Goal: Information Seeking & Learning: Learn about a topic

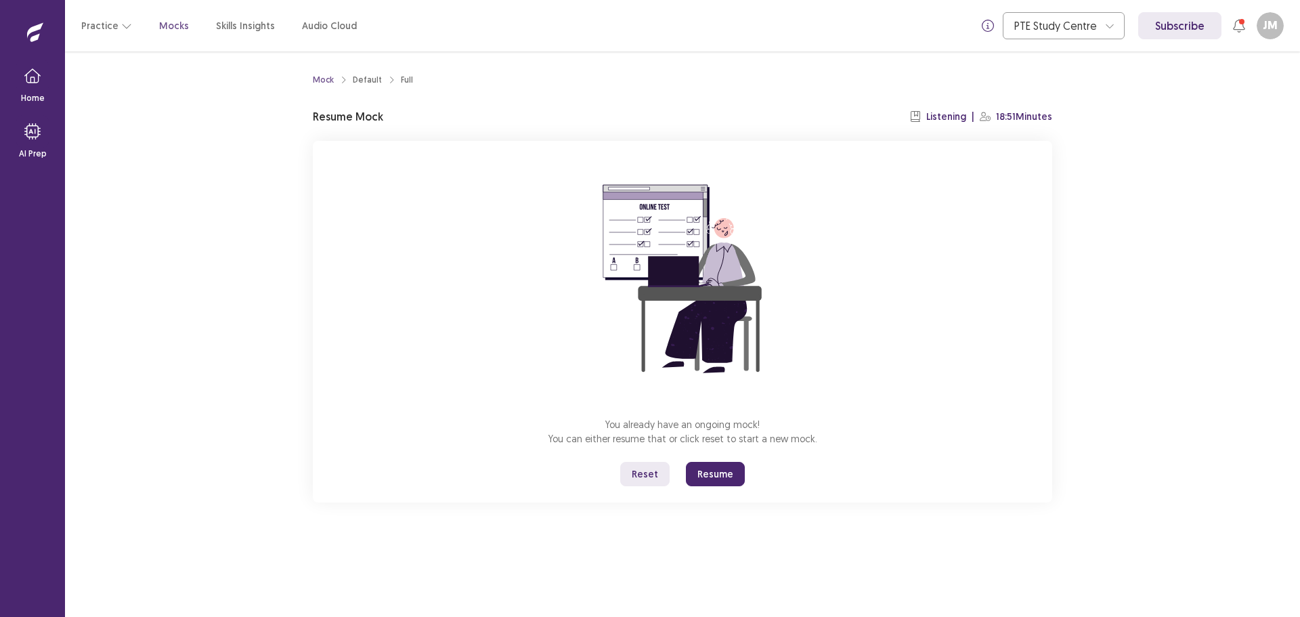
click at [655, 473] on button "Reset" at bounding box center [644, 474] width 49 height 24
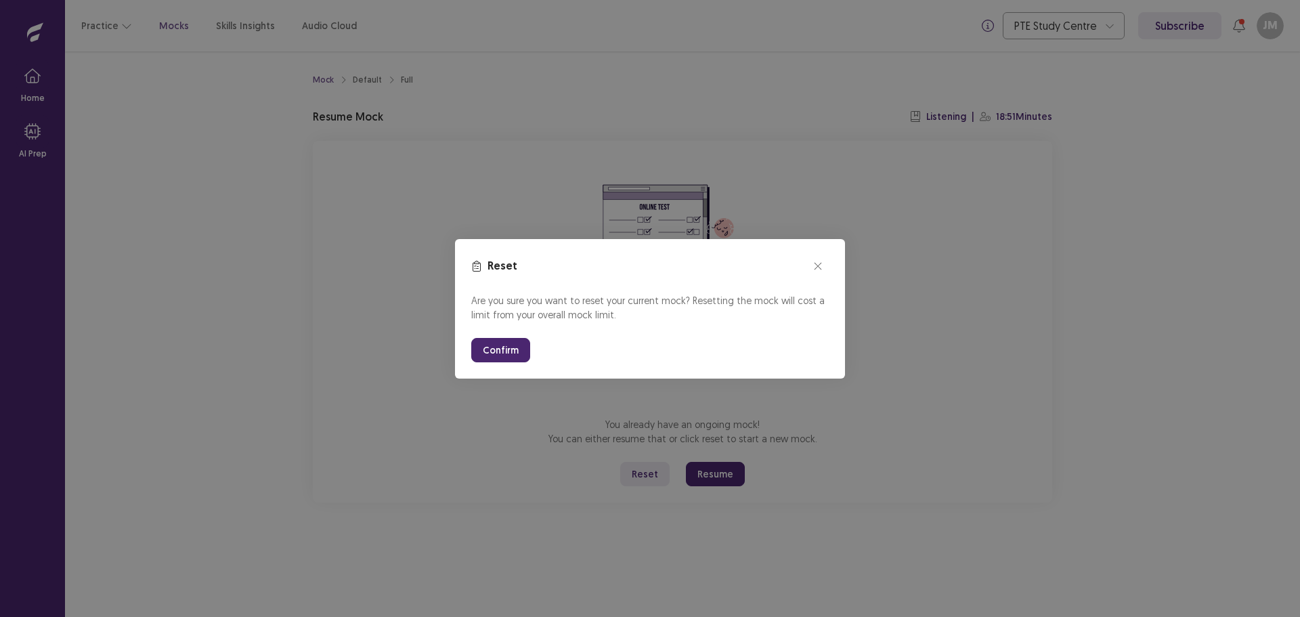
click at [502, 350] on button "Confirm" at bounding box center [500, 350] width 59 height 24
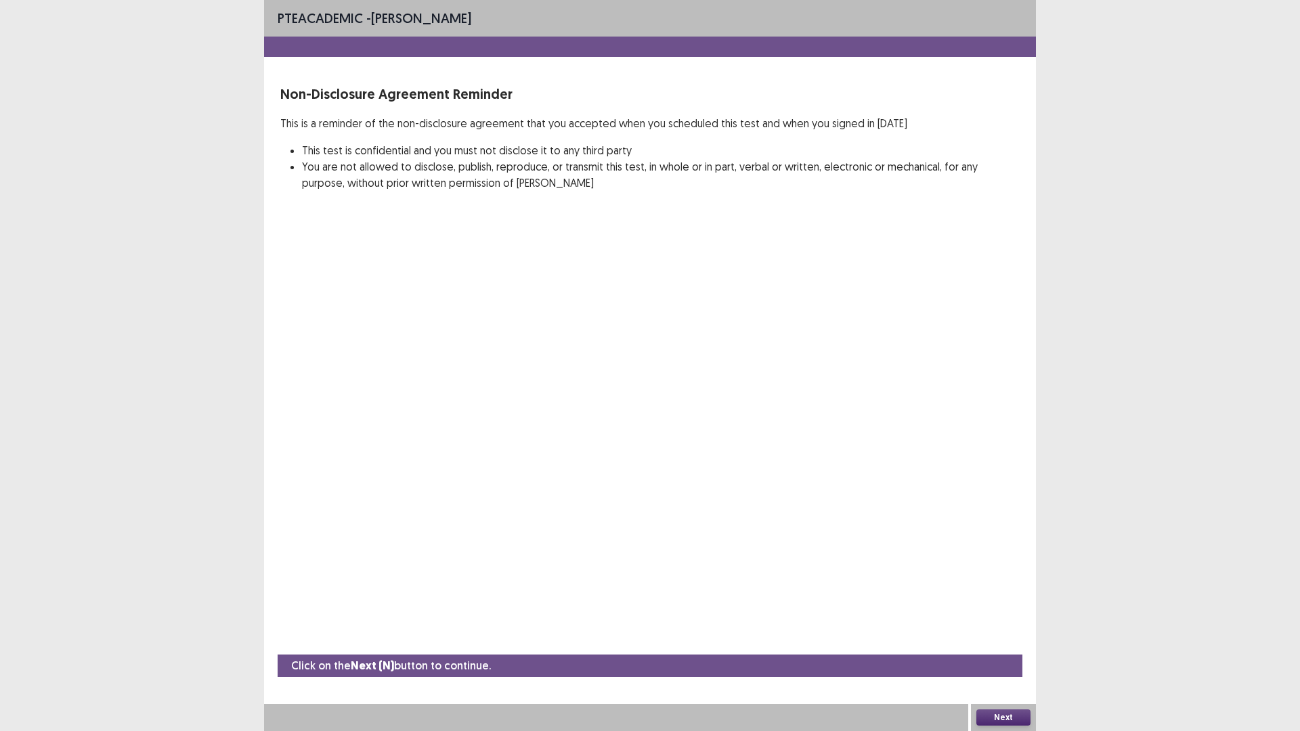
click at [1011, 616] on button "Next" at bounding box center [1003, 717] width 54 height 16
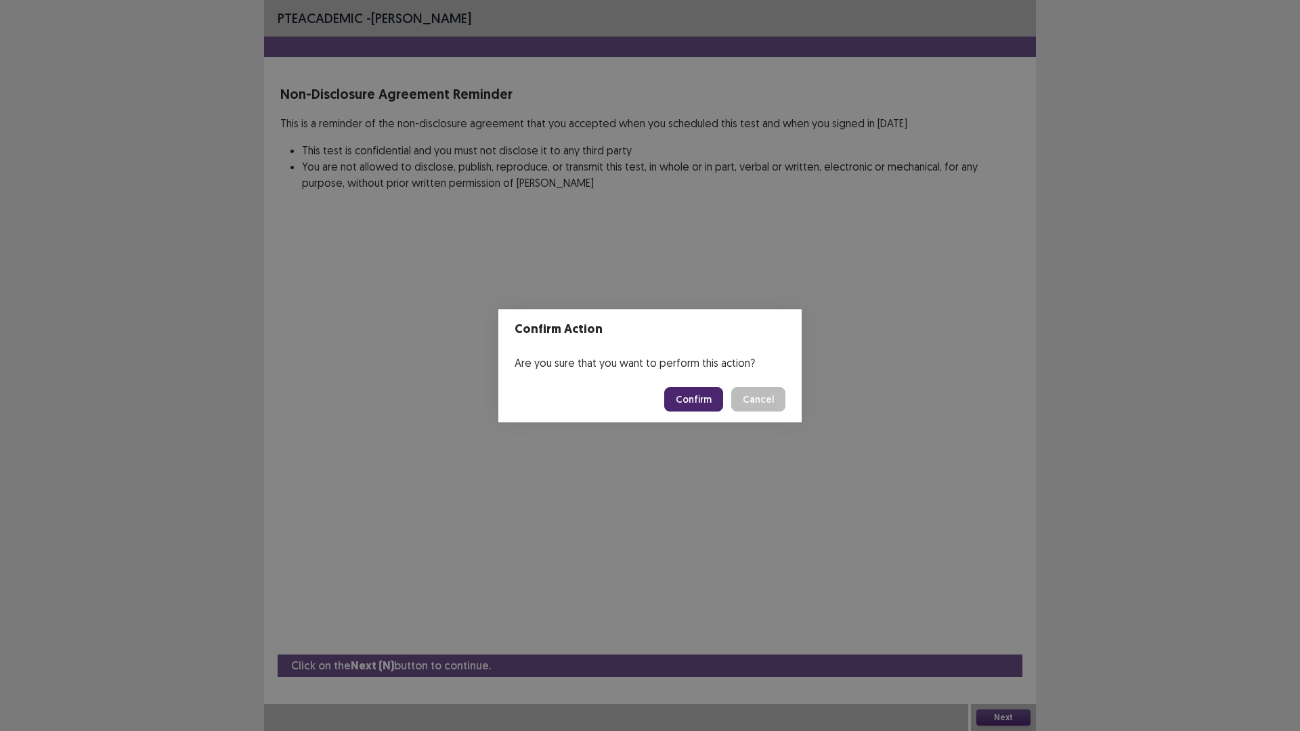
click at [690, 399] on button "Confirm" at bounding box center [693, 399] width 59 height 24
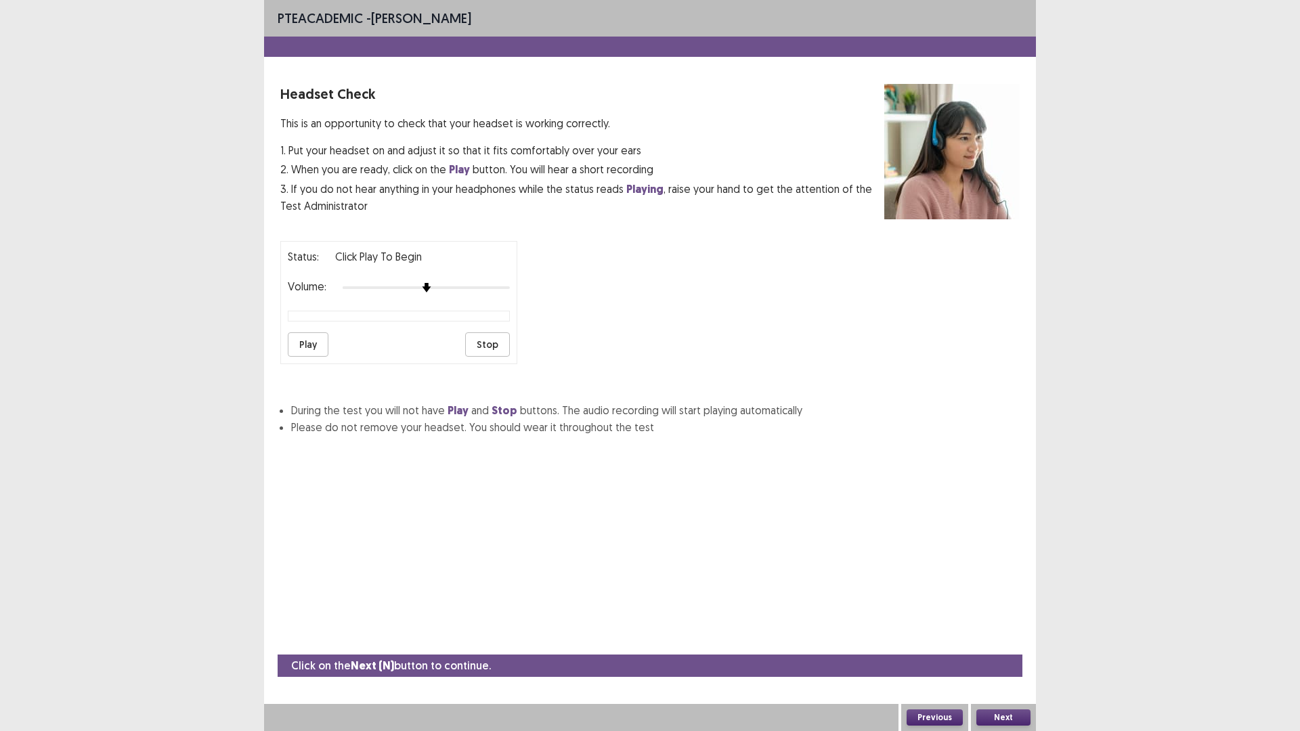
click at [317, 345] on button "Play" at bounding box center [308, 344] width 41 height 24
click at [1007, 616] on button "Next" at bounding box center [1003, 717] width 54 height 16
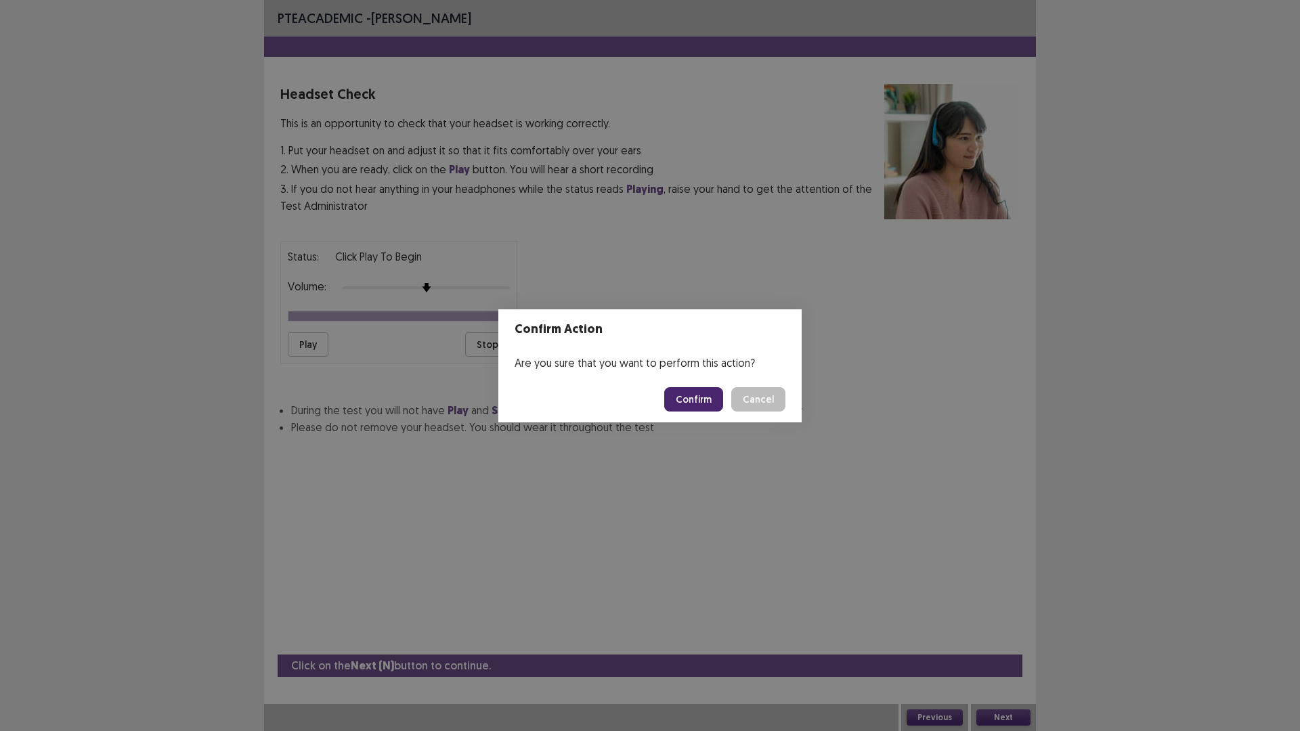
click at [698, 400] on button "Confirm" at bounding box center [693, 399] width 59 height 24
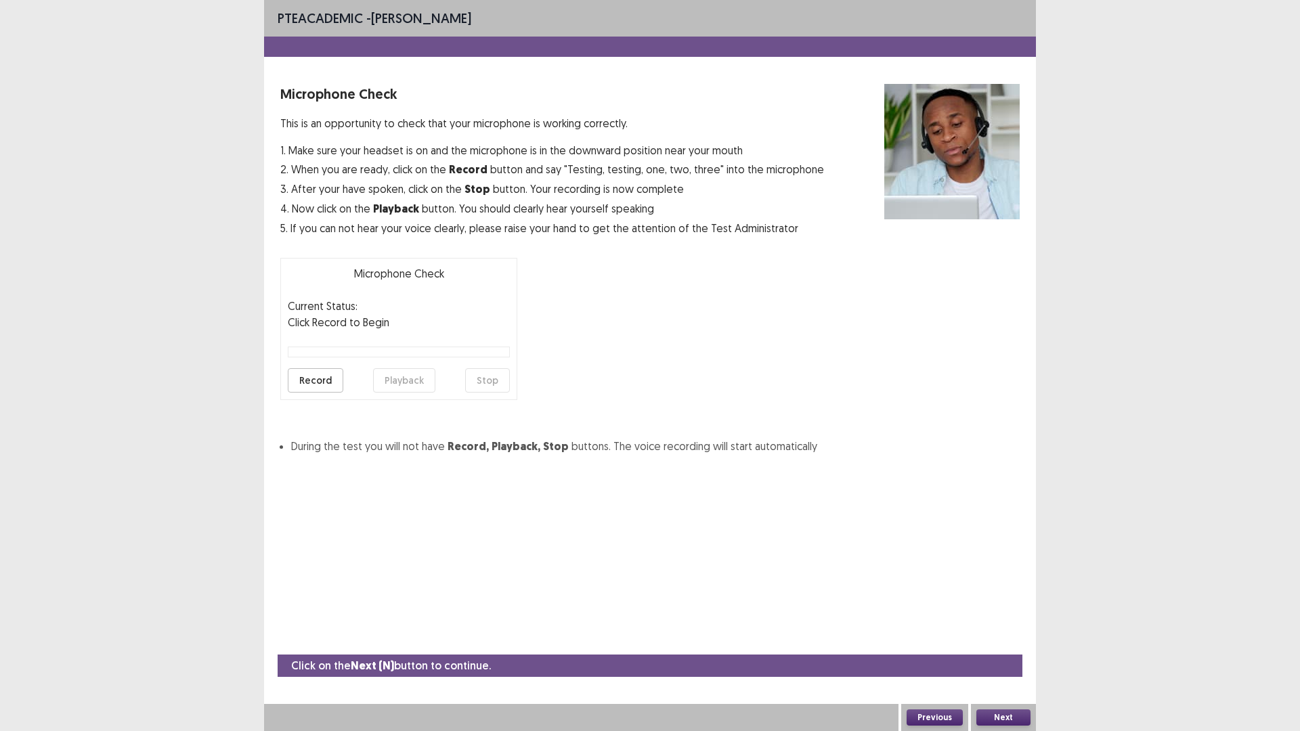
click at [322, 385] on button "Record" at bounding box center [316, 380] width 56 height 24
click at [498, 381] on button "Stop" at bounding box center [487, 380] width 45 height 24
click at [402, 386] on button "Playback" at bounding box center [404, 380] width 62 height 24
click at [1016, 616] on button "Next" at bounding box center [1003, 717] width 54 height 16
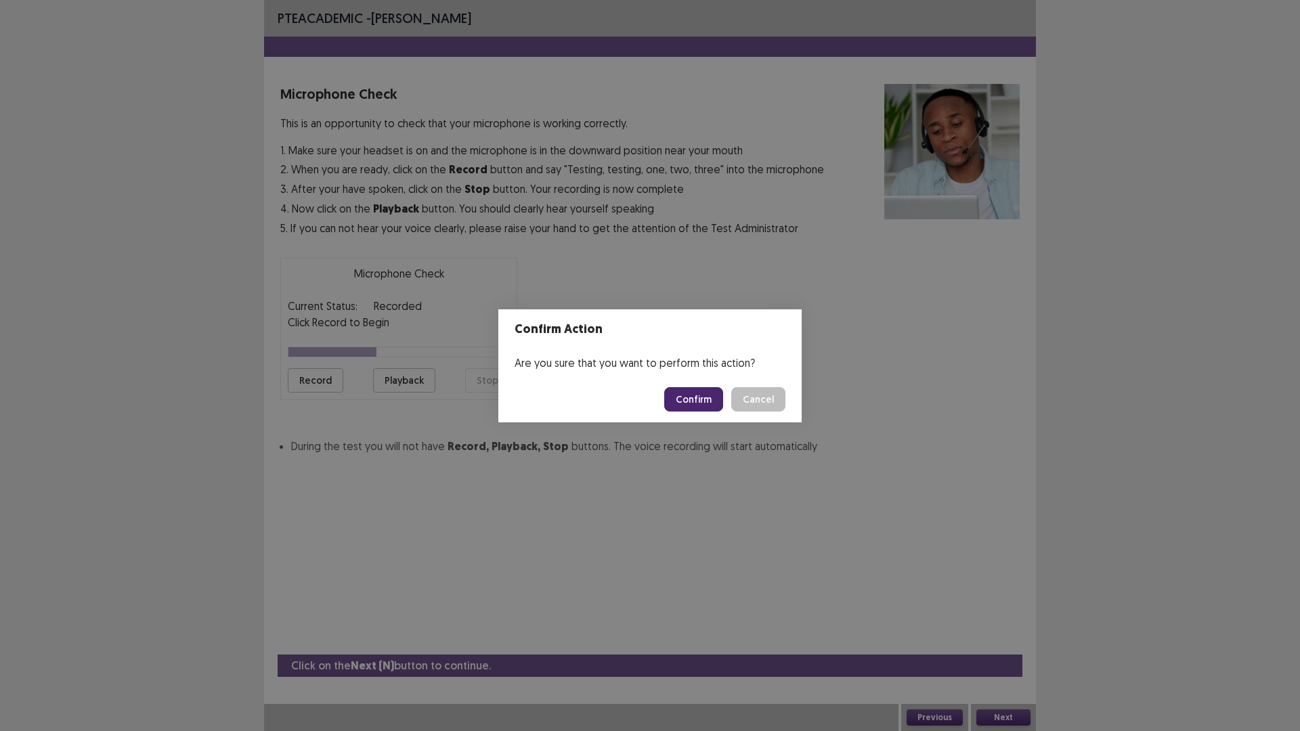
click at [701, 393] on button "Confirm" at bounding box center [693, 399] width 59 height 24
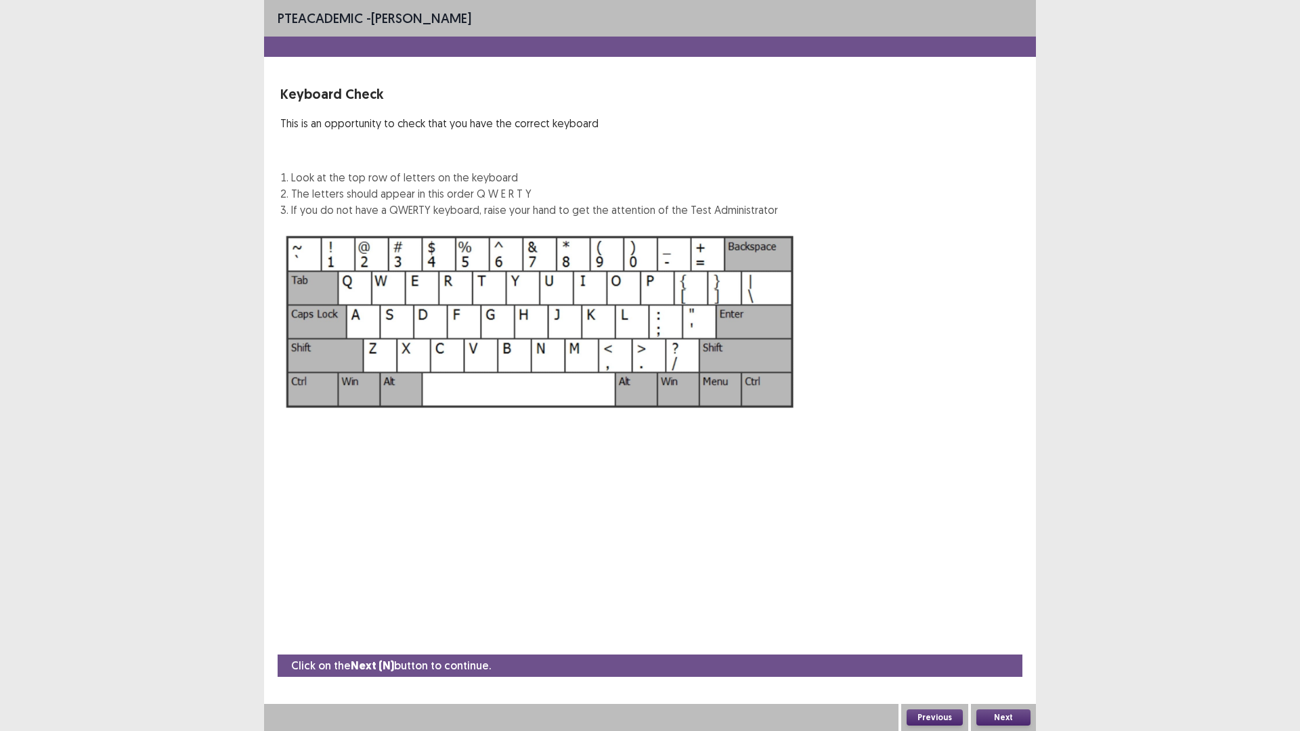
click at [1009, 616] on button "Next" at bounding box center [1003, 717] width 54 height 16
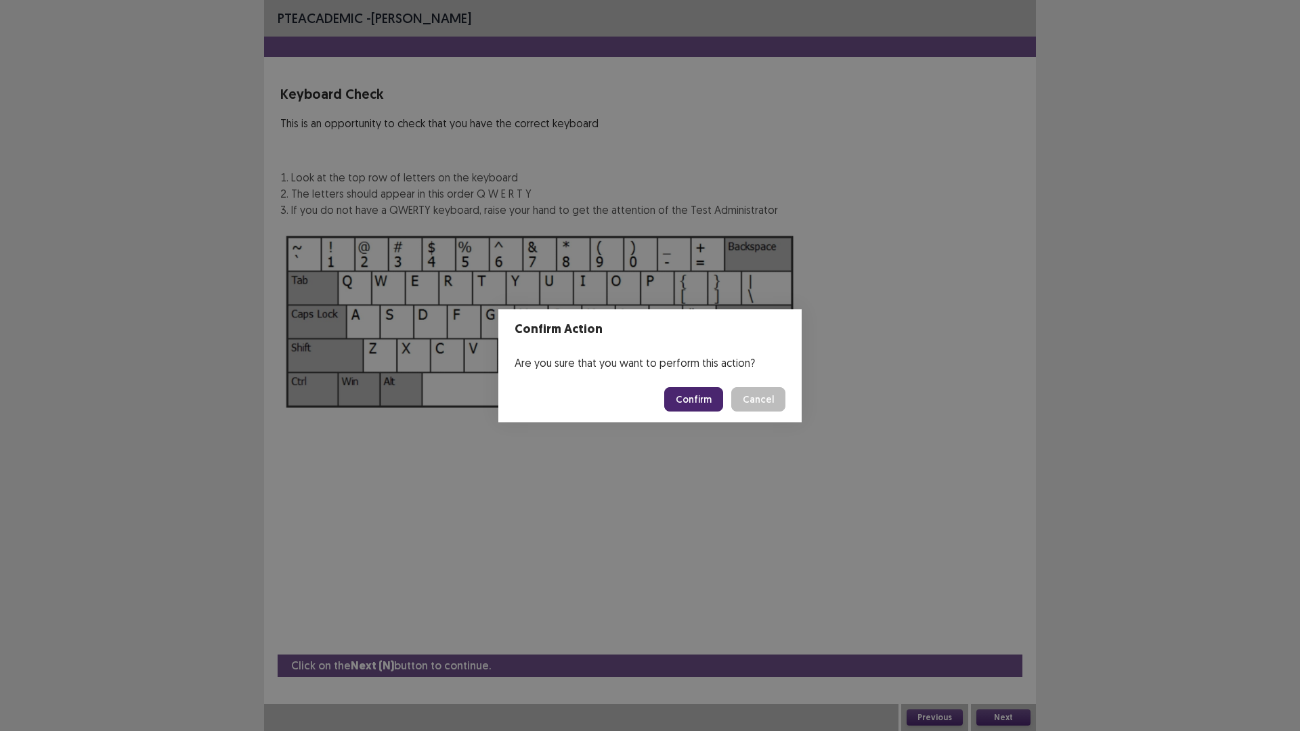
click at [693, 397] on button "Confirm" at bounding box center [693, 399] width 59 height 24
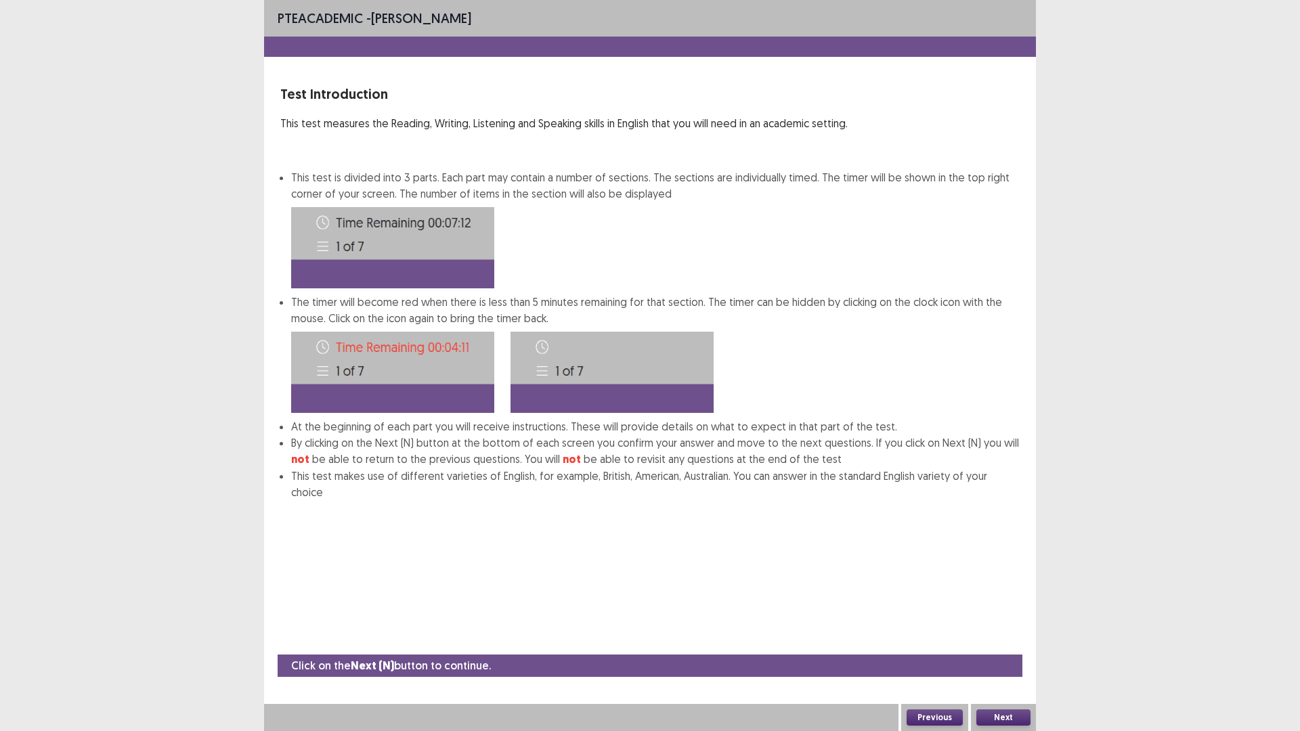
click at [993, 616] on button "Next" at bounding box center [1003, 717] width 54 height 16
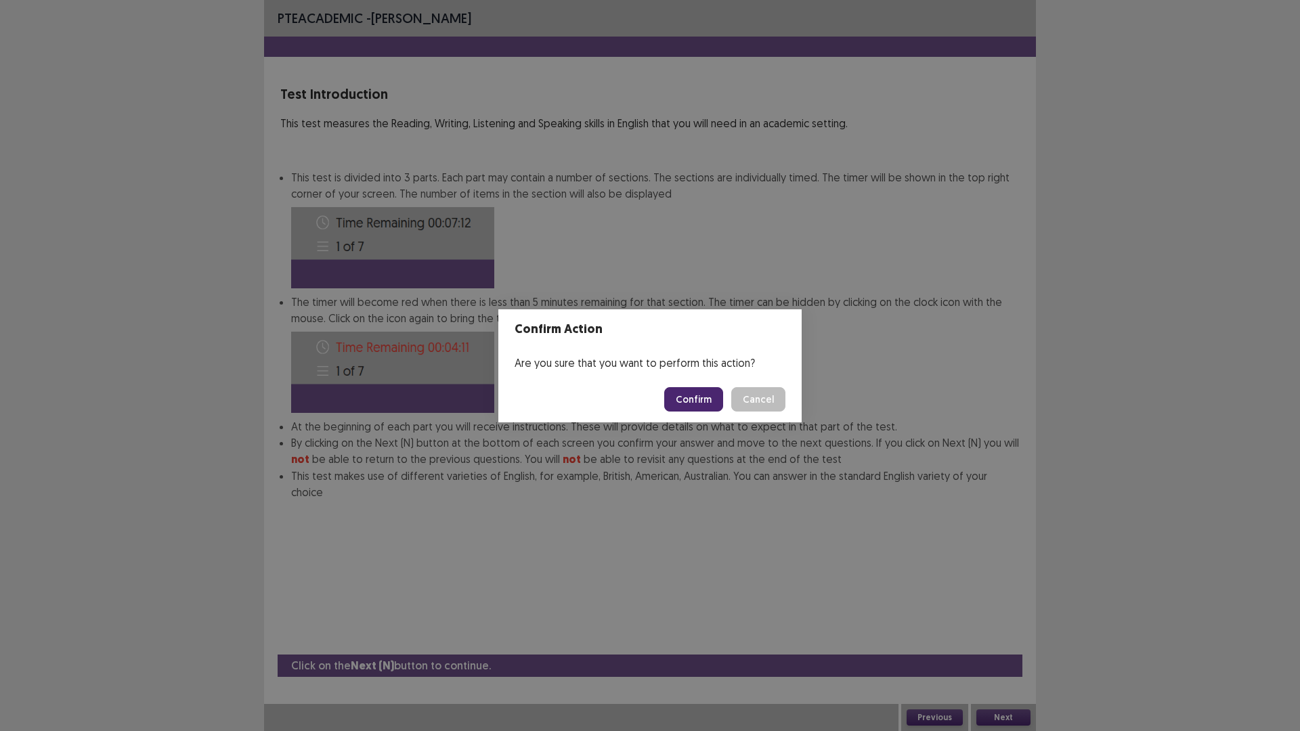
click at [768, 401] on button "Cancel" at bounding box center [758, 399] width 54 height 24
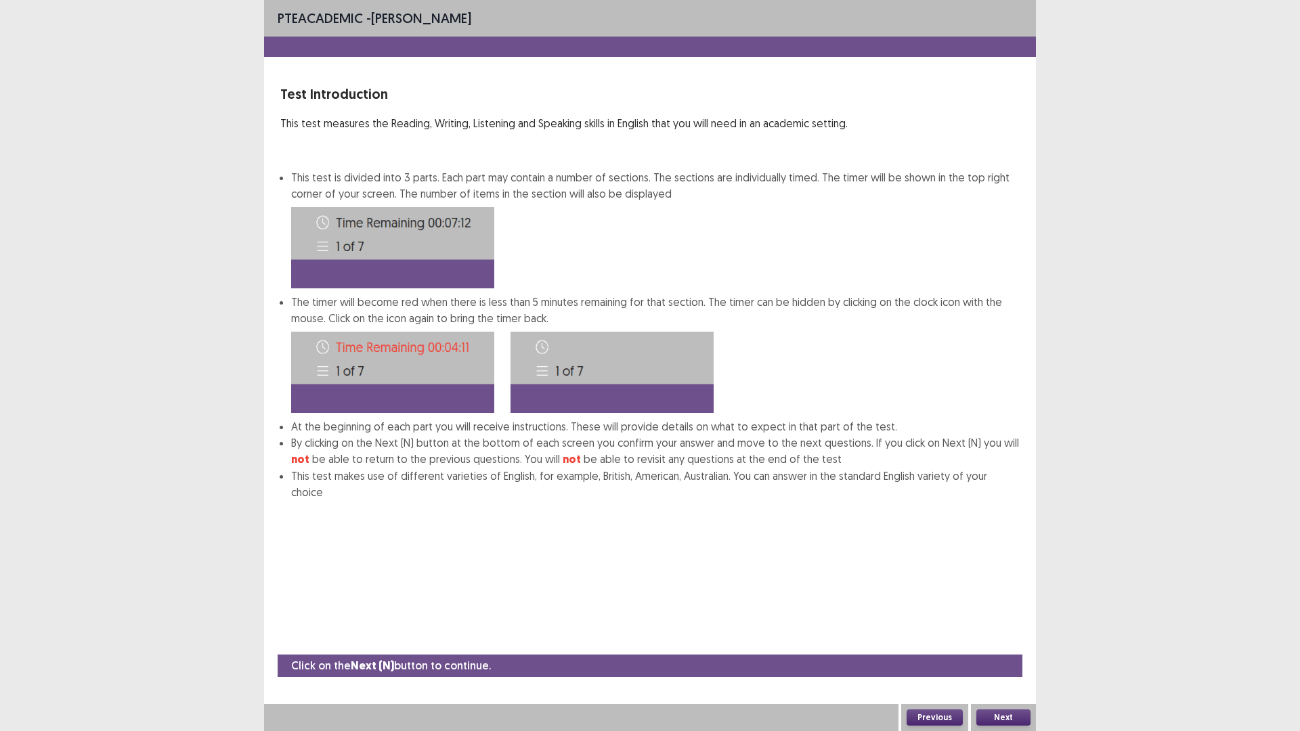
click at [997, 616] on button "Next" at bounding box center [1003, 717] width 54 height 16
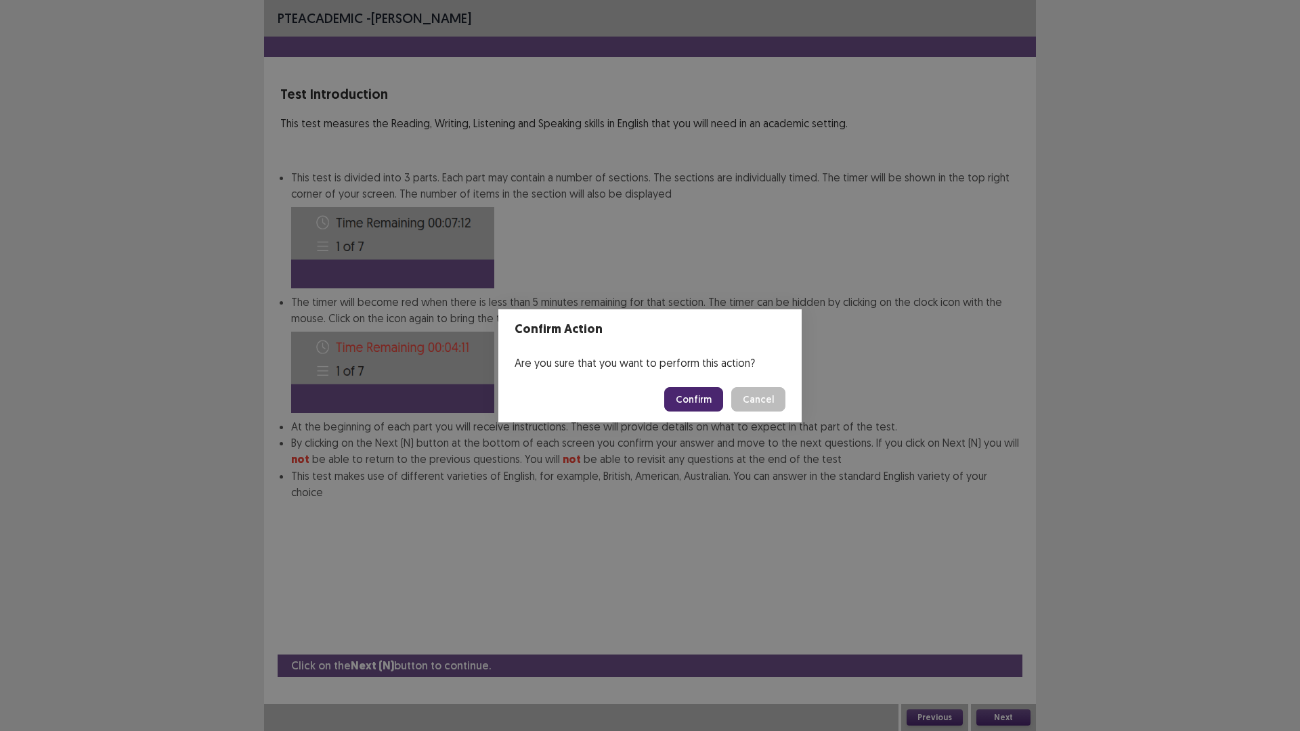
drag, startPoint x: 686, startPoint y: 399, endPoint x: 662, endPoint y: 433, distance: 41.3
click at [689, 399] on button "Confirm" at bounding box center [693, 399] width 59 height 24
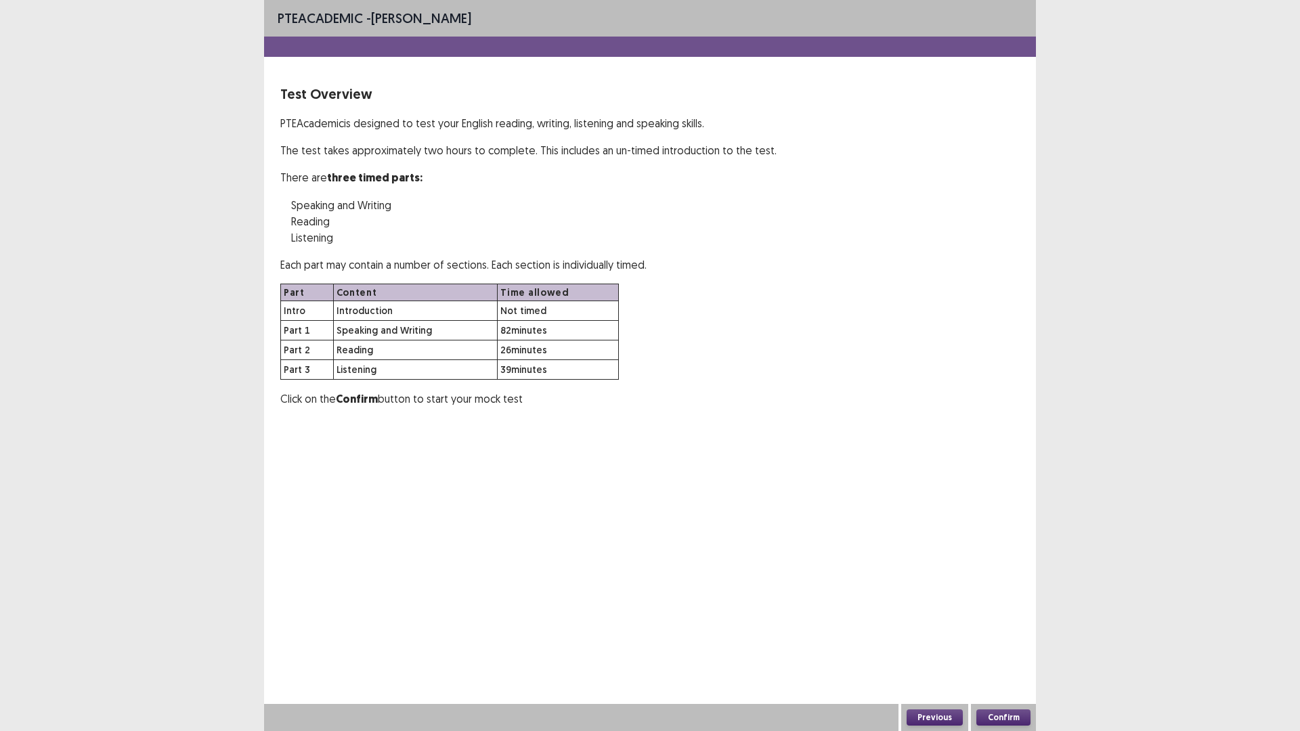
drag, startPoint x: 624, startPoint y: 450, endPoint x: 546, endPoint y: 447, distance: 77.9
click at [546, 447] on div "PTE academic - [PERSON_NAME] Test Overview PTE Academic is designed to test you…" at bounding box center [650, 365] width 772 height 731
click at [992, 616] on button "Confirm" at bounding box center [1003, 717] width 54 height 16
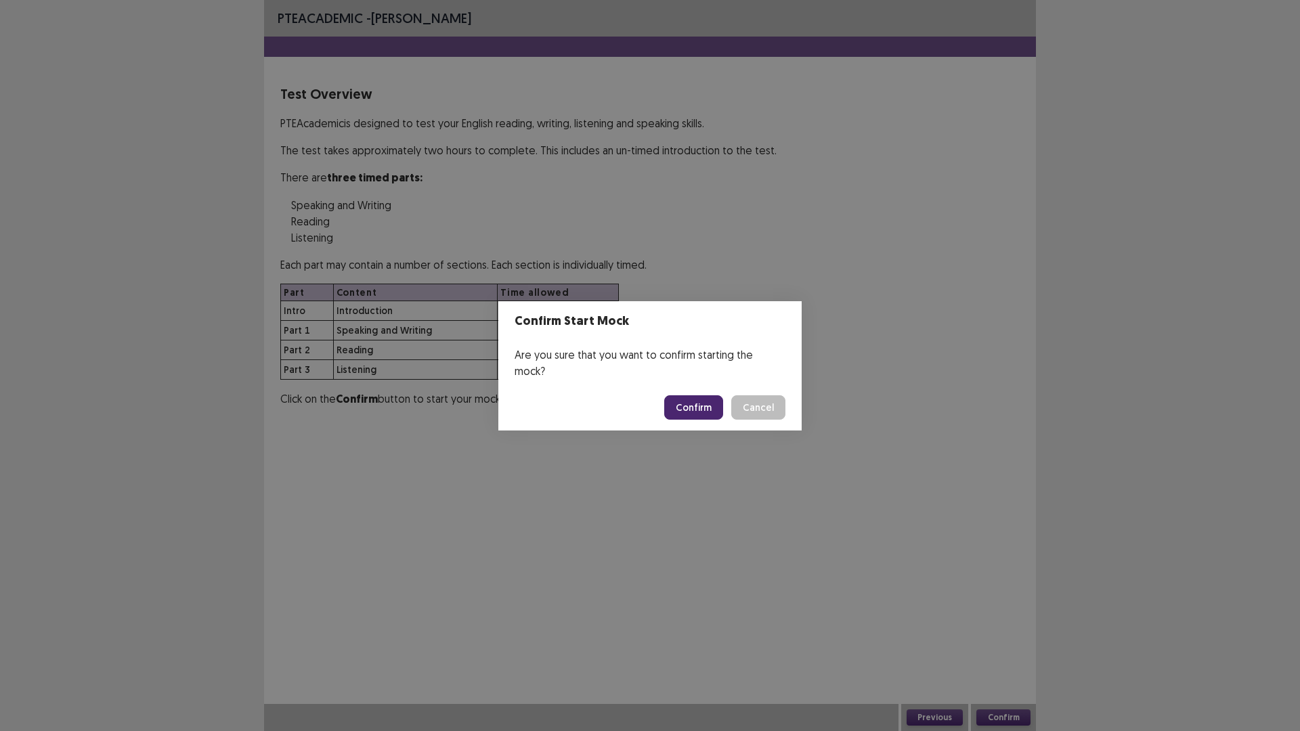
click at [701, 401] on button "Confirm" at bounding box center [693, 407] width 59 height 24
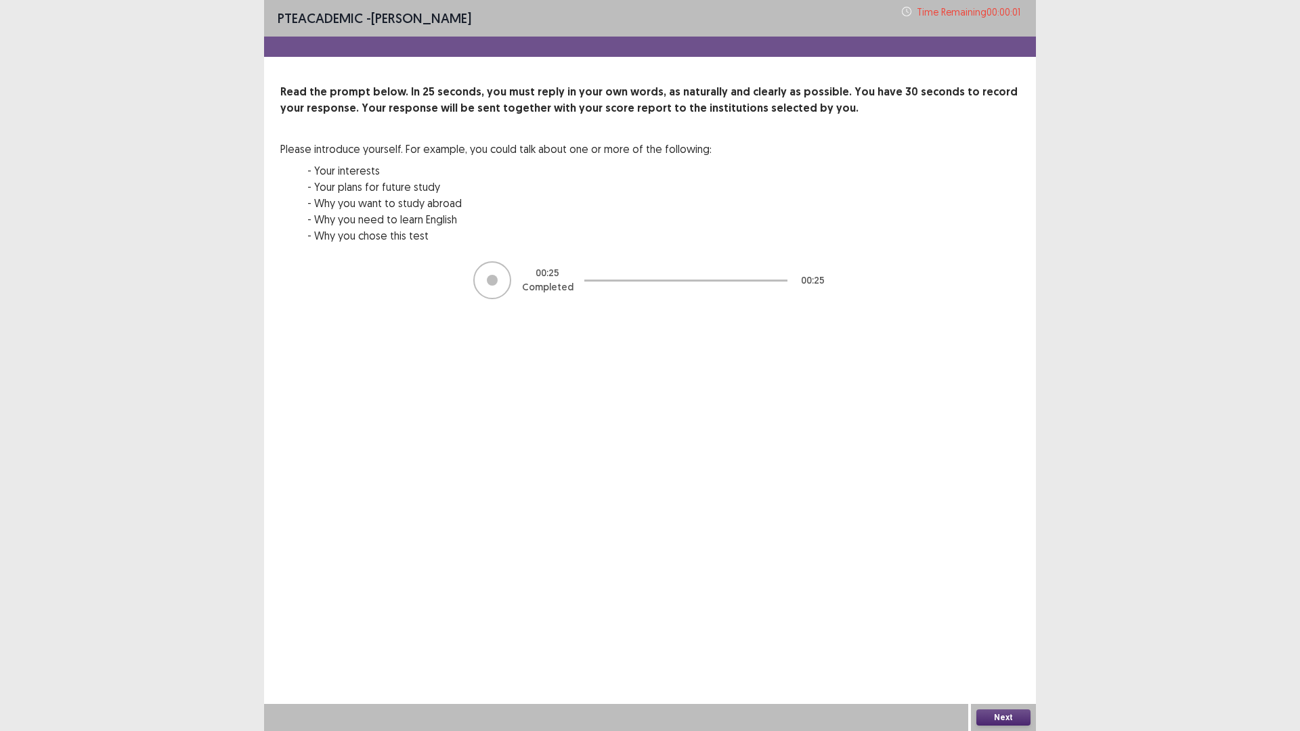
click at [1011, 616] on button "Next" at bounding box center [1003, 717] width 54 height 16
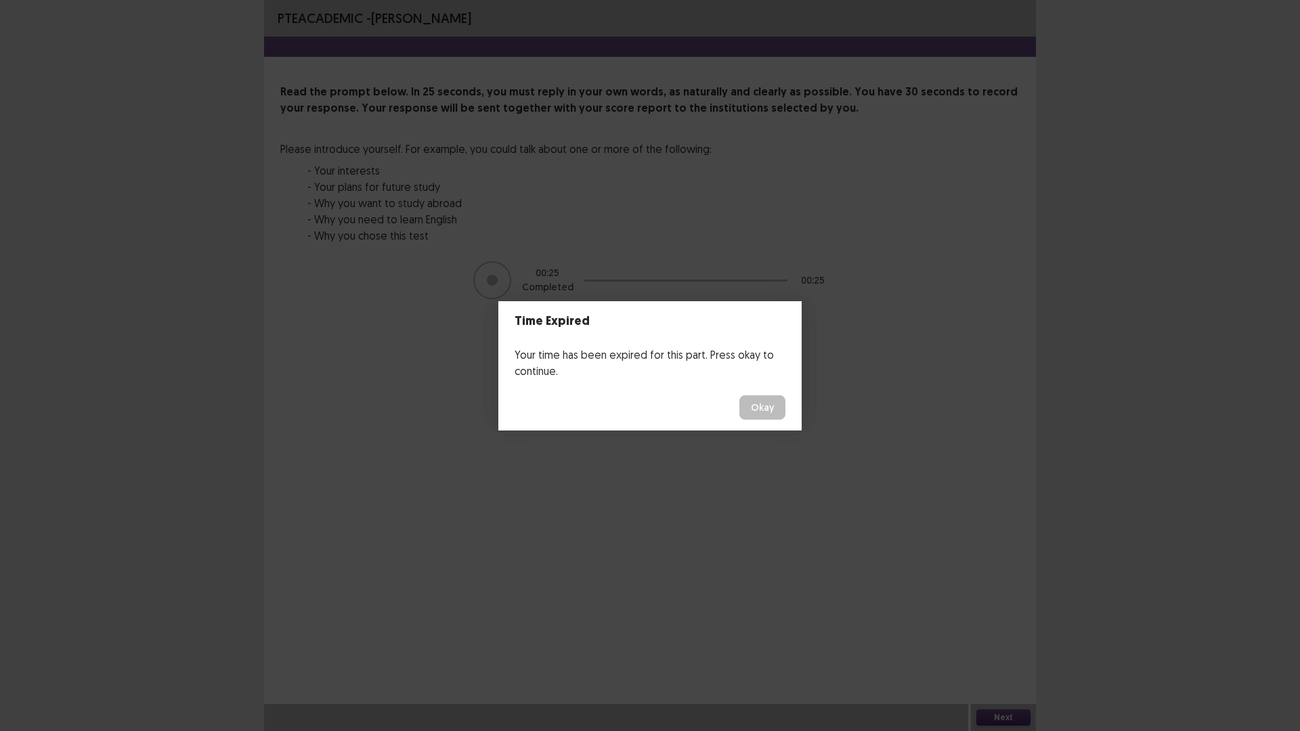
drag, startPoint x: 763, startPoint y: 412, endPoint x: 762, endPoint y: 421, distance: 9.5
click at [763, 414] on button "Okay" at bounding box center [762, 407] width 46 height 24
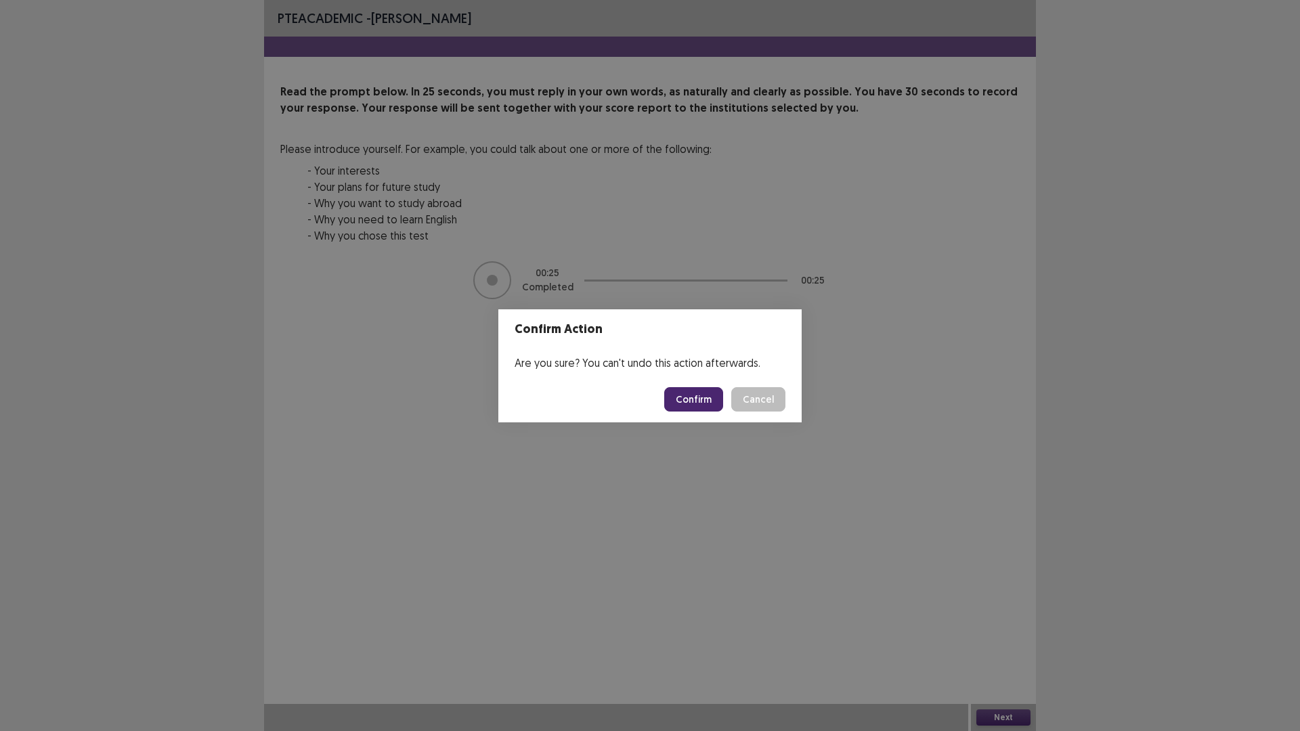
click at [701, 408] on button "Confirm" at bounding box center [693, 399] width 59 height 24
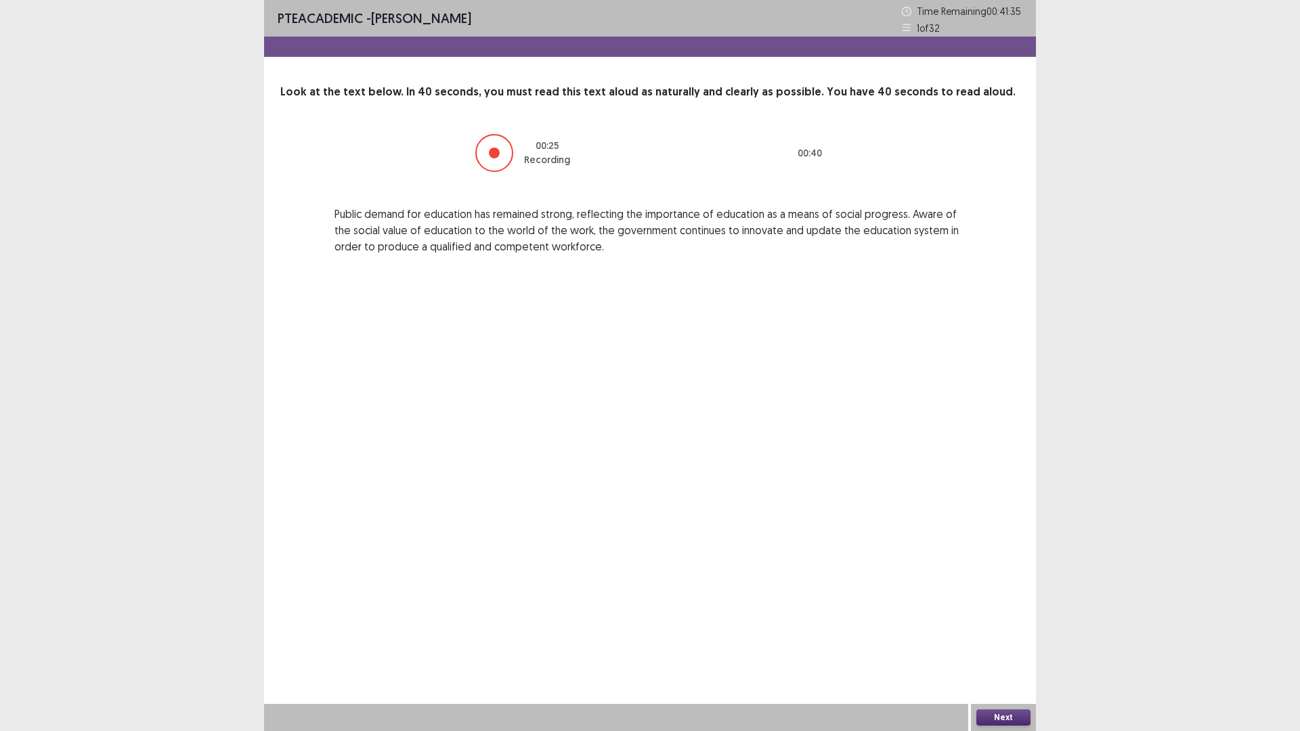
click at [996, 616] on button "Next" at bounding box center [1003, 717] width 54 height 16
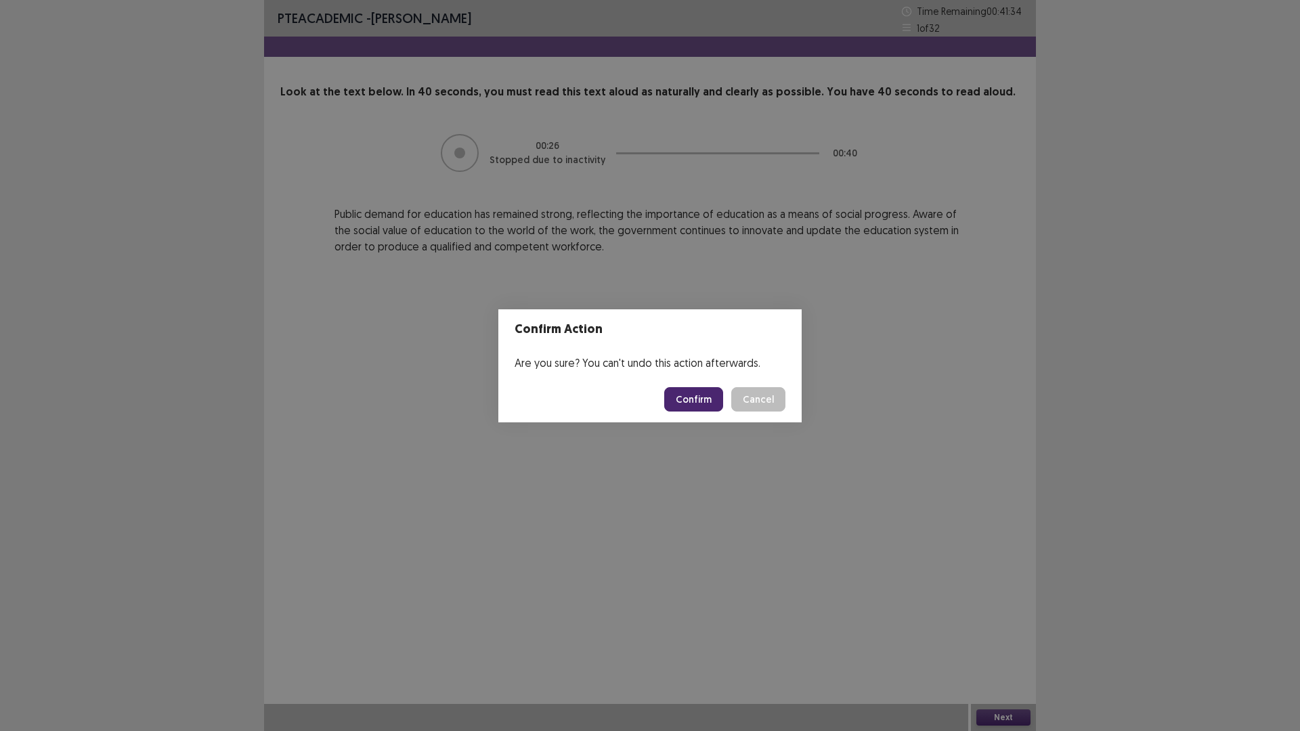
click at [676, 393] on button "Confirm" at bounding box center [693, 399] width 59 height 24
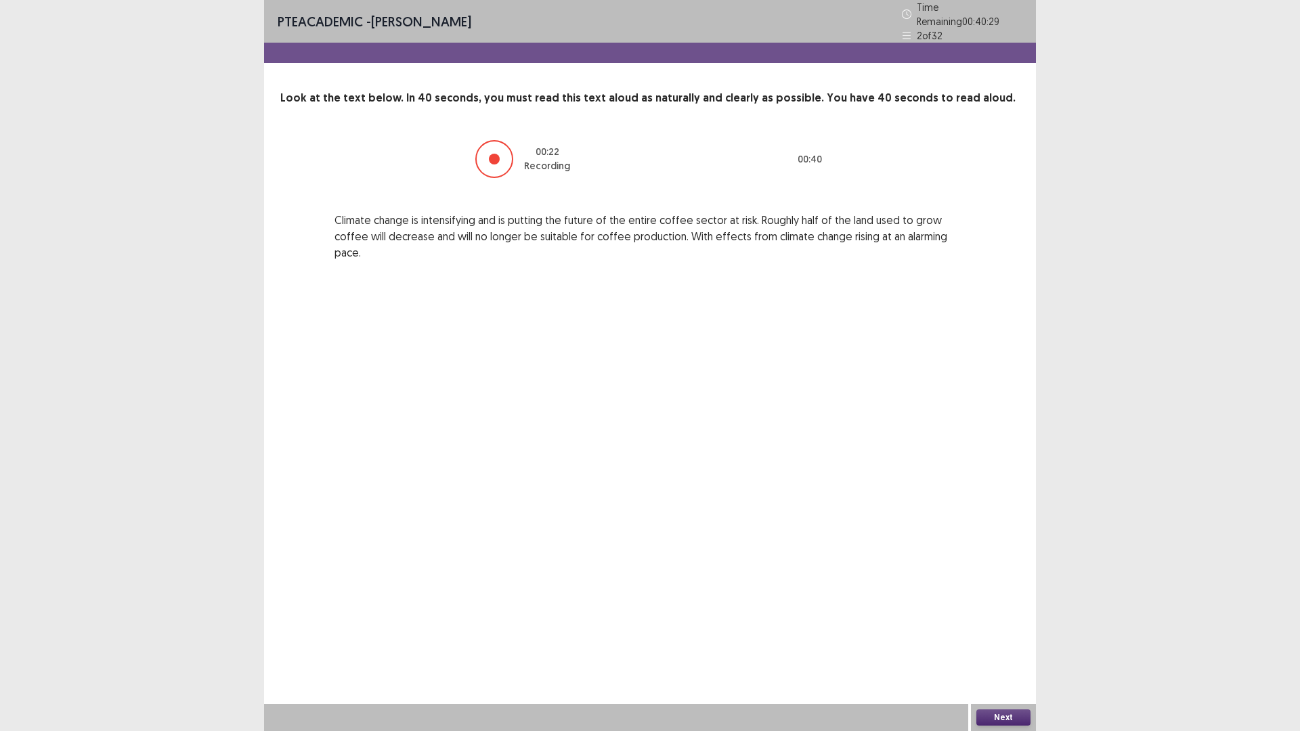
click at [1005, 616] on button "Next" at bounding box center [1003, 717] width 54 height 16
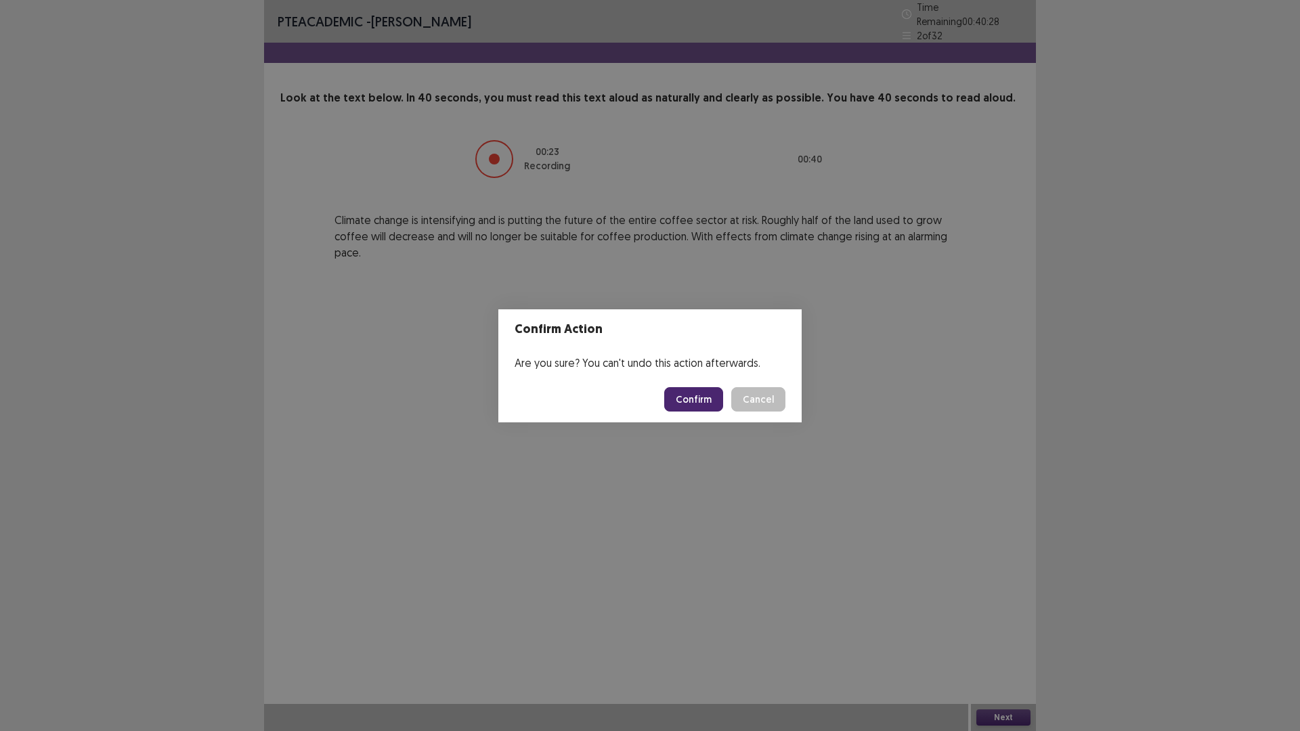
drag, startPoint x: 695, startPoint y: 395, endPoint x: 587, endPoint y: 464, distance: 128.4
click at [696, 395] on button "Confirm" at bounding box center [693, 399] width 59 height 24
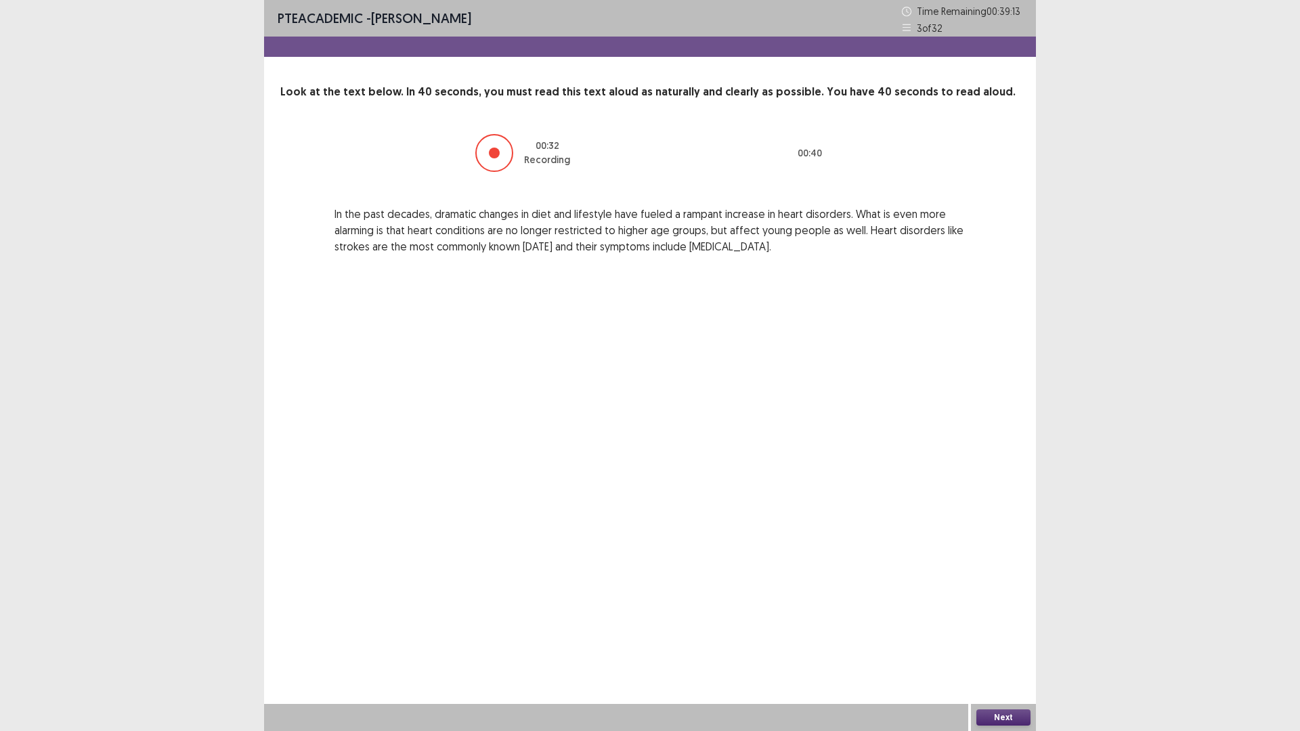
click at [990, 616] on button "Next" at bounding box center [1003, 717] width 54 height 16
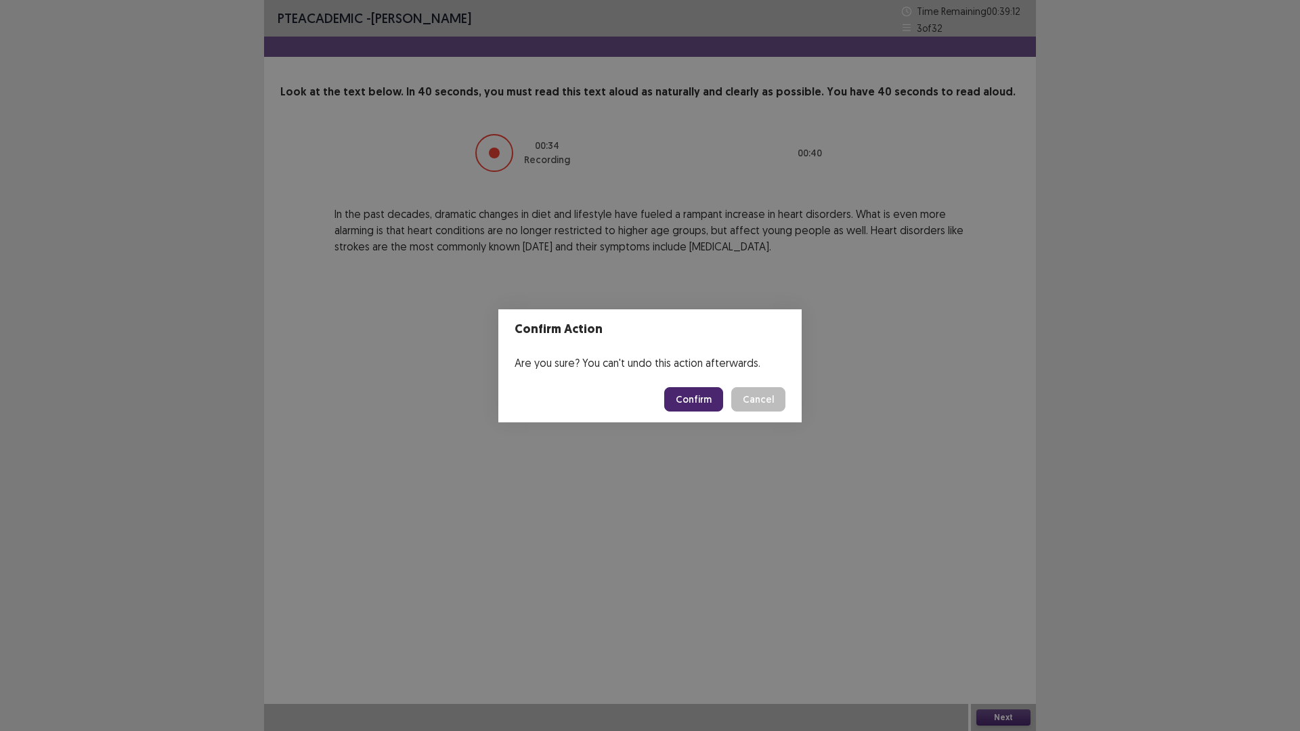
click at [712, 399] on button "Confirm" at bounding box center [693, 399] width 59 height 24
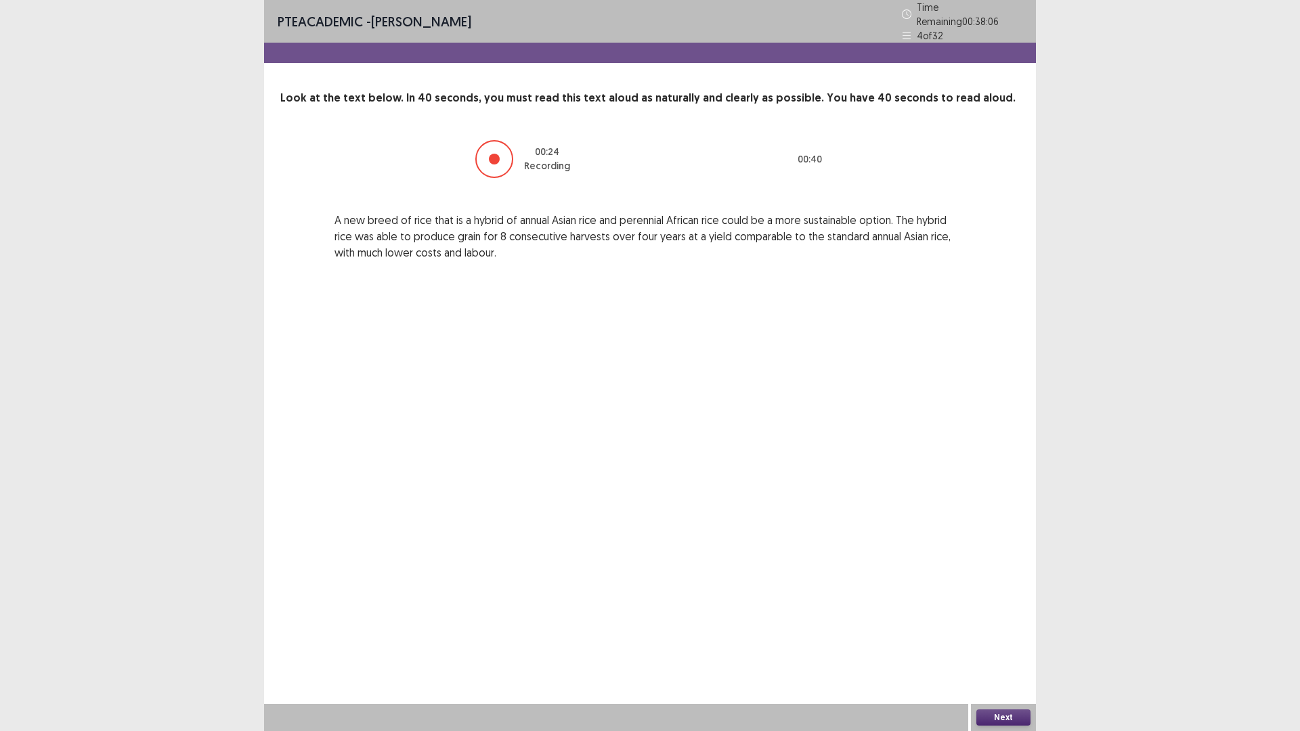
drag, startPoint x: 856, startPoint y: 234, endPoint x: 864, endPoint y: 234, distance: 8.1
click at [864, 234] on p "A new breed of rice that is a hybrid of annual Asian rice and perennial African…" at bounding box center [649, 236] width 631 height 49
drag, startPoint x: 908, startPoint y: 237, endPoint x: 938, endPoint y: 225, distance: 31.9
click at [908, 236] on p "A new breed of rice that is a hybrid of annual Asian rice and perennial African…" at bounding box center [649, 236] width 631 height 49
drag, startPoint x: 940, startPoint y: 224, endPoint x: 948, endPoint y: 223, distance: 7.6
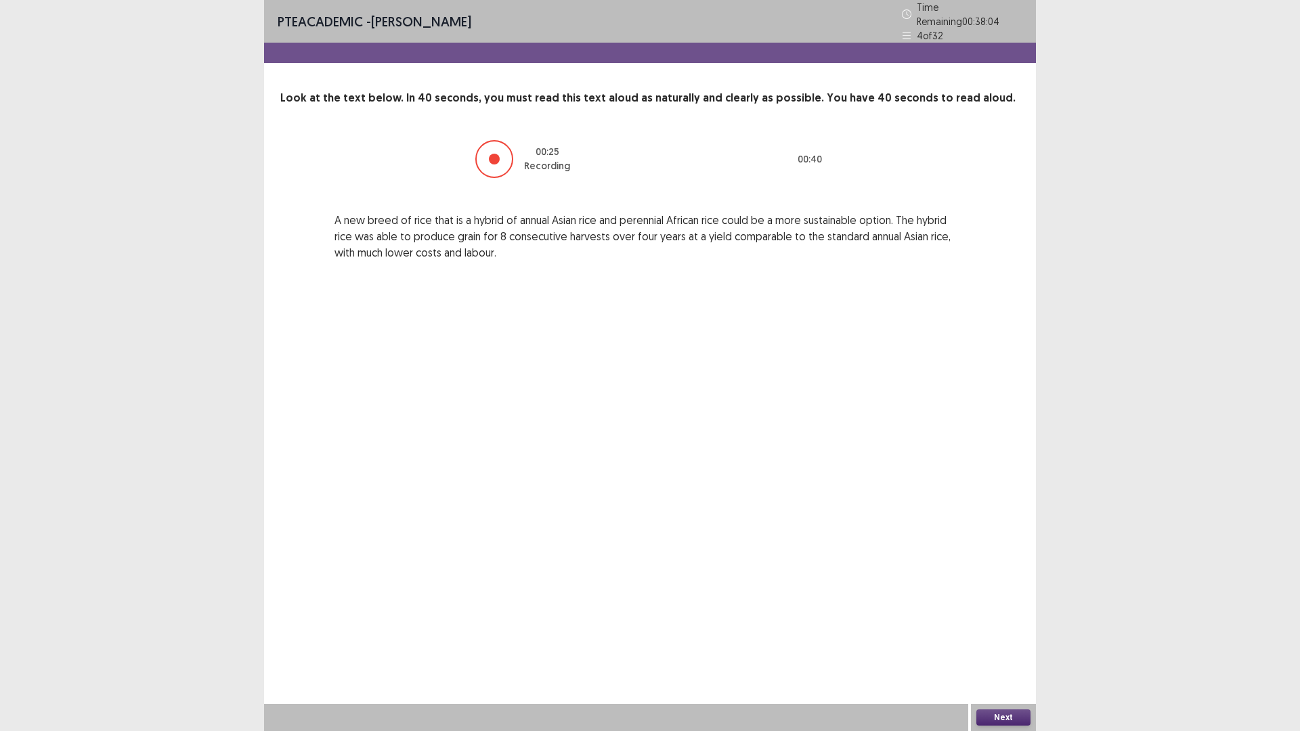
click at [941, 224] on p "A new breed of rice that is a hybrid of annual Asian rice and perennial African…" at bounding box center [649, 236] width 631 height 49
drag, startPoint x: 366, startPoint y: 250, endPoint x: 379, endPoint y: 246, distance: 13.5
click at [373, 248] on p "A new breed of rice that is a hybrid of annual Asian rice and perennial African…" at bounding box center [649, 236] width 631 height 49
click at [385, 245] on p "A new breed of rice that is a hybrid of annual Asian rice and perennial African…" at bounding box center [649, 236] width 631 height 49
click at [410, 246] on p "A new breed of rice that is a hybrid of annual Asian rice and perennial African…" at bounding box center [649, 236] width 631 height 49
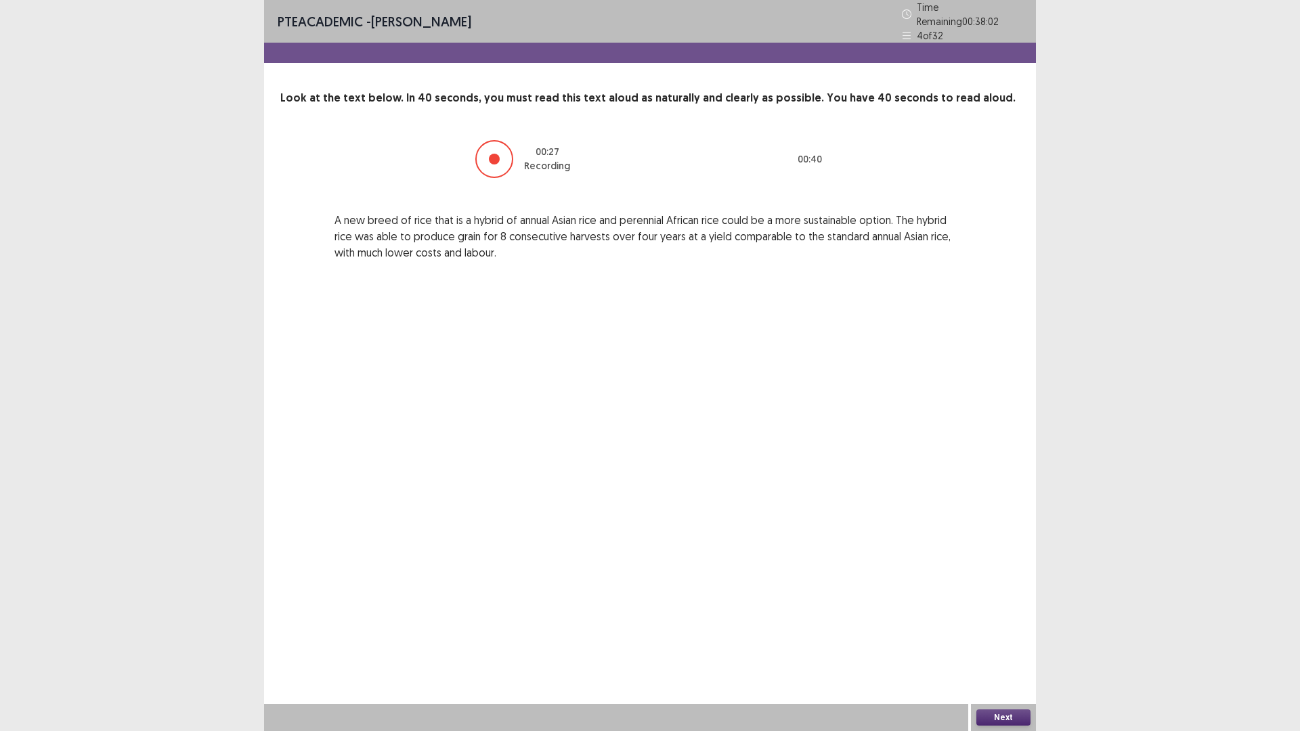
click at [431, 246] on p "A new breed of rice that is a hybrid of annual Asian rice and perennial African…" at bounding box center [649, 236] width 631 height 49
drag, startPoint x: 455, startPoint y: 245, endPoint x: 846, endPoint y: 435, distance: 434.8
click at [456, 245] on p "A new breed of rice that is a hybrid of annual Asian rice and perennial African…" at bounding box center [649, 236] width 631 height 49
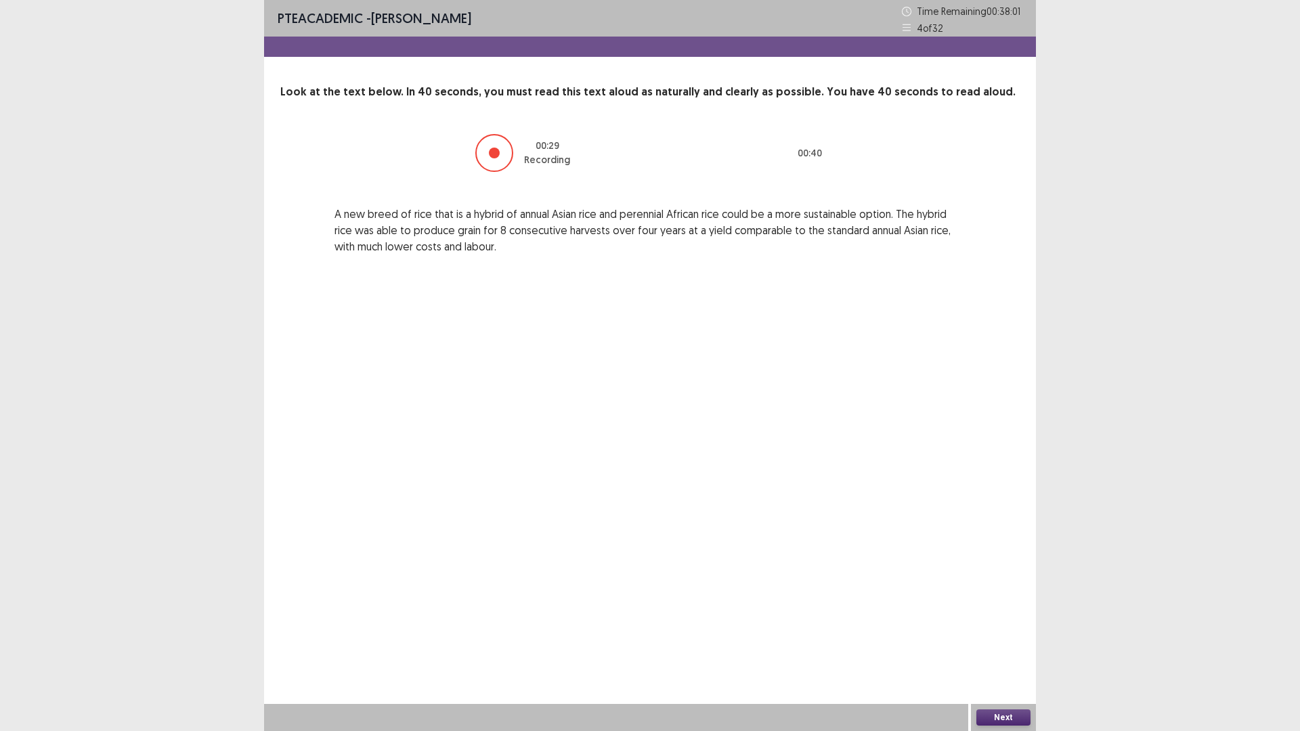
click at [996, 616] on button "Next" at bounding box center [1003, 717] width 54 height 16
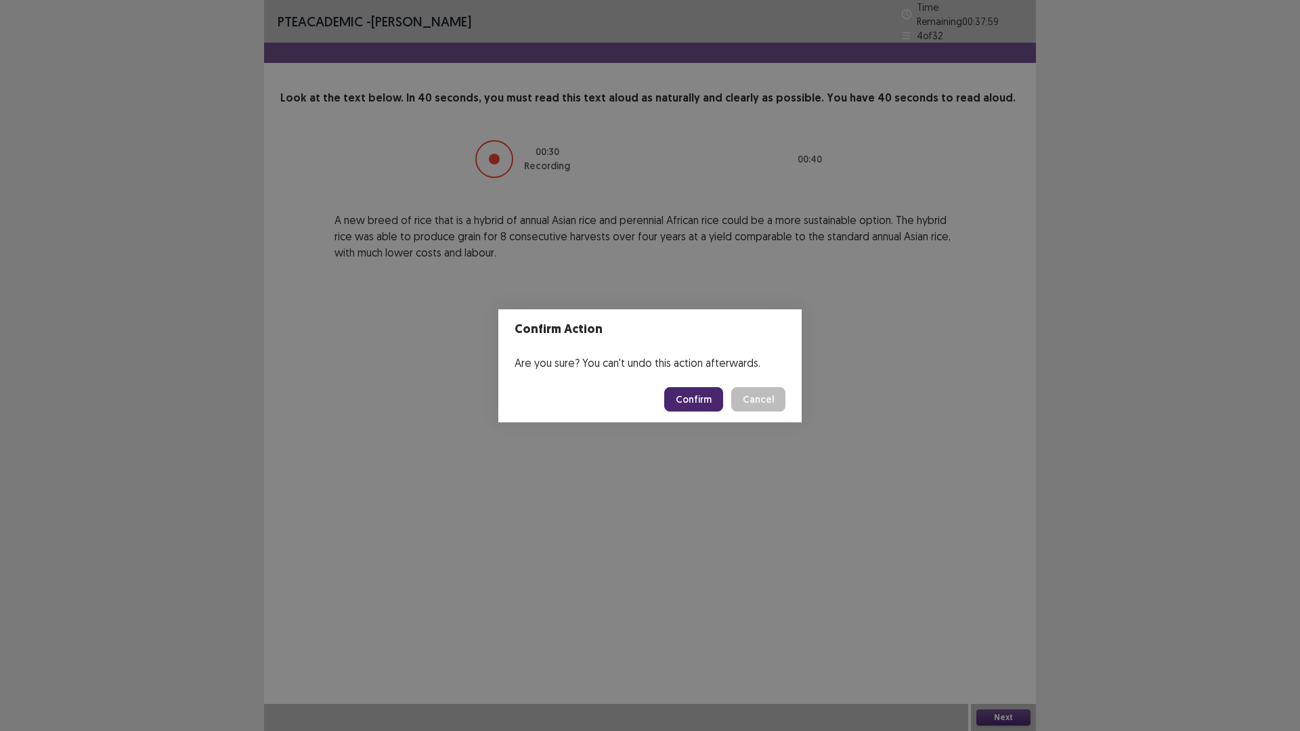
drag, startPoint x: 668, startPoint y: 400, endPoint x: 677, endPoint y: 396, distance: 9.7
click at [677, 396] on footer "Confirm Cancel" at bounding box center [649, 399] width 303 height 46
click at [688, 393] on button "Confirm" at bounding box center [693, 399] width 59 height 24
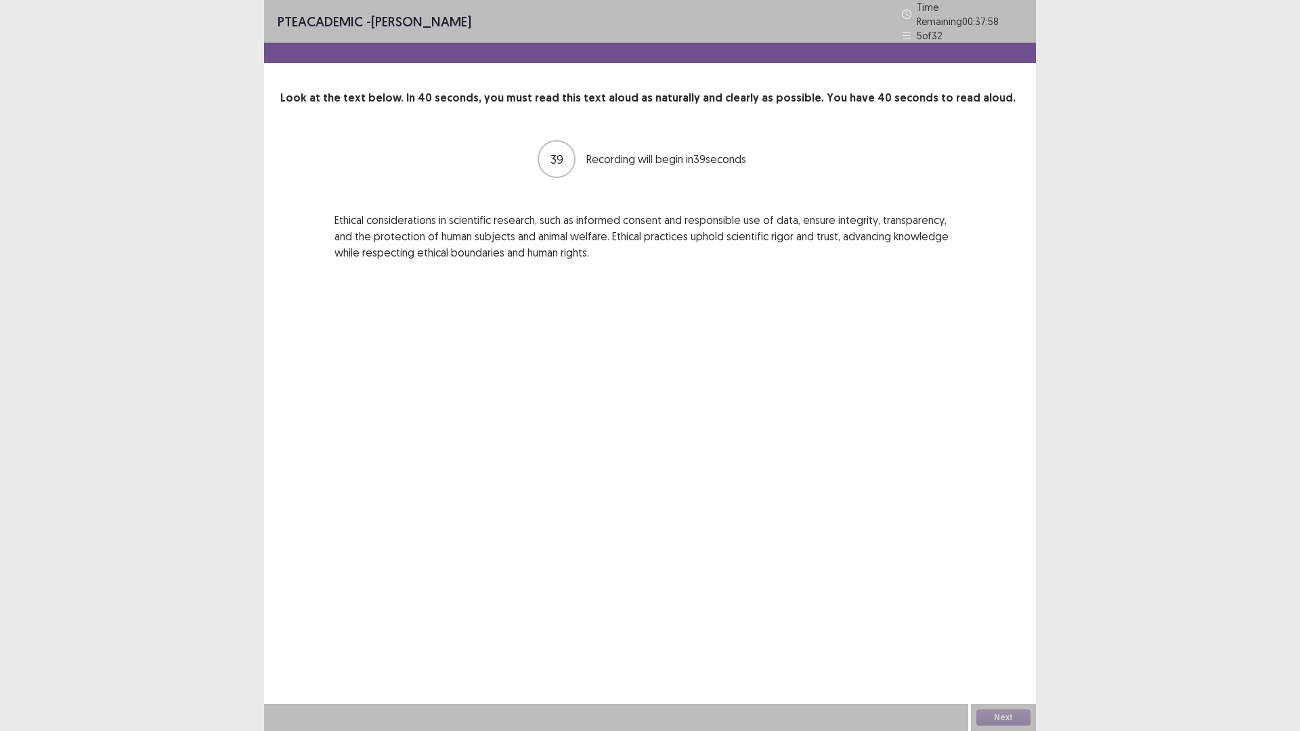
drag, startPoint x: 360, startPoint y: 215, endPoint x: 408, endPoint y: 213, distance: 48.1
click at [367, 213] on p "Ethical considerations in scientific research, such as informed consent and res…" at bounding box center [649, 236] width 631 height 49
drag, startPoint x: 411, startPoint y: 213, endPoint x: 474, endPoint y: 213, distance: 63.0
click at [425, 213] on p "Ethical considerations in scientific research, such as informed consent and res…" at bounding box center [649, 236] width 631 height 49
drag, startPoint x: 462, startPoint y: 219, endPoint x: 500, endPoint y: 221, distance: 37.9
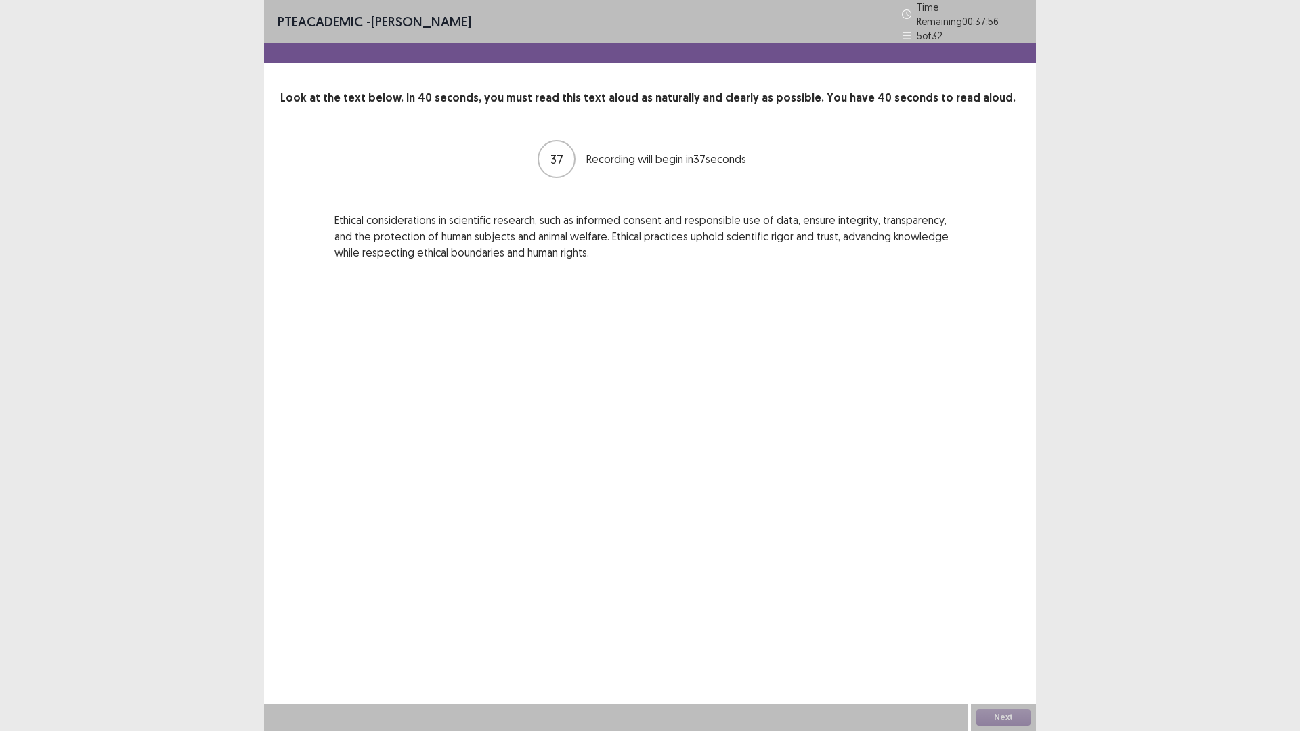
click at [464, 219] on p "Ethical considerations in scientific research, such as informed consent and res…" at bounding box center [649, 236] width 631 height 49
drag, startPoint x: 527, startPoint y: 219, endPoint x: 534, endPoint y: 219, distance: 7.5
click at [529, 219] on p "Ethical considerations in scientific research, such as informed consent and res…" at bounding box center [649, 236] width 631 height 49
click at [557, 217] on p "Ethical considerations in scientific research, such as informed consent and res…" at bounding box center [649, 236] width 631 height 49
drag, startPoint x: 611, startPoint y: 215, endPoint x: 659, endPoint y: 219, distance: 48.2
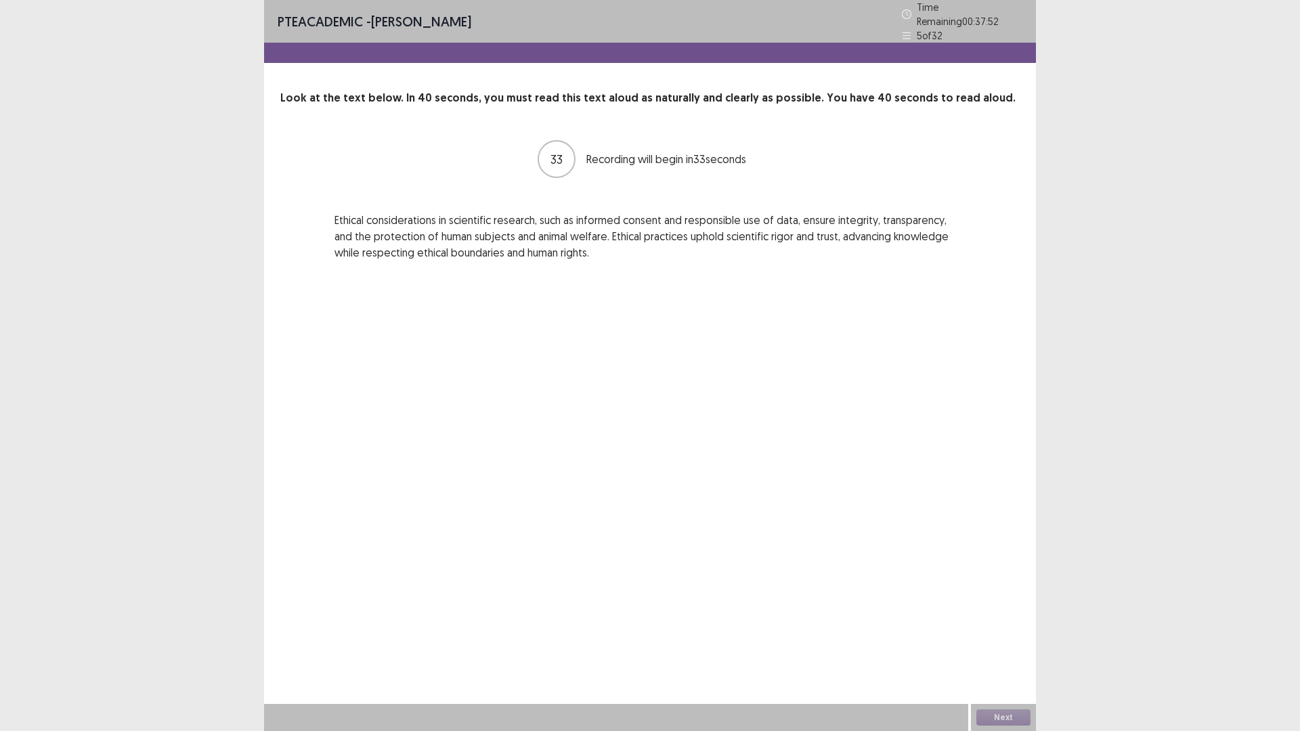
click at [611, 215] on p "Ethical considerations in scientific research, such as informed consent and res…" at bounding box center [649, 236] width 631 height 49
drag, startPoint x: 659, startPoint y: 219, endPoint x: 677, endPoint y: 219, distance: 18.3
click at [659, 219] on p "Ethical considerations in scientific research, such as informed consent and res…" at bounding box center [649, 236] width 631 height 49
drag, startPoint x: 685, startPoint y: 217, endPoint x: 699, endPoint y: 219, distance: 14.5
click at [687, 218] on p "Ethical considerations in scientific research, such as informed consent and res…" at bounding box center [649, 236] width 631 height 49
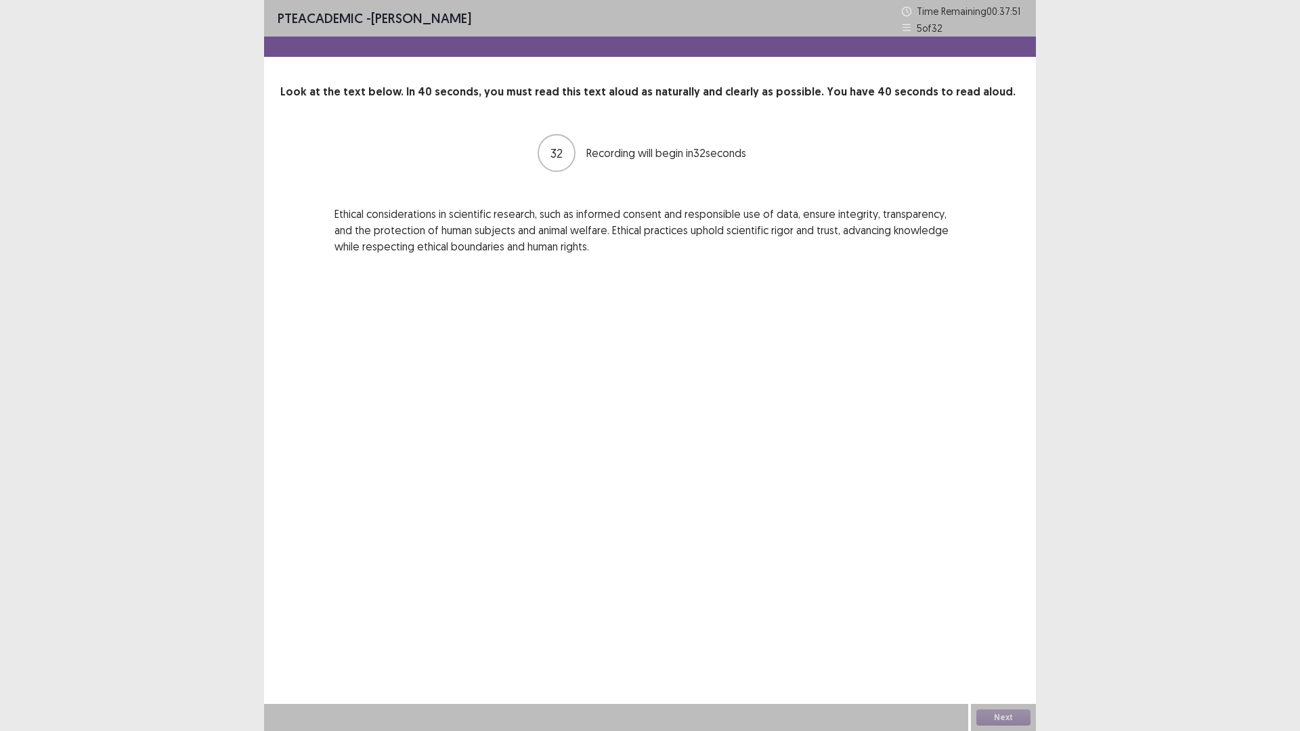
drag, startPoint x: 703, startPoint y: 219, endPoint x: 719, endPoint y: 218, distance: 16.3
click at [706, 217] on p "Ethical considerations in scientific research, such as informed consent and res…" at bounding box center [649, 230] width 631 height 49
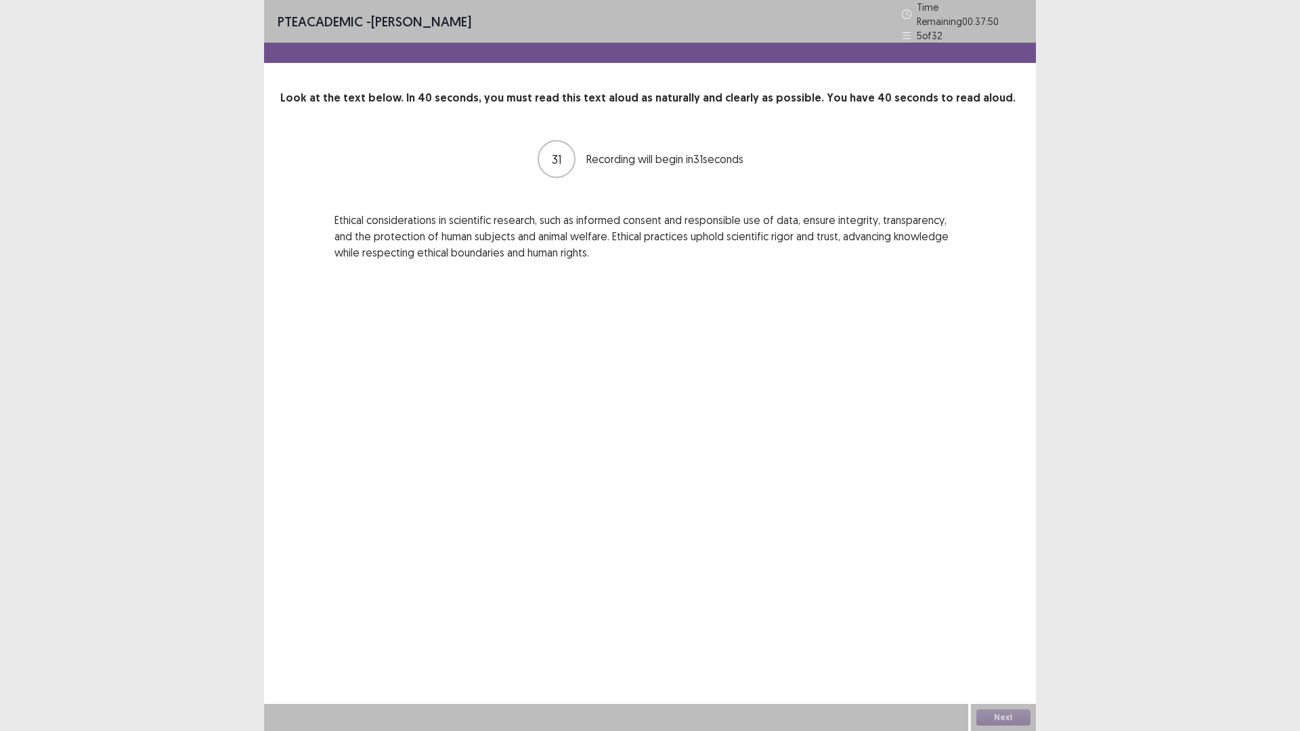
click at [770, 215] on p "Ethical considerations in scientific research, such as informed consent and res…" at bounding box center [649, 236] width 631 height 49
drag, startPoint x: 825, startPoint y: 217, endPoint x: 859, endPoint y: 219, distance: 34.6
click at [825, 217] on p "Ethical considerations in scientific research, such as informed consent and res…" at bounding box center [649, 236] width 631 height 49
drag, startPoint x: 859, startPoint y: 217, endPoint x: 887, endPoint y: 217, distance: 28.4
click at [860, 217] on p "Ethical considerations in scientific research, such as informed consent and res…" at bounding box center [649, 236] width 631 height 49
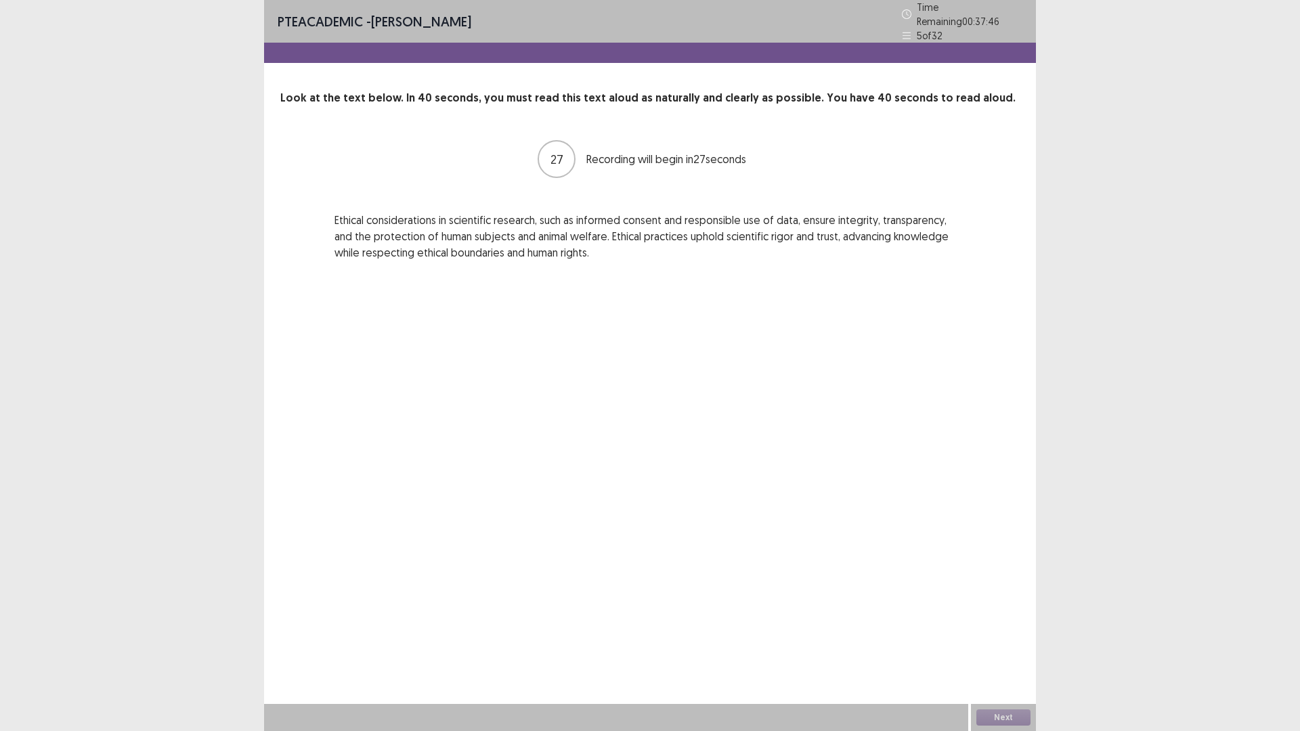
click at [899, 219] on p "Ethical considerations in scientific research, such as informed consent and res…" at bounding box center [649, 236] width 631 height 49
click at [358, 238] on p "Ethical considerations in scientific research, such as informed consent and res…" at bounding box center [649, 236] width 631 height 49
drag, startPoint x: 388, startPoint y: 236, endPoint x: 422, endPoint y: 236, distance: 34.5
click at [411, 236] on p "Ethical considerations in scientific research, such as informed consent and res…" at bounding box center [649, 236] width 631 height 49
drag, startPoint x: 418, startPoint y: 234, endPoint x: 435, endPoint y: 234, distance: 17.6
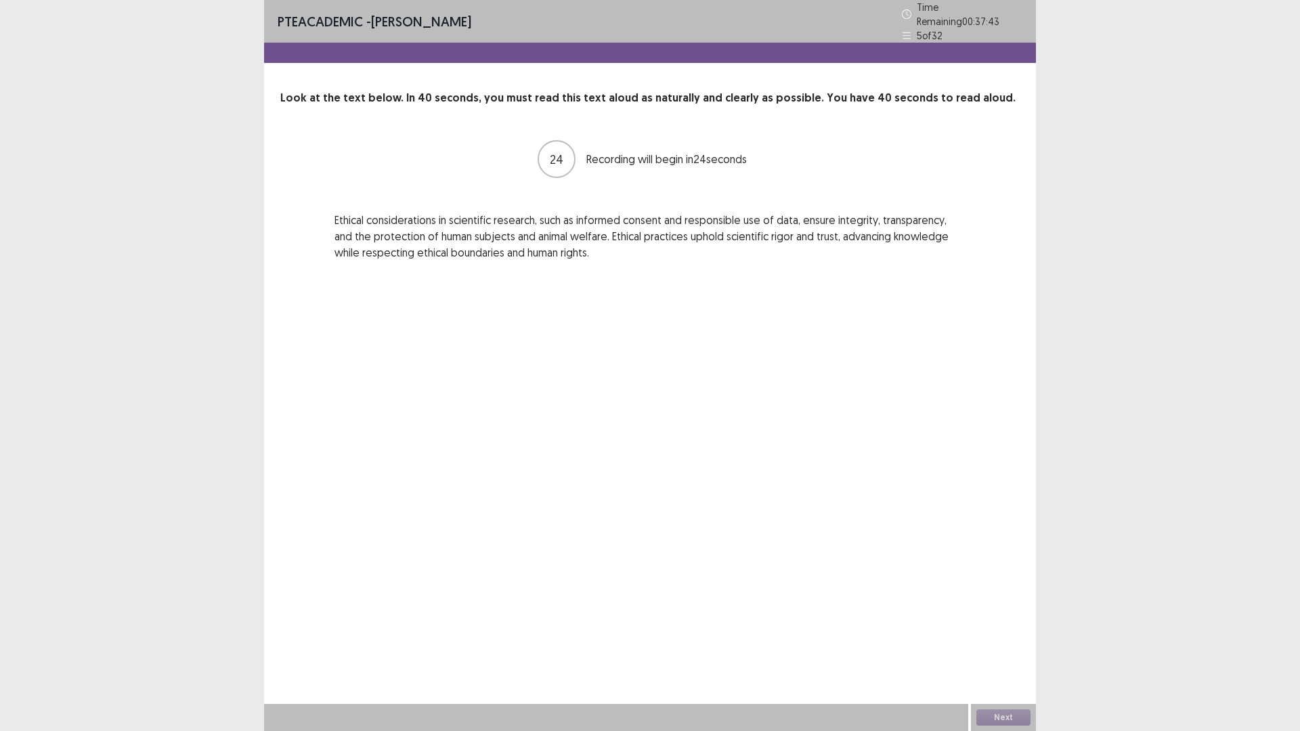
click at [428, 234] on p "Ethical considerations in scientific research, such as informed consent and res…" at bounding box center [649, 236] width 631 height 49
drag, startPoint x: 435, startPoint y: 234, endPoint x: 476, endPoint y: 234, distance: 40.6
click at [462, 234] on p "Ethical considerations in scientific research, such as informed consent and res…" at bounding box center [649, 236] width 631 height 49
drag, startPoint x: 477, startPoint y: 235, endPoint x: 488, endPoint y: 234, distance: 11.5
click at [477, 235] on p "Ethical considerations in scientific research, such as informed consent and res…" at bounding box center [649, 236] width 631 height 49
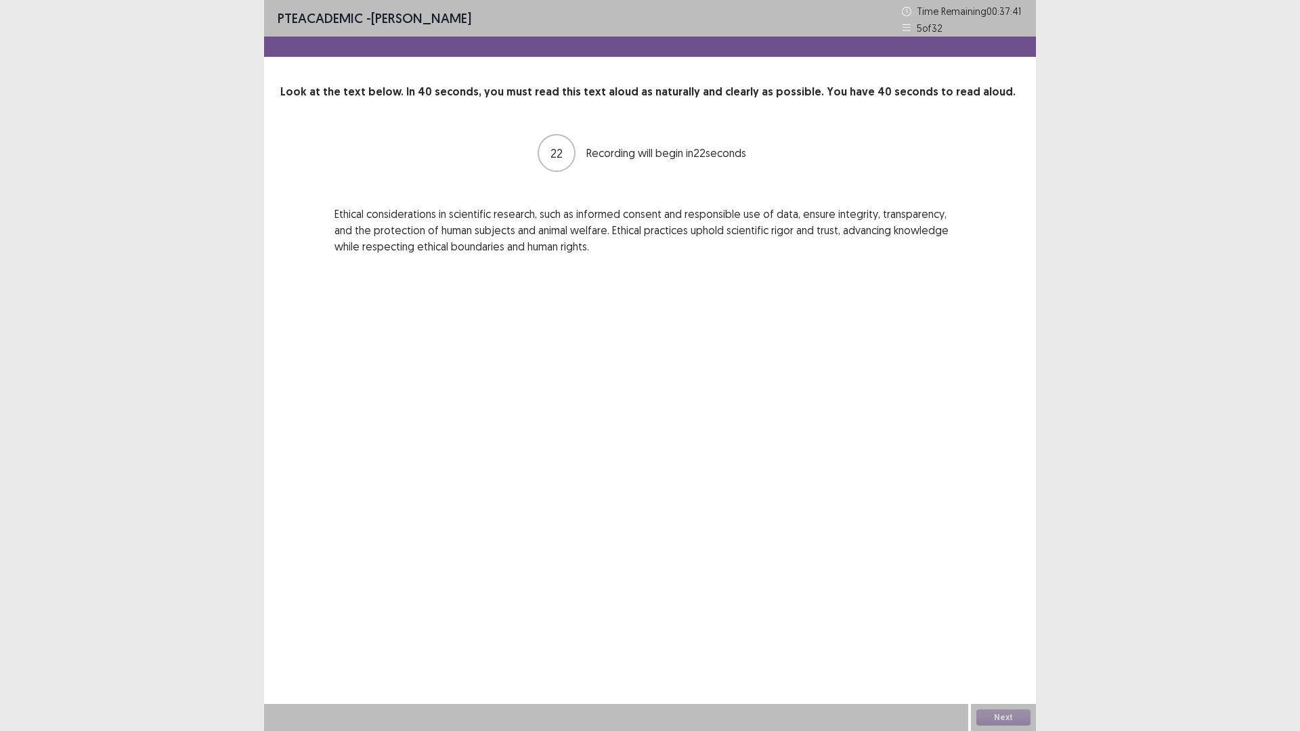
drag, startPoint x: 508, startPoint y: 236, endPoint x: 535, endPoint y: 238, distance: 26.4
click at [511, 236] on p "Ethical considerations in scientific research, such as informed consent and res…" at bounding box center [649, 230] width 631 height 49
drag, startPoint x: 548, startPoint y: 236, endPoint x: 582, endPoint y: 238, distance: 33.2
click at [561, 236] on p "Ethical considerations in scientific research, such as informed consent and res…" at bounding box center [649, 230] width 631 height 49
drag, startPoint x: 582, startPoint y: 238, endPoint x: 596, endPoint y: 238, distance: 14.2
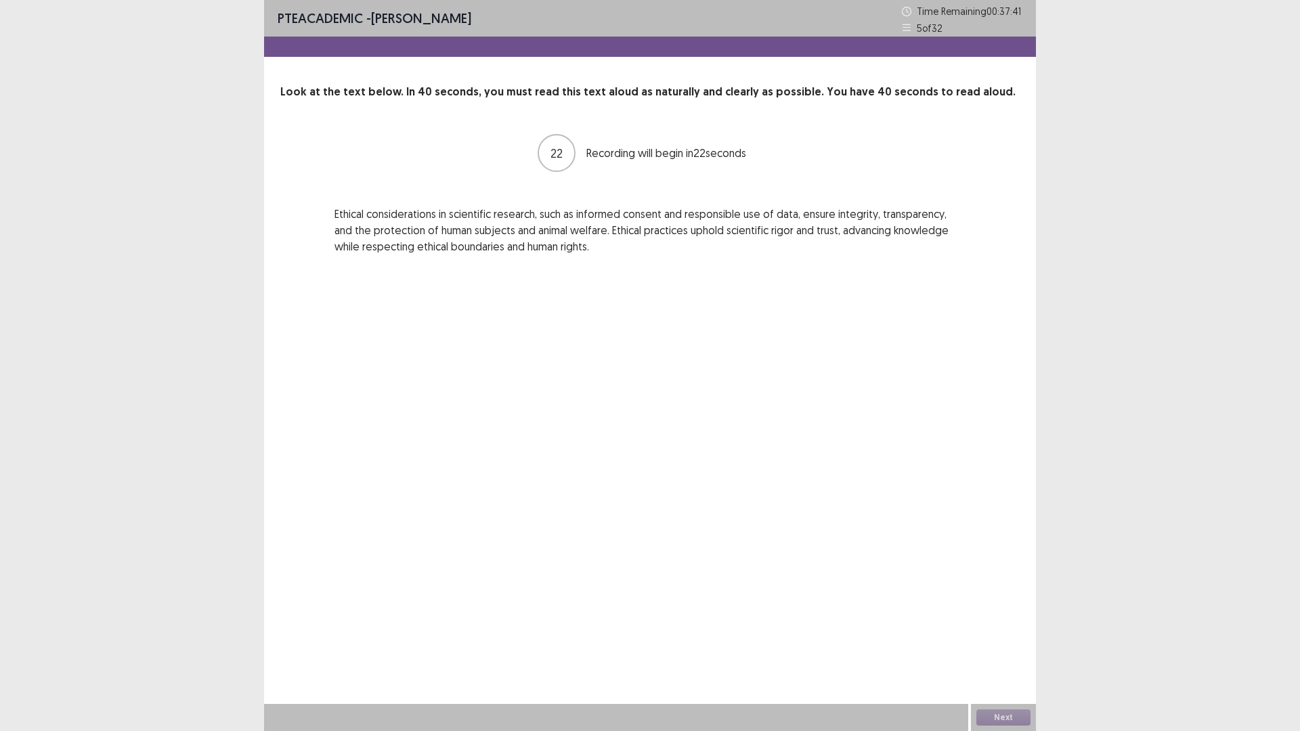
click at [584, 238] on p "Ethical considerations in scientific research, such as informed consent and res…" at bounding box center [649, 230] width 631 height 49
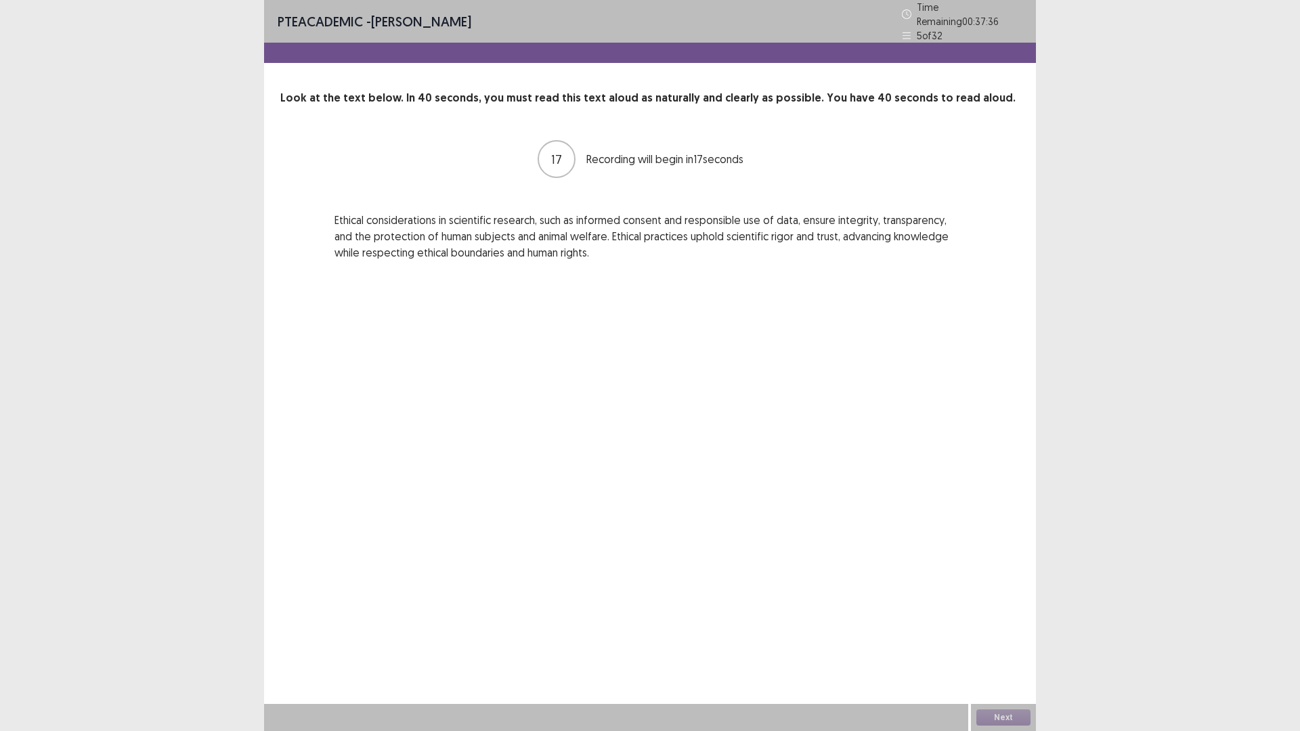
click at [607, 235] on p "Ethical considerations in scientific research, such as informed consent and res…" at bounding box center [649, 236] width 631 height 49
drag, startPoint x: 631, startPoint y: 237, endPoint x: 642, endPoint y: 237, distance: 11.5
click at [632, 237] on p "Ethical considerations in scientific research, such as informed consent and res…" at bounding box center [649, 236] width 631 height 49
click at [681, 236] on p "Ethical considerations in scientific research, such as informed consent and res…" at bounding box center [649, 236] width 631 height 49
click at [730, 236] on p "Ethical considerations in scientific research, such as informed consent and res…" at bounding box center [649, 236] width 631 height 49
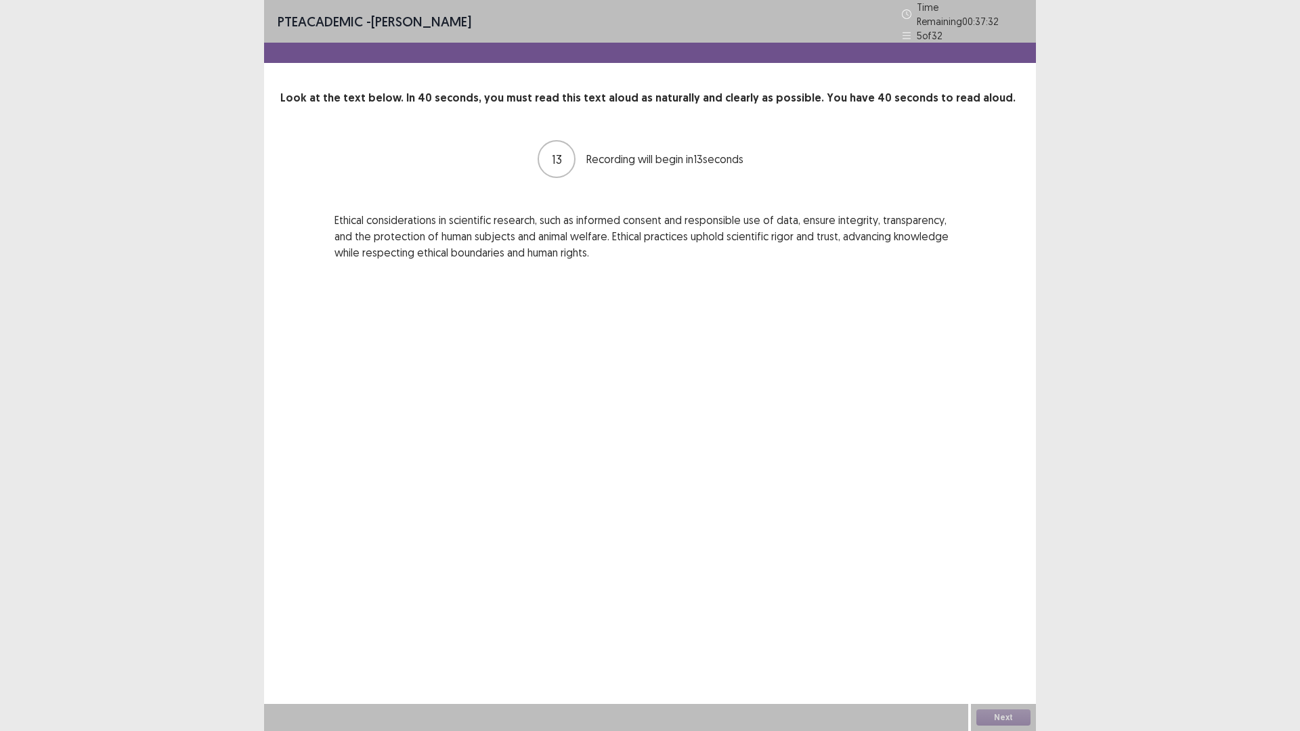
click at [761, 238] on p "Ethical considerations in scientific research, such as informed consent and res…" at bounding box center [649, 236] width 631 height 49
drag, startPoint x: 785, startPoint y: 236, endPoint x: 809, endPoint y: 234, distance: 23.8
click at [789, 236] on p "Ethical considerations in scientific research, such as informed consent and res…" at bounding box center [649, 236] width 631 height 49
drag, startPoint x: 809, startPoint y: 233, endPoint x: 843, endPoint y: 234, distance: 34.5
click at [810, 233] on p "Ethical considerations in scientific research, such as informed consent and res…" at bounding box center [649, 236] width 631 height 49
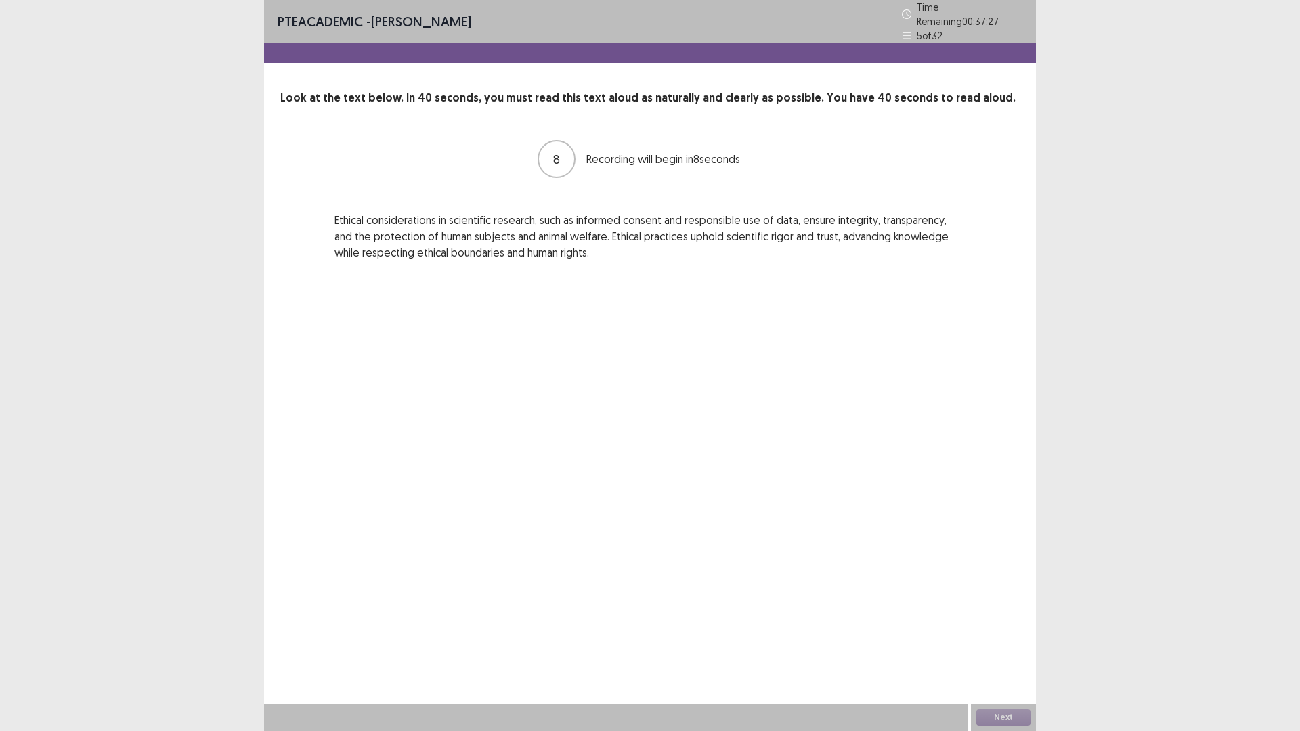
click at [847, 231] on p "Ethical considerations in scientific research, such as informed consent and res…" at bounding box center [649, 236] width 631 height 49
click at [902, 236] on p "Ethical considerations in scientific research, such as informed consent and res…" at bounding box center [649, 236] width 631 height 49
click at [356, 253] on p "Ethical considerations in scientific research, such as informed consent and res…" at bounding box center [649, 236] width 631 height 49
click at [424, 253] on p "Ethical considerations in scientific research, such as informed consent and res…" at bounding box center [649, 236] width 631 height 49
drag, startPoint x: 453, startPoint y: 253, endPoint x: 487, endPoint y: 248, distance: 34.8
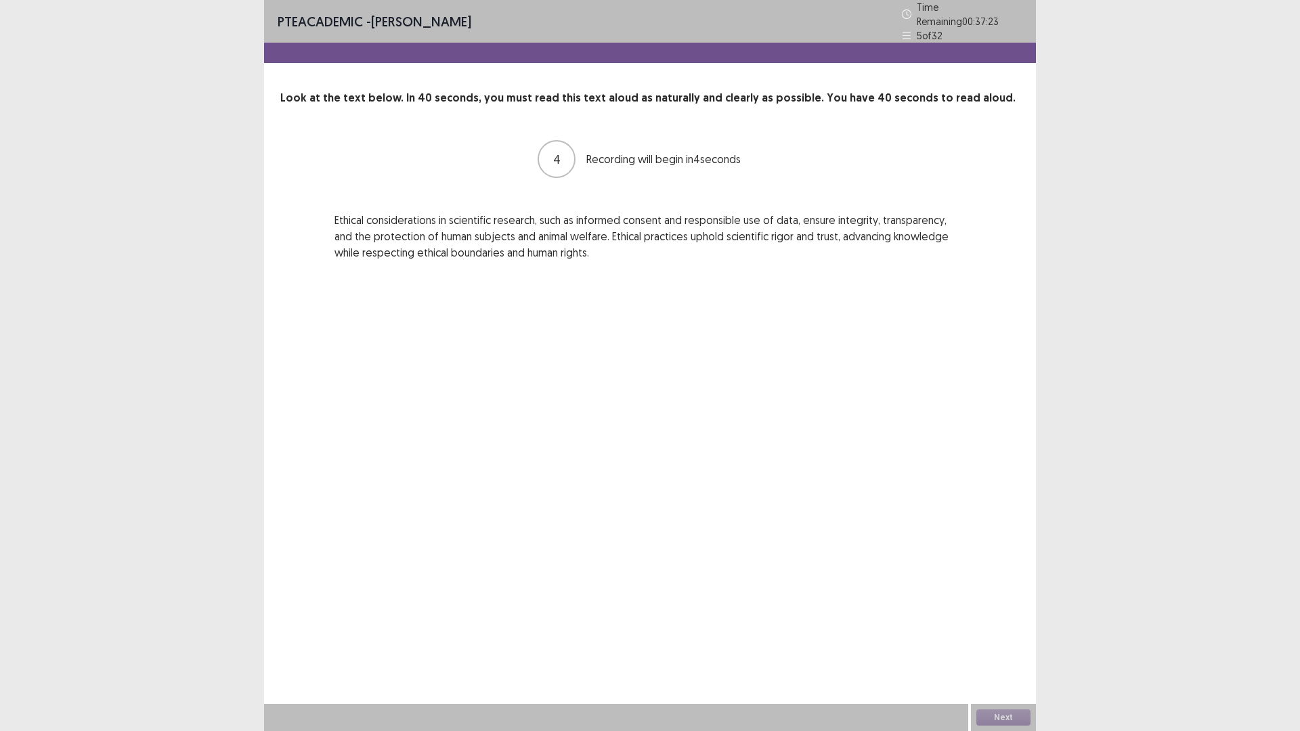
click at [461, 251] on p "Ethical considerations in scientific research, such as informed consent and res…" at bounding box center [649, 236] width 631 height 49
click at [489, 252] on p "Ethical considerations in scientific research, such as informed consent and res…" at bounding box center [649, 236] width 631 height 49
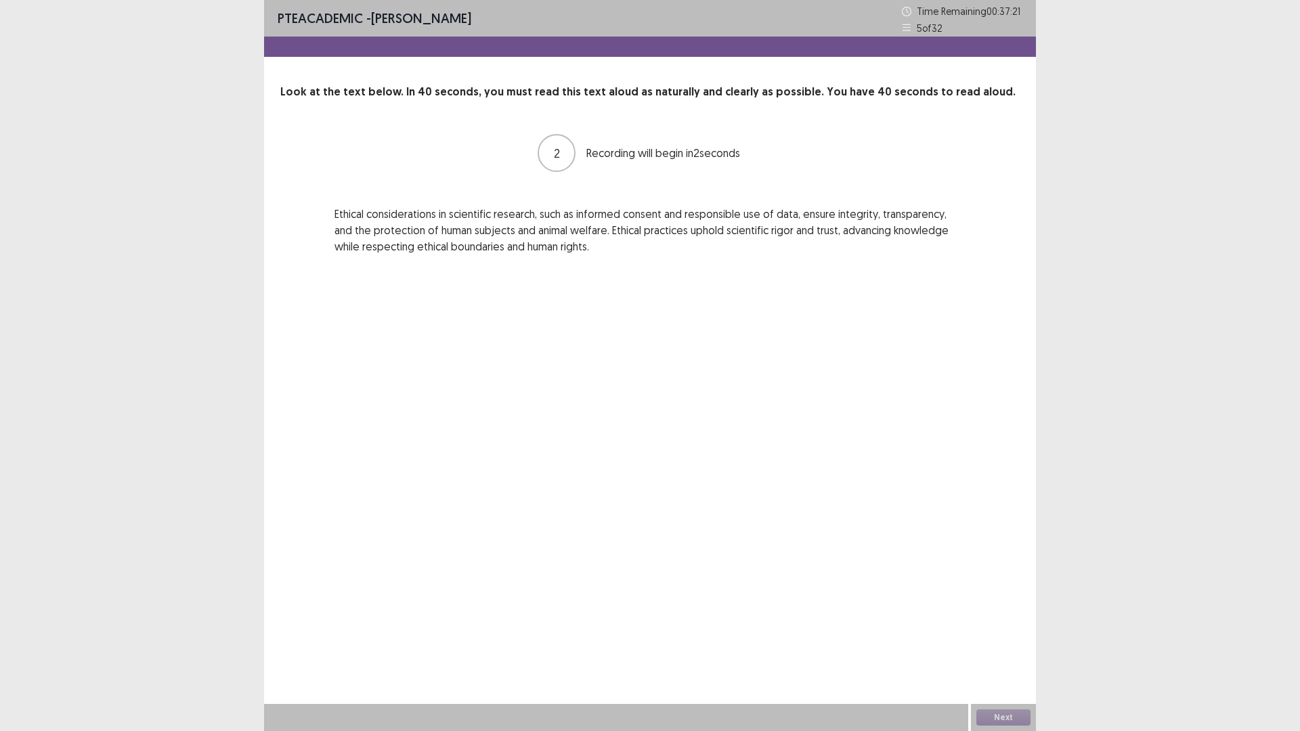
click at [540, 252] on p "Ethical considerations in scientific research, such as informed consent and res…" at bounding box center [649, 230] width 631 height 49
click at [363, 217] on p "Ethical considerations in scientific research, such as informed consent and res…" at bounding box center [649, 230] width 631 height 49
click at [517, 217] on p "Ethical considerations in scientific research, such as informed consent and res…" at bounding box center [649, 230] width 631 height 49
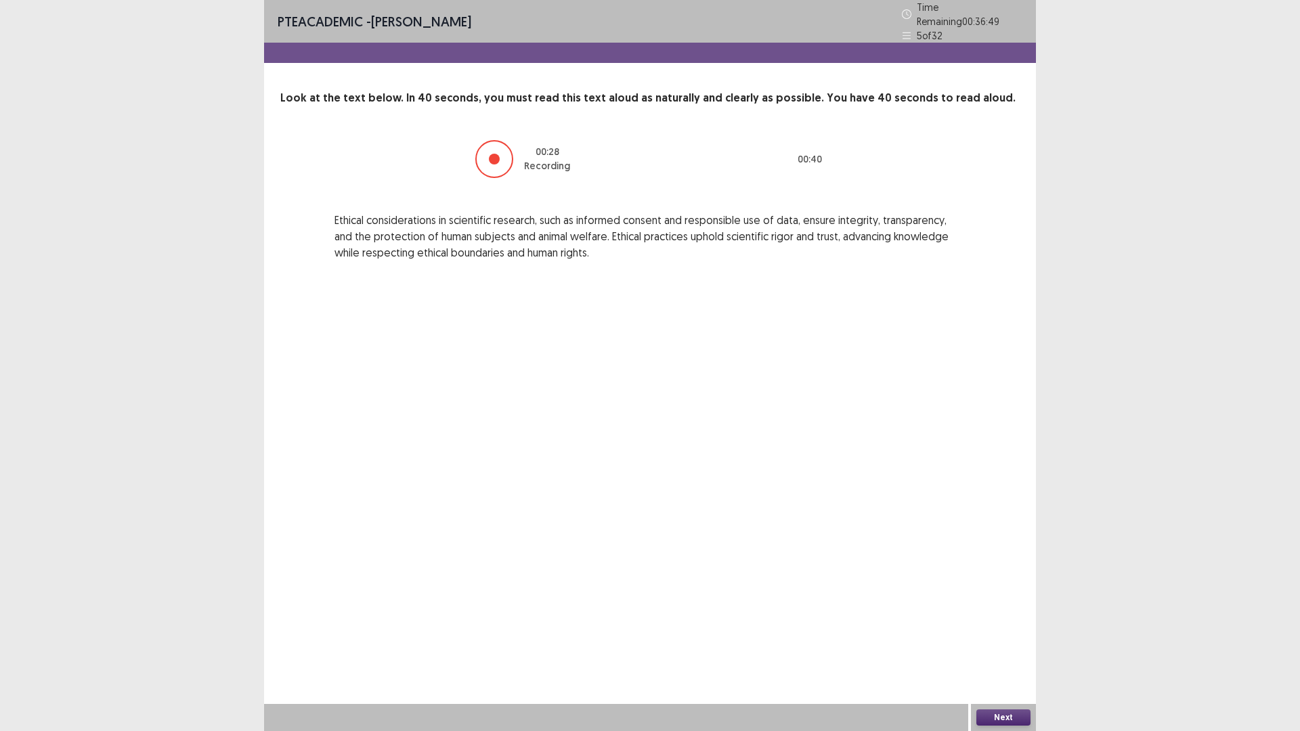
click at [1013, 616] on button "Next" at bounding box center [1003, 717] width 54 height 16
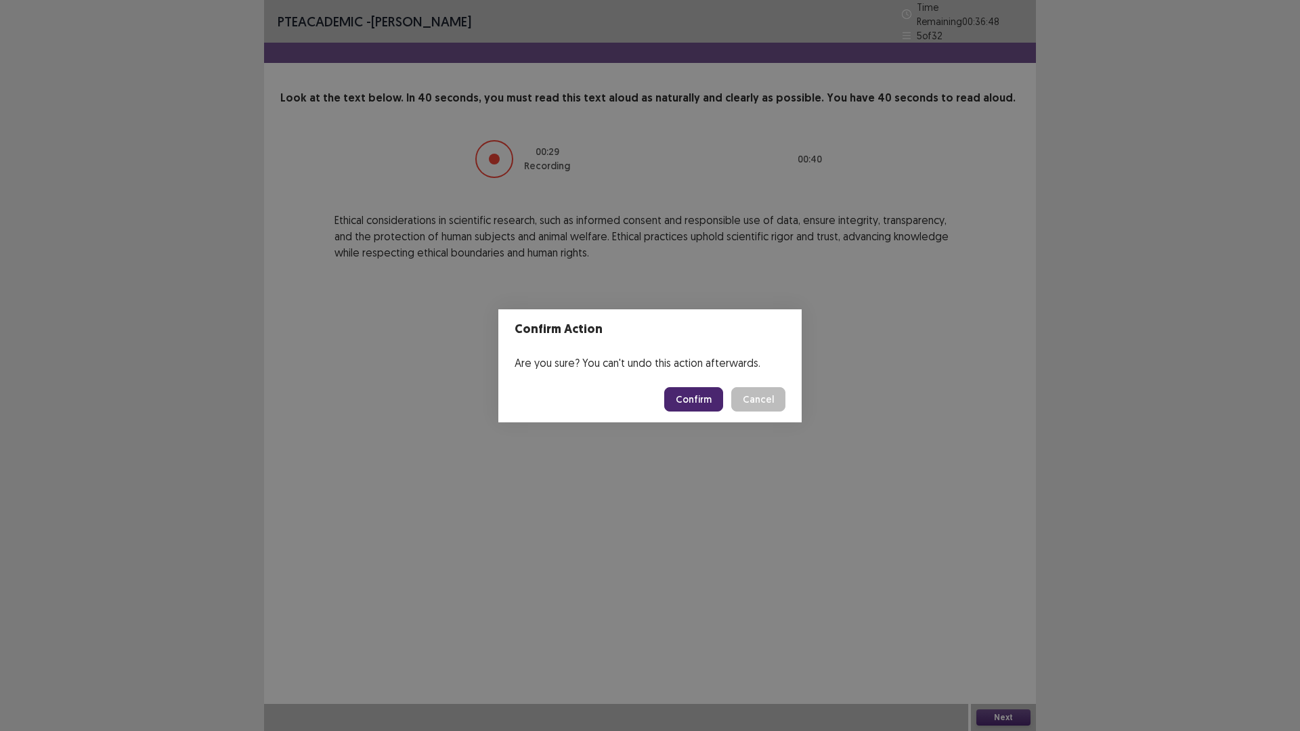
click at [709, 399] on button "Confirm" at bounding box center [693, 399] width 59 height 24
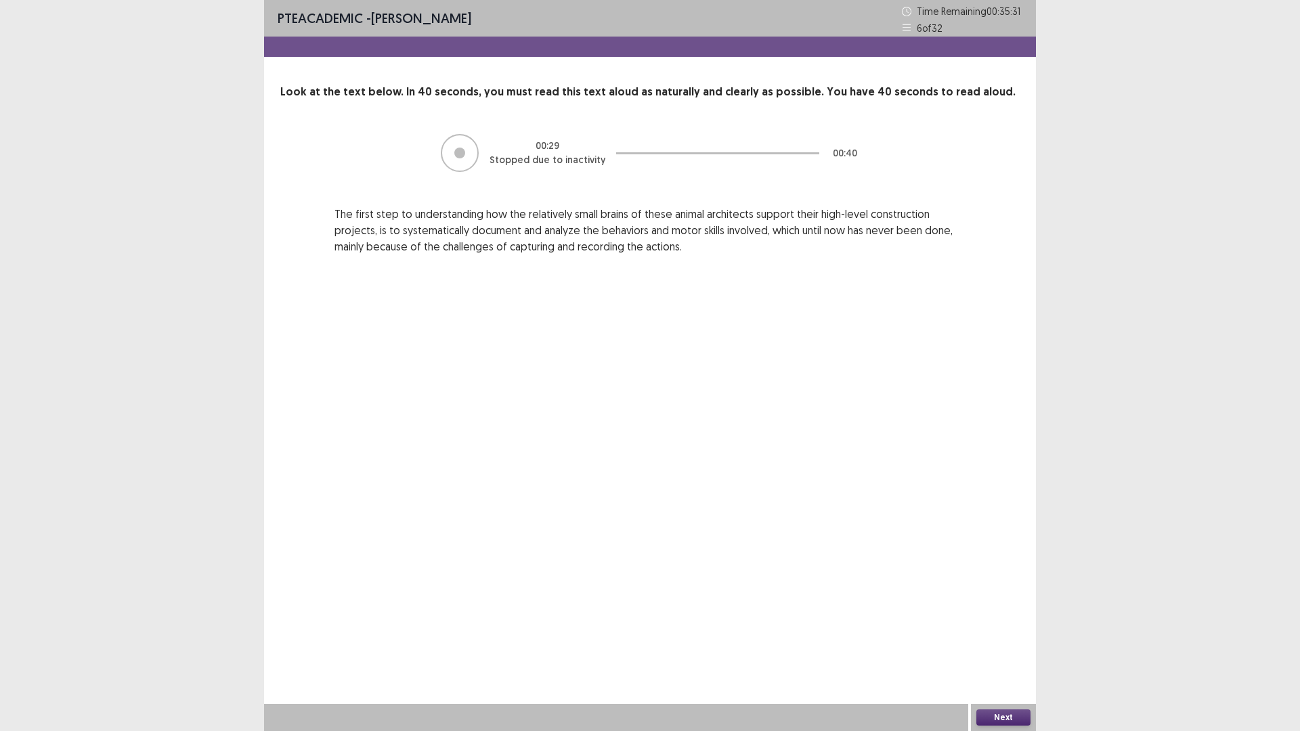
click at [1017, 616] on button "Next" at bounding box center [1003, 717] width 54 height 16
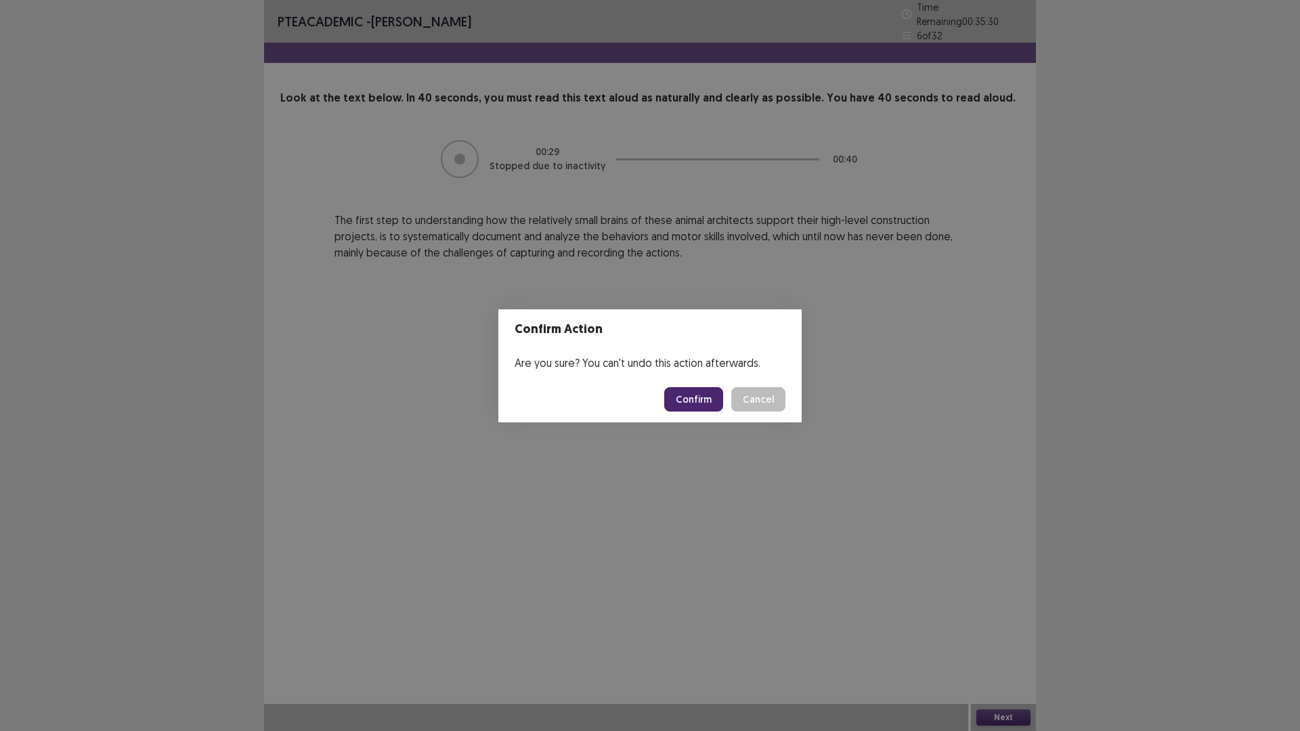
click at [688, 396] on button "Confirm" at bounding box center [693, 399] width 59 height 24
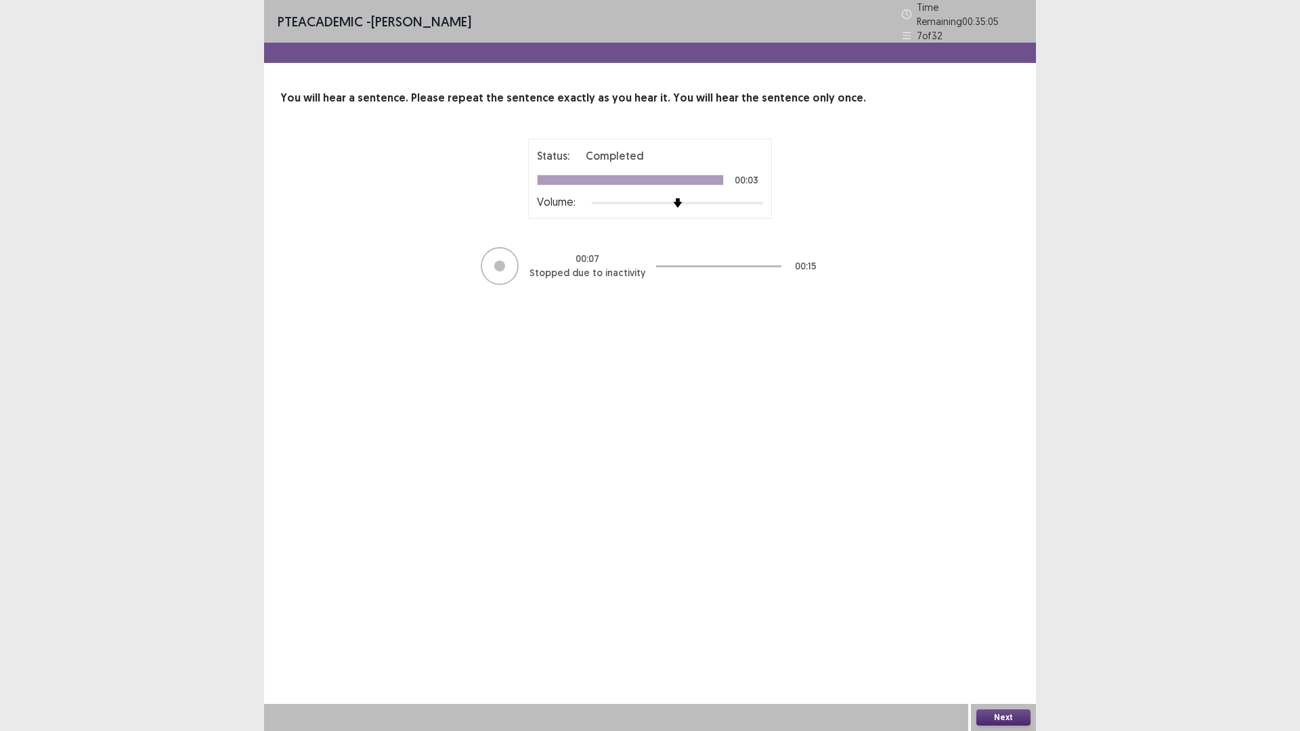
click at [988, 616] on button "Next" at bounding box center [1003, 717] width 54 height 16
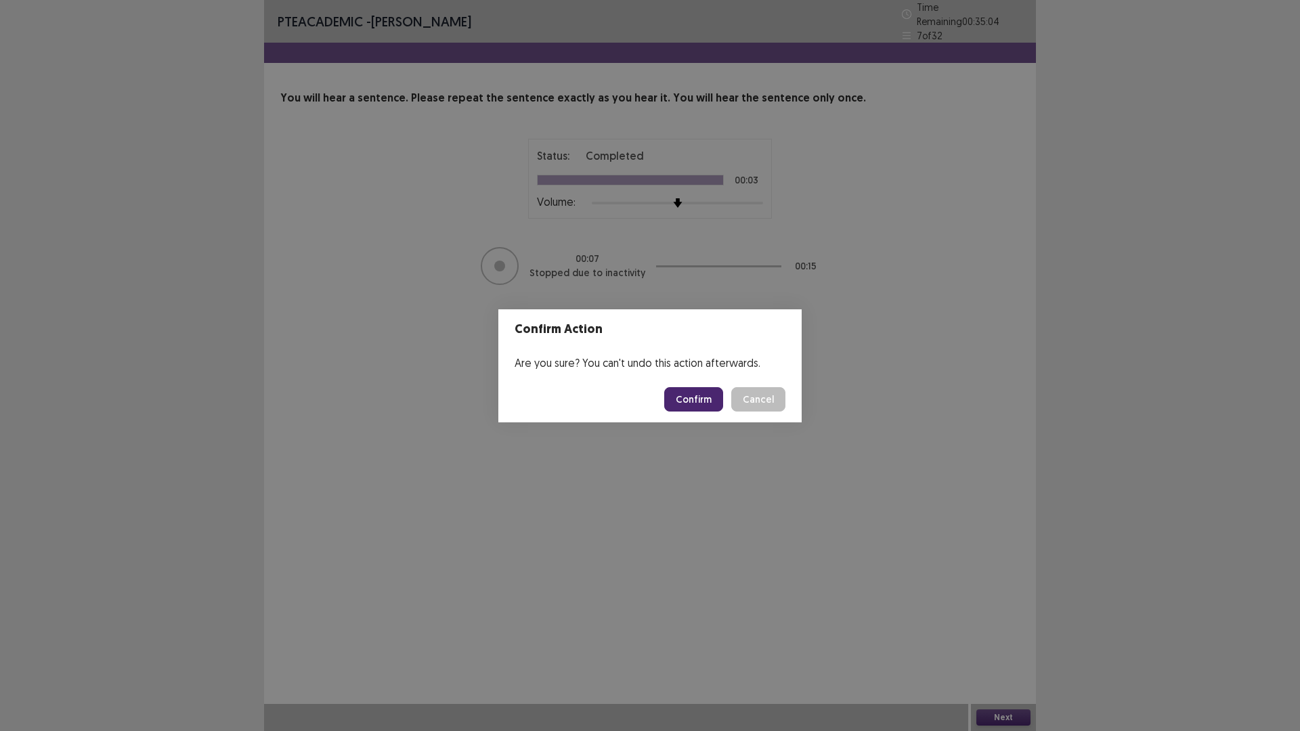
click at [684, 391] on button "Confirm" at bounding box center [693, 399] width 59 height 24
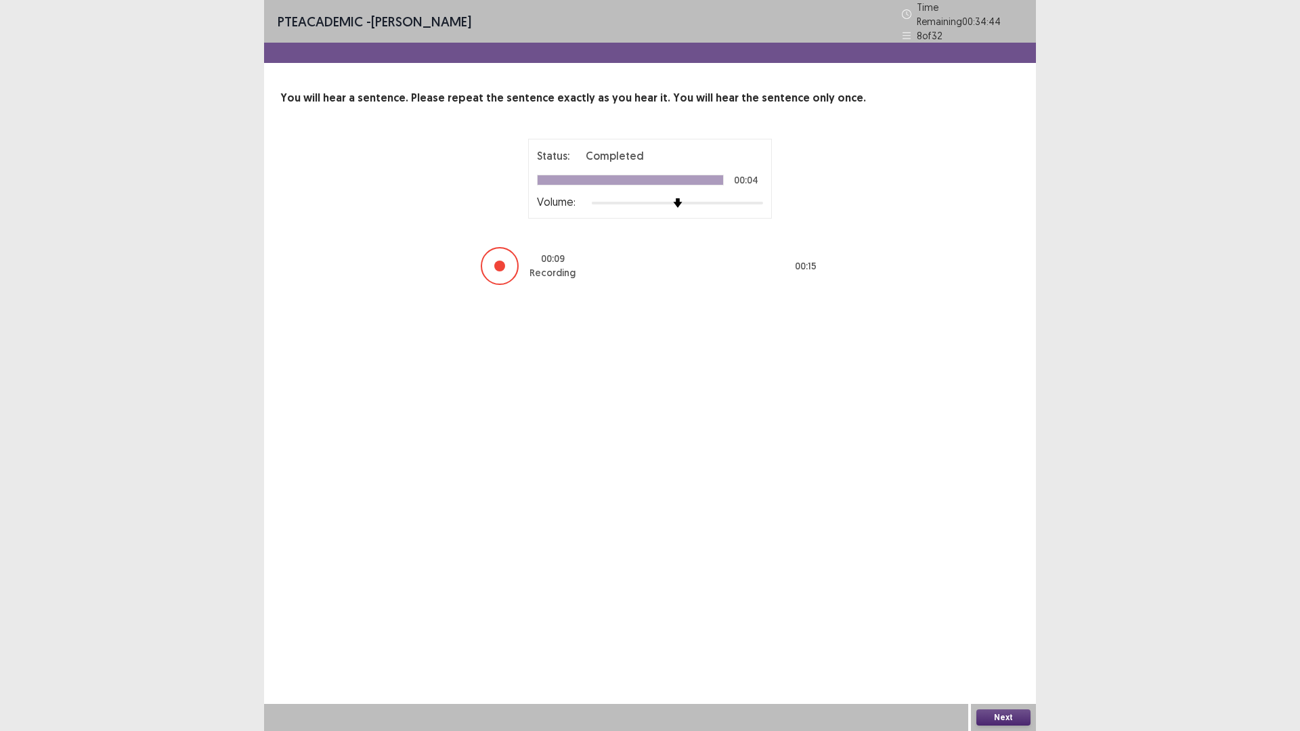
click at [1009, 616] on button "Next" at bounding box center [1003, 717] width 54 height 16
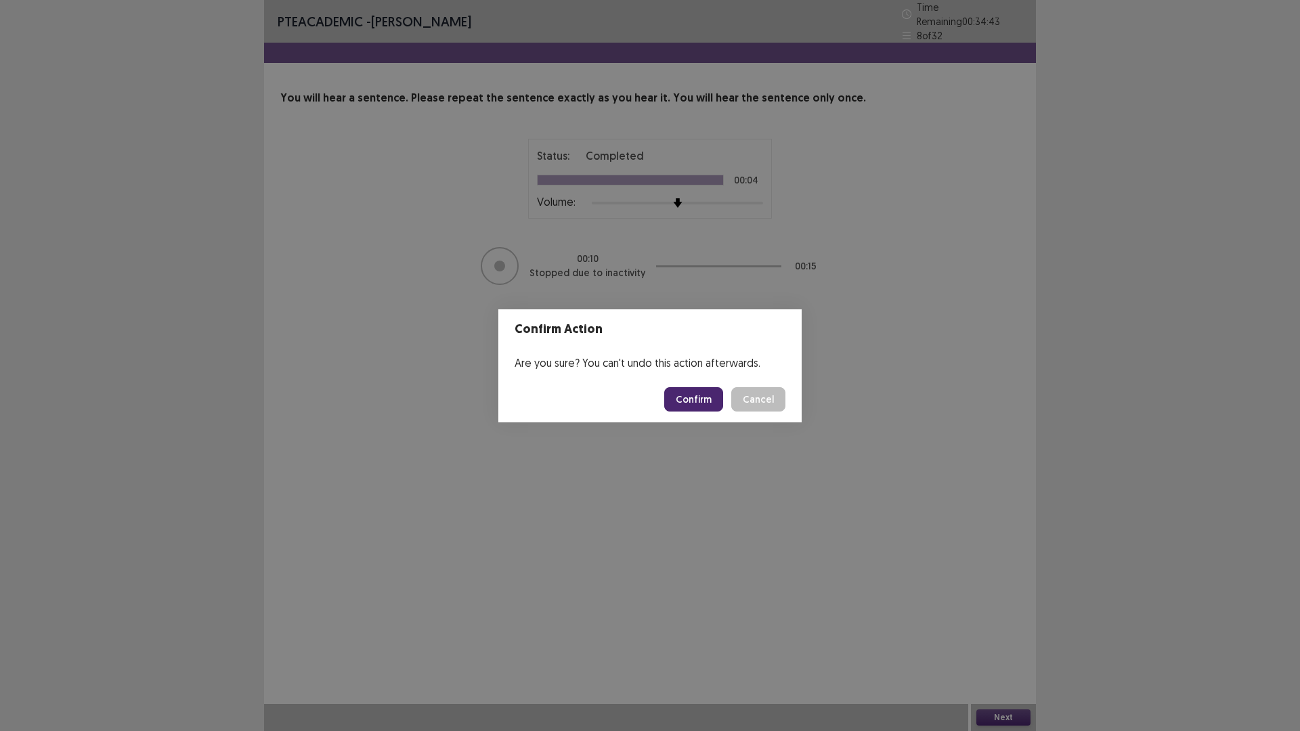
click at [690, 397] on button "Confirm" at bounding box center [693, 399] width 59 height 24
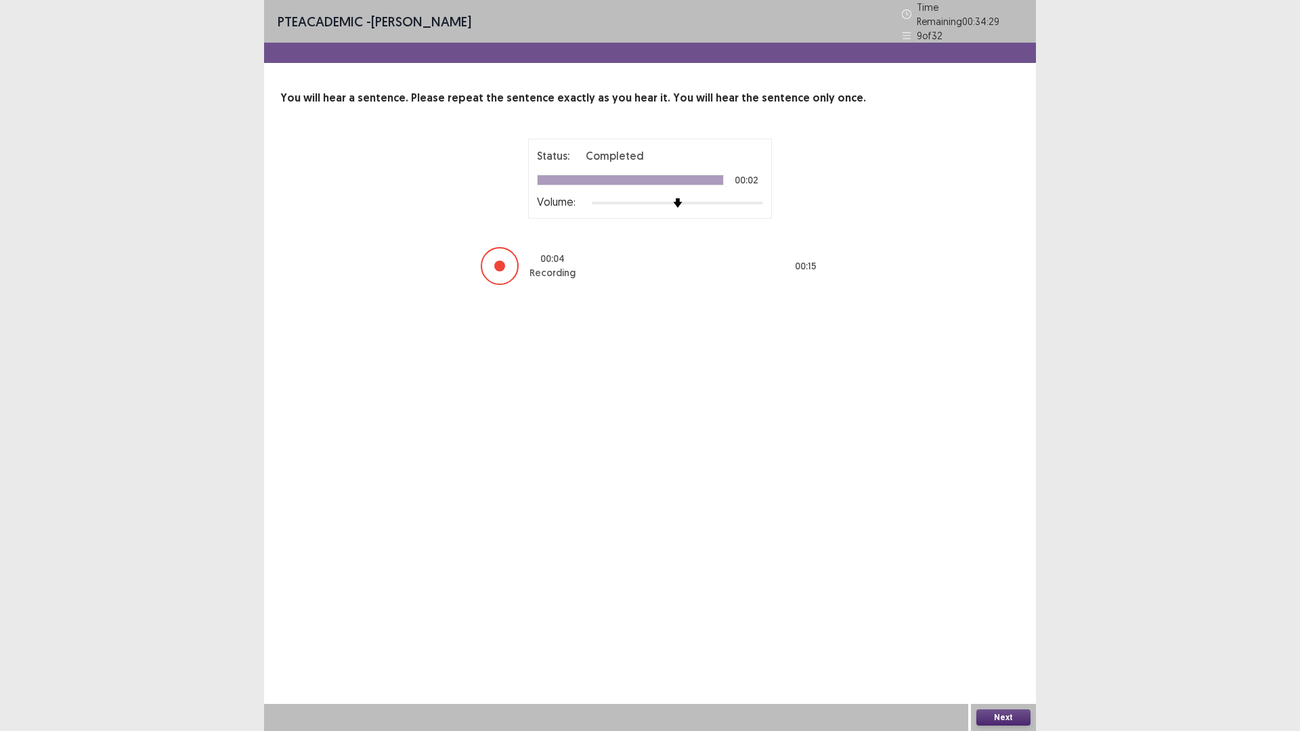
click at [1005, 616] on button "Next" at bounding box center [1003, 717] width 54 height 16
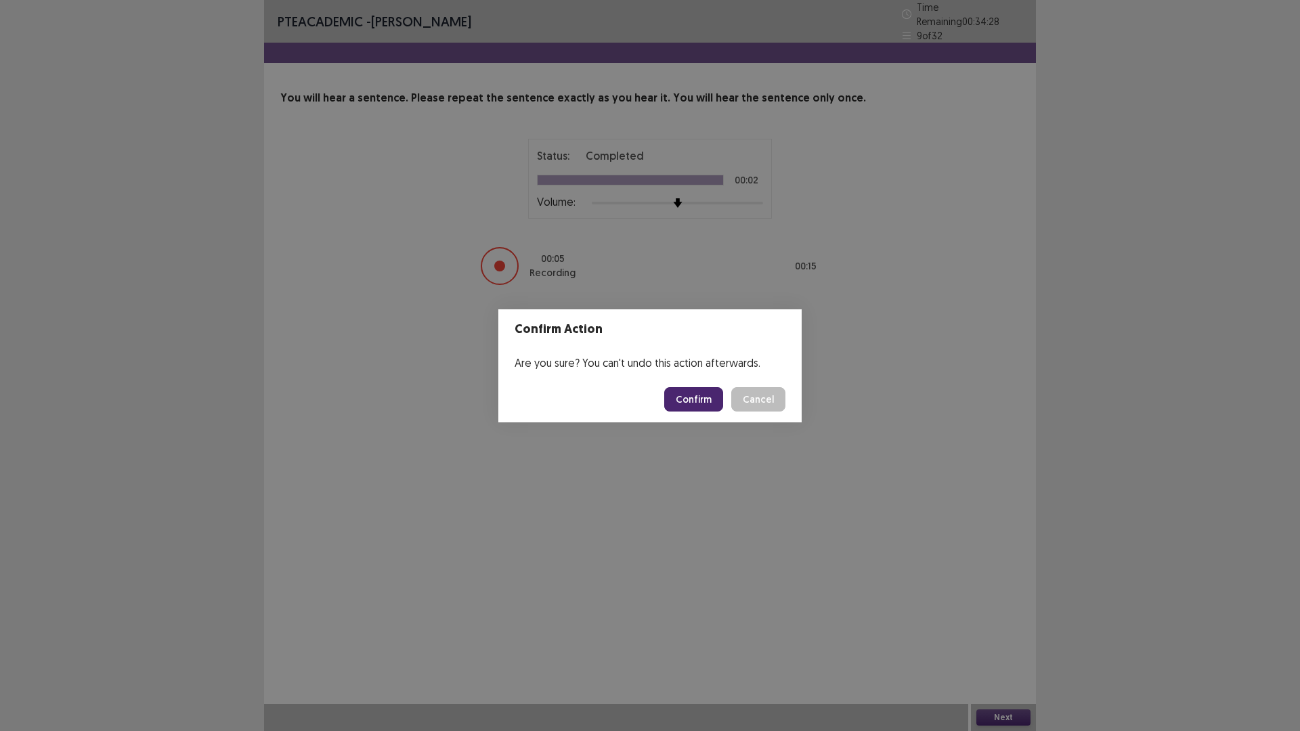
click at [710, 397] on button "Confirm" at bounding box center [693, 399] width 59 height 24
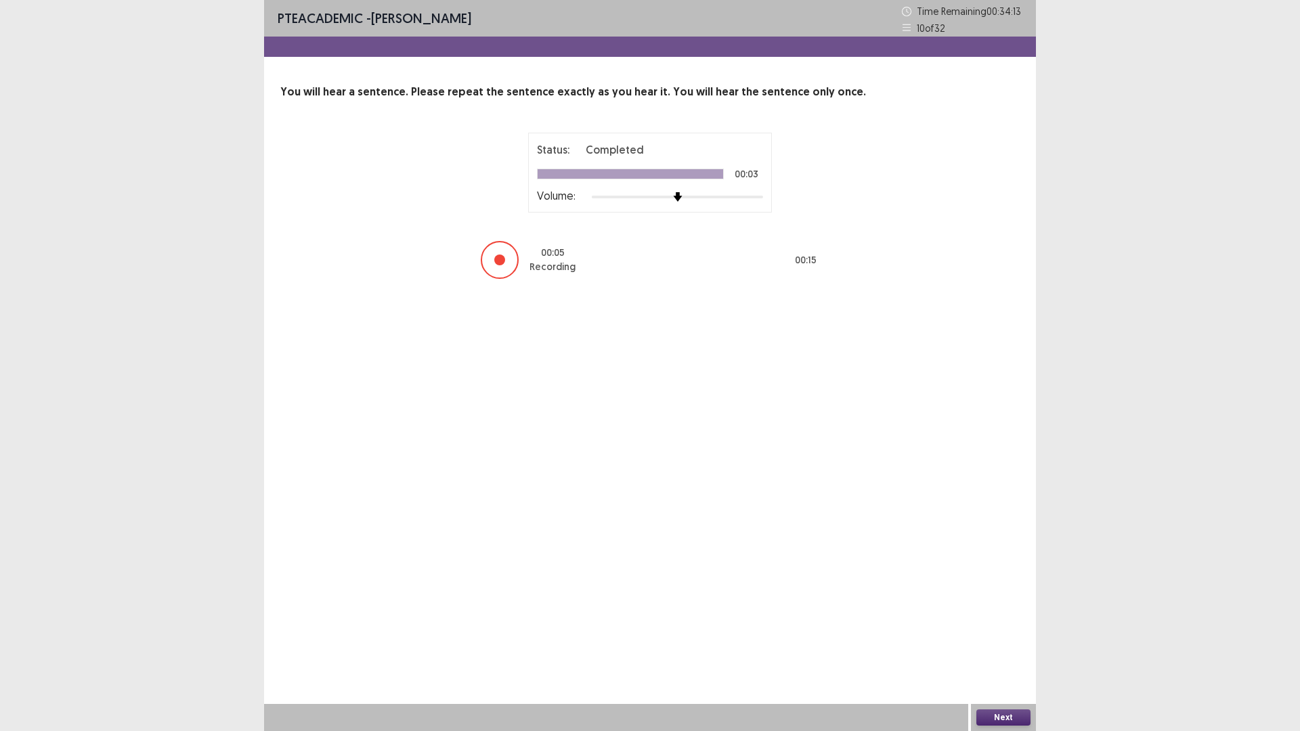
click at [1015, 616] on button "Next" at bounding box center [1003, 717] width 54 height 16
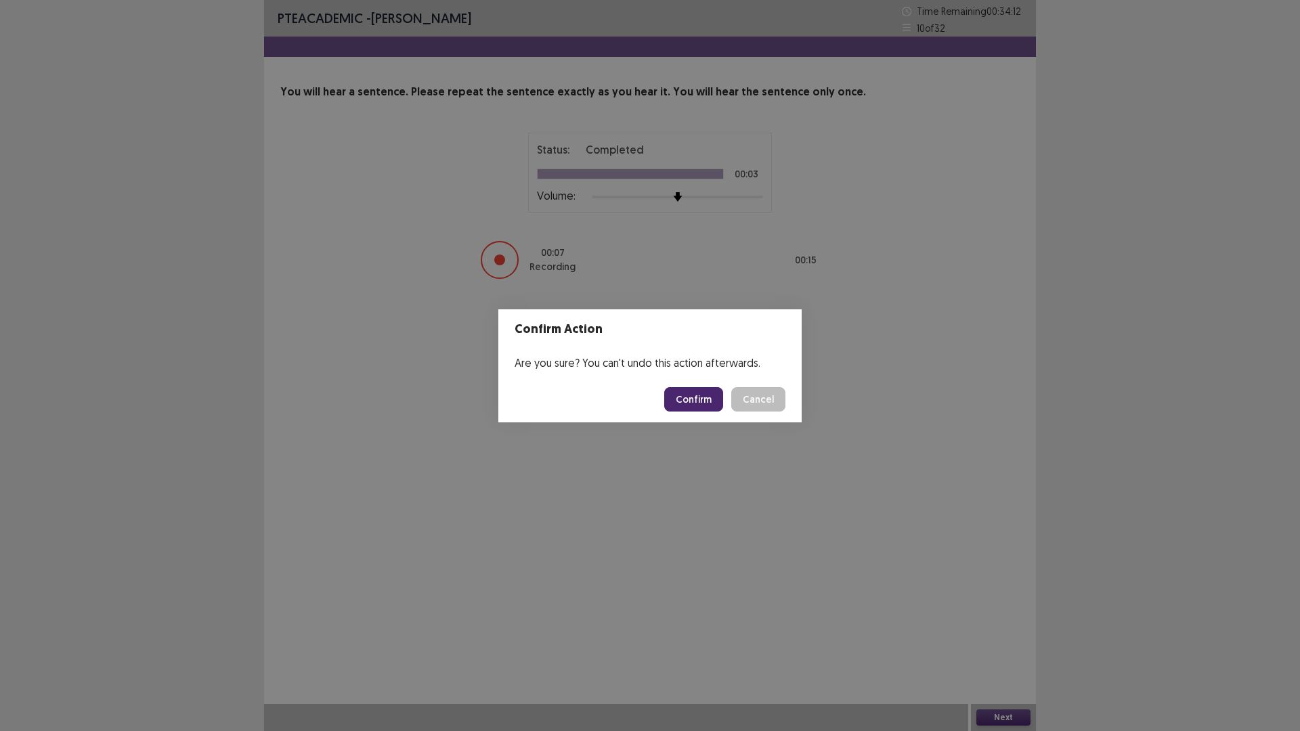
click at [697, 401] on button "Confirm" at bounding box center [693, 399] width 59 height 24
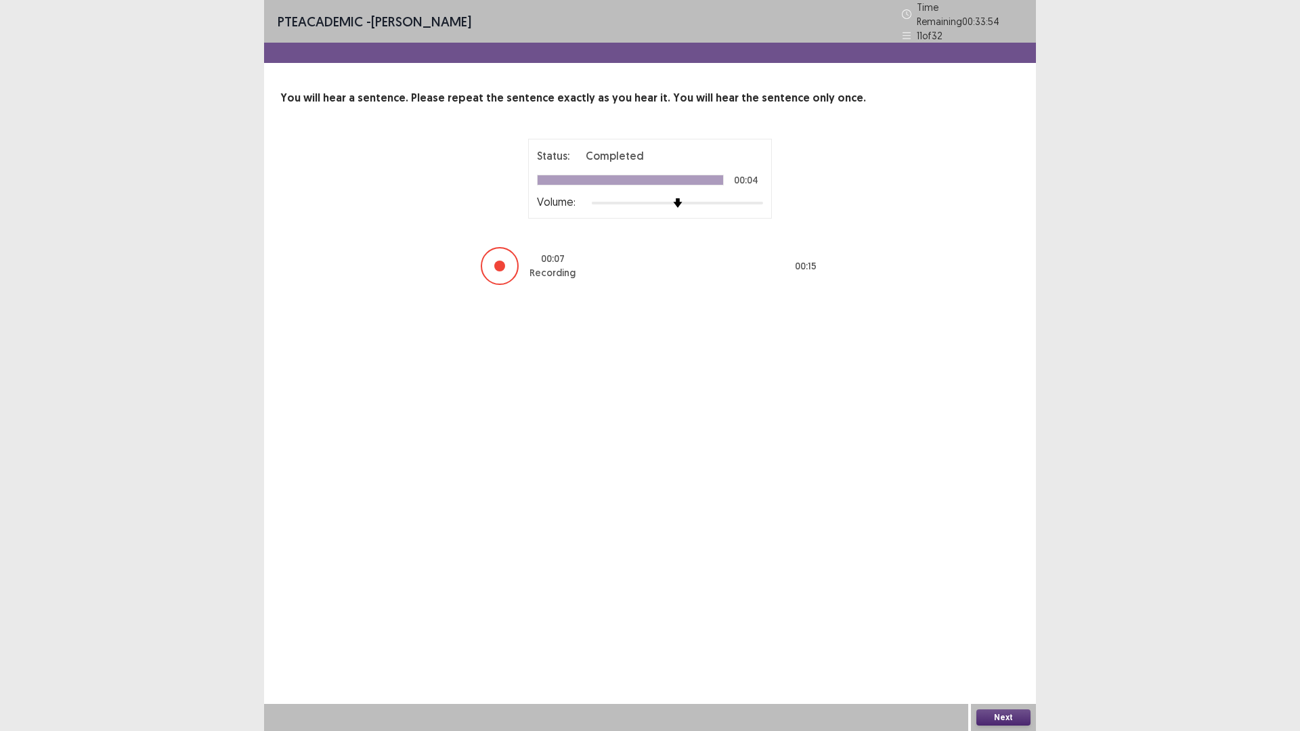
click at [1006, 616] on button "Next" at bounding box center [1003, 717] width 54 height 16
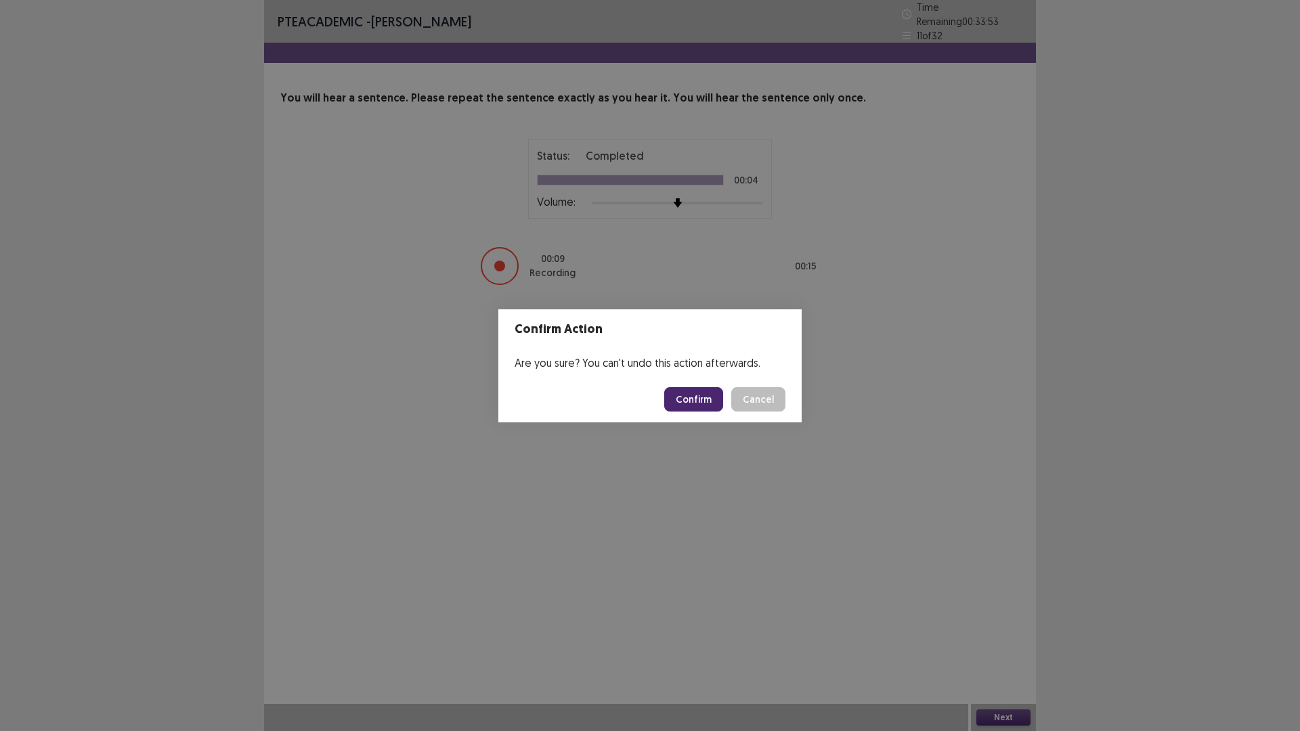
click at [681, 401] on button "Confirm" at bounding box center [693, 399] width 59 height 24
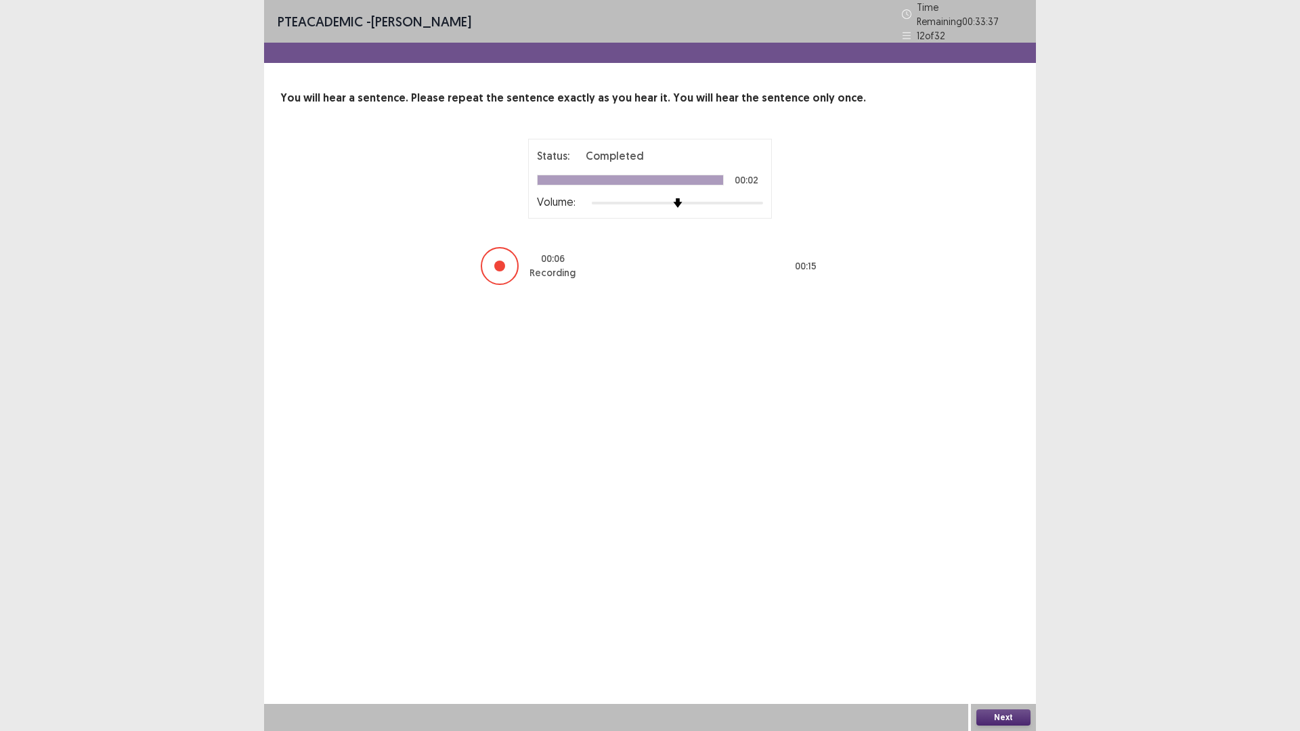
drag, startPoint x: 1001, startPoint y: 726, endPoint x: 1013, endPoint y: 715, distance: 17.3
click at [1003, 616] on div "Next" at bounding box center [1003, 717] width 65 height 27
click at [1013, 616] on button "Next" at bounding box center [1003, 717] width 54 height 16
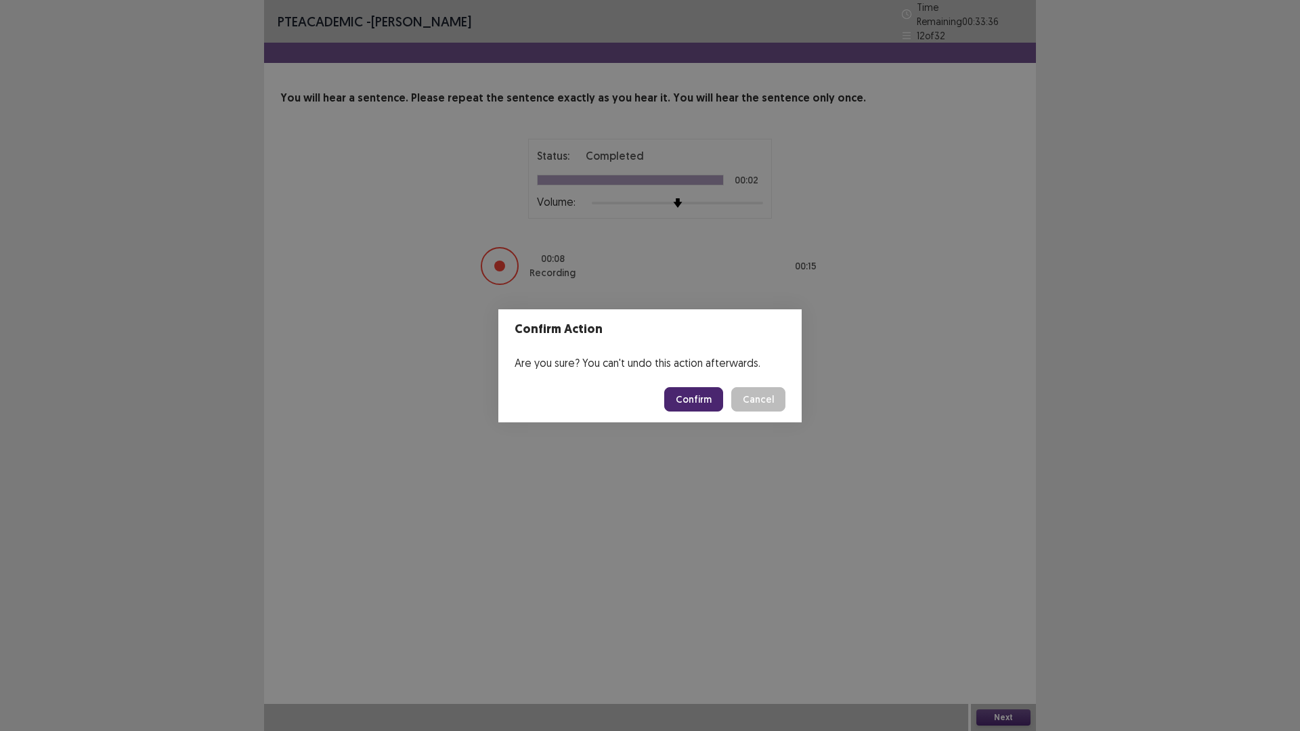
click at [712, 393] on button "Confirm" at bounding box center [693, 399] width 59 height 24
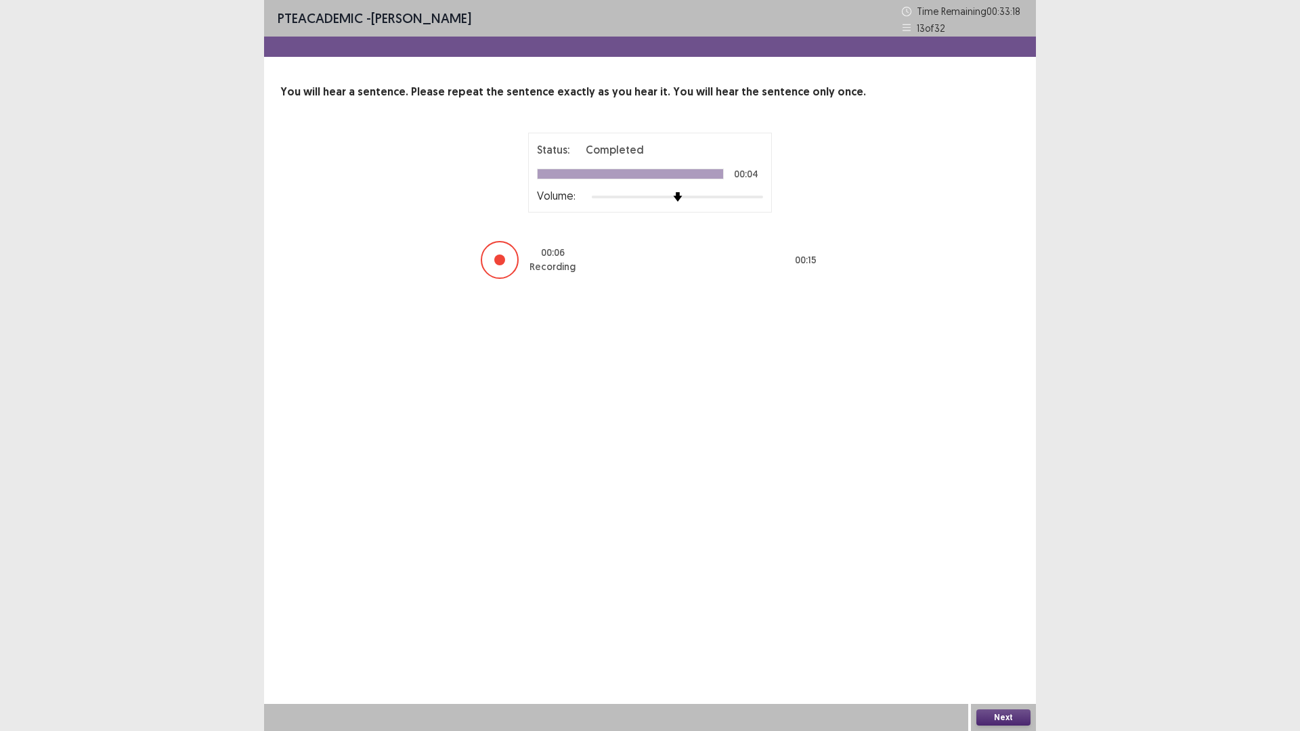
click at [988, 616] on button "Next" at bounding box center [1003, 717] width 54 height 16
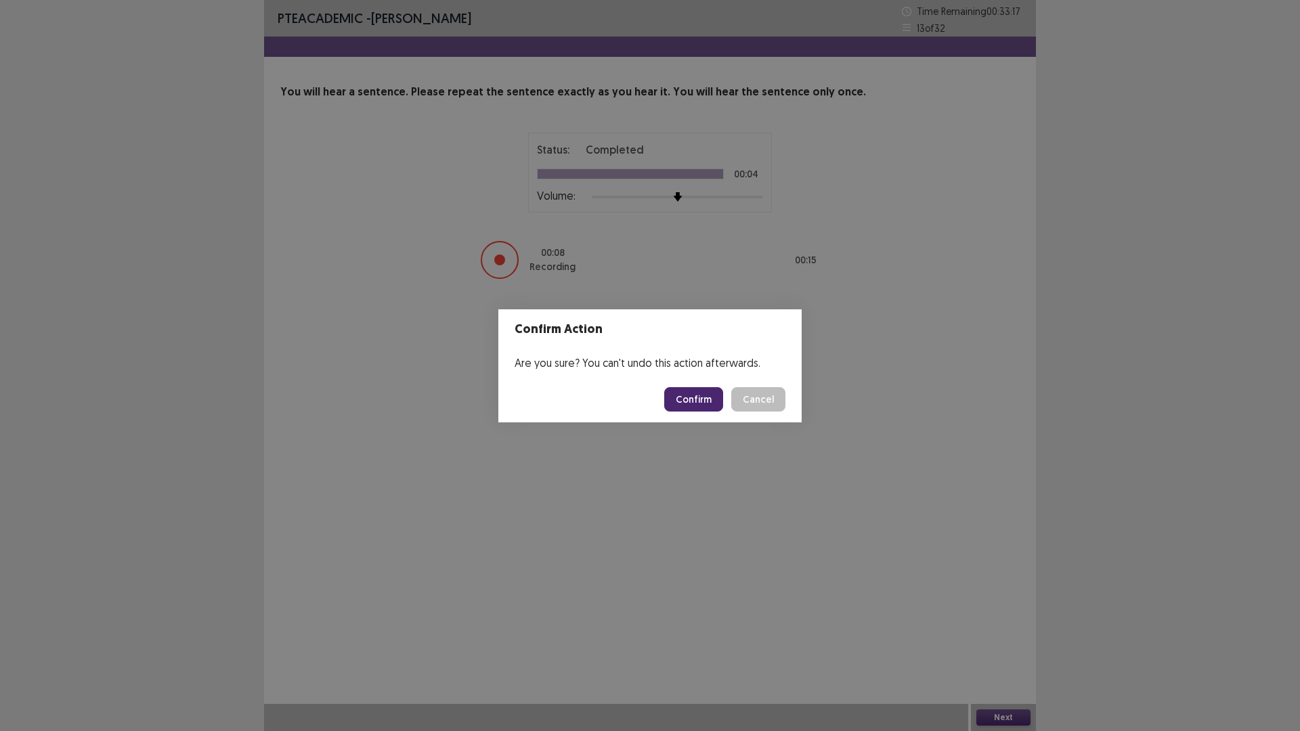
click at [688, 397] on button "Confirm" at bounding box center [693, 399] width 59 height 24
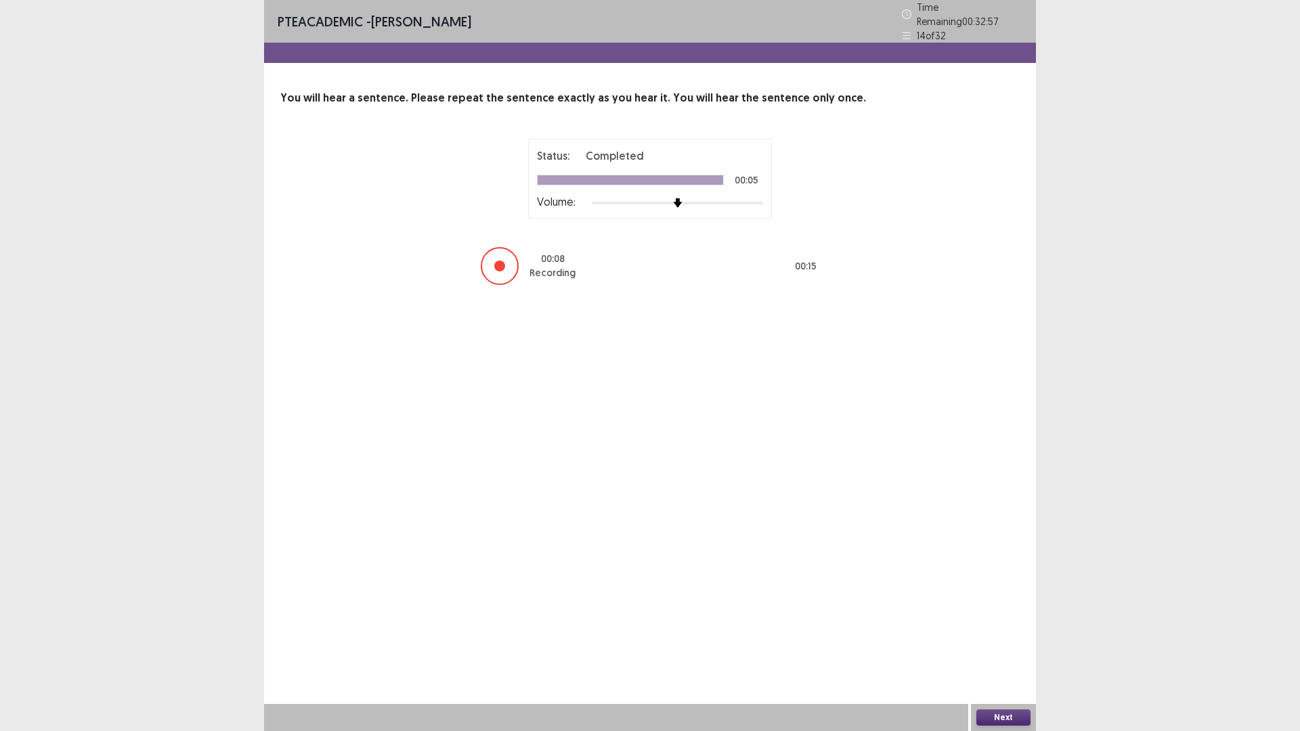
click at [1011, 616] on button "Next" at bounding box center [1003, 717] width 54 height 16
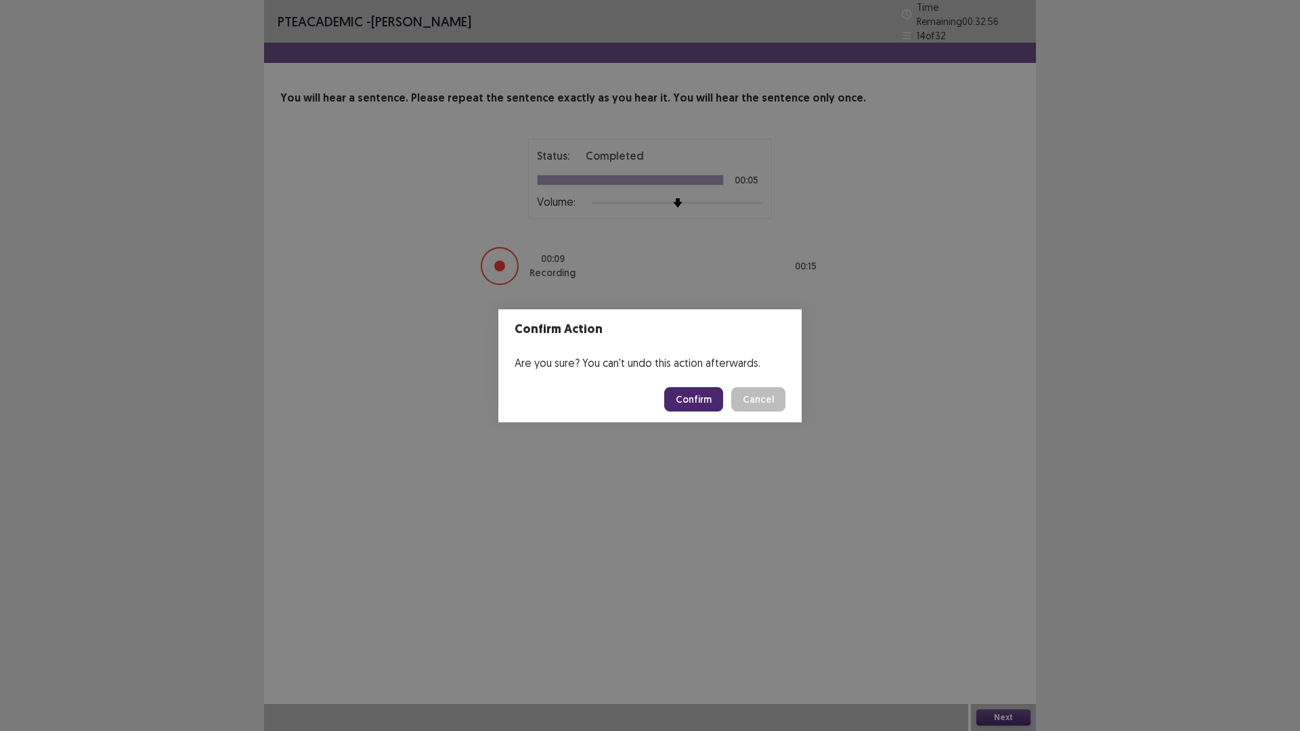
click at [693, 399] on button "Confirm" at bounding box center [693, 399] width 59 height 24
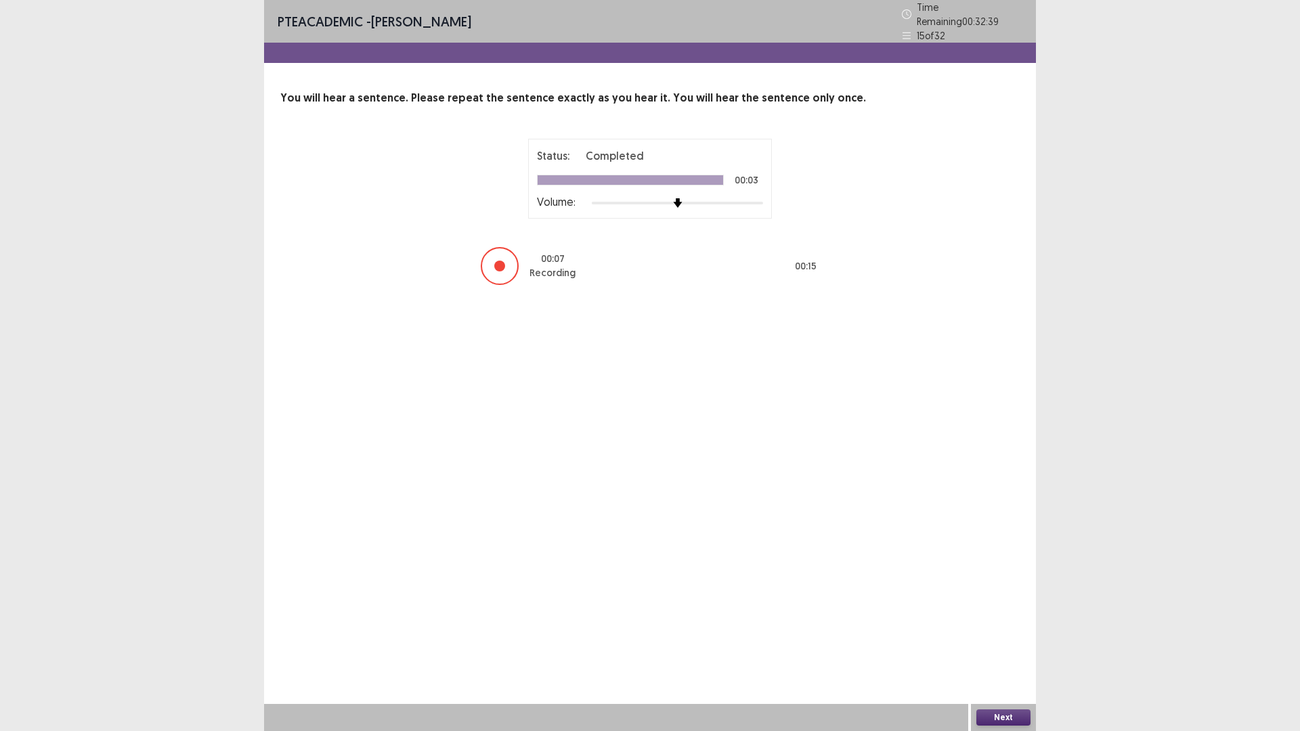
click at [999, 616] on button "Next" at bounding box center [1003, 717] width 54 height 16
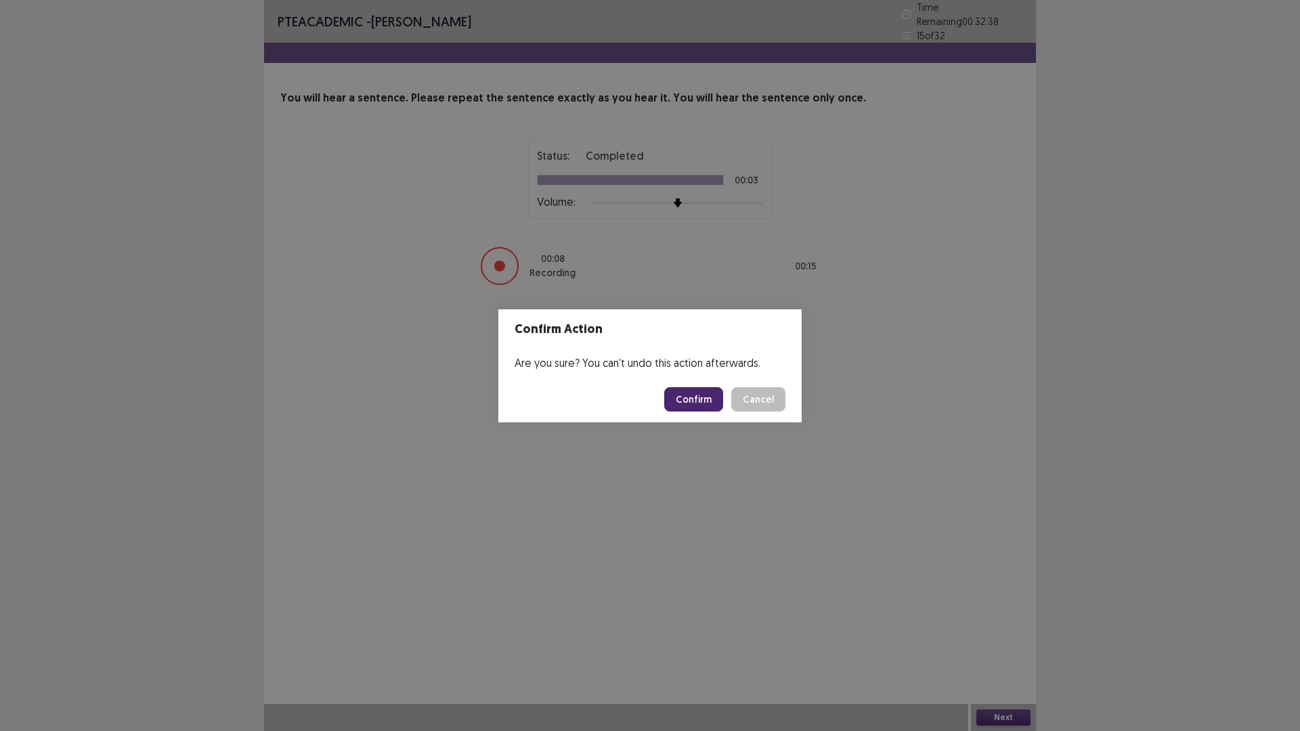
click at [716, 410] on button "Confirm" at bounding box center [693, 399] width 59 height 24
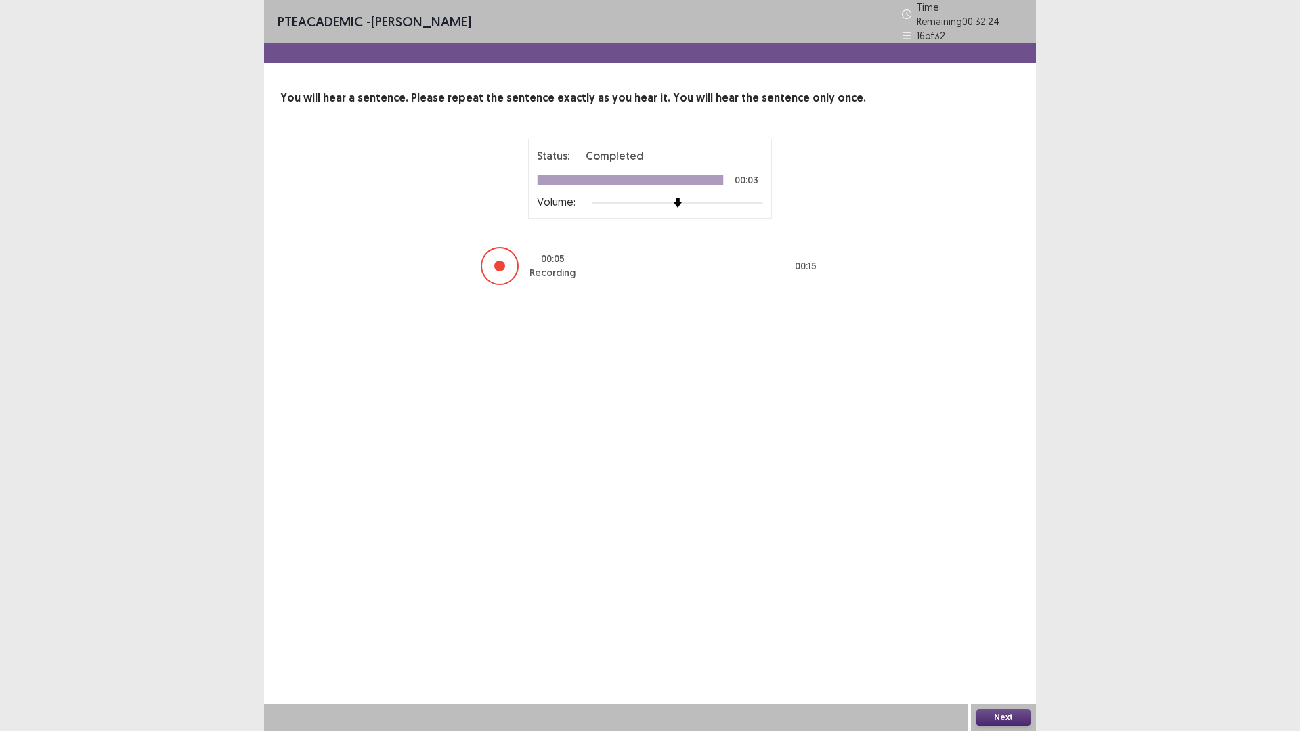
click at [1010, 616] on button "Next" at bounding box center [1003, 717] width 54 height 16
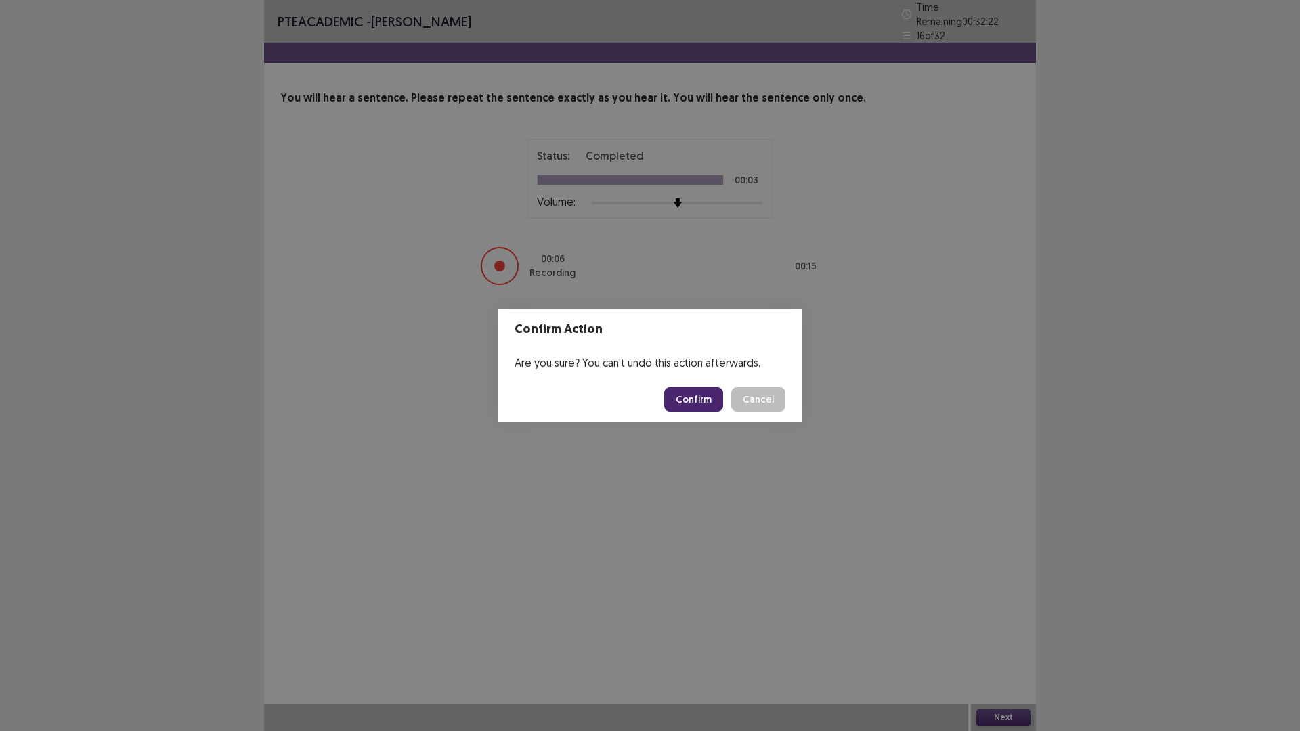
click at [697, 395] on button "Confirm" at bounding box center [693, 399] width 59 height 24
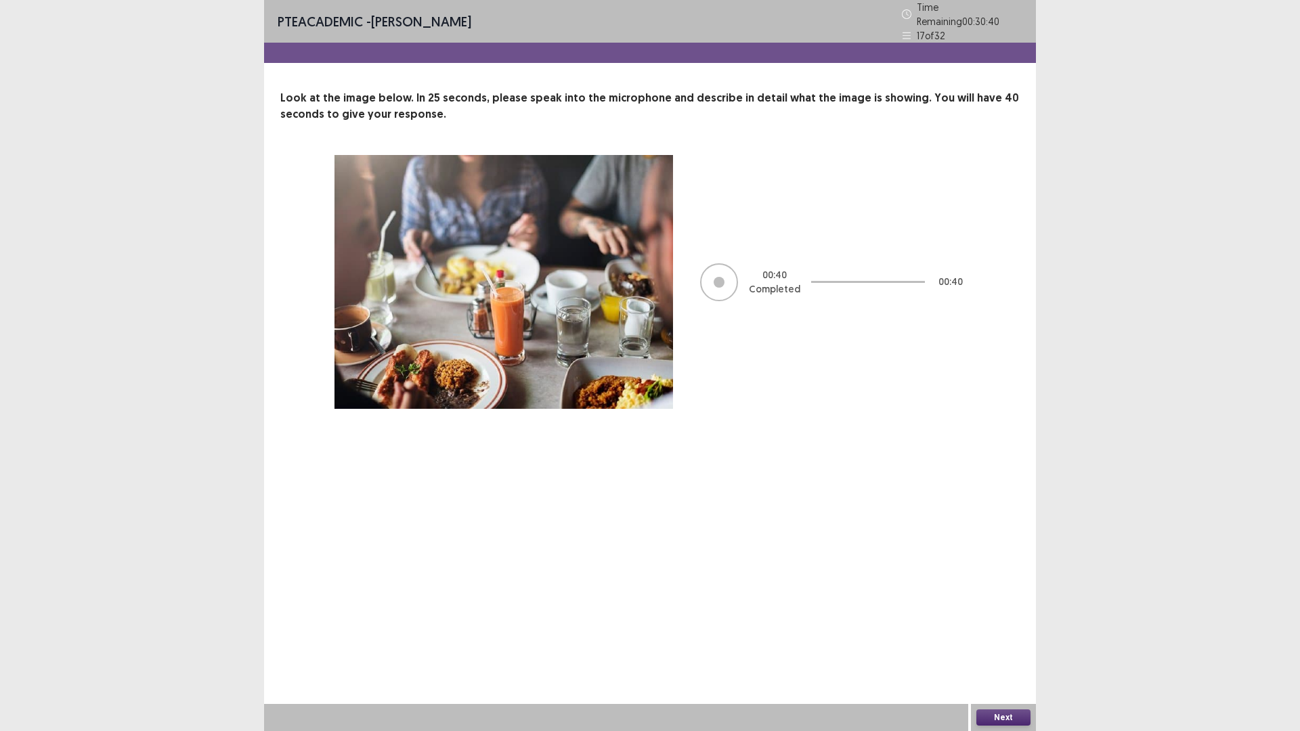
click at [1005, 616] on div "Next" at bounding box center [1003, 717] width 65 height 27
click at [1008, 616] on button "Next" at bounding box center [1003, 717] width 54 height 16
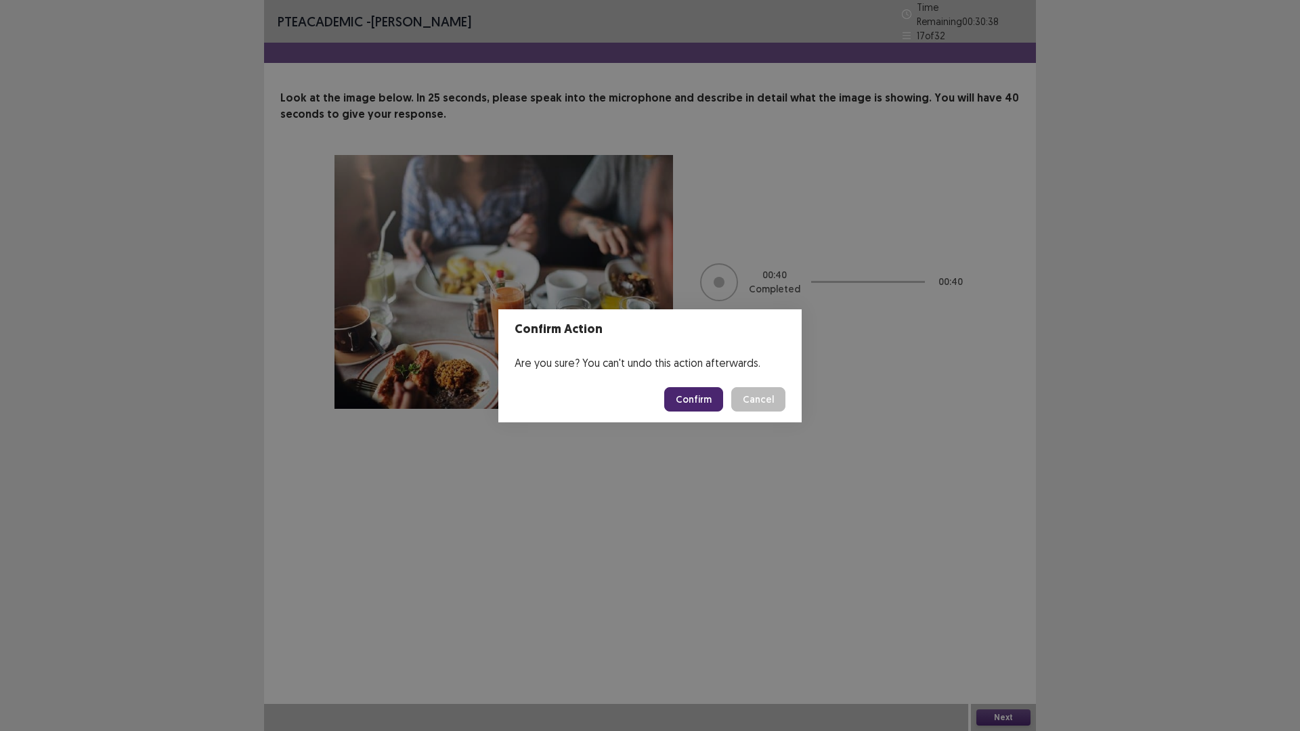
click at [688, 417] on footer "Confirm Cancel" at bounding box center [649, 399] width 303 height 46
click at [697, 403] on button "Confirm" at bounding box center [693, 399] width 59 height 24
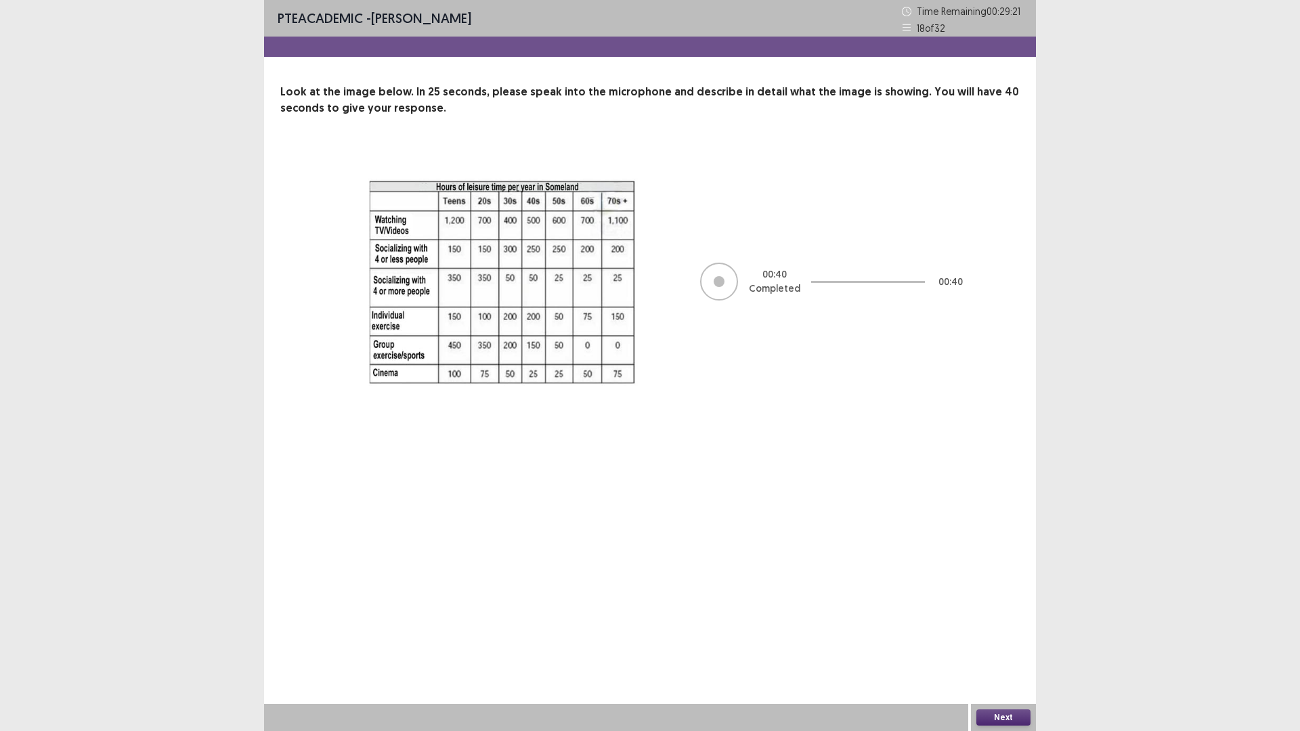
click at [1005, 616] on button "Next" at bounding box center [1003, 717] width 54 height 16
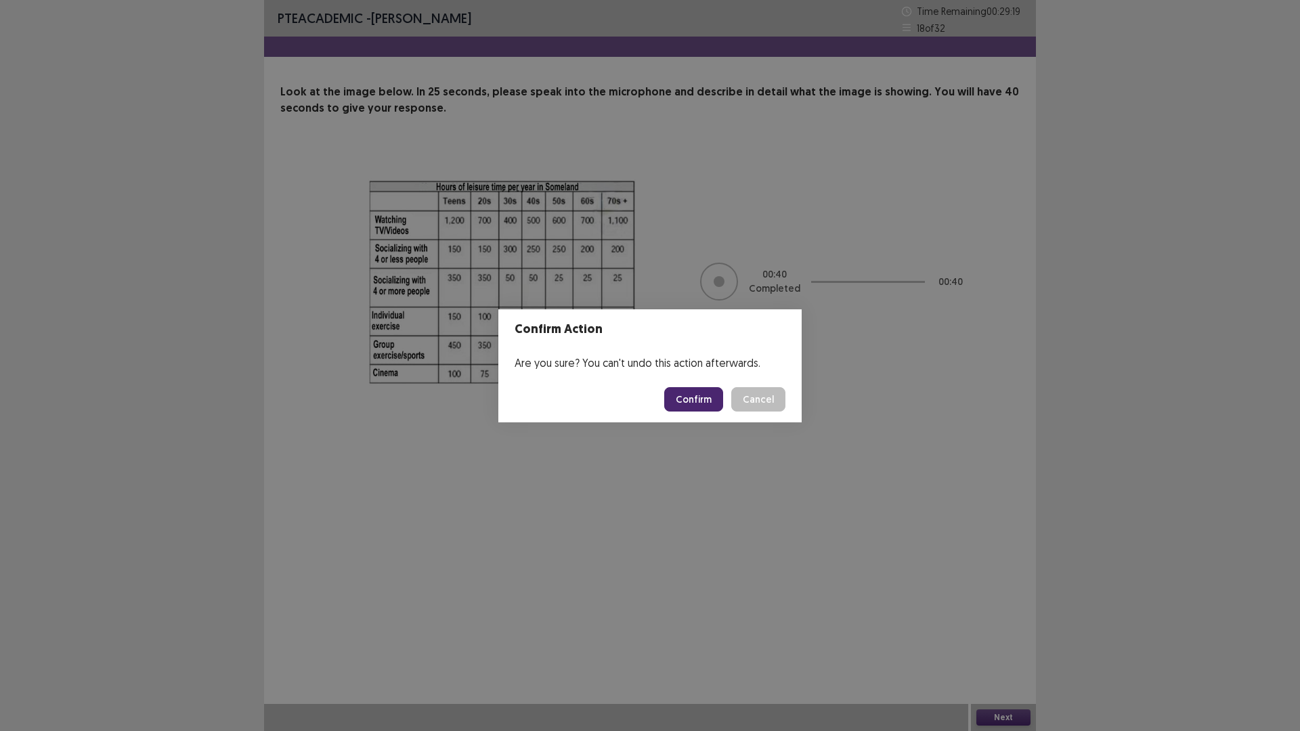
click at [681, 402] on button "Confirm" at bounding box center [693, 399] width 59 height 24
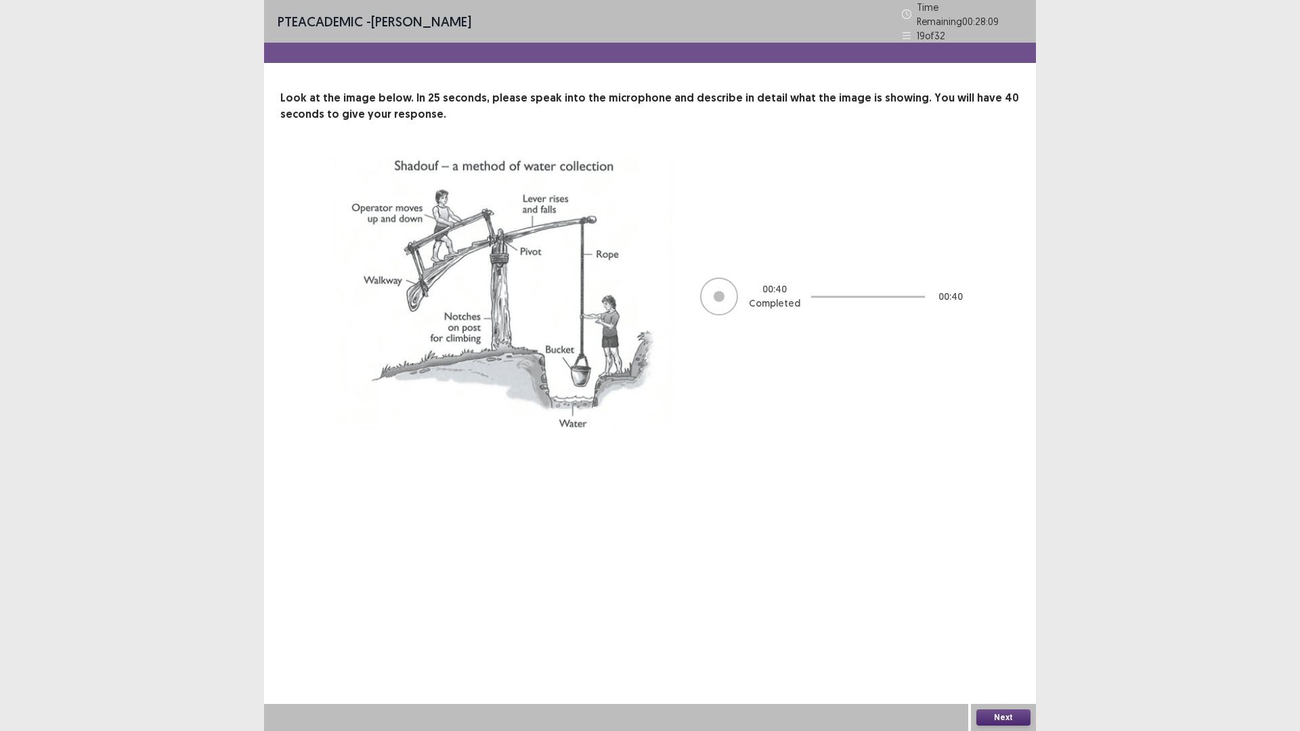
click at [982, 616] on button "Next" at bounding box center [1003, 717] width 54 height 16
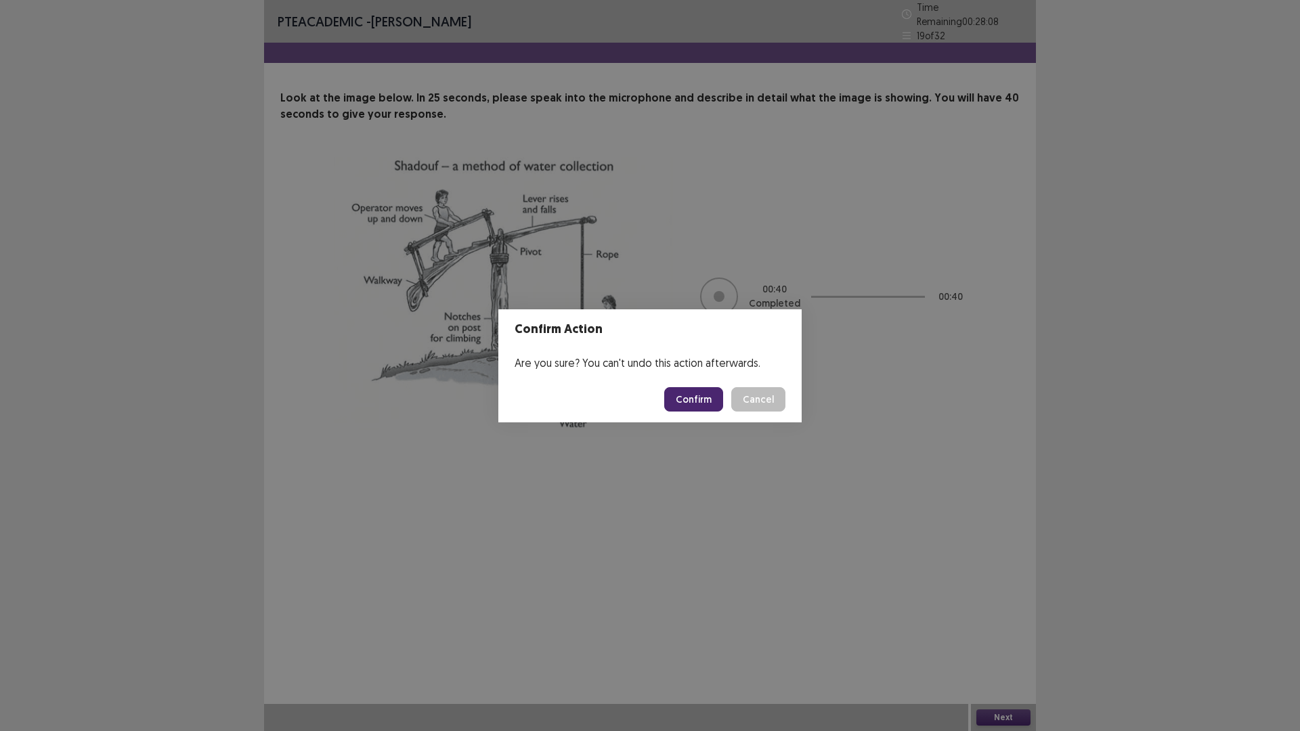
click at [676, 397] on button "Confirm" at bounding box center [693, 399] width 59 height 24
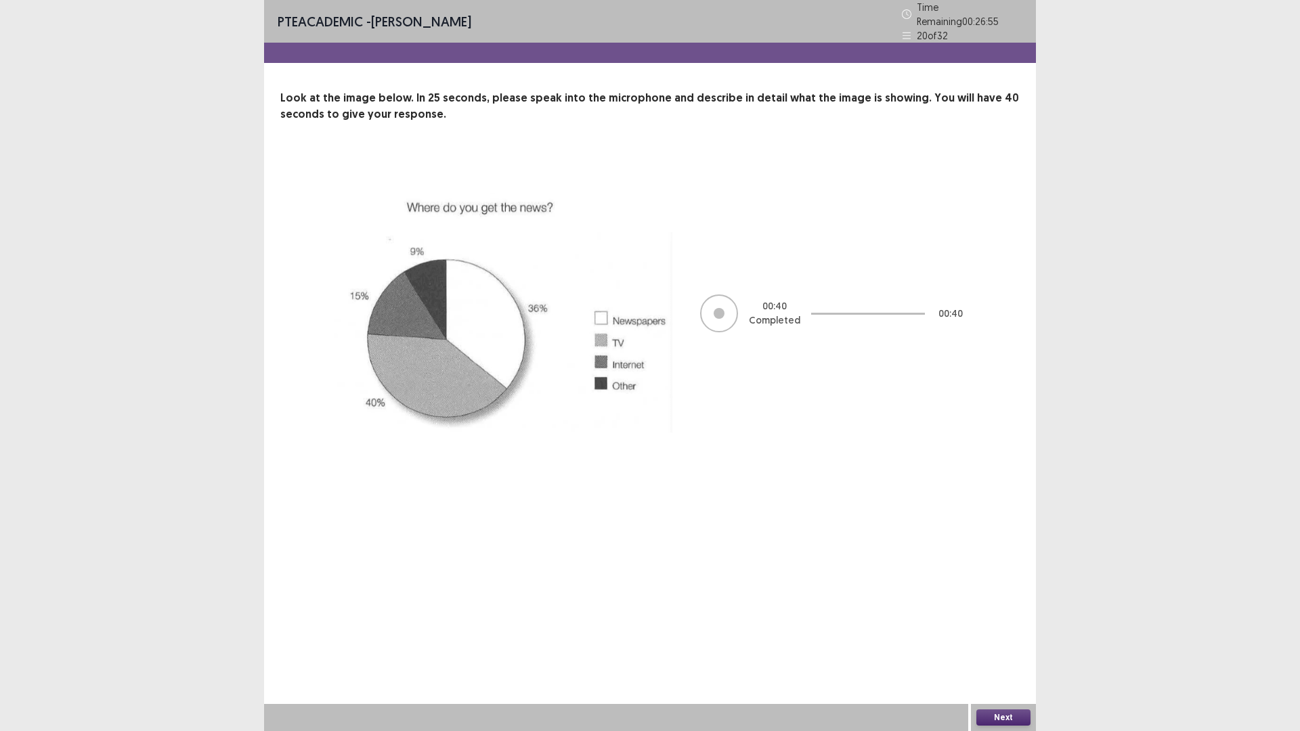
click at [1017, 616] on button "Next" at bounding box center [1003, 717] width 54 height 16
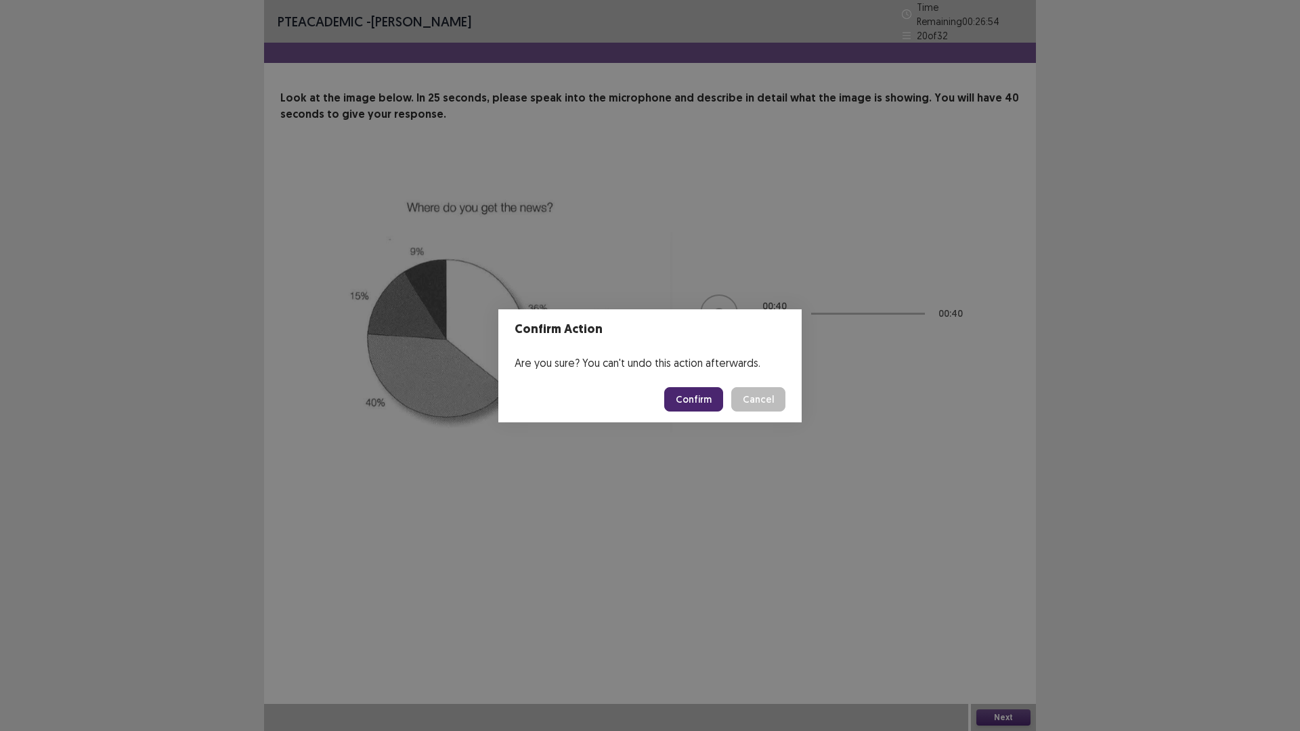
click at [705, 399] on button "Confirm" at bounding box center [693, 399] width 59 height 24
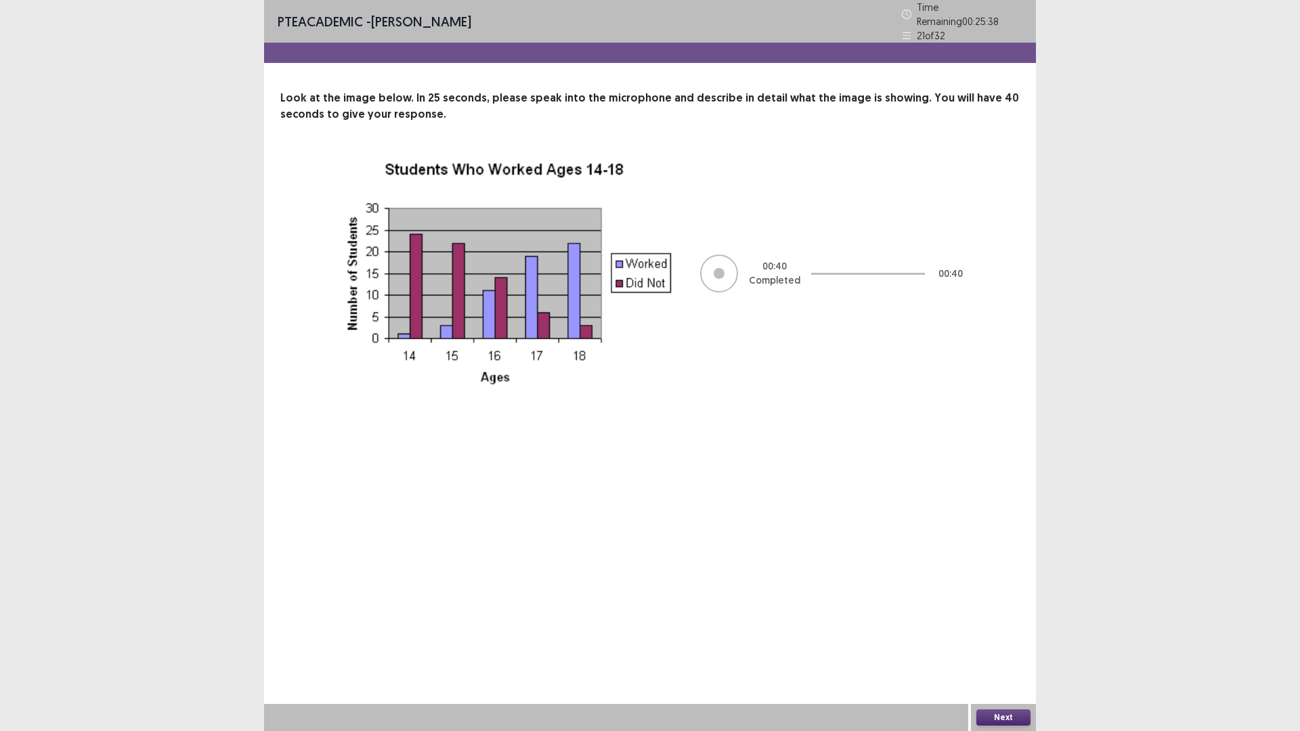
click at [1015, 616] on button "Next" at bounding box center [1003, 717] width 54 height 16
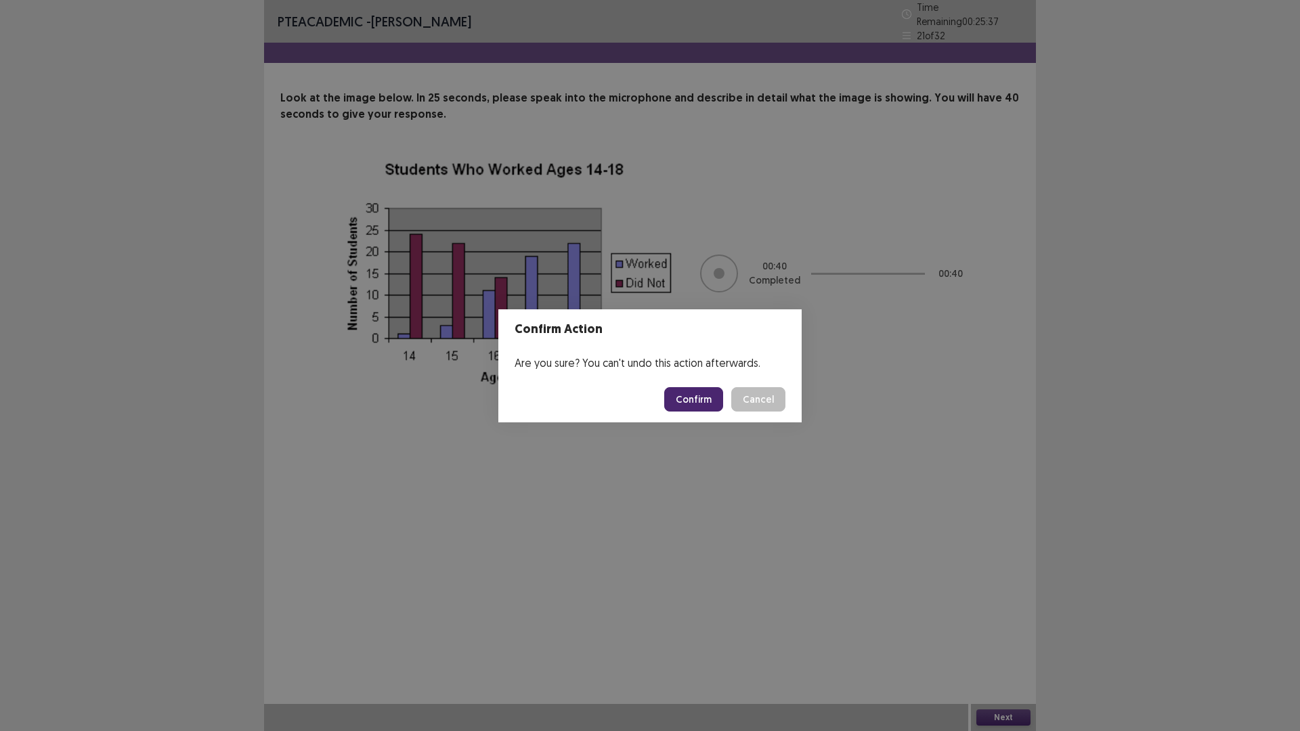
click at [702, 406] on button "Confirm" at bounding box center [693, 399] width 59 height 24
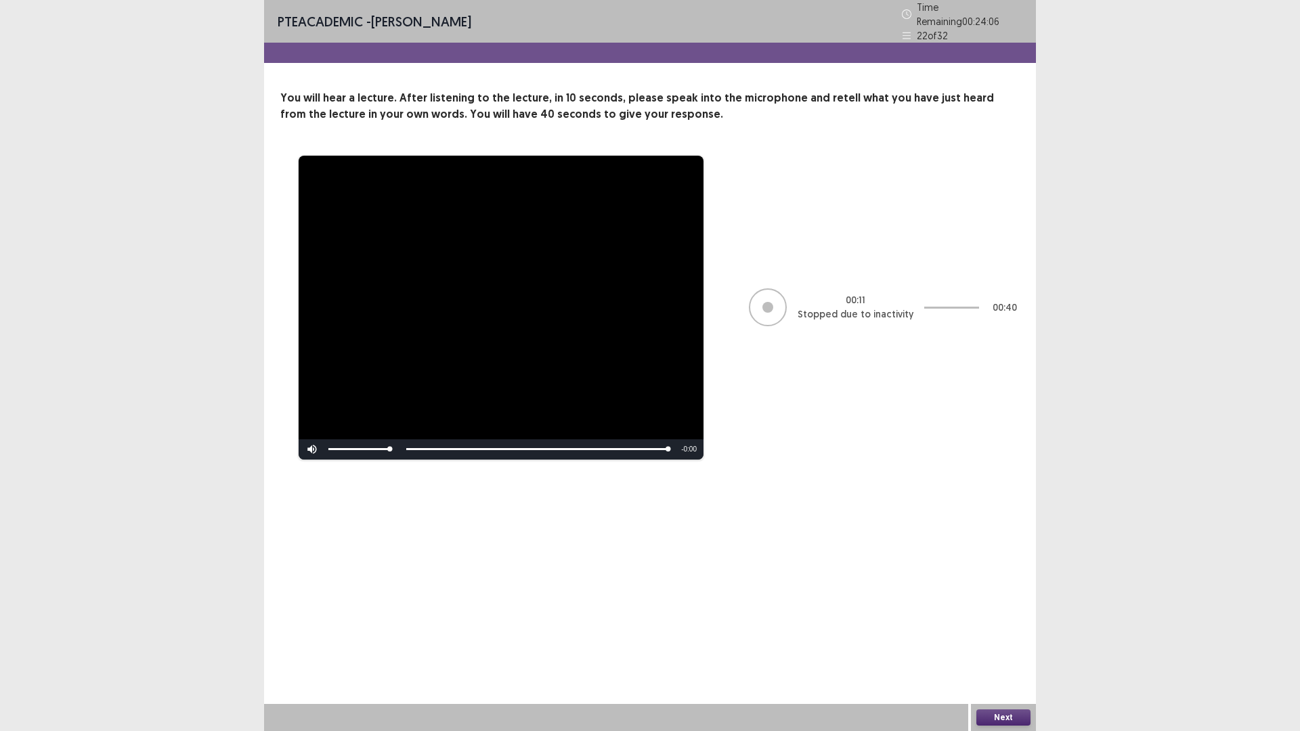
click at [988, 616] on button "Next" at bounding box center [1003, 717] width 54 height 16
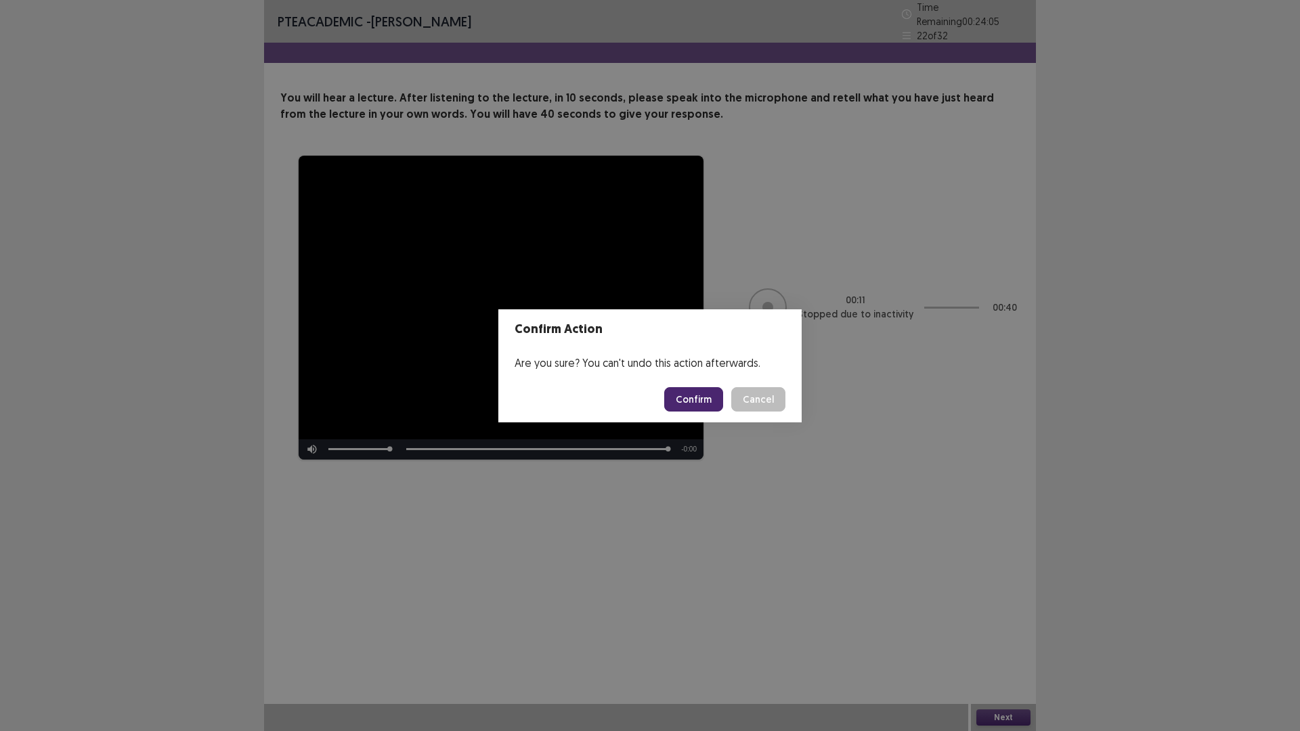
click at [682, 408] on button "Confirm" at bounding box center [693, 399] width 59 height 24
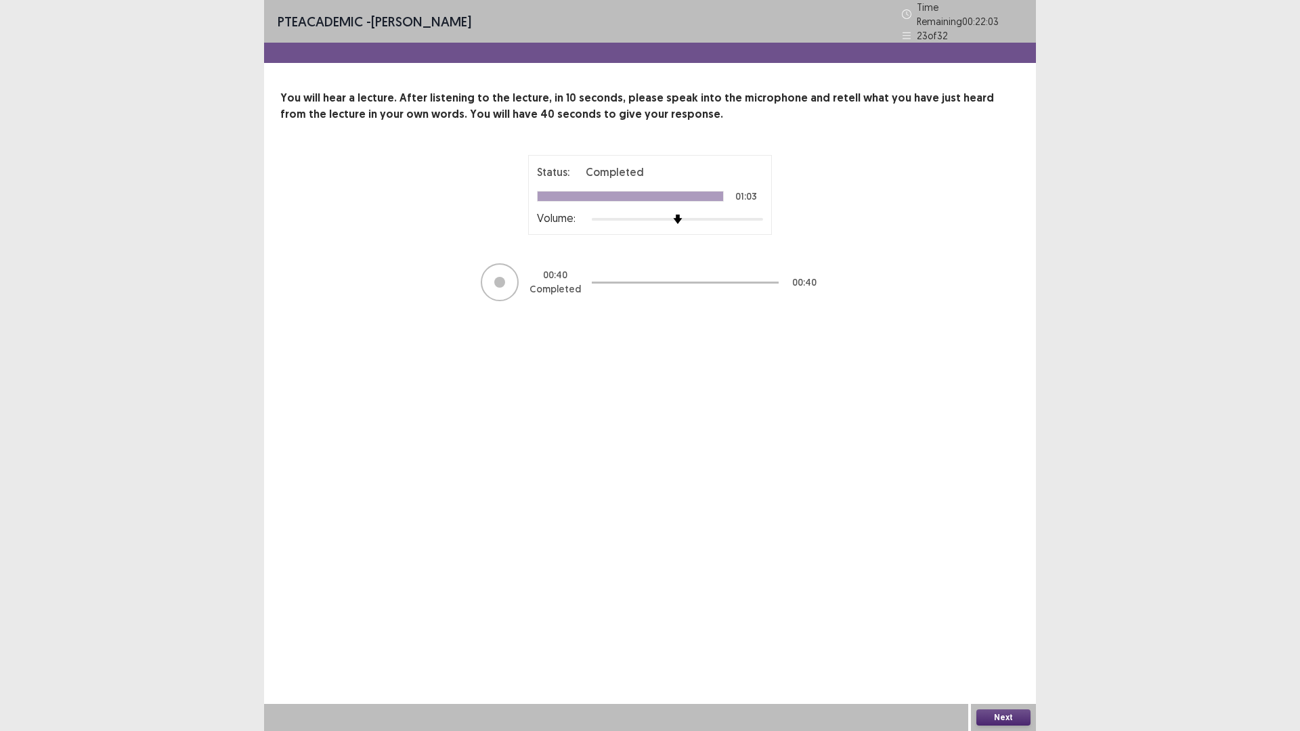
click at [995, 616] on button "Next" at bounding box center [1003, 717] width 54 height 16
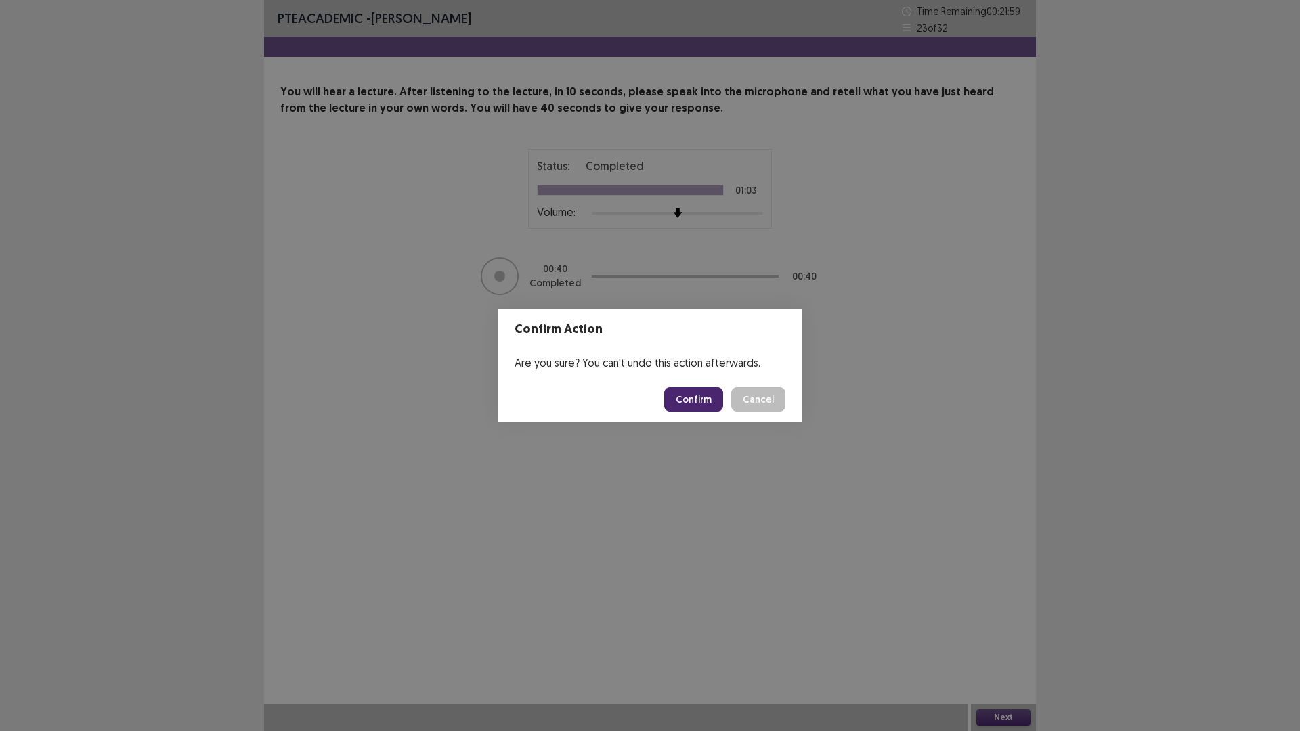
click at [684, 395] on button "Confirm" at bounding box center [693, 399] width 59 height 24
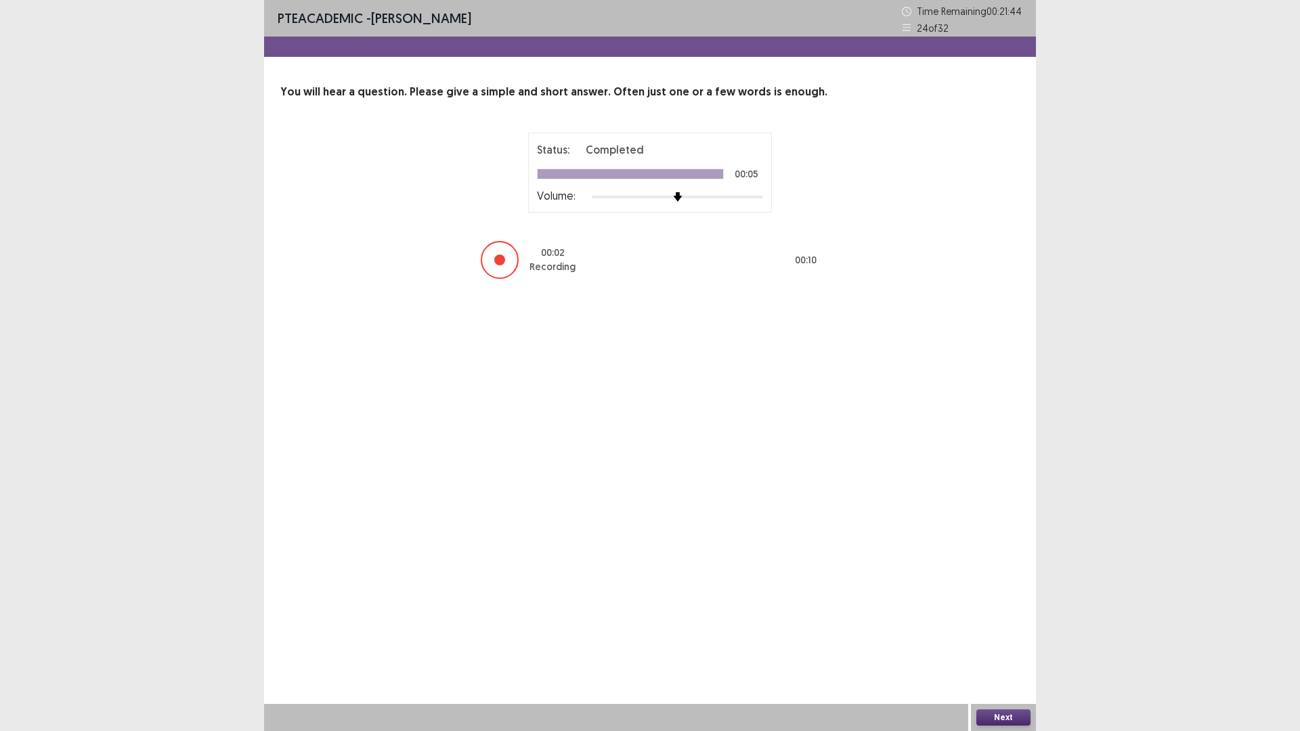
click at [1009, 616] on button "Next" at bounding box center [1003, 717] width 54 height 16
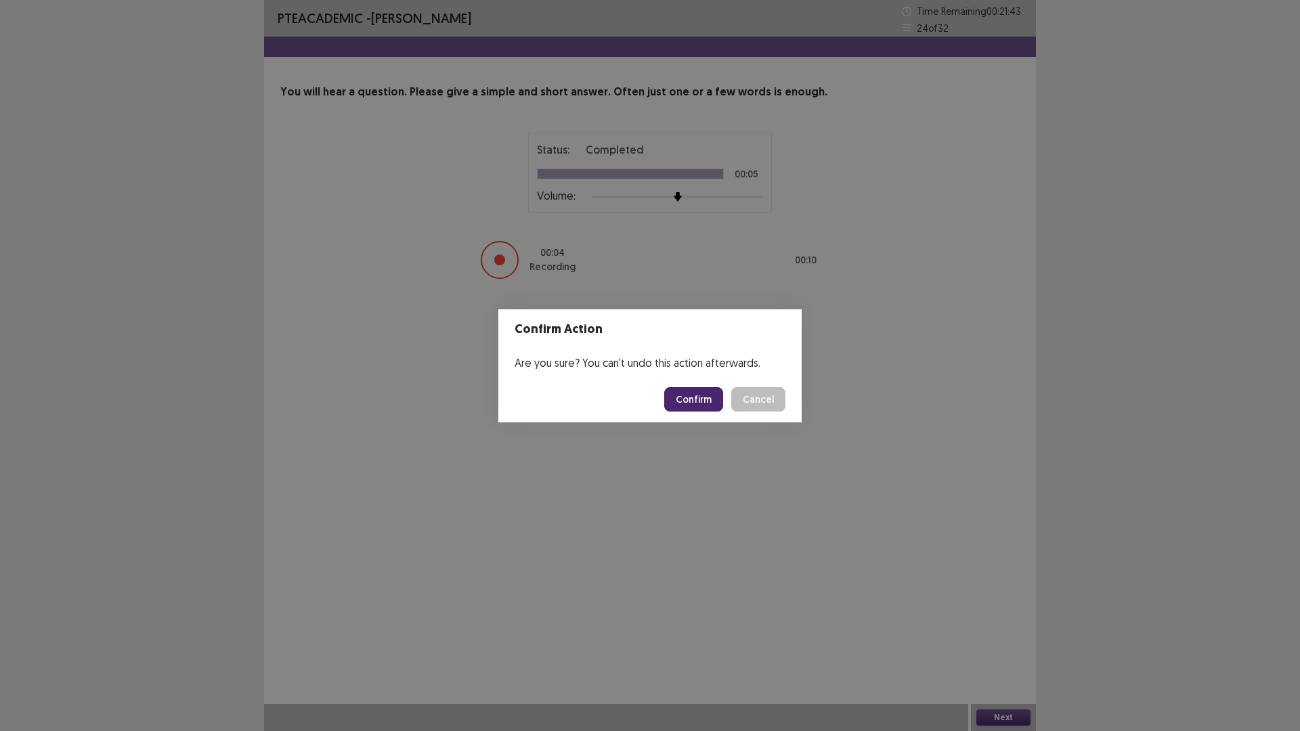
drag, startPoint x: 683, startPoint y: 385, endPoint x: 682, endPoint y: 399, distance: 14.2
click at [683, 387] on footer "Confirm Cancel" at bounding box center [649, 399] width 303 height 46
click at [682, 400] on button "Confirm" at bounding box center [693, 399] width 59 height 24
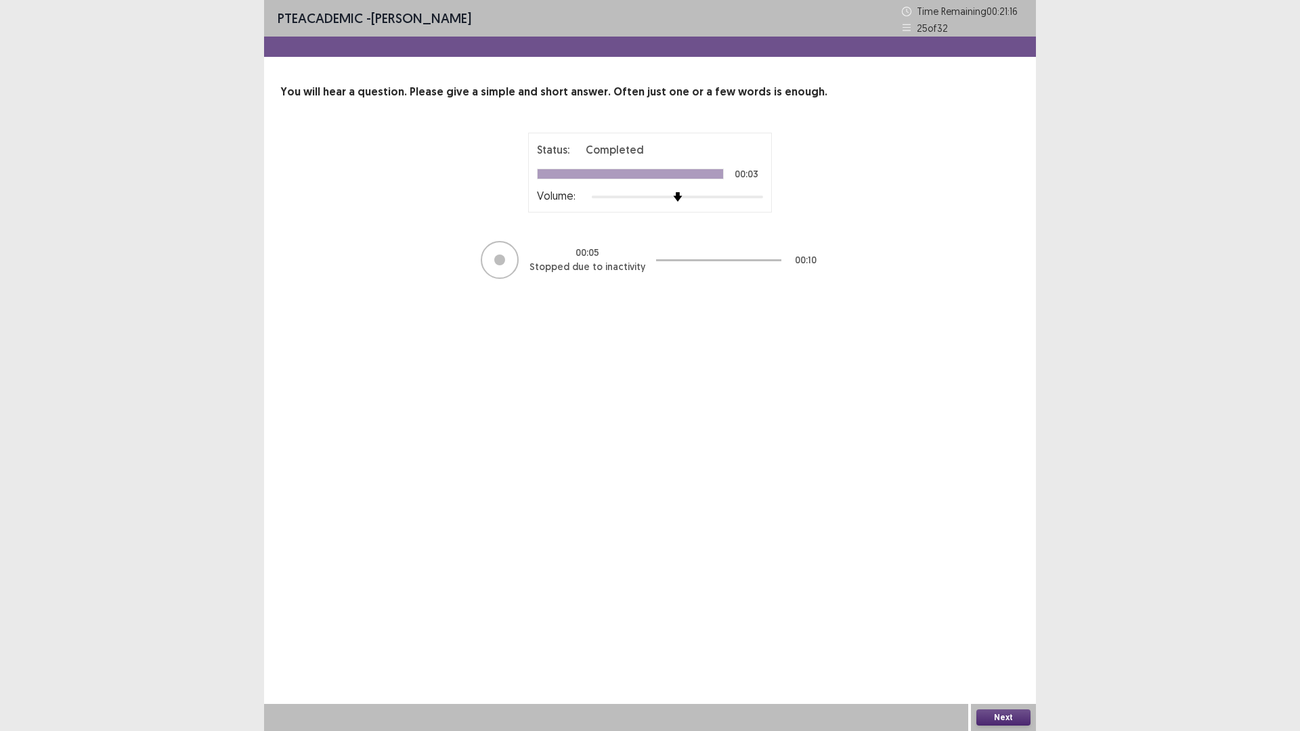
click at [997, 616] on button "Next" at bounding box center [1003, 717] width 54 height 16
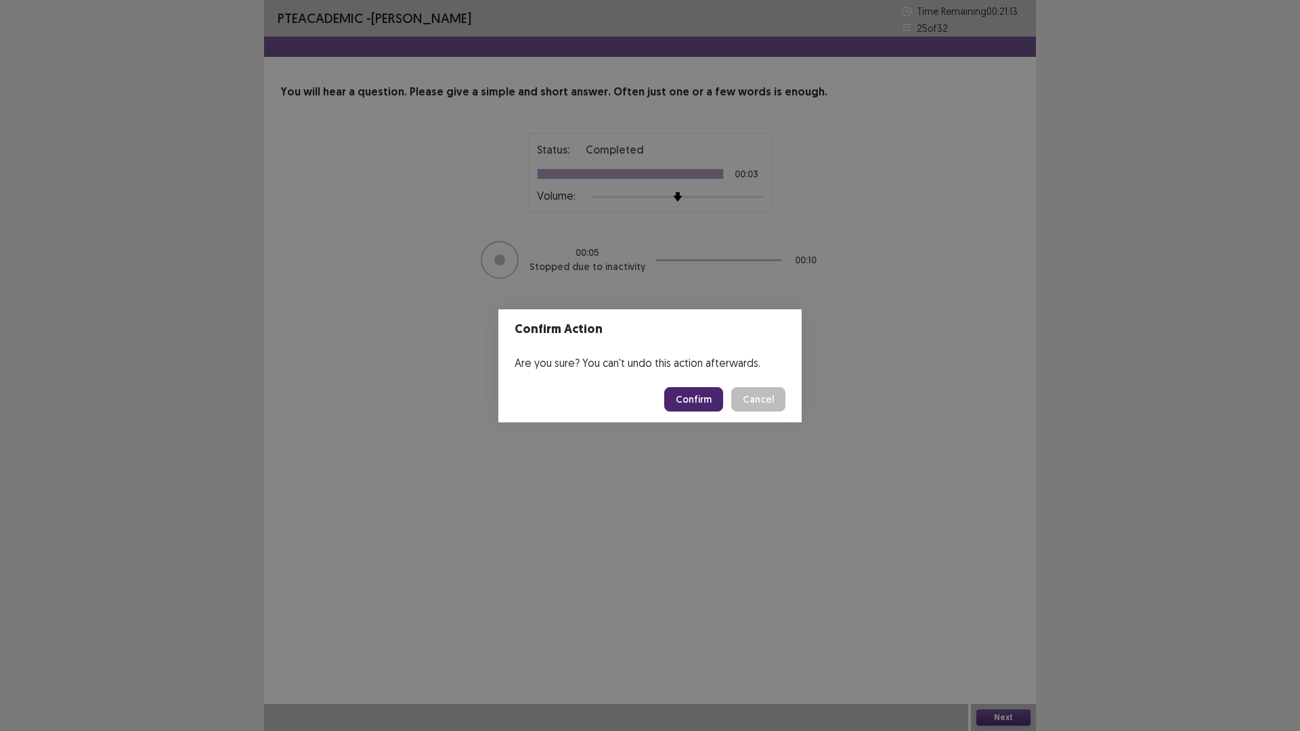
click at [714, 399] on button "Confirm" at bounding box center [693, 399] width 59 height 24
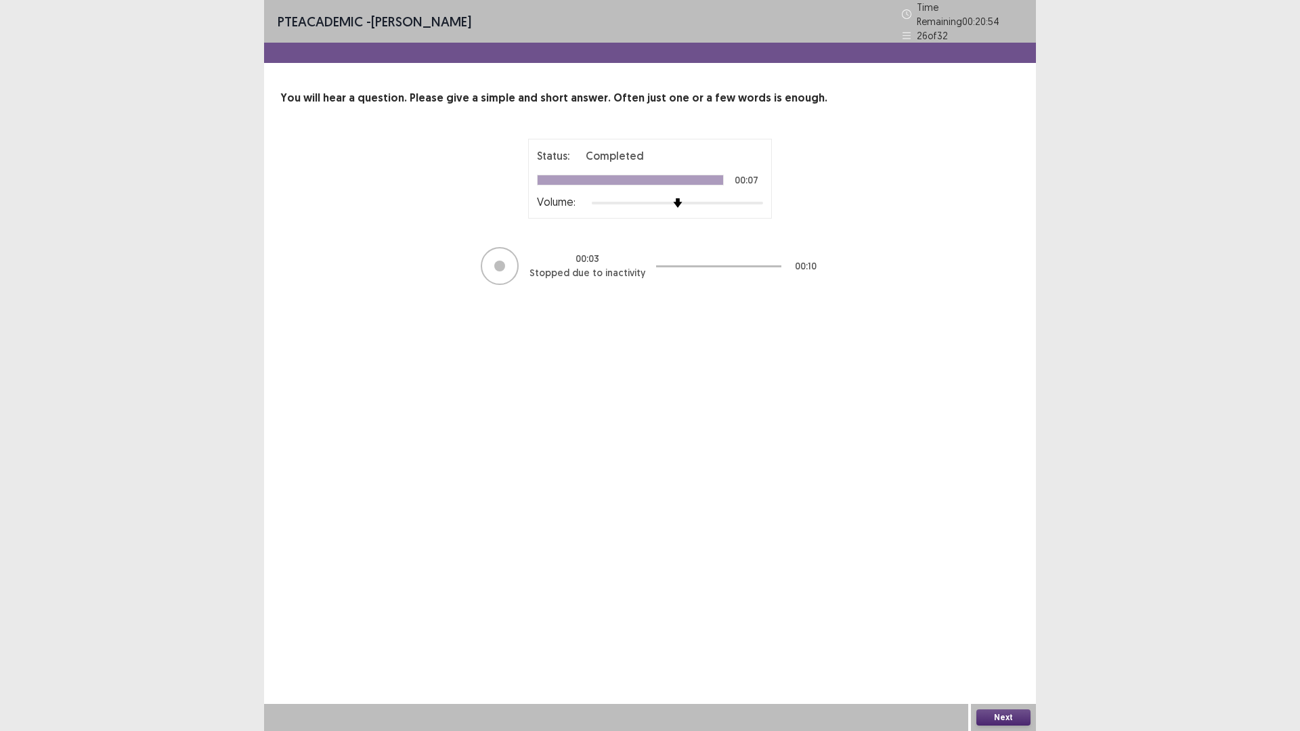
click at [1017, 616] on button "Next" at bounding box center [1003, 717] width 54 height 16
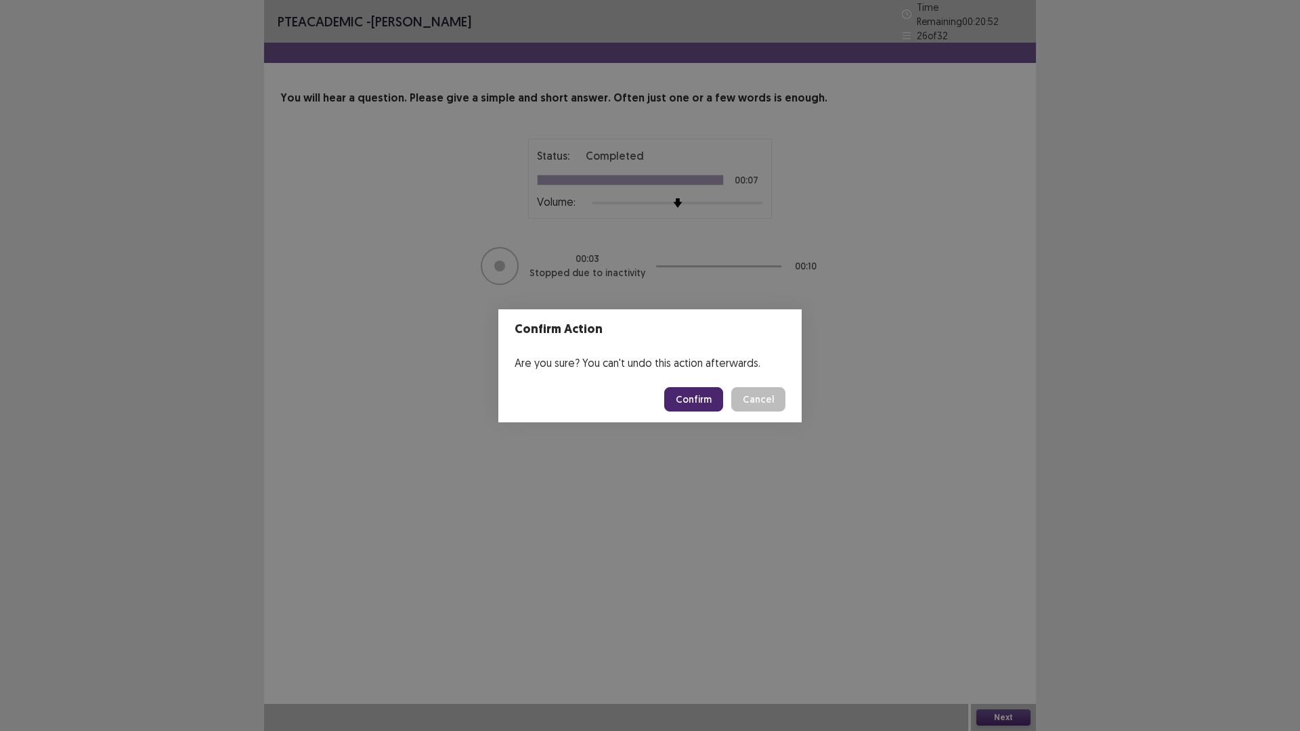
click at [700, 396] on button "Confirm" at bounding box center [693, 399] width 59 height 24
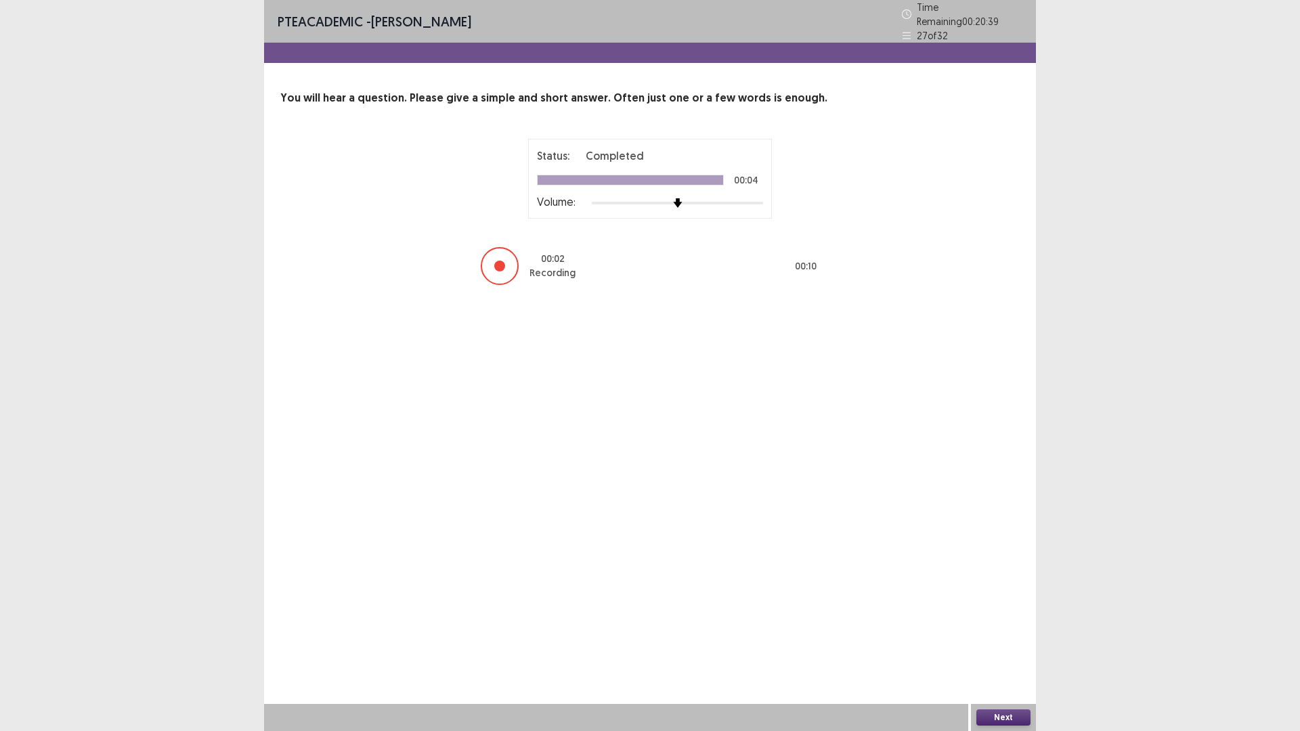
click at [1001, 616] on button "Next" at bounding box center [1003, 717] width 54 height 16
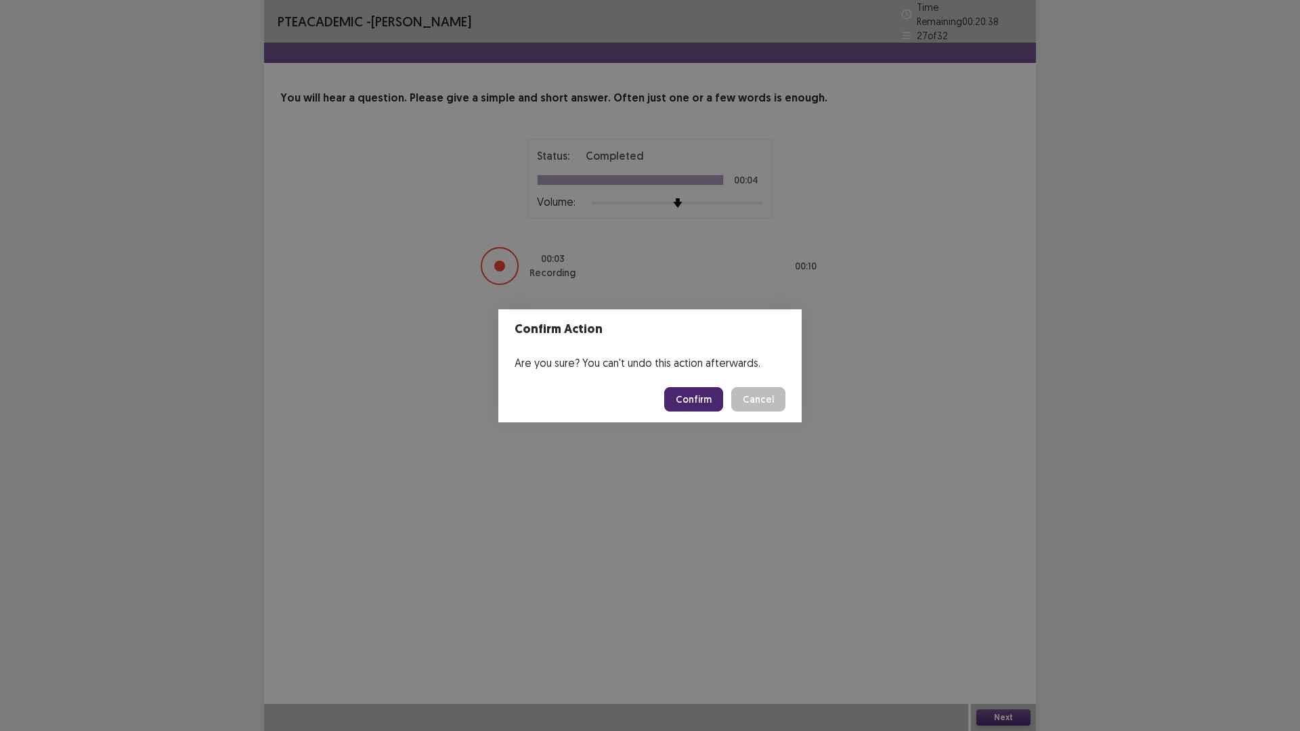
click at [691, 403] on button "Confirm" at bounding box center [693, 399] width 59 height 24
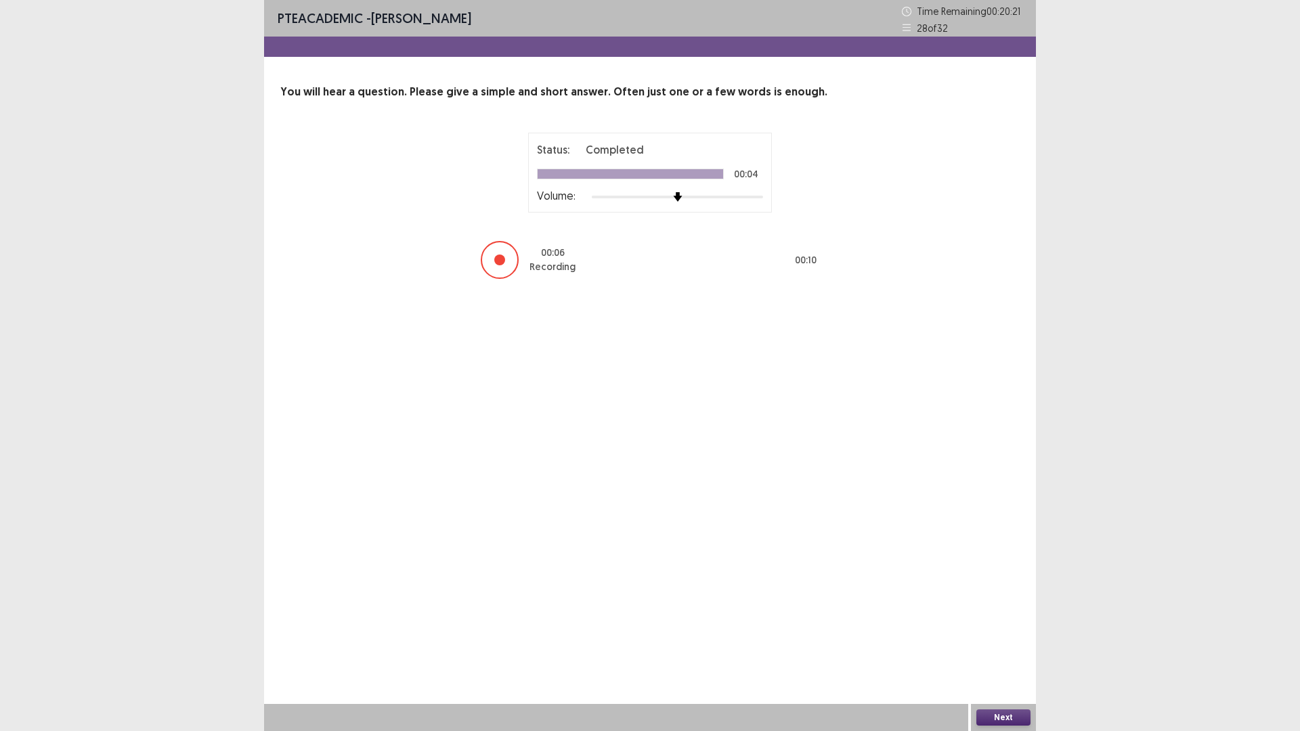
click at [1012, 616] on button "Next" at bounding box center [1003, 717] width 54 height 16
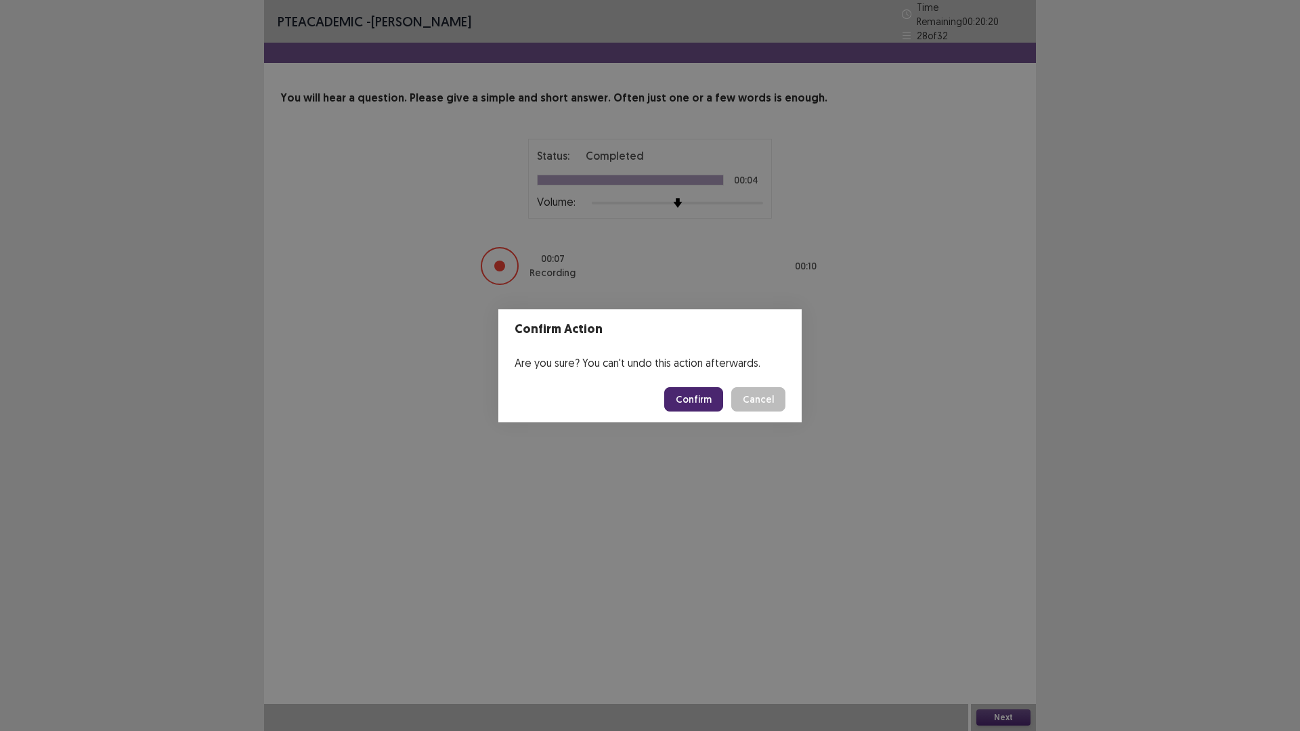
click at [696, 401] on button "Confirm" at bounding box center [693, 399] width 59 height 24
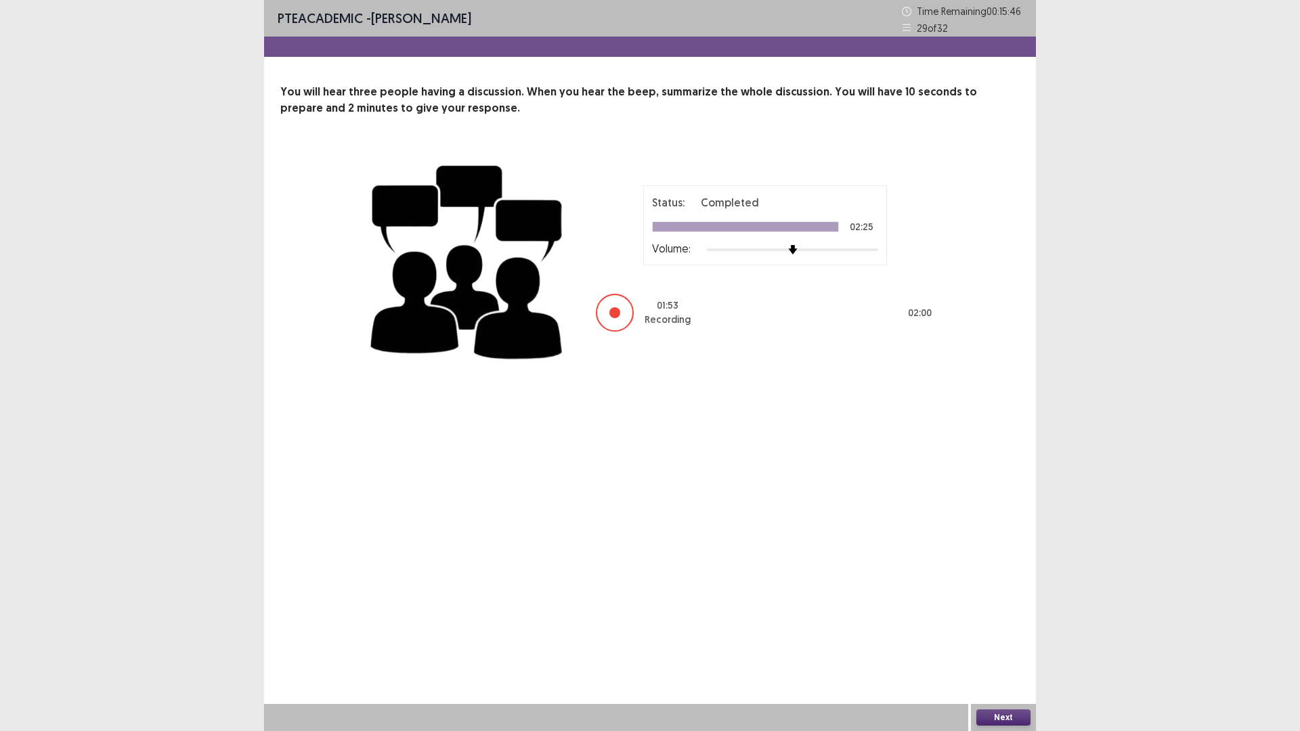
click at [1006, 616] on button "Next" at bounding box center [1003, 717] width 54 height 16
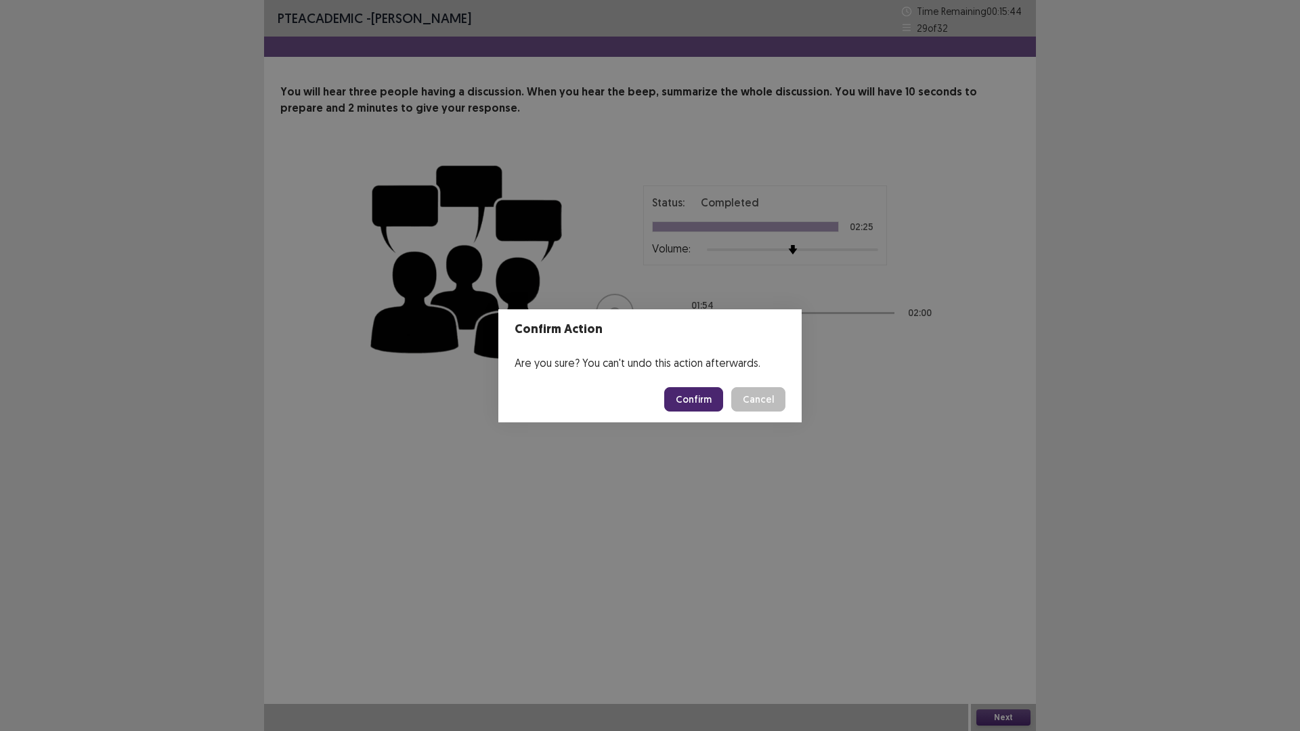
click at [684, 403] on button "Confirm" at bounding box center [693, 399] width 59 height 24
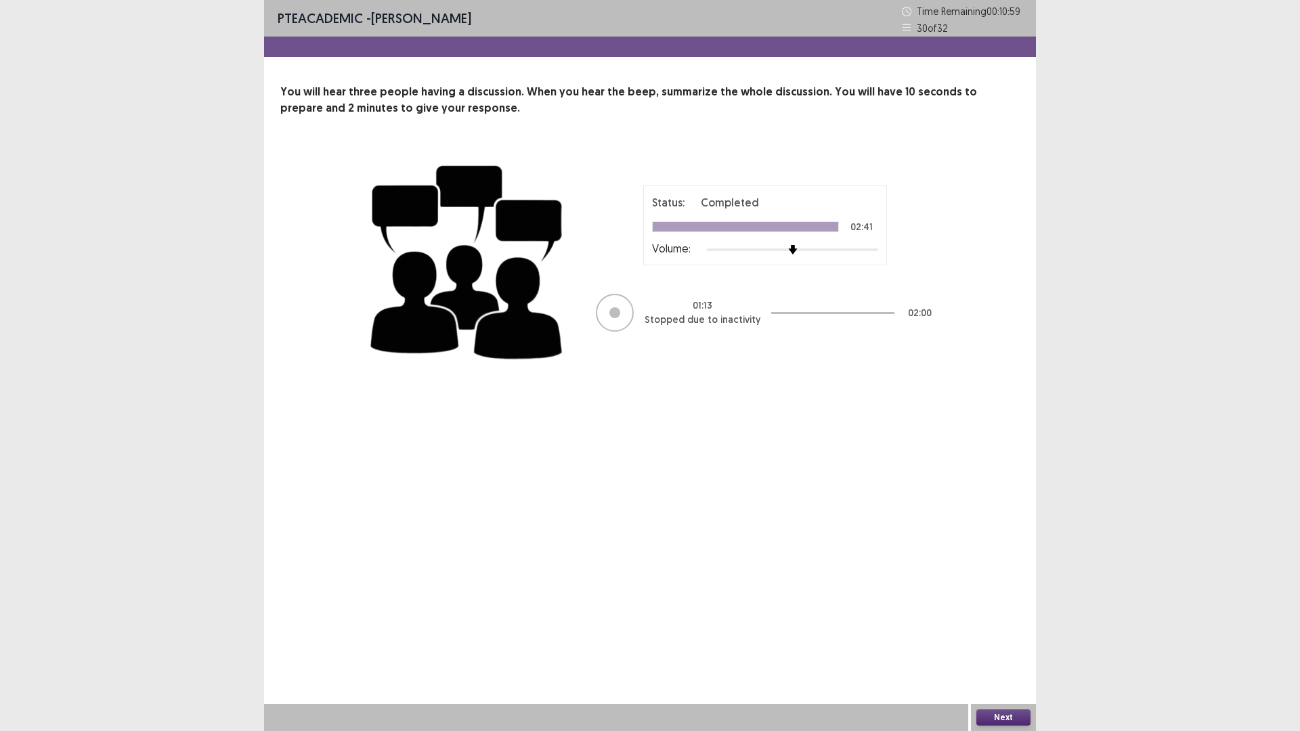
click at [684, 403] on div "PTE academic - [PERSON_NAME] Time Remaining 00 : 10 : 59 30 of 32 You will hear…" at bounding box center [650, 365] width 772 height 731
drag, startPoint x: 684, startPoint y: 403, endPoint x: 686, endPoint y: 418, distance: 15.1
click at [686, 418] on div "PTE academic - [PERSON_NAME] Time Remaining 00 : 10 : 59 30 of 32 You will hear…" at bounding box center [650, 365] width 772 height 731
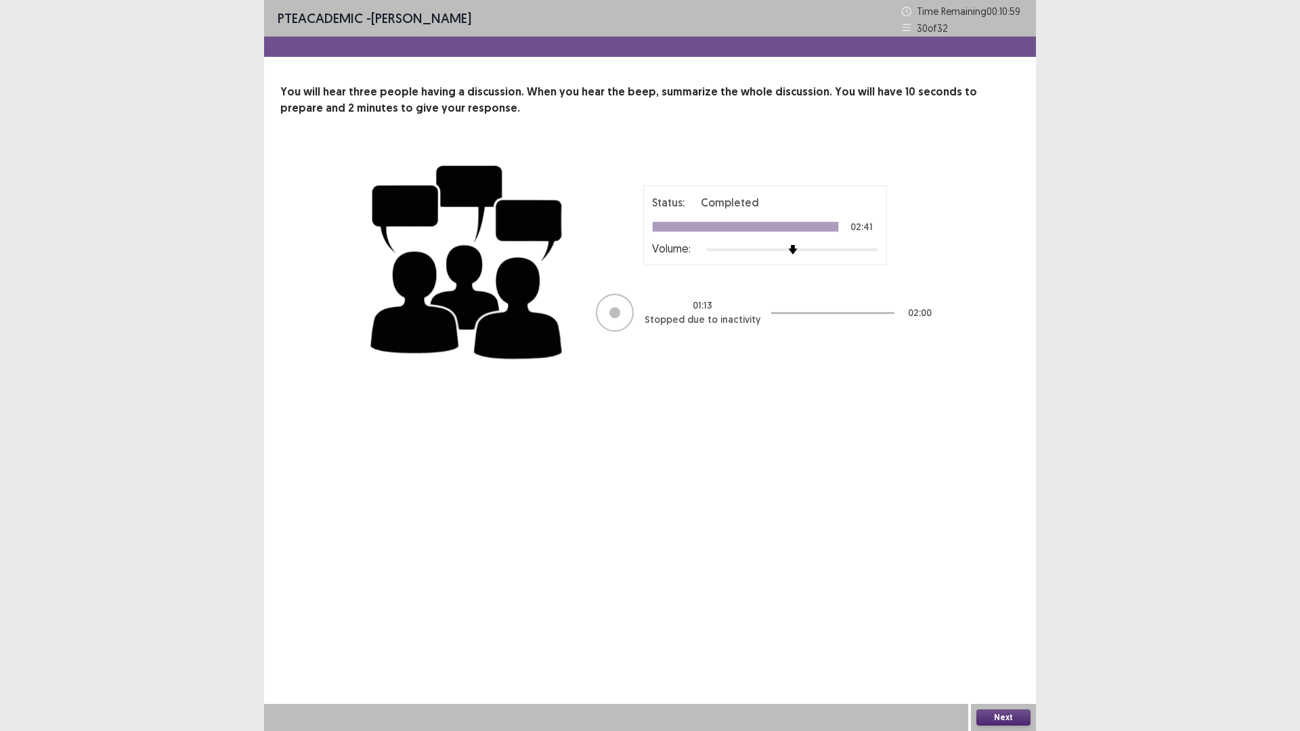
click at [686, 418] on div "PTE academic - [PERSON_NAME] Time Remaining 00 : 10 : 59 30 of 32 You will hear…" at bounding box center [650, 365] width 772 height 731
click at [686, 422] on div "PTE academic - [PERSON_NAME] Time Remaining 00 : 10 : 58 30 of 32 You will hear…" at bounding box center [650, 365] width 772 height 731
drag, startPoint x: 686, startPoint y: 422, endPoint x: 697, endPoint y: 462, distance: 40.7
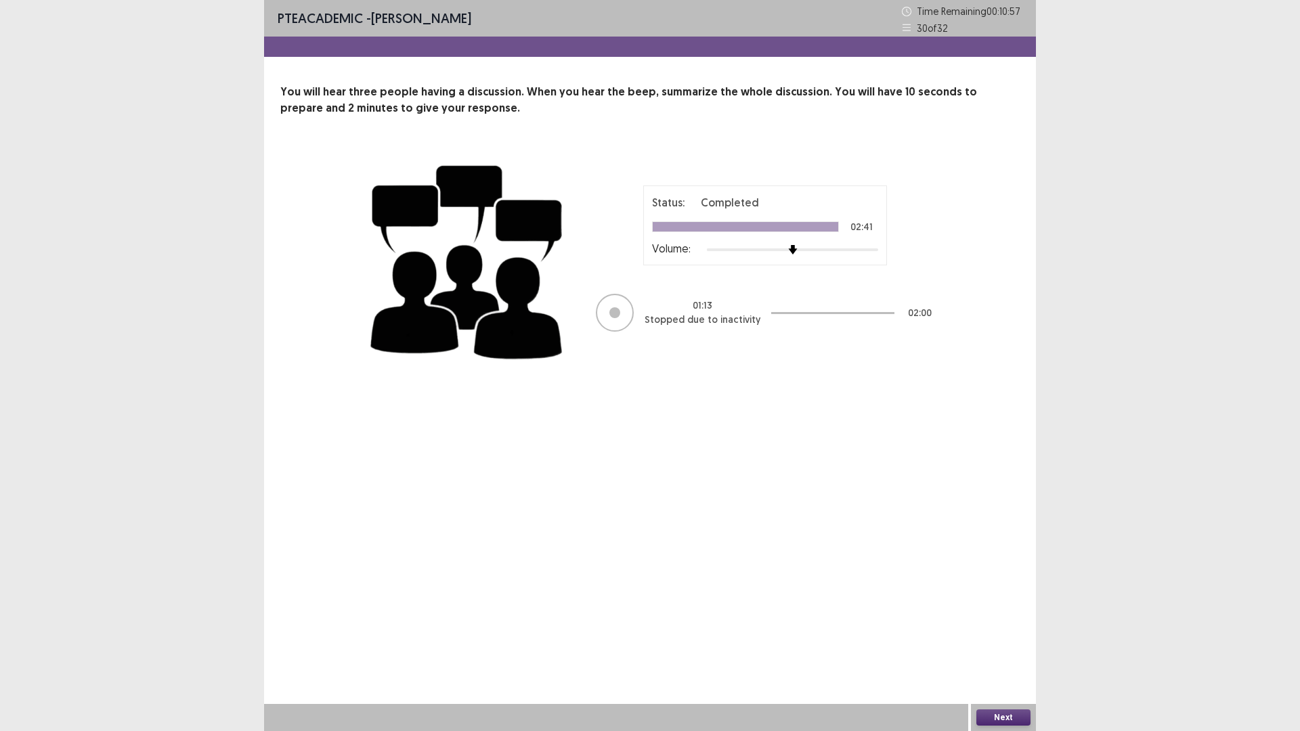
click at [697, 462] on div "PTE academic - [PERSON_NAME] Time Remaining 00 : 10 : 57 30 of 32 You will hear…" at bounding box center [650, 365] width 772 height 731
click at [778, 426] on div "PTE academic - [PERSON_NAME] Time Remaining 00 : 10 : 56 30 of 32 You will hear…" at bounding box center [650, 365] width 772 height 731
click at [998, 616] on button "Next" at bounding box center [1003, 717] width 54 height 16
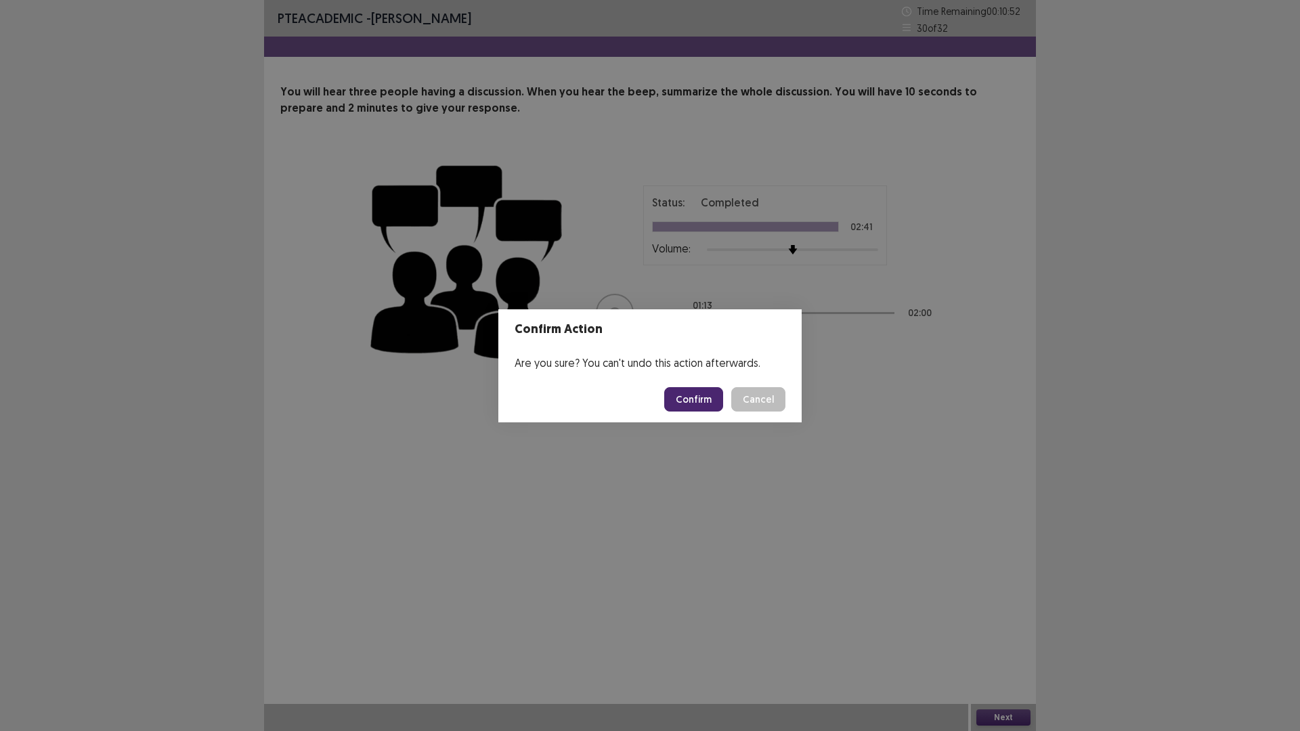
click at [770, 399] on button "Cancel" at bounding box center [758, 399] width 54 height 24
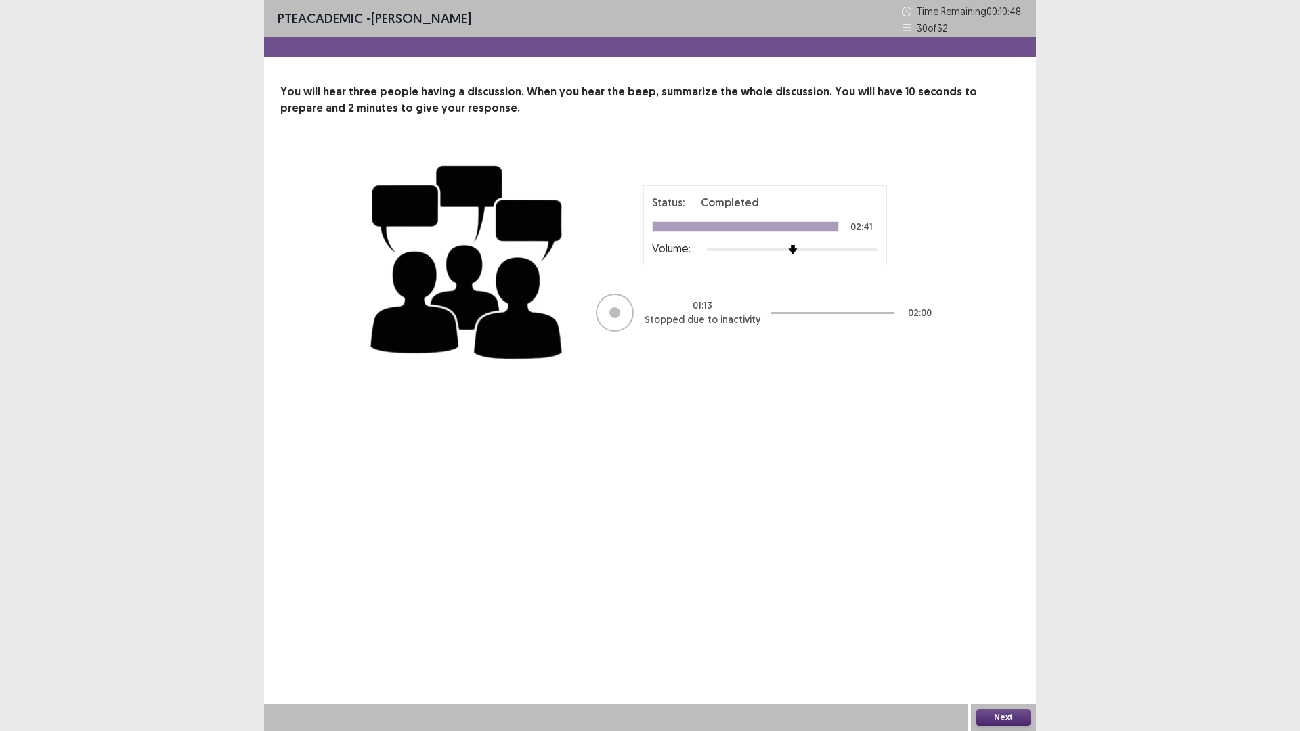
click at [993, 616] on button "Next" at bounding box center [1003, 717] width 54 height 16
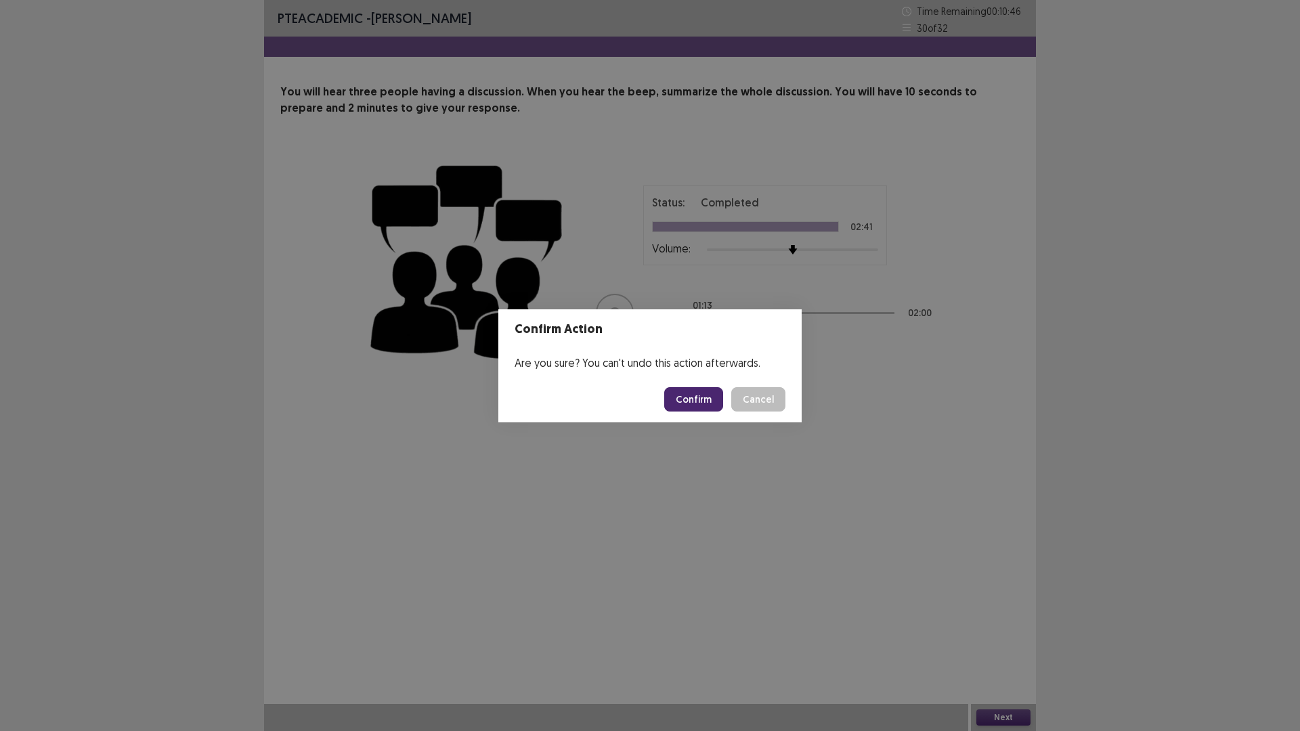
click at [682, 389] on button "Confirm" at bounding box center [693, 399] width 59 height 24
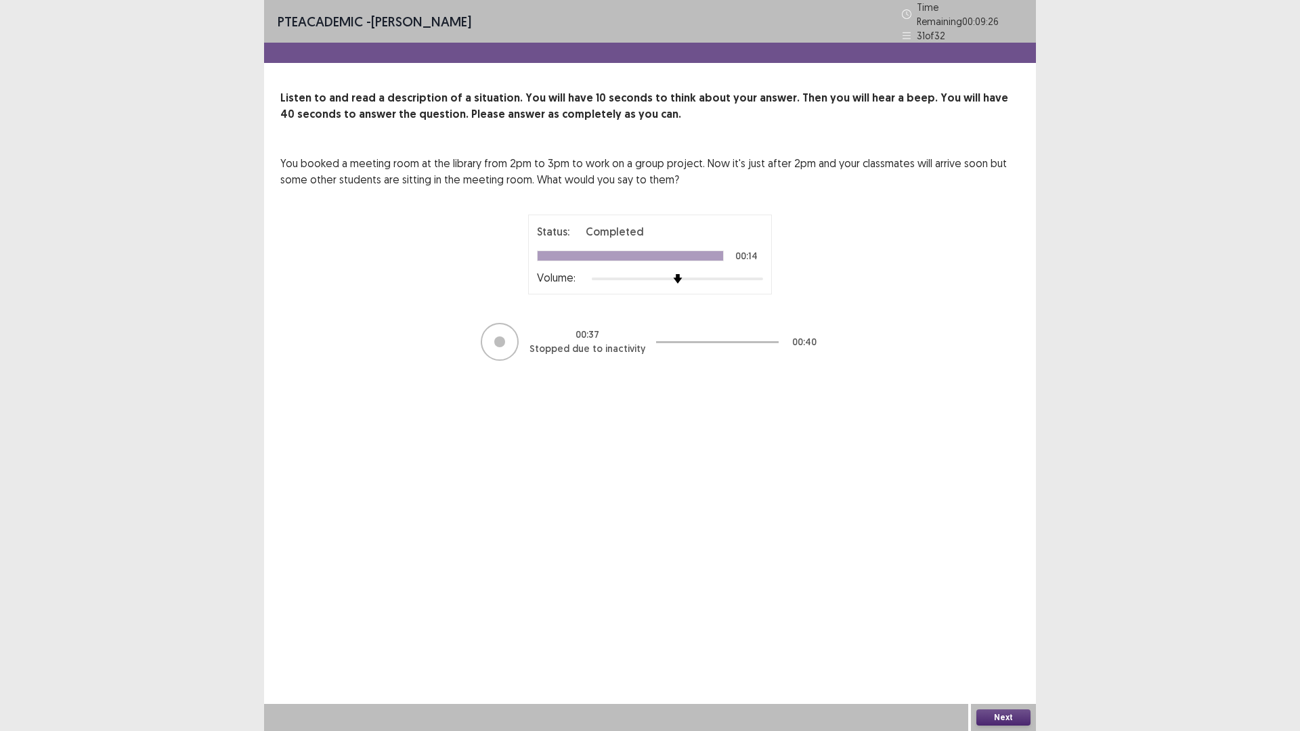
click at [1015, 616] on button "Next" at bounding box center [1003, 717] width 54 height 16
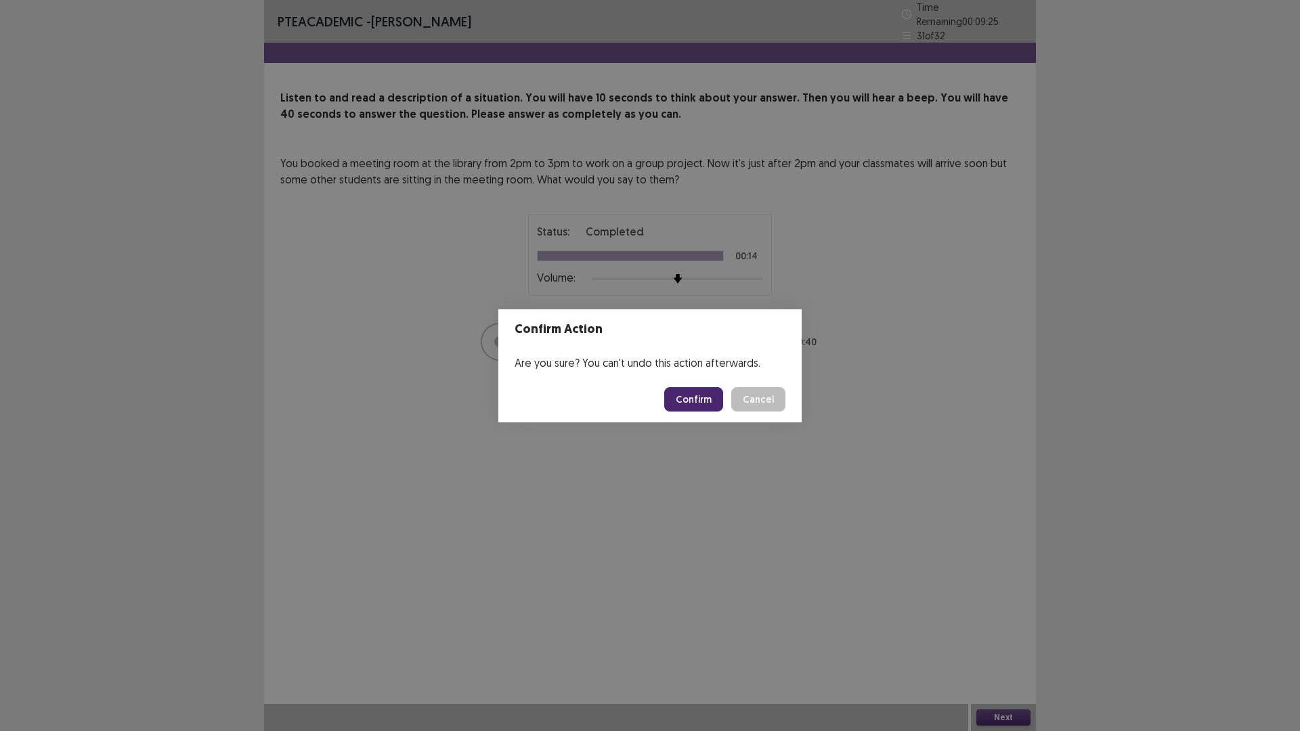
click at [680, 402] on button "Confirm" at bounding box center [693, 399] width 59 height 24
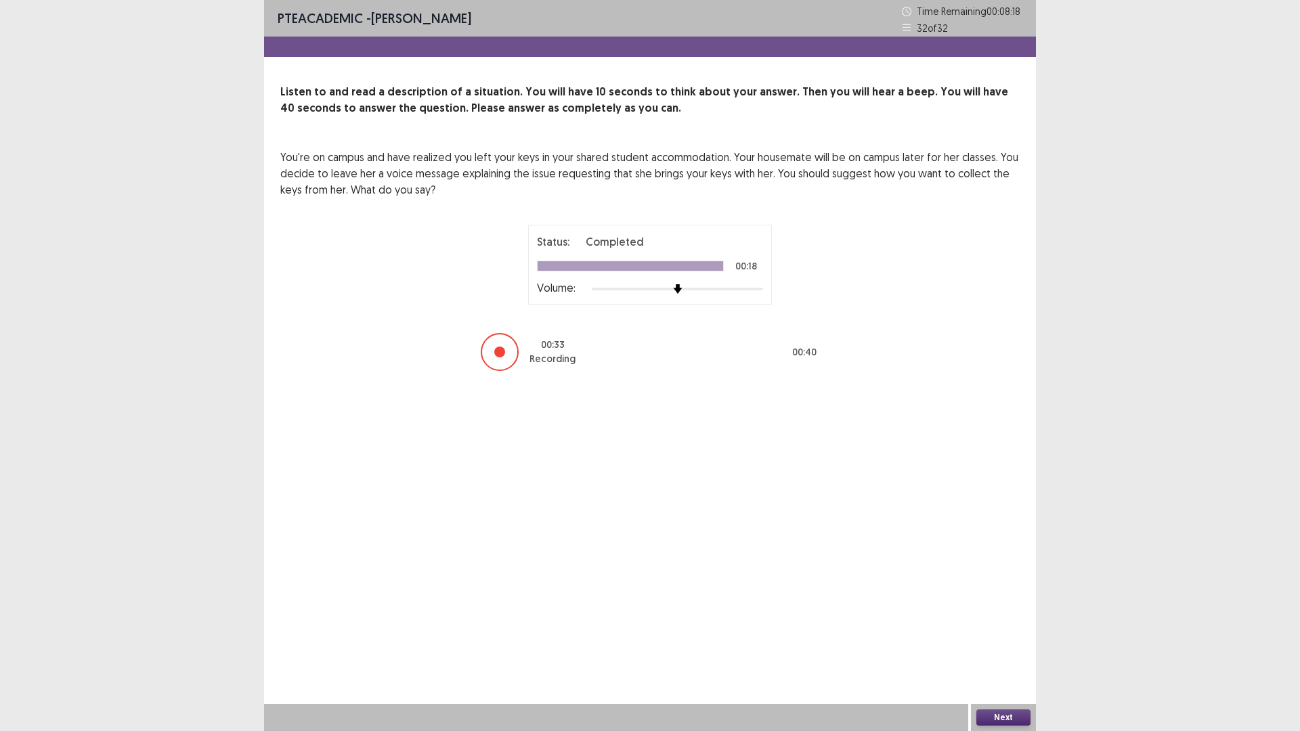
click at [1006, 616] on button "Next" at bounding box center [1003, 717] width 54 height 16
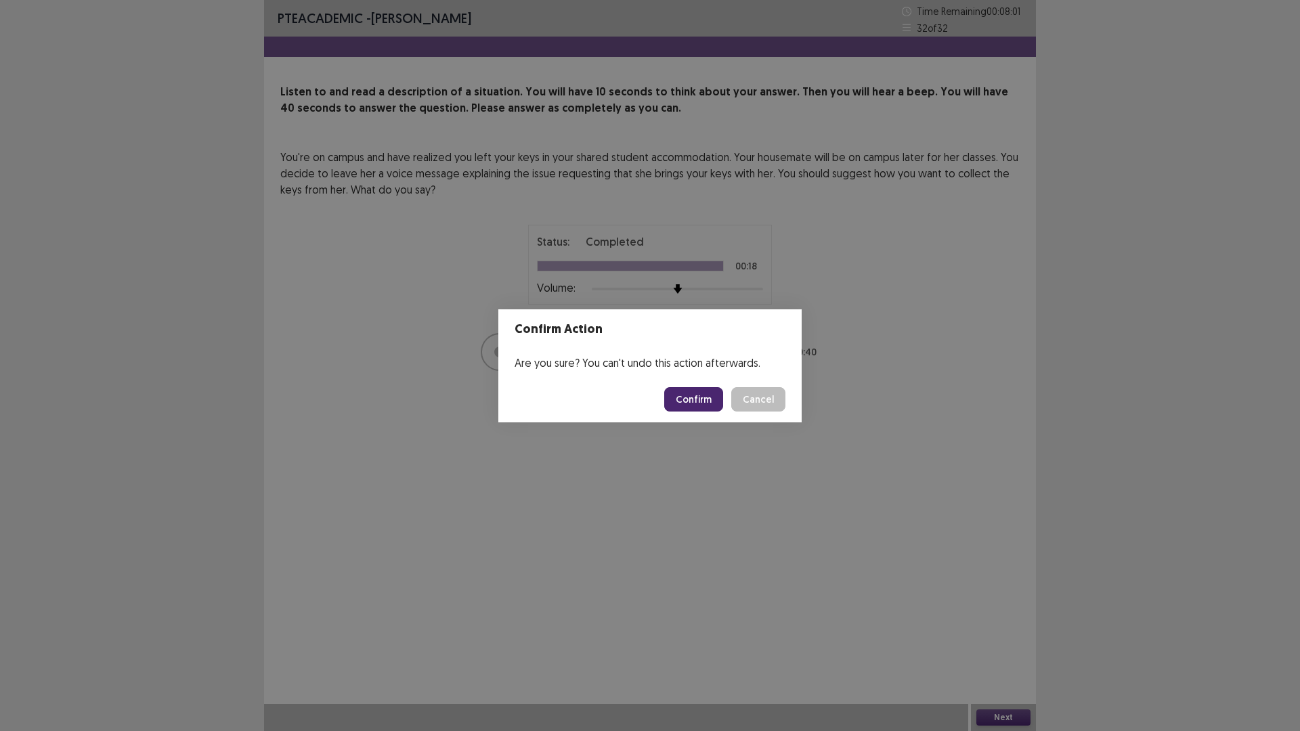
click at [706, 401] on button "Confirm" at bounding box center [693, 399] width 59 height 24
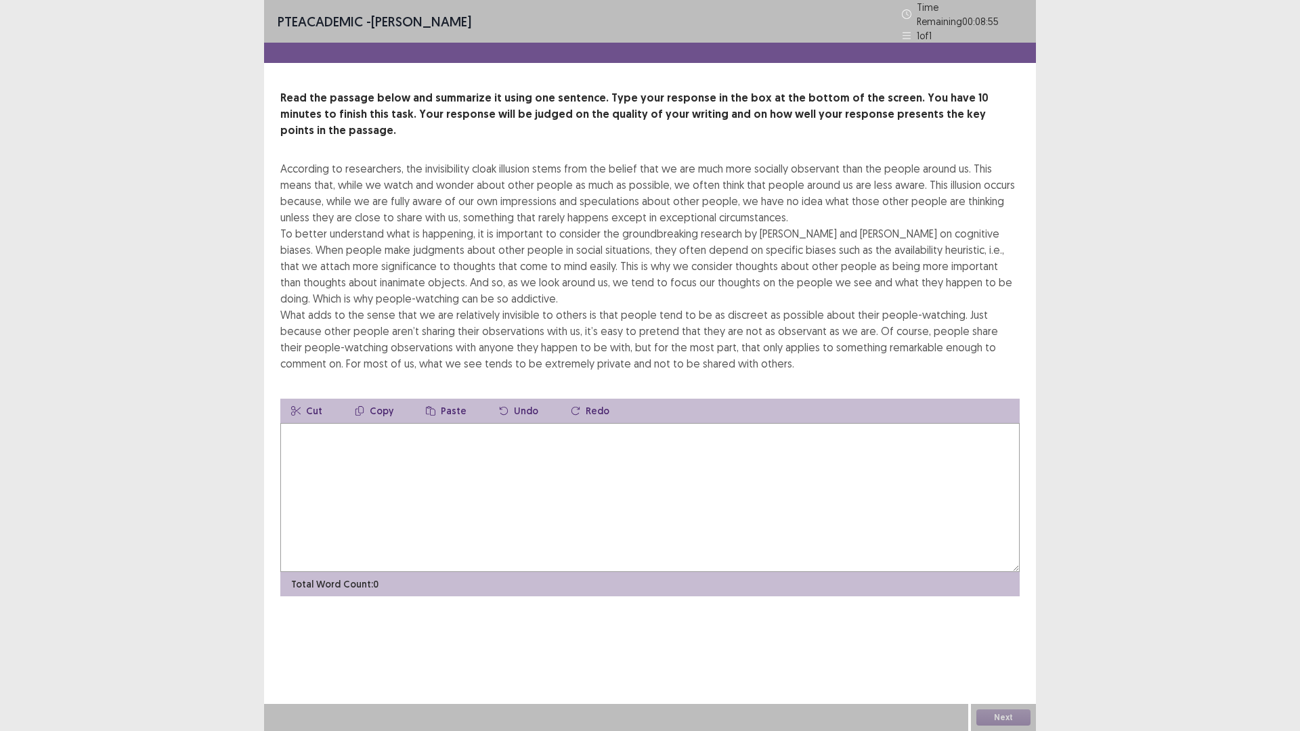
drag, startPoint x: 432, startPoint y: 215, endPoint x: 454, endPoint y: 217, distance: 22.4
click at [454, 217] on div "According to researchers, the invisibility cloak illusion stems from the belief…" at bounding box center [649, 265] width 739 height 211
drag, startPoint x: 303, startPoint y: 144, endPoint x: 368, endPoint y: 150, distance: 65.3
click at [359, 160] on div "According to researchers, the invisibility cloak illusion stems from the belief…" at bounding box center [649, 265] width 739 height 211
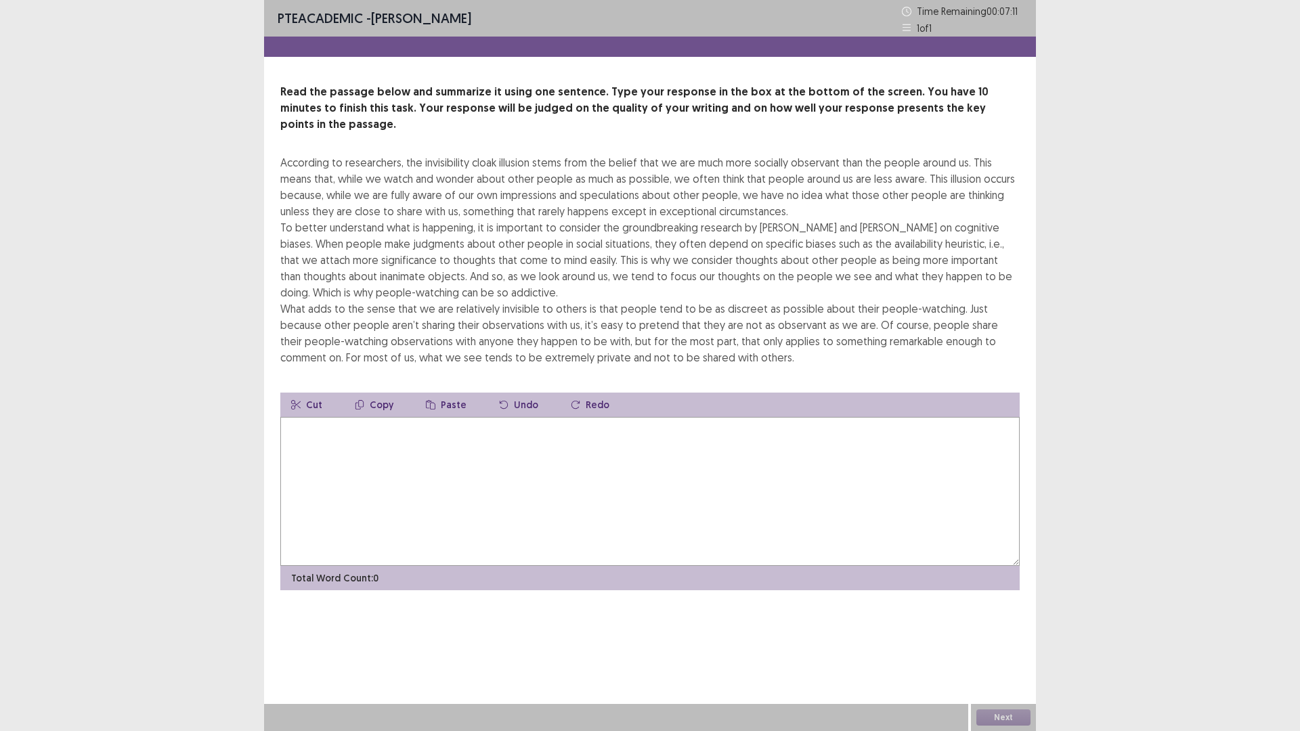
click at [407, 467] on textarea at bounding box center [649, 491] width 739 height 149
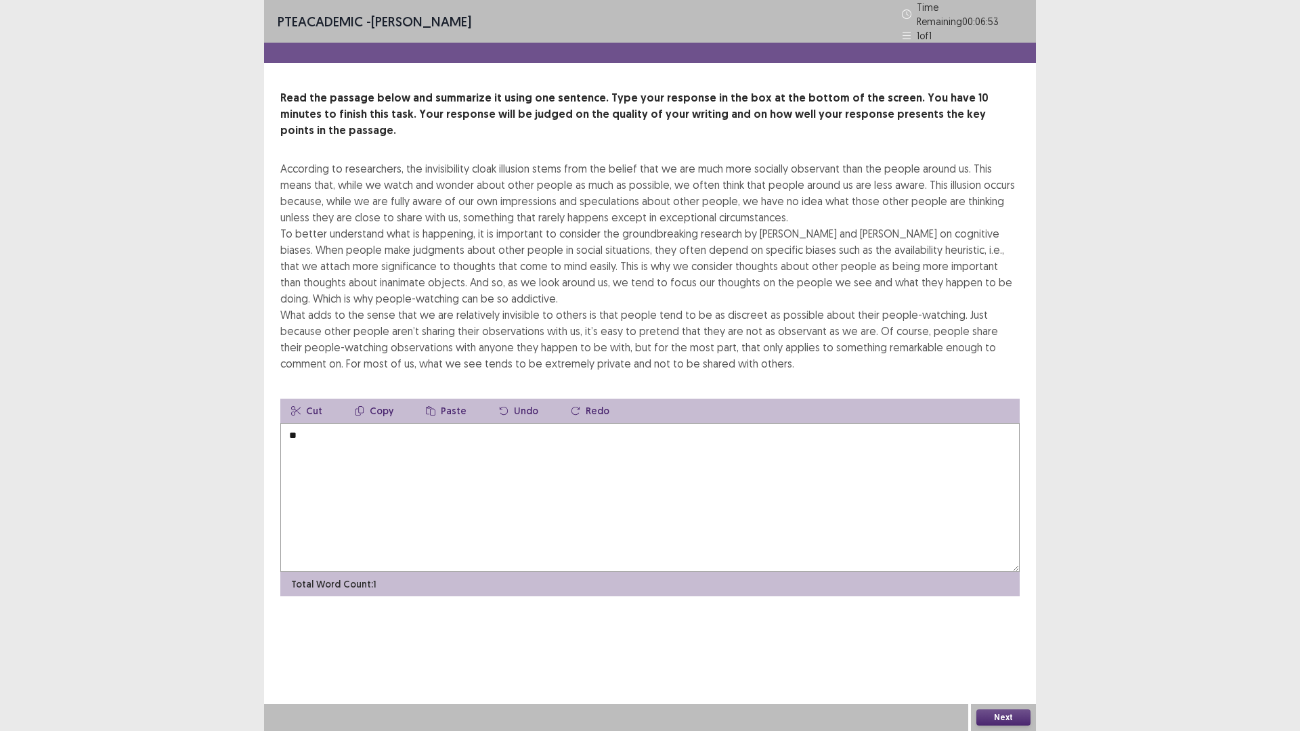
type textarea "*"
click at [396, 423] on textarea "**********" at bounding box center [649, 497] width 739 height 149
click at [759, 423] on textarea "**********" at bounding box center [649, 497] width 739 height 149
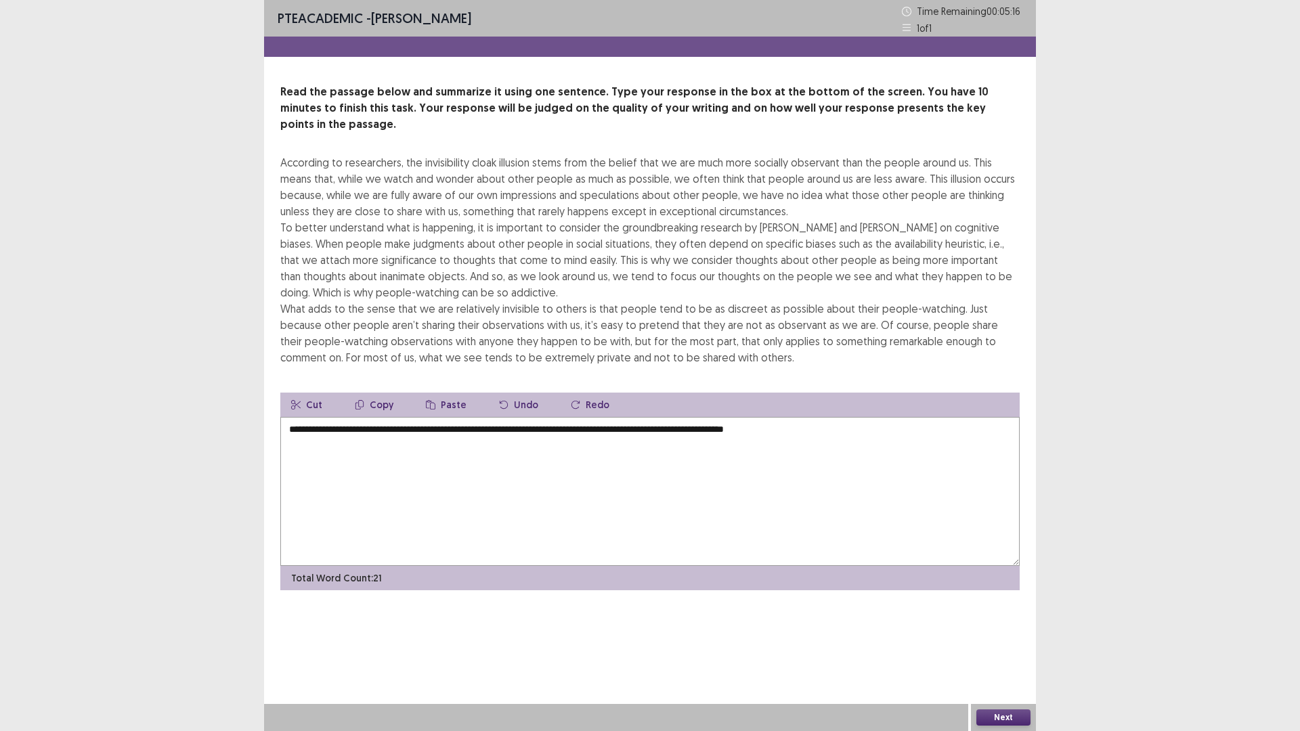
click at [744, 417] on textarea "**********" at bounding box center [649, 491] width 739 height 149
click at [678, 417] on textarea "**********" at bounding box center [649, 491] width 739 height 149
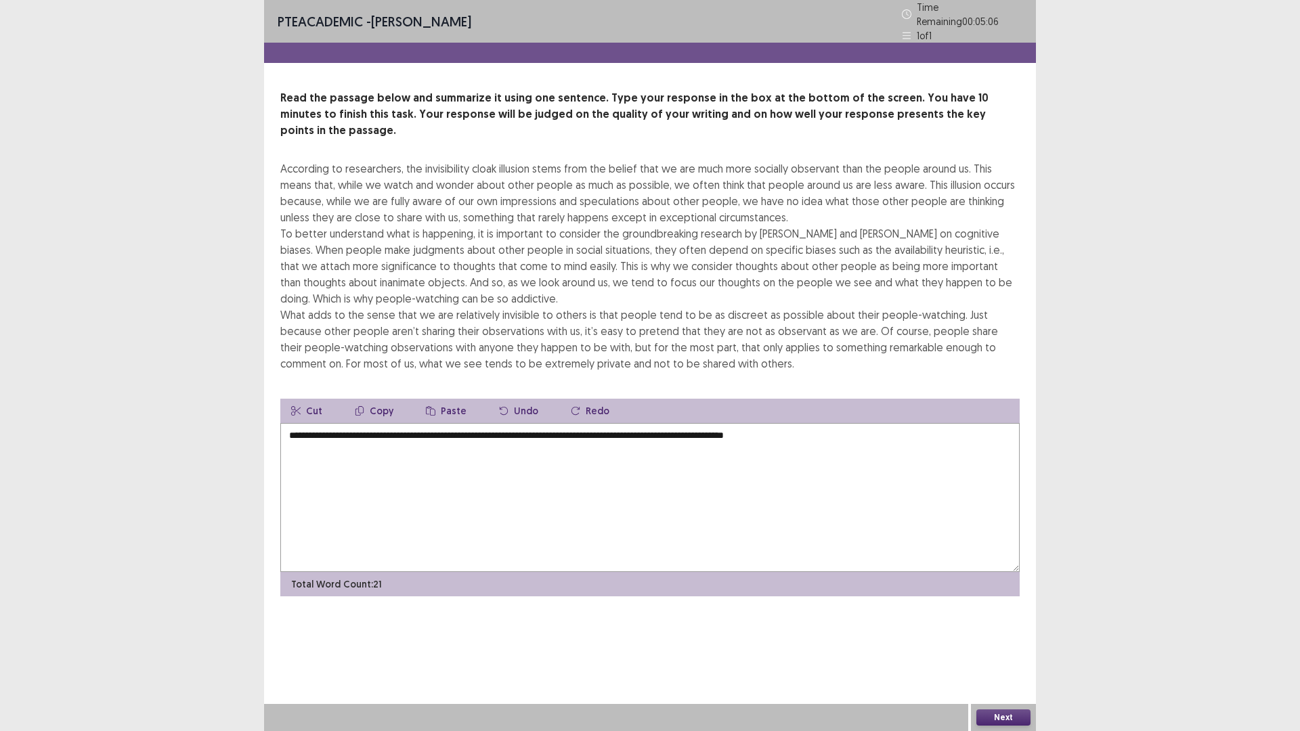
click at [835, 423] on textarea "**********" at bounding box center [649, 497] width 739 height 149
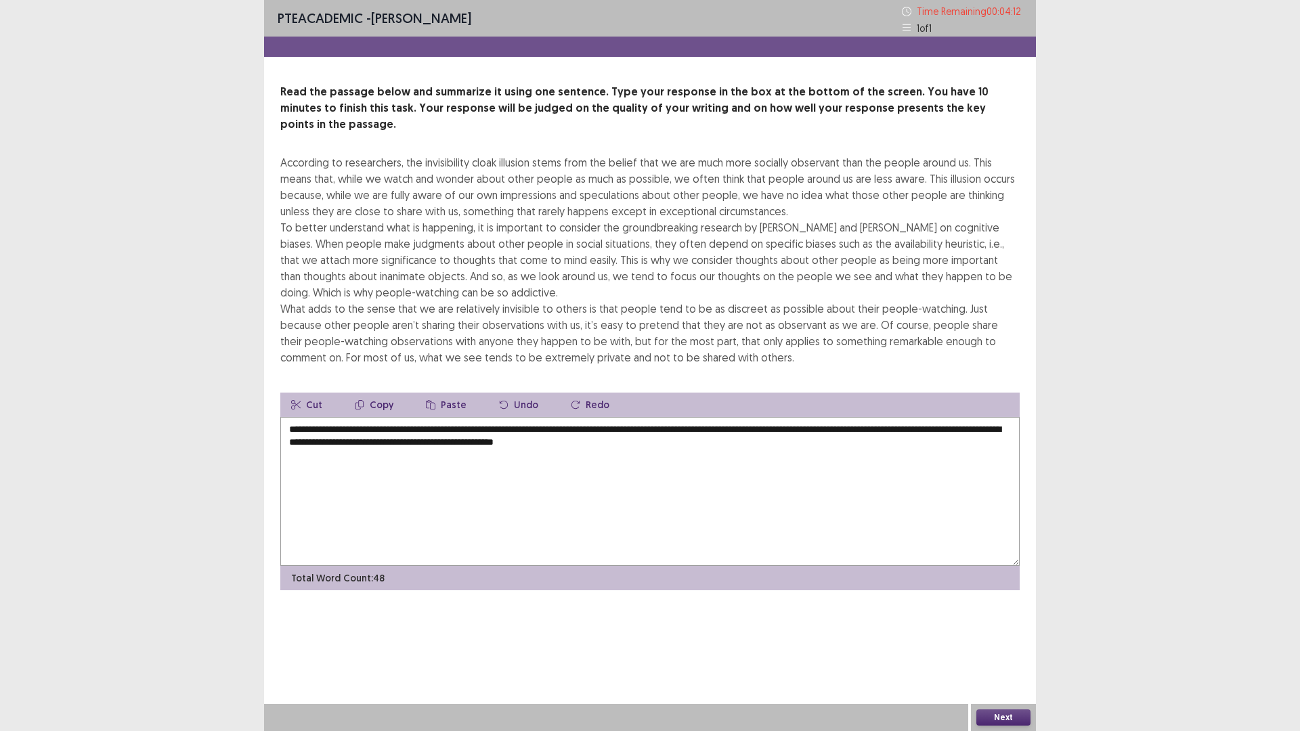
click at [695, 426] on textarea "**********" at bounding box center [649, 491] width 739 height 149
click at [733, 429] on textarea "**********" at bounding box center [649, 491] width 739 height 149
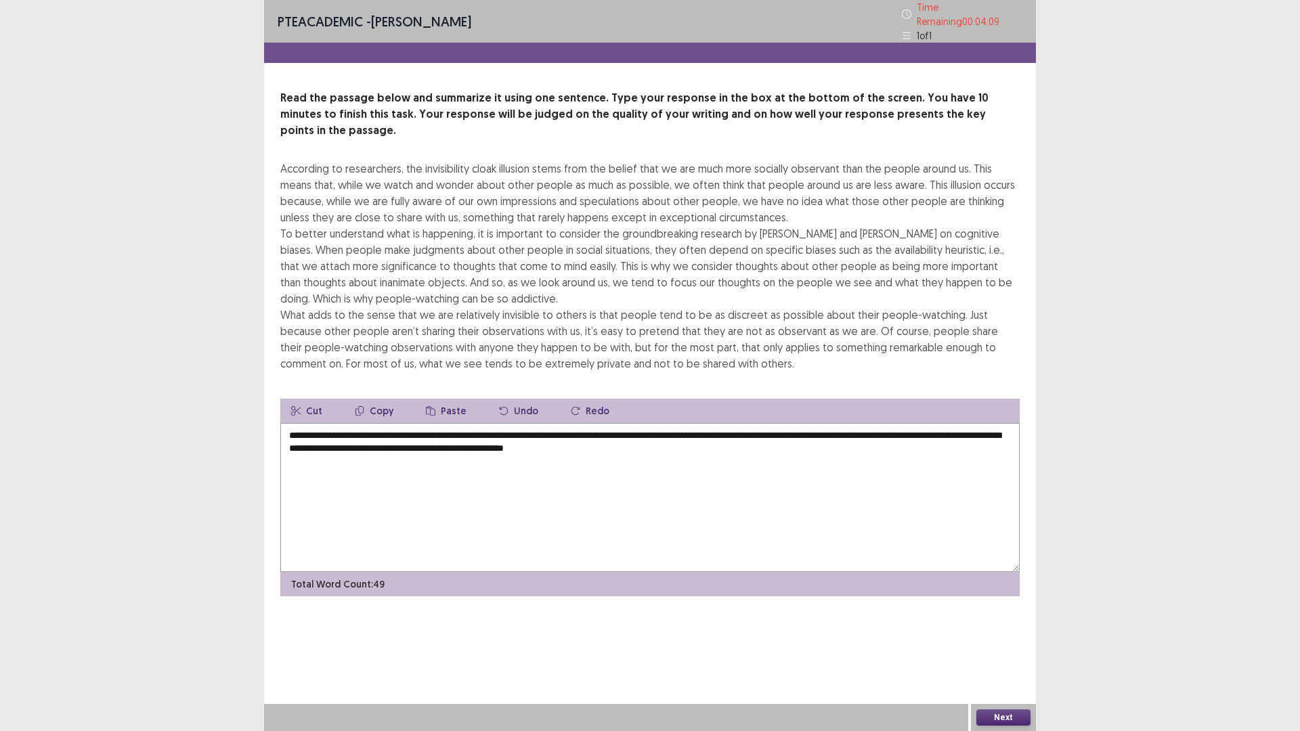
click at [697, 428] on textarea "**********" at bounding box center [649, 497] width 739 height 149
drag, startPoint x: 735, startPoint y: 432, endPoint x: 724, endPoint y: 431, distance: 10.9
click at [724, 431] on textarea "**********" at bounding box center [649, 497] width 739 height 149
click at [619, 427] on textarea "**********" at bounding box center [649, 497] width 739 height 149
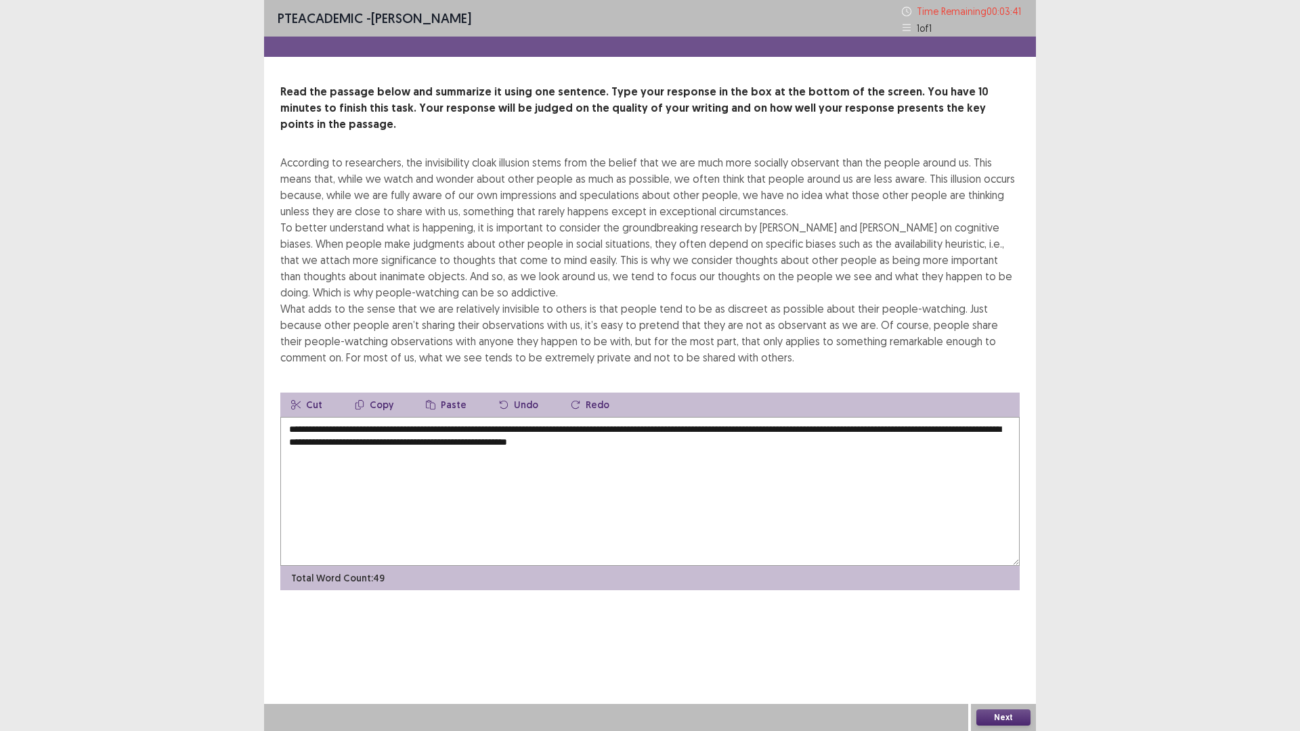
click at [634, 428] on textarea "**********" at bounding box center [649, 491] width 739 height 149
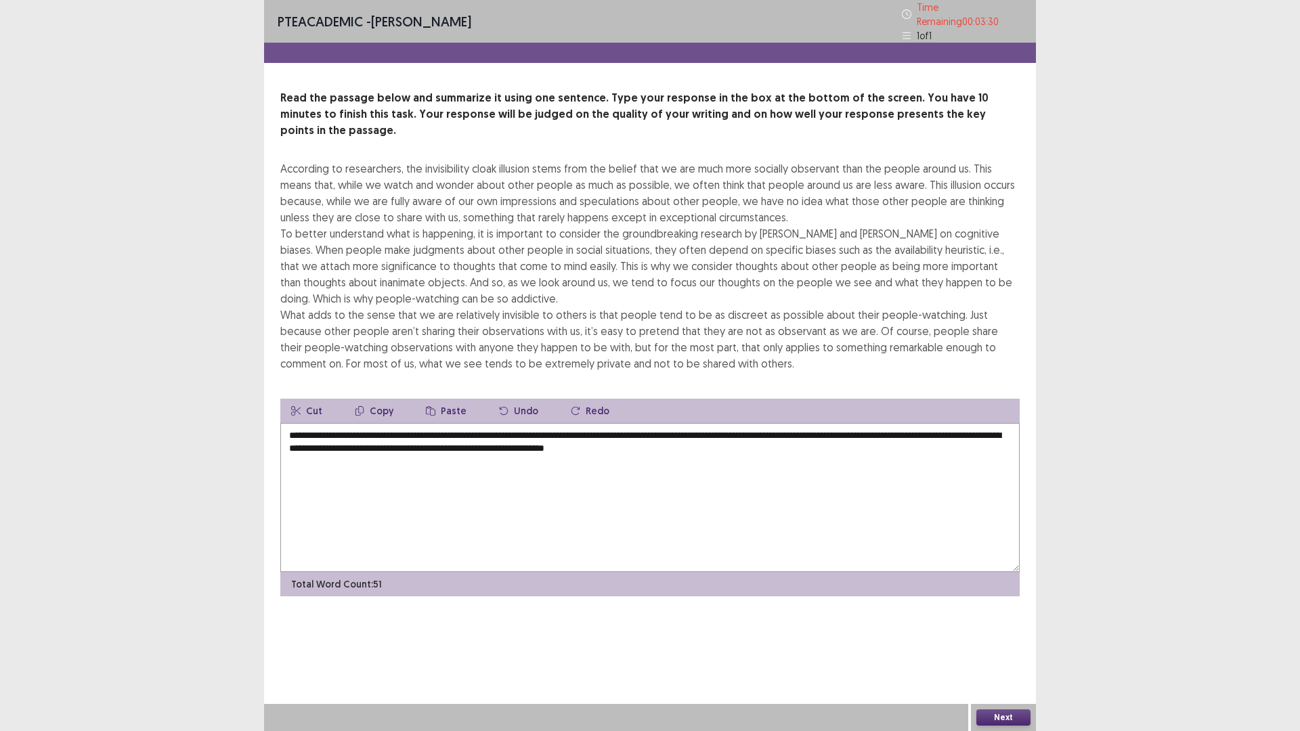
click at [698, 429] on textarea "**********" at bounding box center [649, 497] width 739 height 149
click at [807, 429] on textarea "**********" at bounding box center [649, 497] width 739 height 149
click at [805, 429] on textarea "**********" at bounding box center [649, 497] width 739 height 149
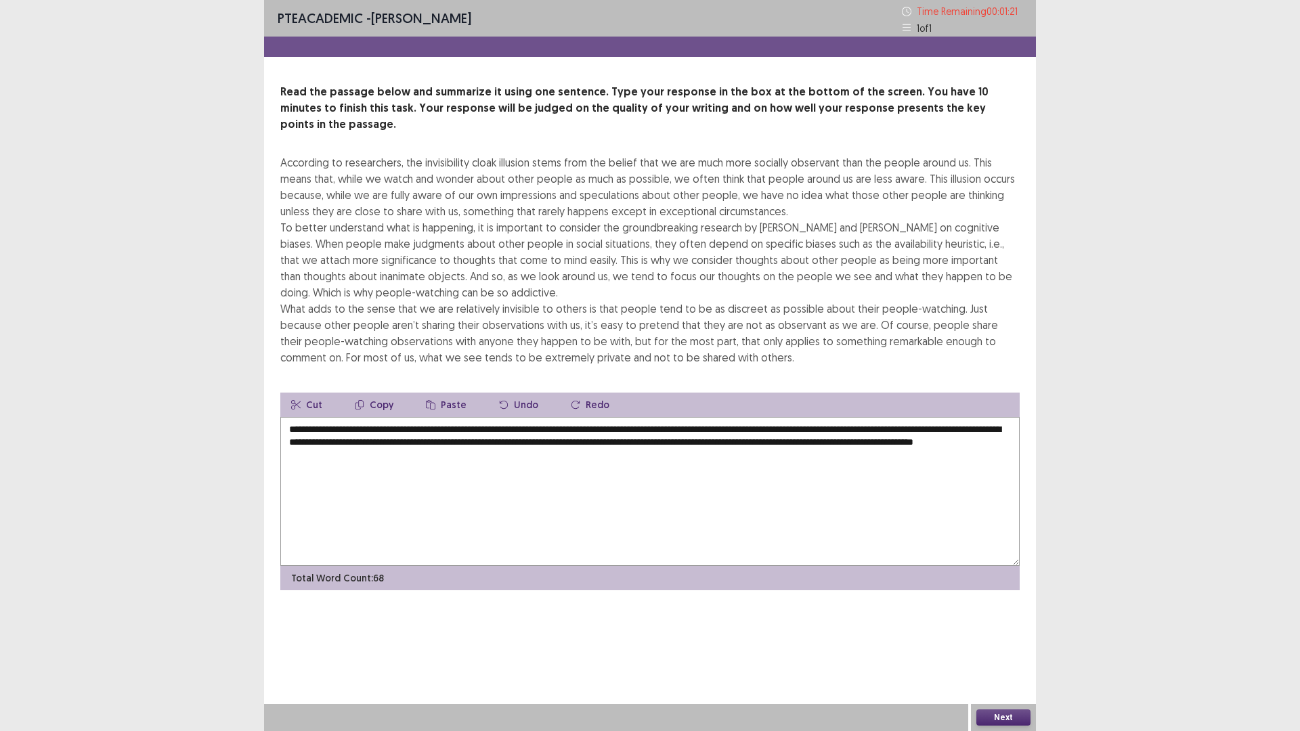
click at [567, 417] on textarea "**********" at bounding box center [649, 491] width 739 height 149
click at [993, 417] on textarea "**********" at bounding box center [649, 491] width 739 height 149
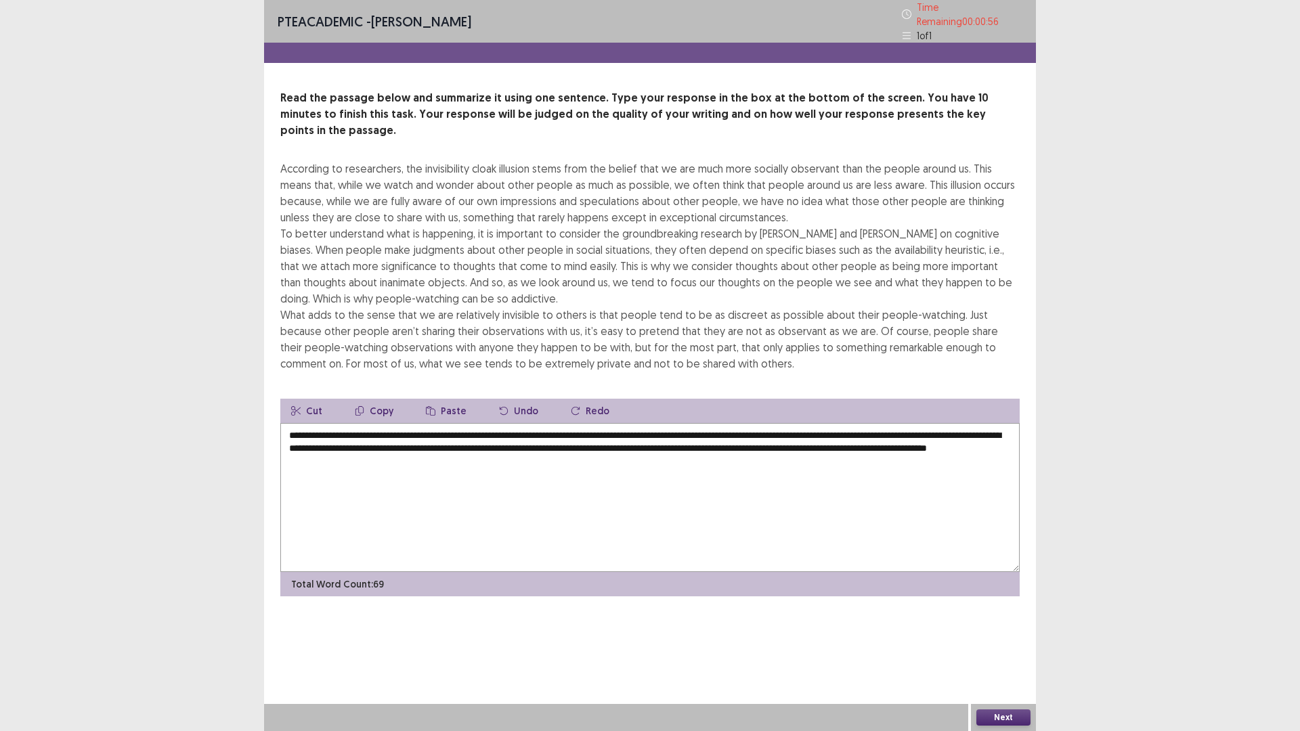
click at [698, 431] on textarea "**********" at bounding box center [649, 497] width 739 height 149
click at [816, 431] on textarea "**********" at bounding box center [649, 497] width 739 height 149
click at [547, 439] on textarea "**********" at bounding box center [649, 497] width 739 height 149
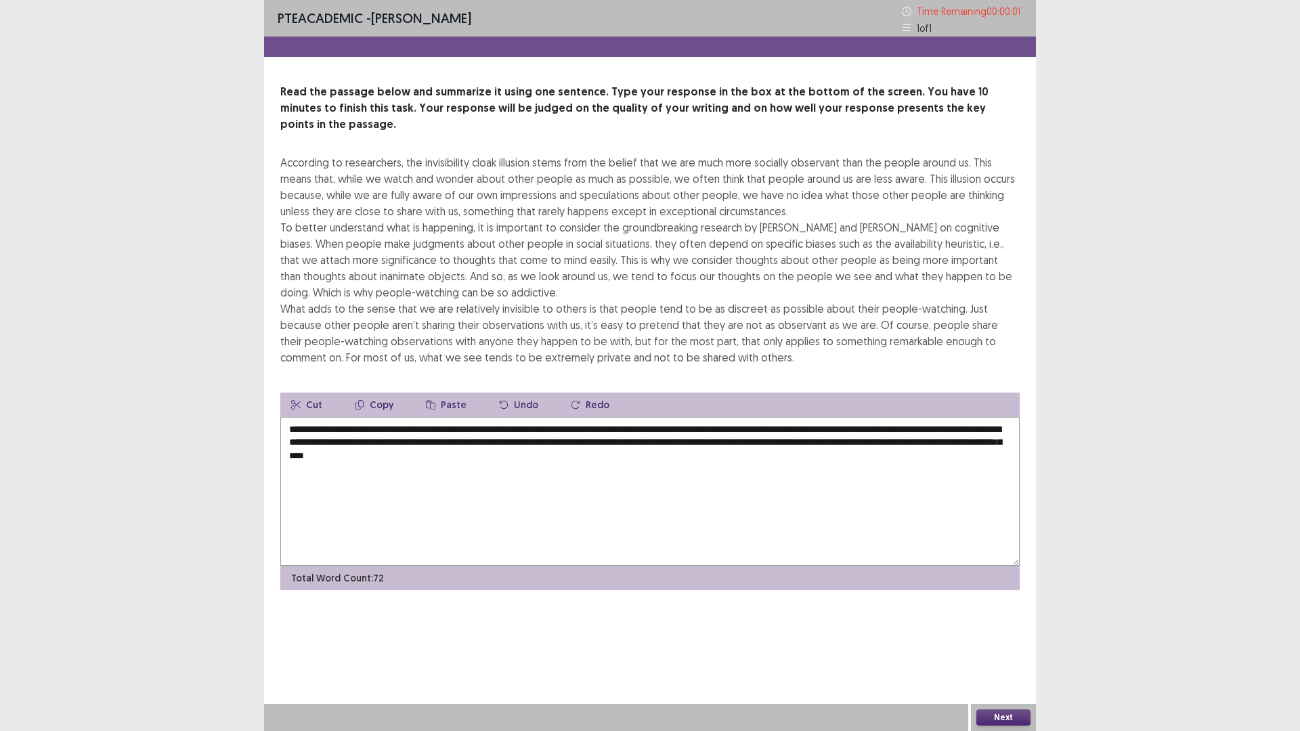
type textarea "**********"
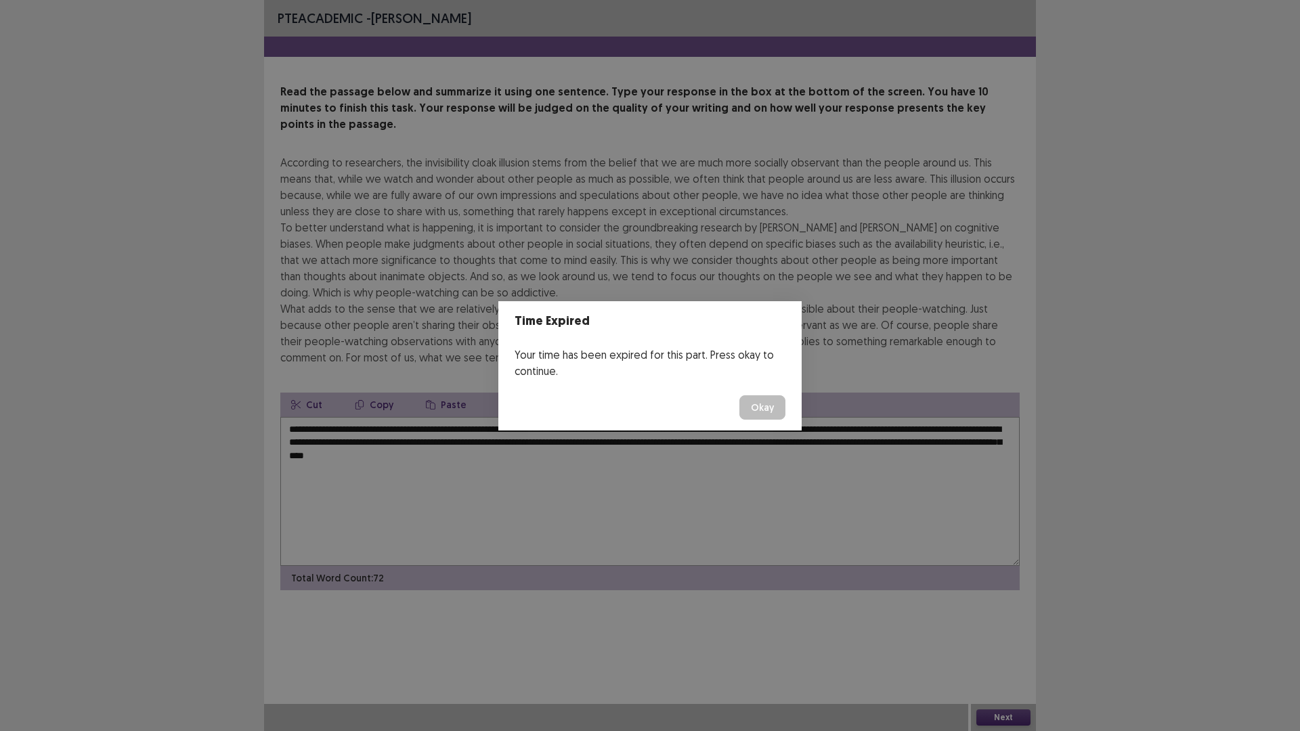
click at [770, 402] on button "Okay" at bounding box center [762, 407] width 46 height 24
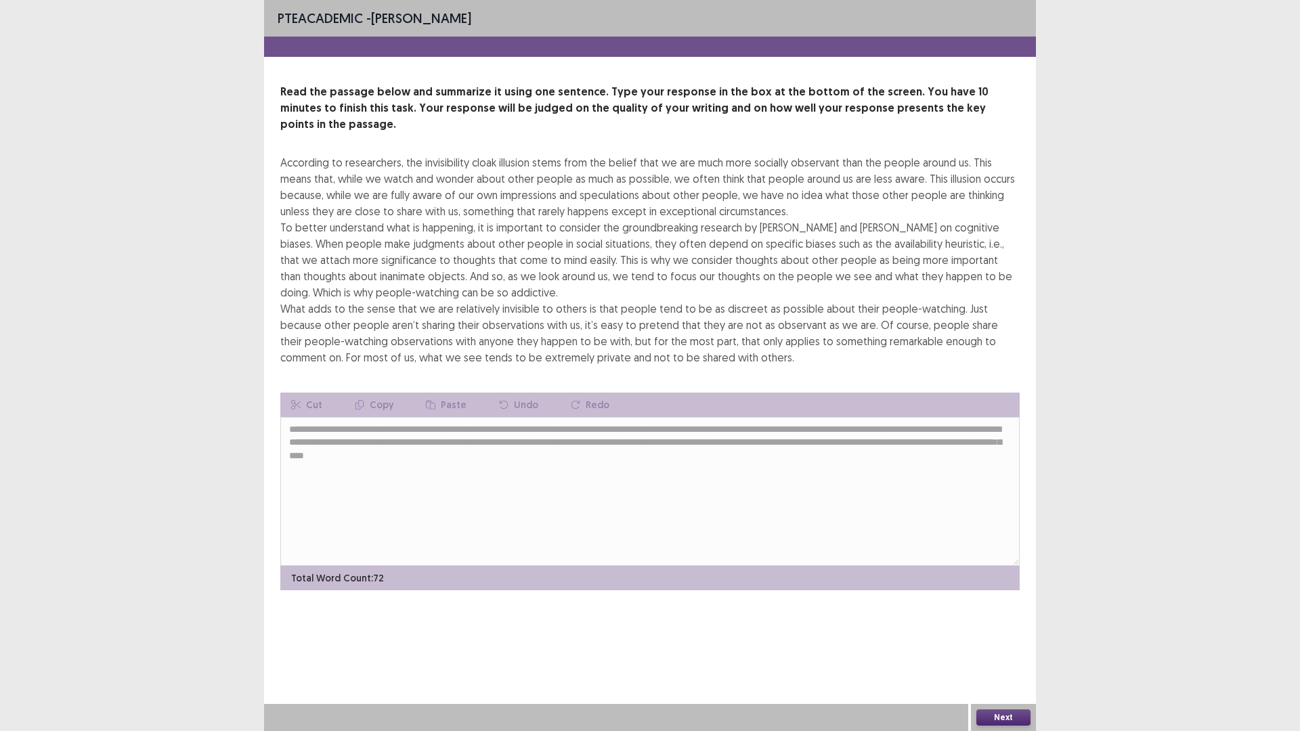
click at [1009, 616] on button "Next" at bounding box center [1003, 717] width 54 height 16
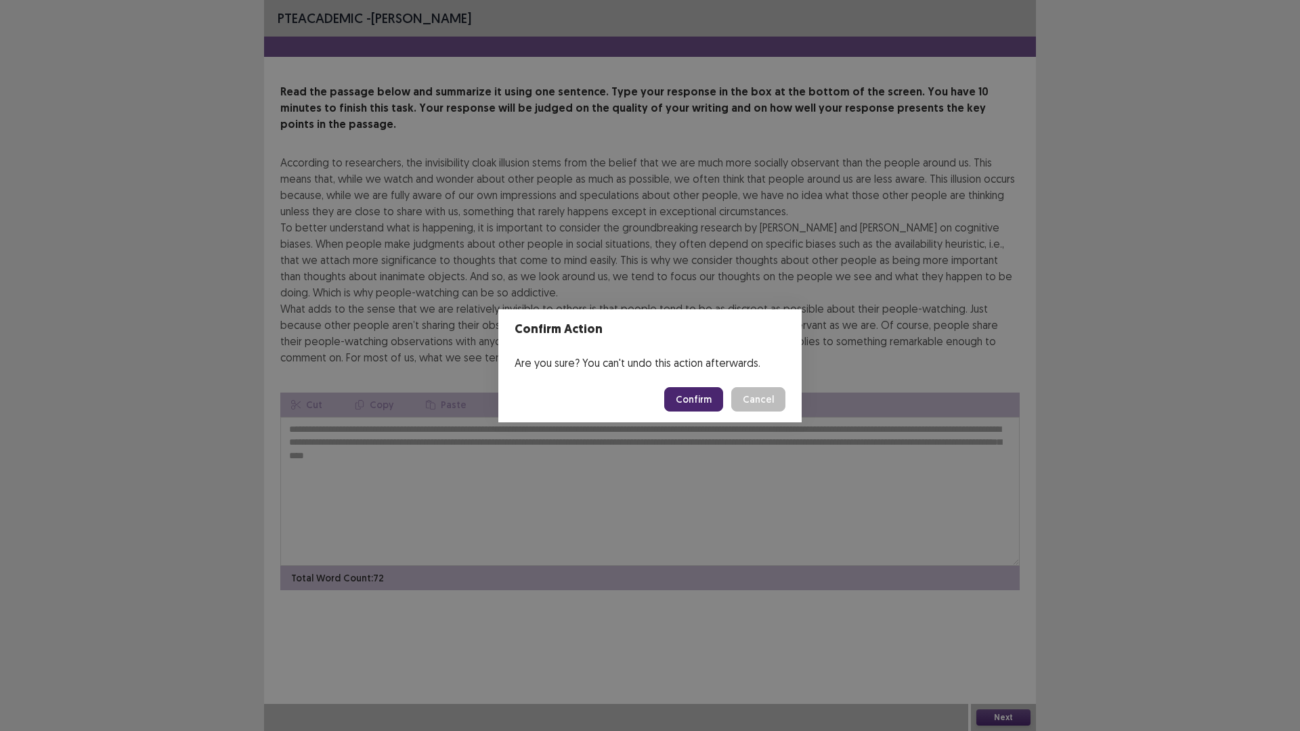
click at [693, 403] on button "Confirm" at bounding box center [693, 399] width 59 height 24
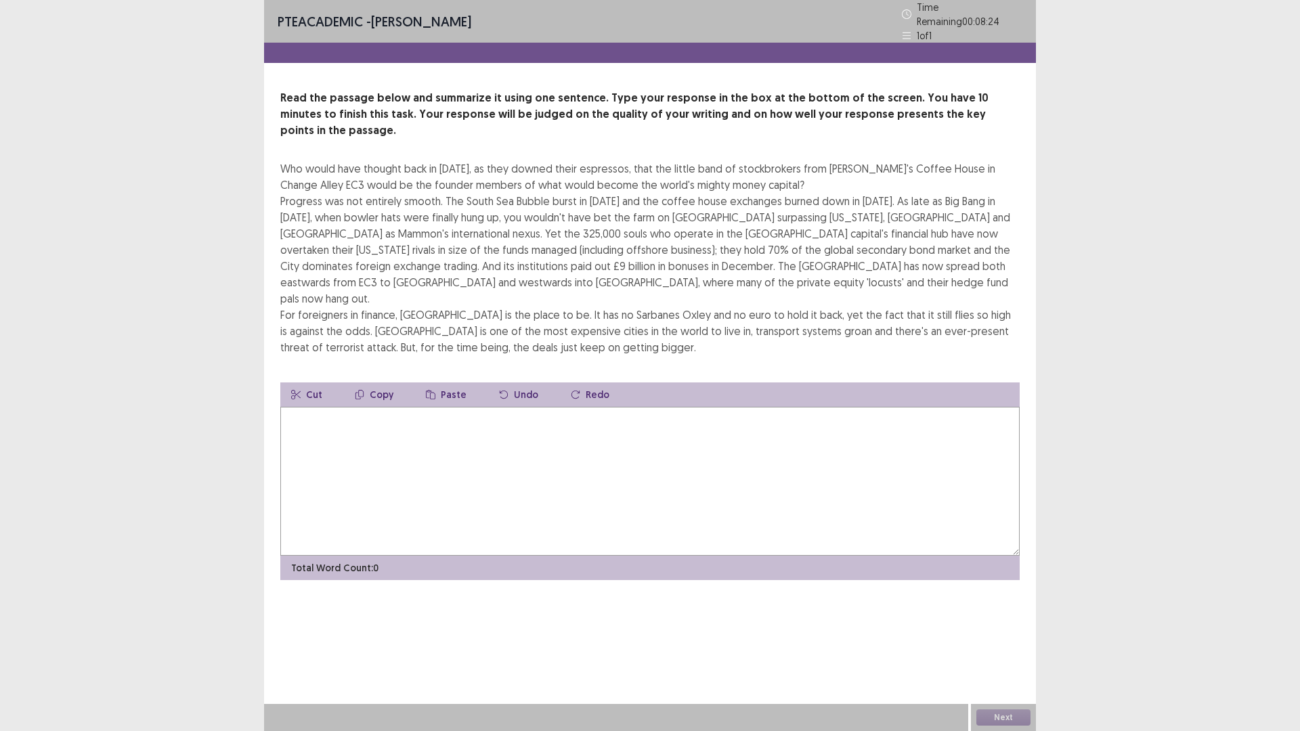
click at [480, 410] on textarea at bounding box center [649, 481] width 739 height 149
click at [448, 424] on textarea at bounding box center [649, 481] width 739 height 149
click at [448, 412] on textarea at bounding box center [649, 481] width 739 height 149
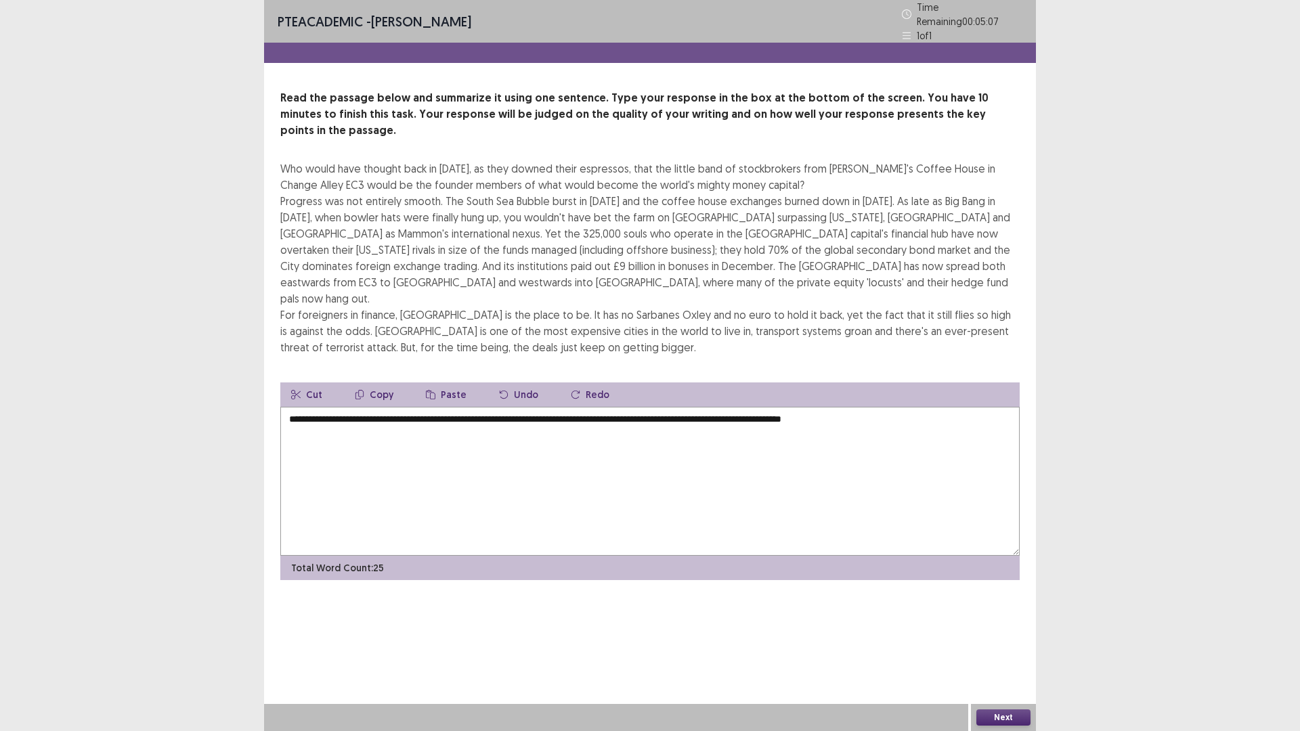
drag, startPoint x: 294, startPoint y: 383, endPoint x: 288, endPoint y: 382, distance: 6.9
click at [288, 407] on textarea "**********" at bounding box center [649, 481] width 739 height 149
click at [433, 407] on textarea "**********" at bounding box center [649, 481] width 739 height 149
click at [550, 407] on textarea "**********" at bounding box center [649, 481] width 739 height 149
click at [549, 407] on textarea "**********" at bounding box center [649, 481] width 739 height 149
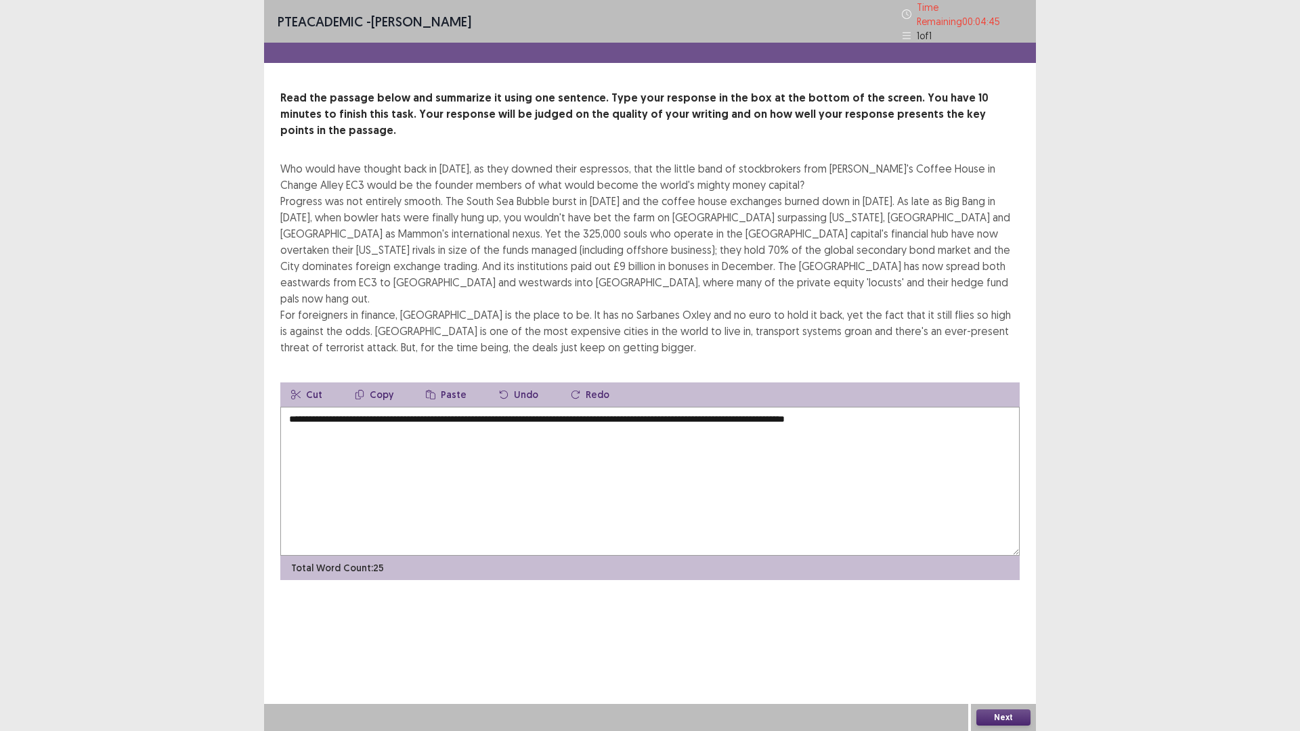
click at [583, 407] on textarea "**********" at bounding box center [649, 481] width 739 height 149
click at [875, 407] on textarea "**********" at bounding box center [649, 481] width 739 height 149
click at [882, 407] on textarea "**********" at bounding box center [649, 481] width 739 height 149
click at [895, 407] on textarea "**********" at bounding box center [649, 481] width 739 height 149
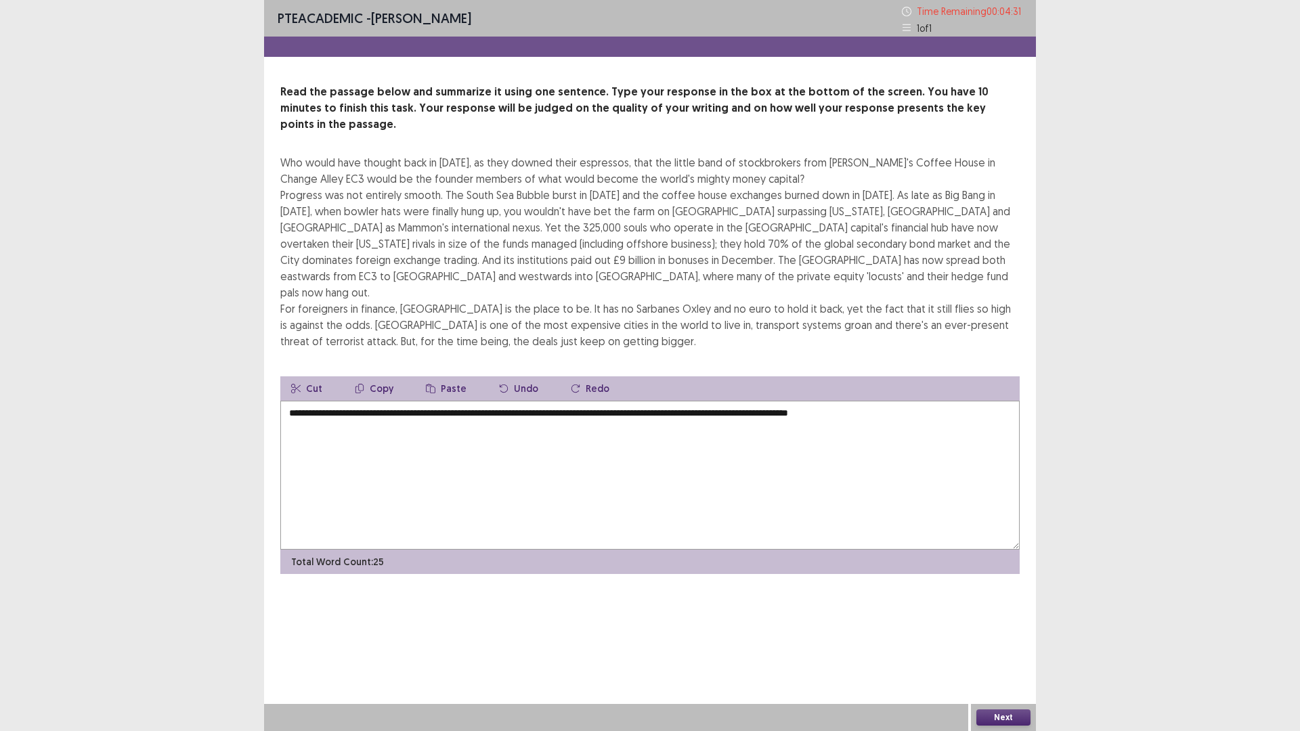
click at [944, 401] on textarea "**********" at bounding box center [649, 475] width 739 height 149
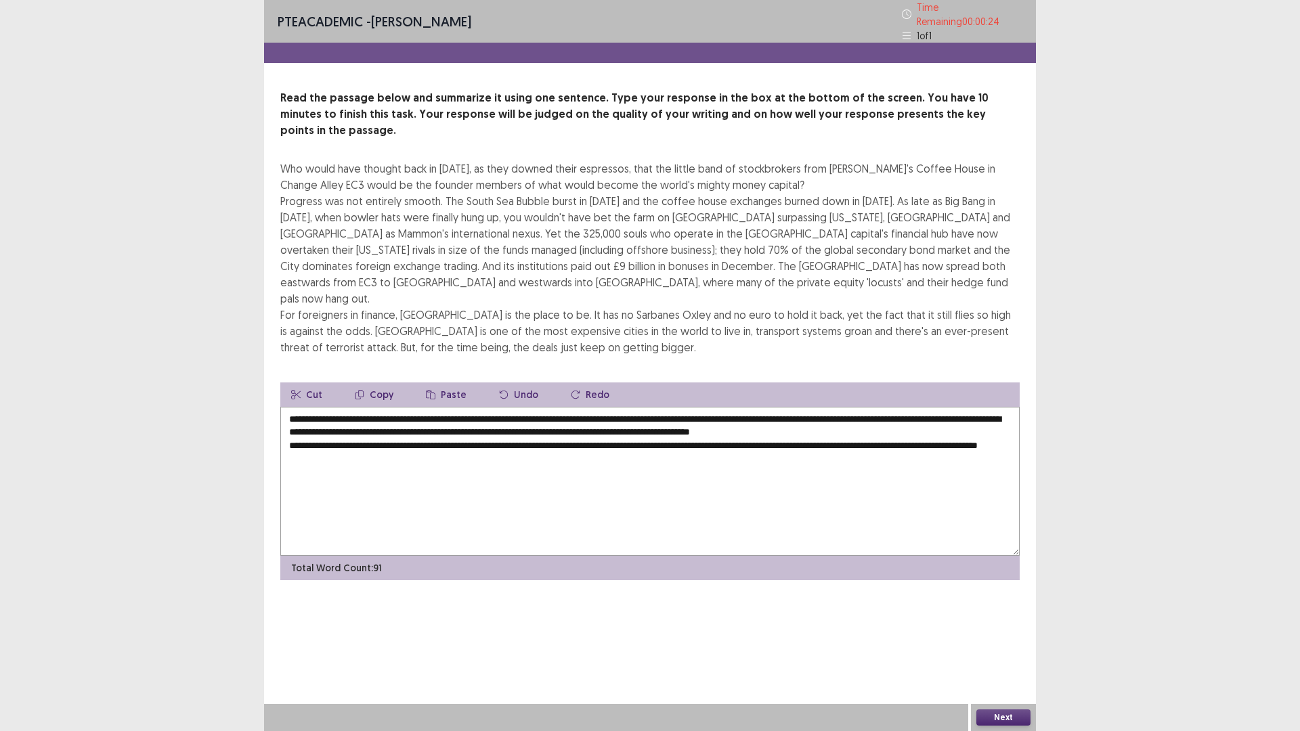
click at [926, 407] on textarea "**********" at bounding box center [649, 481] width 739 height 149
click at [946, 407] on textarea "**********" at bounding box center [649, 481] width 739 height 149
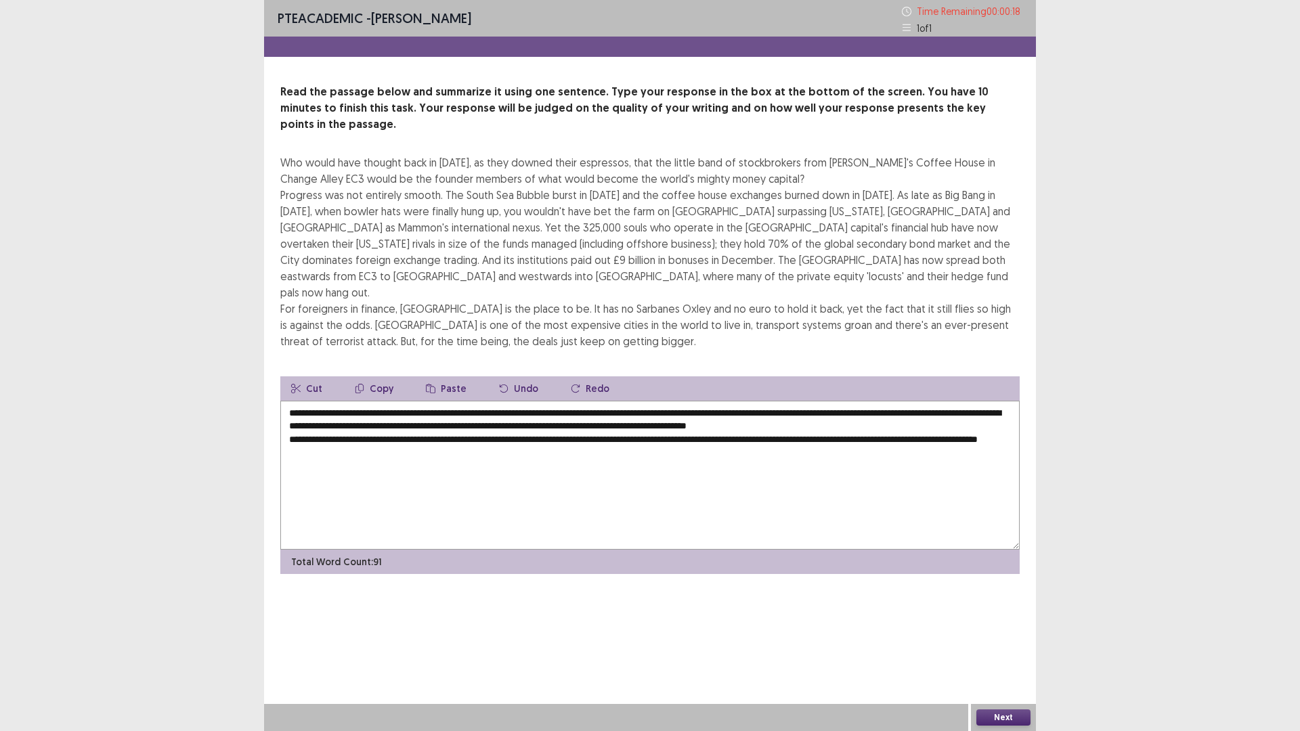
click at [1003, 401] on textarea "**********" at bounding box center [649, 475] width 739 height 149
click at [293, 401] on textarea "**********" at bounding box center [649, 475] width 739 height 149
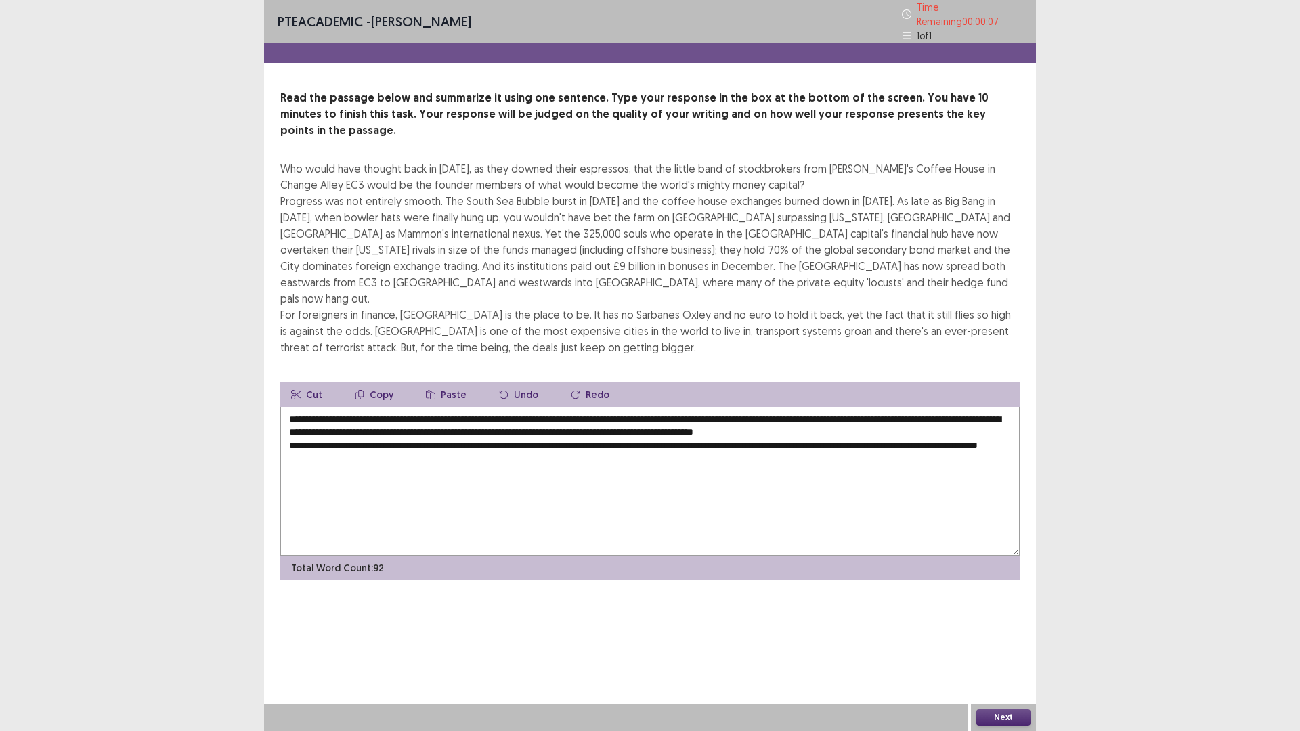
click at [758, 407] on textarea "**********" at bounding box center [649, 481] width 739 height 149
click at [871, 407] on textarea "**********" at bounding box center [649, 481] width 739 height 149
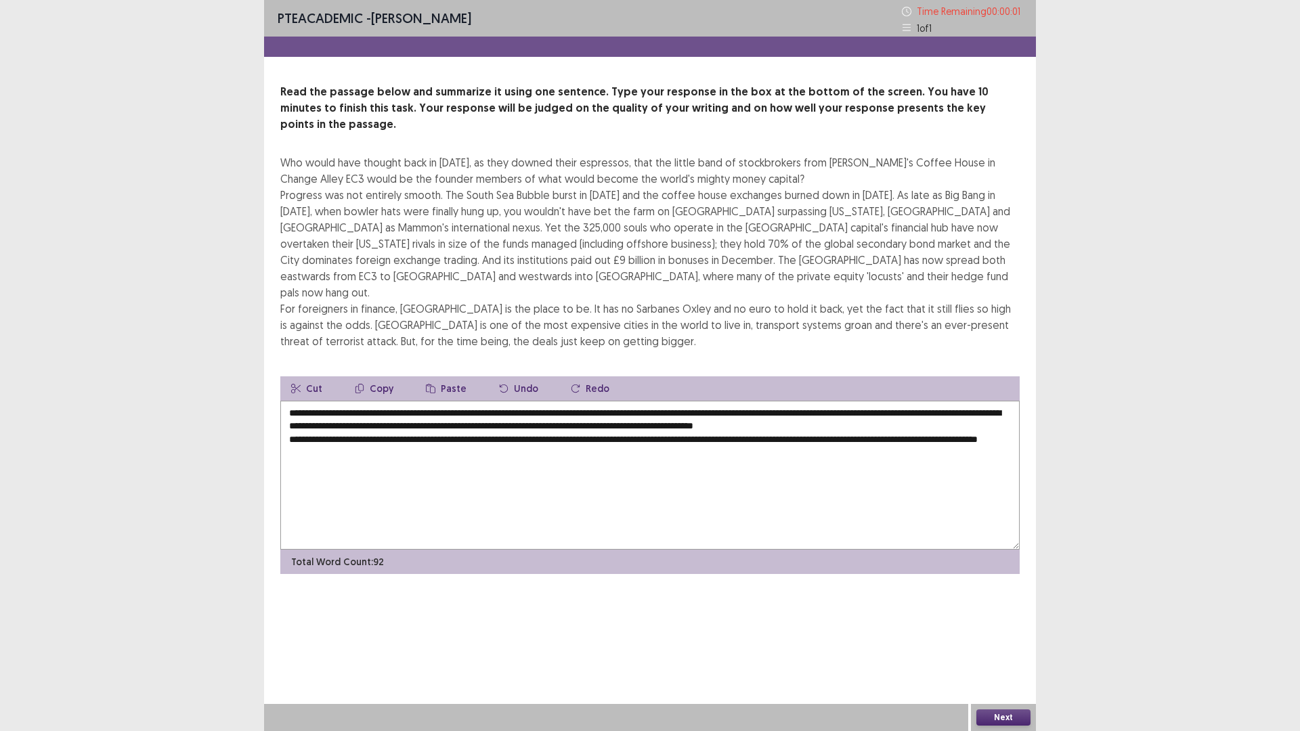
type textarea "**********"
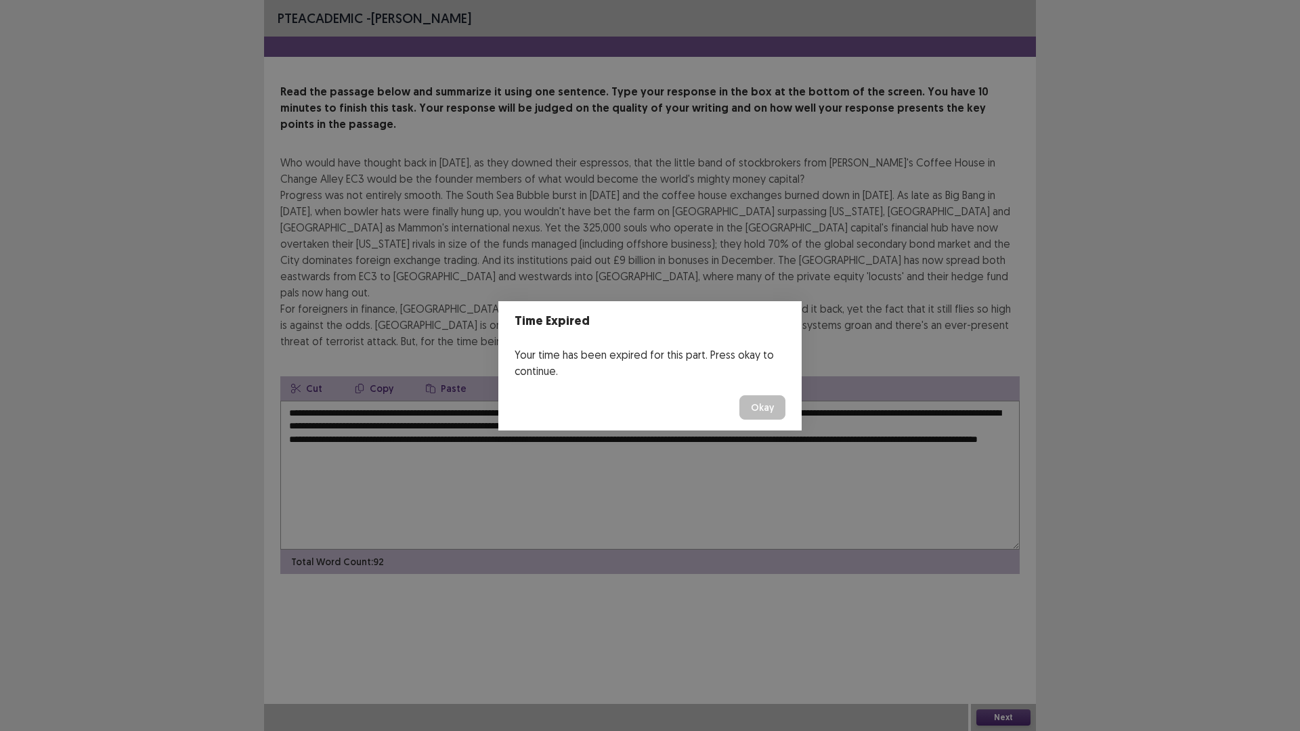
click at [761, 412] on button "Okay" at bounding box center [762, 407] width 46 height 24
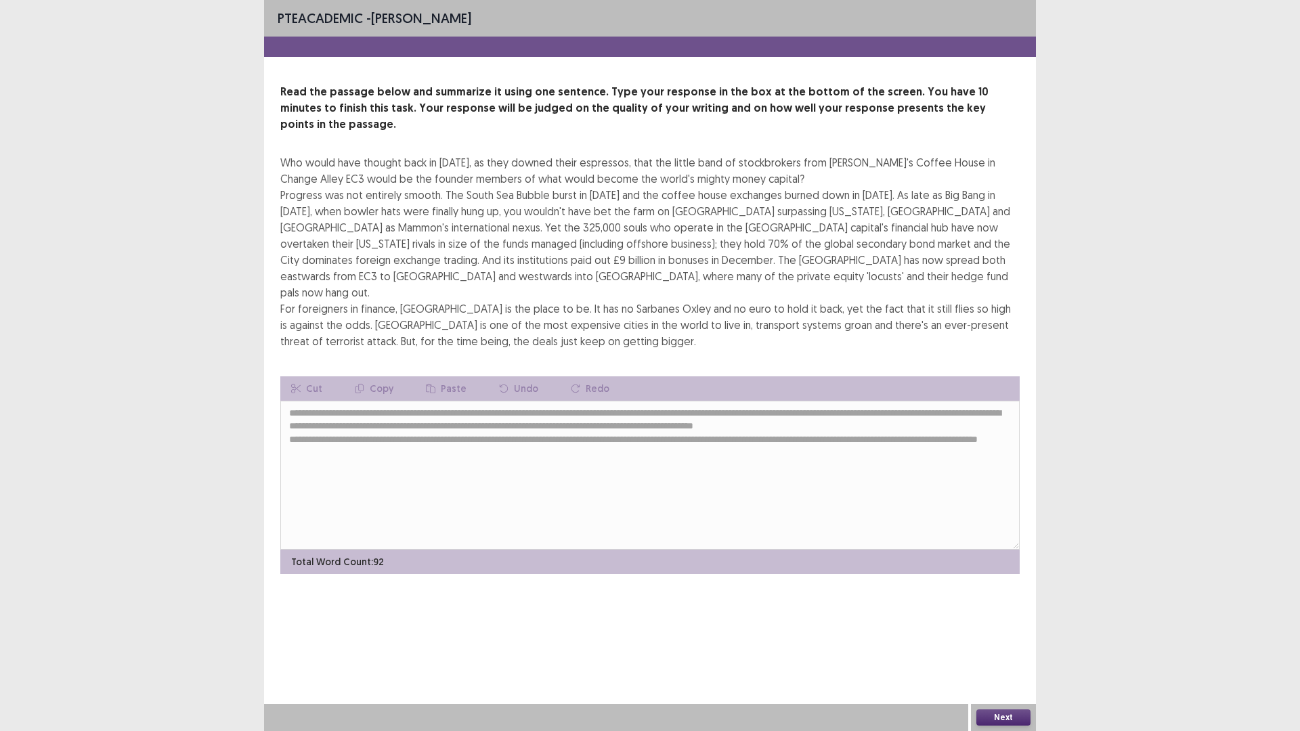
click at [1009, 616] on button "Next" at bounding box center [1003, 717] width 54 height 16
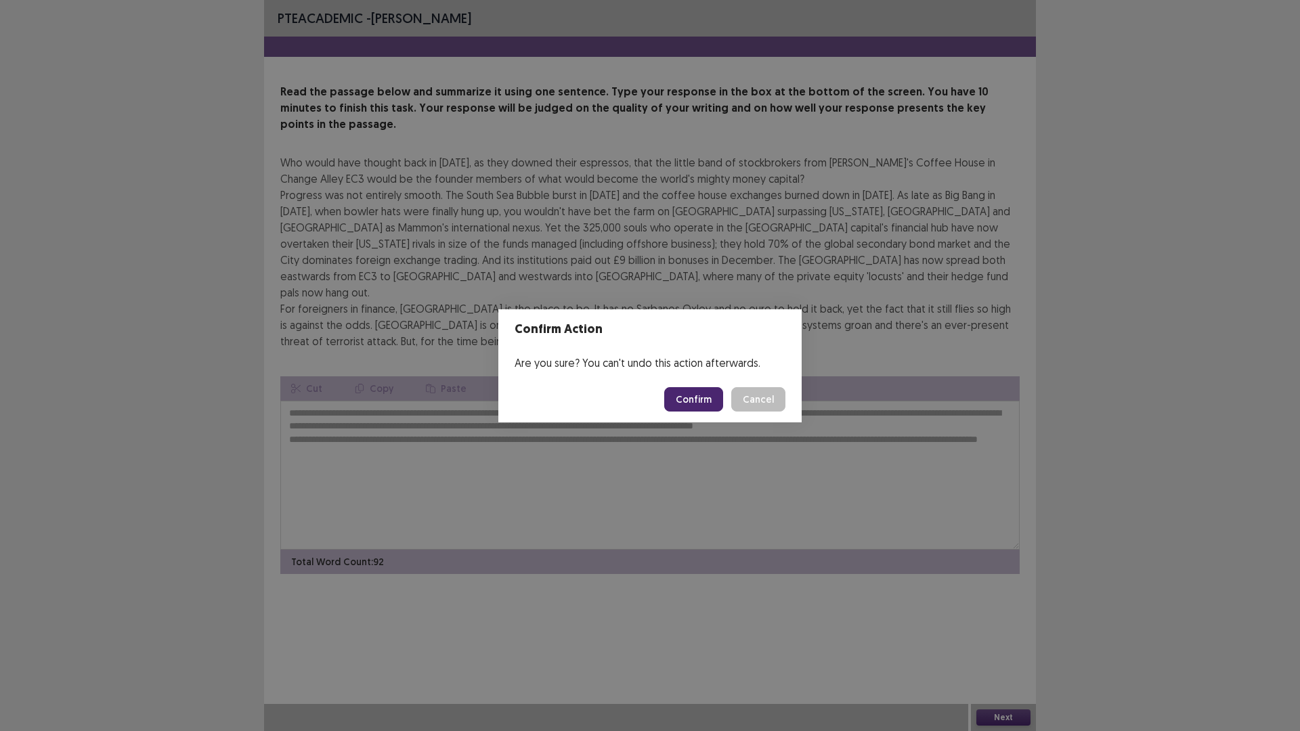
click at [703, 401] on button "Confirm" at bounding box center [693, 399] width 59 height 24
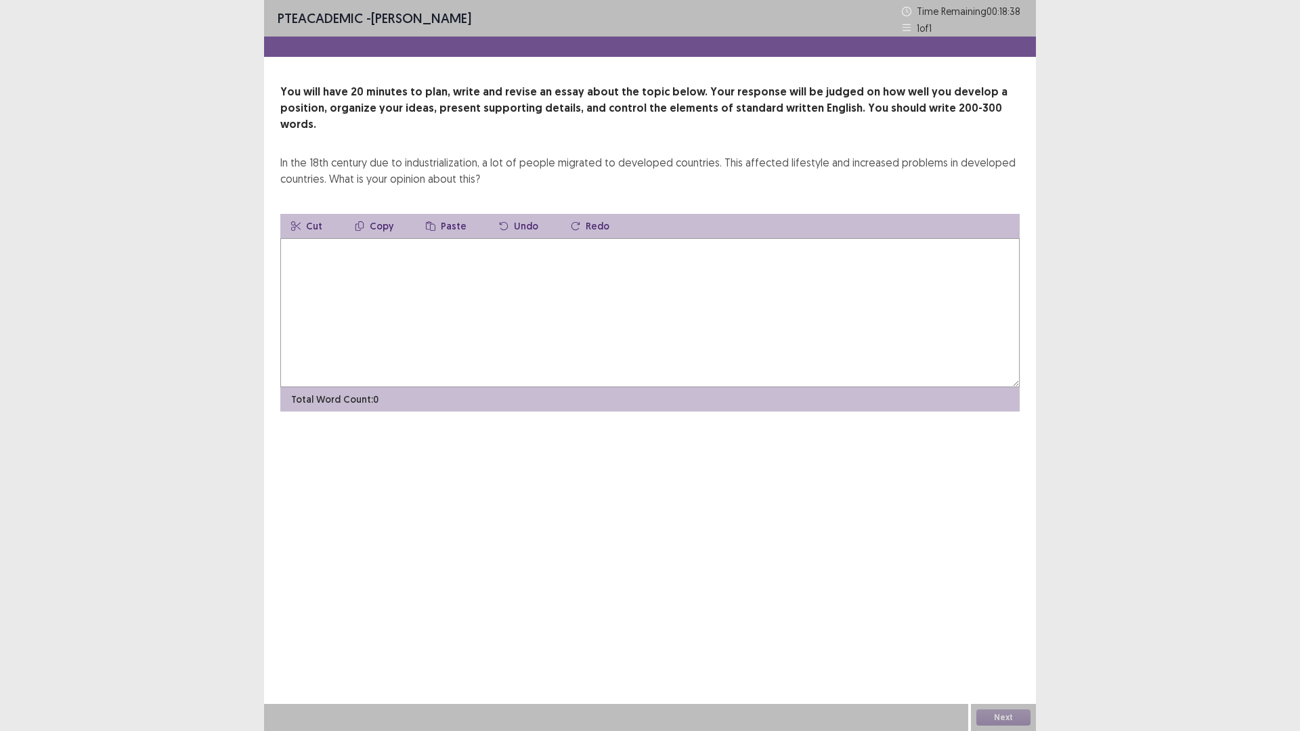
click at [334, 266] on textarea at bounding box center [649, 312] width 739 height 149
type textarea "*"
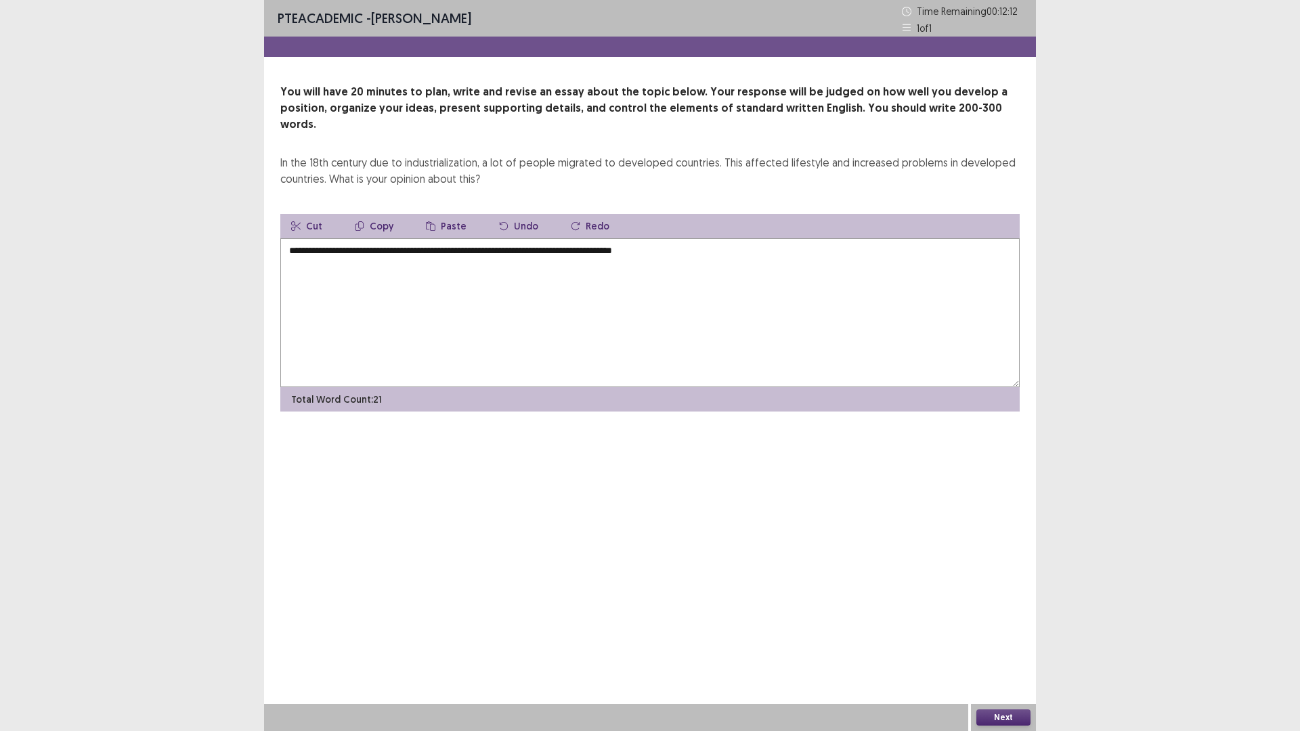
drag, startPoint x: 639, startPoint y: 240, endPoint x: 672, endPoint y: 240, distance: 33.2
click at [672, 240] on textarea "**********" at bounding box center [649, 312] width 739 height 149
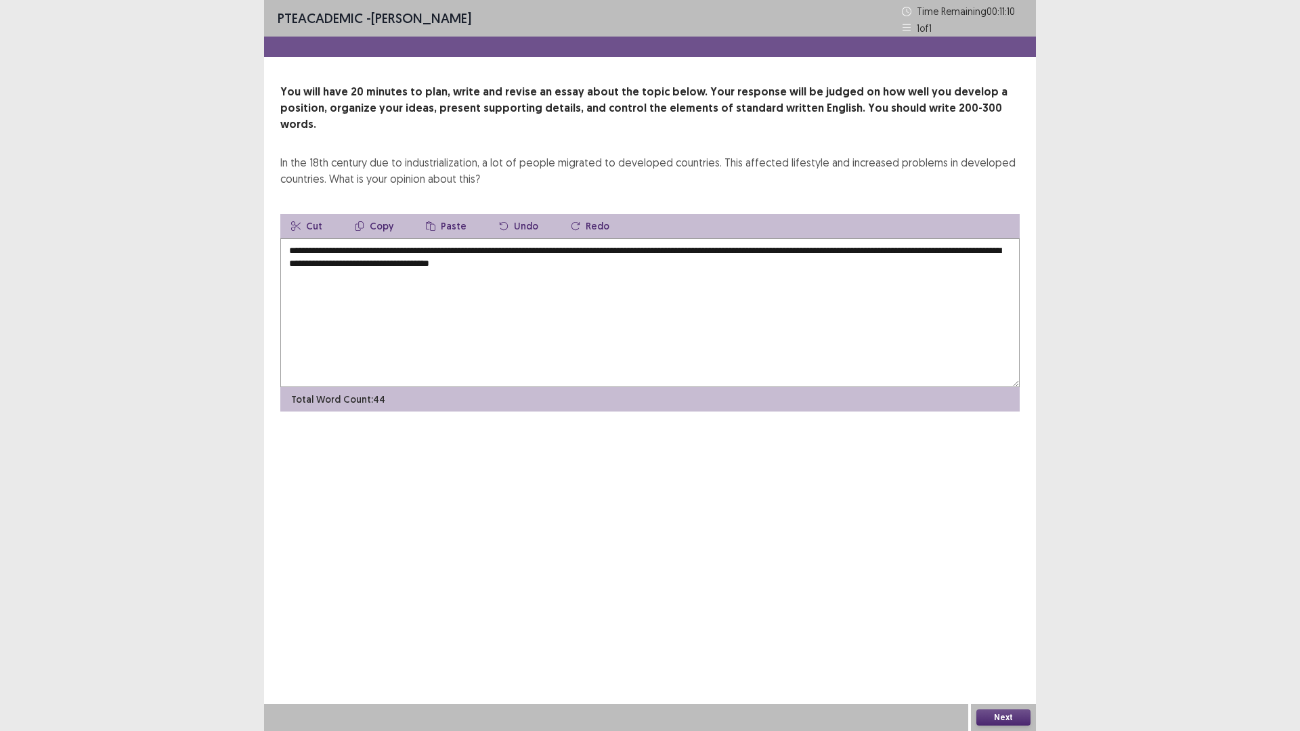
click at [475, 247] on textarea "**********" at bounding box center [649, 312] width 739 height 149
click at [619, 250] on textarea "**********" at bounding box center [649, 312] width 739 height 149
click at [592, 248] on textarea "**********" at bounding box center [649, 312] width 739 height 149
click at [498, 277] on textarea "**********" at bounding box center [649, 312] width 739 height 149
click at [587, 250] on textarea "**********" at bounding box center [649, 312] width 739 height 149
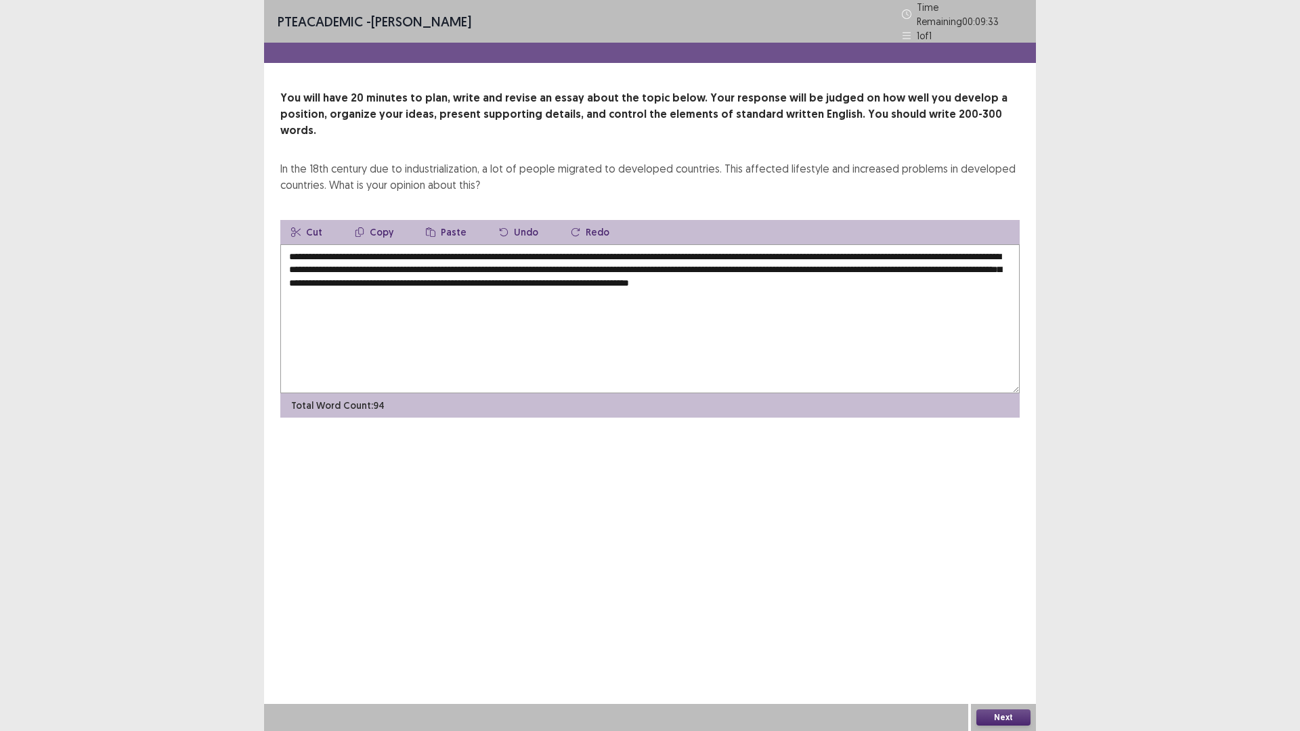
drag, startPoint x: 584, startPoint y: 263, endPoint x: 584, endPoint y: 294, distance: 31.8
click at [584, 294] on textarea "**********" at bounding box center [649, 318] width 739 height 149
click at [350, 273] on textarea "**********" at bounding box center [649, 318] width 739 height 149
click at [409, 278] on textarea "**********" at bounding box center [649, 318] width 739 height 149
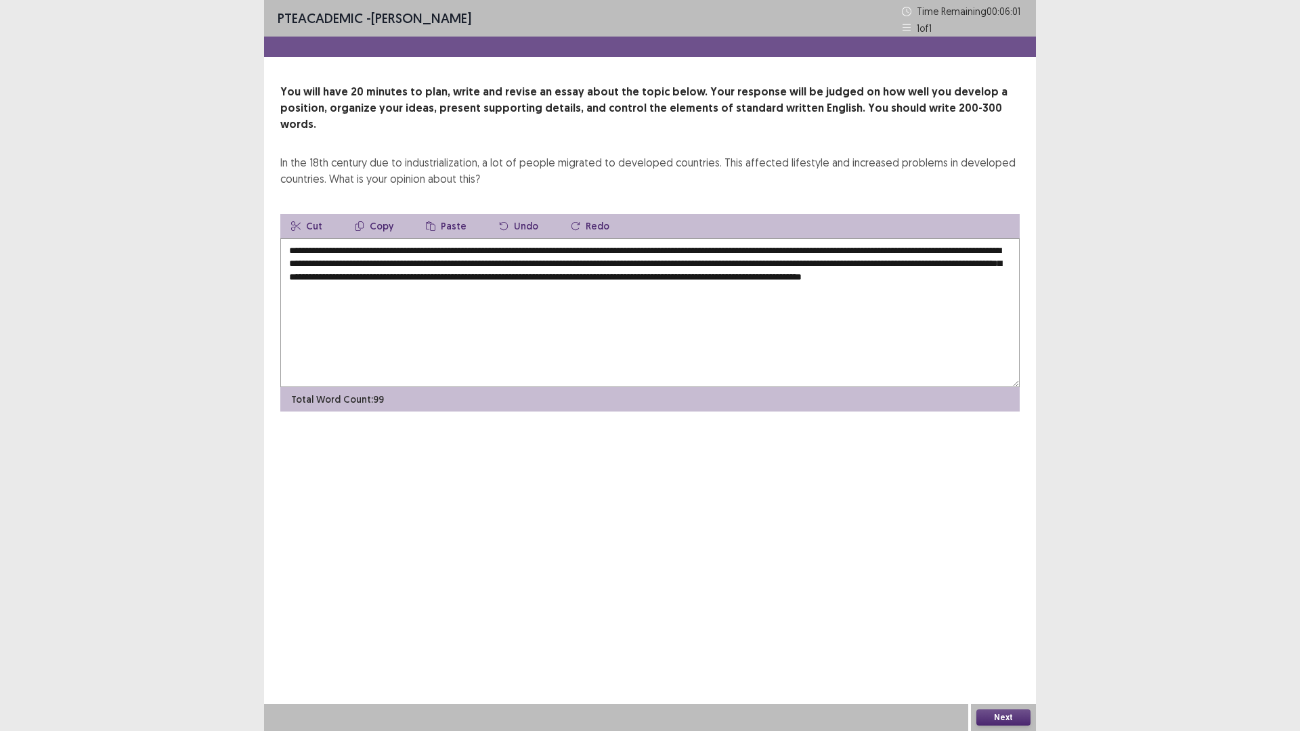
click at [813, 264] on textarea "**********" at bounding box center [649, 312] width 739 height 149
click at [426, 274] on textarea "**********" at bounding box center [649, 312] width 739 height 149
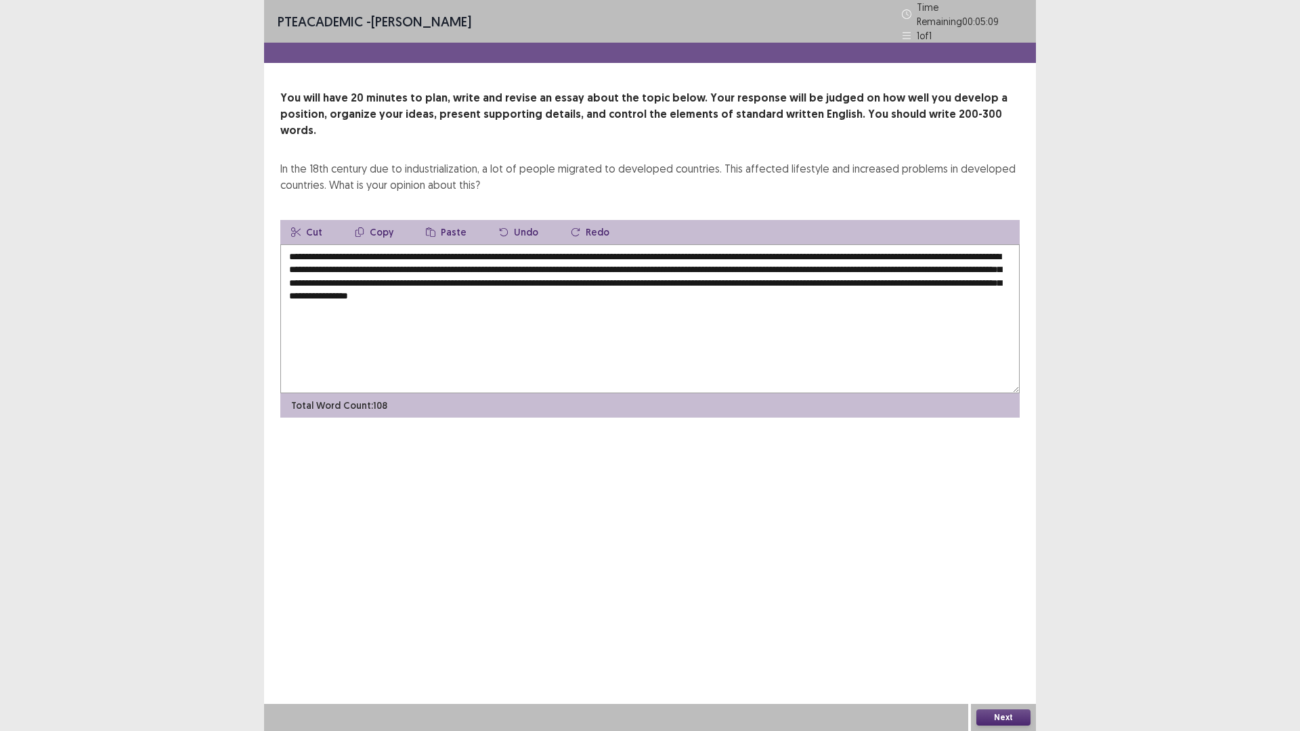
drag, startPoint x: 422, startPoint y: 274, endPoint x: 678, endPoint y: 286, distance: 256.8
click at [678, 286] on textarea "**********" at bounding box center [649, 318] width 739 height 149
click at [598, 276] on textarea "**********" at bounding box center [649, 318] width 739 height 149
click at [319, 290] on textarea "**********" at bounding box center [649, 318] width 739 height 149
click at [773, 249] on textarea "**********" at bounding box center [649, 318] width 739 height 149
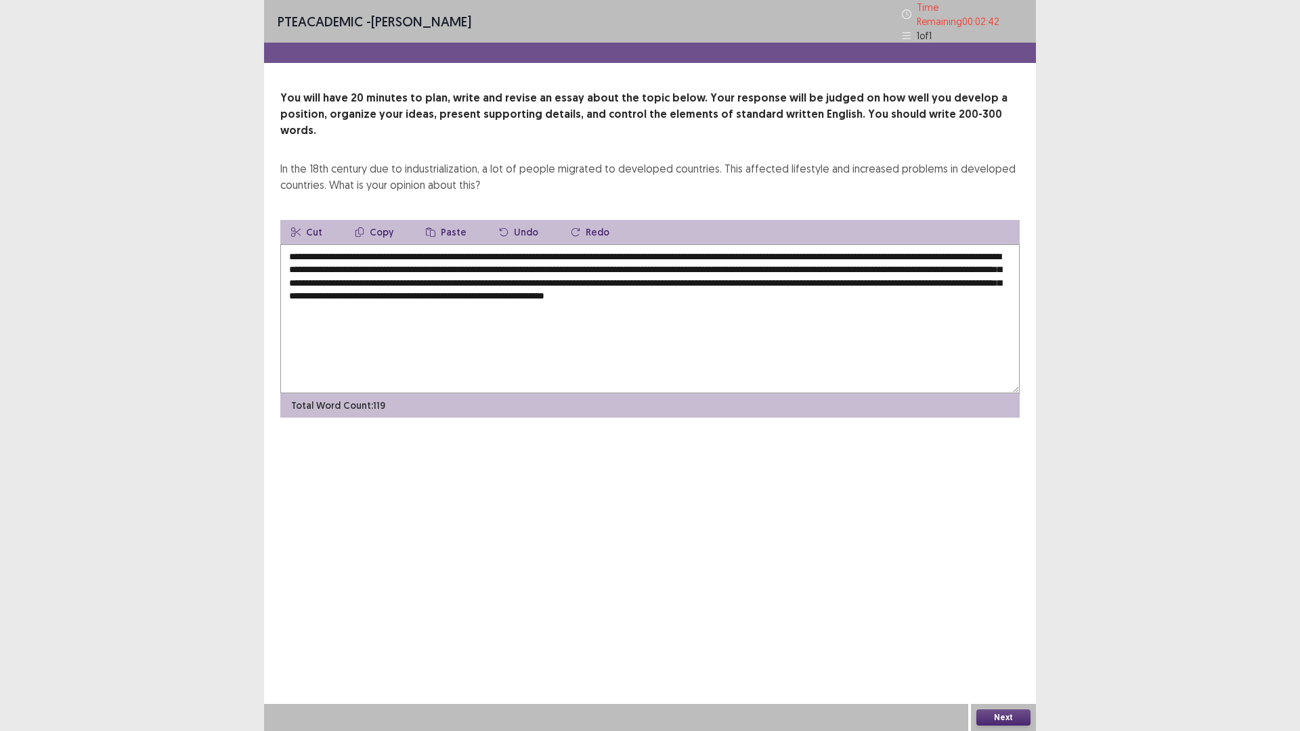
click at [345, 287] on textarea "**********" at bounding box center [649, 318] width 739 height 149
click at [361, 293] on textarea "**********" at bounding box center [649, 318] width 739 height 149
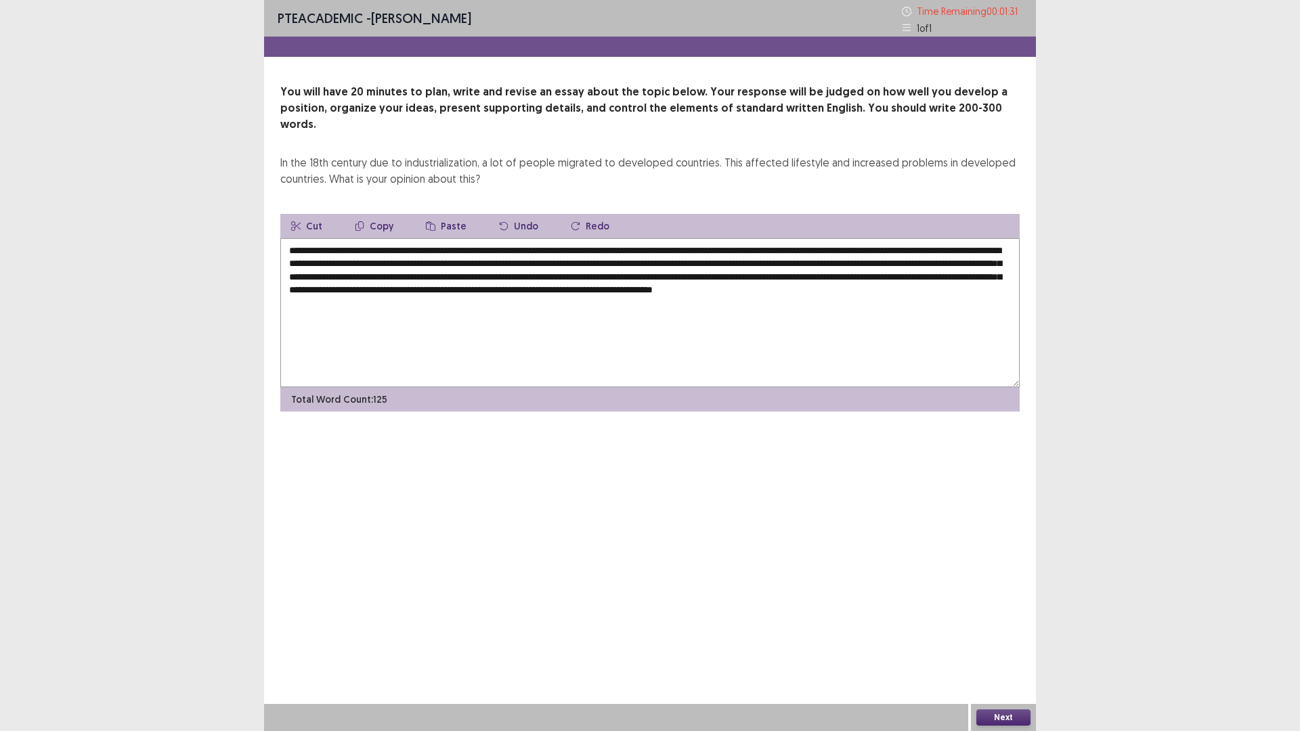
click at [432, 289] on textarea "**********" at bounding box center [649, 312] width 739 height 149
click at [462, 290] on textarea "**********" at bounding box center [649, 312] width 739 height 149
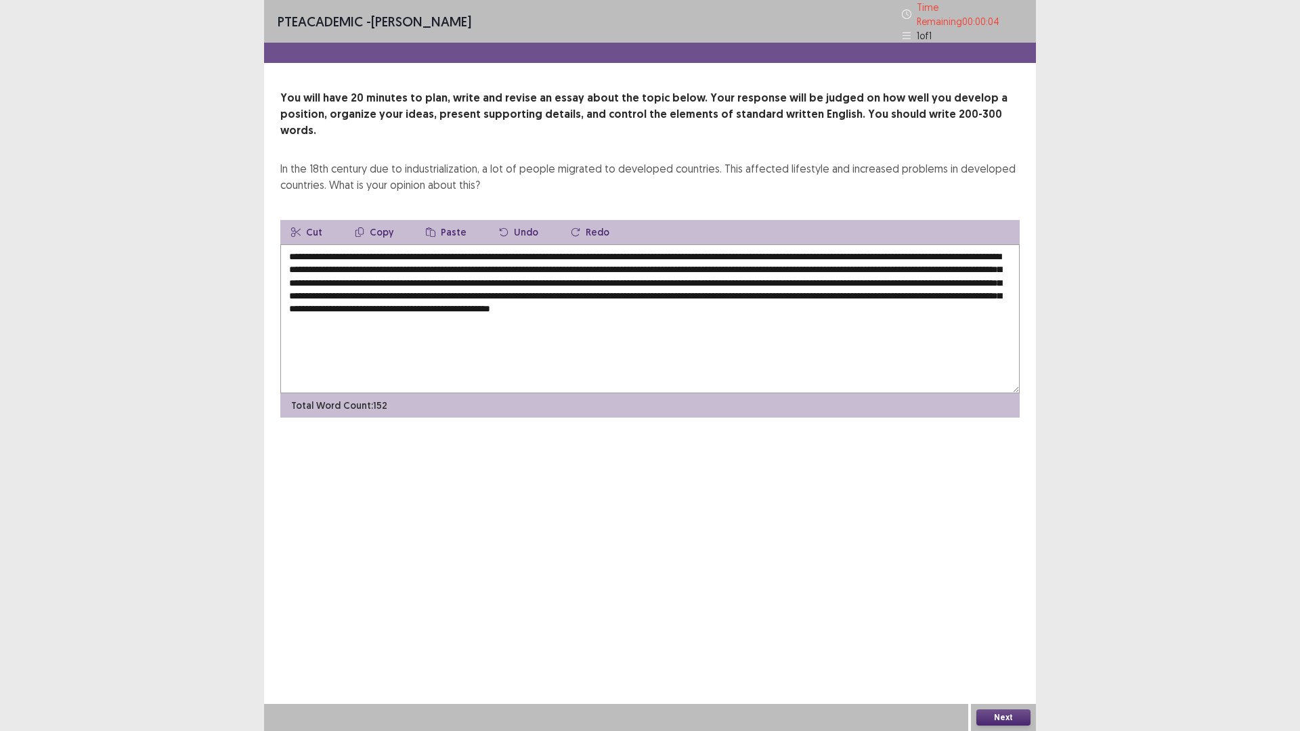
click at [944, 291] on textarea "**********" at bounding box center [649, 318] width 739 height 149
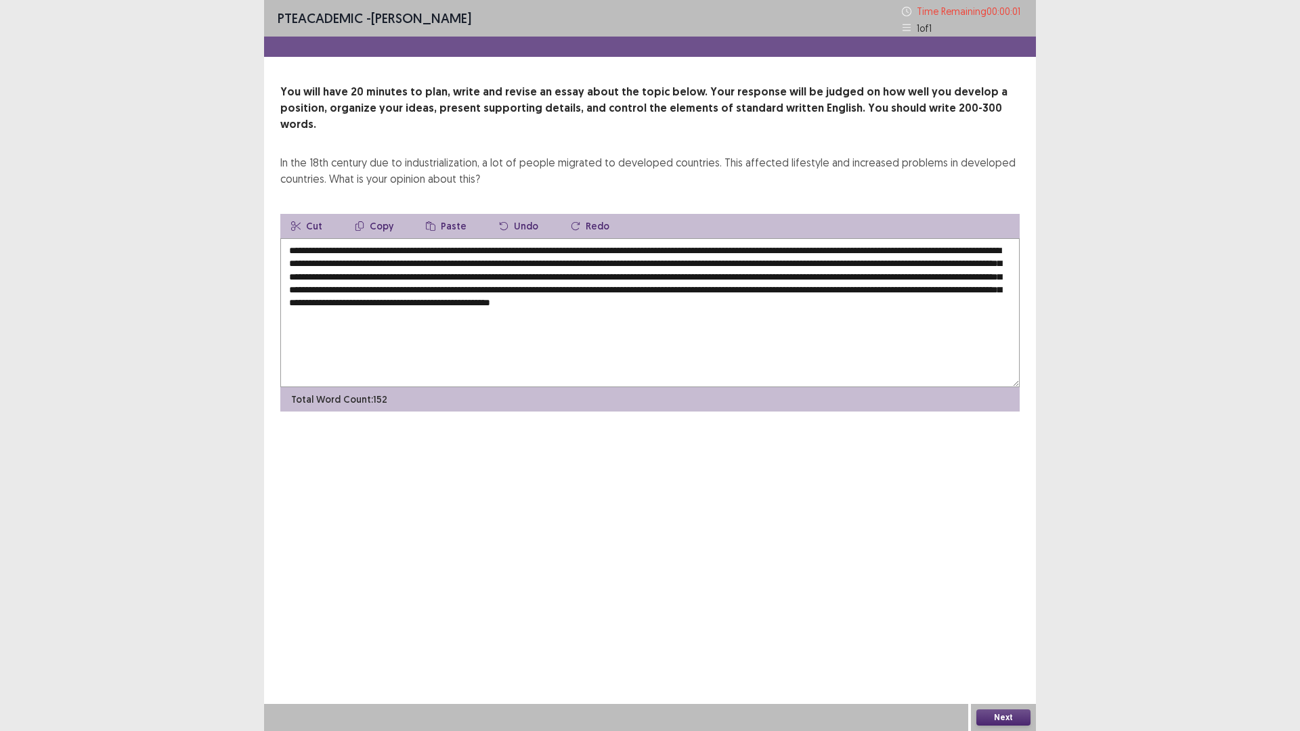
type textarea "**********"
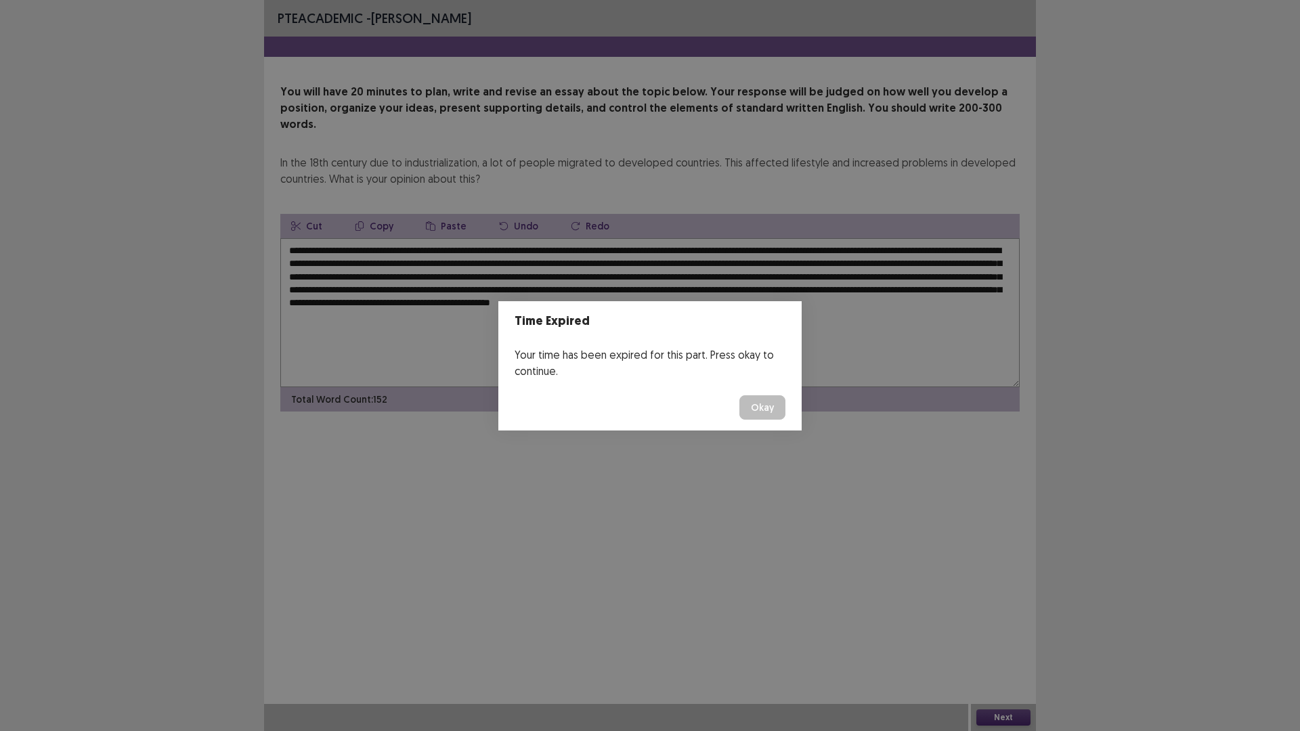
click at [762, 405] on button "Okay" at bounding box center [762, 407] width 46 height 24
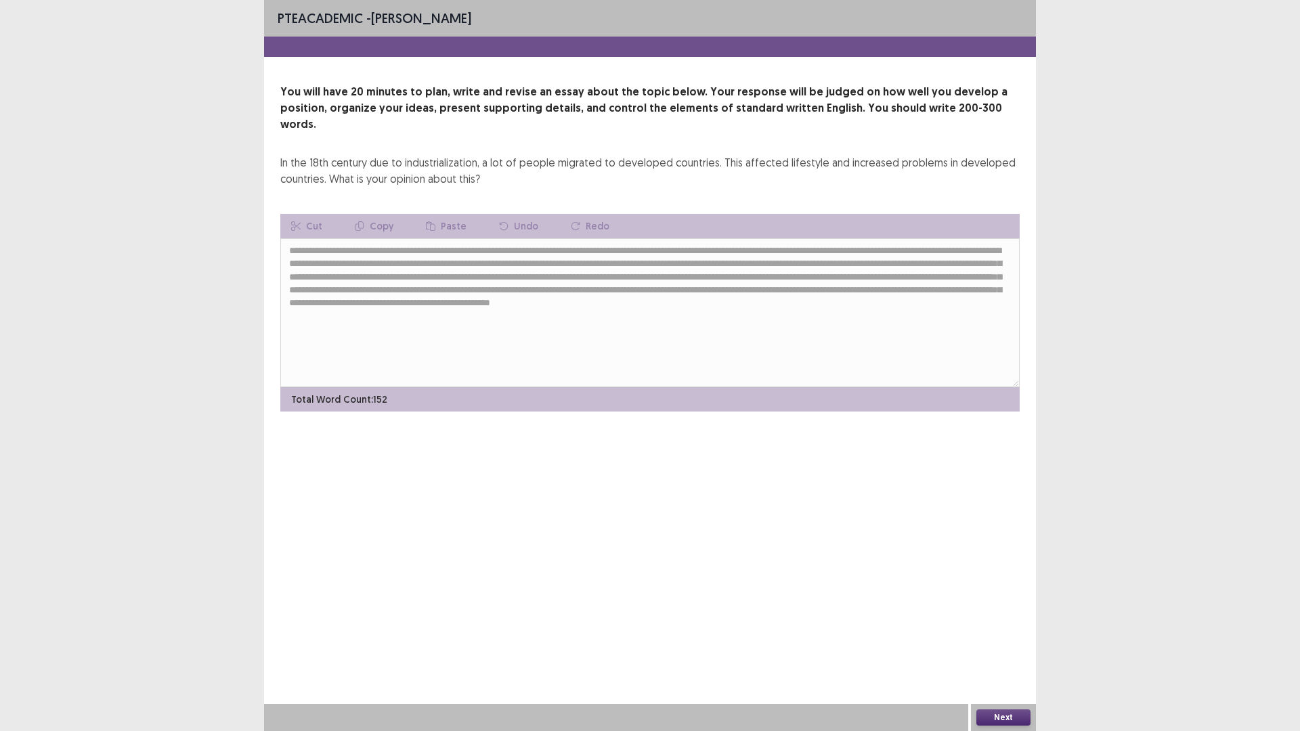
click at [1010, 616] on button "Next" at bounding box center [1003, 717] width 54 height 16
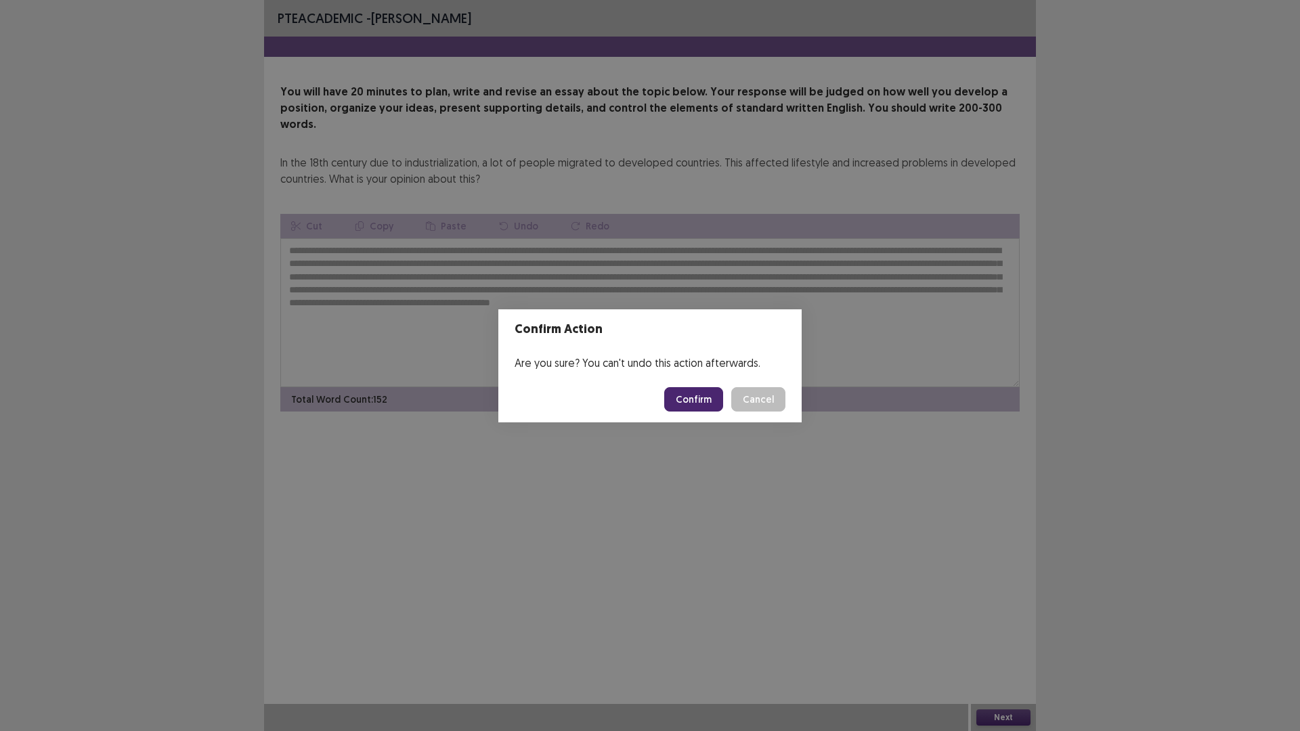
click at [684, 402] on button "Confirm" at bounding box center [693, 399] width 59 height 24
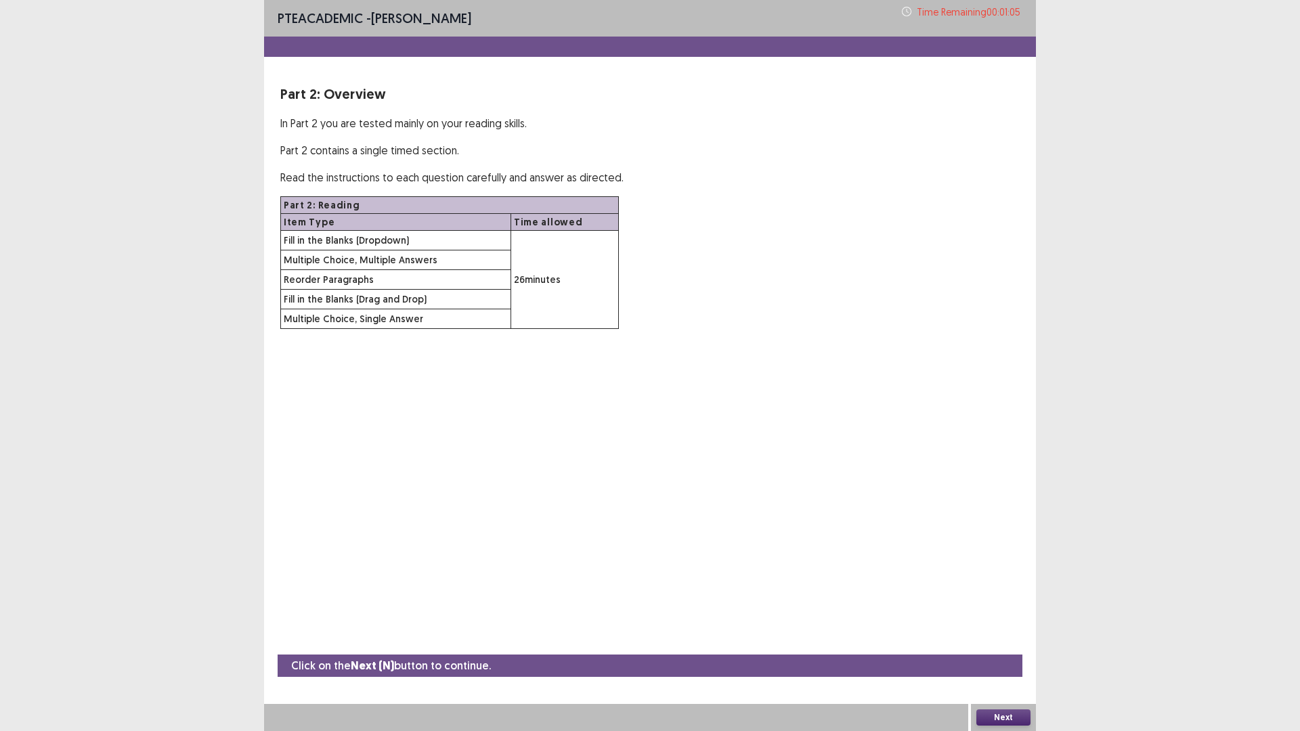
click at [989, 616] on button "Next" at bounding box center [1003, 717] width 54 height 16
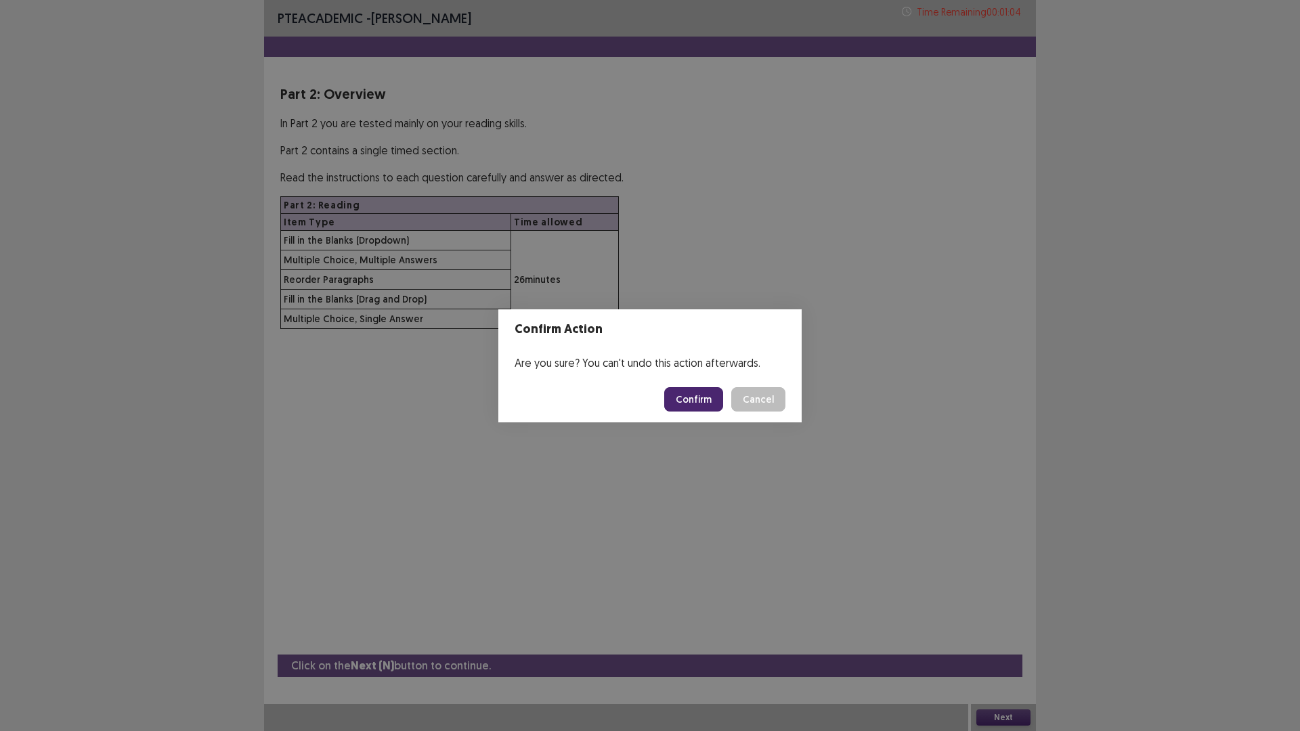
click at [699, 403] on button "Confirm" at bounding box center [693, 399] width 59 height 24
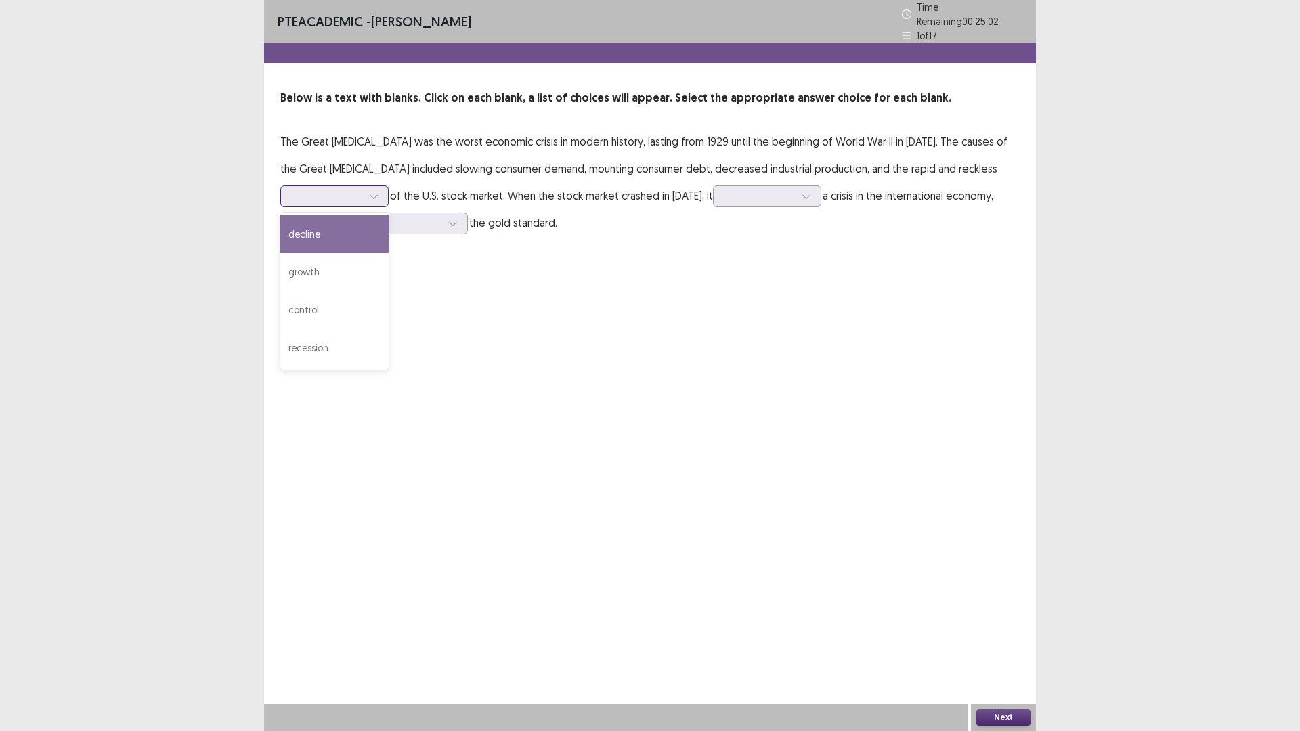
click at [380, 186] on div at bounding box center [374, 196] width 20 height 20
click at [339, 345] on div "recession" at bounding box center [334, 348] width 108 height 38
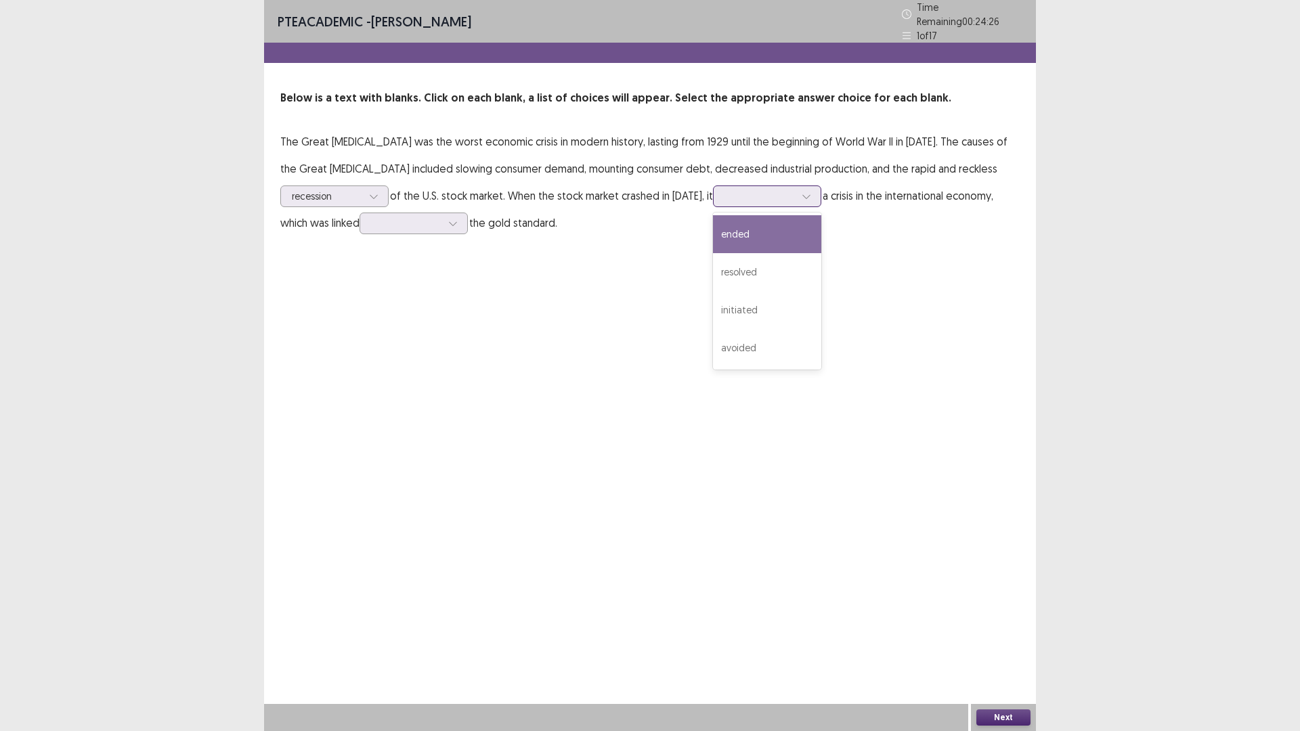
click at [795, 196] on div at bounding box center [759, 196] width 70 height 13
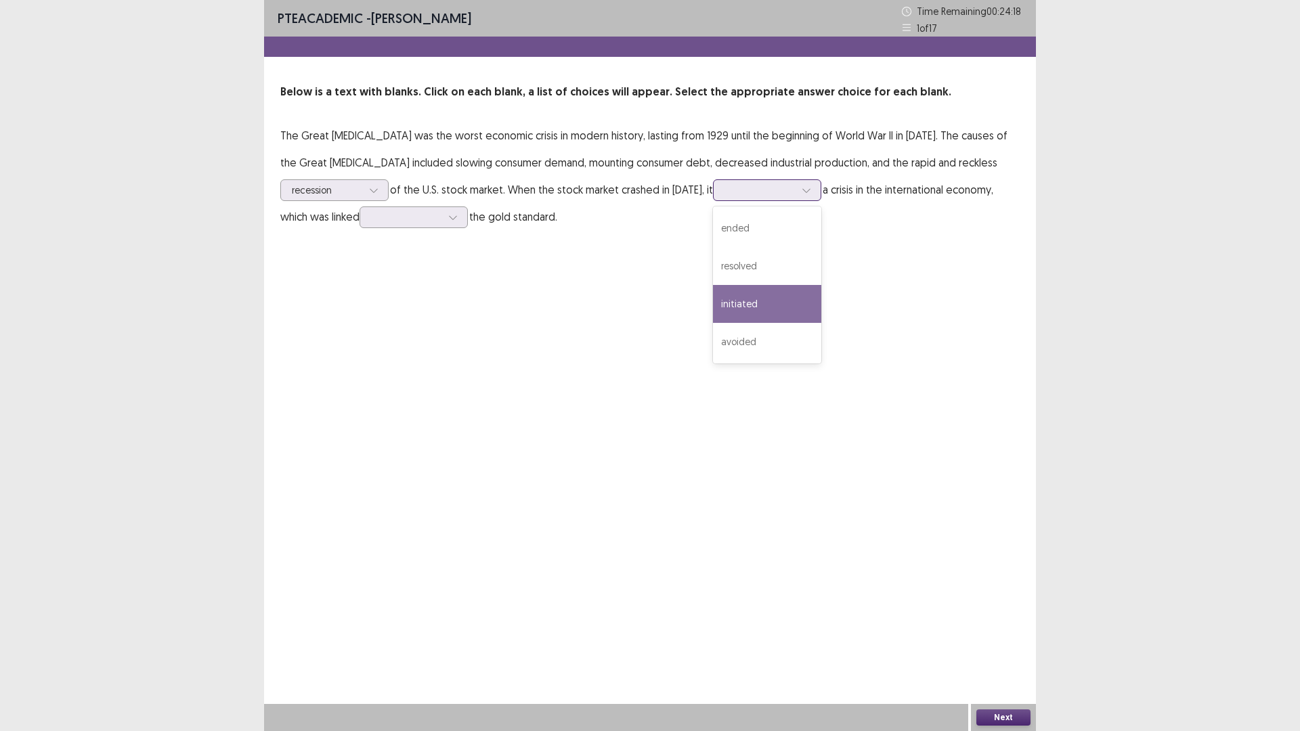
click at [813, 301] on div "initiated" at bounding box center [767, 304] width 108 height 38
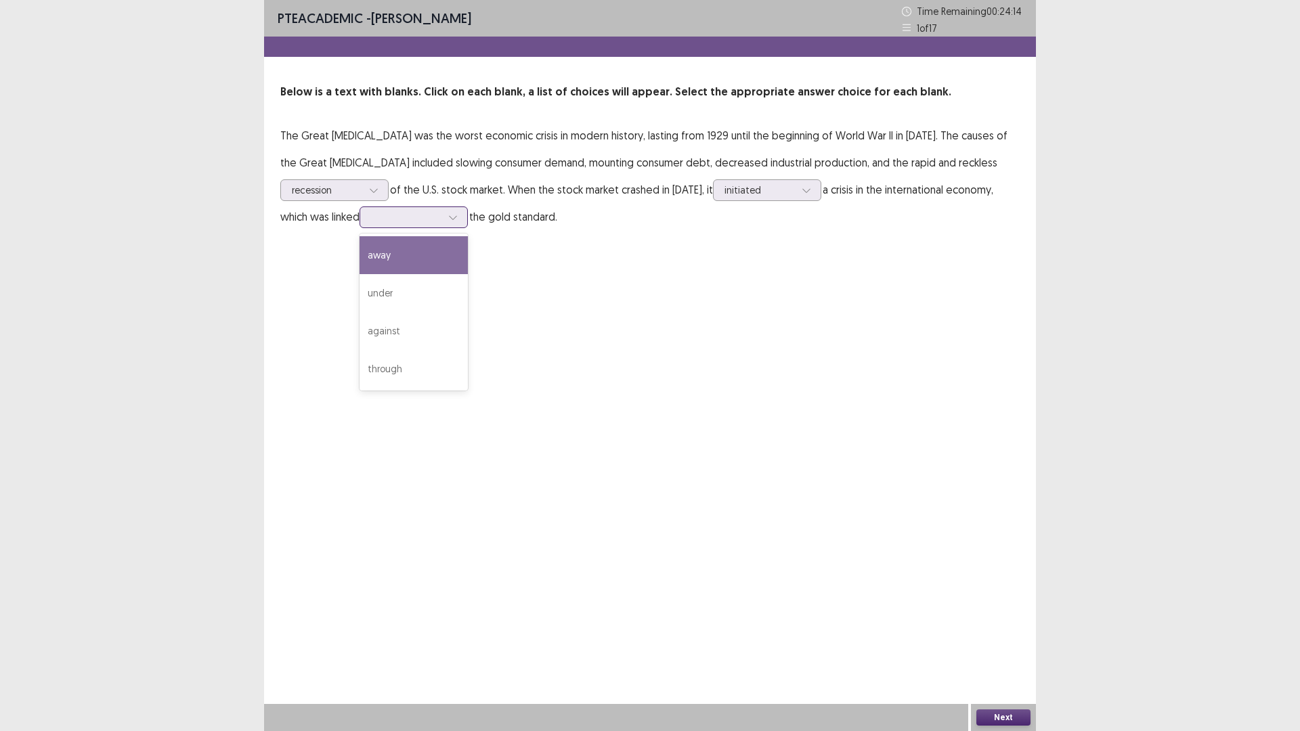
click at [438, 221] on div at bounding box center [406, 217] width 70 height 13
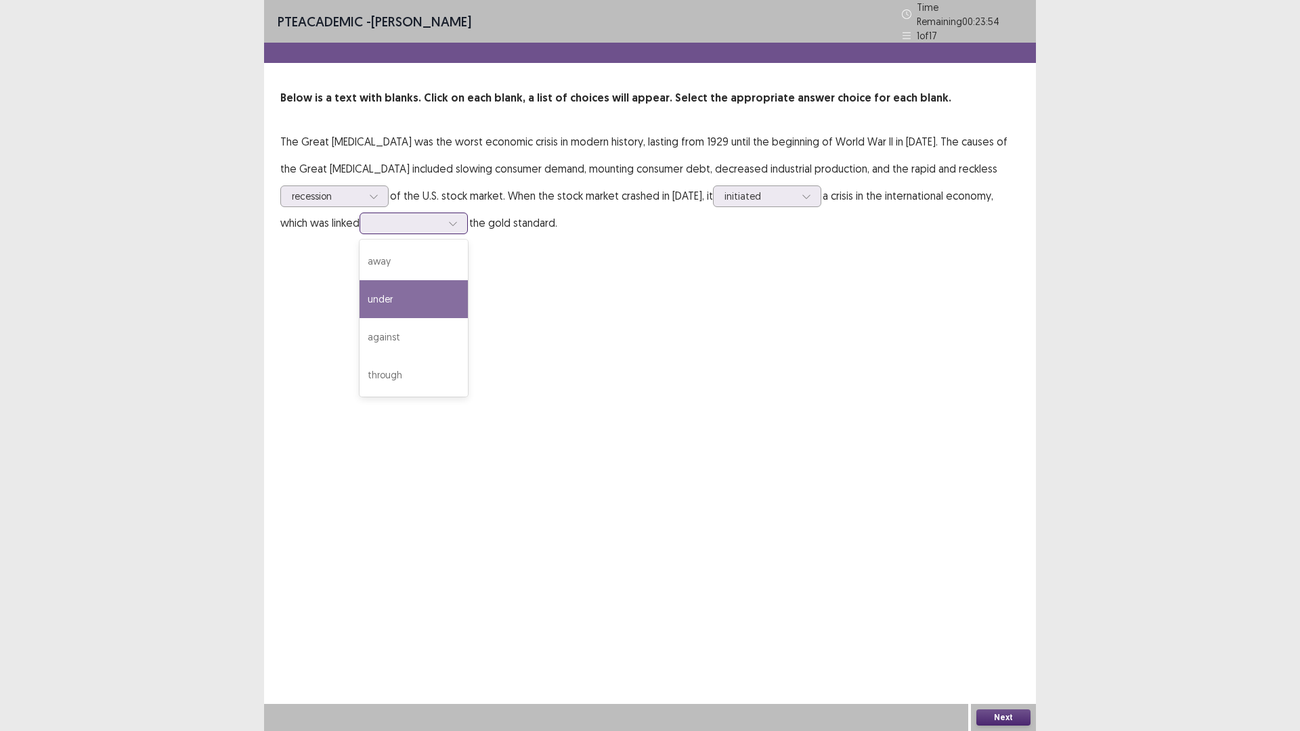
click at [468, 288] on div "under" at bounding box center [413, 299] width 108 height 38
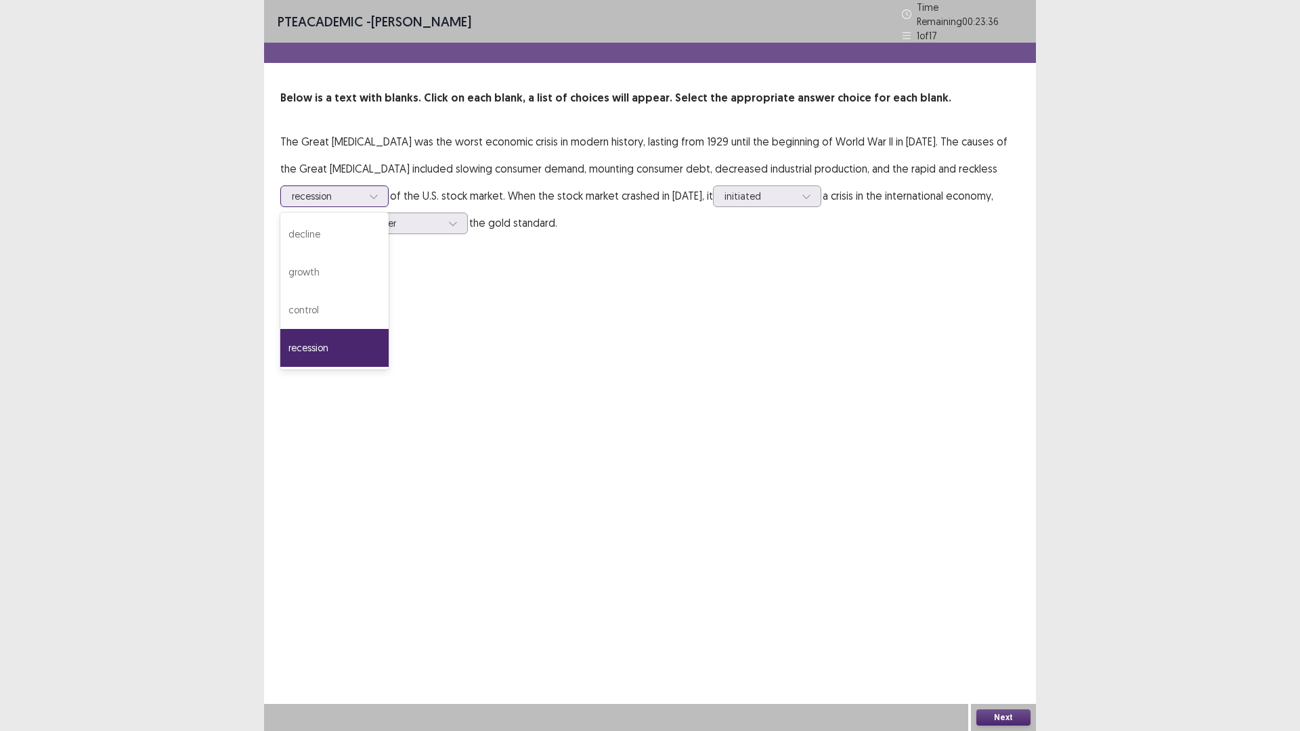
click at [381, 188] on div at bounding box center [374, 196] width 20 height 20
click at [647, 240] on div "PTE academic - [PERSON_NAME] Time Remaining 00 : 23 : 05 1 of 17 Below is a tex…" at bounding box center [650, 131] width 772 height 263
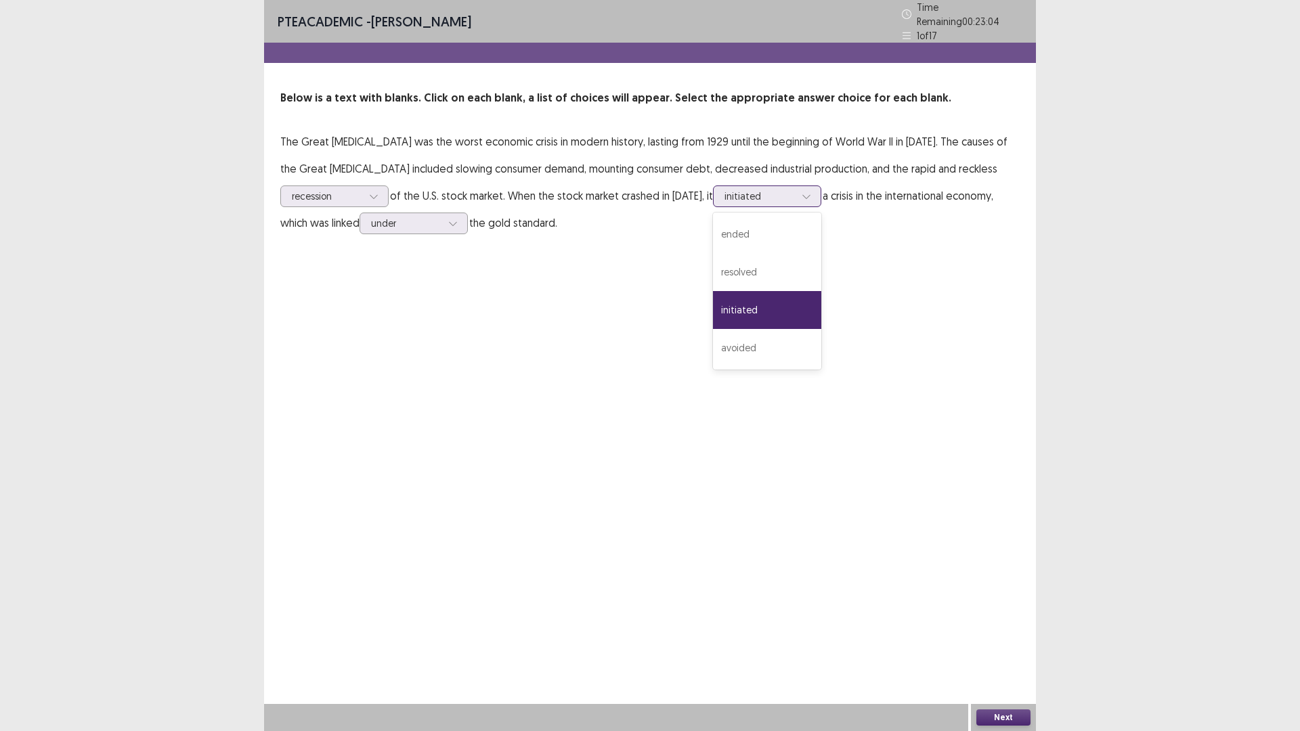
click at [811, 192] on icon at bounding box center [806, 196] width 9 height 9
click at [615, 306] on div "PTE academic - [PERSON_NAME] Time Remaining 00 : 22 : 55 1 of 17 Below is a tex…" at bounding box center [650, 365] width 772 height 731
click at [441, 217] on div at bounding box center [406, 223] width 70 height 13
click at [579, 248] on div "PTE academic - [PERSON_NAME] Time Remaining 00 : 22 : 48 1 of 17 Below is a tex…" at bounding box center [650, 131] width 772 height 263
click at [1011, 616] on button "Next" at bounding box center [1003, 717] width 54 height 16
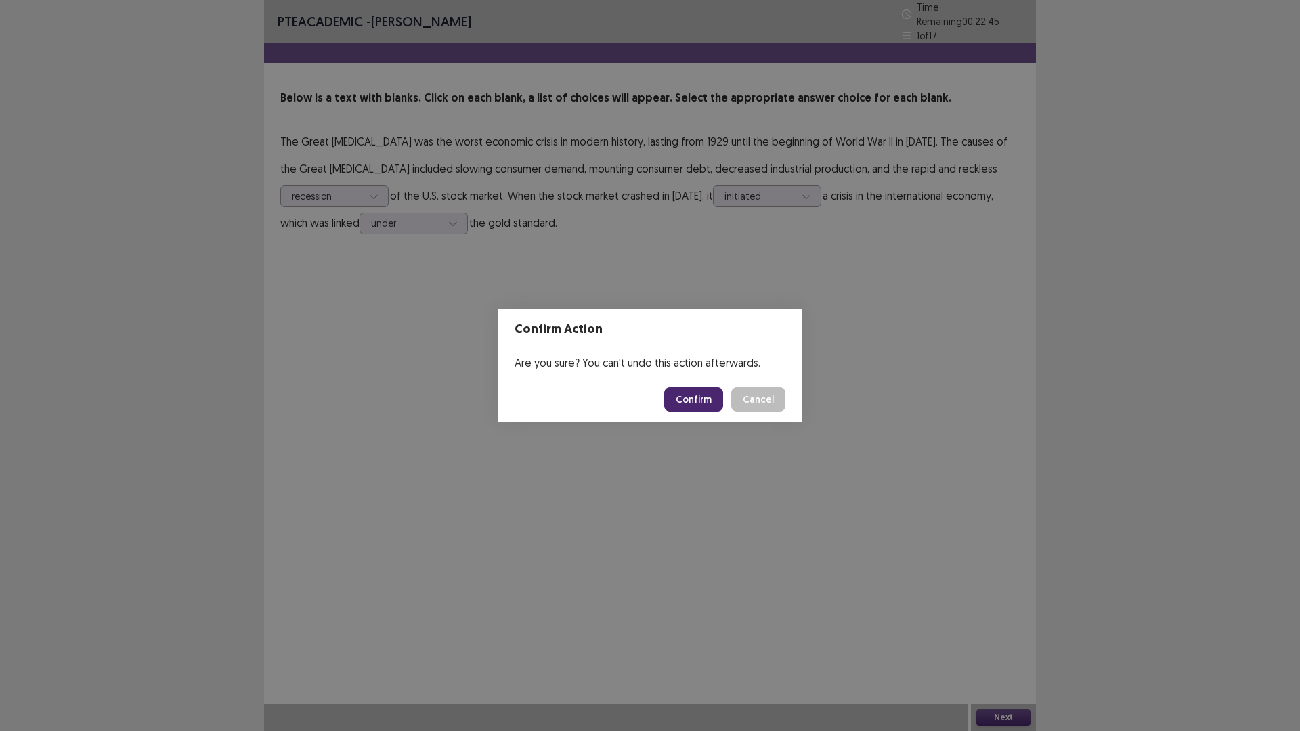
click at [705, 395] on button "Confirm" at bounding box center [693, 399] width 59 height 24
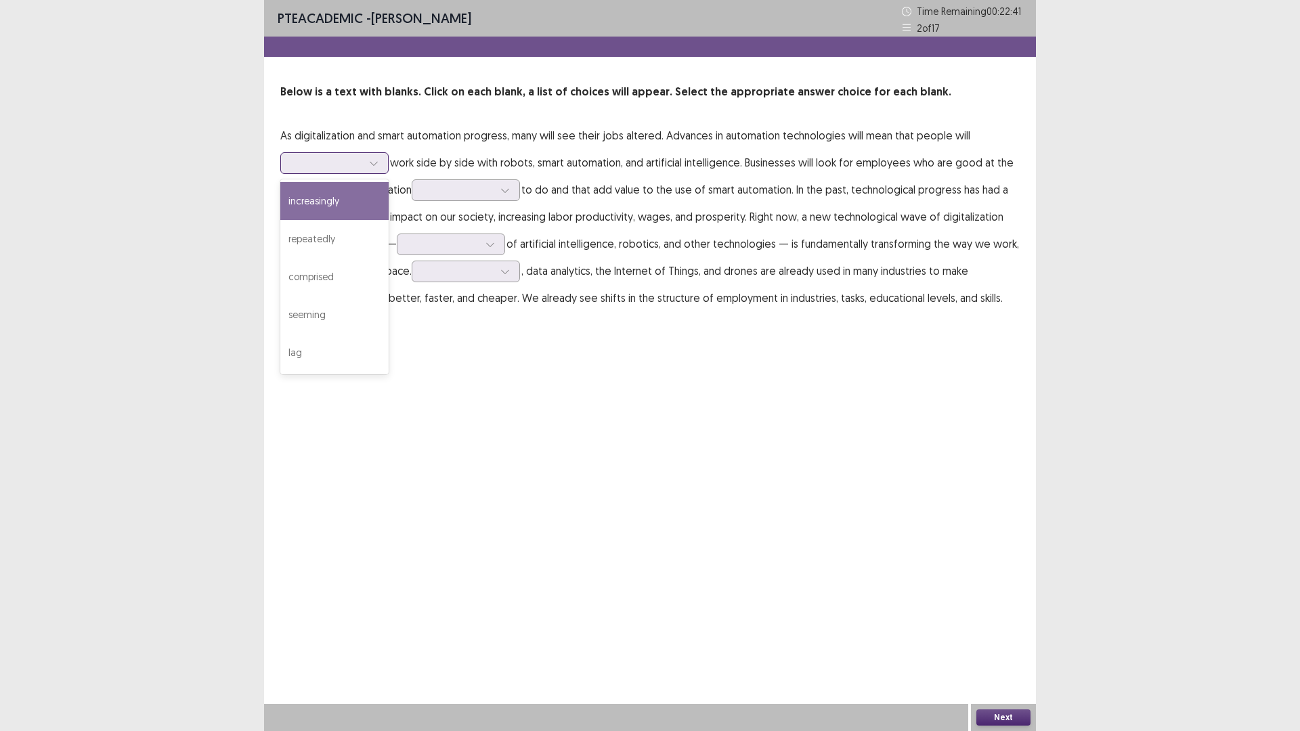
click at [376, 153] on div at bounding box center [374, 163] width 20 height 20
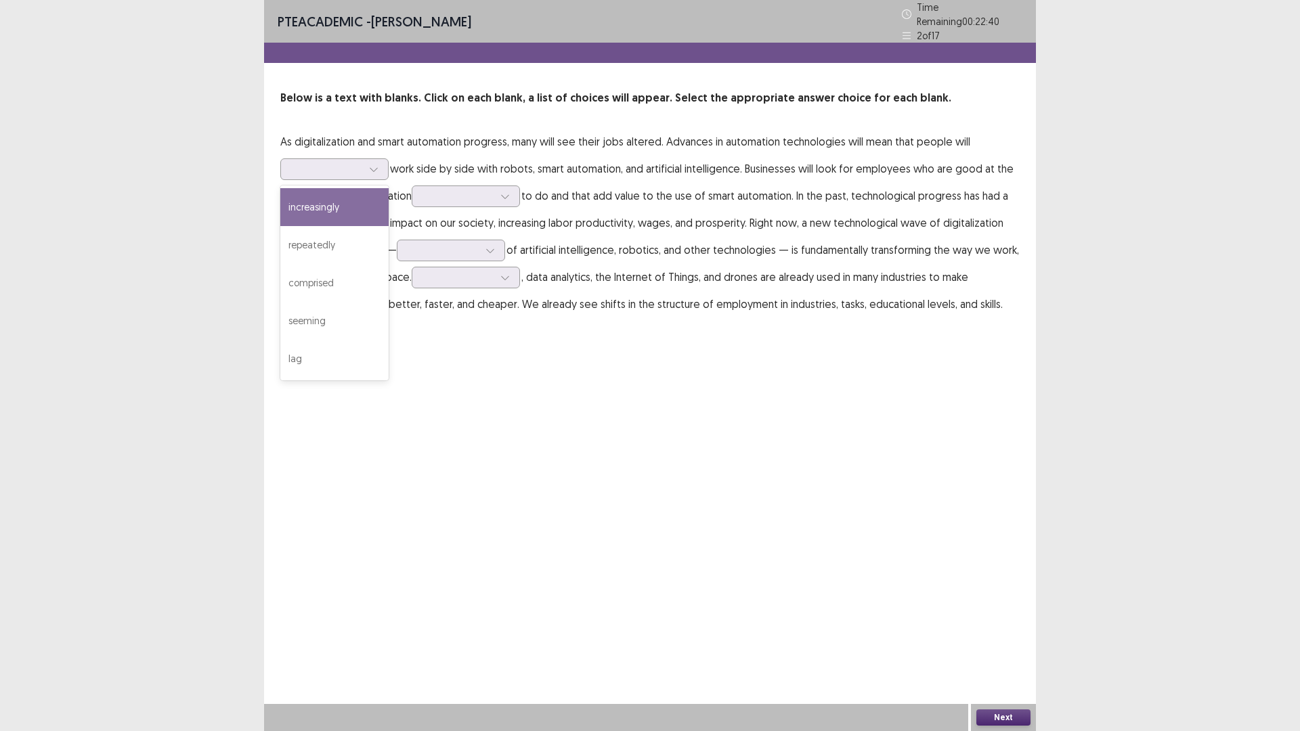
click at [403, 148] on p "As digitalization and smart automation progress, many will see their jobs alter…" at bounding box center [649, 223] width 739 height 190
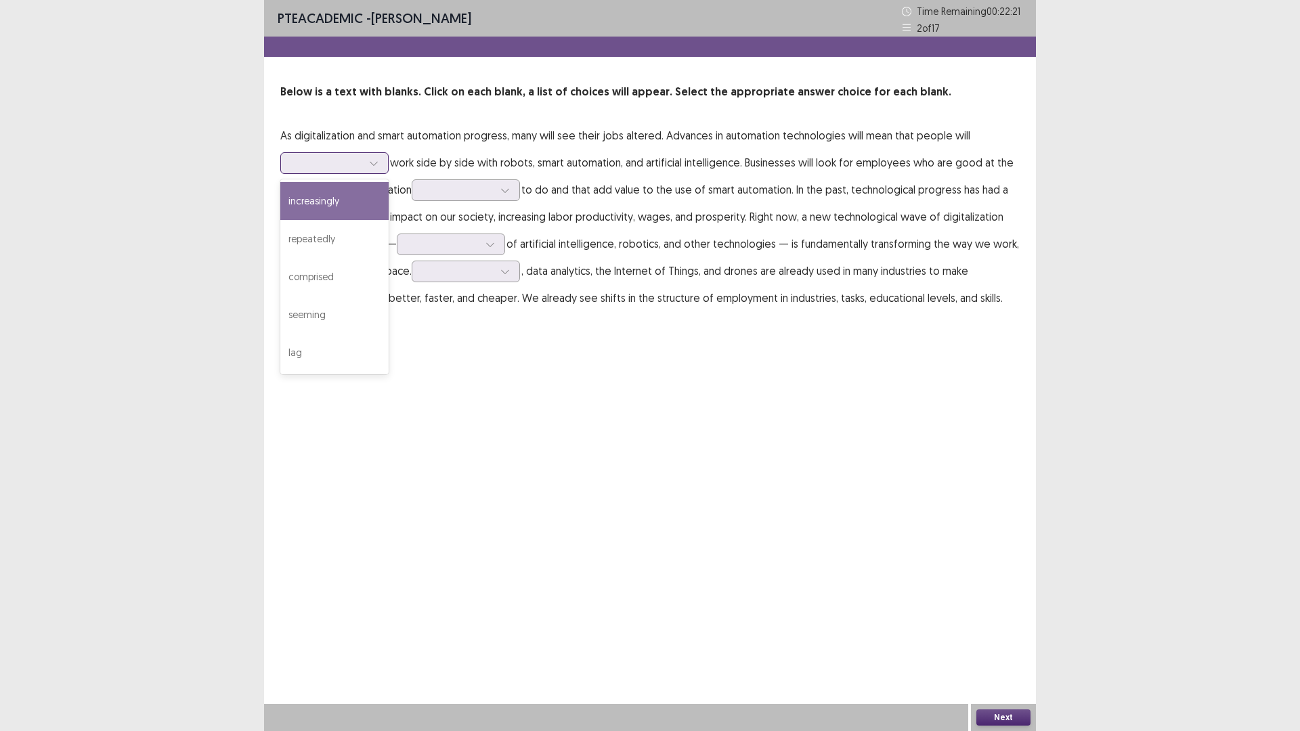
click at [384, 160] on div at bounding box center [334, 163] width 108 height 22
click at [344, 208] on div "increasingly" at bounding box center [334, 201] width 108 height 38
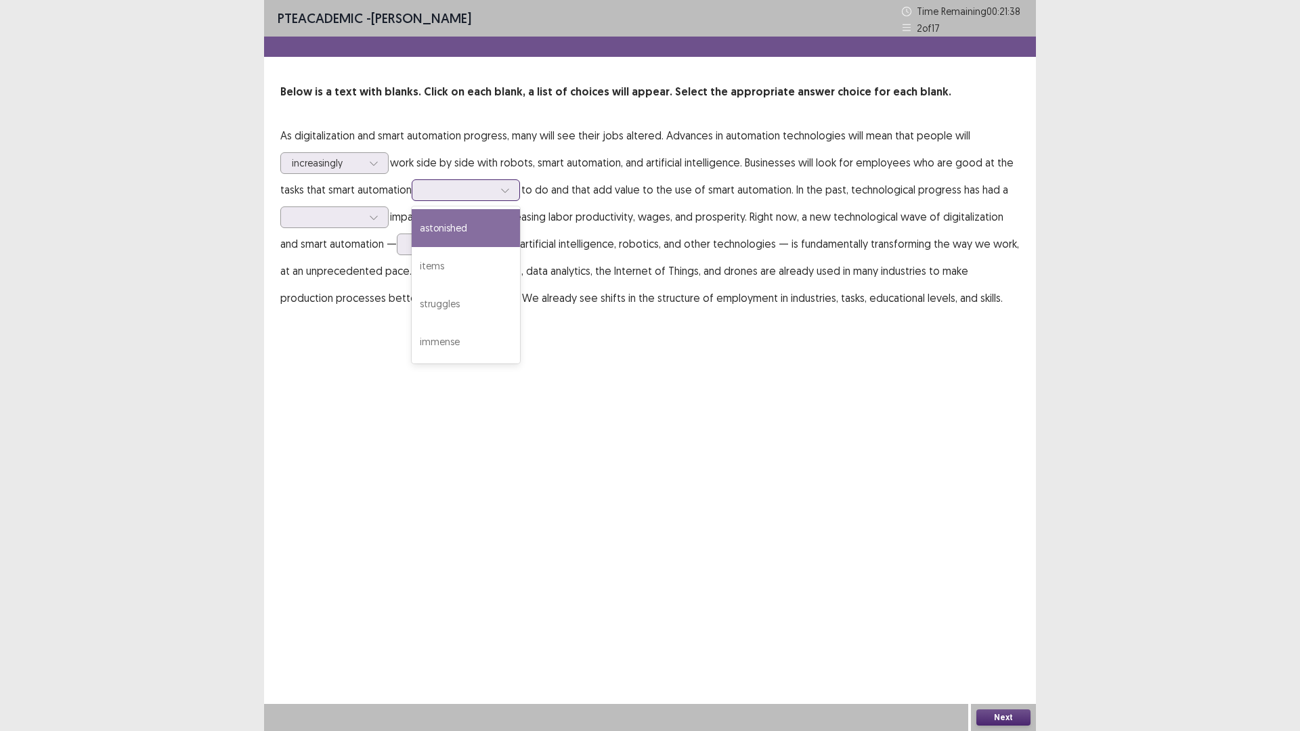
click at [424, 192] on input "text" at bounding box center [424, 190] width 3 height 10
click at [494, 232] on div "astonished" at bounding box center [466, 228] width 108 height 38
click at [507, 188] on icon at bounding box center [504, 189] width 9 height 9
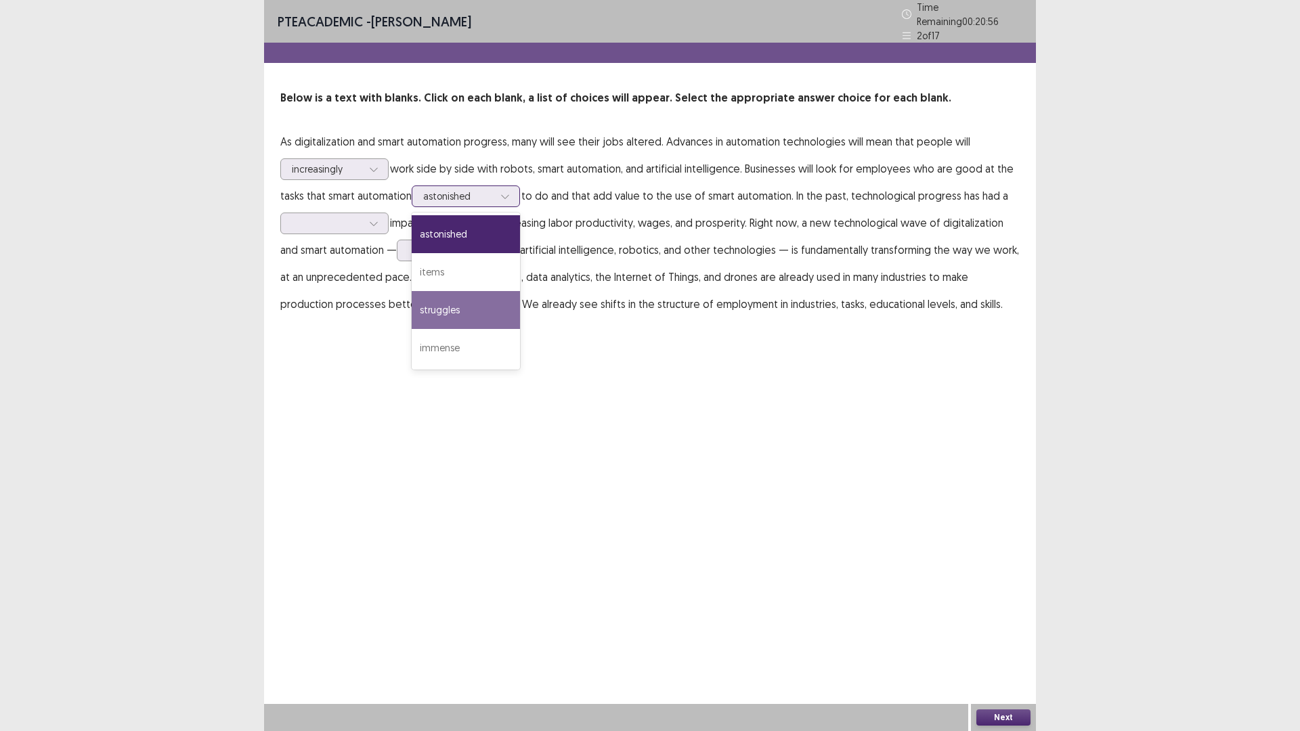
click at [483, 307] on div "struggles" at bounding box center [466, 310] width 108 height 38
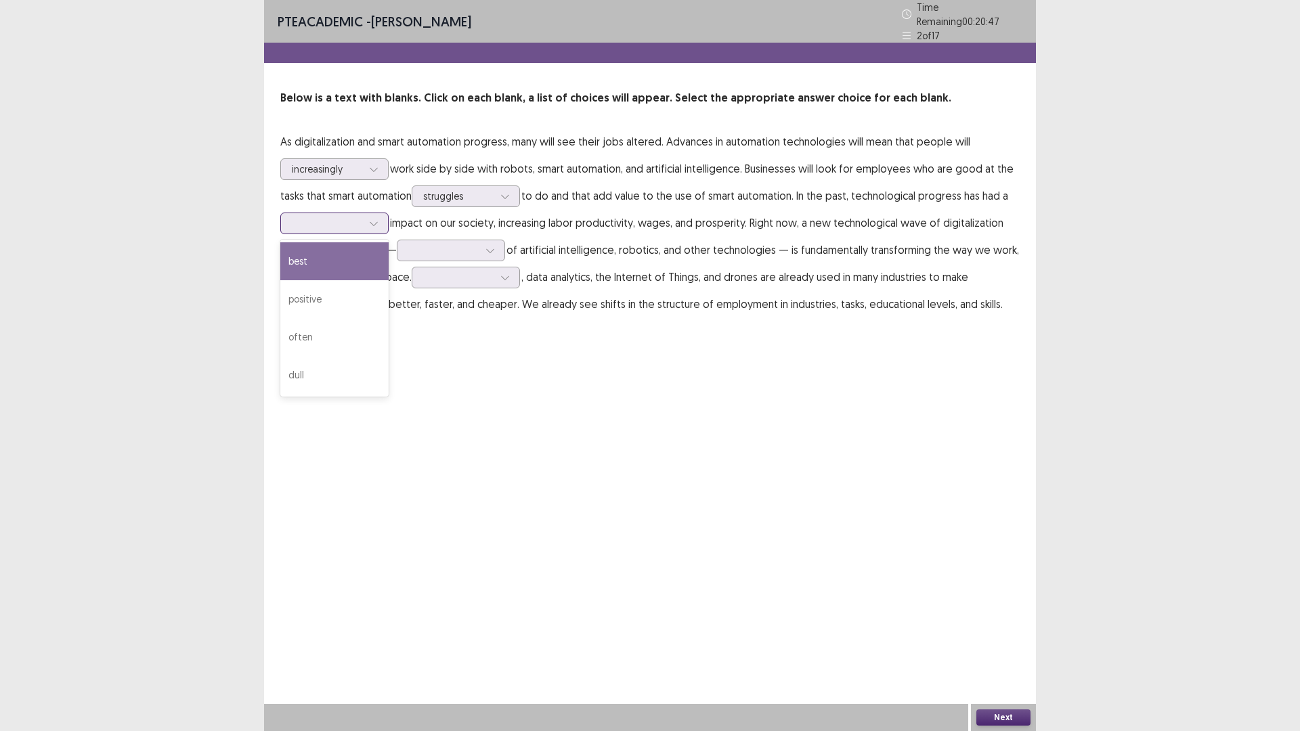
click at [365, 221] on div at bounding box center [374, 223] width 20 height 20
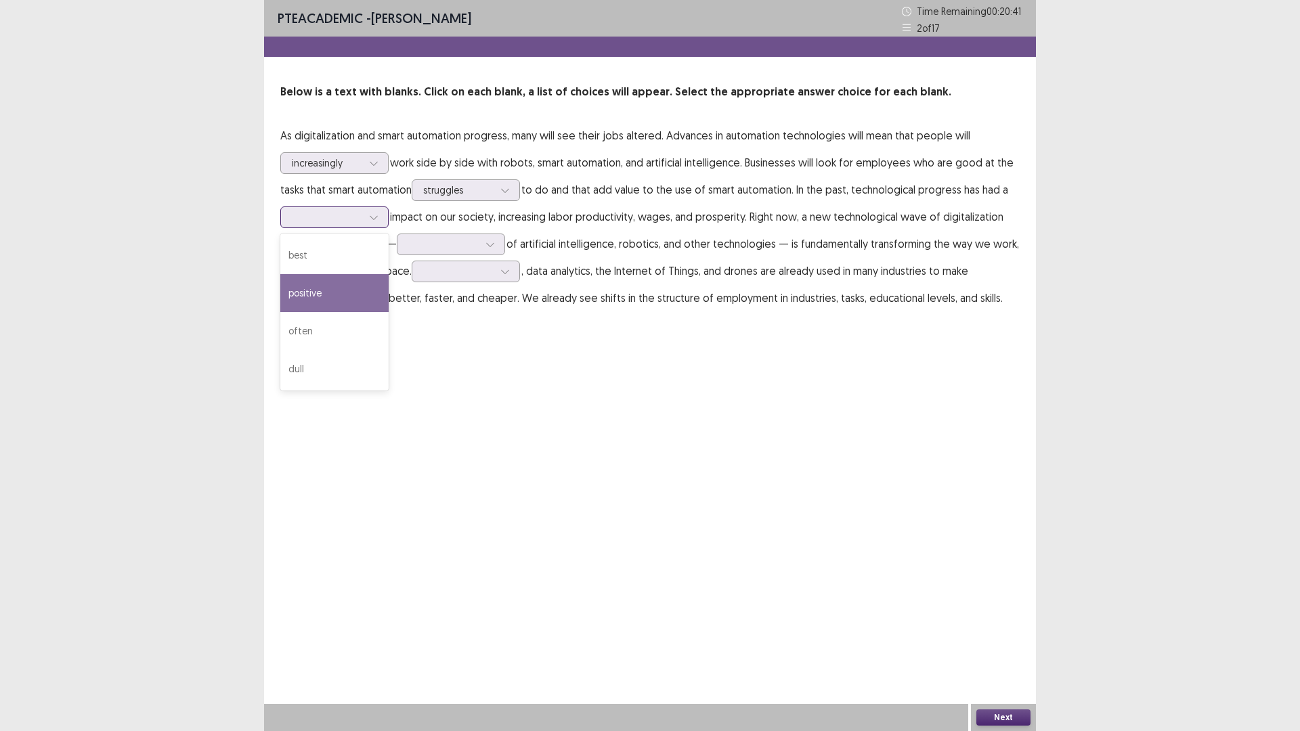
click at [358, 294] on div "positive" at bounding box center [334, 293] width 108 height 38
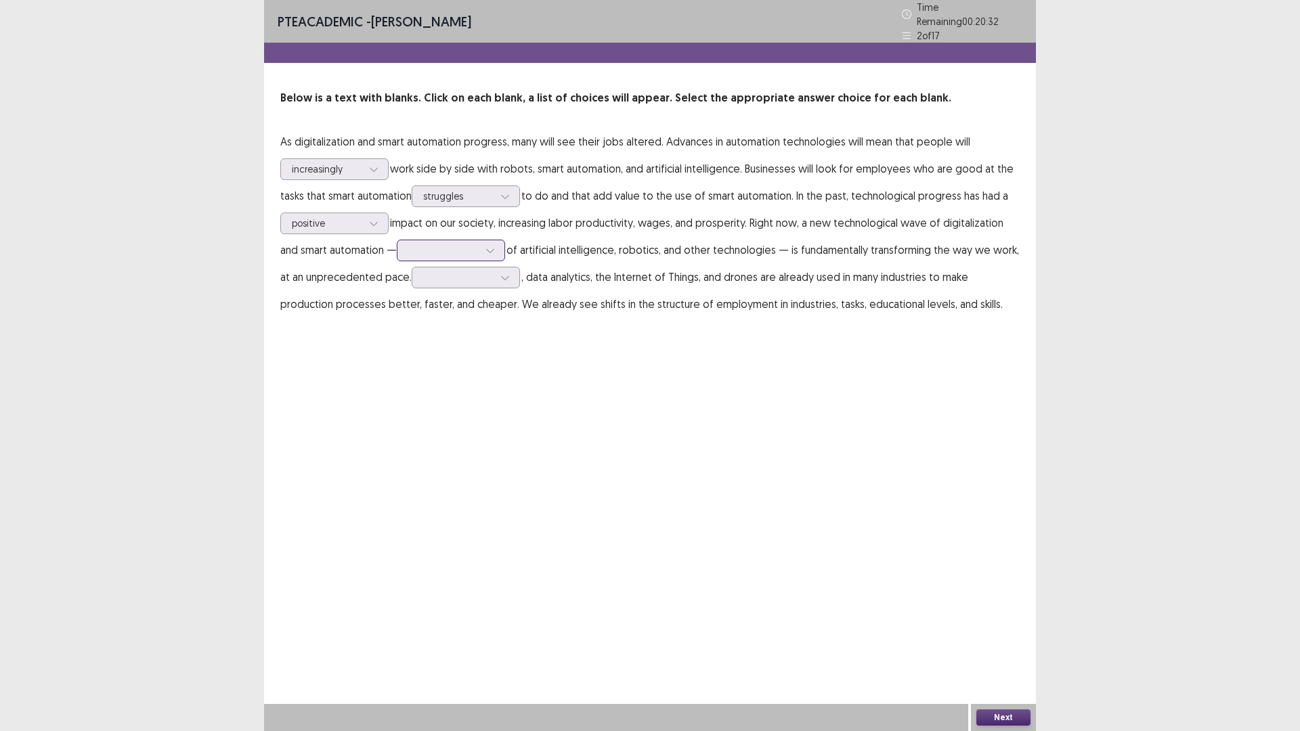
click at [454, 244] on div at bounding box center [443, 250] width 70 height 13
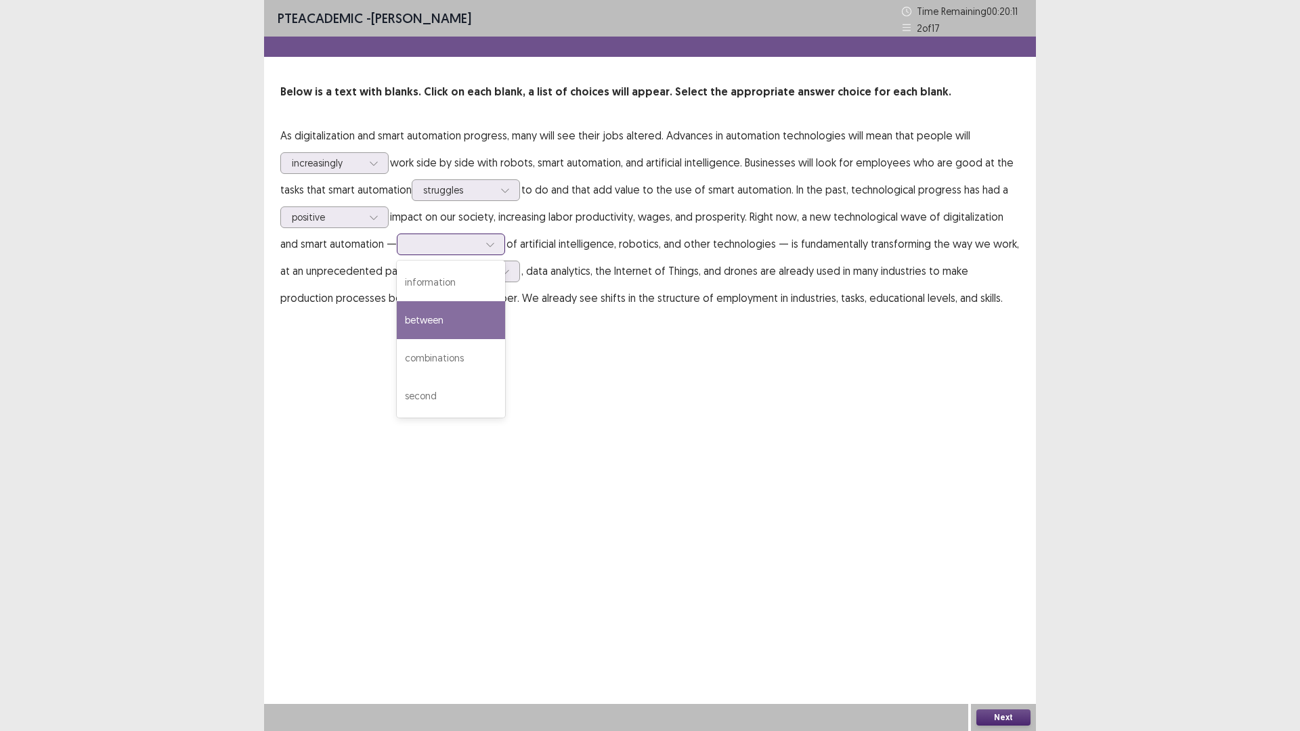
click at [465, 321] on div "between" at bounding box center [451, 320] width 108 height 38
click at [507, 272] on icon at bounding box center [504, 271] width 9 height 9
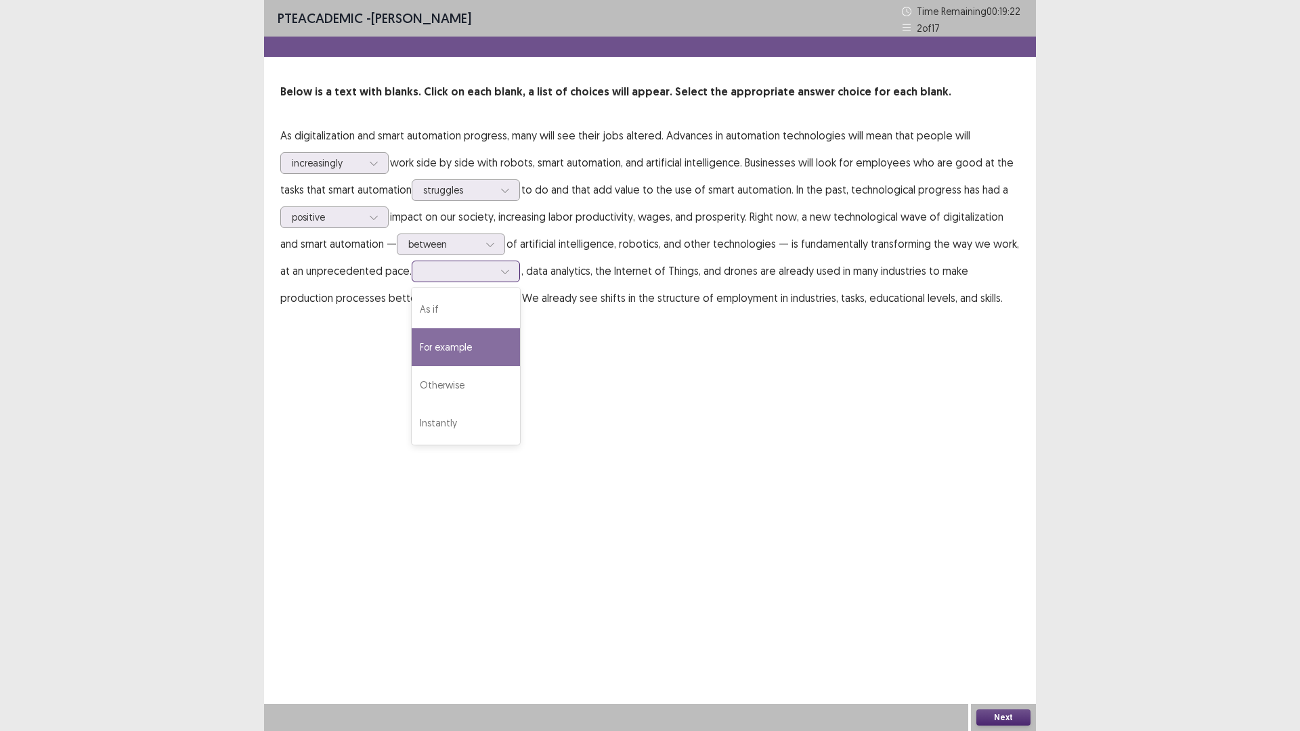
click at [496, 349] on div "For example" at bounding box center [466, 347] width 108 height 38
click at [999, 616] on button "Next" at bounding box center [1003, 717] width 54 height 16
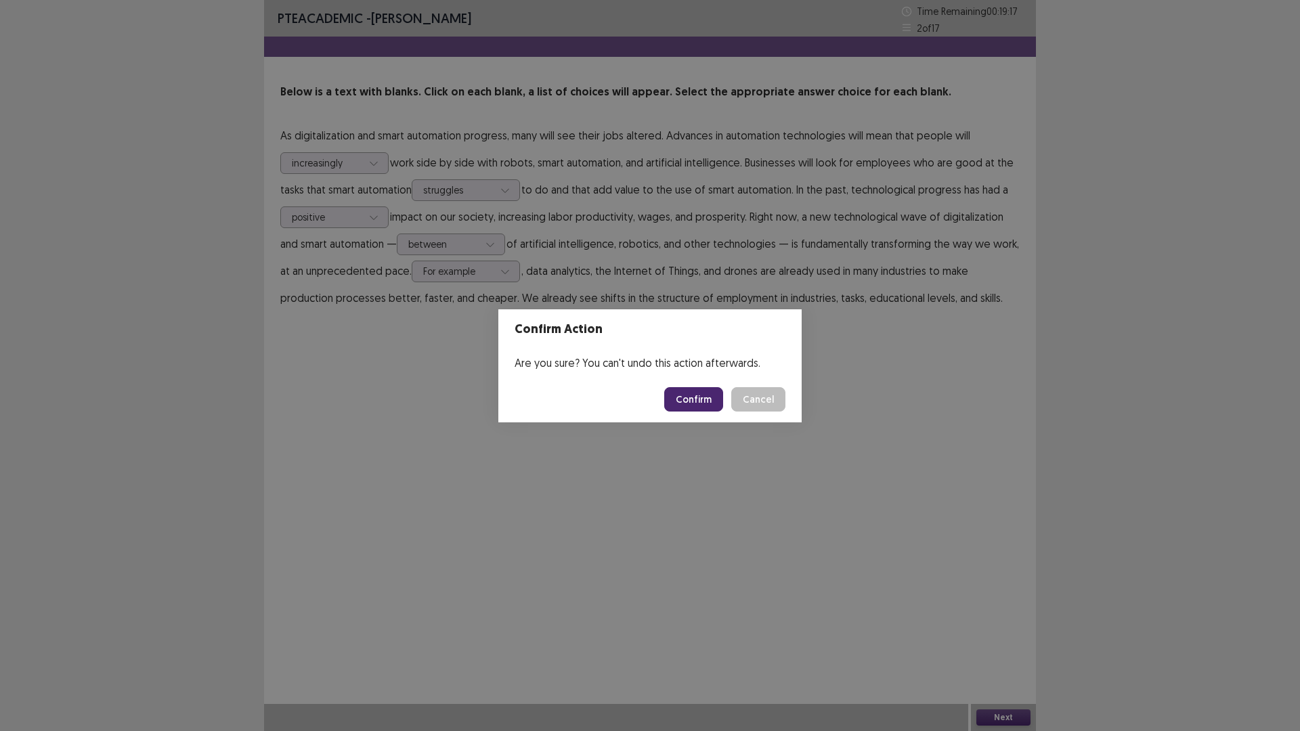
click at [707, 399] on button "Confirm" at bounding box center [693, 399] width 59 height 24
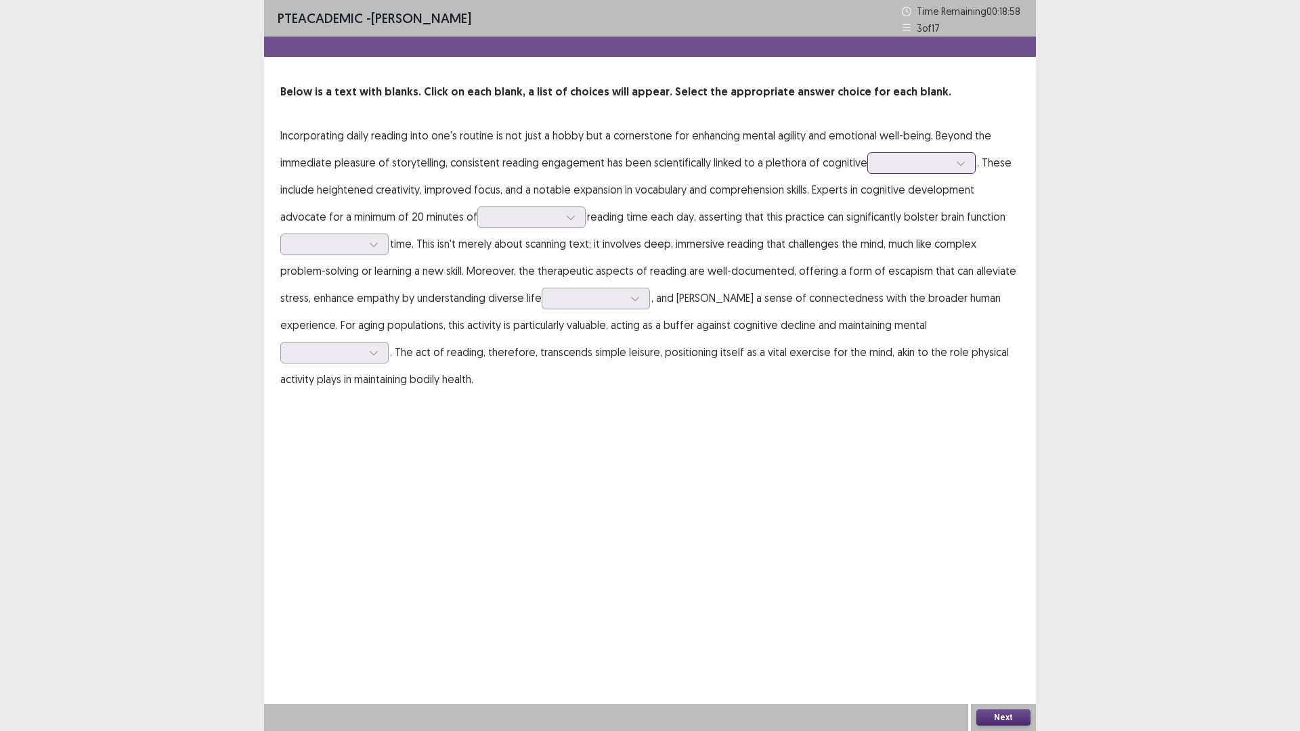
click at [917, 169] on div at bounding box center [914, 162] width 70 height 13
click at [904, 274] on div "benefits" at bounding box center [921, 277] width 108 height 38
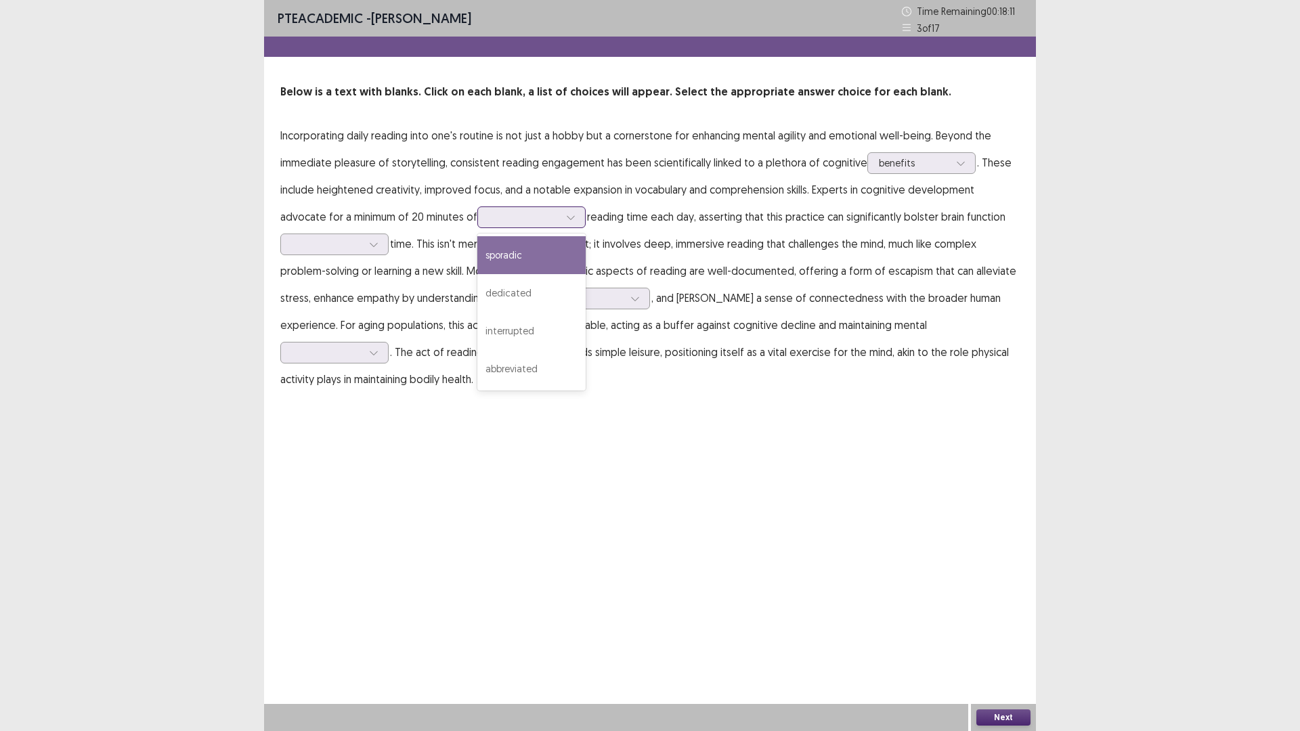
click at [527, 222] on div at bounding box center [524, 217] width 70 height 13
click at [561, 289] on div "dedicated" at bounding box center [531, 293] width 108 height 38
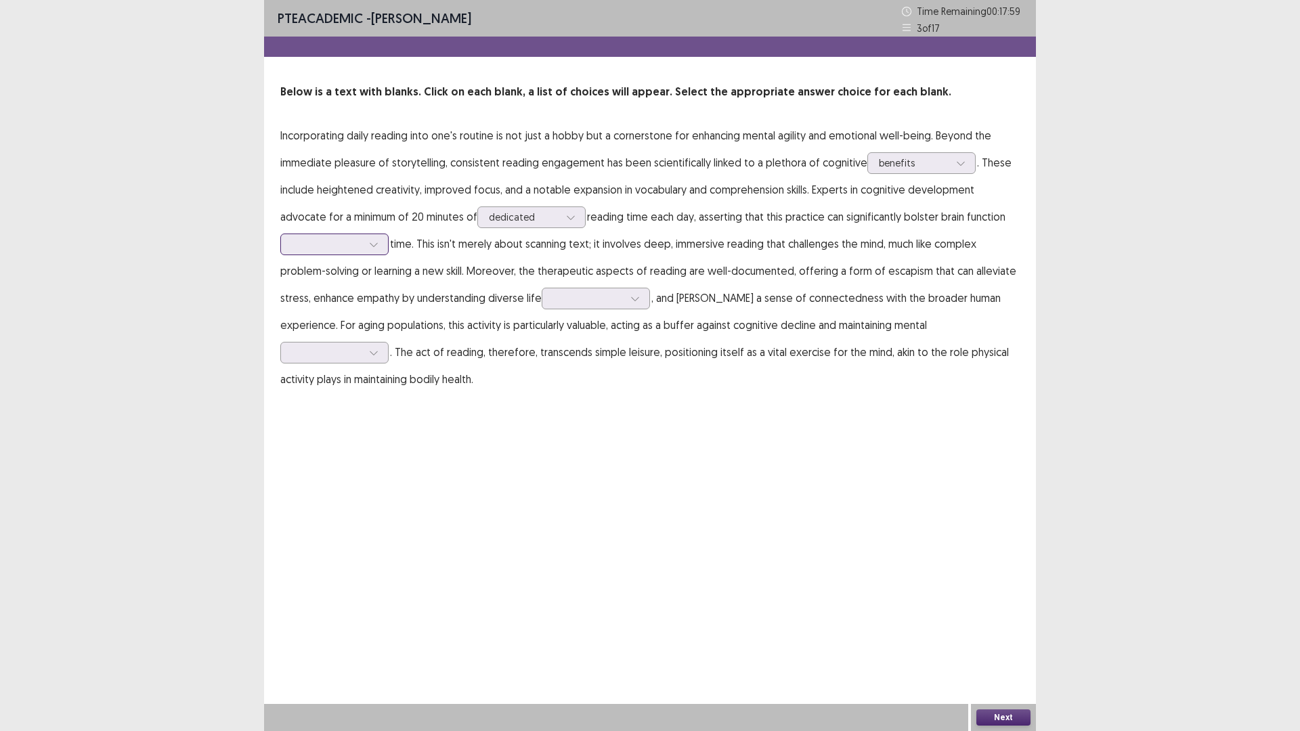
click at [370, 246] on icon at bounding box center [373, 244] width 9 height 9
click at [327, 349] on div "over" at bounding box center [334, 358] width 108 height 38
click at [569, 302] on div at bounding box center [588, 298] width 70 height 13
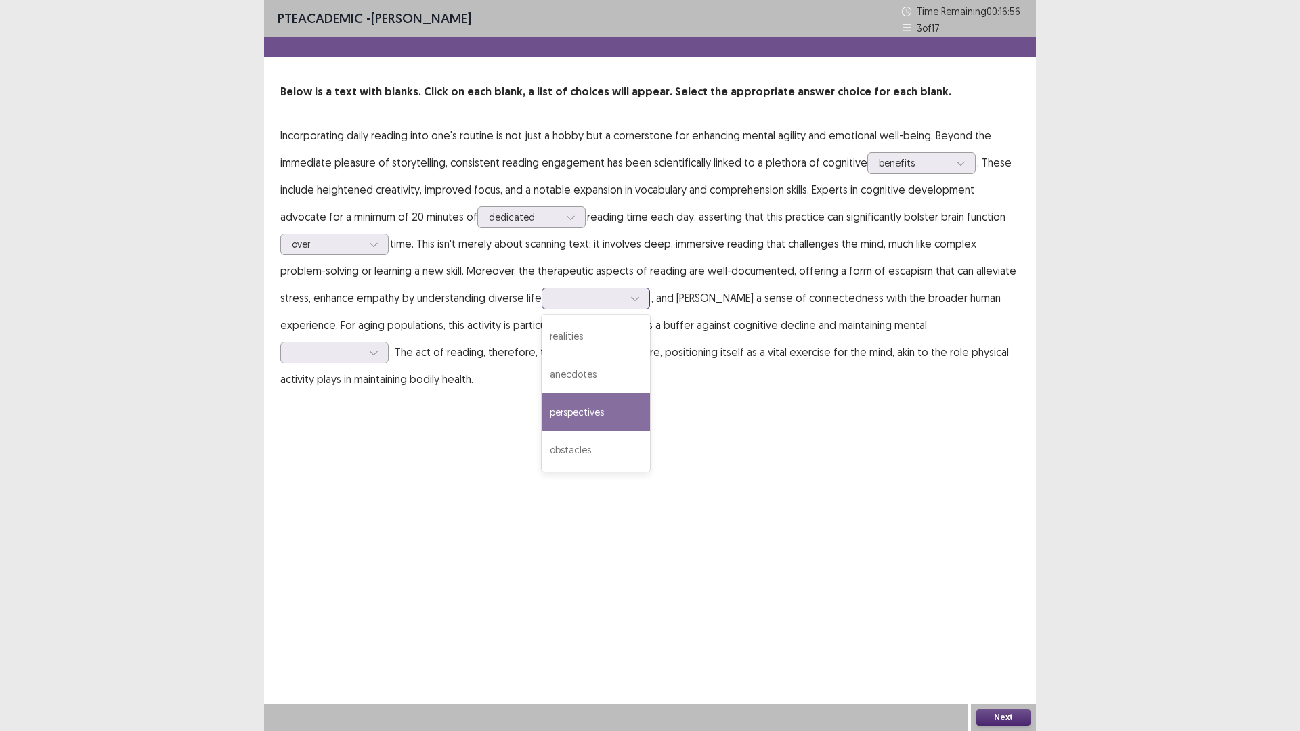
click at [600, 404] on div "perspectives" at bounding box center [596, 412] width 108 height 38
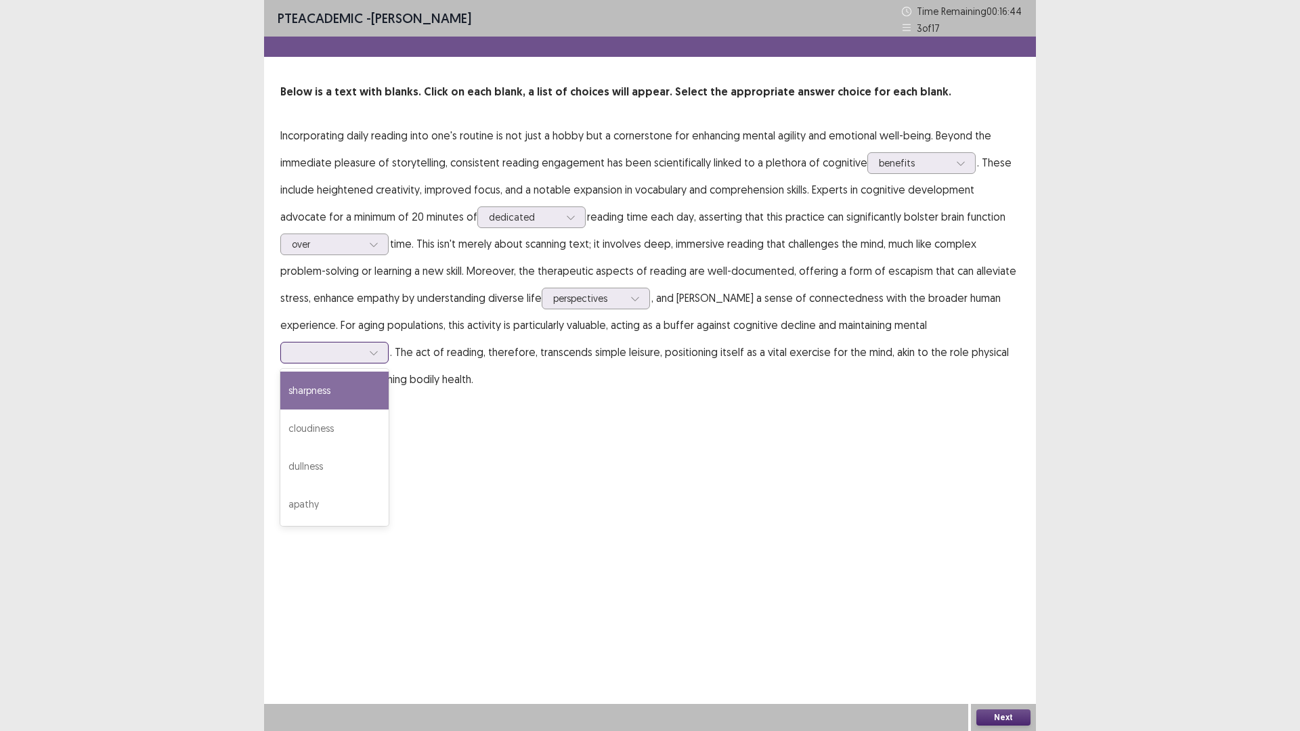
click at [362, 346] on div at bounding box center [327, 352] width 70 height 13
click at [389, 410] on div "cloudiness" at bounding box center [334, 429] width 108 height 38
click at [362, 346] on div at bounding box center [327, 352] width 70 height 13
click at [389, 372] on div "sharpness" at bounding box center [334, 391] width 108 height 38
click at [1023, 616] on div "Next" at bounding box center [1003, 717] width 65 height 27
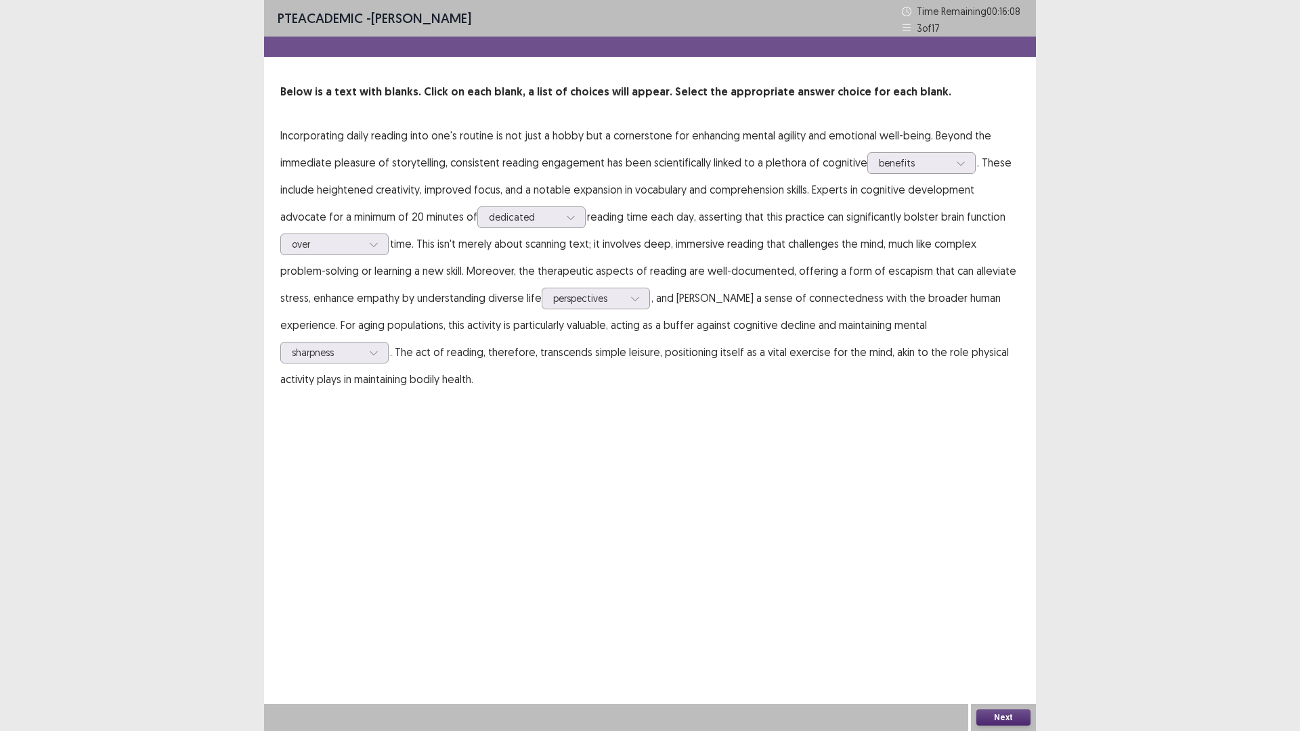
click at [1019, 616] on button "Next" at bounding box center [1003, 717] width 54 height 16
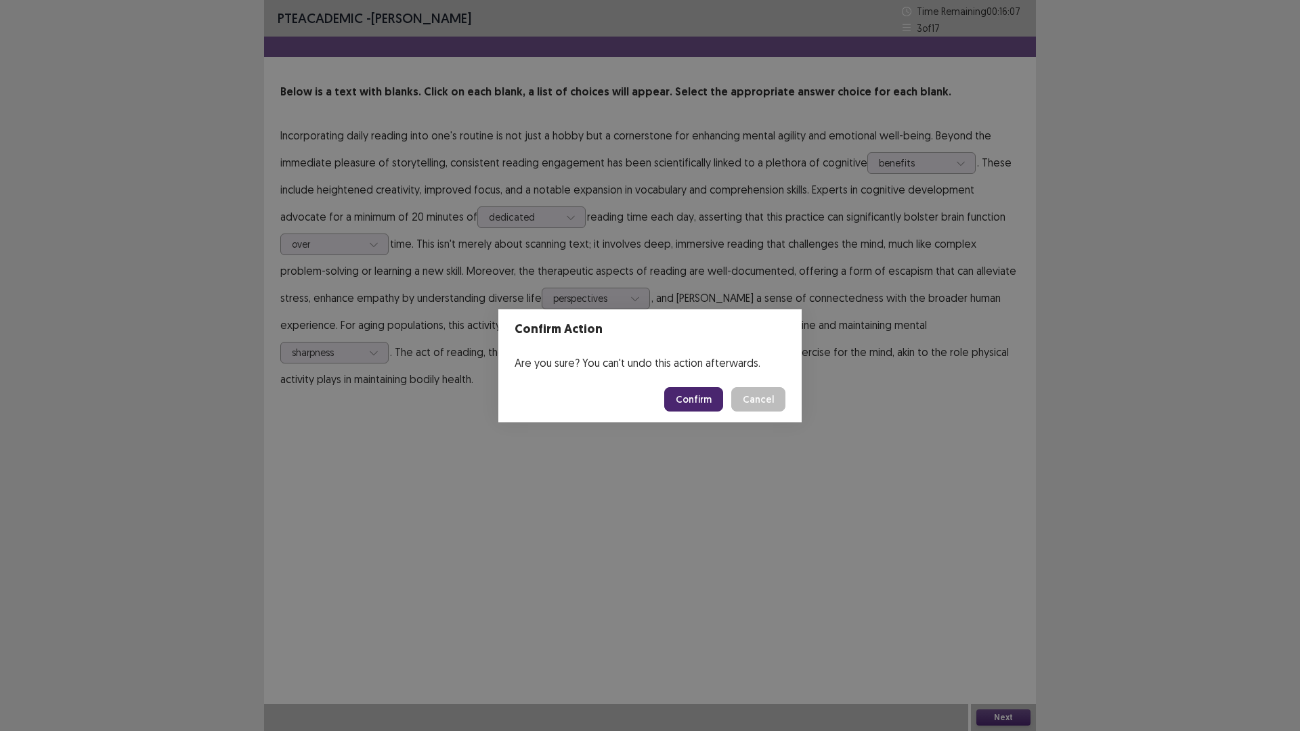
click at [691, 392] on button "Confirm" at bounding box center [693, 399] width 59 height 24
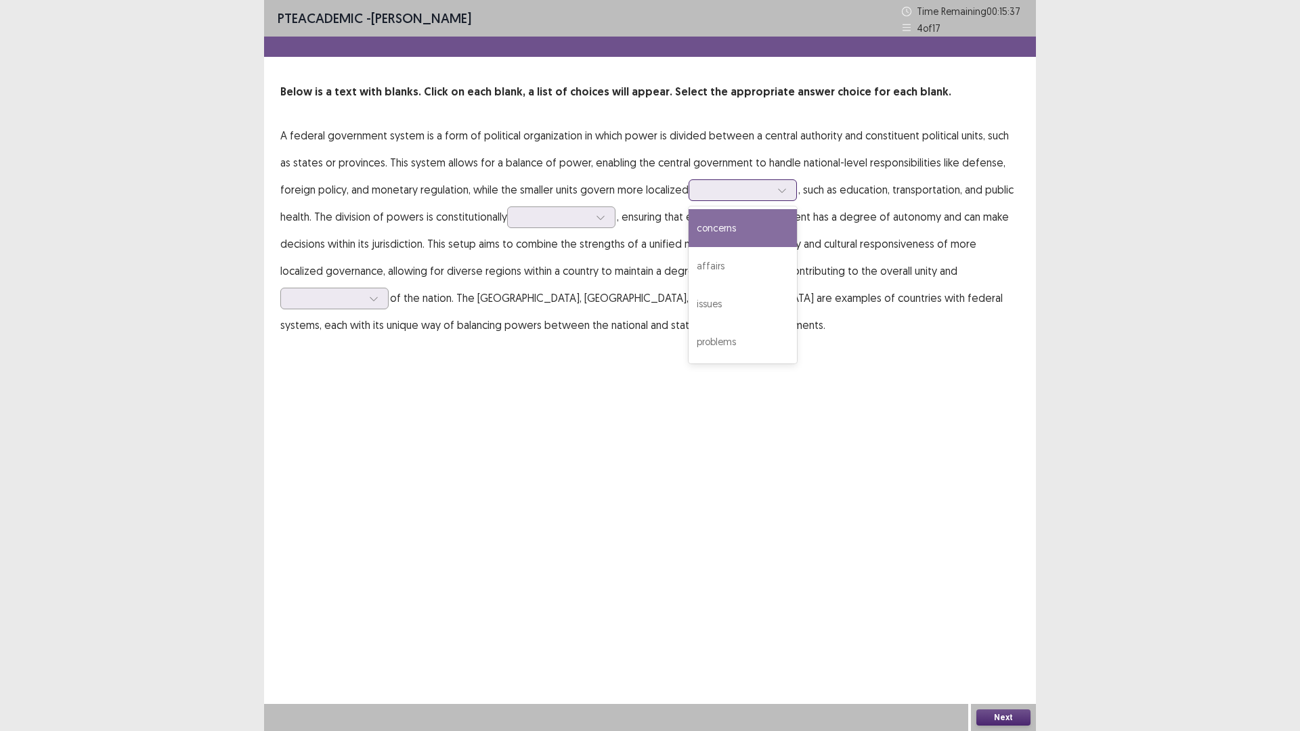
click at [700, 196] on div at bounding box center [735, 189] width 70 height 13
click at [707, 232] on div "concerns" at bounding box center [742, 228] width 108 height 38
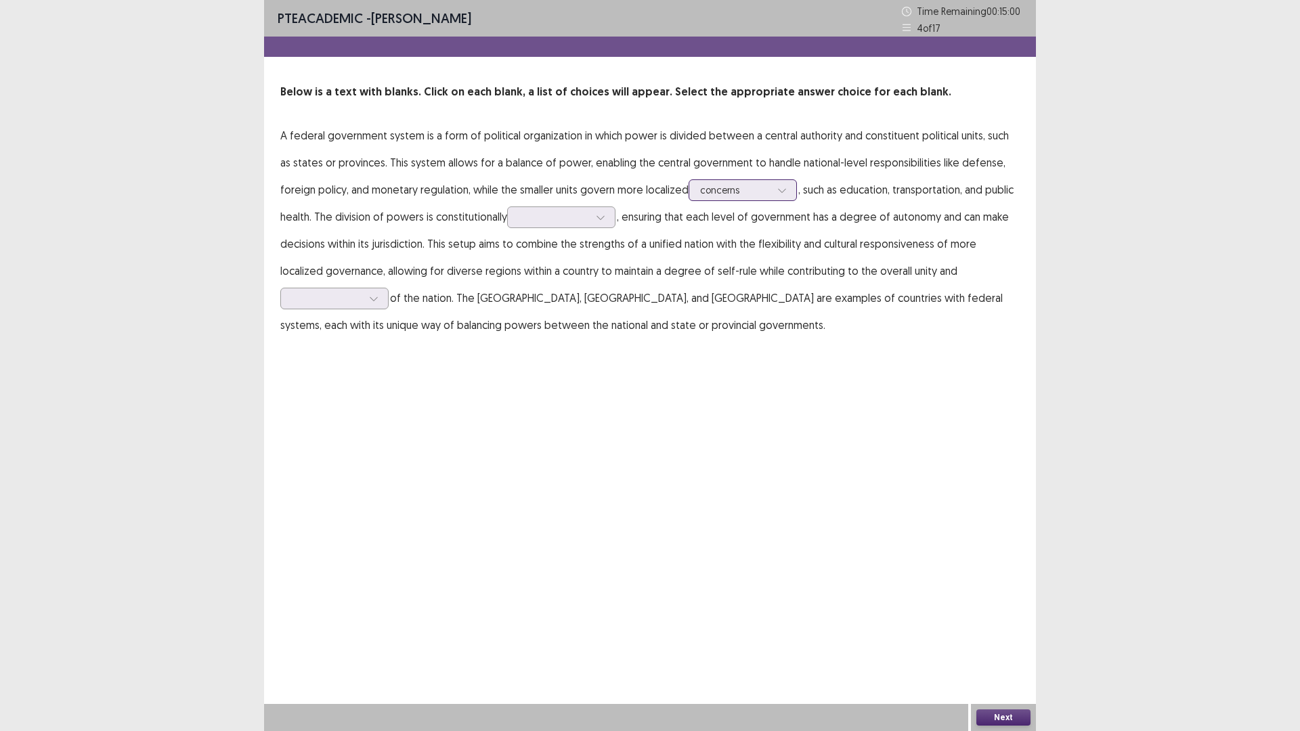
click at [723, 195] on div at bounding box center [735, 189] width 70 height 13
click at [538, 217] on div at bounding box center [554, 217] width 70 height 13
click at [549, 322] on div "challenged" at bounding box center [561, 331] width 108 height 38
click at [359, 299] on div at bounding box center [327, 298] width 70 height 13
click at [359, 412] on div "functionality" at bounding box center [334, 412] width 108 height 38
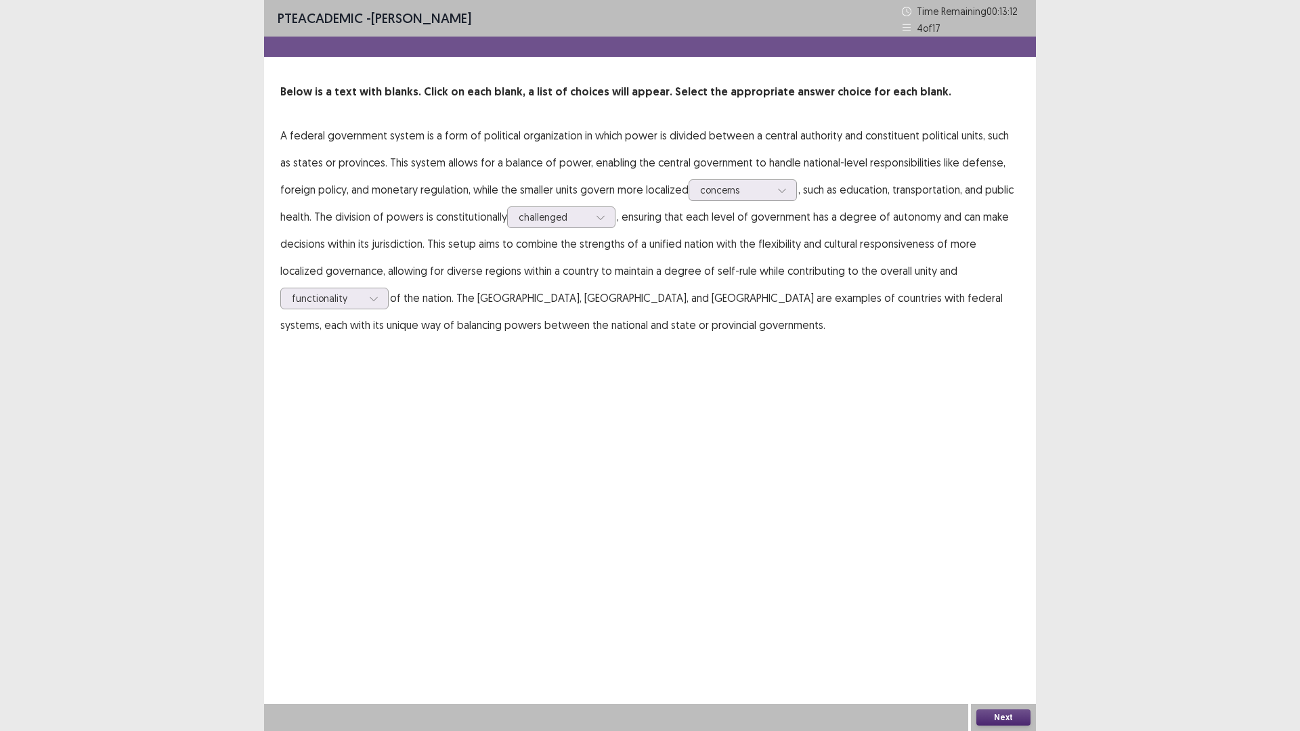
click at [1006, 616] on button "Next" at bounding box center [1003, 717] width 54 height 16
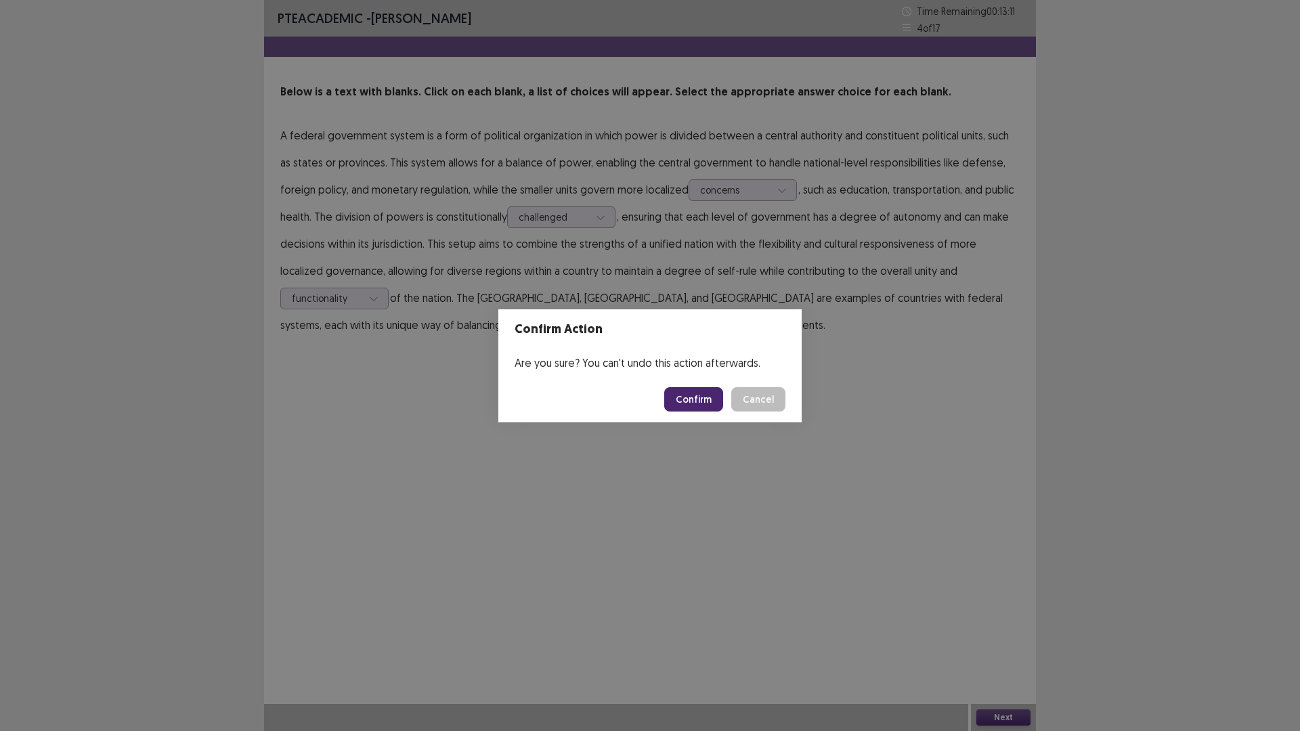
click at [694, 399] on button "Confirm" at bounding box center [693, 399] width 59 height 24
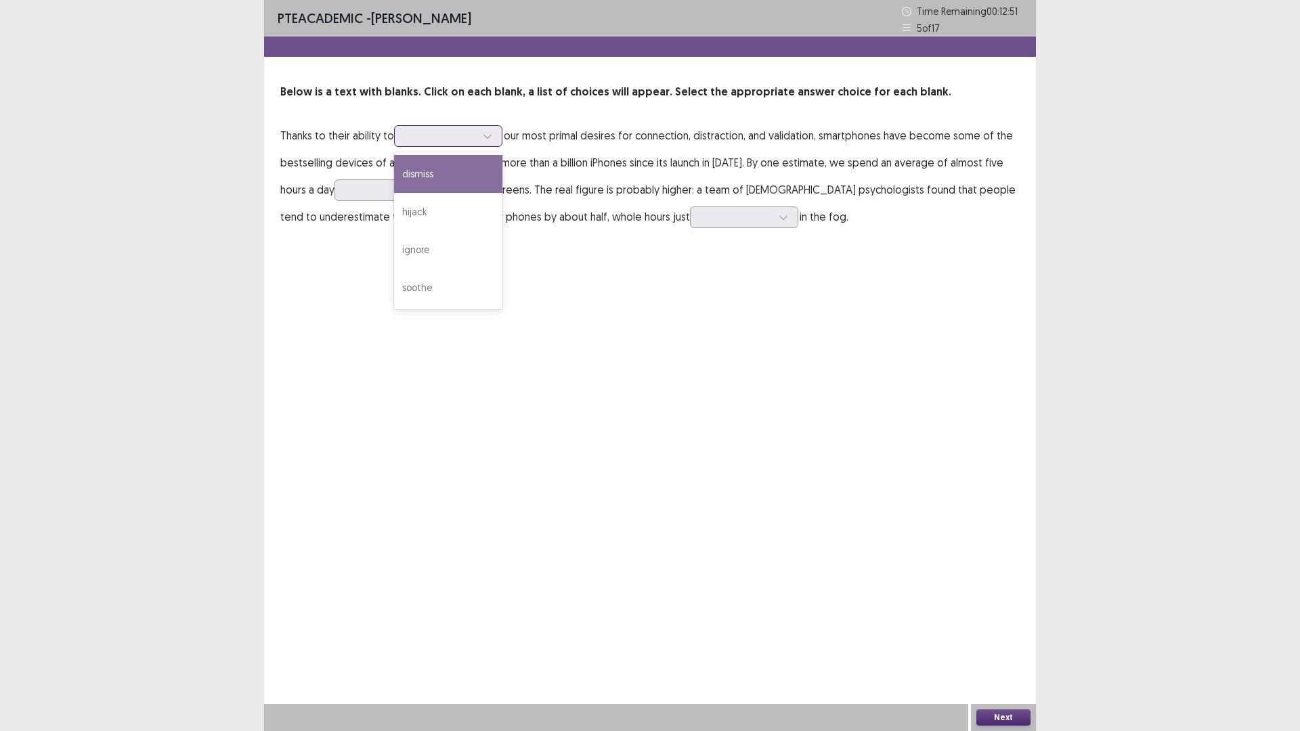
click at [484, 128] on div at bounding box center [487, 136] width 20 height 20
click at [472, 212] on div "hijack" at bounding box center [448, 212] width 108 height 38
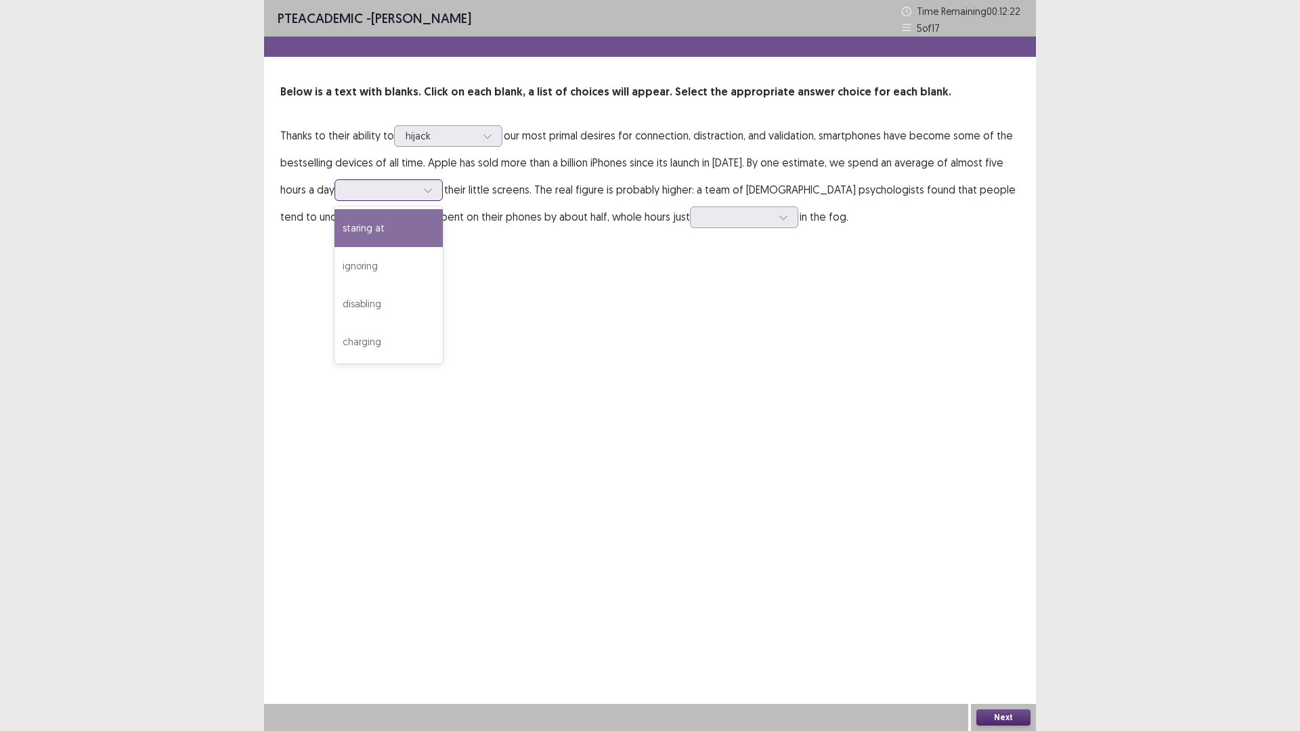
click at [389, 187] on div at bounding box center [381, 189] width 70 height 13
click at [380, 232] on div "staring at" at bounding box center [388, 228] width 108 height 38
click at [701, 221] on div at bounding box center [736, 217] width 70 height 13
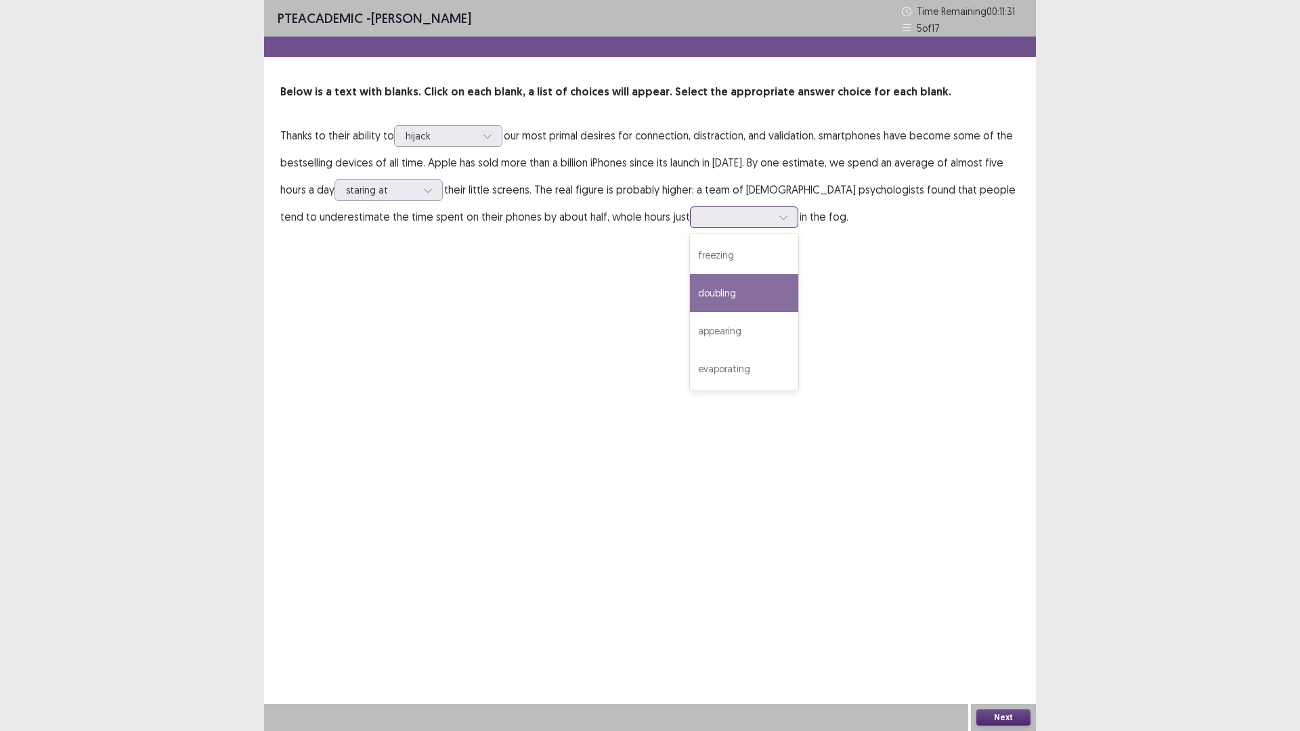
click at [690, 293] on div "doubling" at bounding box center [744, 293] width 108 height 38
click at [987, 616] on button "Next" at bounding box center [1003, 717] width 54 height 16
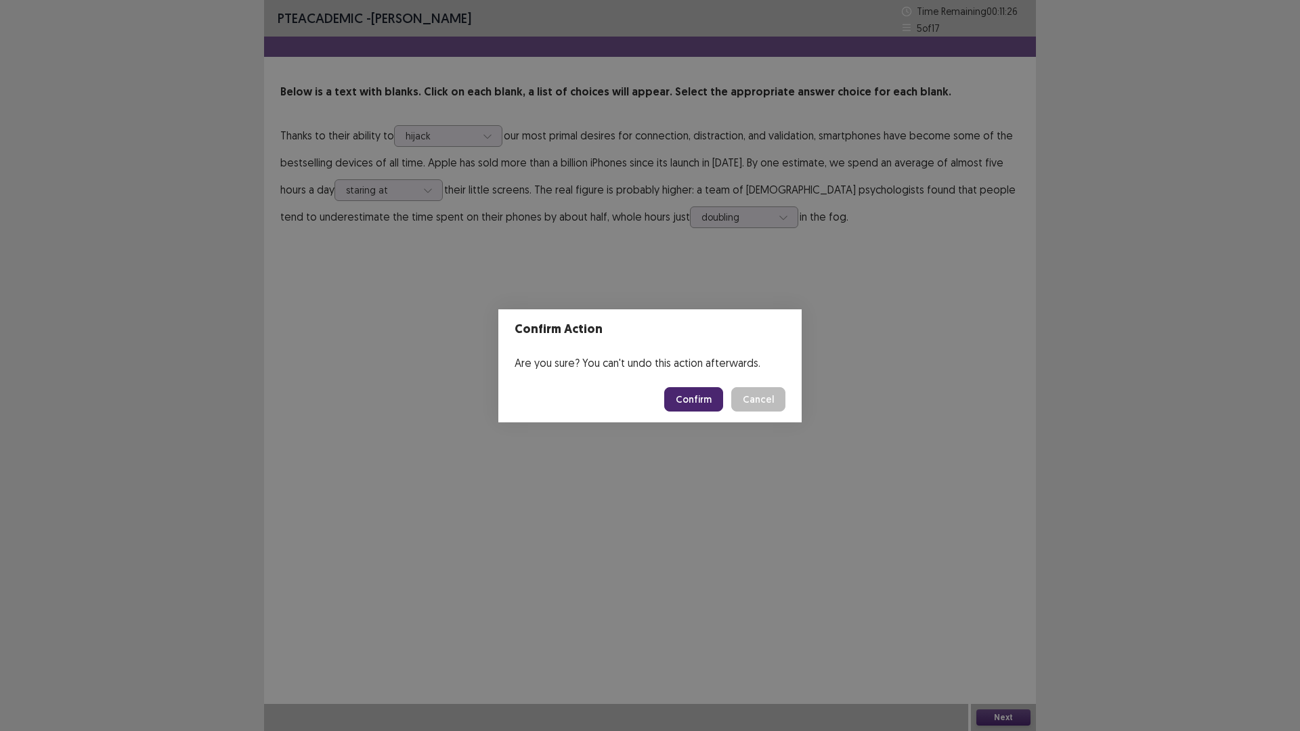
click at [702, 391] on button "Confirm" at bounding box center [693, 399] width 59 height 24
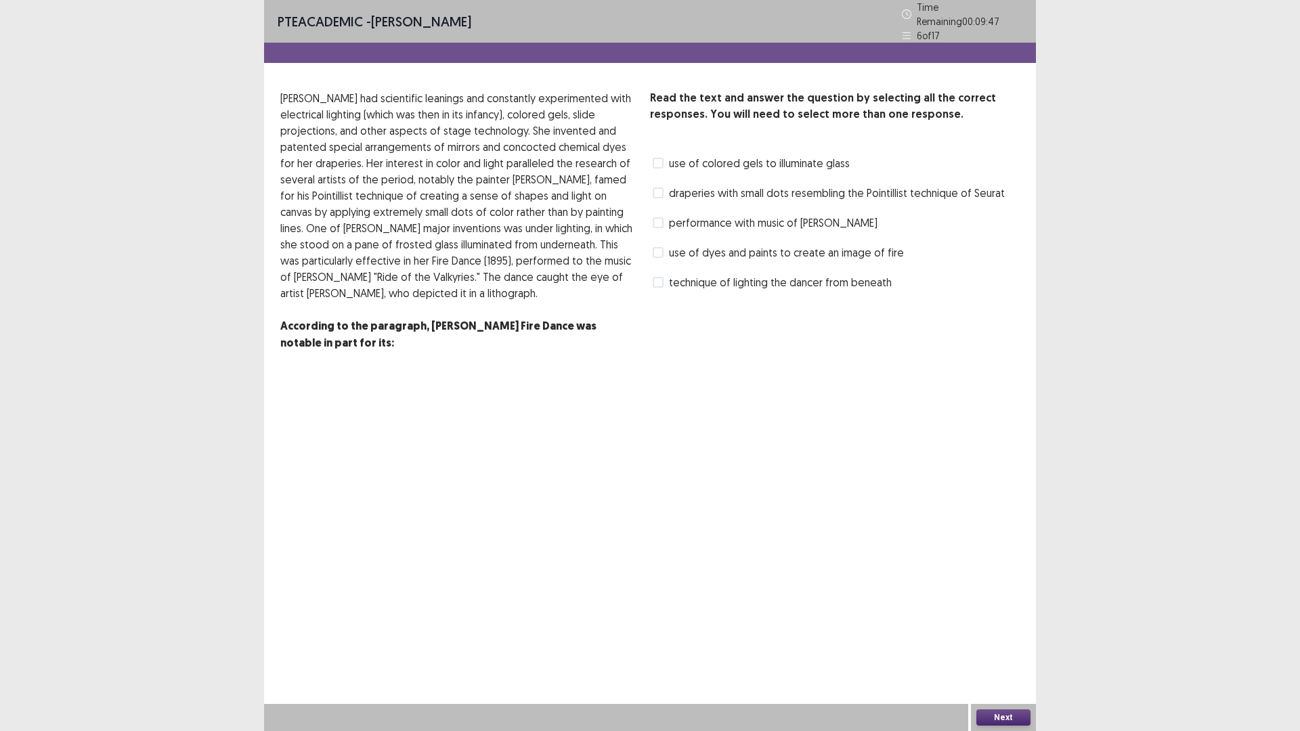
click at [655, 158] on span at bounding box center [658, 163] width 11 height 11
click at [655, 188] on span at bounding box center [658, 193] width 11 height 11
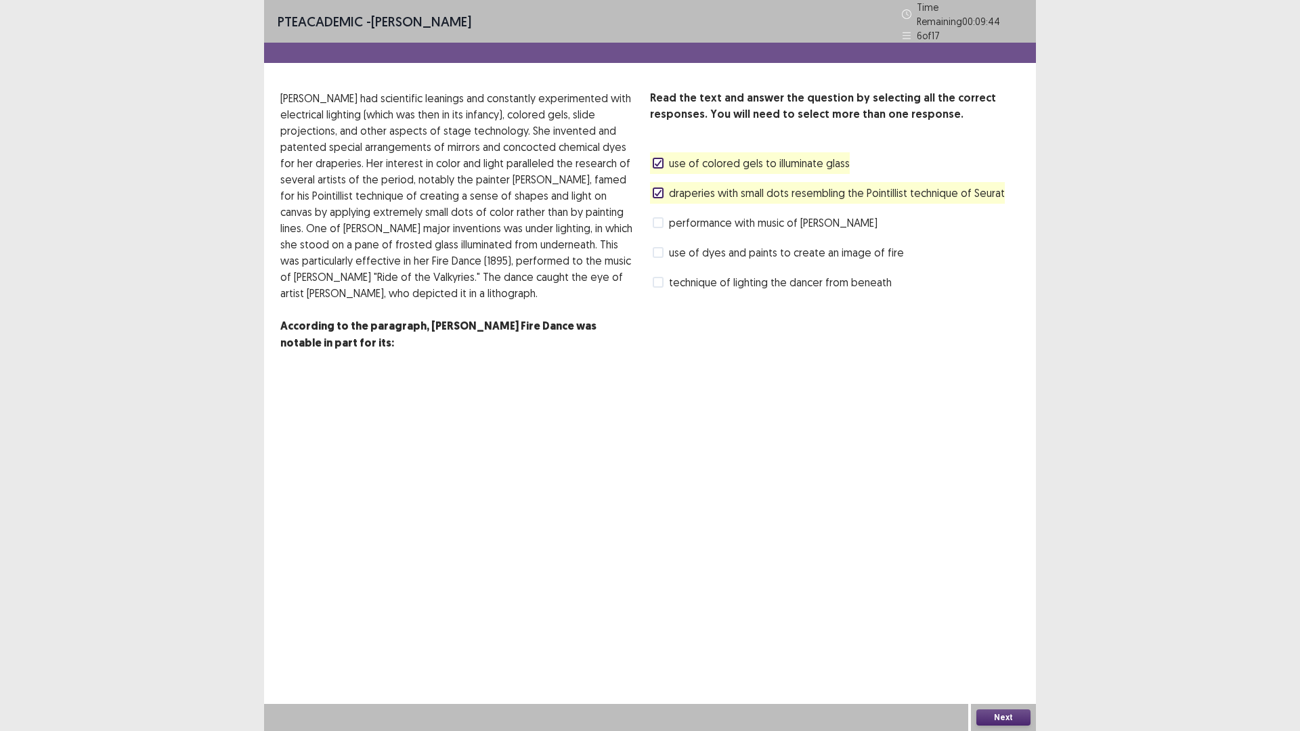
click at [659, 217] on span at bounding box center [658, 222] width 11 height 11
drag, startPoint x: 659, startPoint y: 241, endPoint x: 660, endPoint y: 255, distance: 14.2
click at [659, 247] on span at bounding box center [658, 252] width 11 height 11
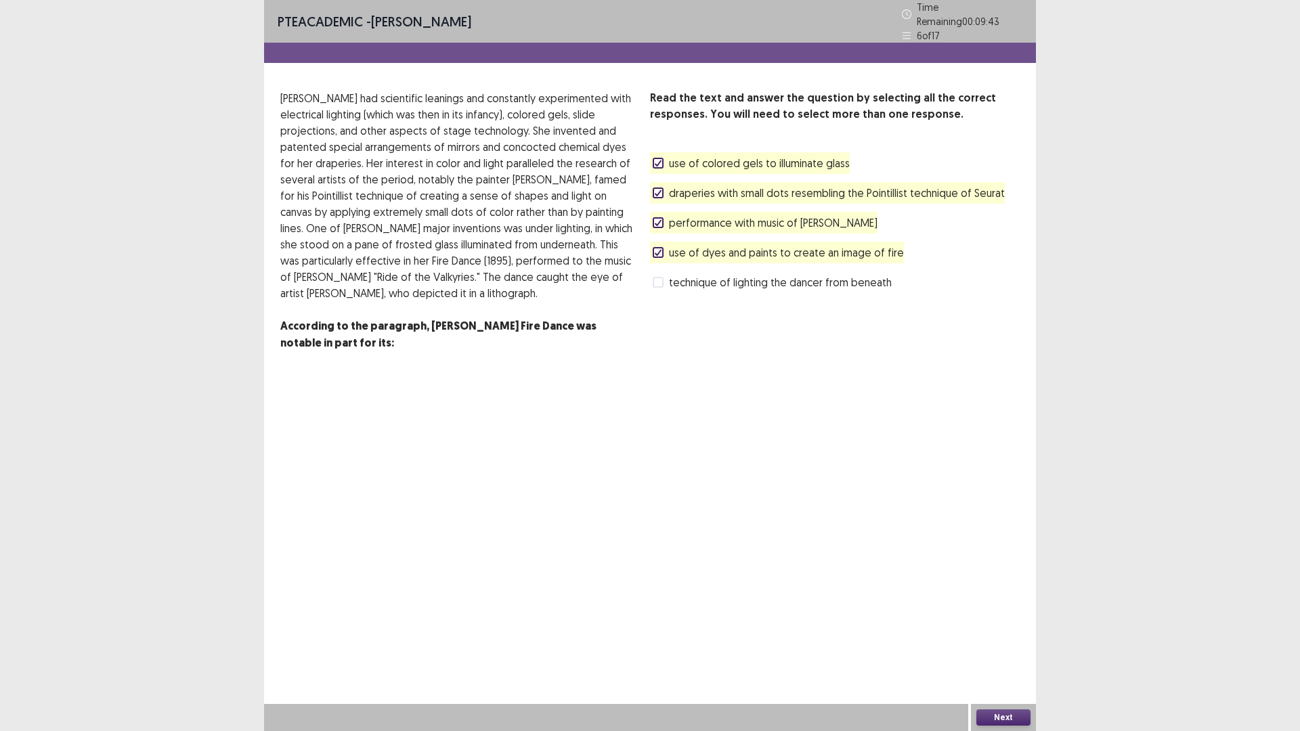
click at [657, 277] on span at bounding box center [658, 282] width 11 height 11
click at [660, 274] on label "technique of lighting the dancer from beneath" at bounding box center [772, 282] width 239 height 16
drag, startPoint x: 660, startPoint y: 244, endPoint x: 661, endPoint y: 209, distance: 34.5
click at [660, 248] on div at bounding box center [658, 252] width 8 height 8
click at [661, 212] on div "performance with music of [PERSON_NAME]" at bounding box center [763, 223] width 227 height 22
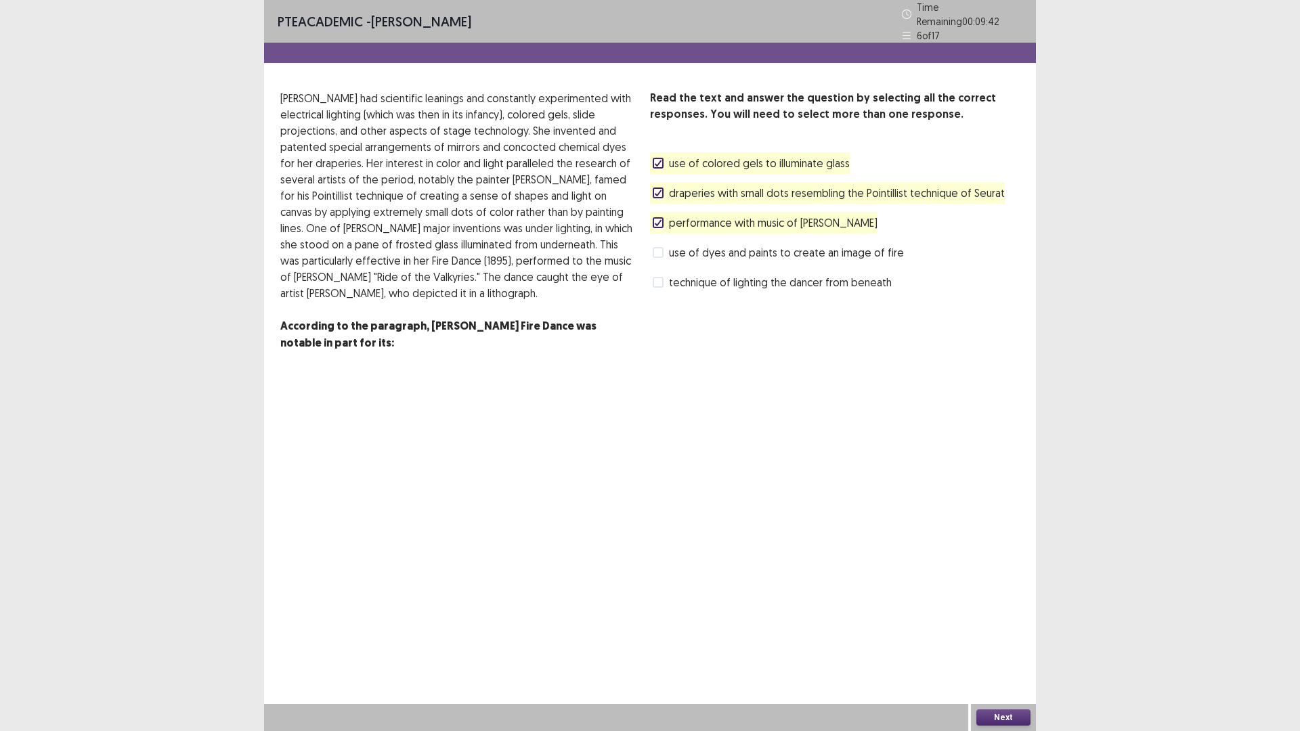
click at [656, 219] on icon at bounding box center [658, 222] width 8 height 7
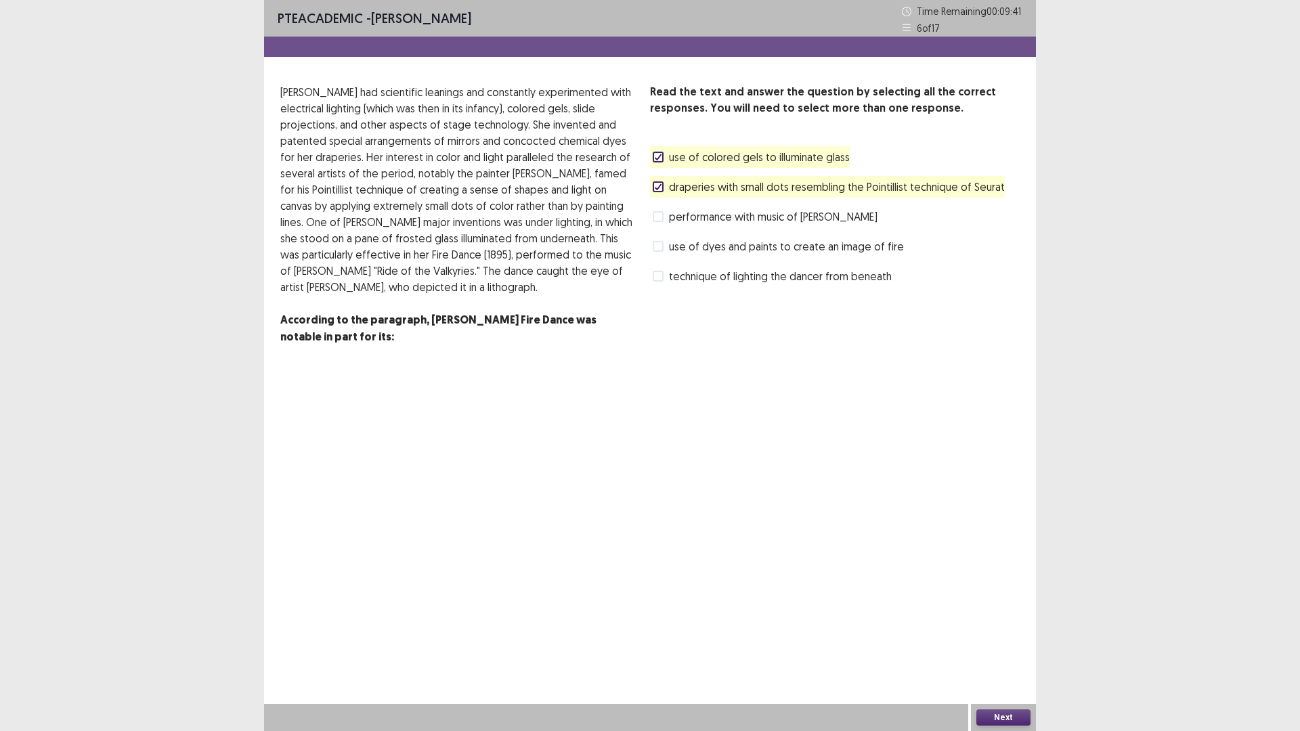
click at [660, 180] on label "draperies with small dots resembling the Pointillist technique of Seurat" at bounding box center [829, 187] width 352 height 16
click at [664, 144] on div "Read the text and answer the question by selecting all the correct responses. Y…" at bounding box center [835, 185] width 370 height 203
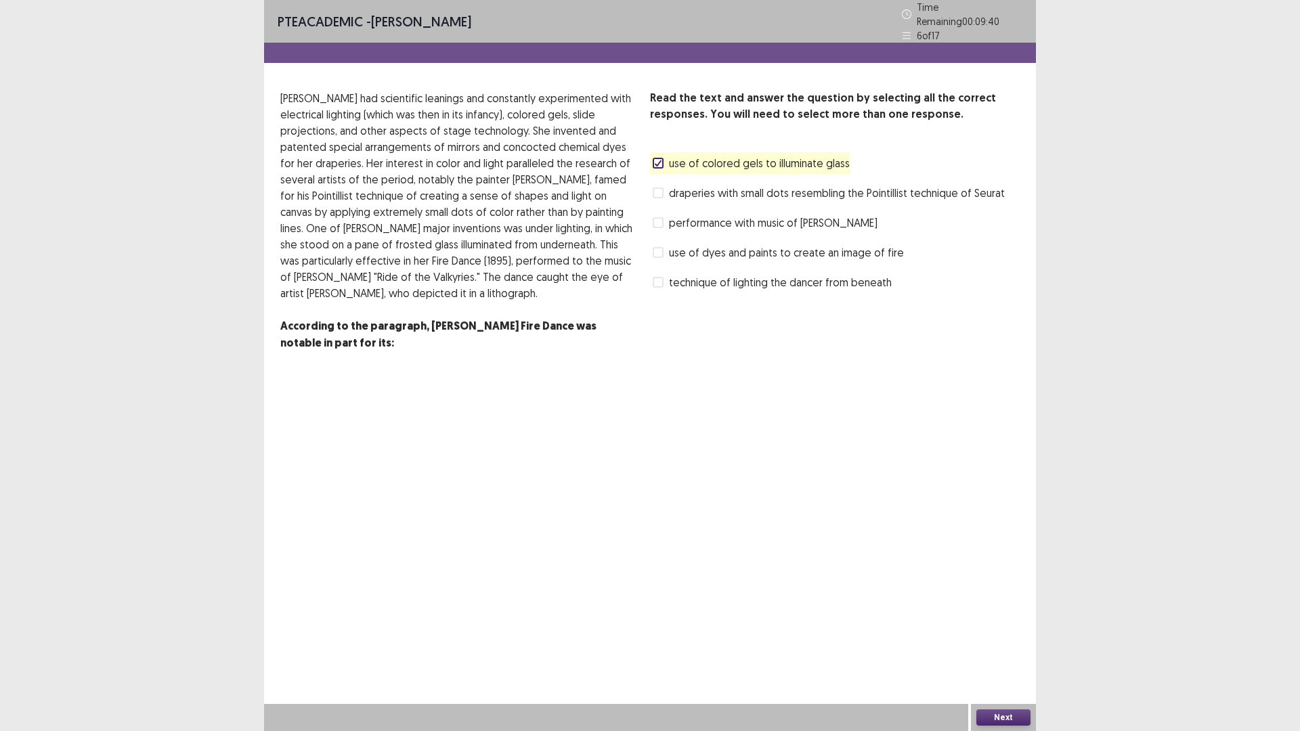
click at [663, 155] on label "use of colored gels to illuminate glass" at bounding box center [751, 163] width 197 height 16
drag, startPoint x: 840, startPoint y: 139, endPoint x: 827, endPoint y: 146, distance: 14.9
click at [836, 143] on div "Read the text and answer the question by selecting all the correct responses. Y…" at bounding box center [835, 191] width 370 height 203
click at [660, 188] on span at bounding box center [658, 193] width 11 height 11
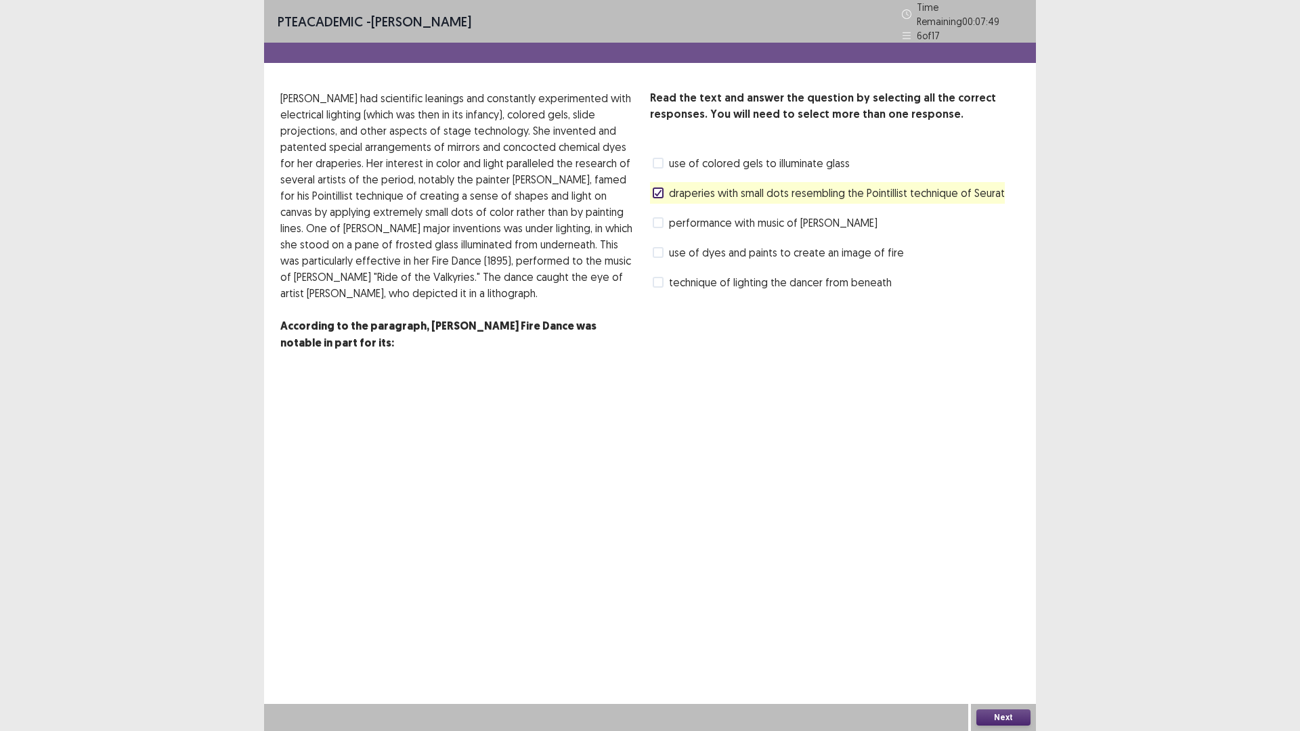
click at [659, 247] on span at bounding box center [658, 252] width 11 height 11
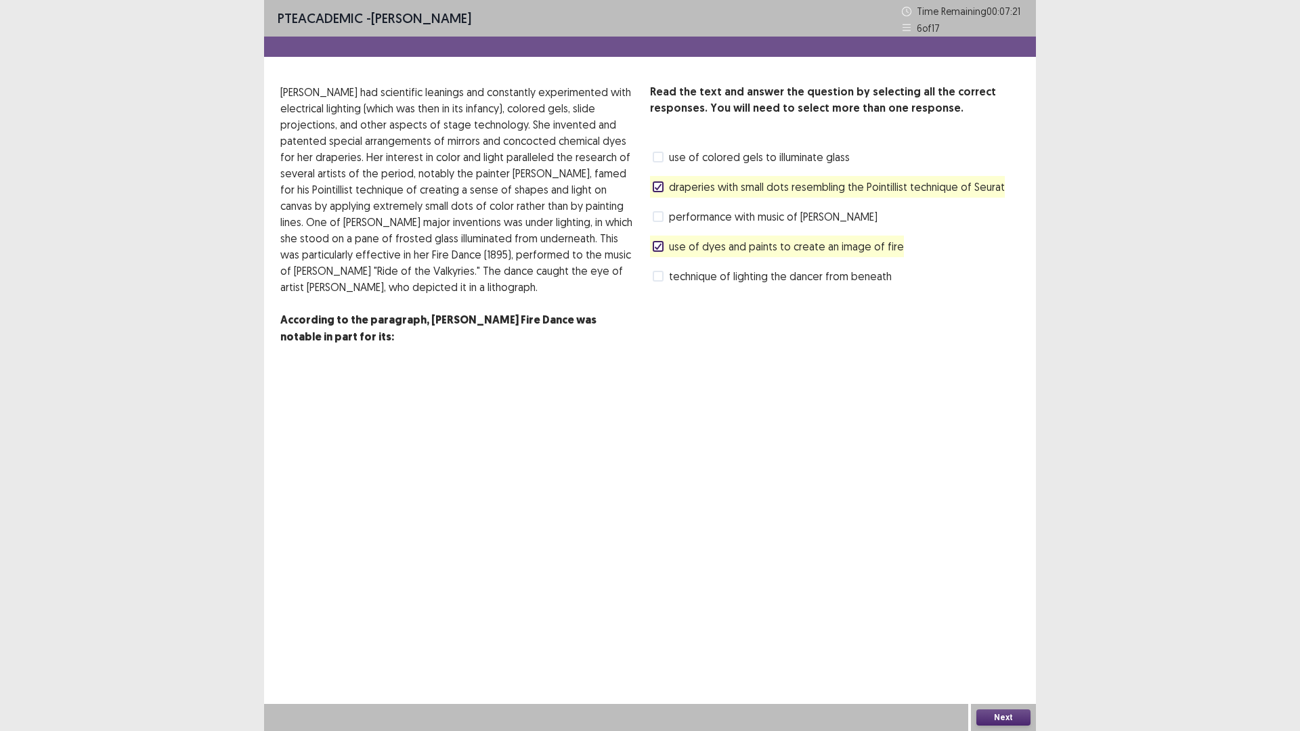
click at [664, 279] on label "technique of lighting the dancer from beneath" at bounding box center [772, 276] width 239 height 16
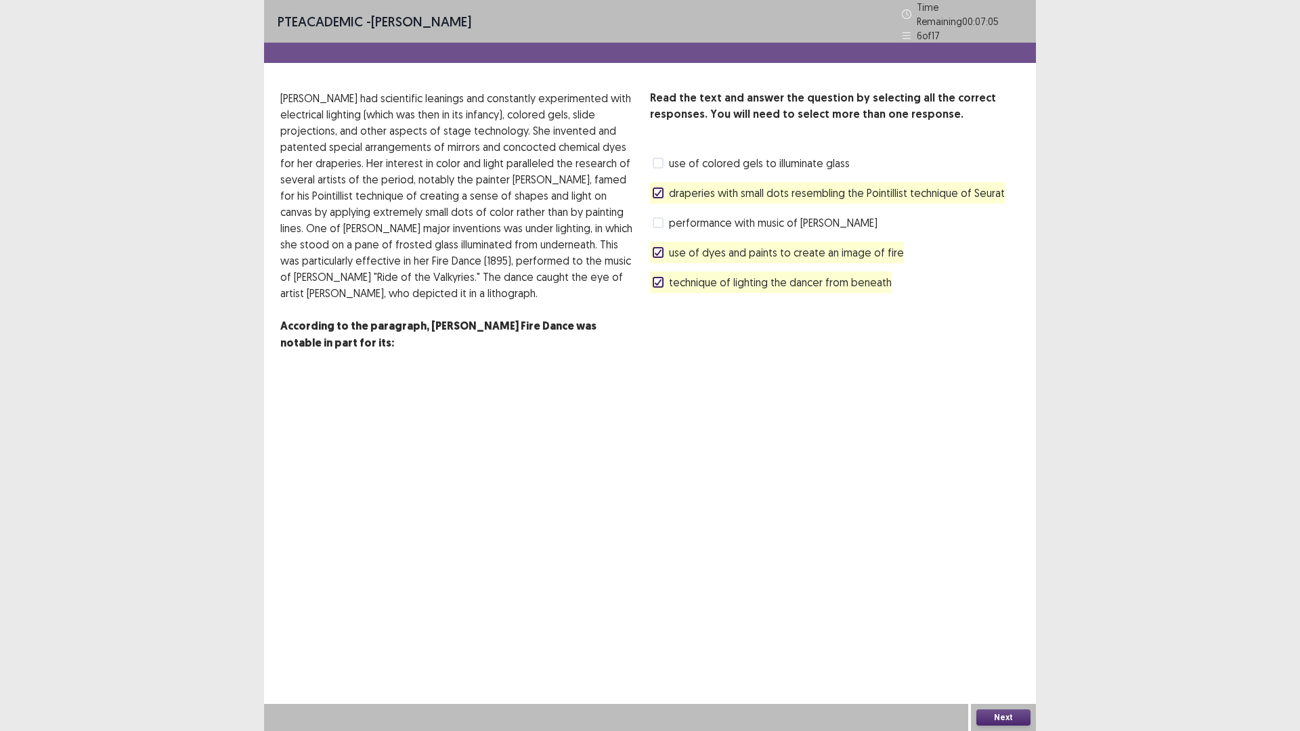
click at [658, 217] on span at bounding box center [658, 222] width 11 height 11
click at [659, 280] on polyline at bounding box center [658, 282] width 6 height 5
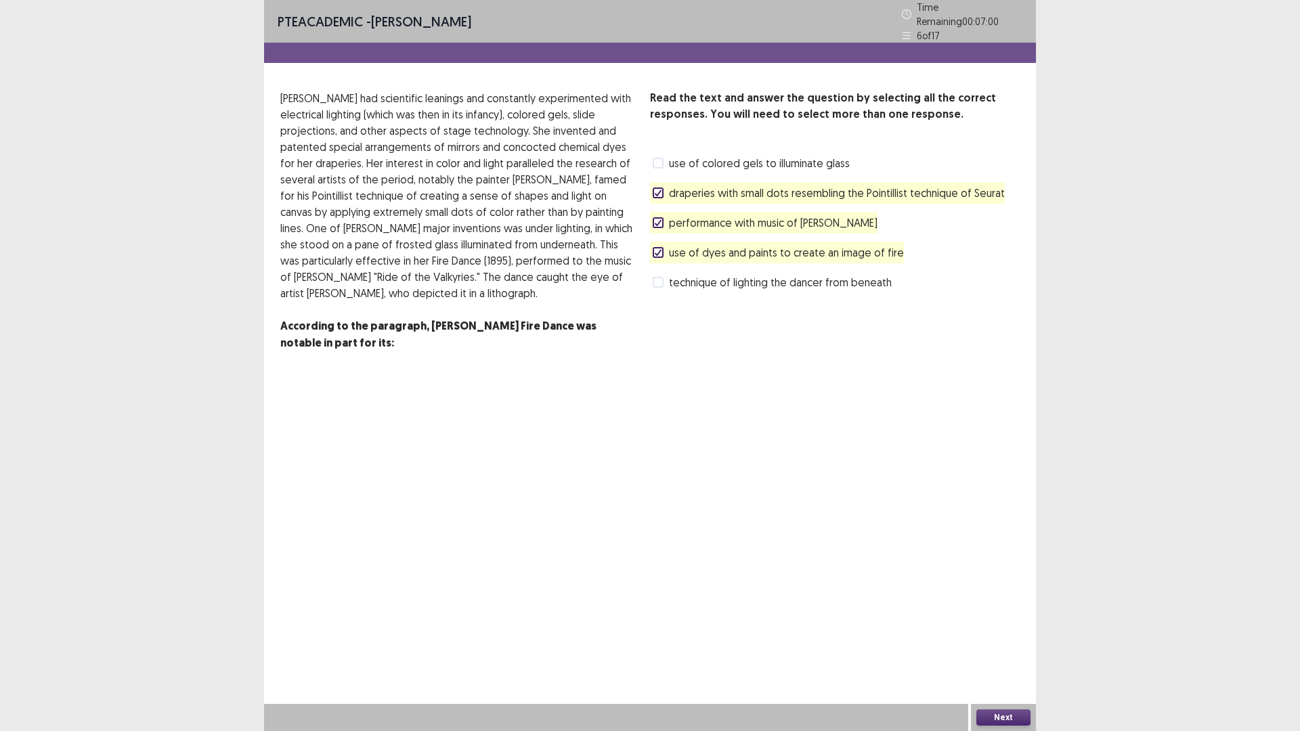
click at [989, 616] on button "Next" at bounding box center [1003, 717] width 54 height 16
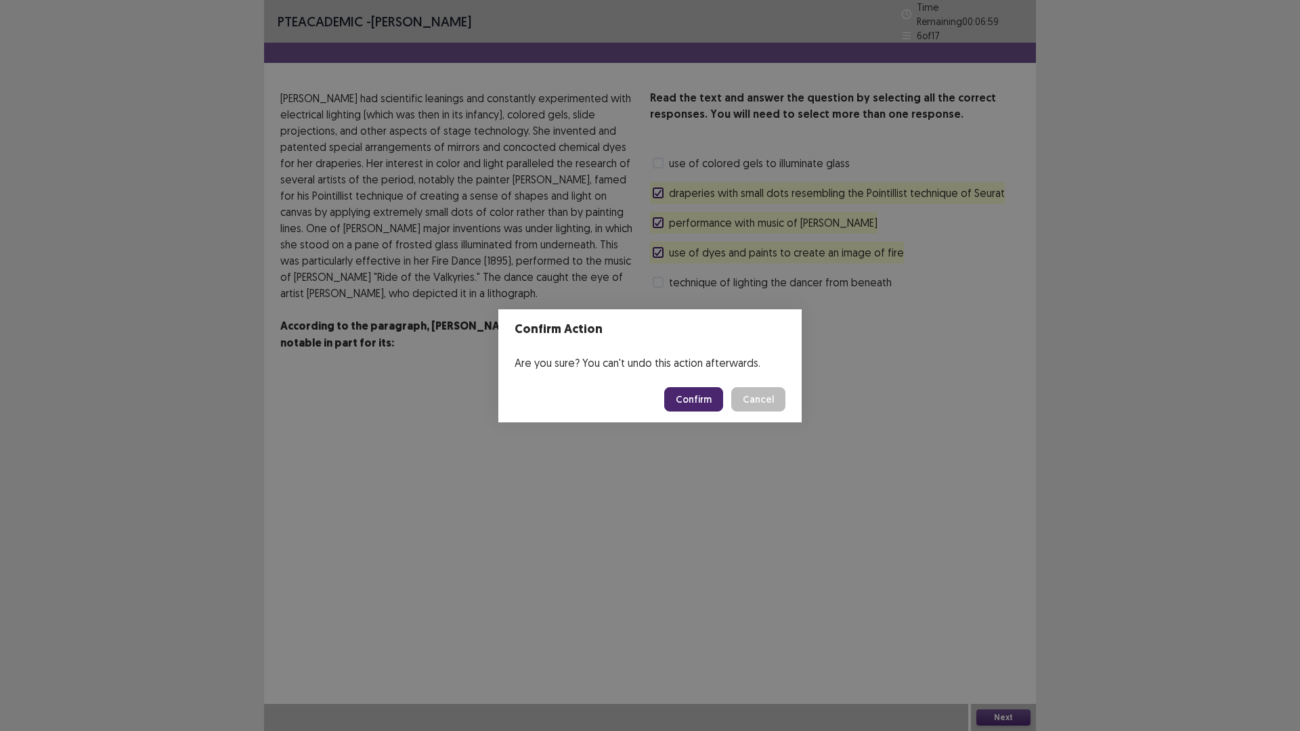
click at [693, 401] on button "Confirm" at bounding box center [693, 399] width 59 height 24
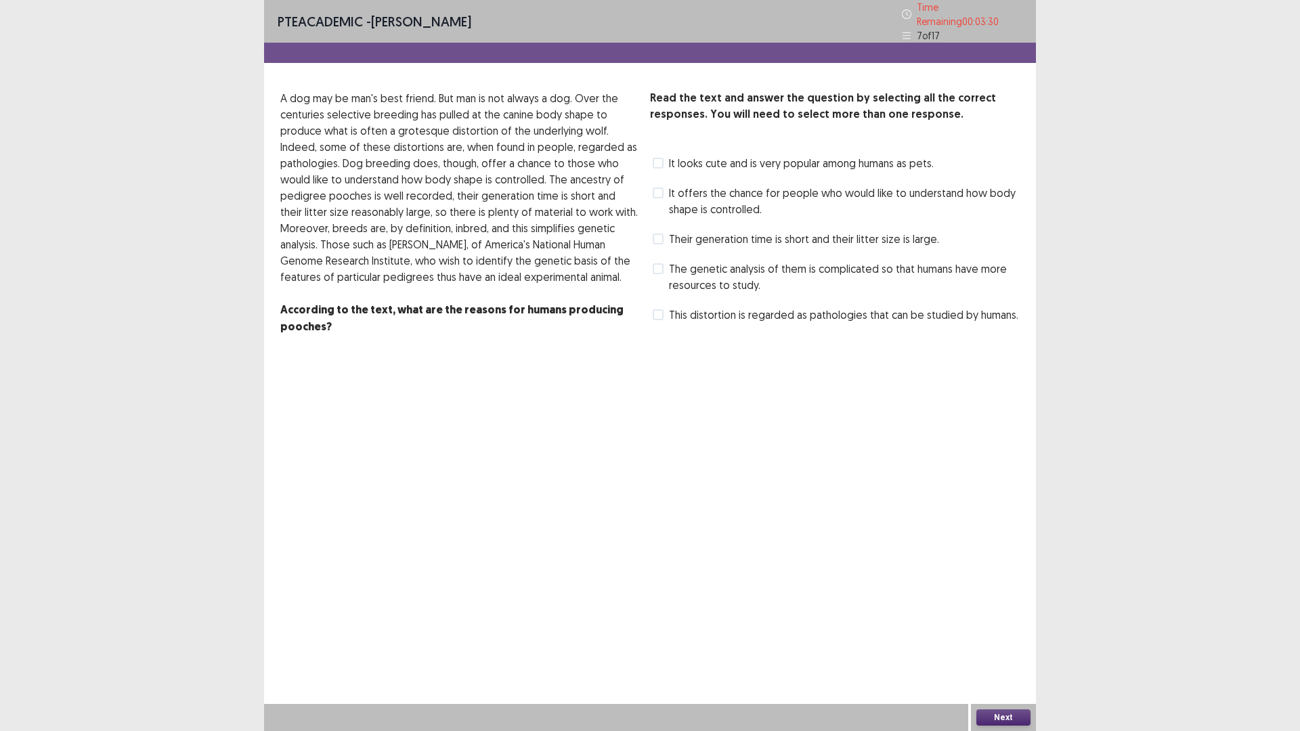
click at [657, 263] on span at bounding box center [658, 268] width 11 height 11
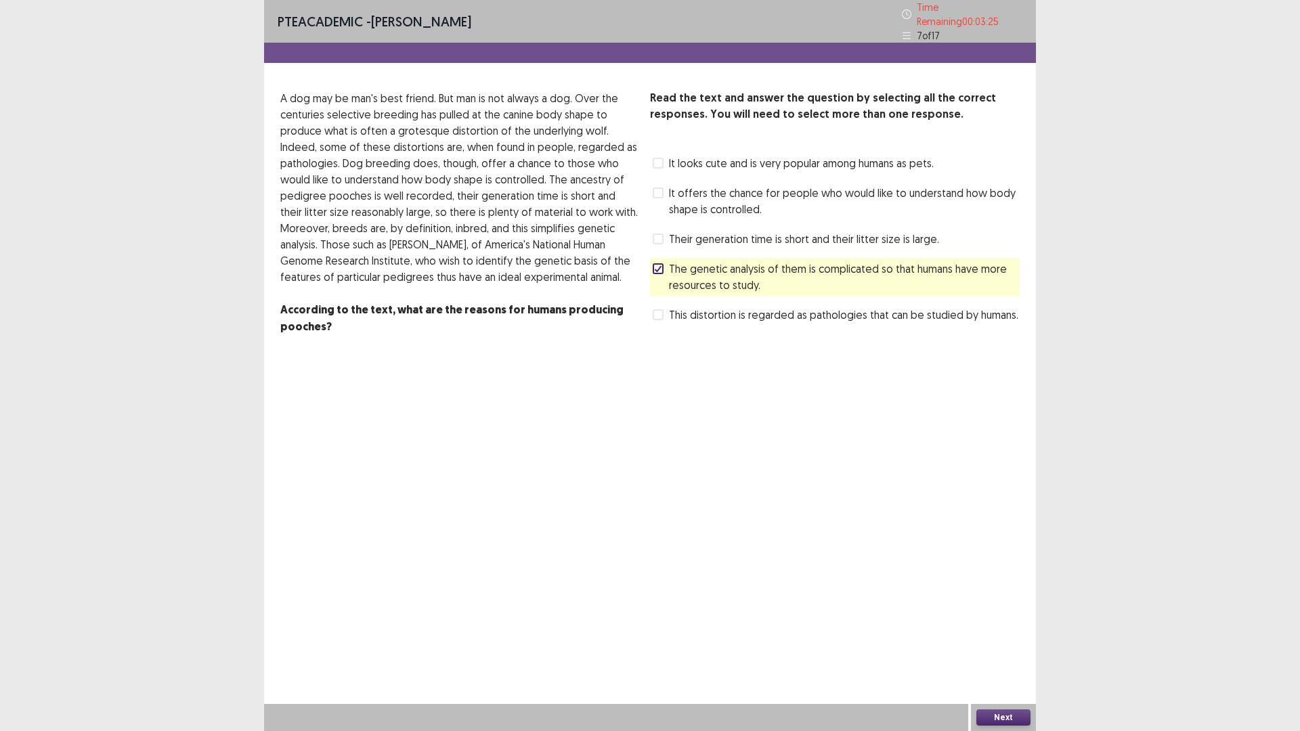
click at [652, 311] on div "This distortion is regarded as pathologies that can be studied by humans." at bounding box center [834, 315] width 368 height 22
drag, startPoint x: 655, startPoint y: 311, endPoint x: 661, endPoint y: 315, distance: 7.3
click at [661, 315] on label "This distortion is regarded as pathologies that can be studied by humans." at bounding box center [836, 315] width 366 height 16
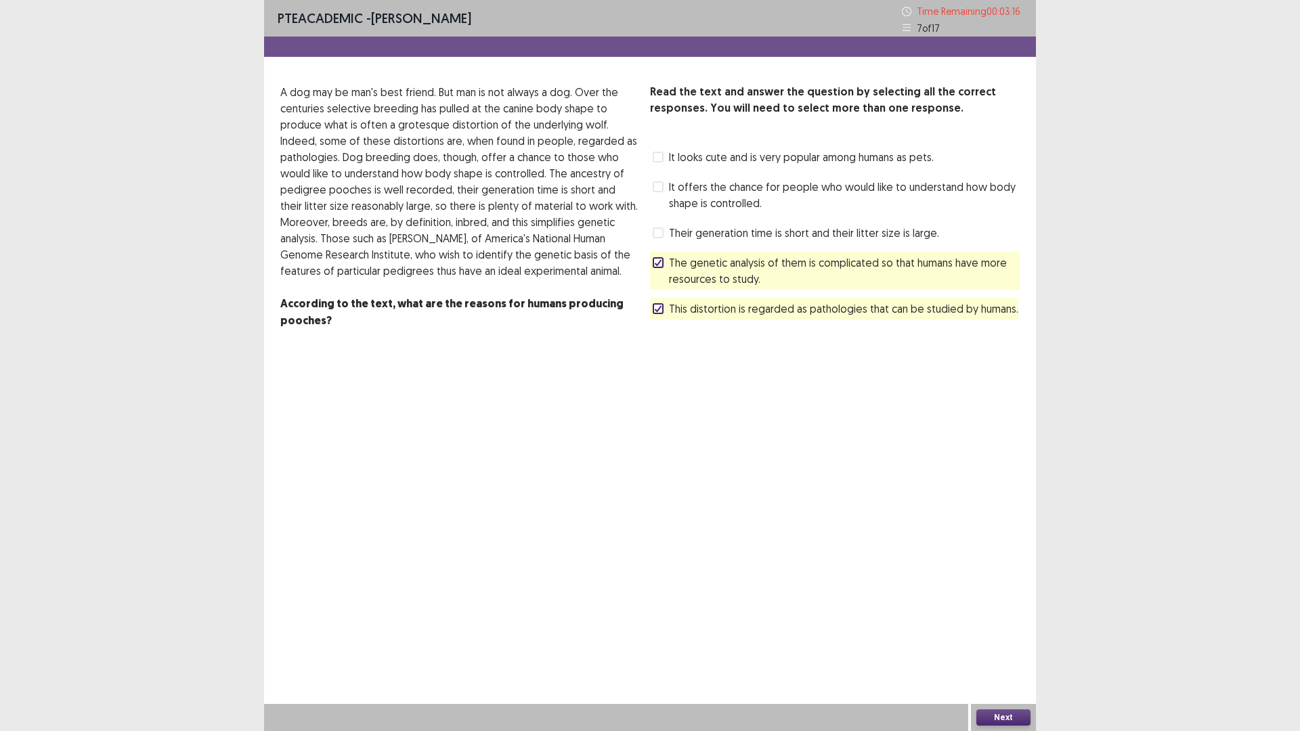
click at [1020, 616] on button "Next" at bounding box center [1003, 717] width 54 height 16
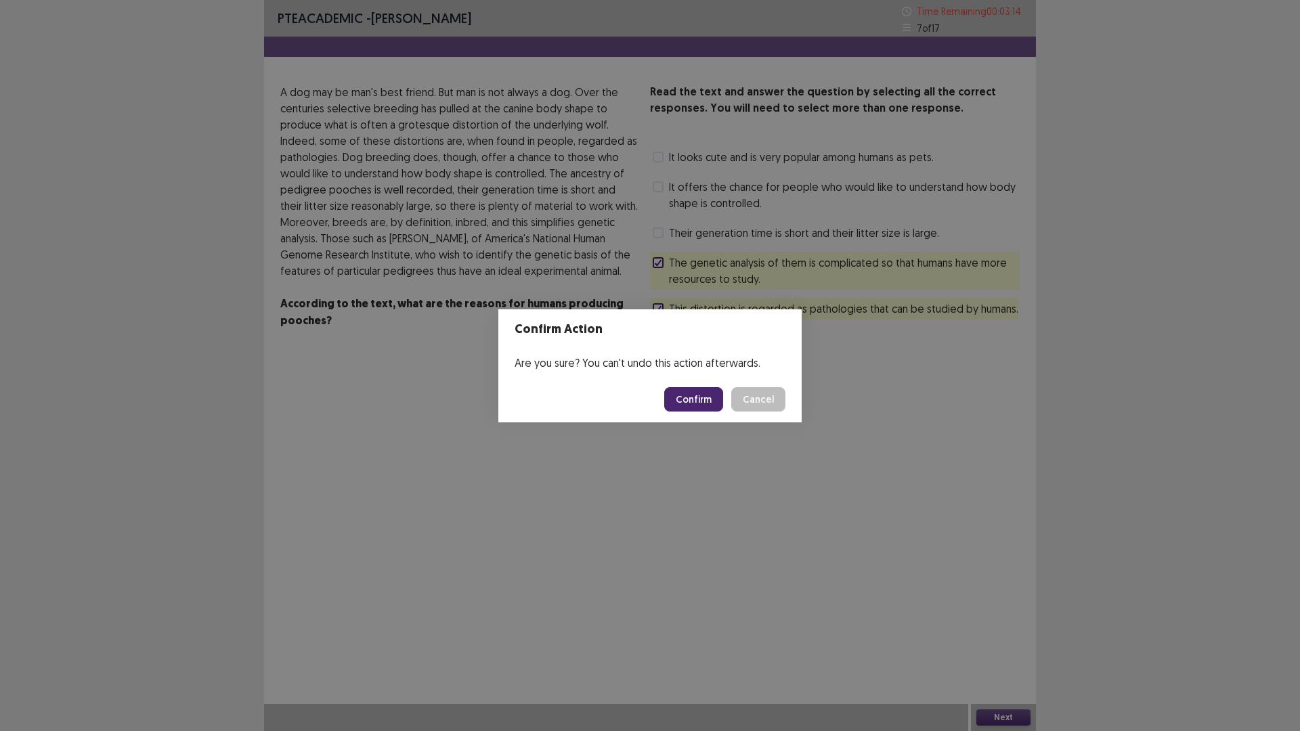
click at [706, 387] on button "Confirm" at bounding box center [693, 399] width 59 height 24
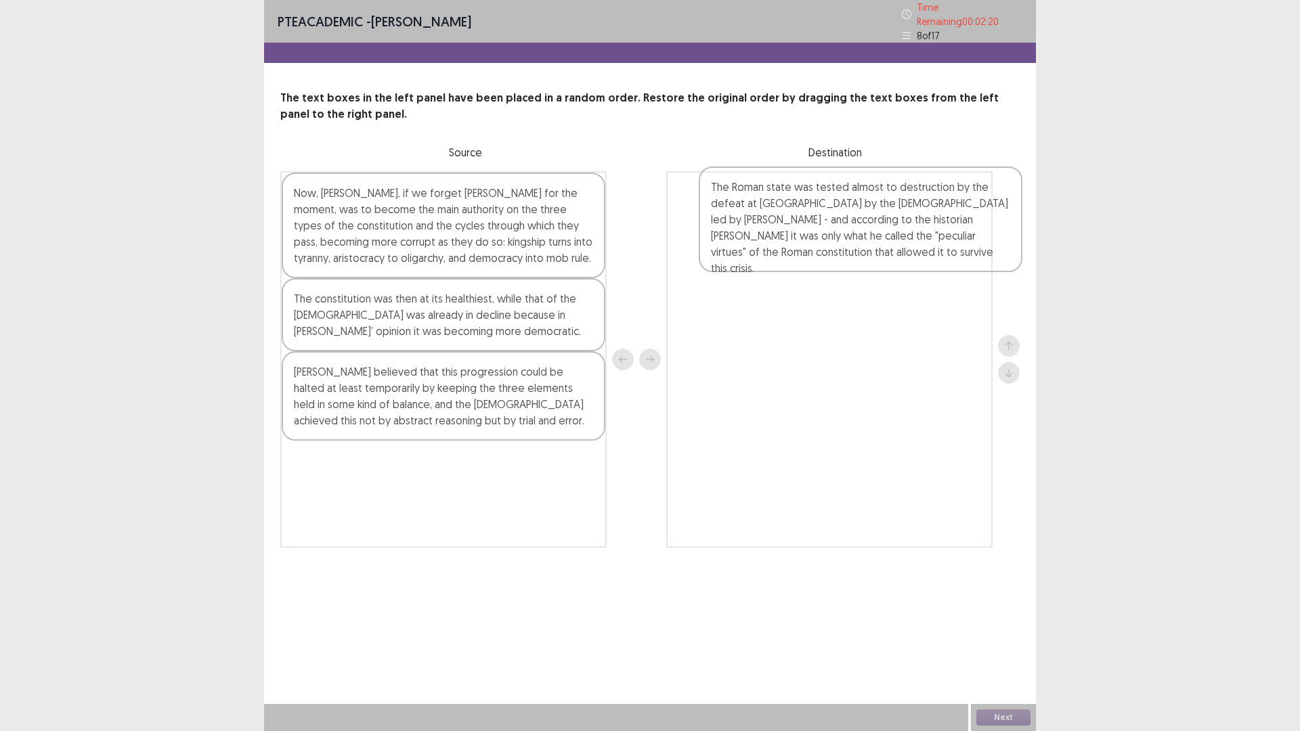
drag, startPoint x: 447, startPoint y: 324, endPoint x: 852, endPoint y: 224, distance: 417.0
click at [852, 224] on div "Now, [PERSON_NAME], if we forget [PERSON_NAME] for the moment, was to become th…" at bounding box center [649, 359] width 739 height 376
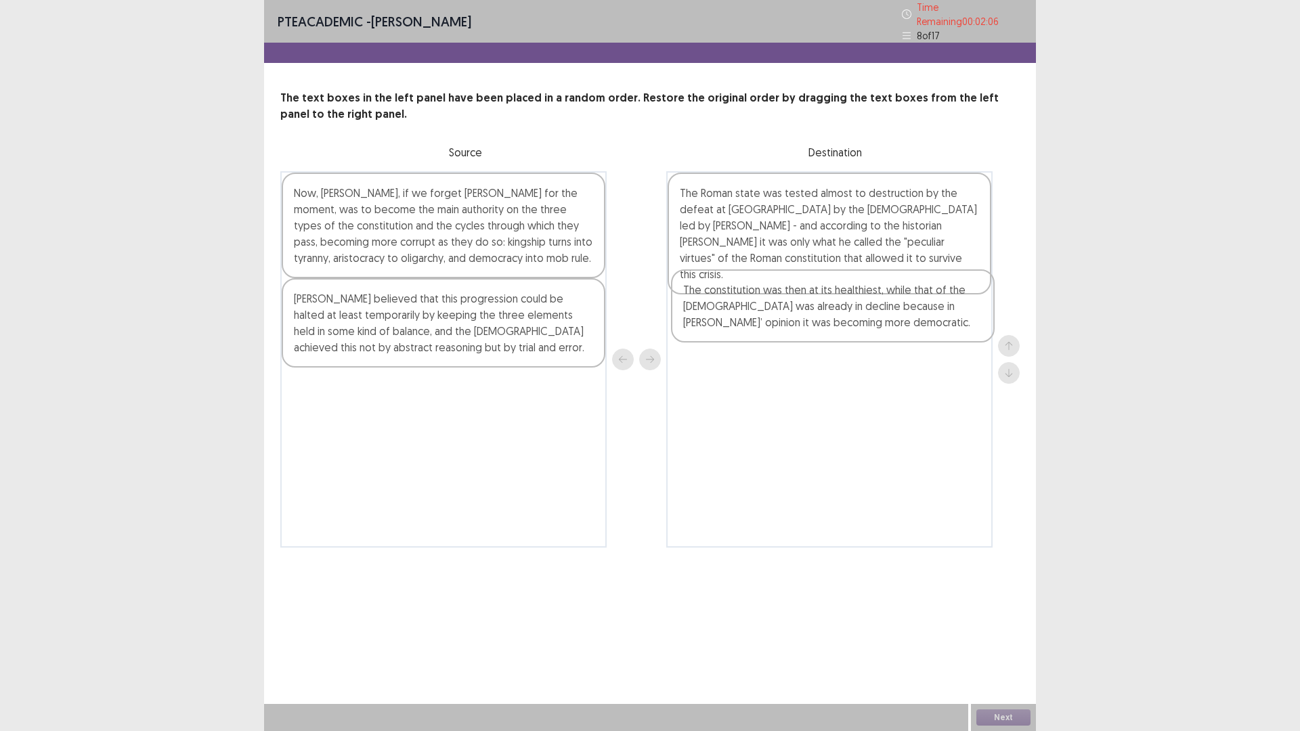
drag, startPoint x: 357, startPoint y: 308, endPoint x: 750, endPoint y: 305, distance: 392.6
click at [750, 305] on div "Now, [PERSON_NAME], if we forget [PERSON_NAME] for the moment, was to become th…" at bounding box center [649, 359] width 739 height 376
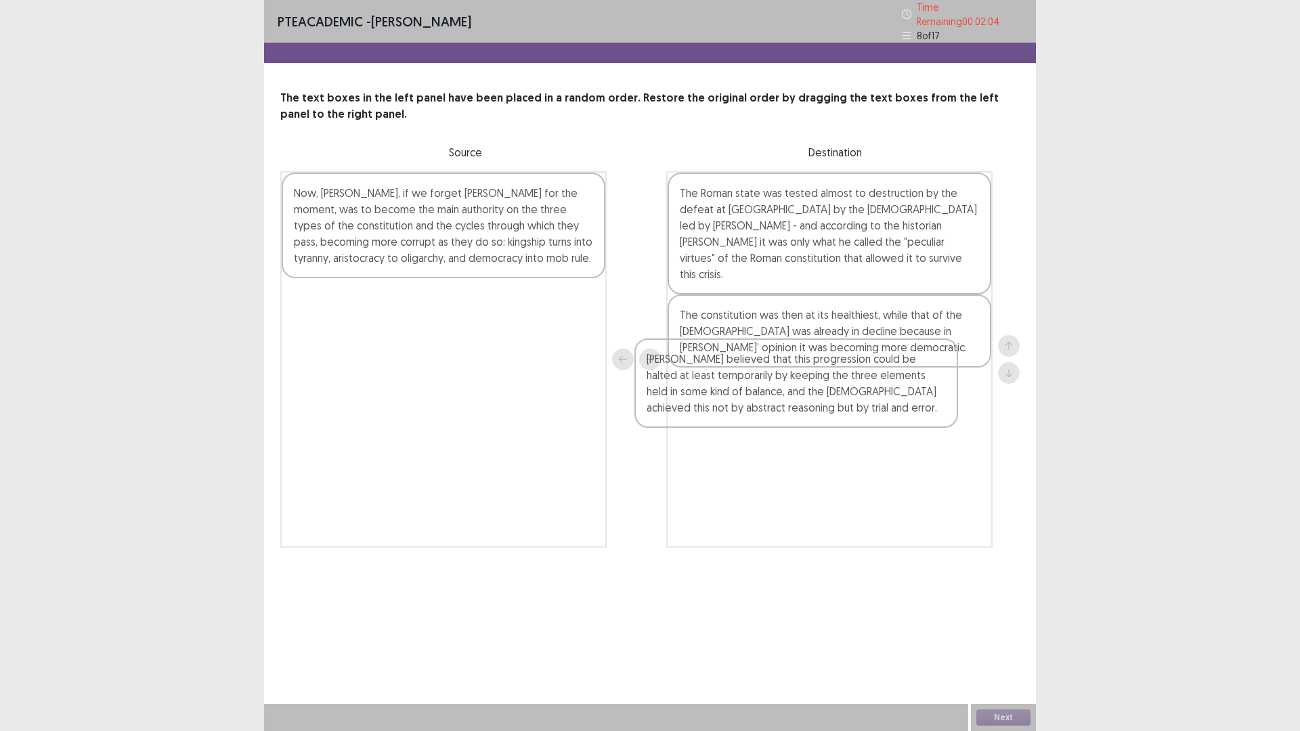
drag, startPoint x: 474, startPoint y: 316, endPoint x: 854, endPoint y: 387, distance: 386.9
click at [854, 387] on div "Now, [PERSON_NAME], if we forget [PERSON_NAME] for the moment, was to become th…" at bounding box center [649, 359] width 739 height 376
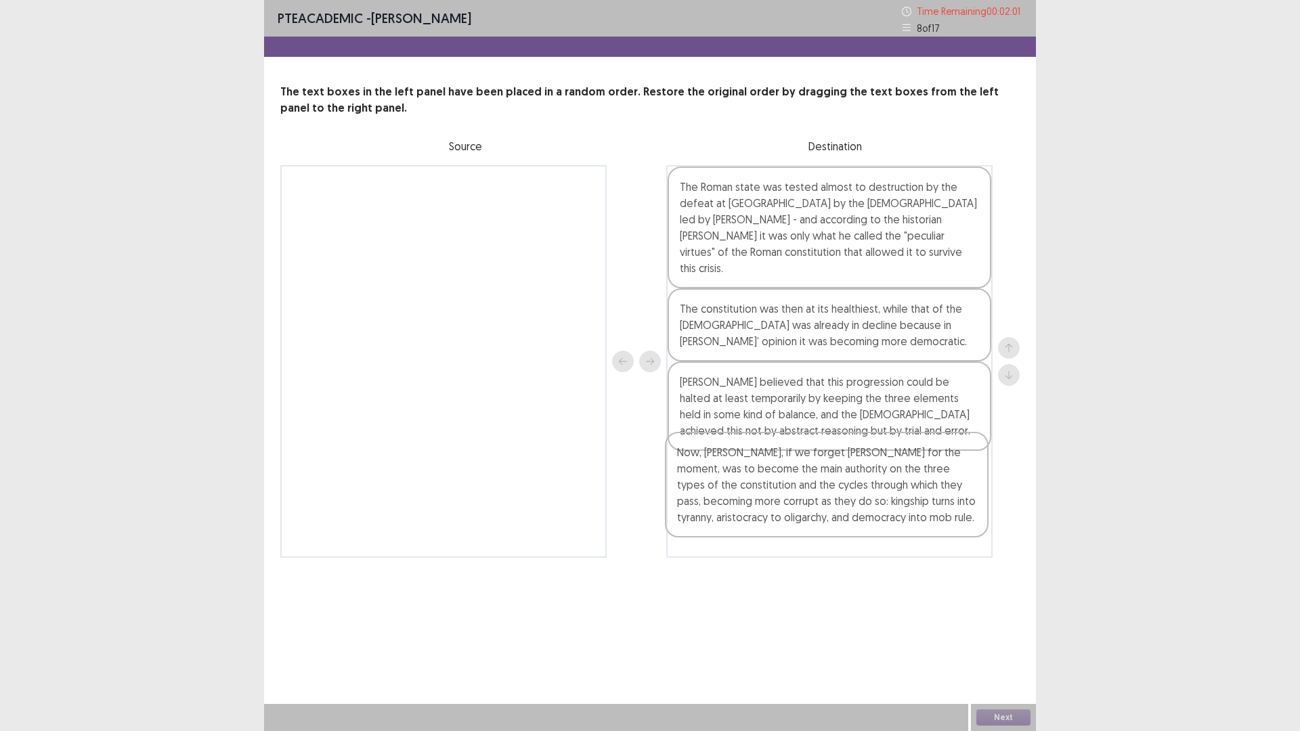
drag, startPoint x: 403, startPoint y: 220, endPoint x: 795, endPoint y: 491, distance: 476.8
click at [795, 491] on div "Now, [PERSON_NAME], if we forget [PERSON_NAME] for the moment, was to become th…" at bounding box center [649, 361] width 739 height 393
click at [991, 616] on button "Next" at bounding box center [1003, 717] width 54 height 16
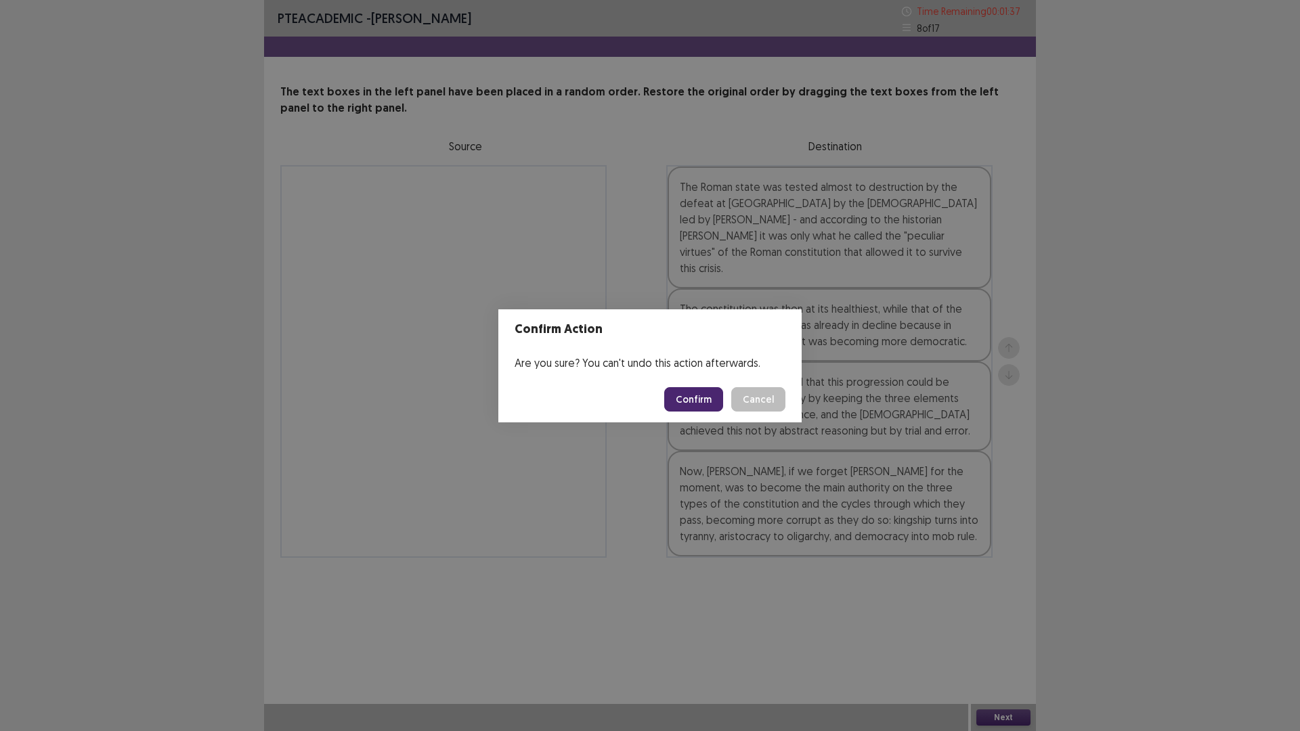
click at [691, 397] on button "Confirm" at bounding box center [693, 399] width 59 height 24
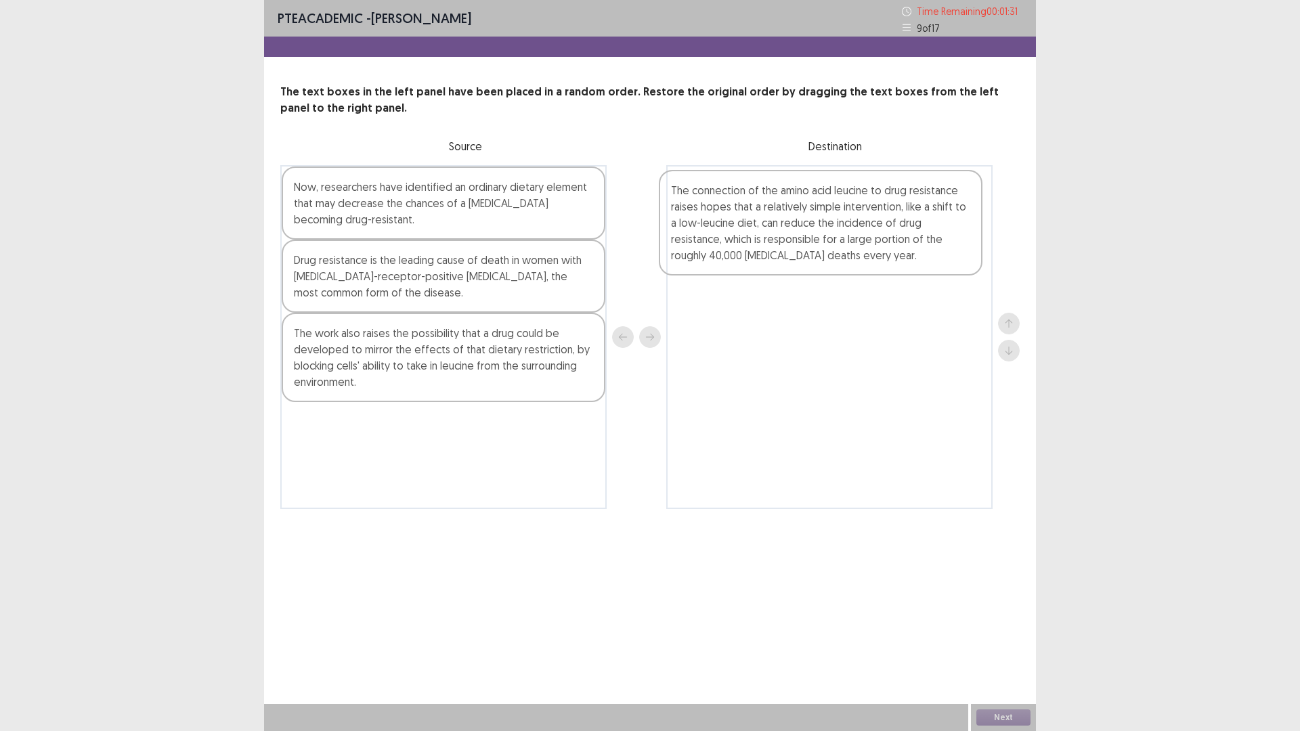
drag, startPoint x: 442, startPoint y: 469, endPoint x: 826, endPoint y: 234, distance: 450.4
click at [826, 234] on div "Now, researchers have identified an ordinary dietary element that may decrease …" at bounding box center [649, 337] width 739 height 344
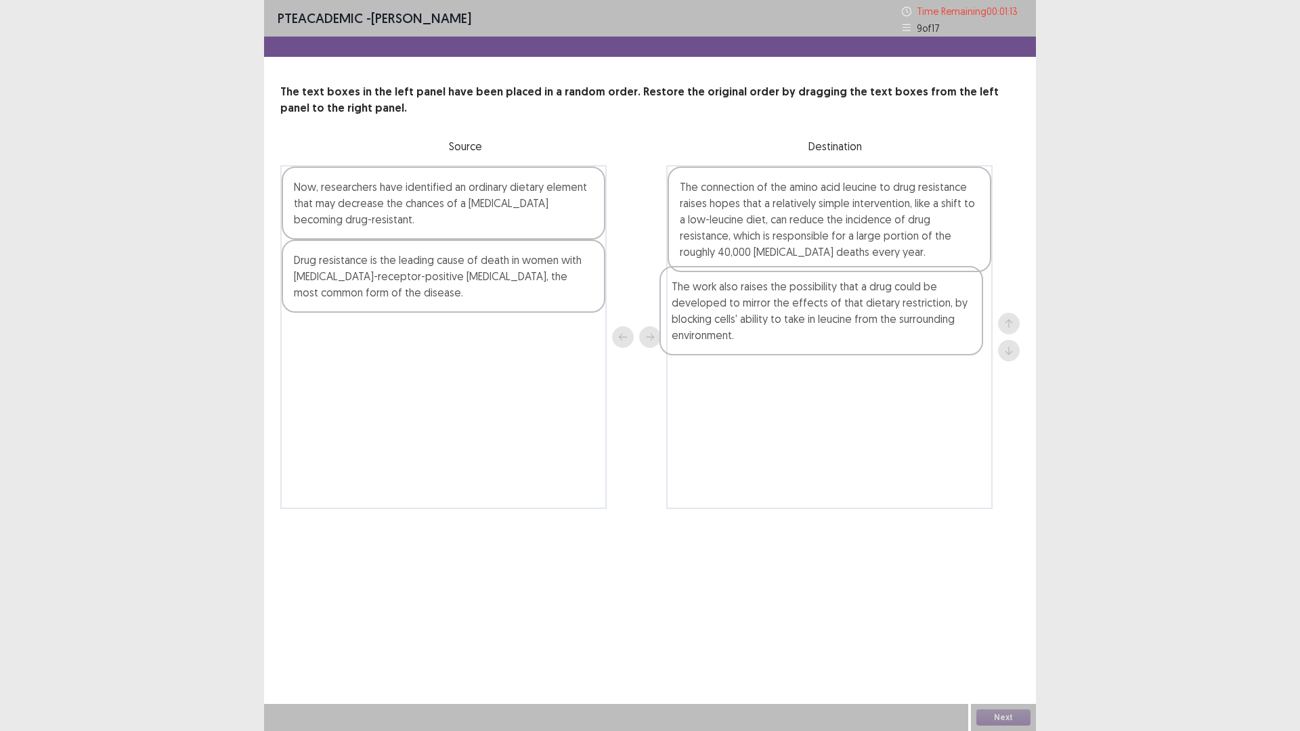
drag, startPoint x: 436, startPoint y: 364, endPoint x: 822, endPoint y: 321, distance: 388.3
click at [822, 321] on div "Now, researchers have identified an ordinary dietary element that may decrease …" at bounding box center [649, 337] width 739 height 344
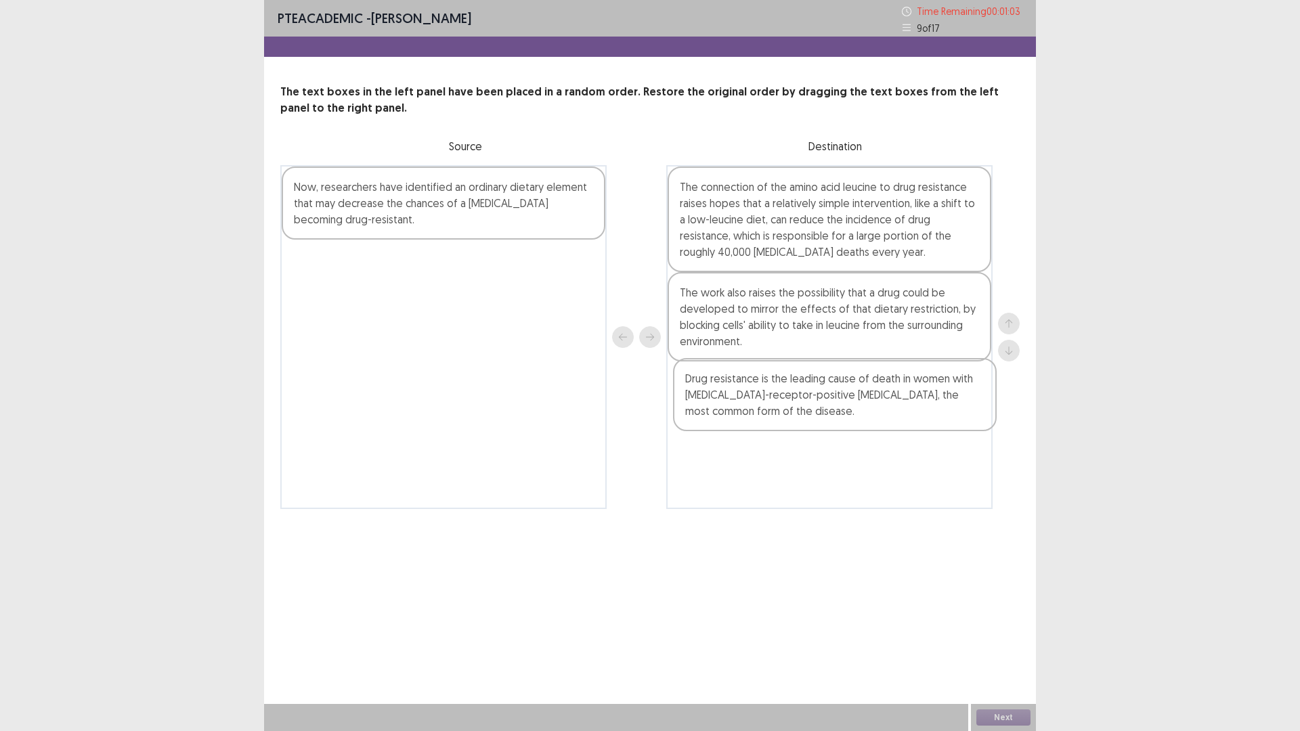
drag, startPoint x: 494, startPoint y: 278, endPoint x: 907, endPoint y: 410, distance: 433.5
click at [907, 410] on div "Now, researchers have identified an ordinary dietary element that may decrease …" at bounding box center [649, 337] width 739 height 344
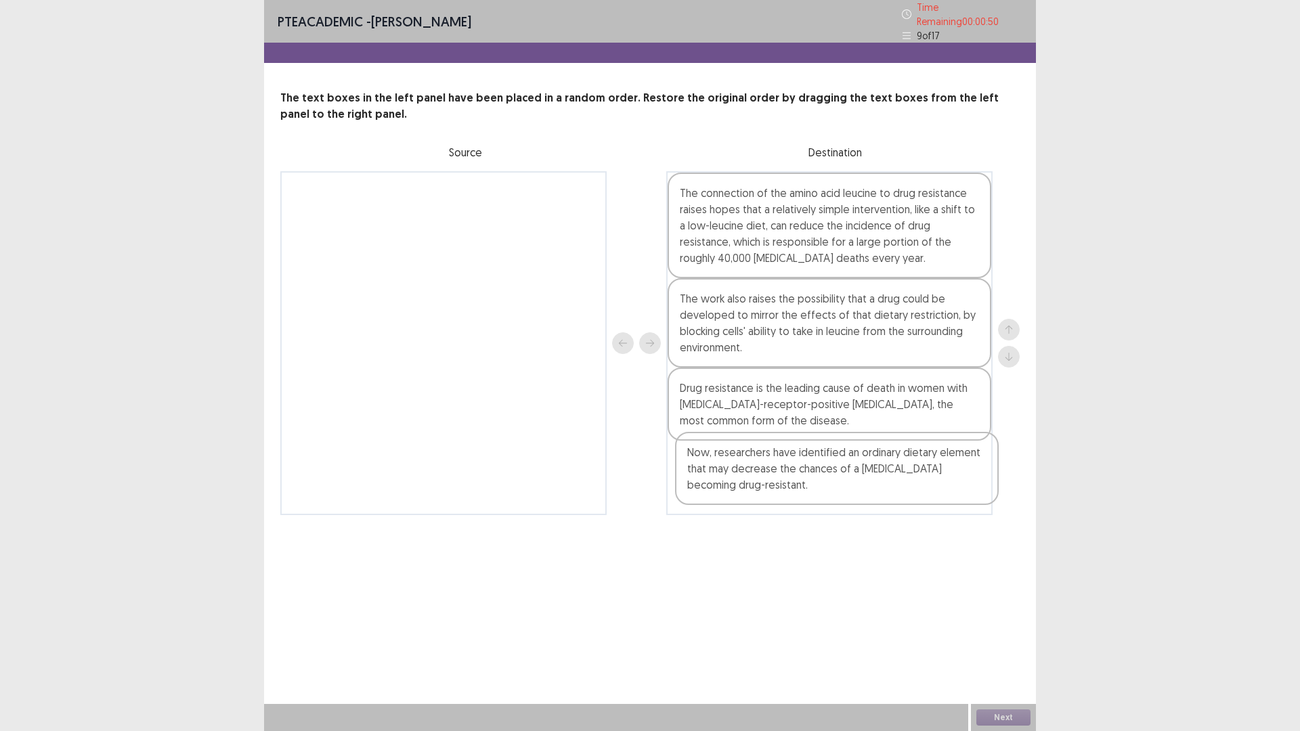
drag, startPoint x: 456, startPoint y: 211, endPoint x: 854, endPoint y: 480, distance: 480.3
click at [854, 480] on div "Now, researchers have identified an ordinary dietary element that may decrease …" at bounding box center [649, 343] width 739 height 344
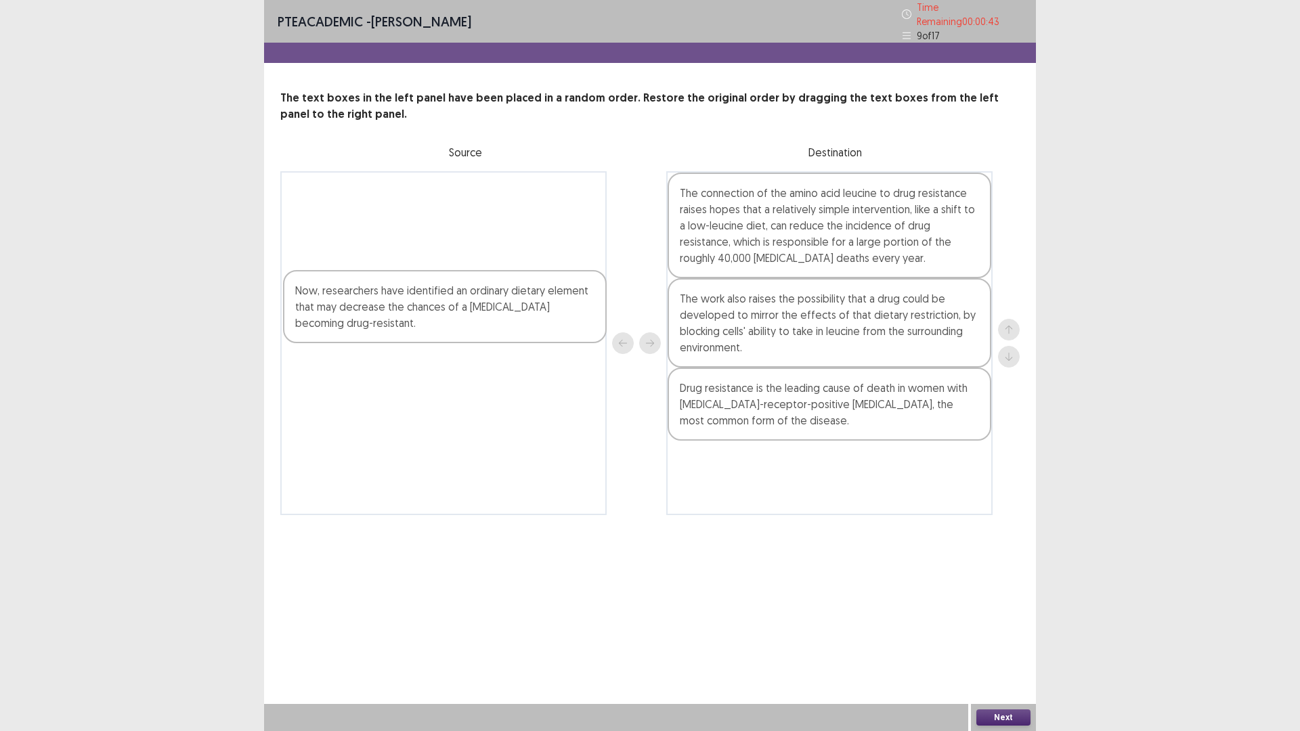
drag, startPoint x: 903, startPoint y: 487, endPoint x: 512, endPoint y: 322, distance: 424.5
click at [512, 322] on div "The connection of the amino acid leucine to drug resistance raises hopes that a…" at bounding box center [649, 343] width 739 height 344
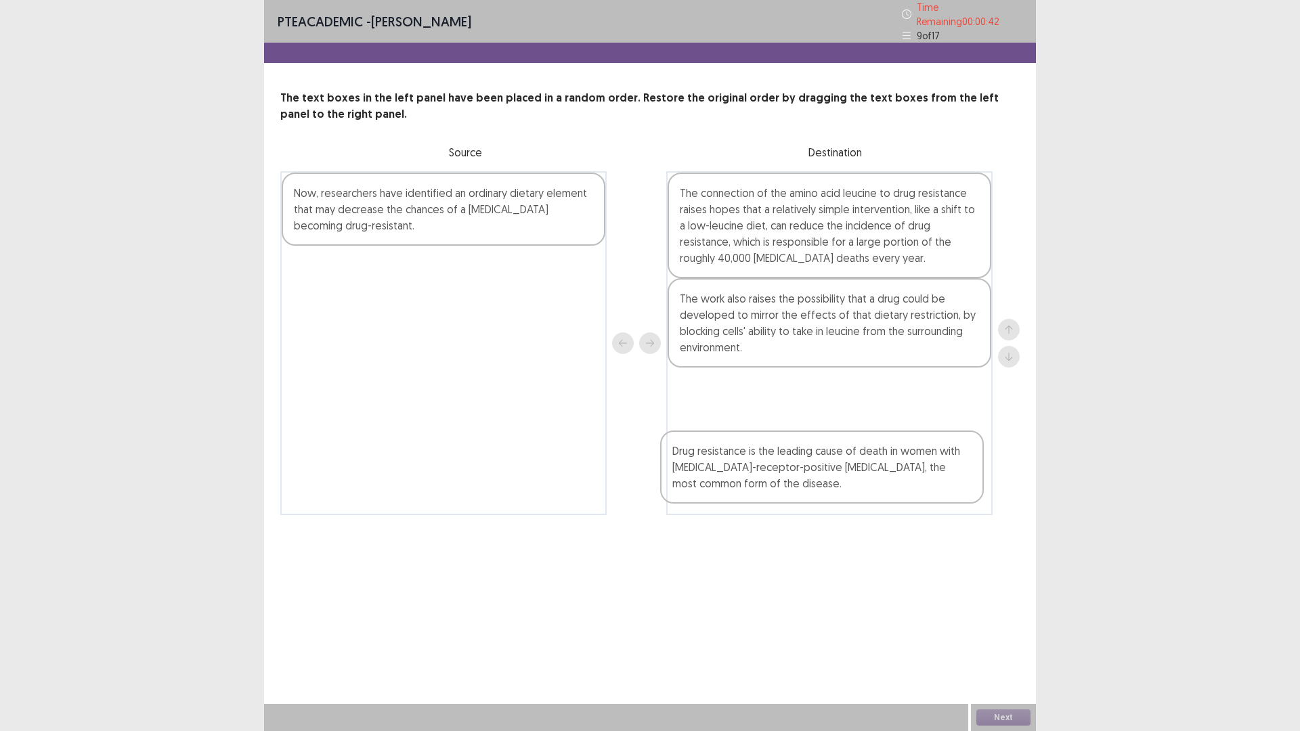
drag, startPoint x: 806, startPoint y: 416, endPoint x: 798, endPoint y: 491, distance: 76.2
click at [798, 491] on div "The connection of the amino acid leucine to drug resistance raises hopes that a…" at bounding box center [829, 343] width 326 height 344
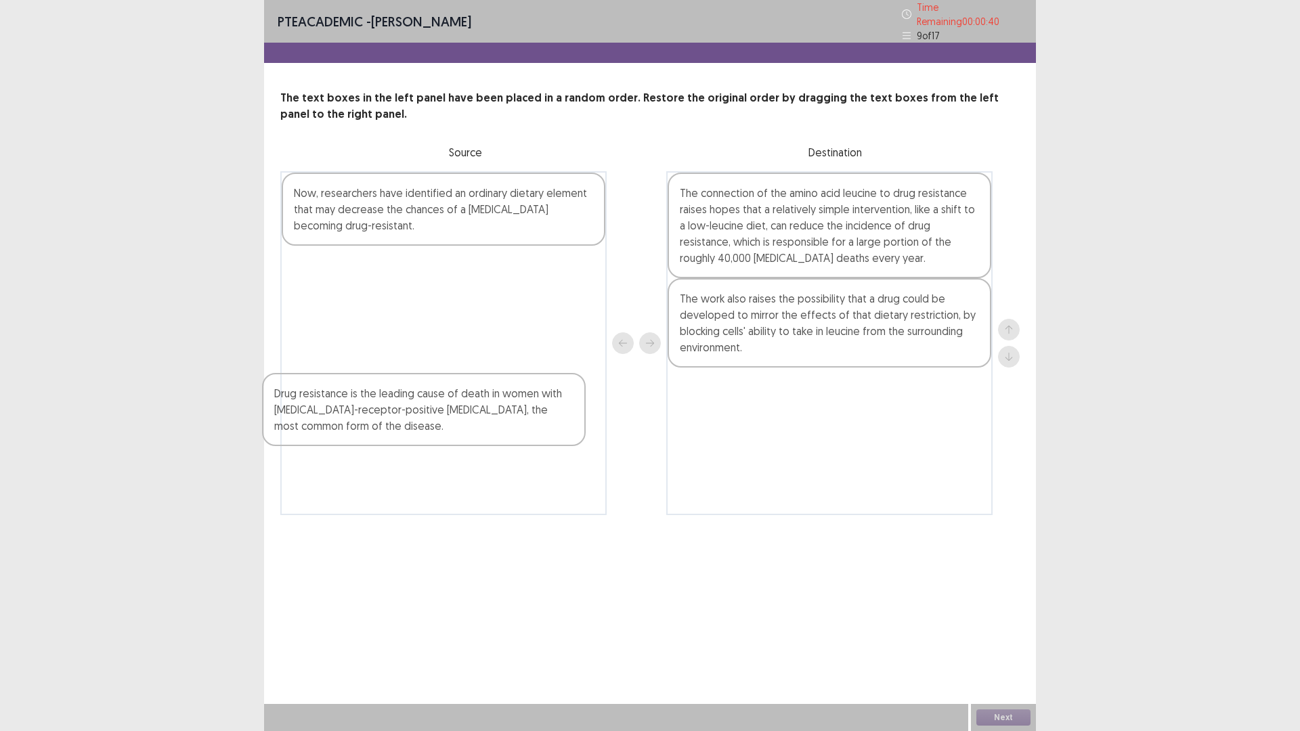
drag, startPoint x: 806, startPoint y: 397, endPoint x: 408, endPoint y: 405, distance: 398.1
click at [403, 408] on div "Now, researchers have identified an ordinary dietary element that may decrease …" at bounding box center [649, 343] width 739 height 344
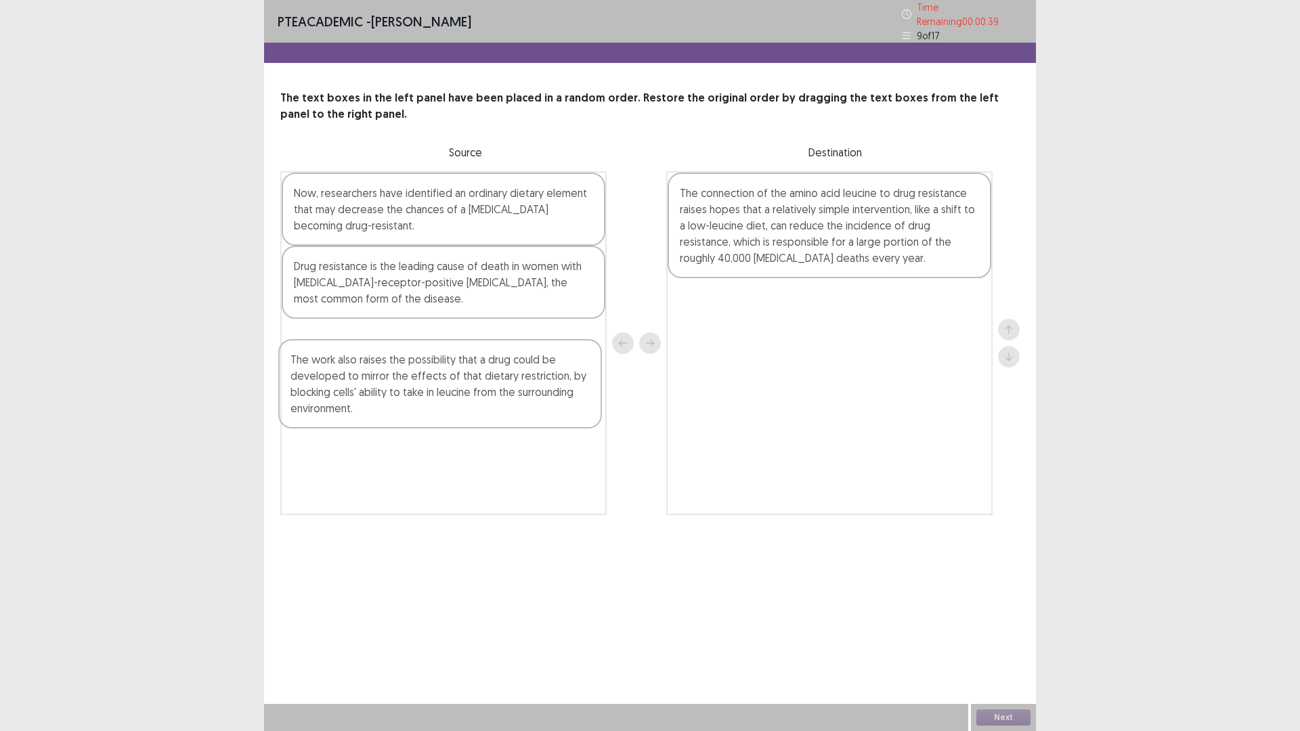
drag, startPoint x: 771, startPoint y: 354, endPoint x: 386, endPoint y: 413, distance: 389.7
click at [386, 413] on div "Now, researchers have identified an ordinary dietary element that may decrease …" at bounding box center [649, 343] width 739 height 344
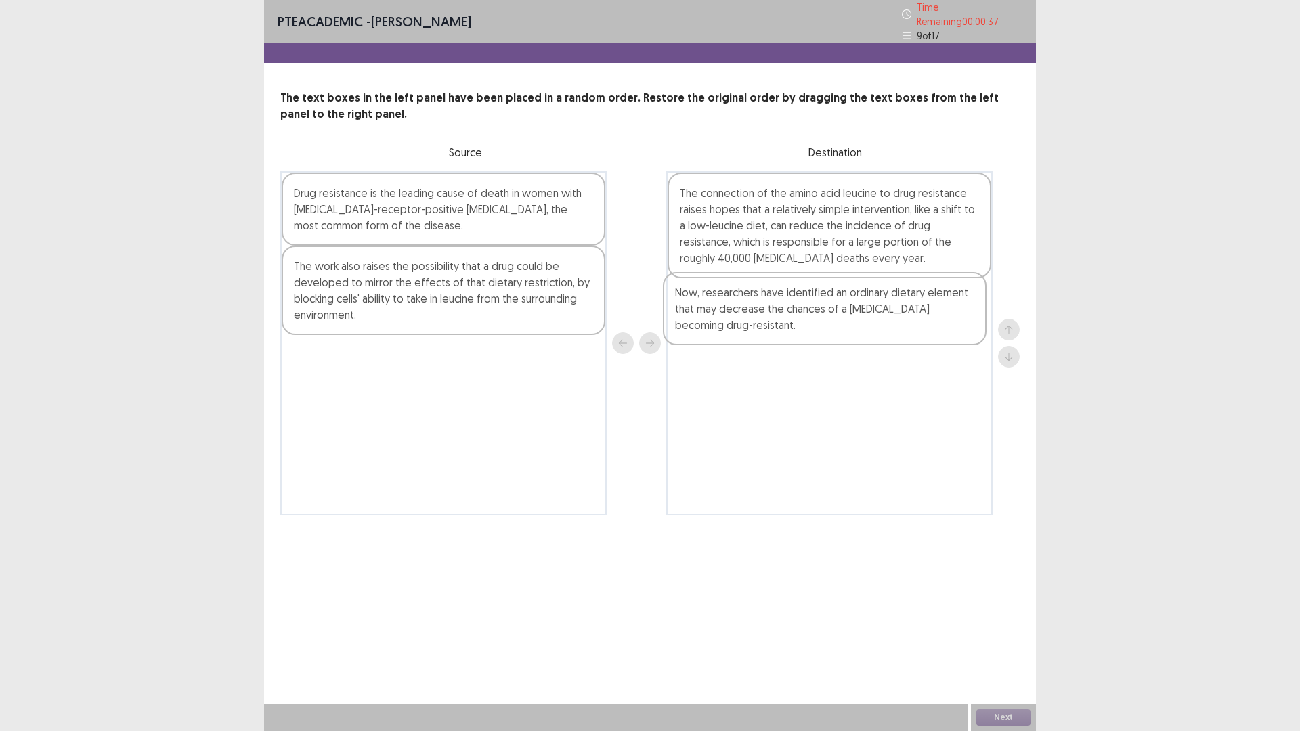
drag, startPoint x: 437, startPoint y: 219, endPoint x: 829, endPoint y: 326, distance: 406.3
click at [829, 326] on div "Now, researchers have identified an ordinary dietary element that may decrease …" at bounding box center [649, 343] width 739 height 344
drag, startPoint x: 473, startPoint y: 209, endPoint x: 481, endPoint y: 212, distance: 8.6
click at [481, 212] on div "Drug resistance is the leading cause of death in women with [MEDICAL_DATA]-rece…" at bounding box center [443, 343] width 326 height 344
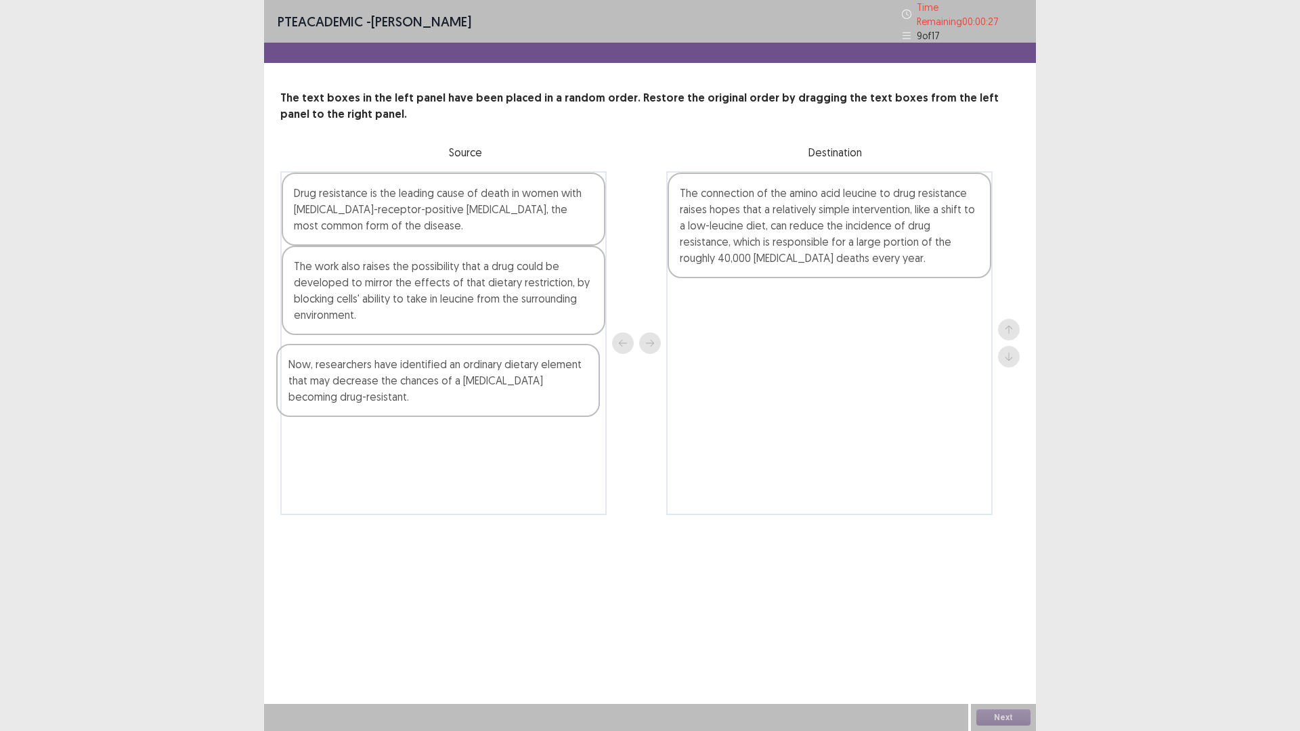
drag, startPoint x: 794, startPoint y: 328, endPoint x: 407, endPoint y: 378, distance: 390.4
click at [392, 409] on div "Drug resistance is the leading cause of death in women with [MEDICAL_DATA]-rece…" at bounding box center [649, 343] width 739 height 344
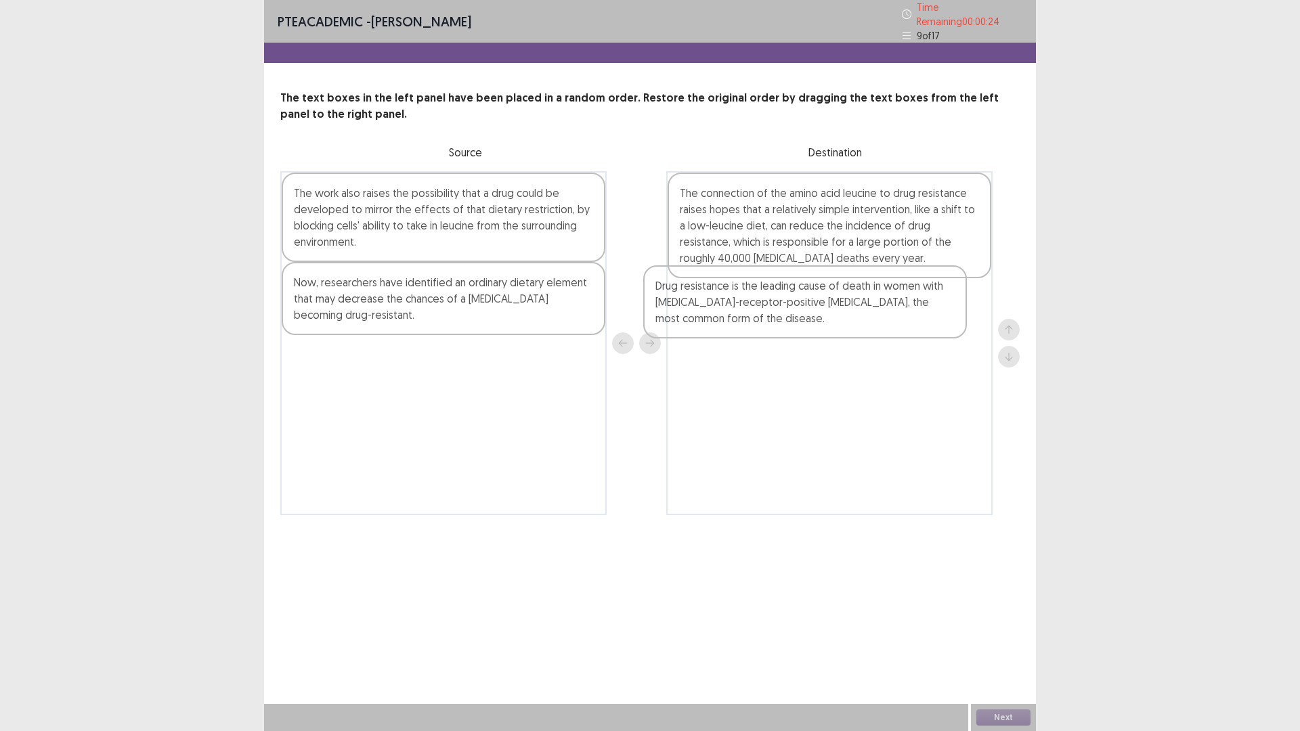
drag, startPoint x: 453, startPoint y: 212, endPoint x: 826, endPoint y: 313, distance: 386.6
click at [826, 313] on div "Drug resistance is the leading cause of death in women with [MEDICAL_DATA]-rece…" at bounding box center [649, 343] width 739 height 344
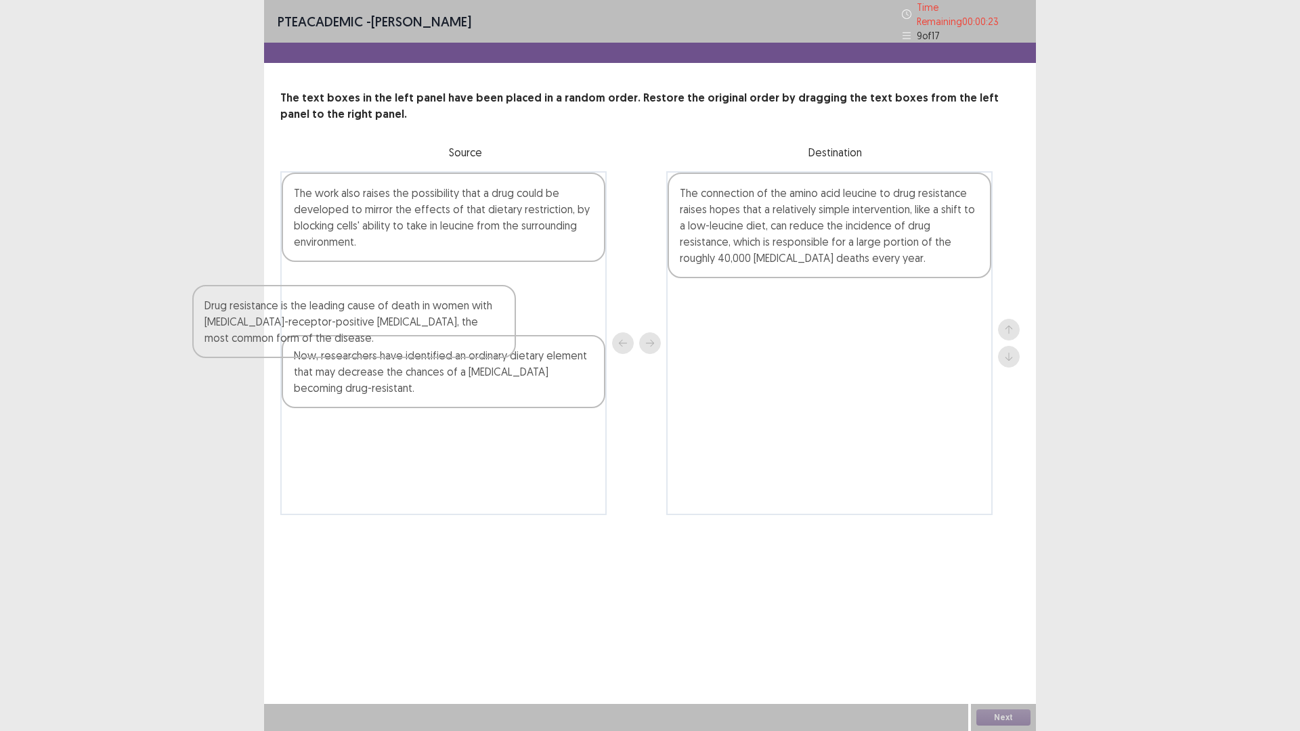
drag, startPoint x: 875, startPoint y: 347, endPoint x: 421, endPoint y: 339, distance: 453.6
click at [419, 340] on div "The work also raises the possibility that a drug could be developed to mirror t…" at bounding box center [649, 343] width 739 height 344
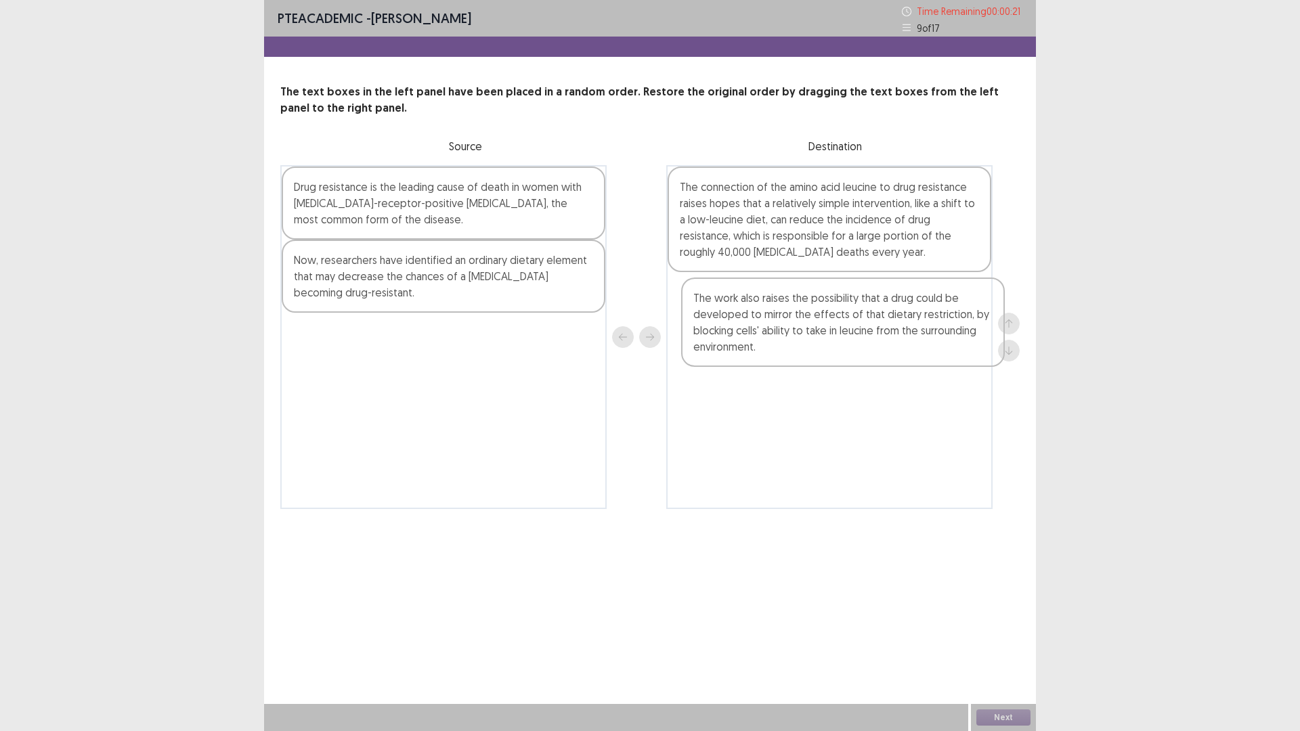
drag, startPoint x: 630, startPoint y: 261, endPoint x: 886, endPoint y: 328, distance: 265.0
click at [887, 328] on div "The work also raises the possibility that a drug could be developed to mirror t…" at bounding box center [649, 337] width 739 height 344
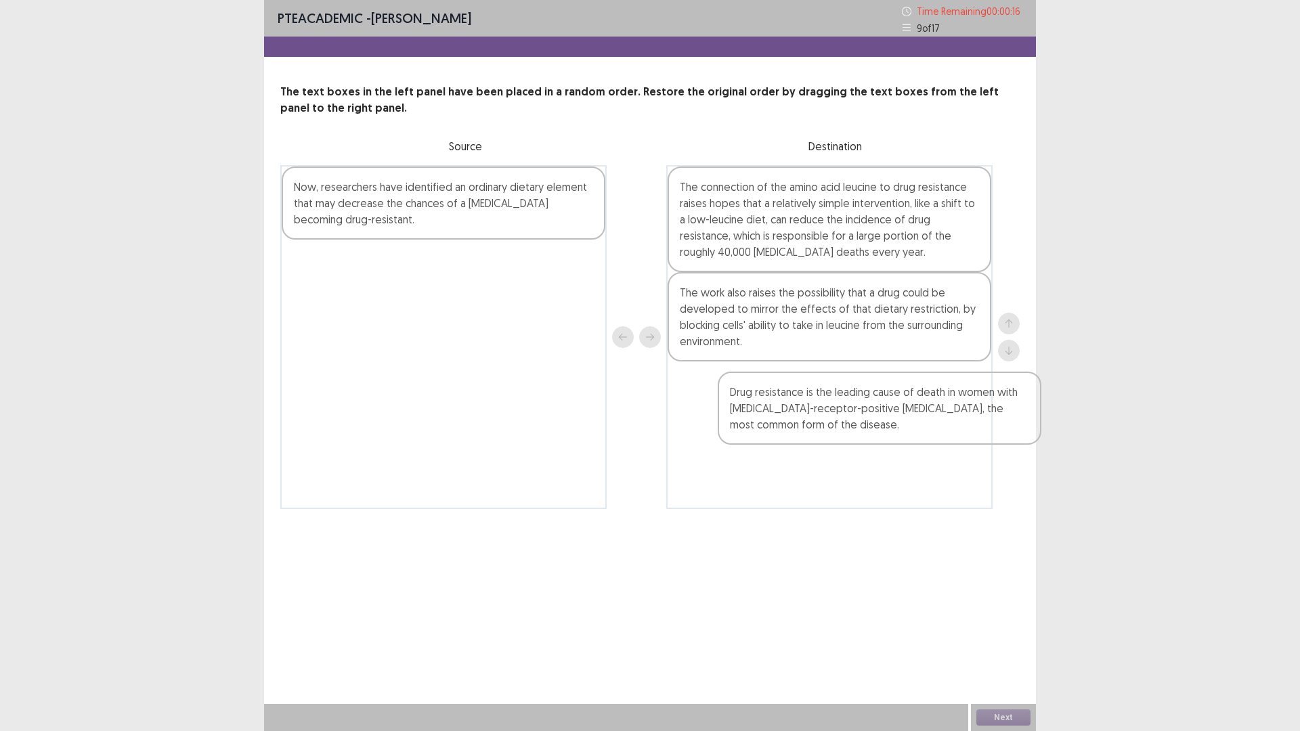
drag, startPoint x: 452, startPoint y: 202, endPoint x: 843, endPoint y: 390, distance: 434.2
click at [886, 397] on div "Drug resistance is the leading cause of death in women with [MEDICAL_DATA]-rece…" at bounding box center [649, 337] width 739 height 344
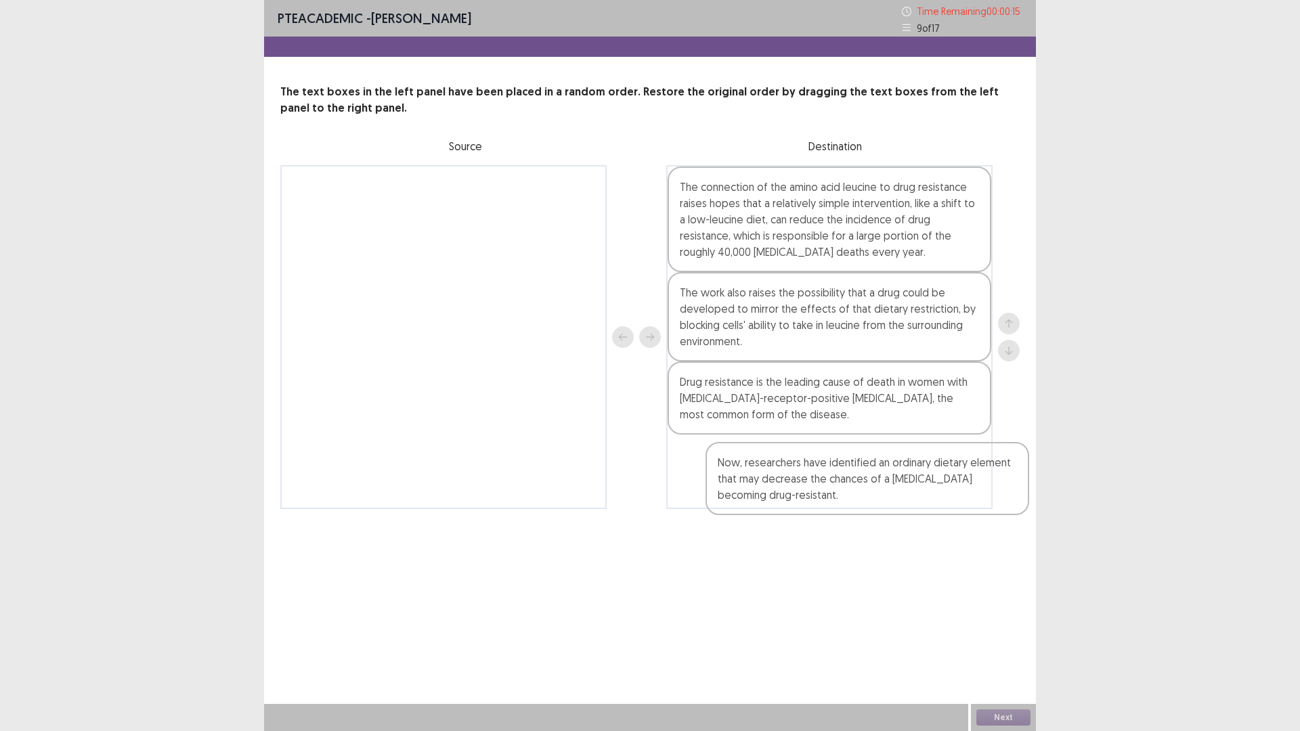
drag, startPoint x: 444, startPoint y: 208, endPoint x: 843, endPoint y: 466, distance: 475.2
click at [843, 466] on div "Now, researchers have identified an ordinary dietary element that may decrease …" at bounding box center [649, 337] width 739 height 344
click at [1012, 616] on button "Next" at bounding box center [1003, 717] width 54 height 16
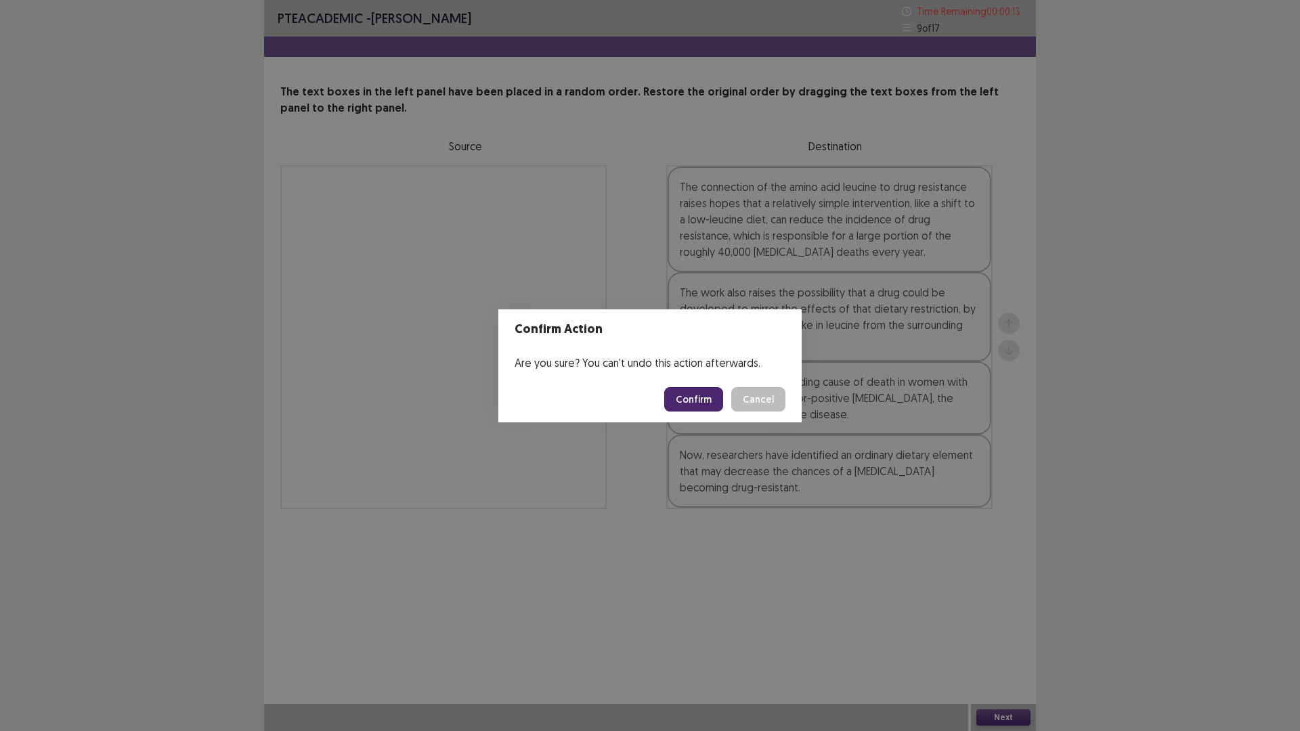
click at [688, 372] on div "Are you sure? You can't undo this action afterwards." at bounding box center [649, 362] width 303 height 27
click at [694, 396] on button "Confirm" at bounding box center [693, 399] width 59 height 24
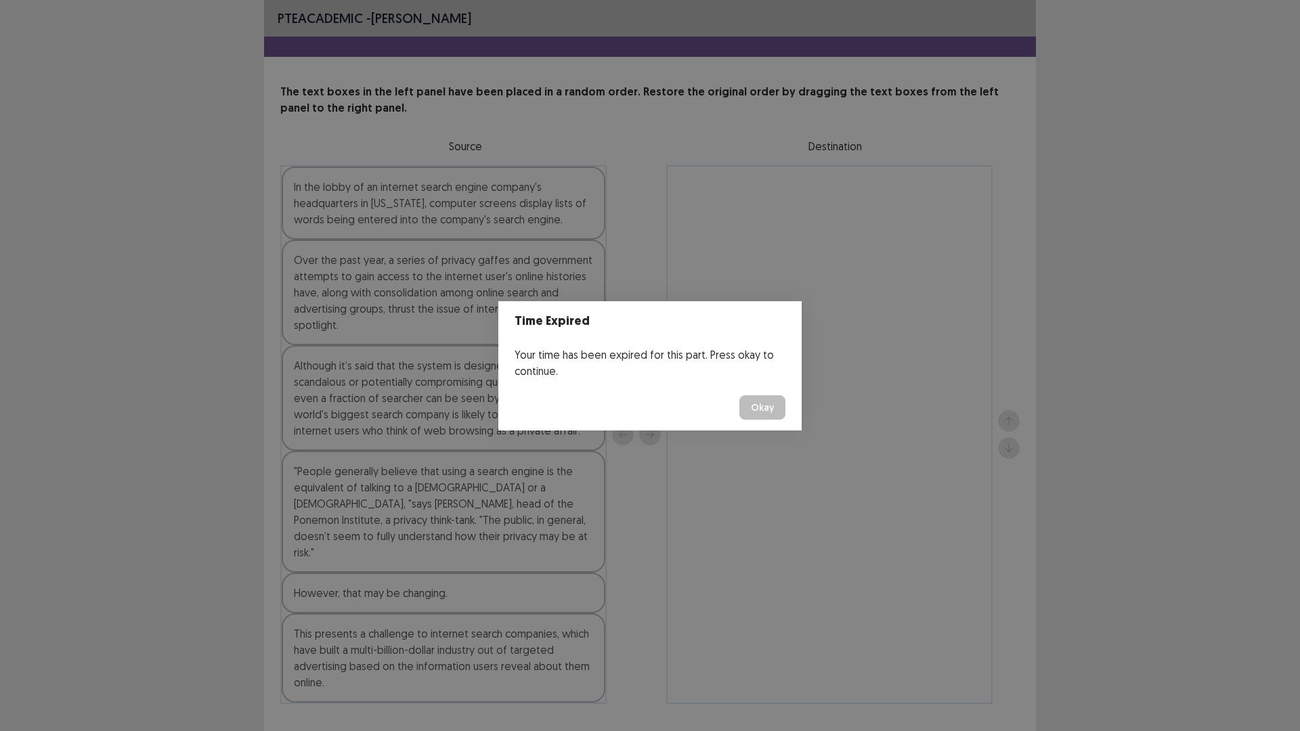
click at [751, 410] on button "Okay" at bounding box center [762, 407] width 46 height 24
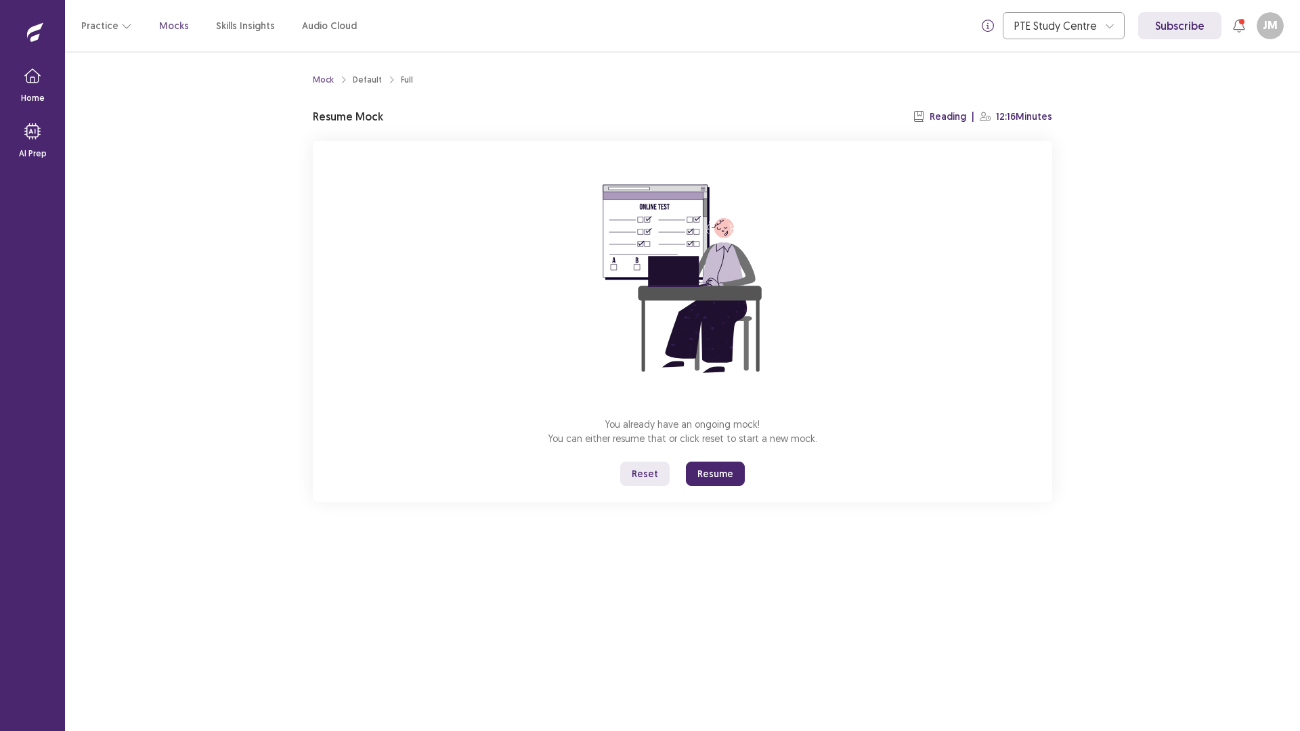
click at [718, 479] on button "Resume" at bounding box center [715, 474] width 59 height 24
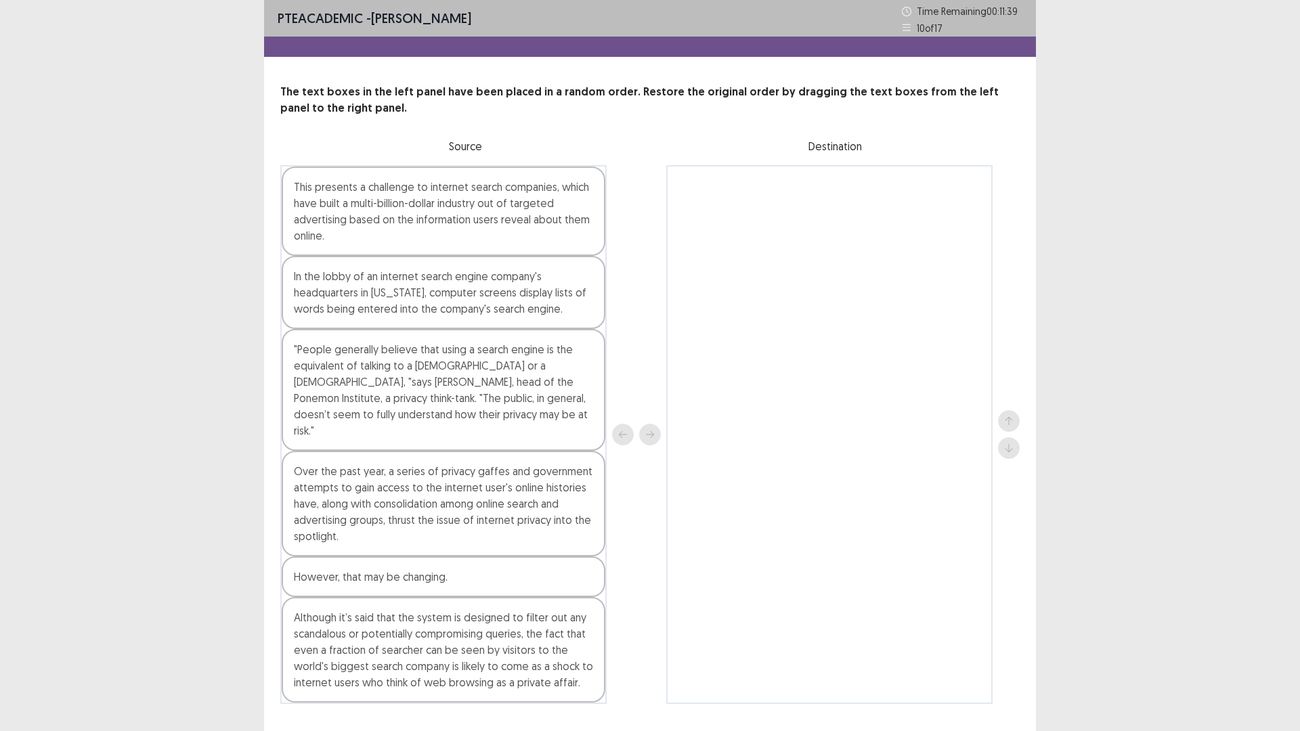
drag, startPoint x: 492, startPoint y: 495, endPoint x: 487, endPoint y: 393, distance: 102.4
click at [756, 324] on div "This presents a challenge to internet search companies, which have built a mult…" at bounding box center [649, 434] width 739 height 539
drag, startPoint x: 373, startPoint y: 496, endPoint x: 504, endPoint y: 466, distance: 134.0
click at [598, 451] on div "Over the past year, a series of privacy gaffes and government attempts to gain …" at bounding box center [444, 504] width 324 height 106
click at [468, 473] on div "Over the past year, a series of privacy gaffes and government attempts to gain …" at bounding box center [444, 504] width 324 height 106
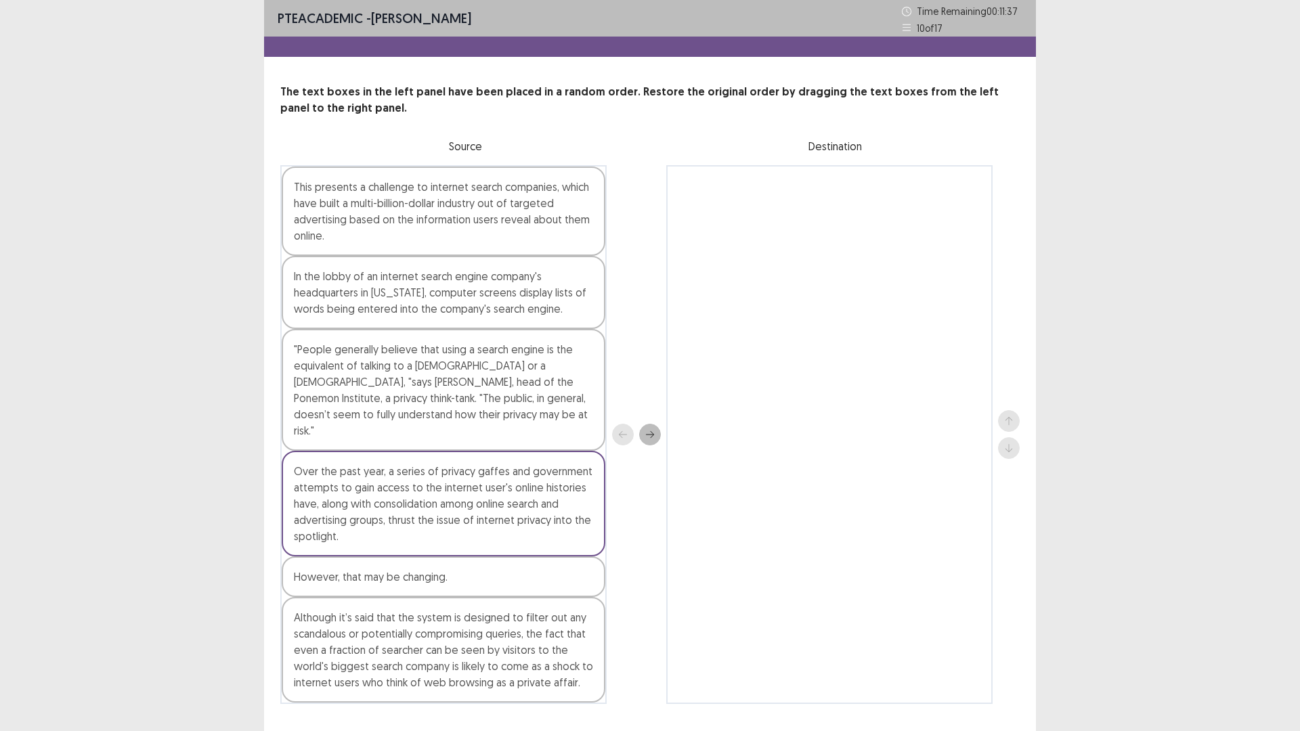
drag, startPoint x: 438, startPoint y: 482, endPoint x: 739, endPoint y: 399, distance: 312.5
click at [813, 395] on div "This presents a challenge to internet search companies, which have built a mult…" at bounding box center [649, 434] width 739 height 539
click at [649, 424] on button "next" at bounding box center [650, 435] width 22 height 22
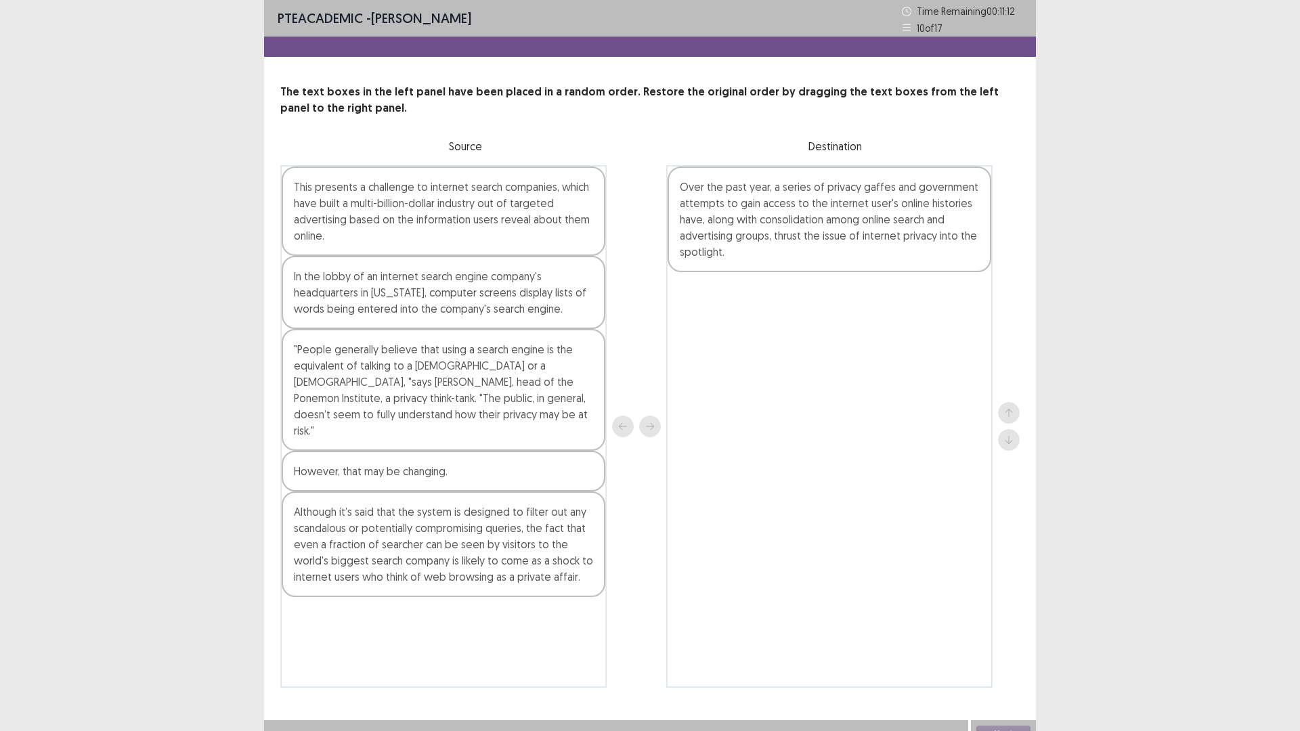
click at [411, 392] on div ""People generally believe that using a search engine is the equivalent of talki…" at bounding box center [444, 390] width 324 height 122
click at [521, 527] on div "Although it’s said that the system is designed to filter out any scandalous or …" at bounding box center [444, 544] width 324 height 106
click at [487, 223] on div "This presents a challenge to internet search companies, which have built a mult…" at bounding box center [444, 211] width 324 height 89
click at [648, 425] on icon "next" at bounding box center [649, 426] width 9 height 9
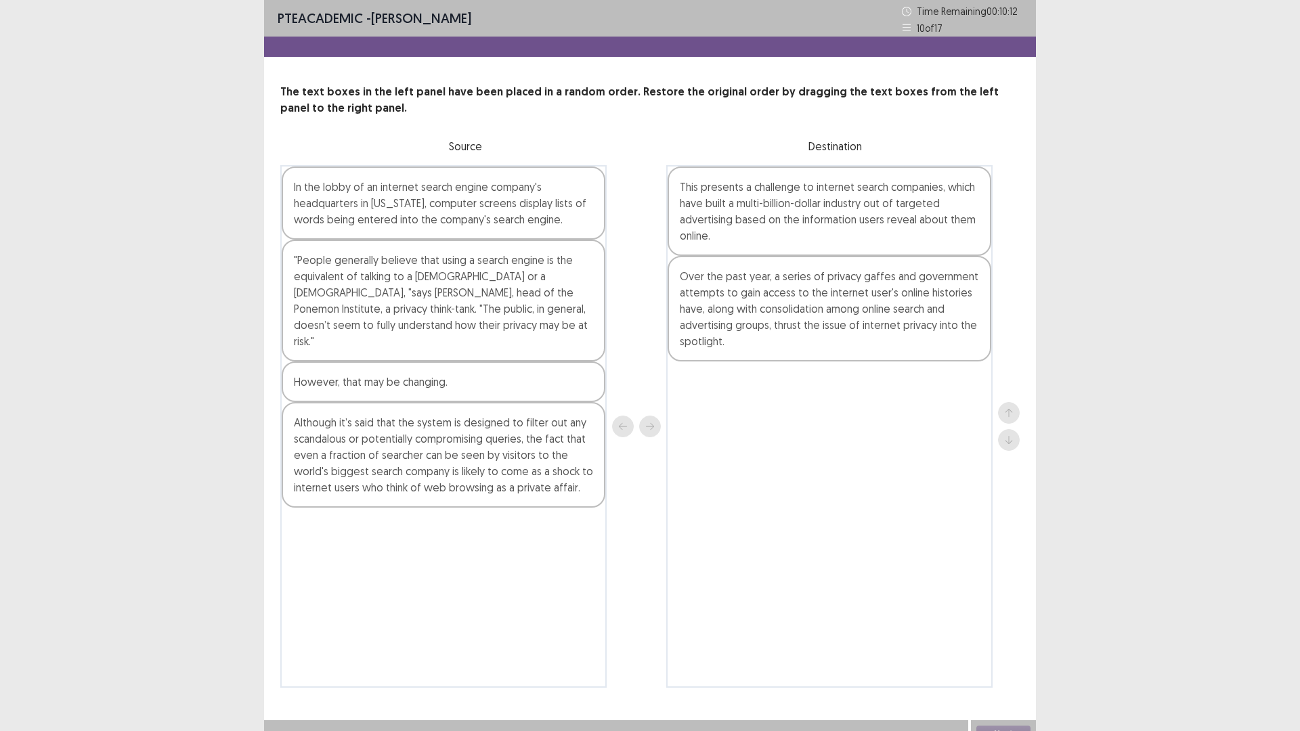
click at [418, 440] on div "Although it’s said that the system is designed to filter out any scandalous or …" at bounding box center [444, 455] width 324 height 106
click at [653, 427] on icon "next" at bounding box center [650, 426] width 8 height 7
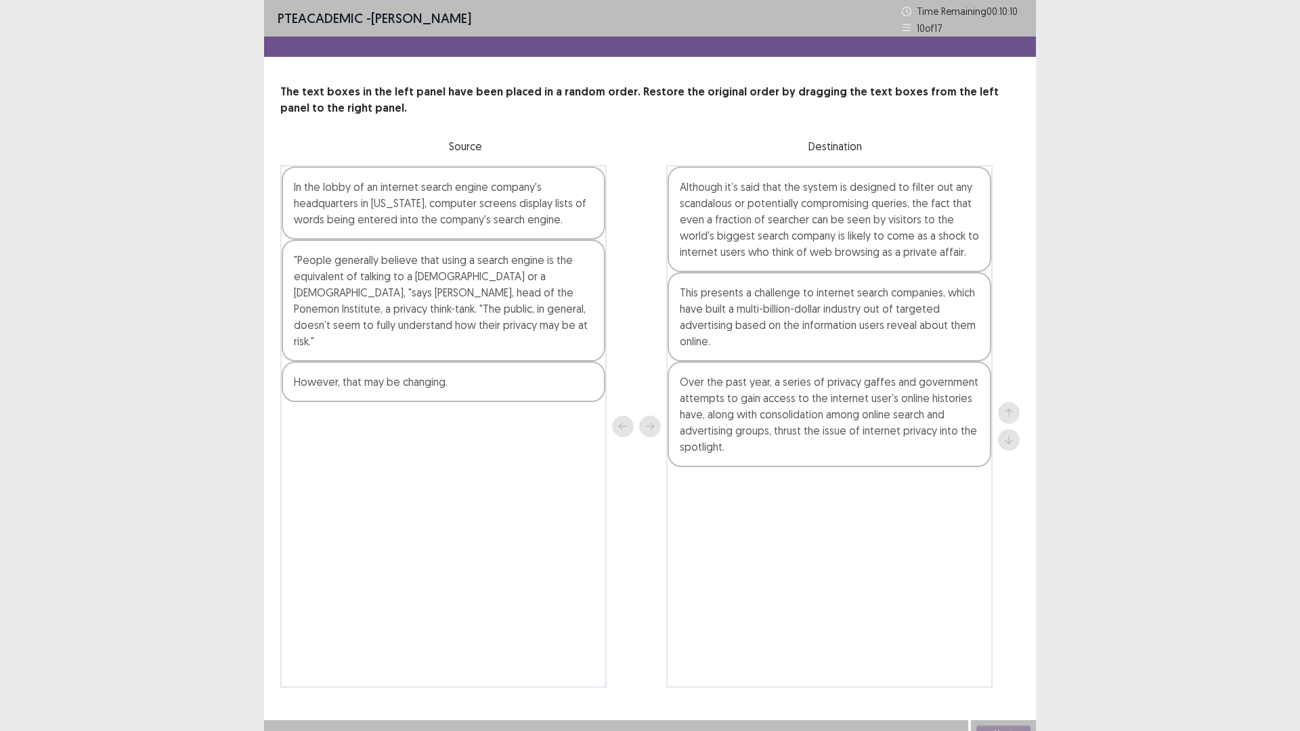
click at [448, 202] on div "In the lobby of an internet search engine company's headquarters in [US_STATE],…" at bounding box center [444, 203] width 324 height 73
click at [651, 425] on icon "next" at bounding box center [649, 426] width 9 height 9
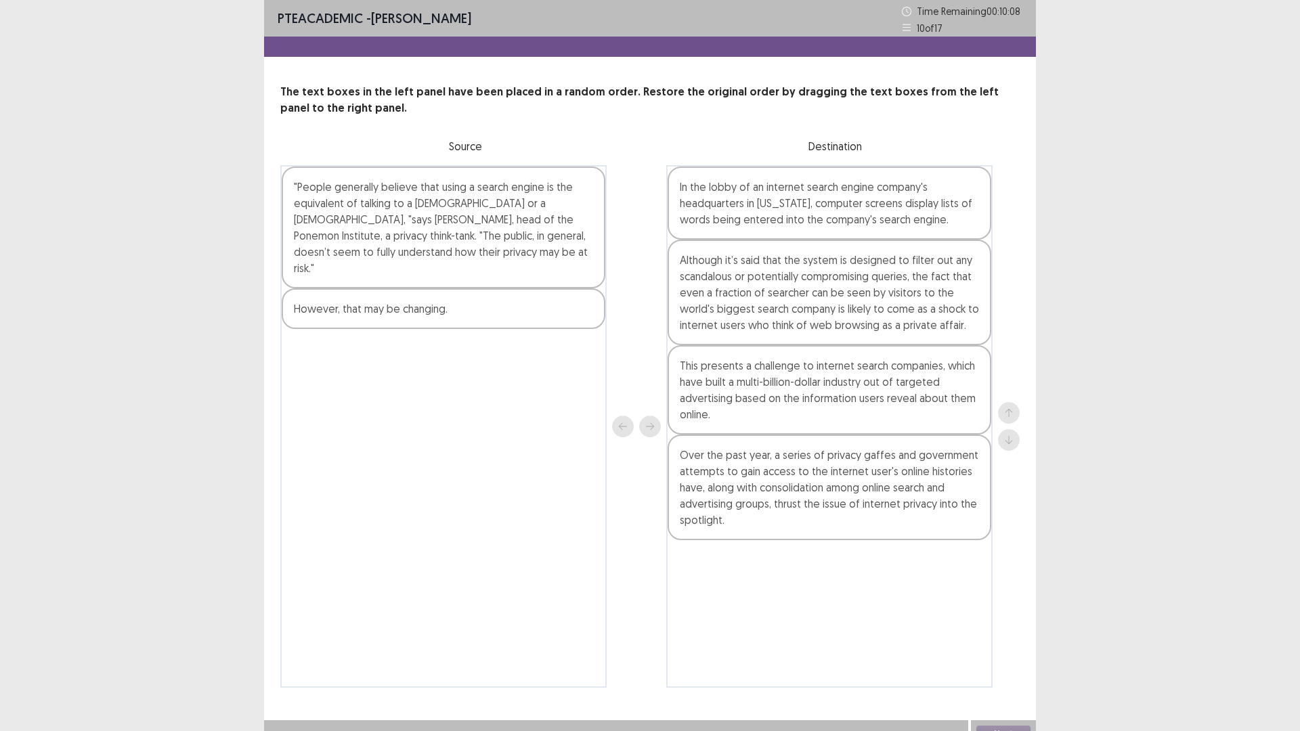
drag, startPoint x: 453, startPoint y: 233, endPoint x: 458, endPoint y: 238, distance: 7.2
click at [454, 232] on div ""People generally believe that using a search engine is the equivalent of talki…" at bounding box center [444, 228] width 324 height 122
click at [652, 420] on button "next" at bounding box center [650, 427] width 22 height 22
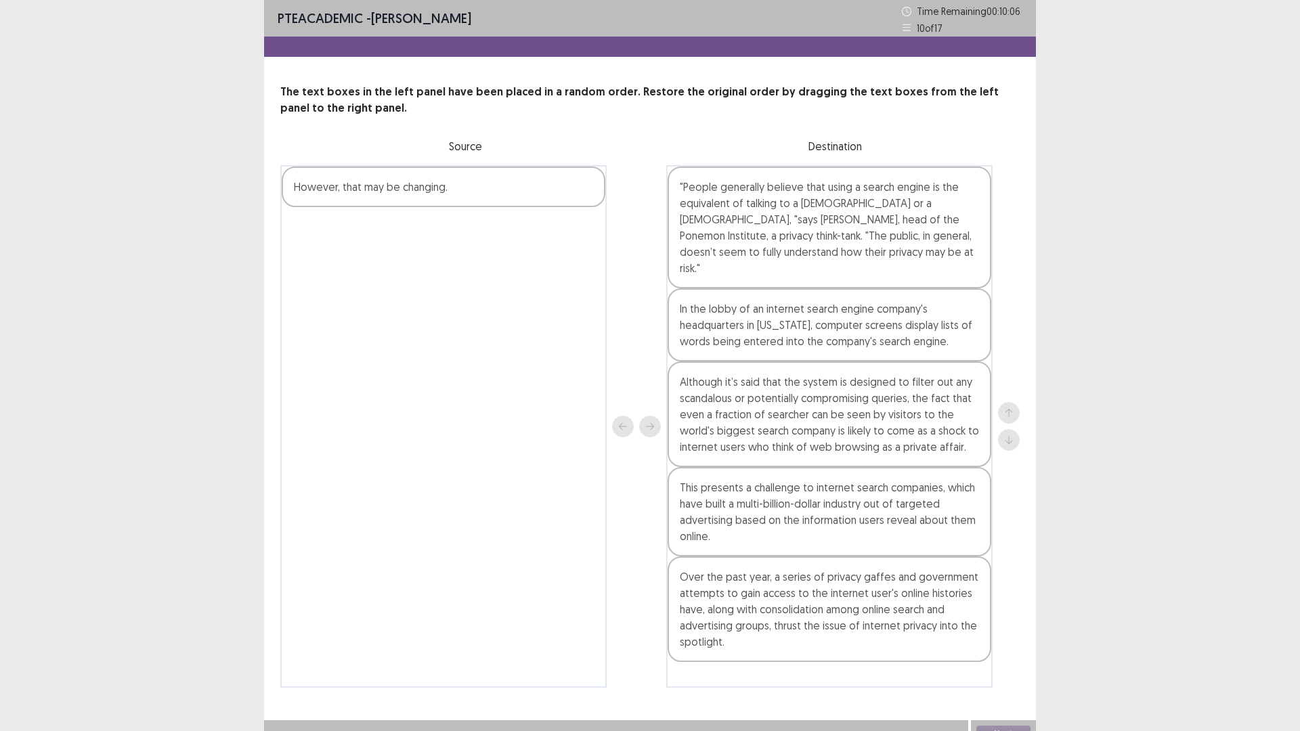
click at [479, 194] on div "However, that may be changing." at bounding box center [444, 187] width 324 height 41
click at [646, 421] on button "next" at bounding box center [650, 427] width 22 height 22
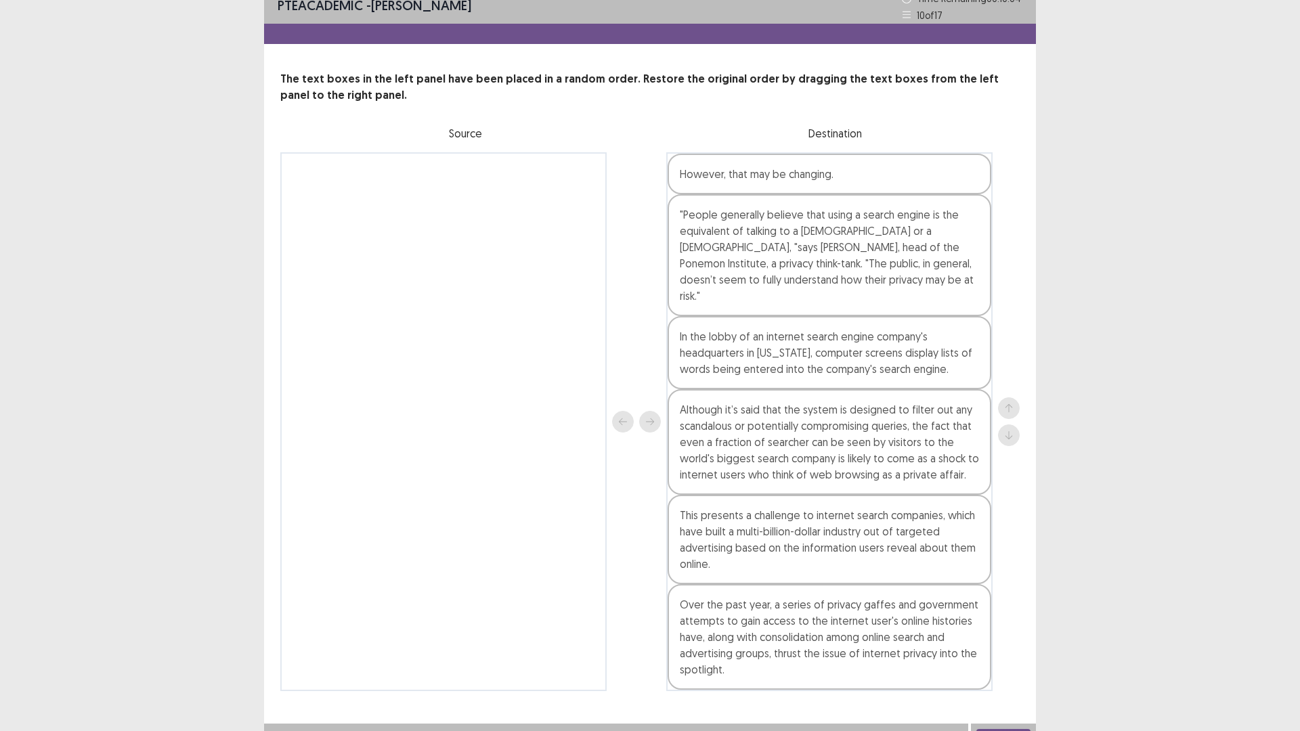
scroll to position [16, 0]
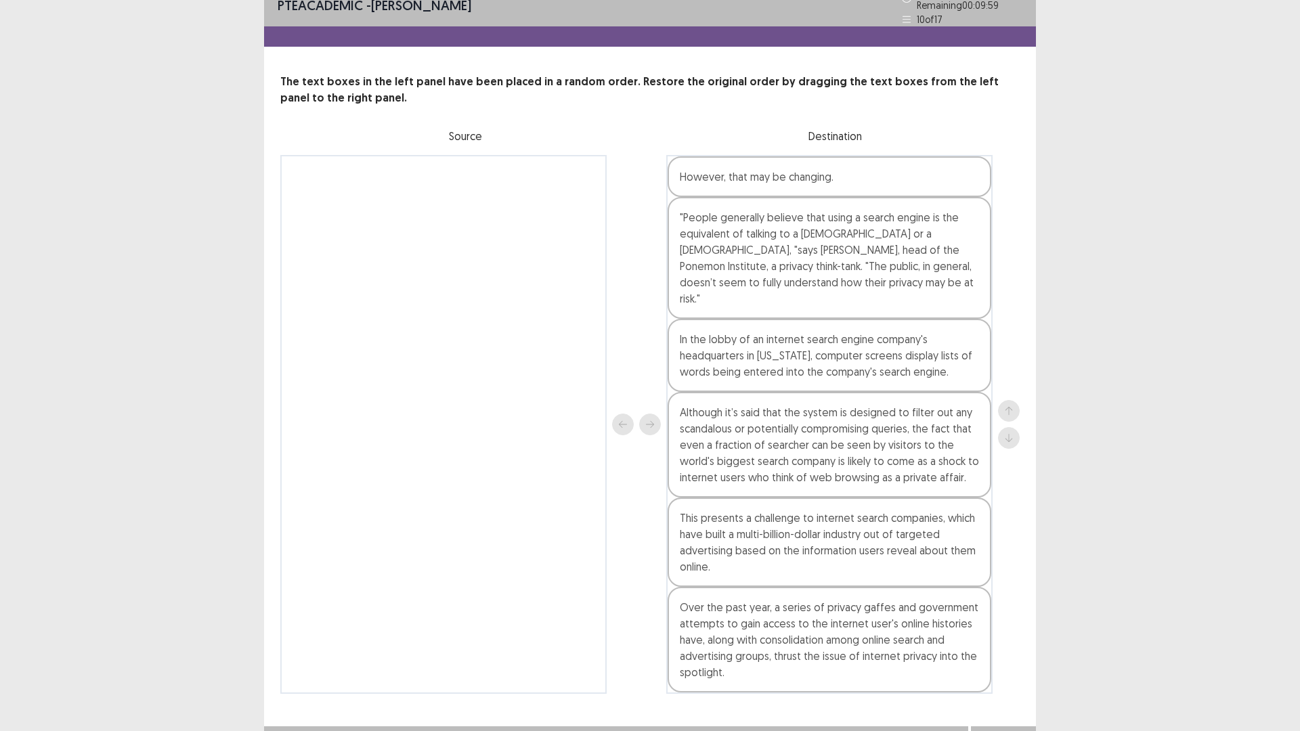
click at [842, 616] on div "Over the past year, a series of privacy gaffes and government attempts to gain …" at bounding box center [829, 640] width 324 height 106
click at [1006, 406] on icon "up" at bounding box center [1008, 410] width 9 height 9
click at [1006, 400] on div at bounding box center [1009, 424] width 22 height 49
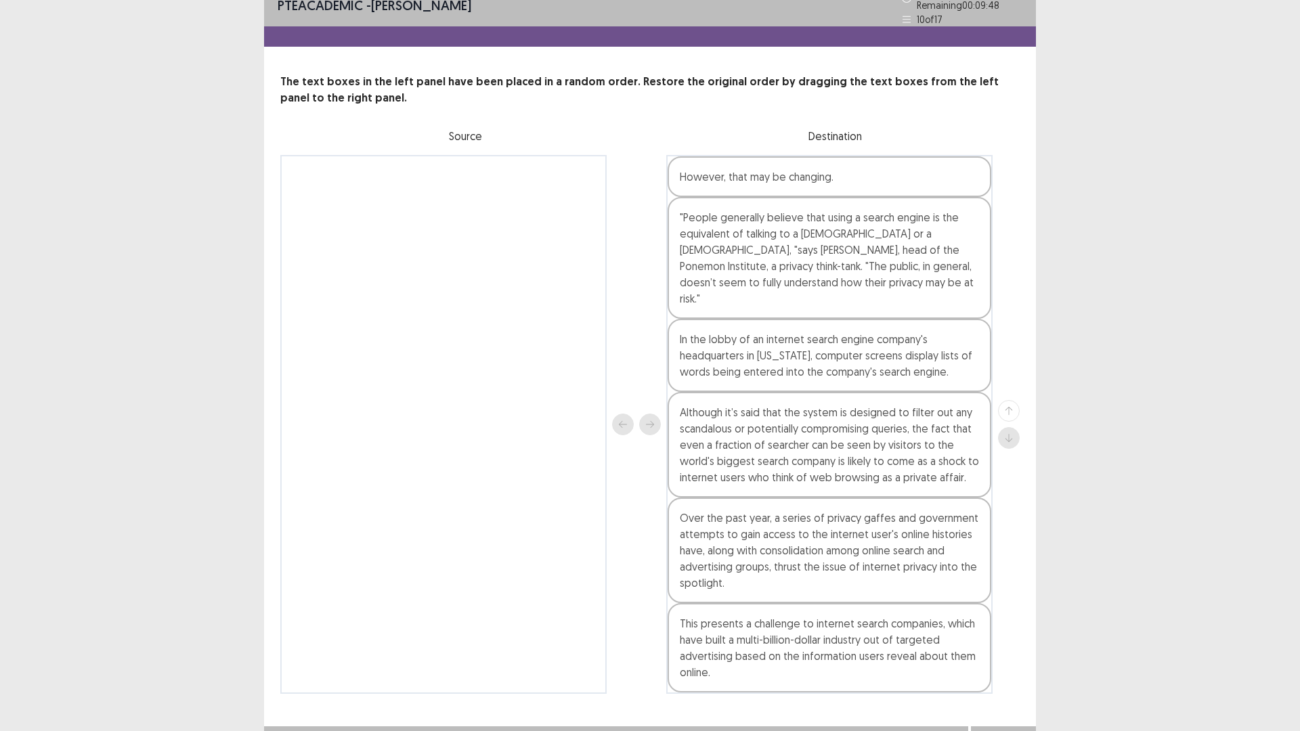
click at [1006, 400] on div at bounding box center [1009, 424] width 22 height 49
drag, startPoint x: 887, startPoint y: 548, endPoint x: 937, endPoint y: 490, distance: 76.3
click at [887, 546] on div "Over the past year, a series of privacy gaffes and government attempts to gain …" at bounding box center [829, 551] width 324 height 106
click at [1003, 400] on button "up" at bounding box center [1009, 411] width 22 height 22
click at [900, 442] on div "Over the past year, a series of privacy gaffes and government attempts to gain …" at bounding box center [829, 445] width 324 height 106
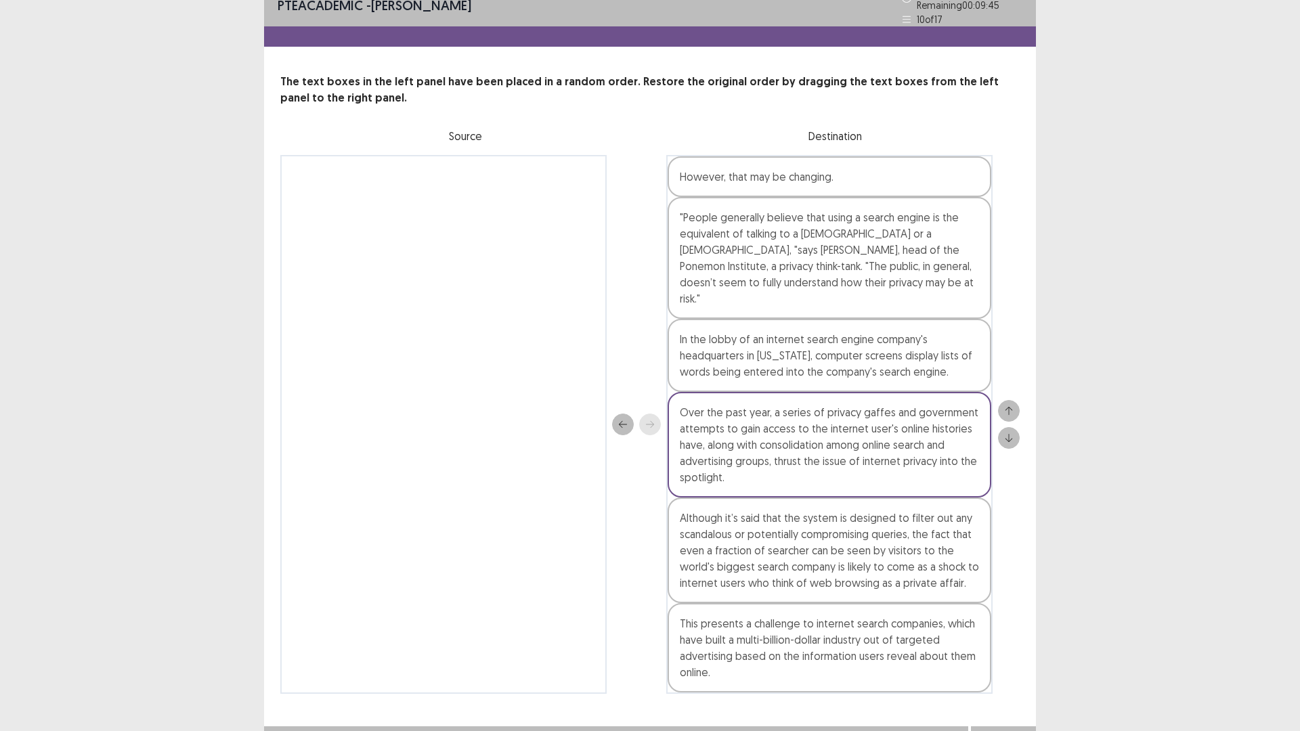
click at [1008, 406] on icon "up" at bounding box center [1008, 410] width 9 height 9
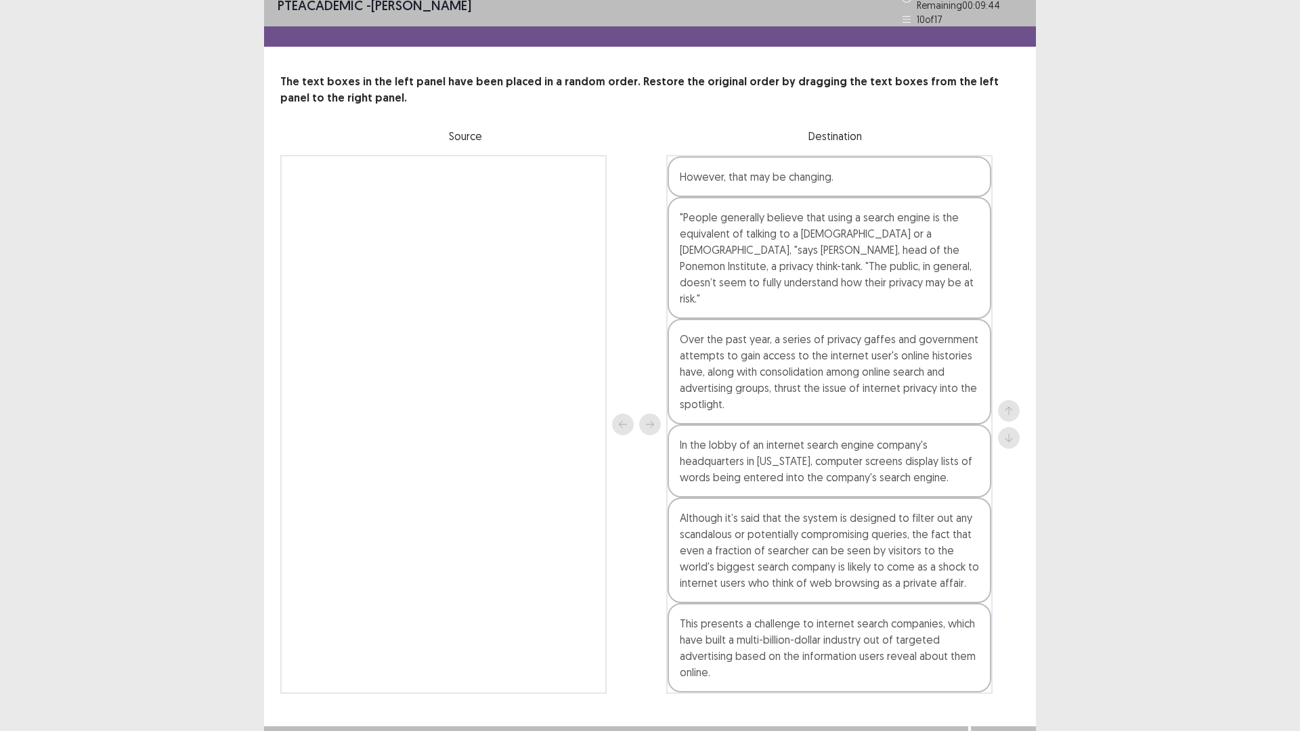
drag, startPoint x: 883, startPoint y: 365, endPoint x: 921, endPoint y: 351, distance: 41.1
click at [890, 367] on div "However, that may be changing. "People generally believe that using a search en…" at bounding box center [829, 424] width 326 height 539
click at [1016, 385] on div at bounding box center [1009, 424] width 22 height 539
click at [1013, 400] on div at bounding box center [1009, 424] width 22 height 49
click at [873, 364] on div "Over the past year, a series of privacy gaffes and government attempts to gain …" at bounding box center [829, 372] width 324 height 106
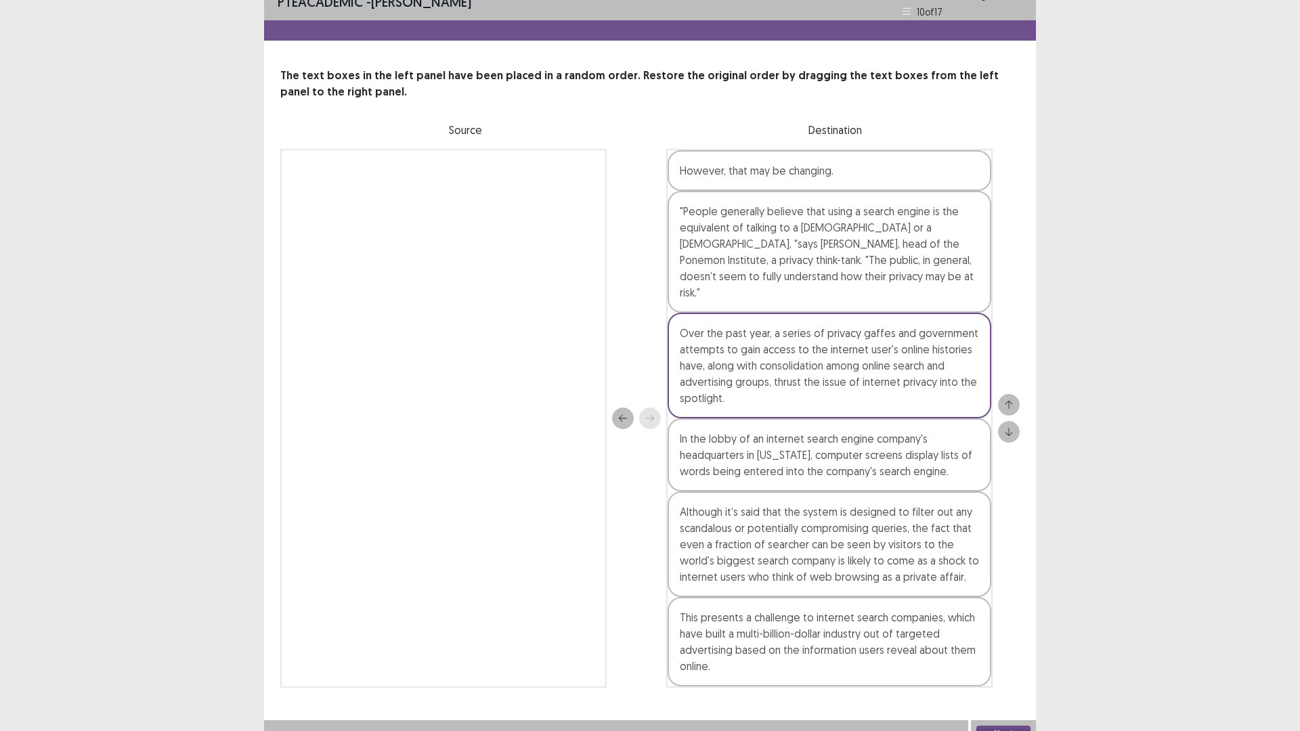
click at [1011, 401] on icon "up" at bounding box center [1008, 404] width 9 height 9
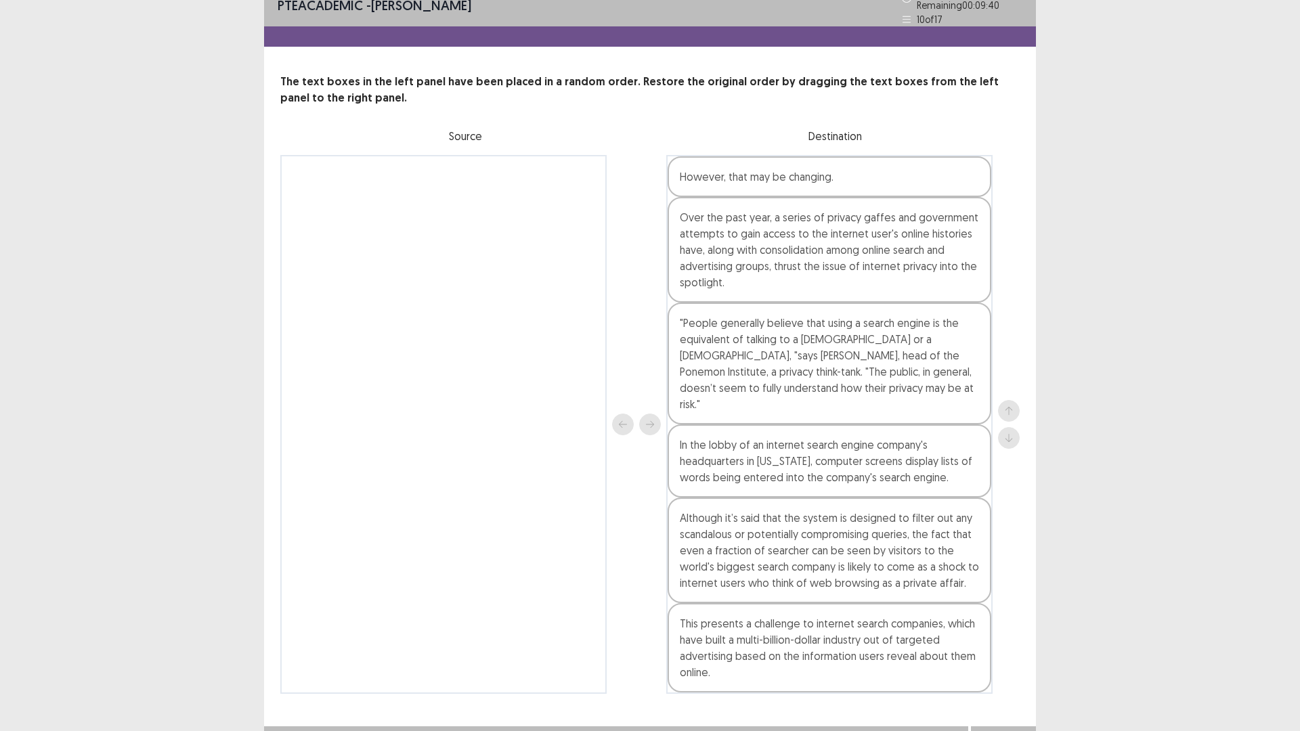
click at [895, 267] on div "Over the past year, a series of privacy gaffes and government attempts to gain …" at bounding box center [829, 250] width 324 height 106
click at [1007, 406] on icon "up" at bounding box center [1008, 410] width 9 height 9
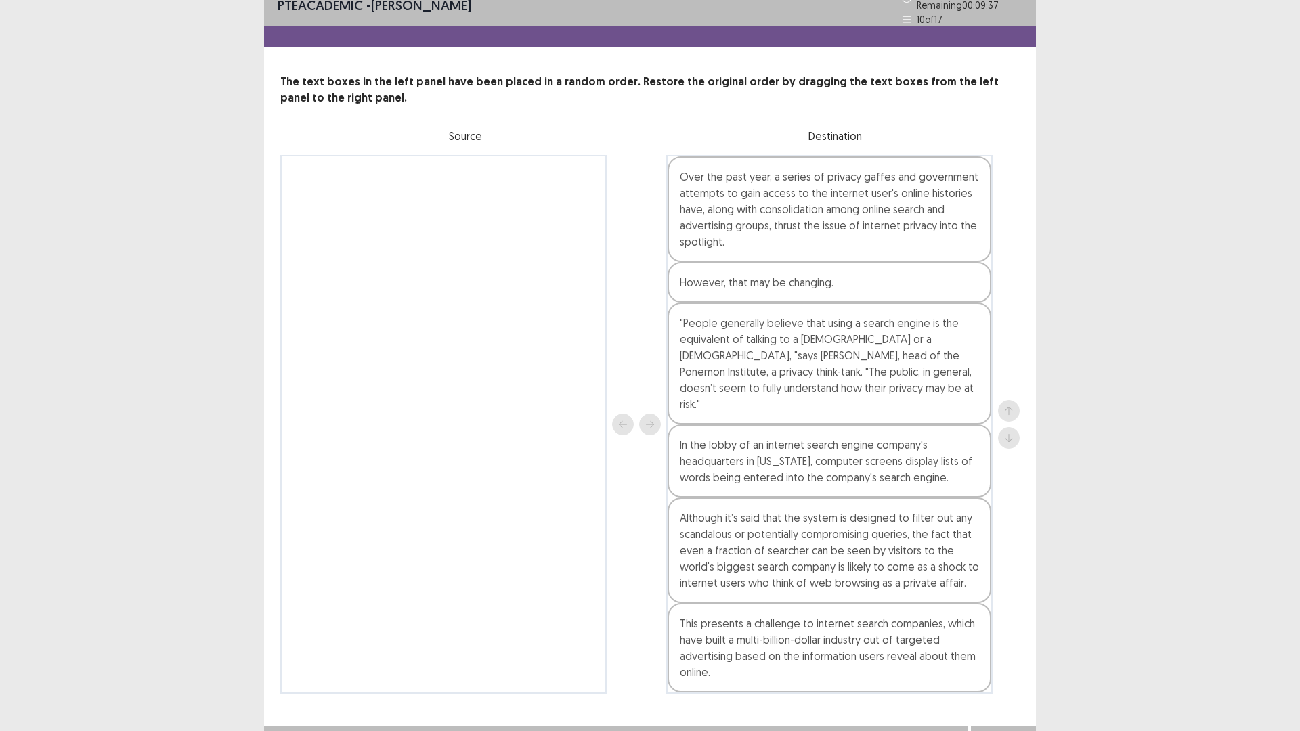
click at [839, 282] on div "However, that may be changing." at bounding box center [829, 282] width 324 height 41
click at [1007, 433] on icon "down" at bounding box center [1008, 437] width 9 height 9
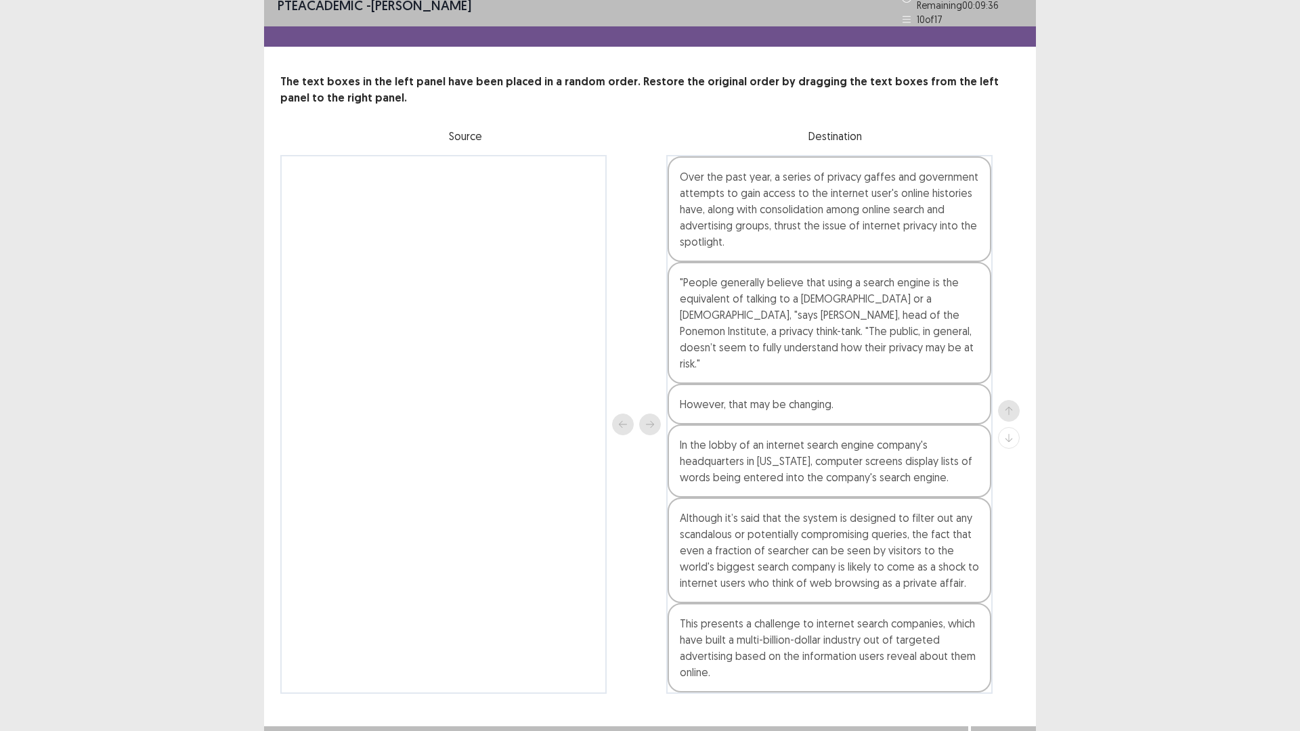
click at [1007, 425] on div at bounding box center [1009, 424] width 22 height 49
click at [1007, 424] on div at bounding box center [1009, 424] width 22 height 49
click at [854, 318] on div ""People generally believe that using a search engine is the equivalent of talki…" at bounding box center [829, 323] width 324 height 122
click at [788, 616] on div "This presents a challenge to internet search companies, which have built a mult…" at bounding box center [829, 647] width 324 height 89
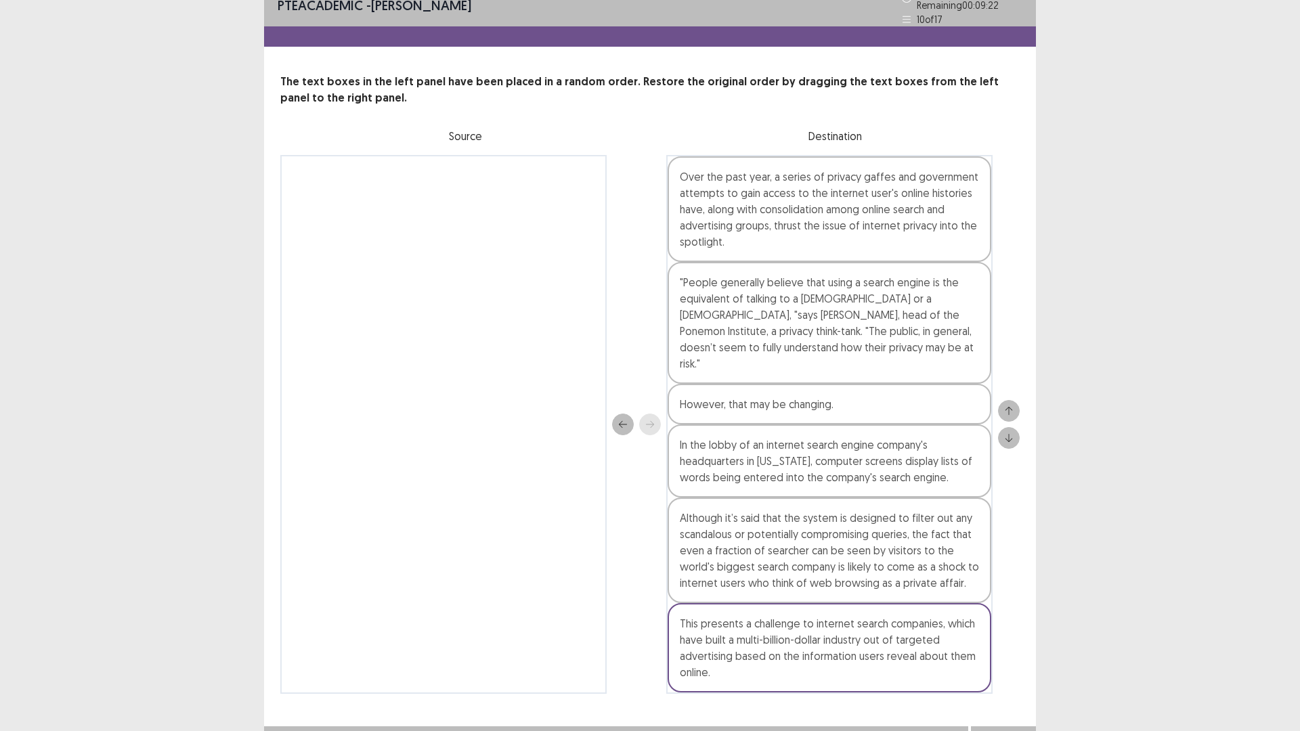
click at [1007, 400] on button "up" at bounding box center [1009, 411] width 22 height 22
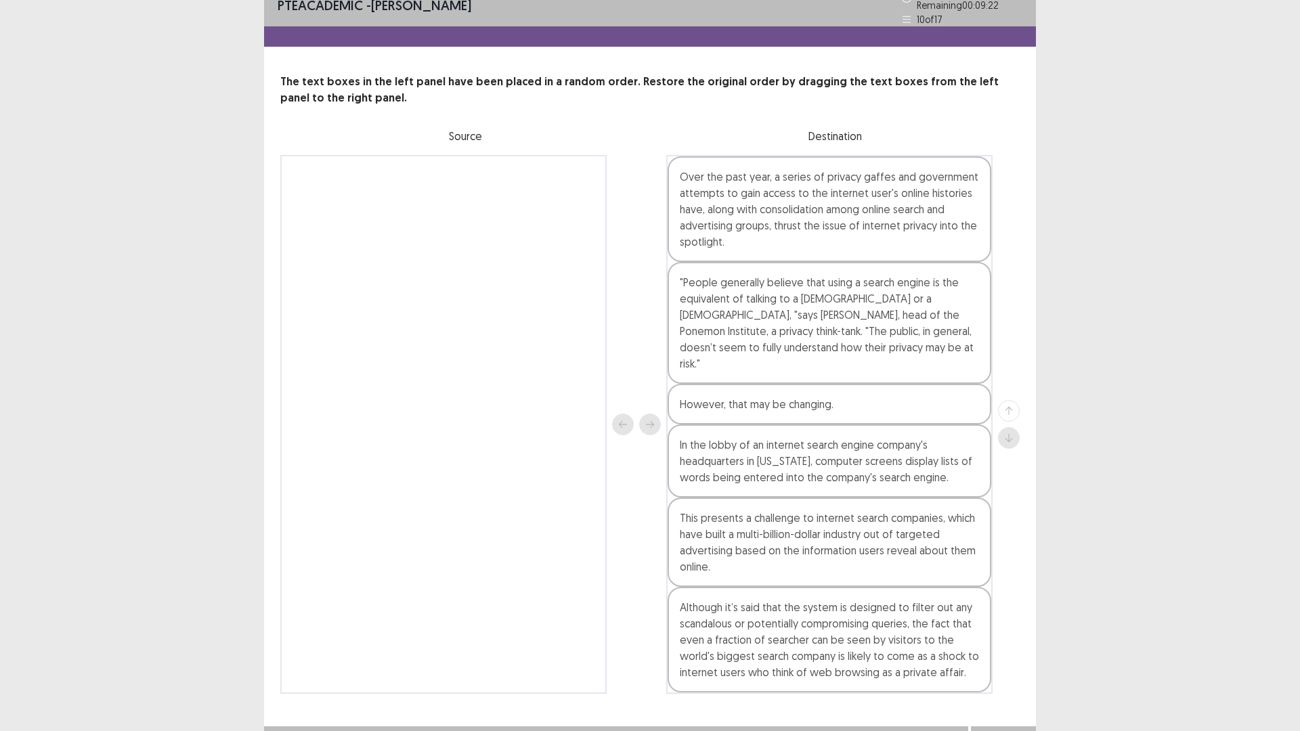
click at [1007, 400] on div at bounding box center [1009, 424] width 22 height 49
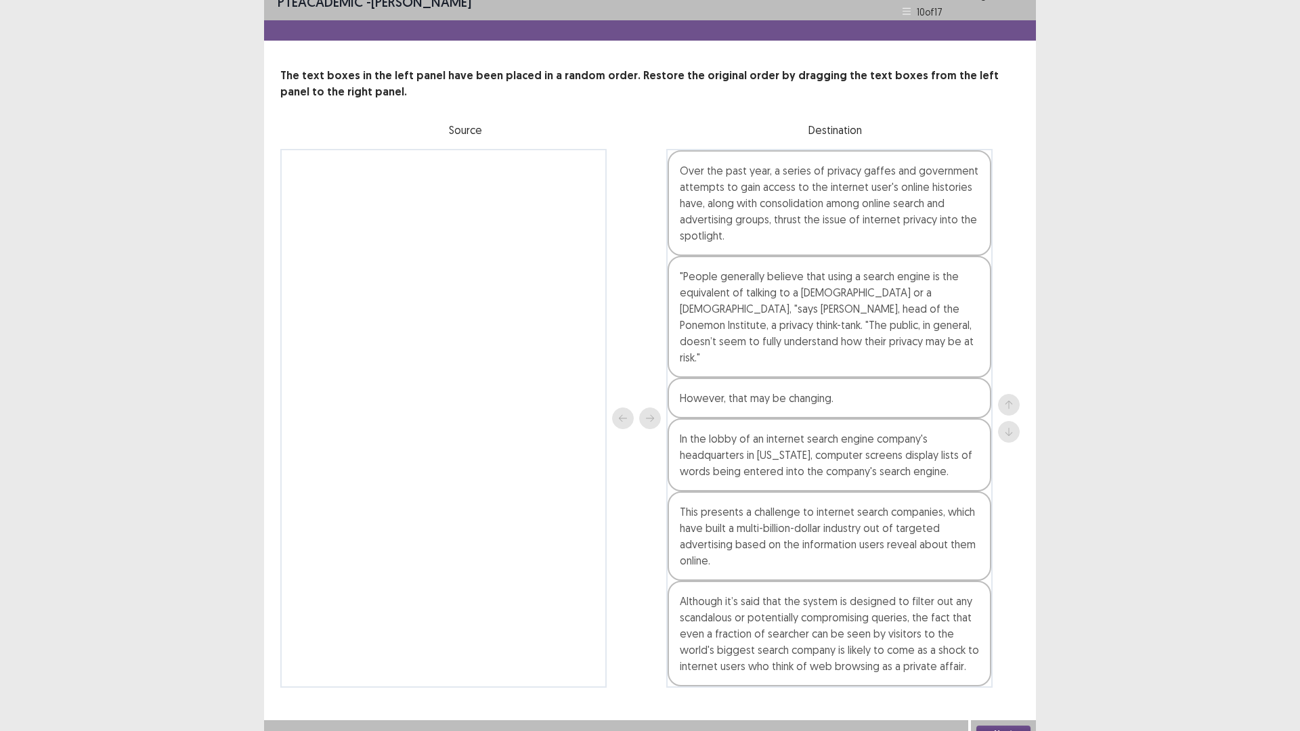
click at [882, 496] on div "This presents a challenge to internet search companies, which have built a mult…" at bounding box center [829, 535] width 324 height 89
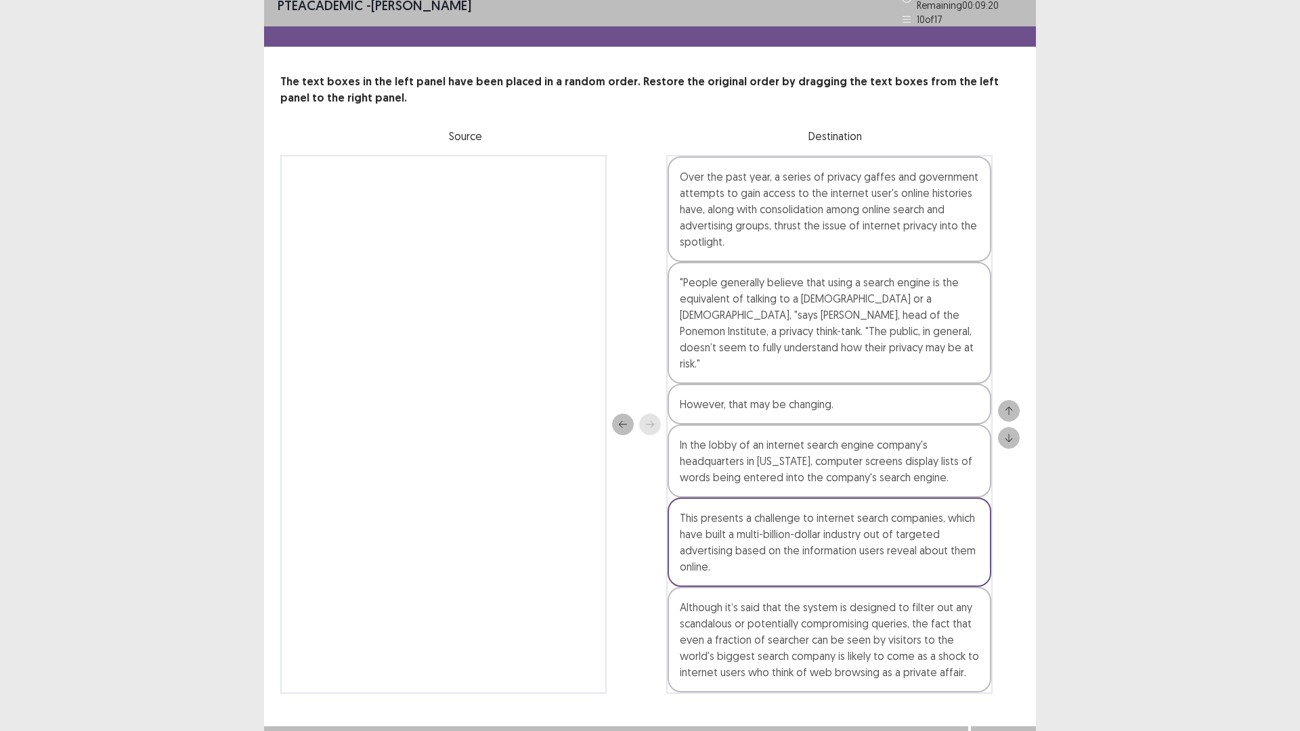
click at [1019, 386] on div "The text boxes in the left panel have been placed in a random order. Restore th…" at bounding box center [650, 384] width 772 height 620
click at [1017, 400] on button "up" at bounding box center [1009, 411] width 22 height 22
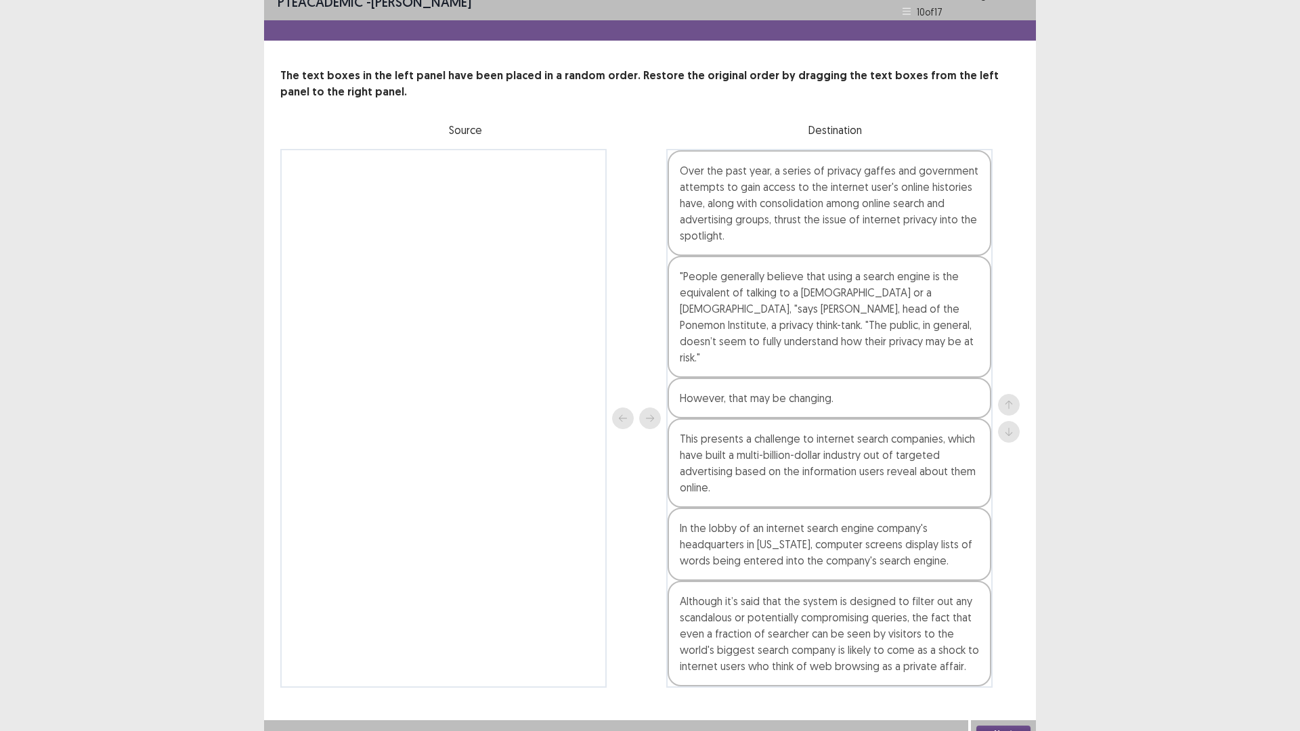
click at [856, 456] on div "This presents a challenge to internet search companies, which have built a mult…" at bounding box center [829, 462] width 324 height 89
click at [1009, 400] on icon "up" at bounding box center [1008, 404] width 9 height 9
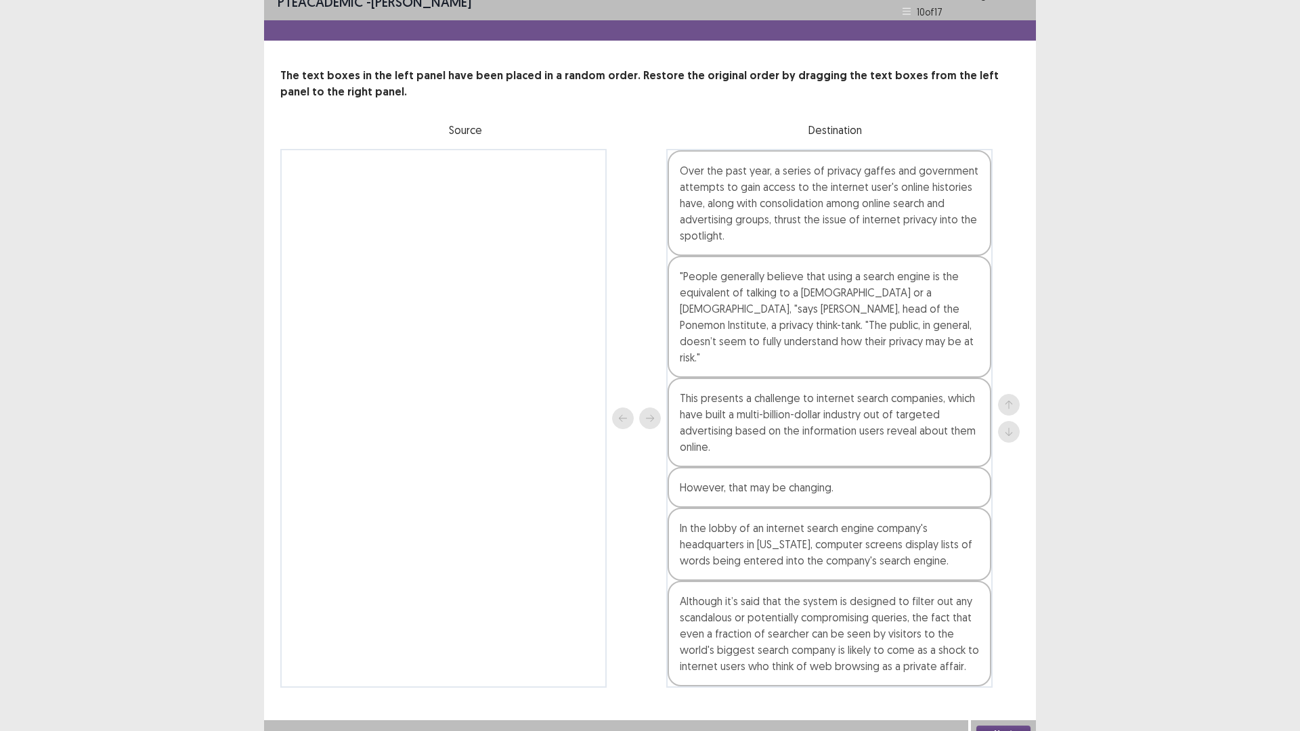
drag, startPoint x: 843, startPoint y: 410, endPoint x: 863, endPoint y: 401, distance: 21.8
click at [845, 410] on div "This presents a challenge to internet search companies, which have built a mult…" at bounding box center [829, 422] width 324 height 89
click at [1014, 394] on button "up" at bounding box center [1009, 405] width 22 height 22
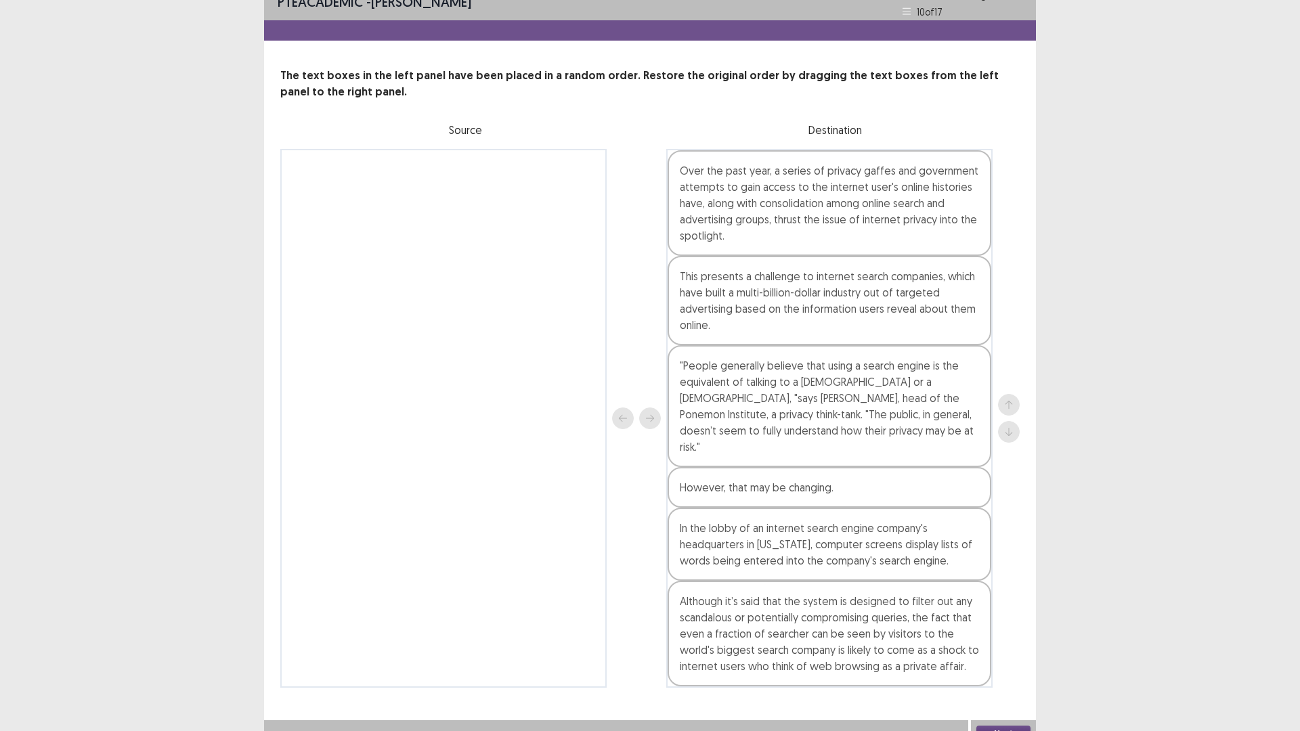
click at [879, 612] on div "Although it’s said that the system is designed to filter out any scandalous or …" at bounding box center [829, 634] width 324 height 106
click at [1010, 394] on button "up" at bounding box center [1009, 405] width 22 height 22
drag, startPoint x: 829, startPoint y: 556, endPoint x: 943, endPoint y: 495, distance: 129.3
click at [839, 546] on div "Over the past year, a series of privacy gaffes and government attempts to gain …" at bounding box center [829, 418] width 326 height 539
click at [892, 518] on div "Although it’s said that the system is designed to filter out any scandalous or …" at bounding box center [829, 561] width 324 height 106
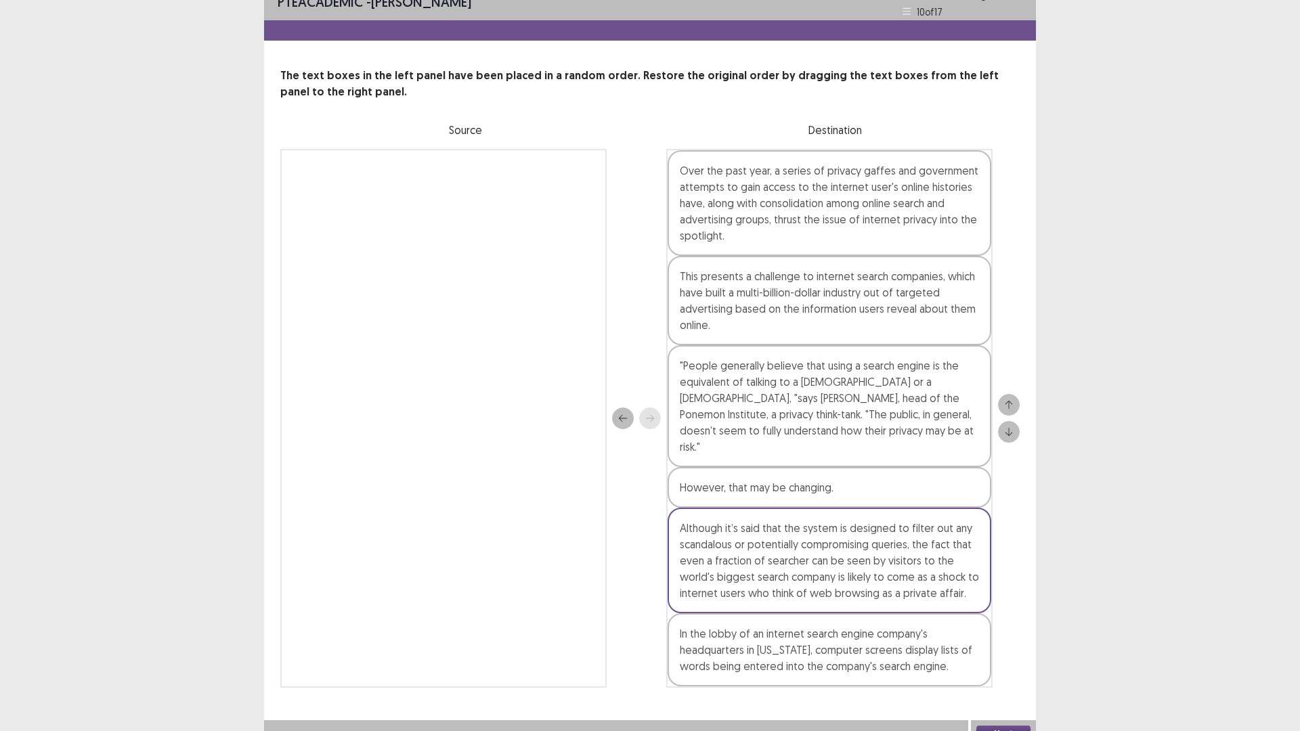
click at [1010, 394] on button "up" at bounding box center [1009, 405] width 22 height 22
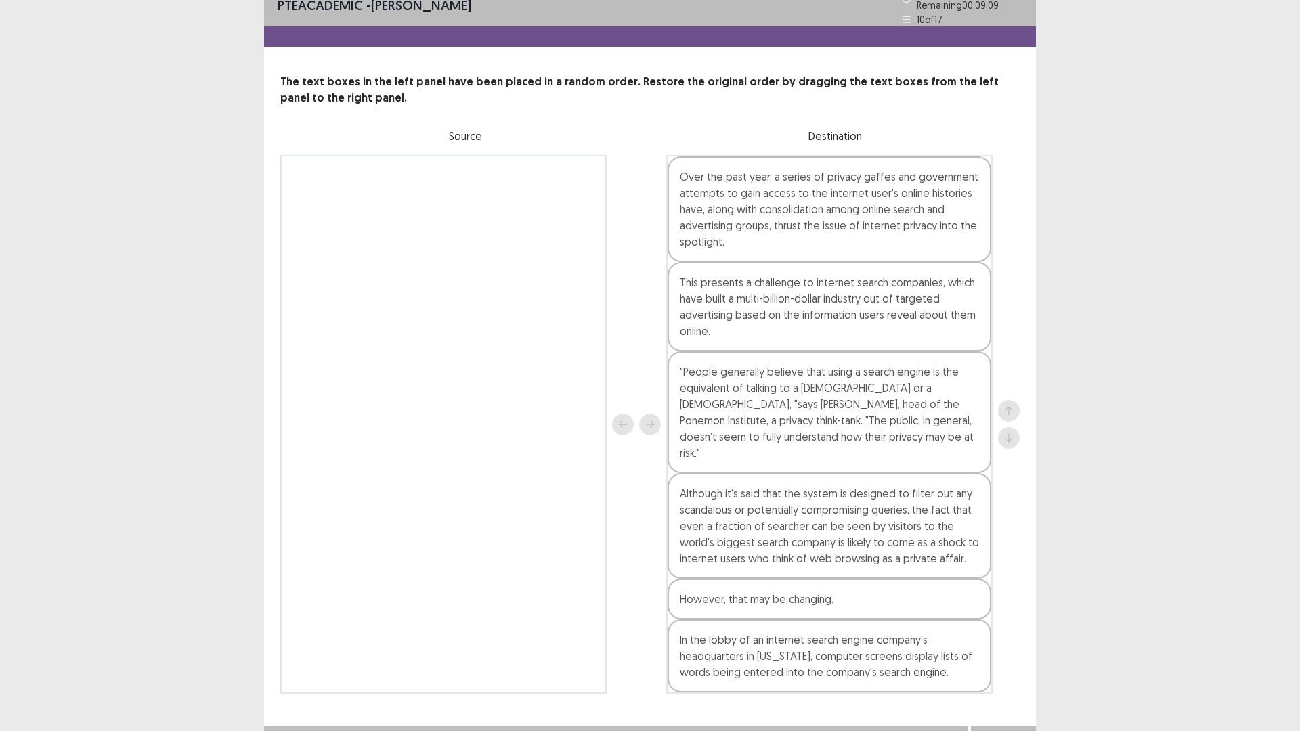
click at [838, 507] on div "Although it’s said that the system is designed to filter out any scandalous or …" at bounding box center [829, 526] width 324 height 106
drag, startPoint x: 1010, startPoint y: 395, endPoint x: 1009, endPoint y: 412, distance: 17.6
click at [1011, 406] on icon "up" at bounding box center [1008, 410] width 9 height 9
click at [849, 616] on div "In the lobby of an internet search engine company's headquarters in [US_STATE],…" at bounding box center [829, 655] width 324 height 73
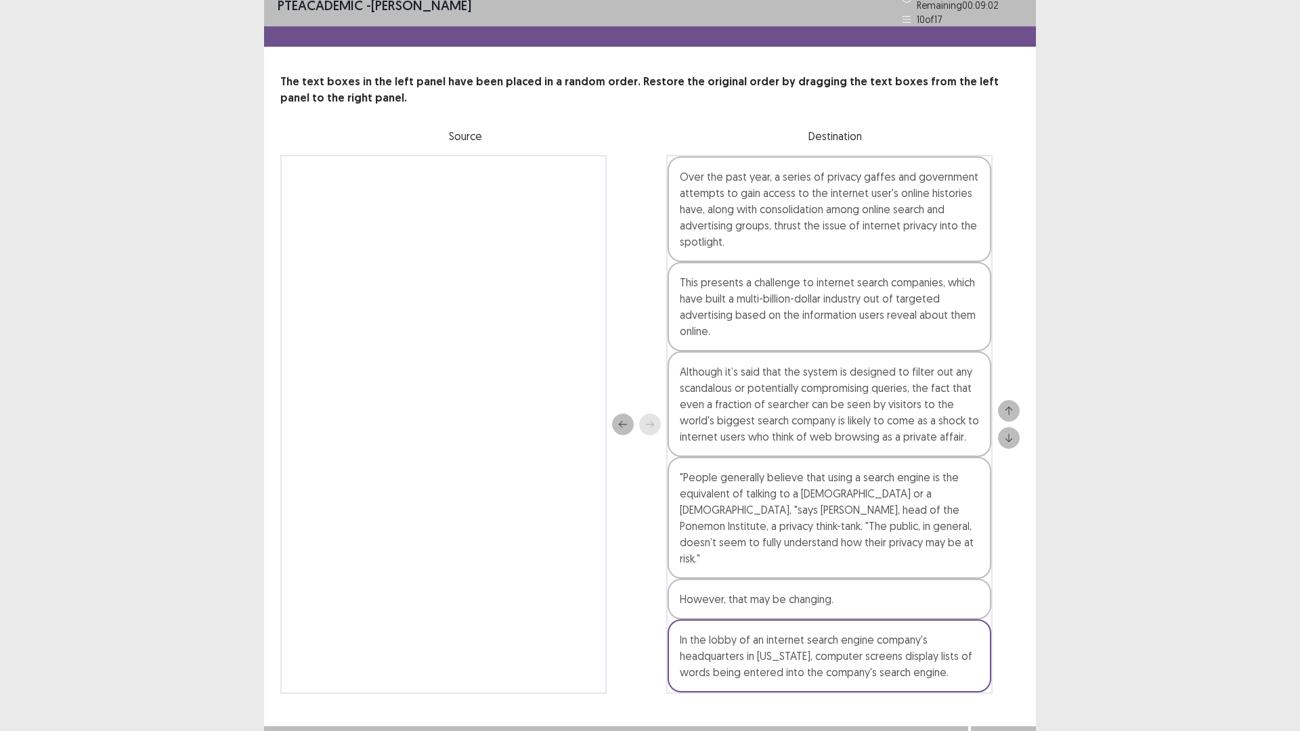
click at [1005, 406] on icon "up" at bounding box center [1008, 410] width 9 height 9
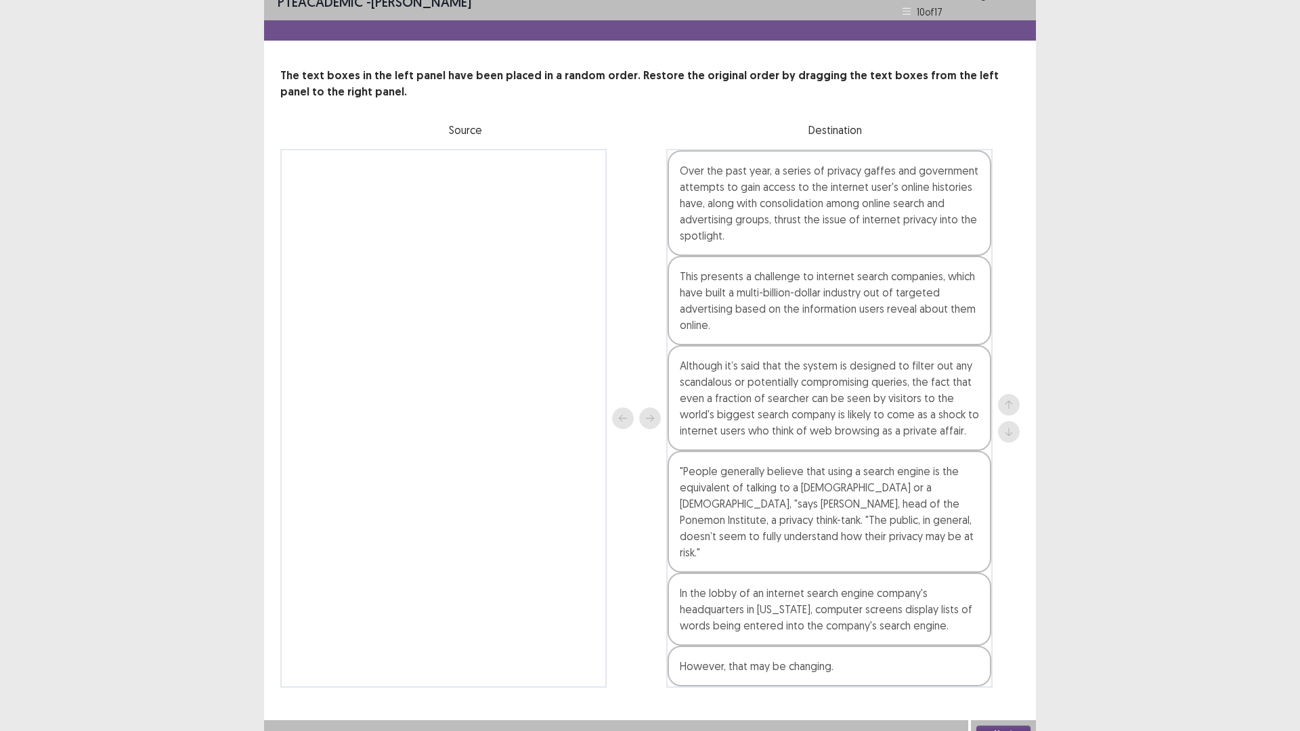
click at [851, 594] on div "In the lobby of an internet search engine company's headquarters in [US_STATE],…" at bounding box center [829, 609] width 324 height 73
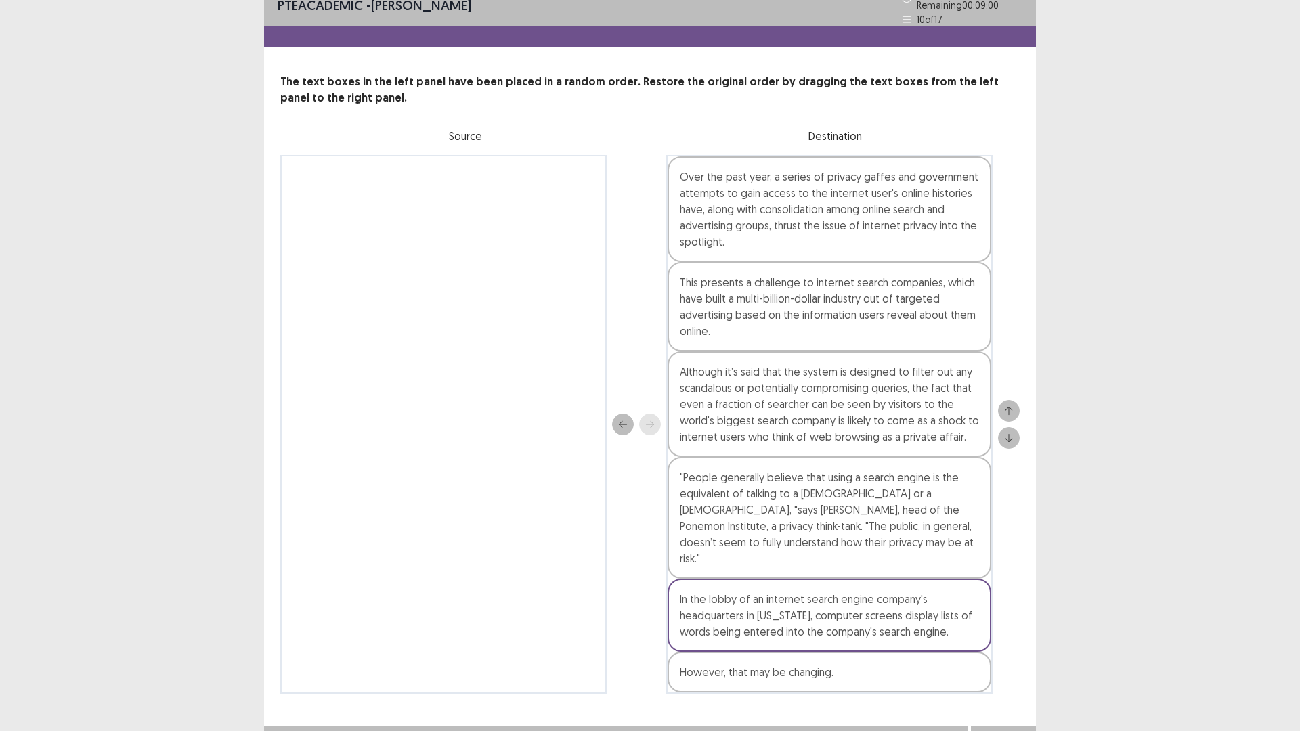
click at [1011, 406] on icon "up" at bounding box center [1008, 410] width 9 height 9
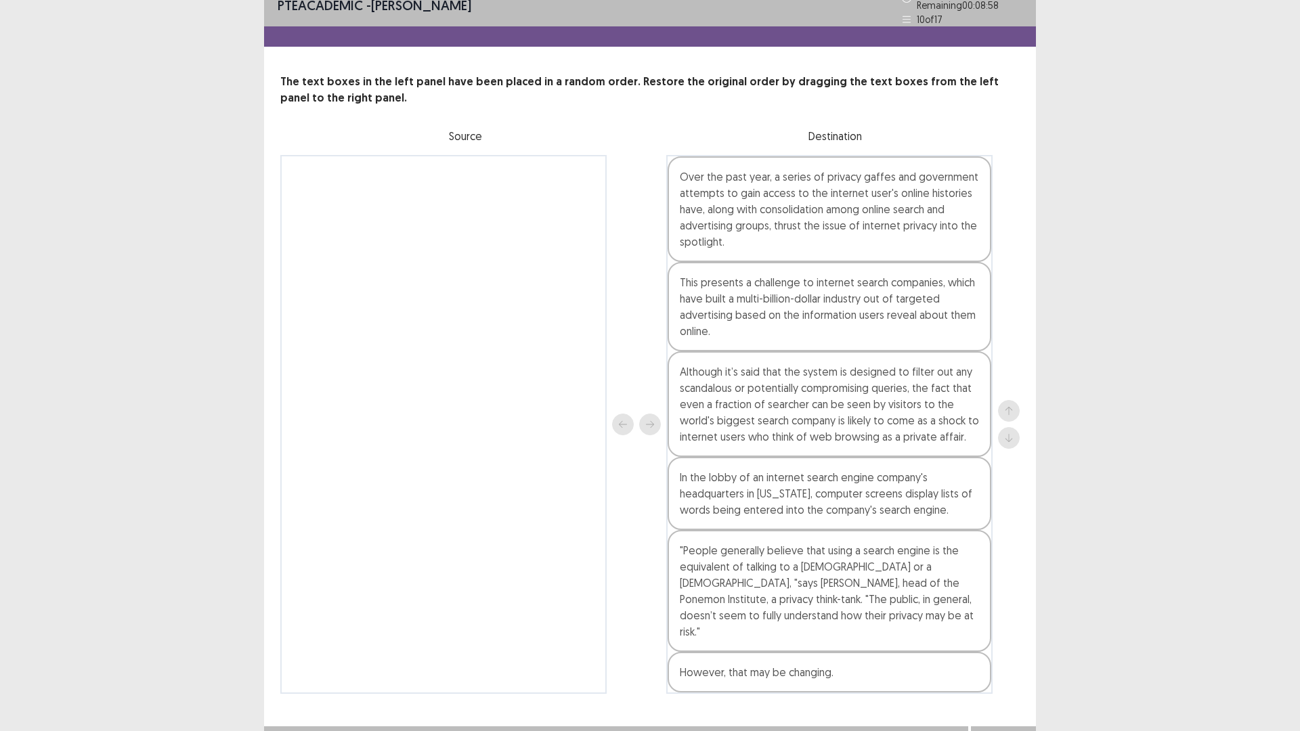
click at [992, 616] on button "Next" at bounding box center [1003, 740] width 54 height 16
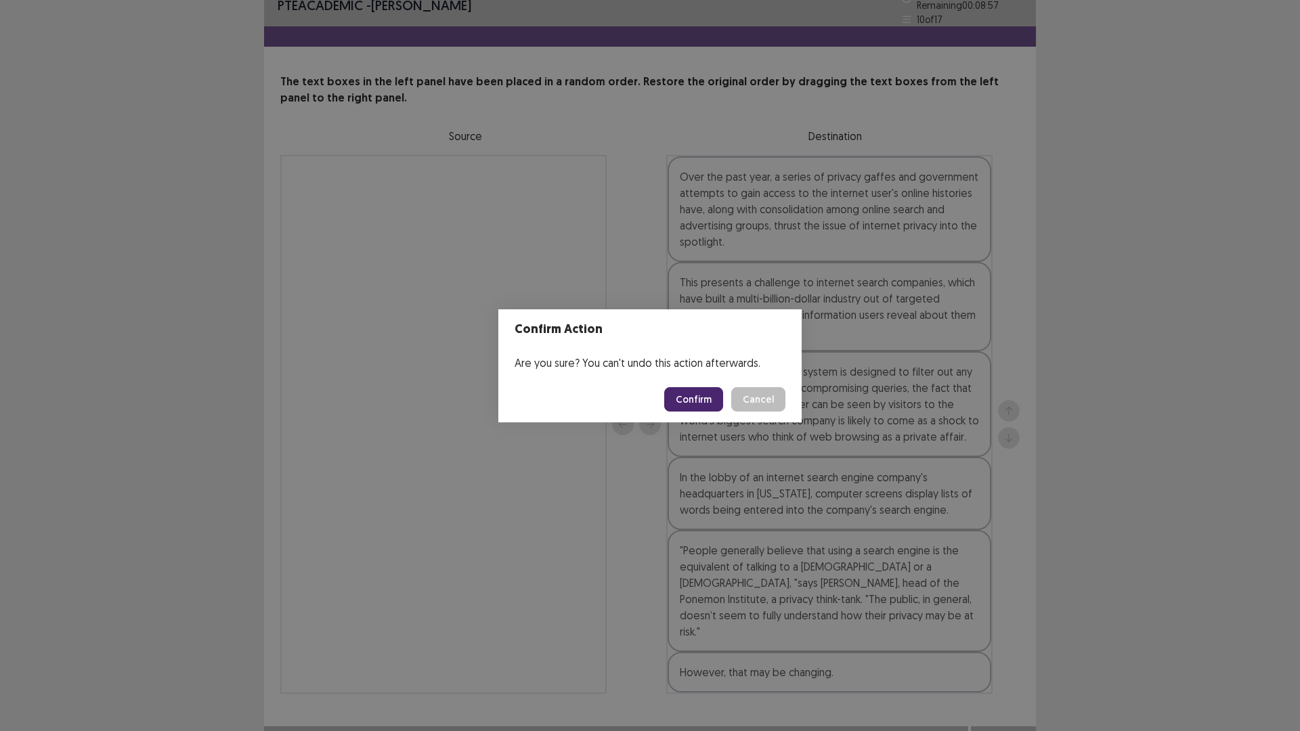
click at [708, 398] on button "Confirm" at bounding box center [693, 399] width 59 height 24
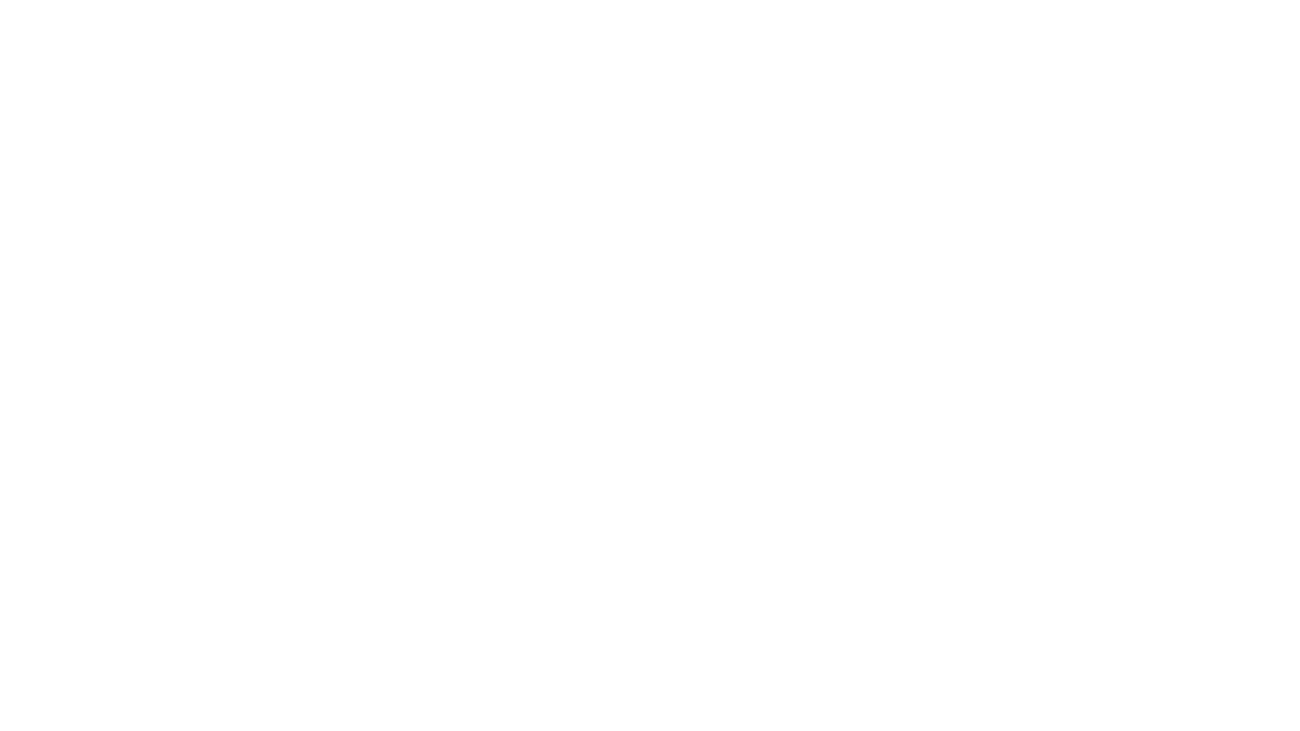
scroll to position [0, 0]
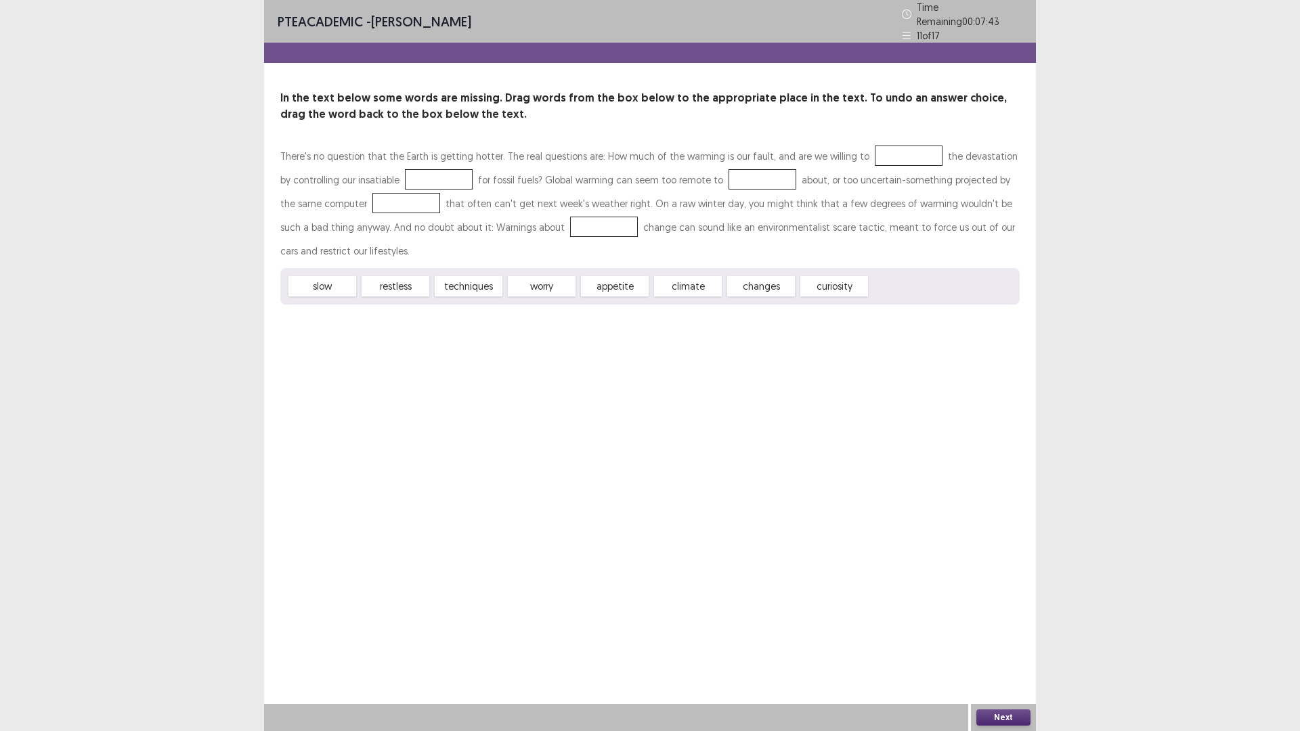
click at [338, 283] on div "slow" at bounding box center [322, 286] width 68 height 20
drag, startPoint x: 336, startPoint y: 279, endPoint x: 890, endPoint y: 144, distance: 569.9
drag, startPoint x: 873, startPoint y: 146, endPoint x: 722, endPoint y: 163, distance: 151.9
drag, startPoint x: 740, startPoint y: 173, endPoint x: 869, endPoint y: 140, distance: 132.7
drag, startPoint x: 547, startPoint y: 282, endPoint x: 431, endPoint y: 169, distance: 161.8
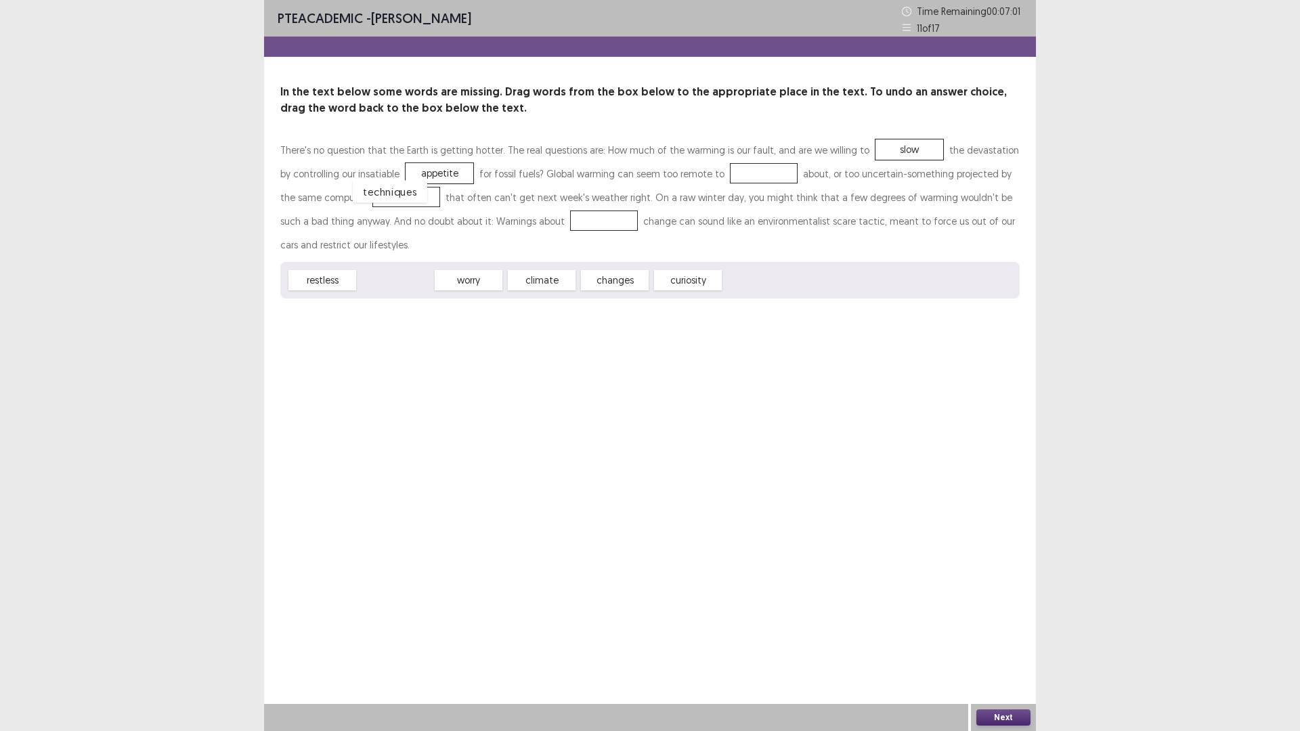
drag, startPoint x: 380, startPoint y: 280, endPoint x: 374, endPoint y: 191, distance: 88.8
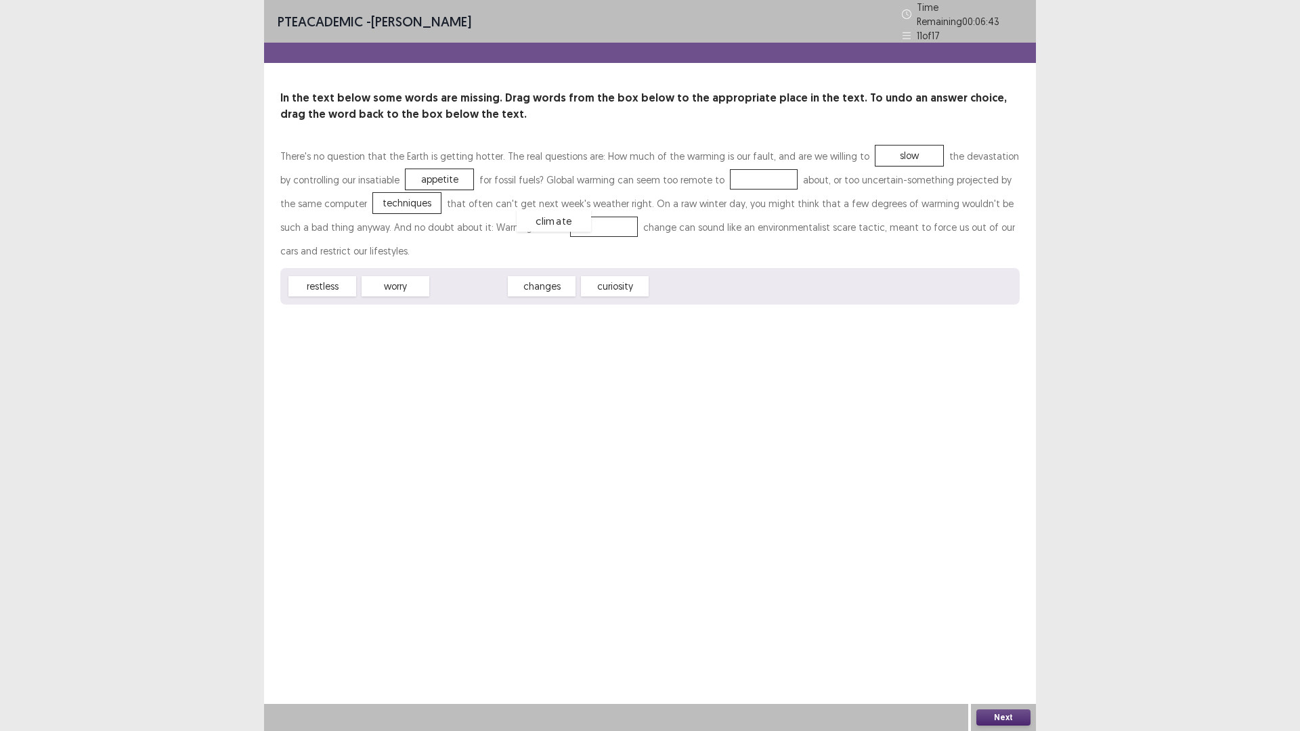
drag, startPoint x: 473, startPoint y: 282, endPoint x: 558, endPoint y: 216, distance: 107.6
drag, startPoint x: 460, startPoint y: 279, endPoint x: 473, endPoint y: 276, distance: 14.0
click at [473, 276] on div "changes" at bounding box center [482, 283] width 74 height 22
drag, startPoint x: 473, startPoint y: 278, endPoint x: 731, endPoint y: 175, distance: 277.4
drag, startPoint x: 732, startPoint y: 171, endPoint x: 543, endPoint y: 273, distance: 215.1
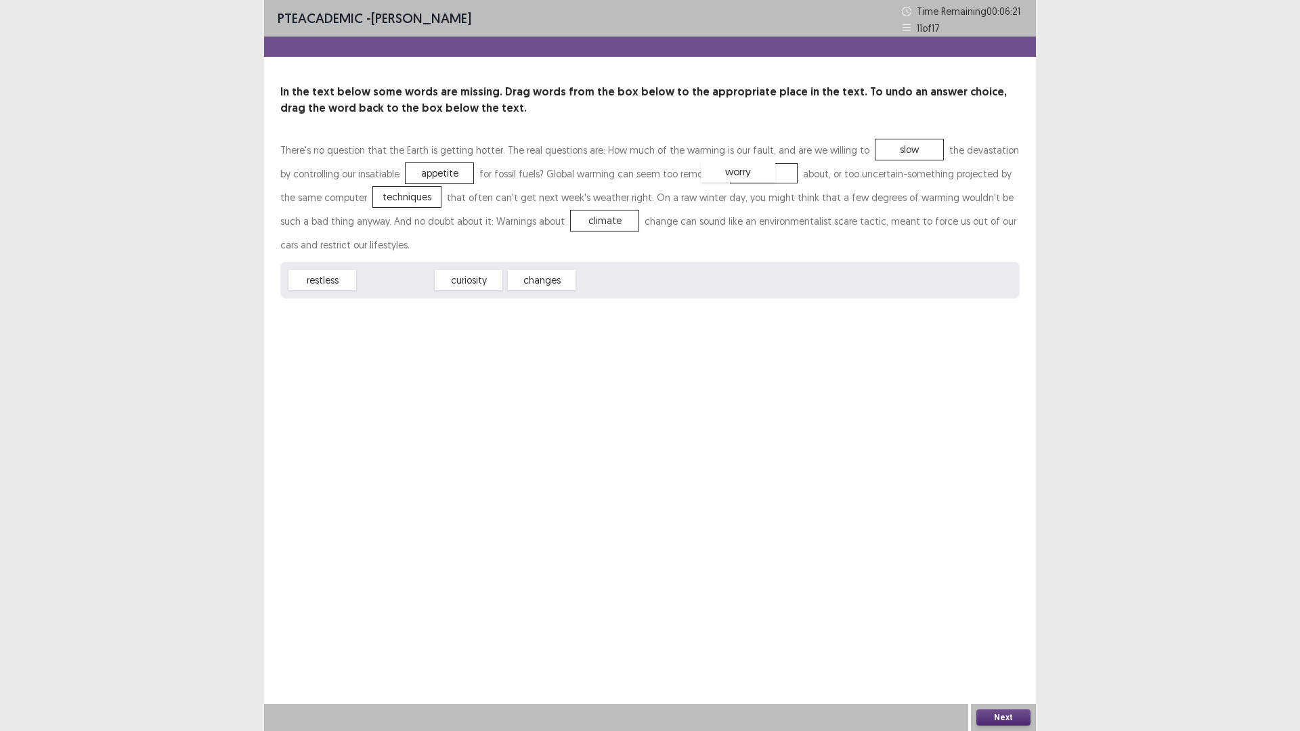
drag, startPoint x: 397, startPoint y: 281, endPoint x: 739, endPoint y: 172, distance: 359.5
click at [988, 616] on button "Next" at bounding box center [1003, 717] width 54 height 16
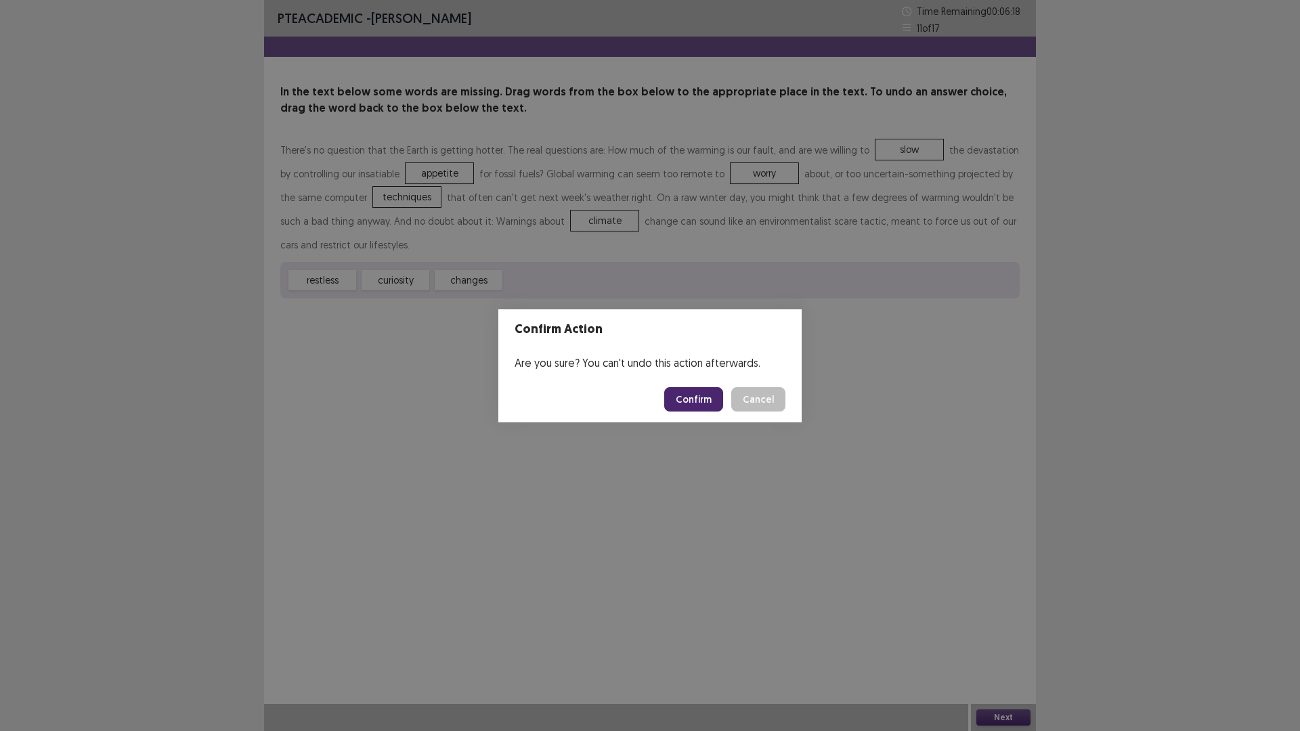
drag, startPoint x: 681, startPoint y: 397, endPoint x: 680, endPoint y: 413, distance: 15.6
click at [682, 397] on button "Confirm" at bounding box center [693, 399] width 59 height 24
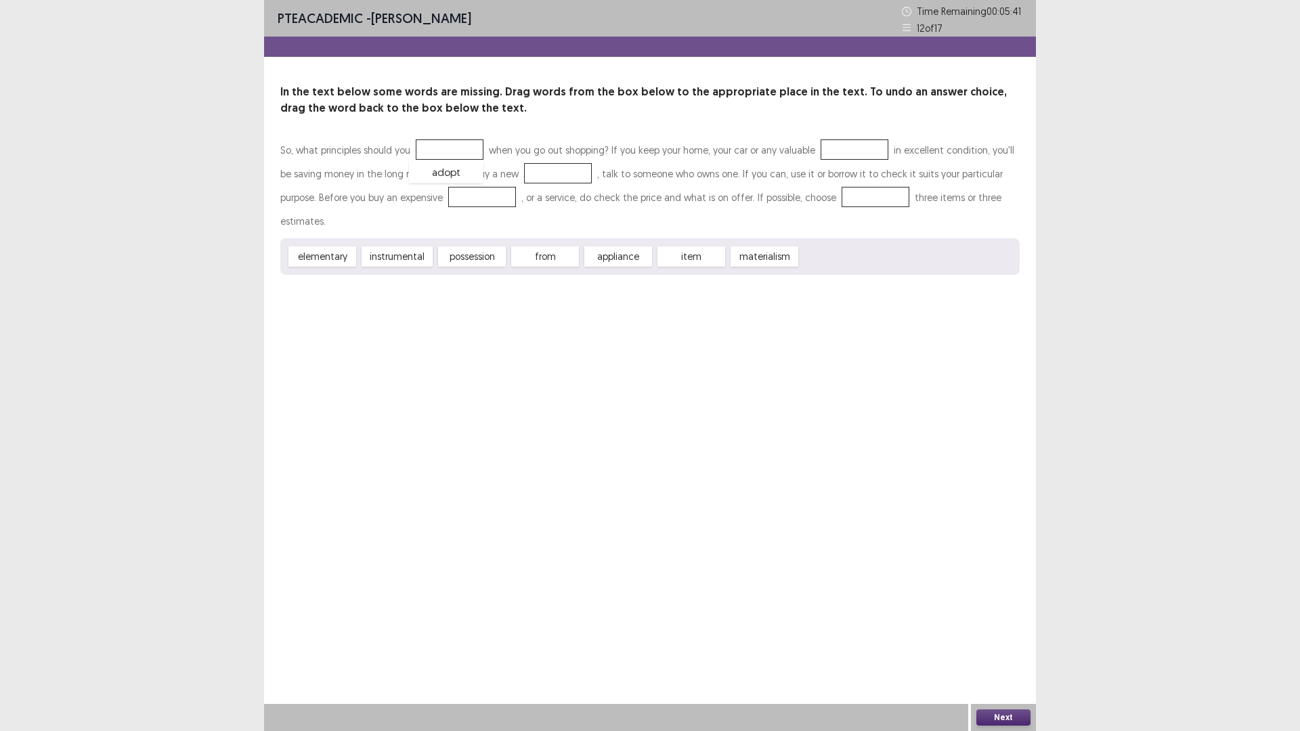
drag, startPoint x: 833, startPoint y: 233, endPoint x: 442, endPoint y: 148, distance: 400.3
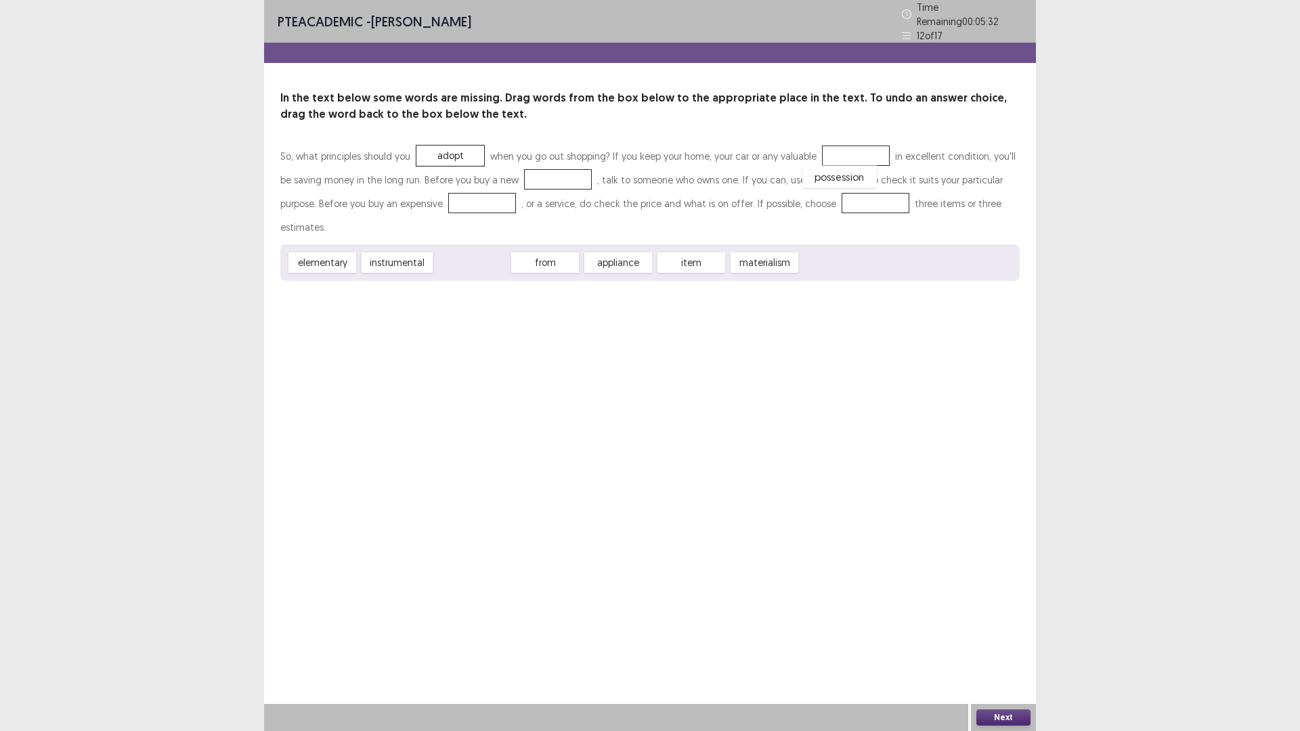
drag, startPoint x: 464, startPoint y: 232, endPoint x: 832, endPoint y: 145, distance: 377.8
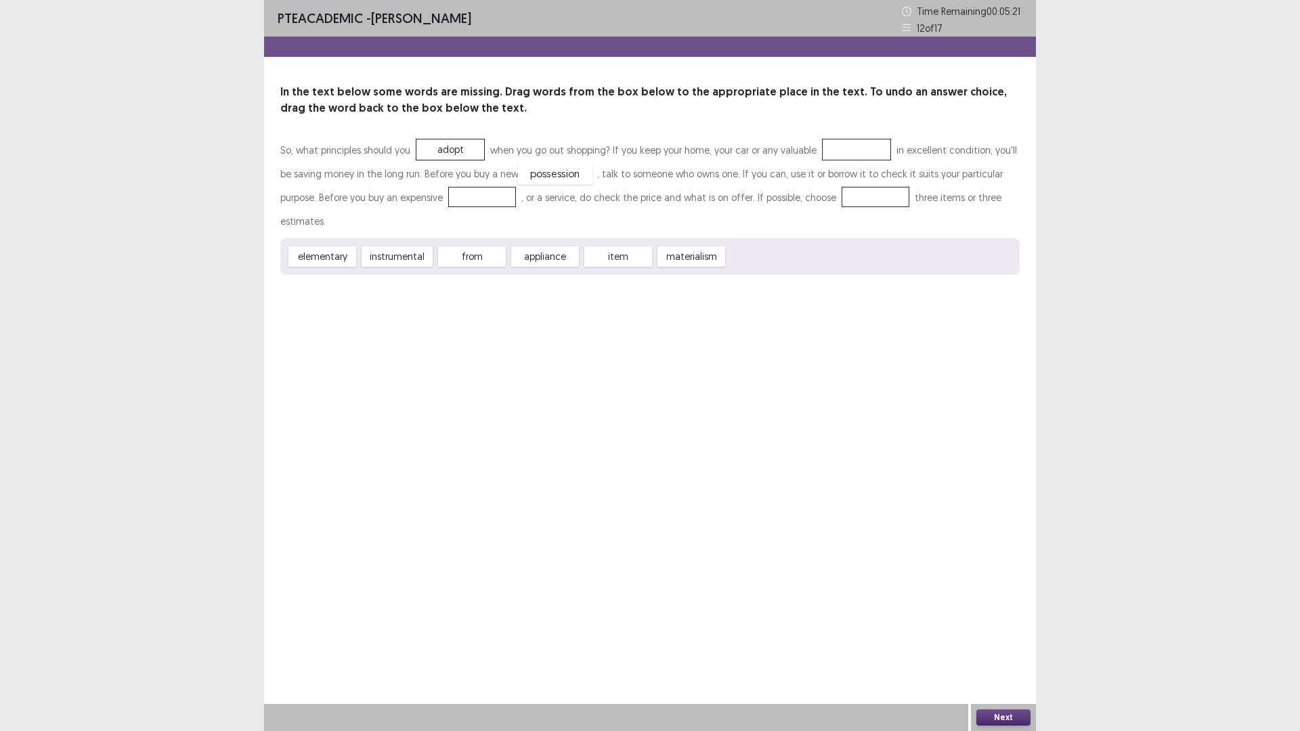
drag, startPoint x: 853, startPoint y: 146, endPoint x: 552, endPoint y: 169, distance: 302.1
drag, startPoint x: 610, startPoint y: 229, endPoint x: 859, endPoint y: 143, distance: 263.8
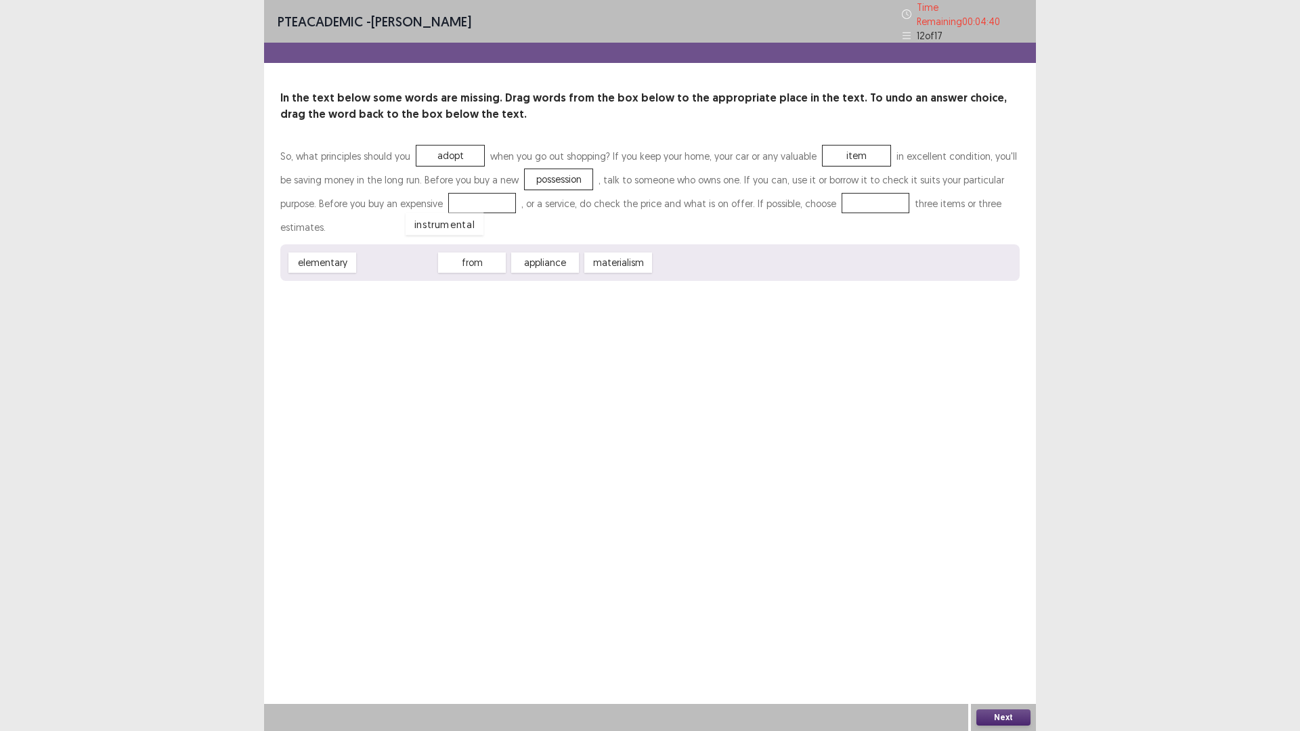
drag, startPoint x: 378, startPoint y: 234, endPoint x: 426, endPoint y: 194, distance: 62.1
drag, startPoint x: 389, startPoint y: 232, endPoint x: 822, endPoint y: 198, distance: 434.5
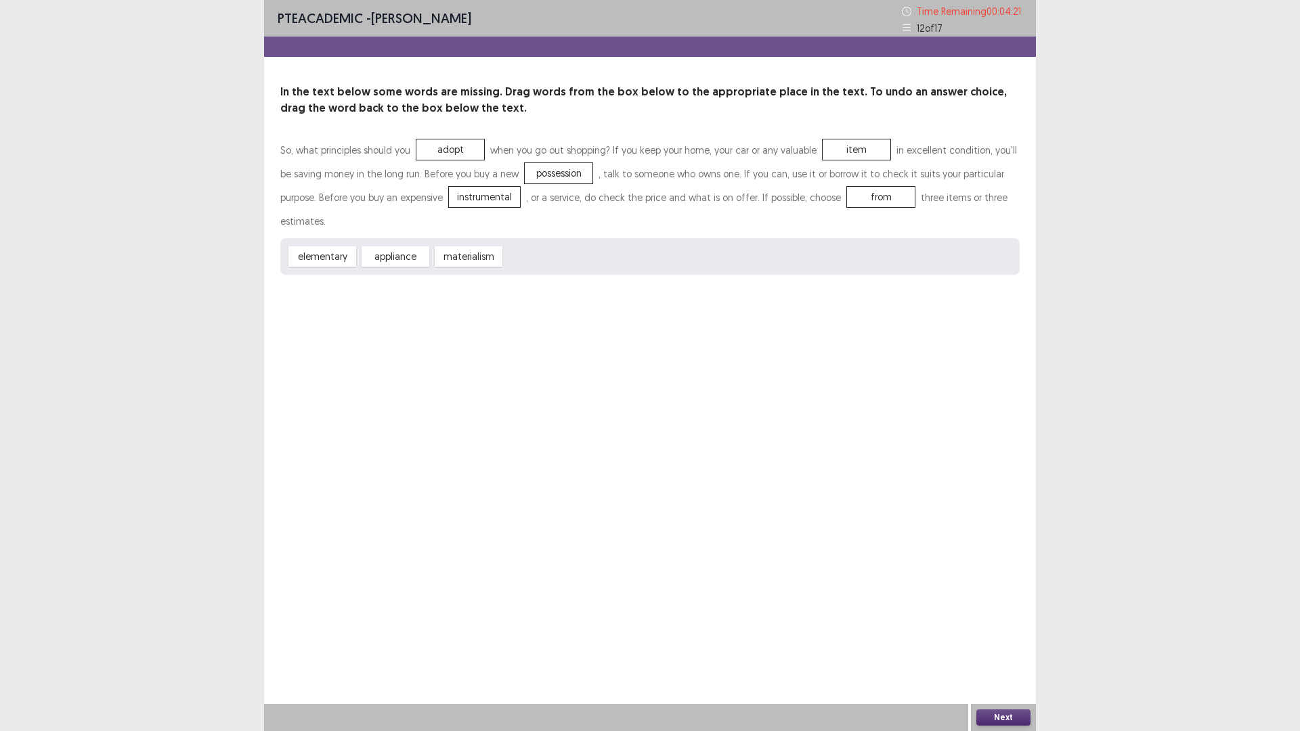
click at [999, 616] on button "Next" at bounding box center [1003, 717] width 54 height 16
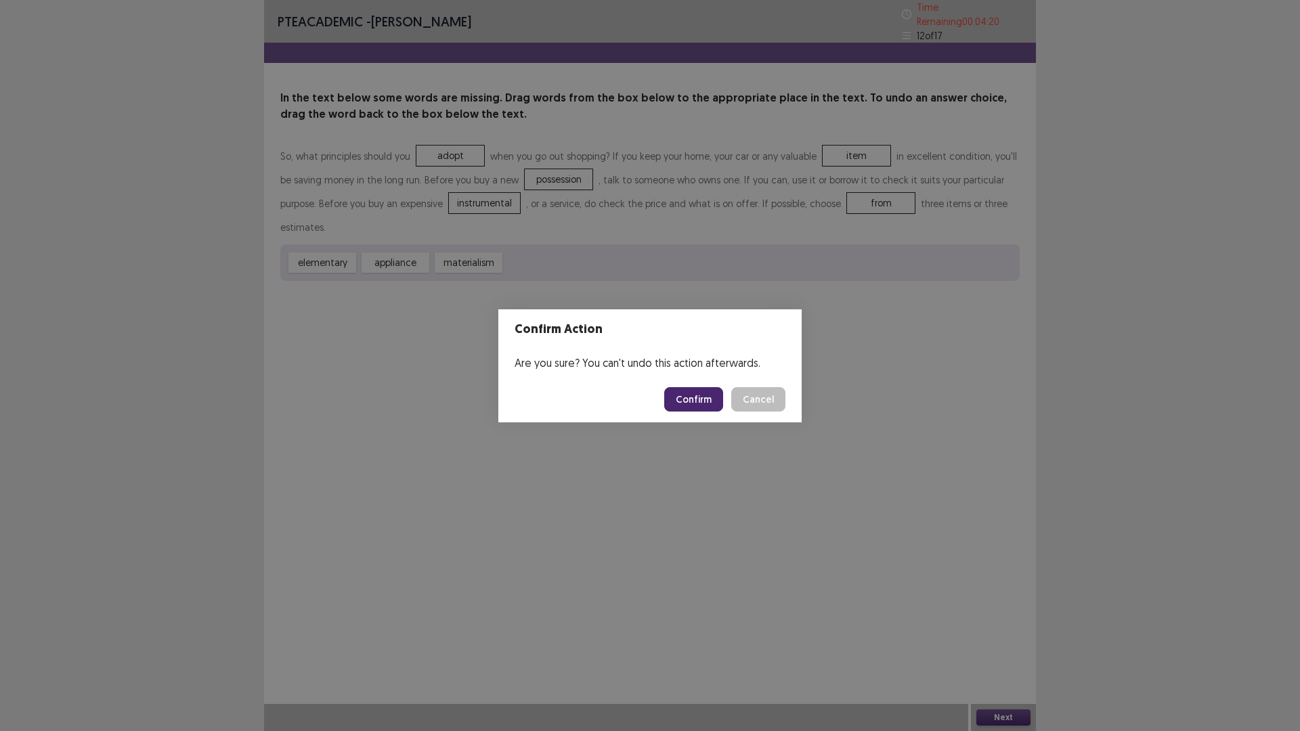
click at [695, 395] on button "Confirm" at bounding box center [693, 399] width 59 height 24
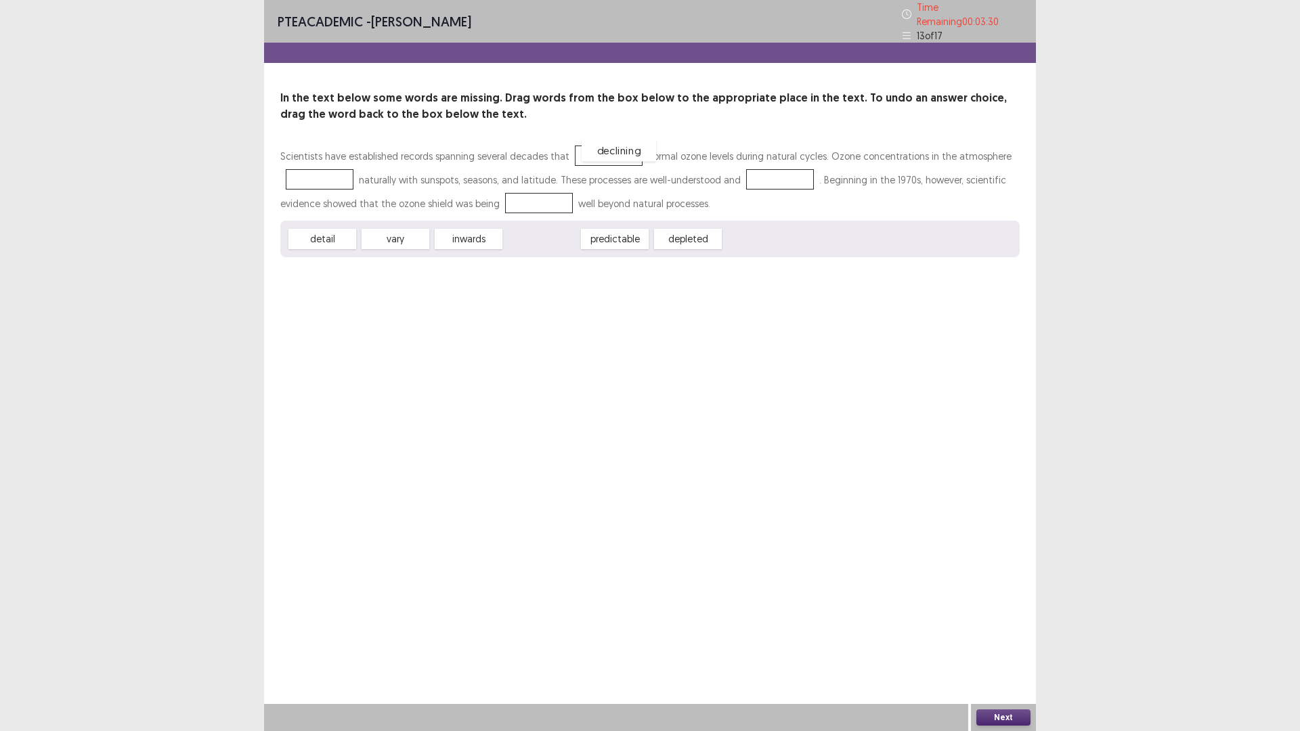
drag, startPoint x: 530, startPoint y: 240, endPoint x: 603, endPoint y: 153, distance: 113.9
drag, startPoint x: 404, startPoint y: 232, endPoint x: 324, endPoint y: 169, distance: 102.7
drag, startPoint x: 477, startPoint y: 236, endPoint x: 755, endPoint y: 175, distance: 285.6
drag, startPoint x: 478, startPoint y: 229, endPoint x: 565, endPoint y: 198, distance: 92.1
click at [982, 616] on button "Next" at bounding box center [1003, 717] width 54 height 16
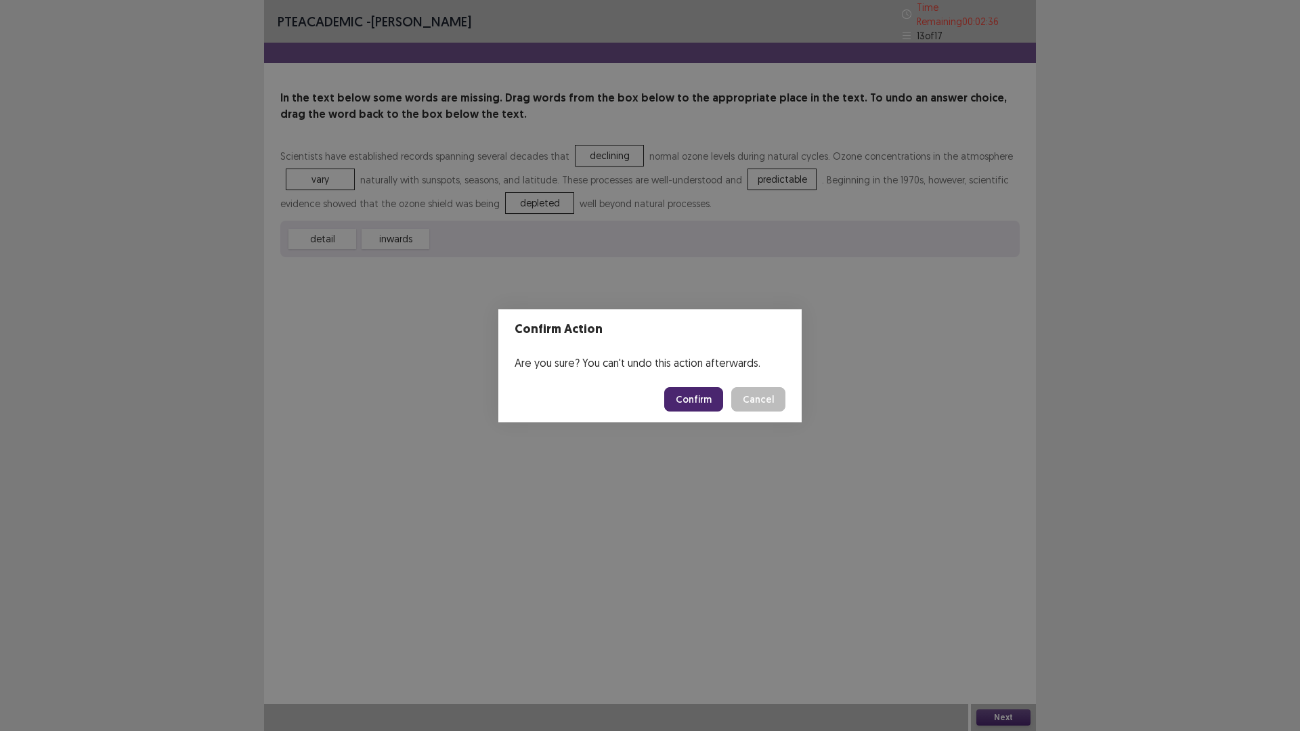
click at [711, 390] on button "Confirm" at bounding box center [693, 399] width 59 height 24
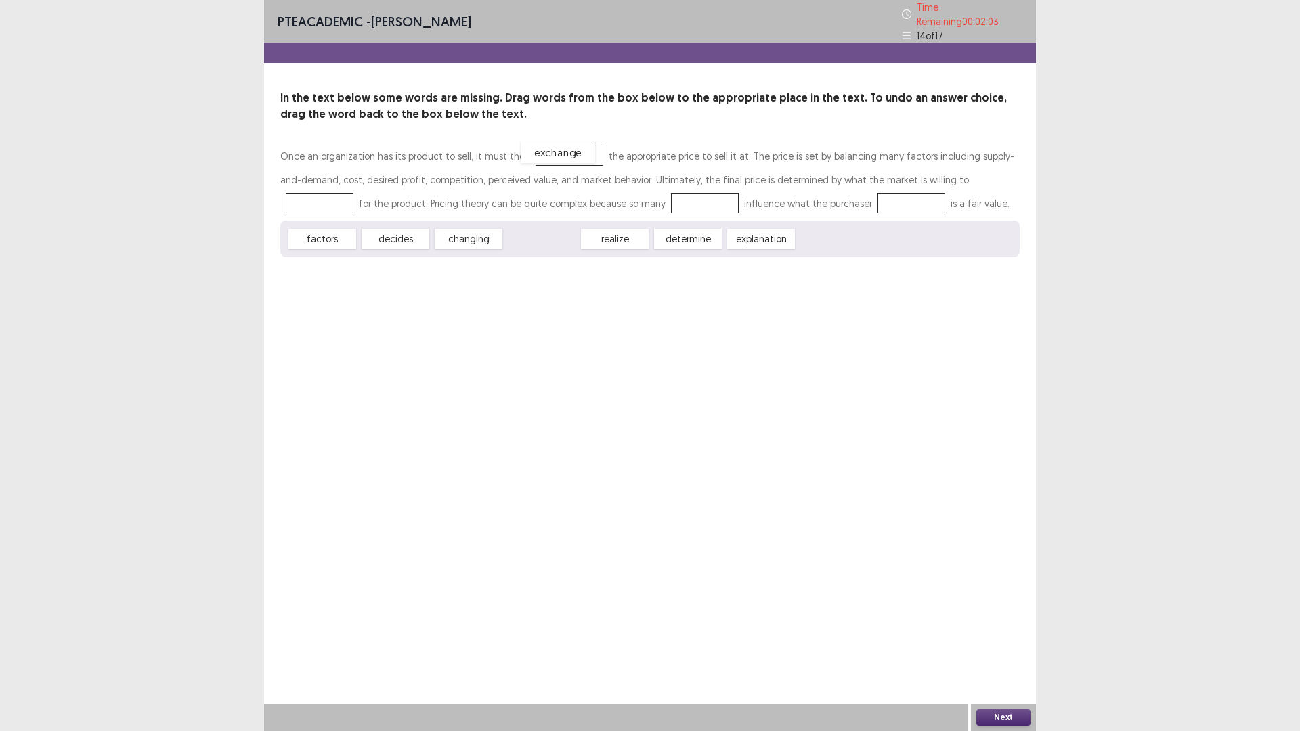
drag, startPoint x: 549, startPoint y: 234, endPoint x: 565, endPoint y: 147, distance: 88.2
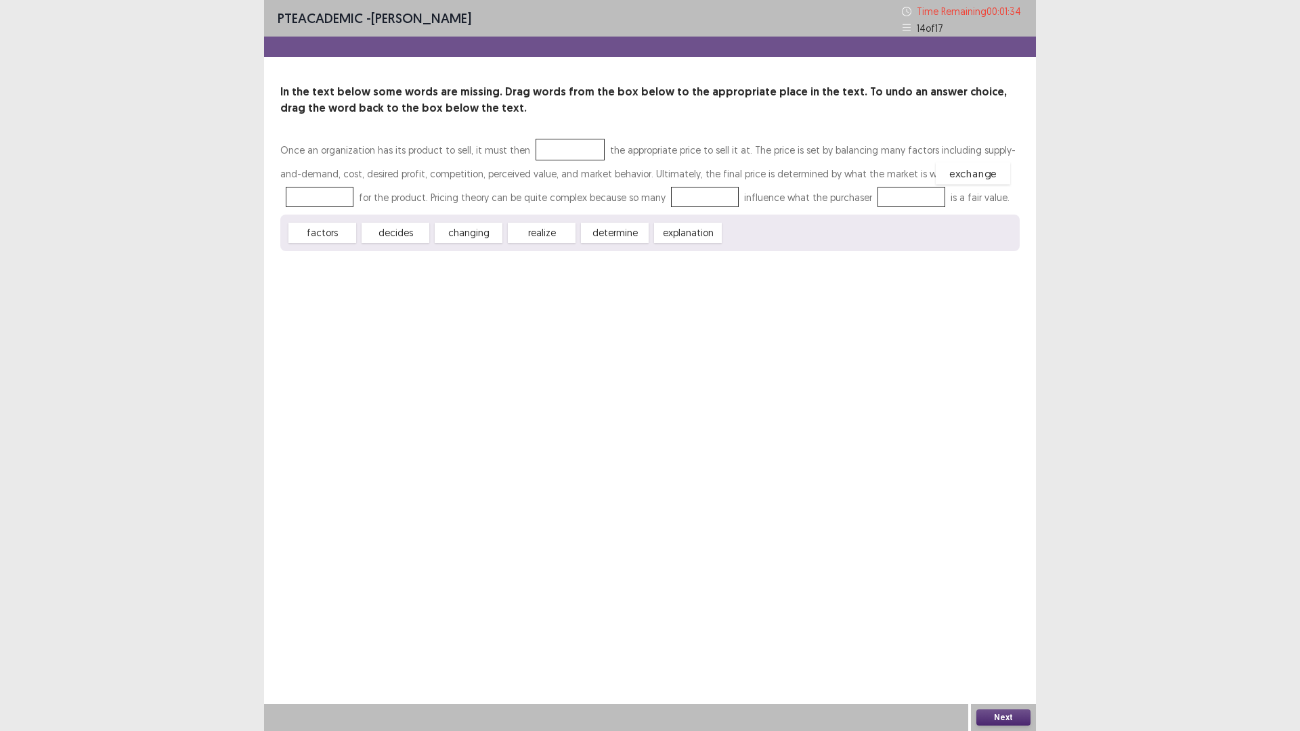
drag, startPoint x: 561, startPoint y: 146, endPoint x: 957, endPoint y: 166, distance: 396.5
drag, startPoint x: 693, startPoint y: 231, endPoint x: 806, endPoint y: 196, distance: 118.4
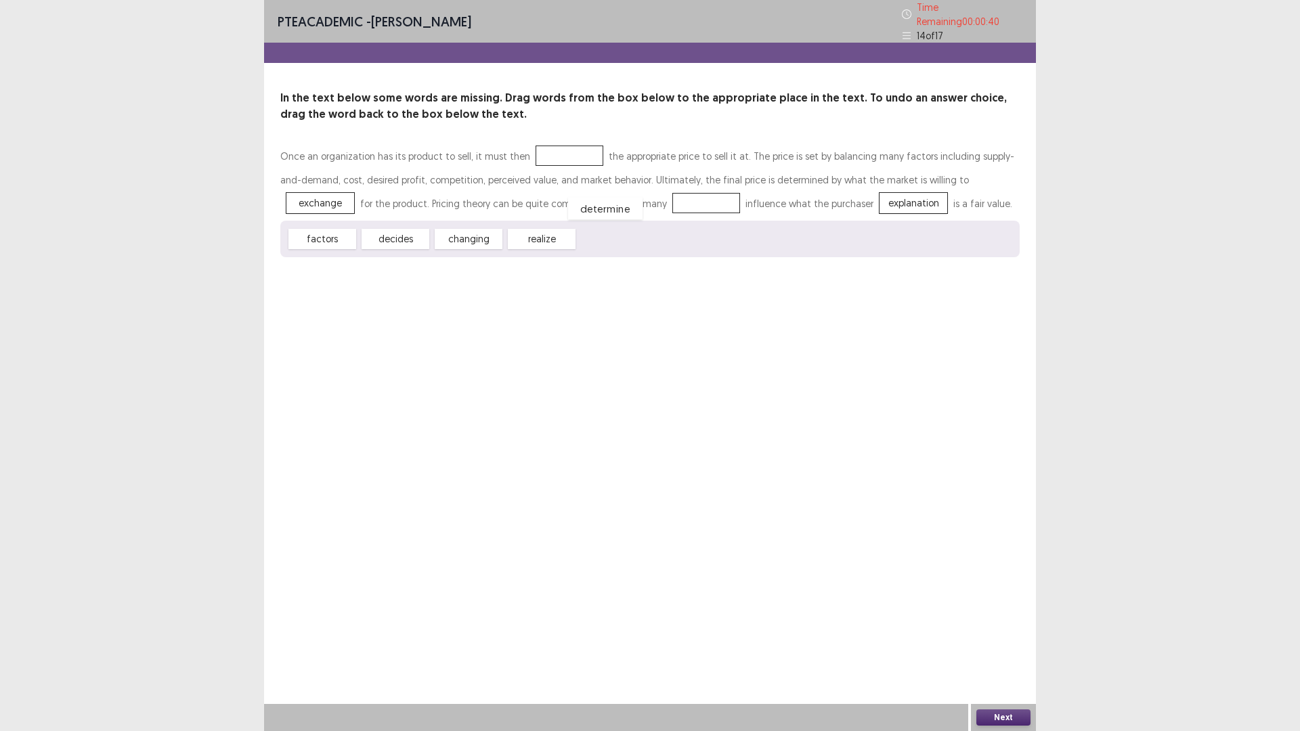
drag, startPoint x: 615, startPoint y: 232, endPoint x: 605, endPoint y: 198, distance: 35.1
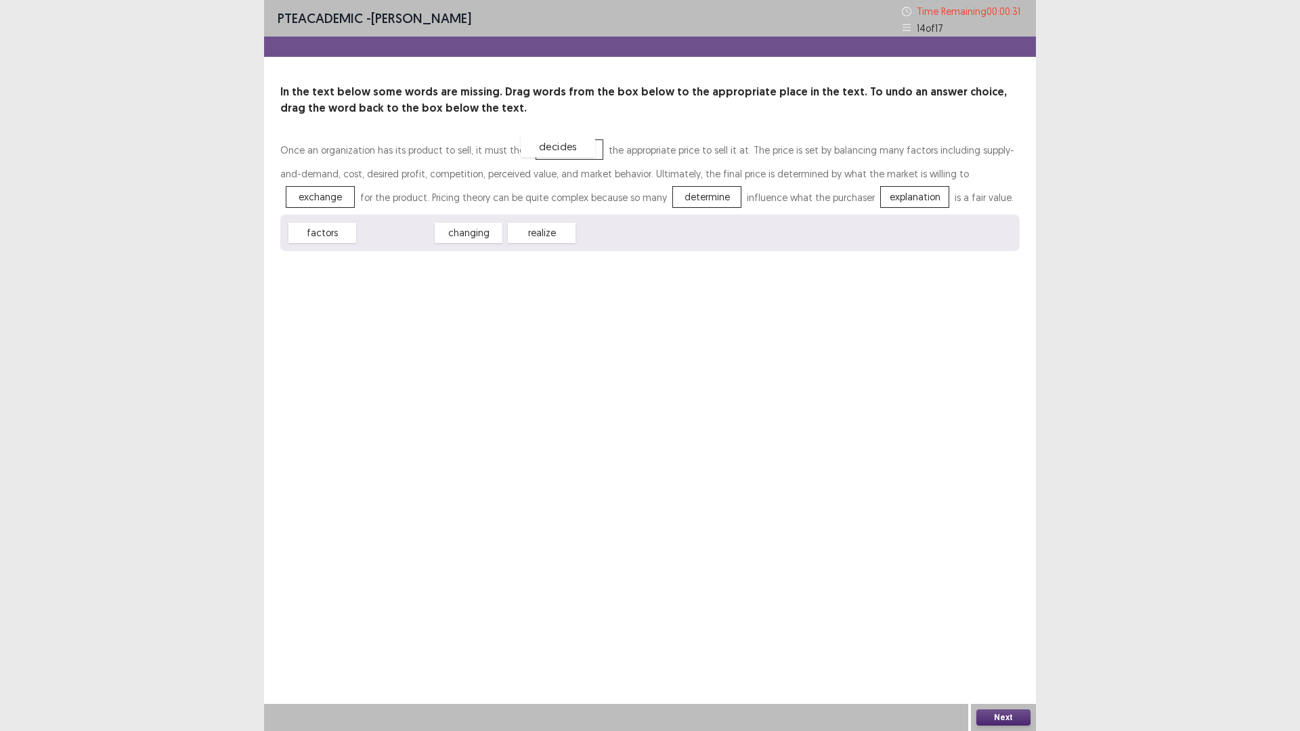
drag, startPoint x: 384, startPoint y: 232, endPoint x: 546, endPoint y: 145, distance: 184.1
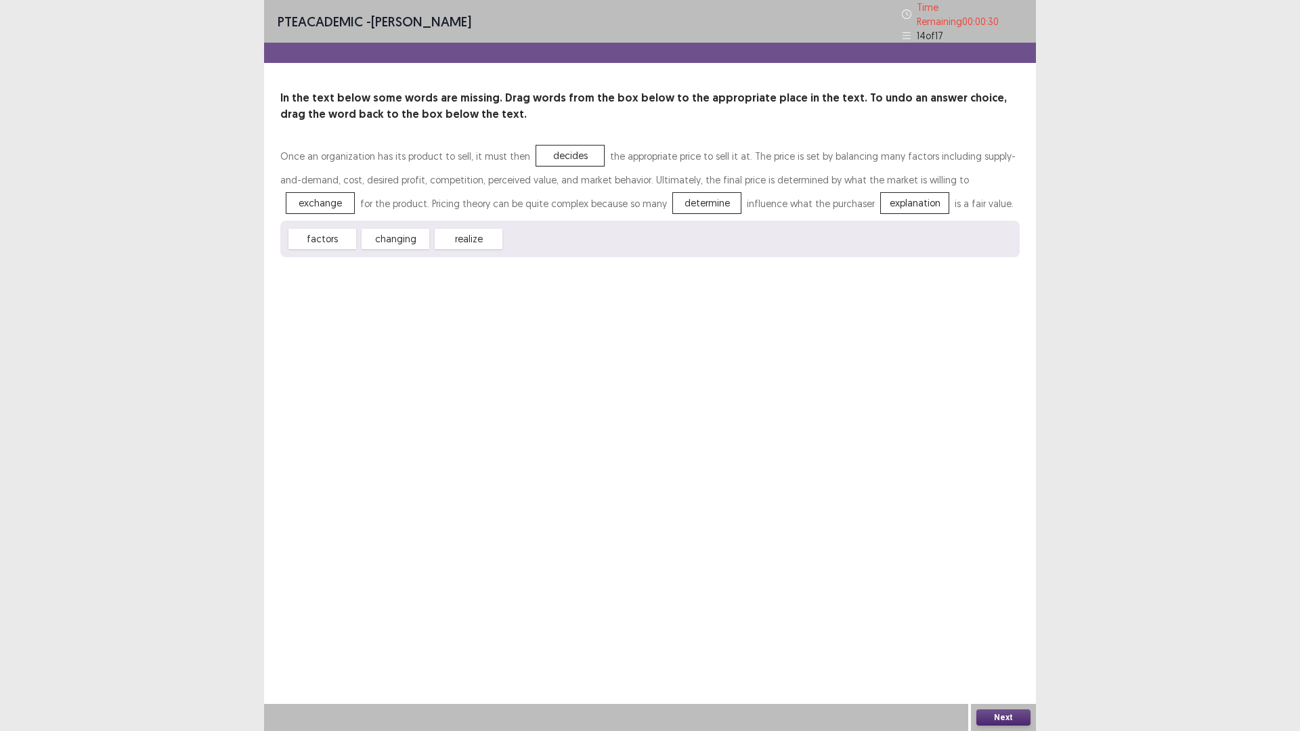
click at [1004, 616] on button "Next" at bounding box center [1003, 717] width 54 height 16
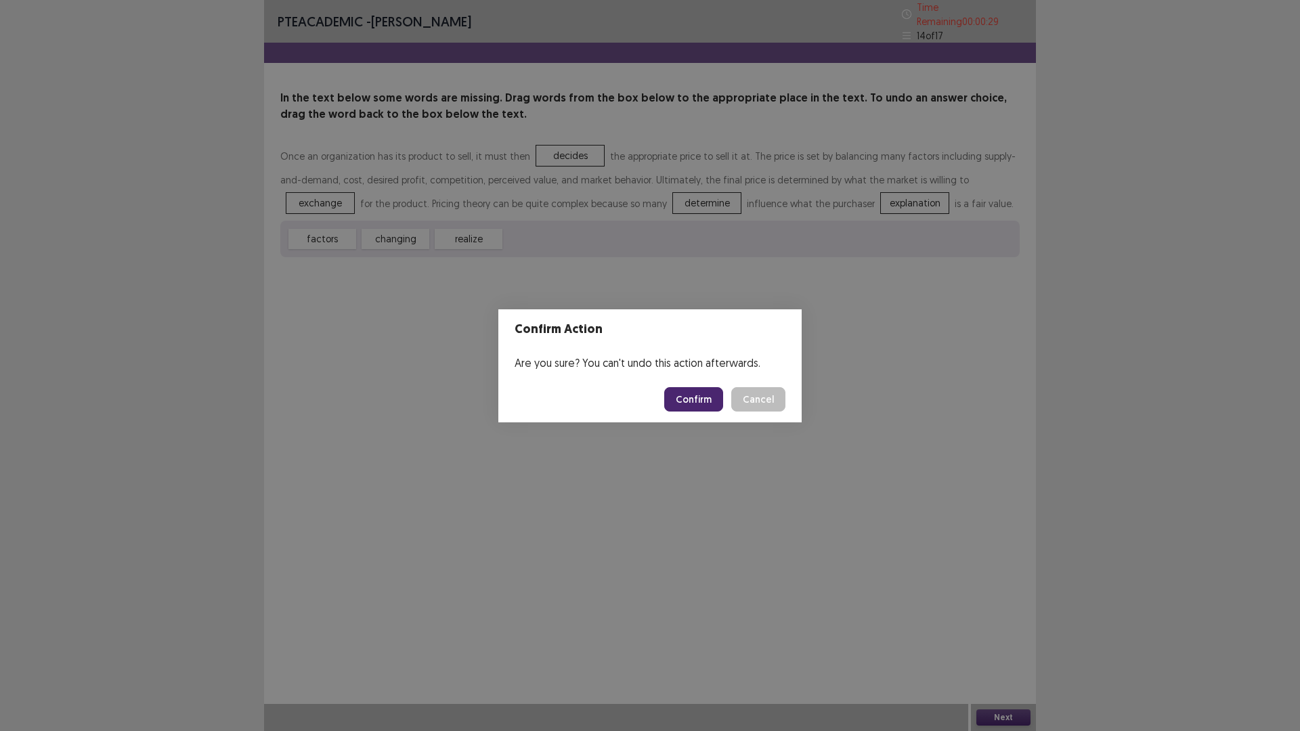
click at [688, 392] on button "Confirm" at bounding box center [693, 399] width 59 height 24
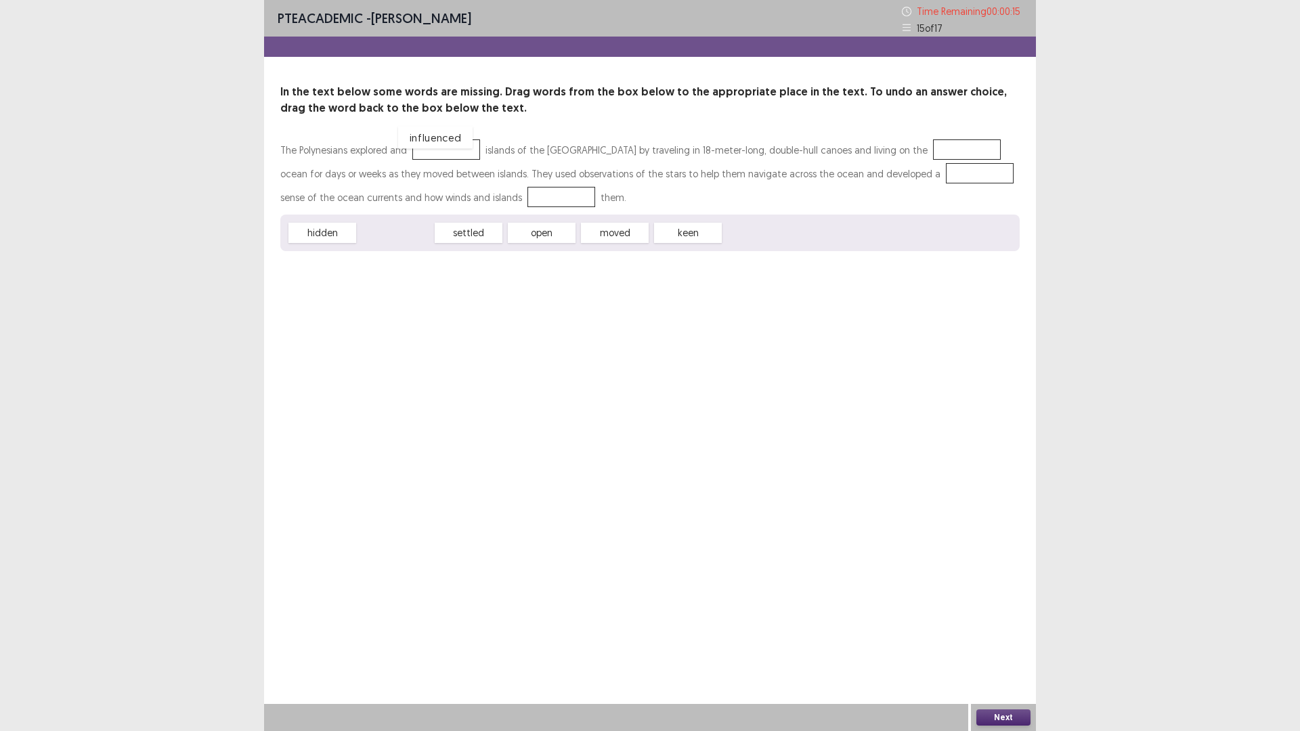
drag, startPoint x: 407, startPoint y: 231, endPoint x: 447, endPoint y: 135, distance: 103.5
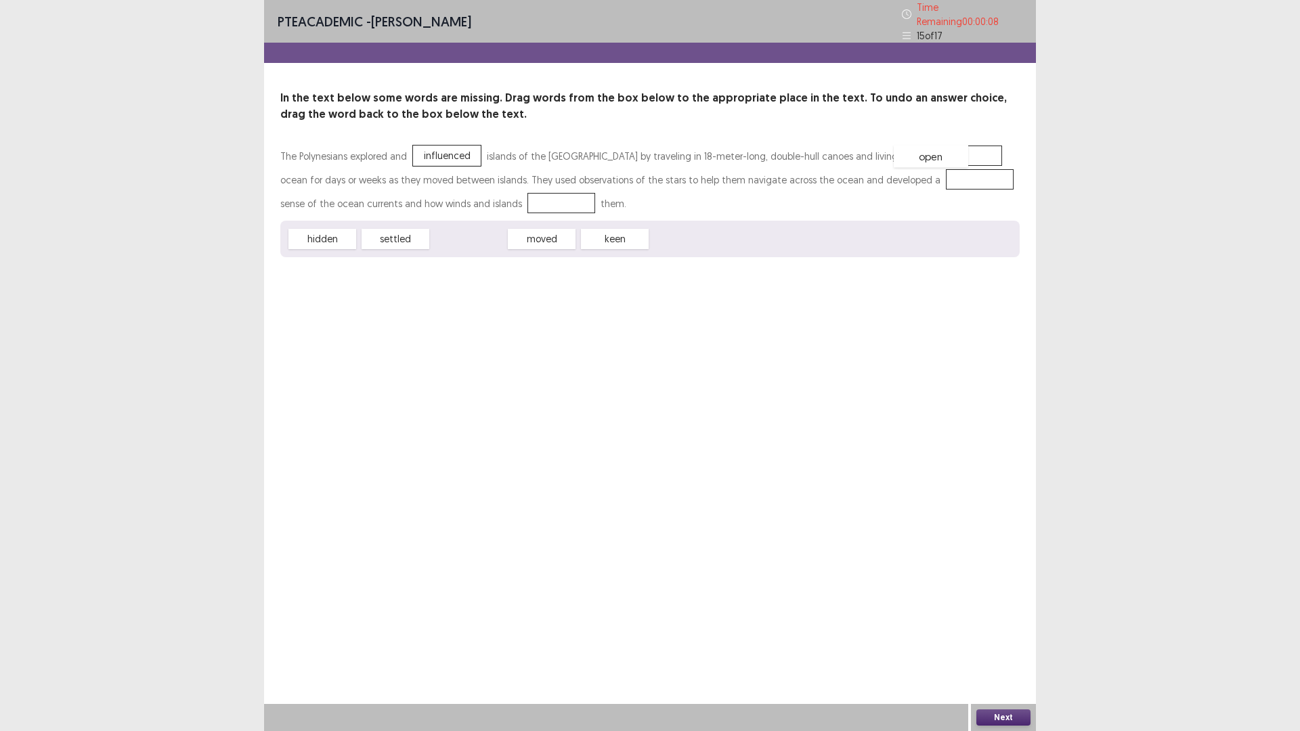
drag, startPoint x: 478, startPoint y: 231, endPoint x: 940, endPoint y: 148, distance: 469.1
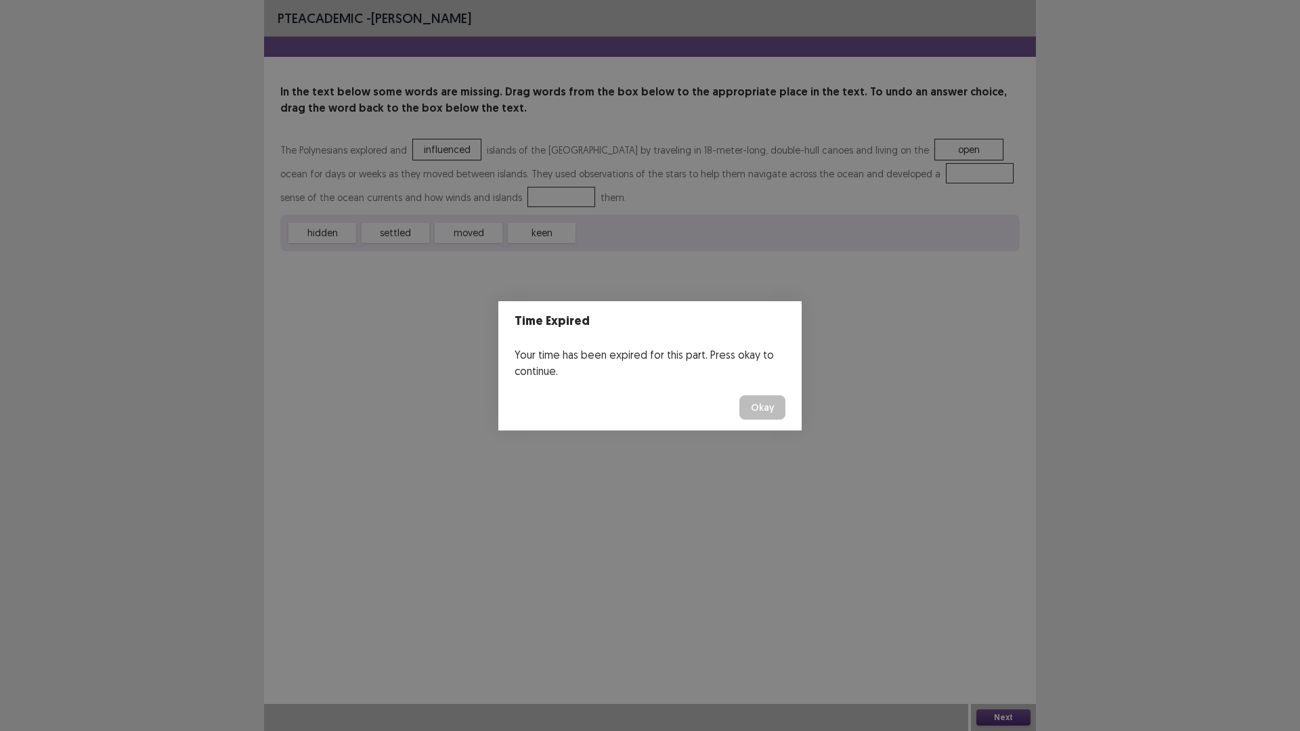
click at [768, 411] on button "Okay" at bounding box center [762, 407] width 46 height 24
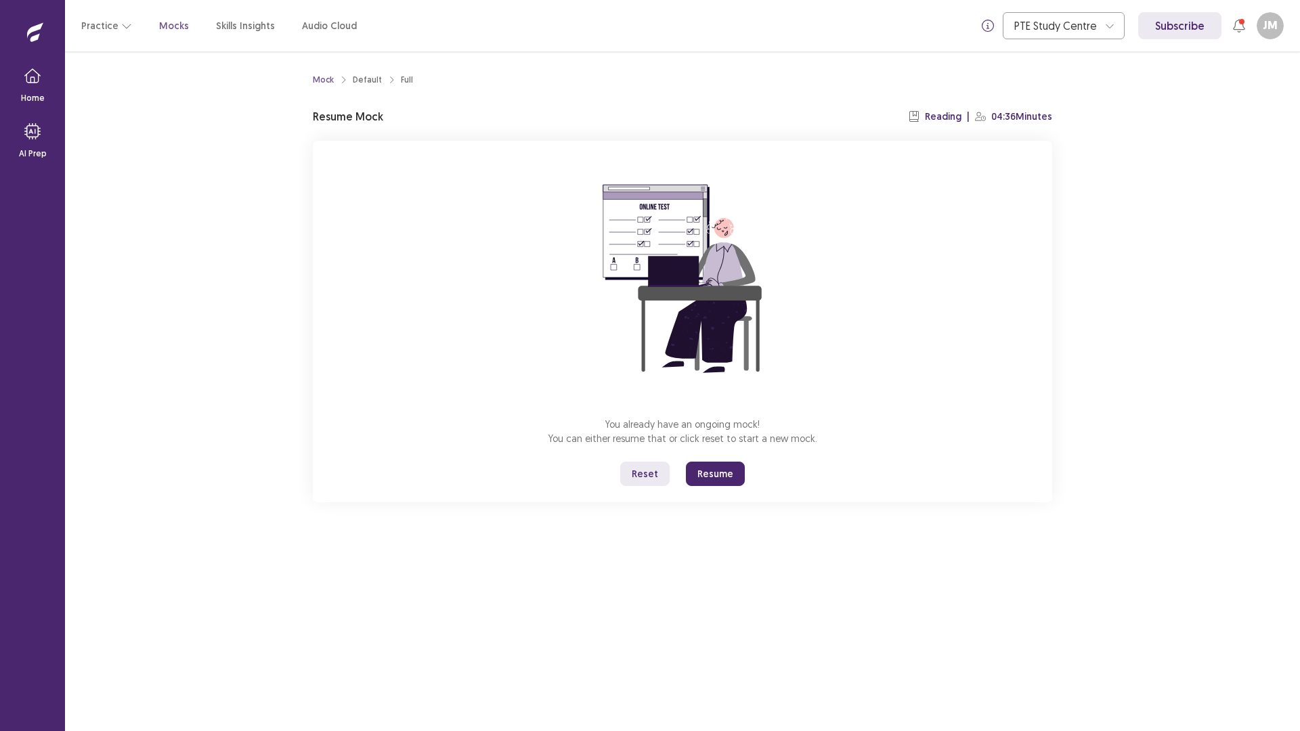
click at [714, 473] on button "Resume" at bounding box center [715, 474] width 59 height 24
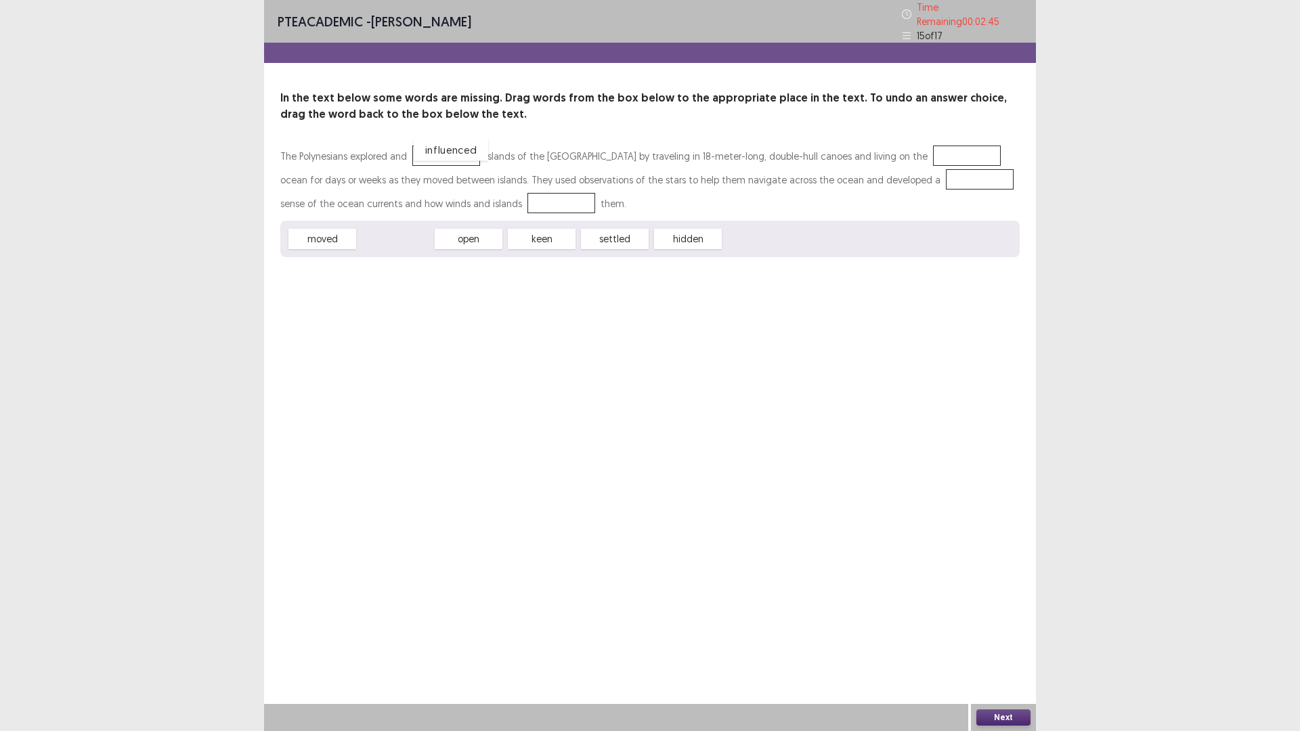
drag, startPoint x: 416, startPoint y: 234, endPoint x: 471, endPoint y: 145, distance: 104.6
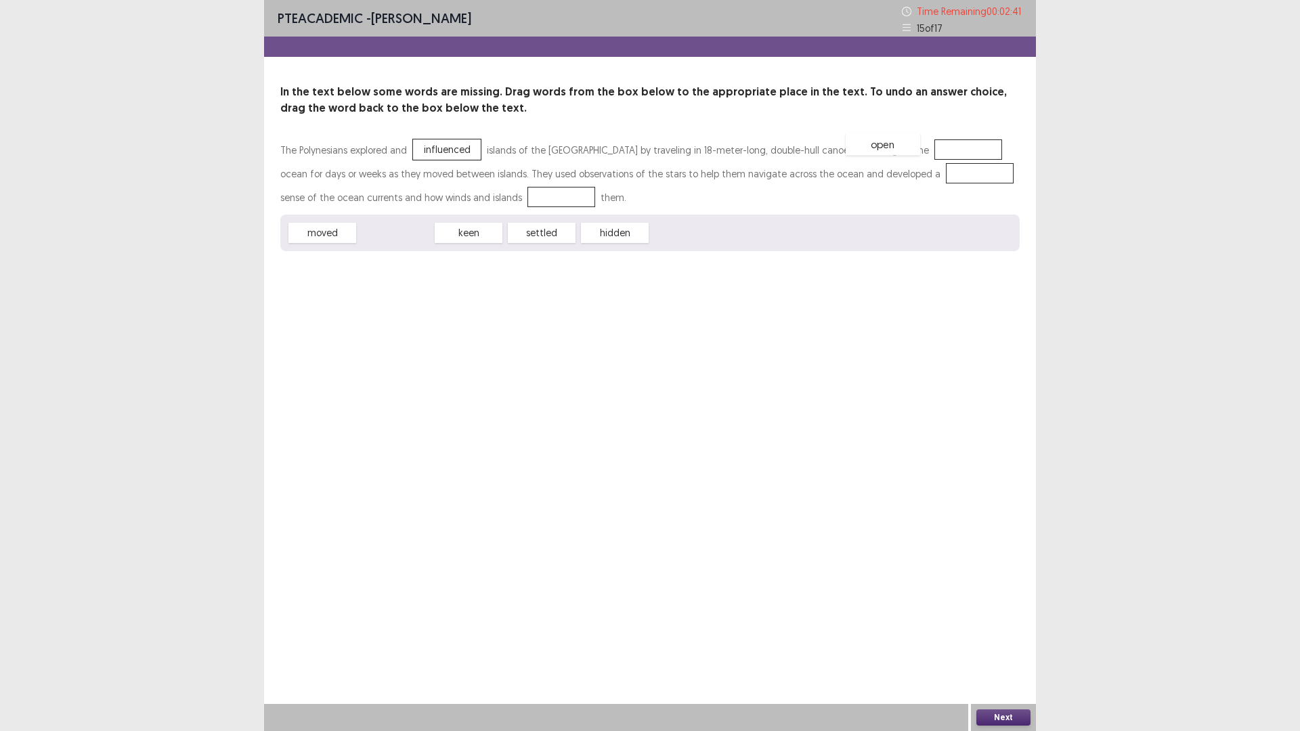
drag, startPoint x: 398, startPoint y: 230, endPoint x: 888, endPoint y: 143, distance: 497.8
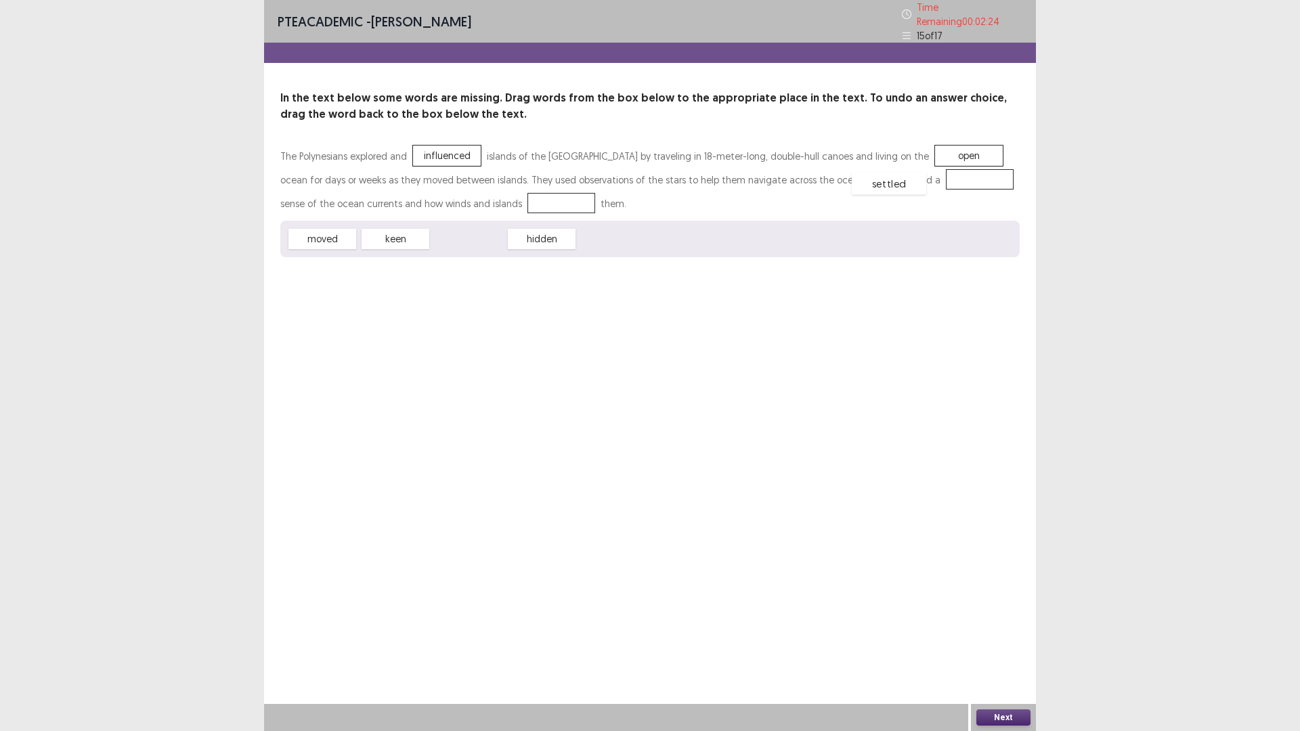
drag, startPoint x: 473, startPoint y: 232, endPoint x: 897, endPoint y: 174, distance: 427.8
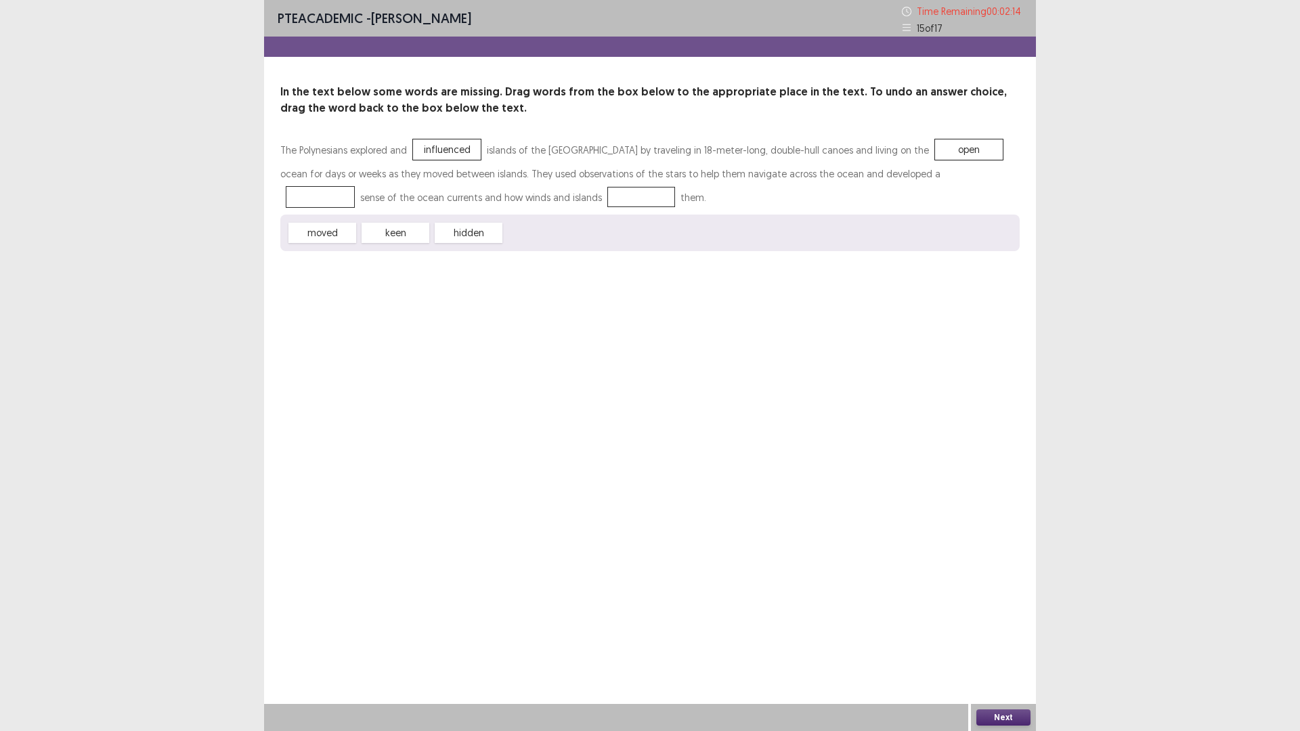
drag, startPoint x: 908, startPoint y: 175, endPoint x: 496, endPoint y: 197, distance: 412.9
drag, startPoint x: 466, startPoint y: 233, endPoint x: 899, endPoint y: 173, distance: 437.4
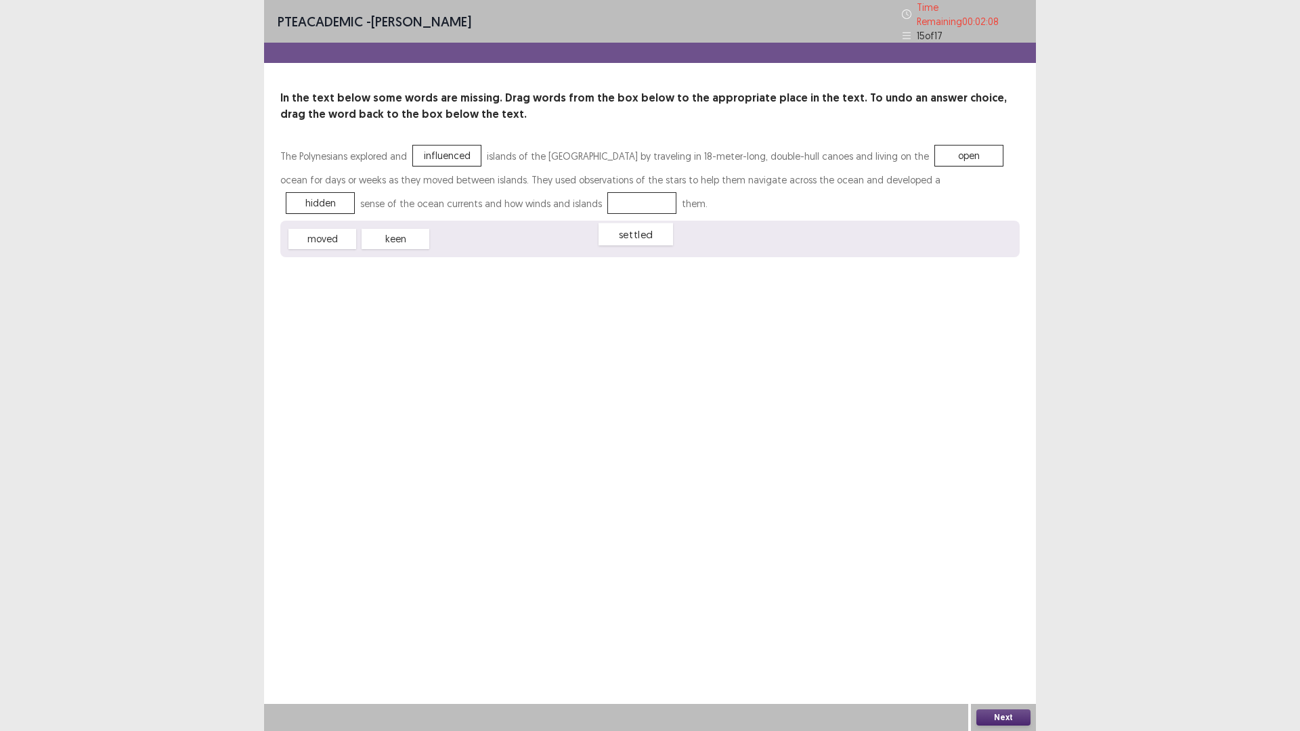
drag, startPoint x: 502, startPoint y: 195, endPoint x: 502, endPoint y: 229, distance: 34.5
drag, startPoint x: 324, startPoint y: 232, endPoint x: 511, endPoint y: 196, distance: 190.8
drag, startPoint x: 910, startPoint y: 171, endPoint x: 505, endPoint y: 235, distance: 409.8
drag, startPoint x: 413, startPoint y: 236, endPoint x: 922, endPoint y: 178, distance: 512.3
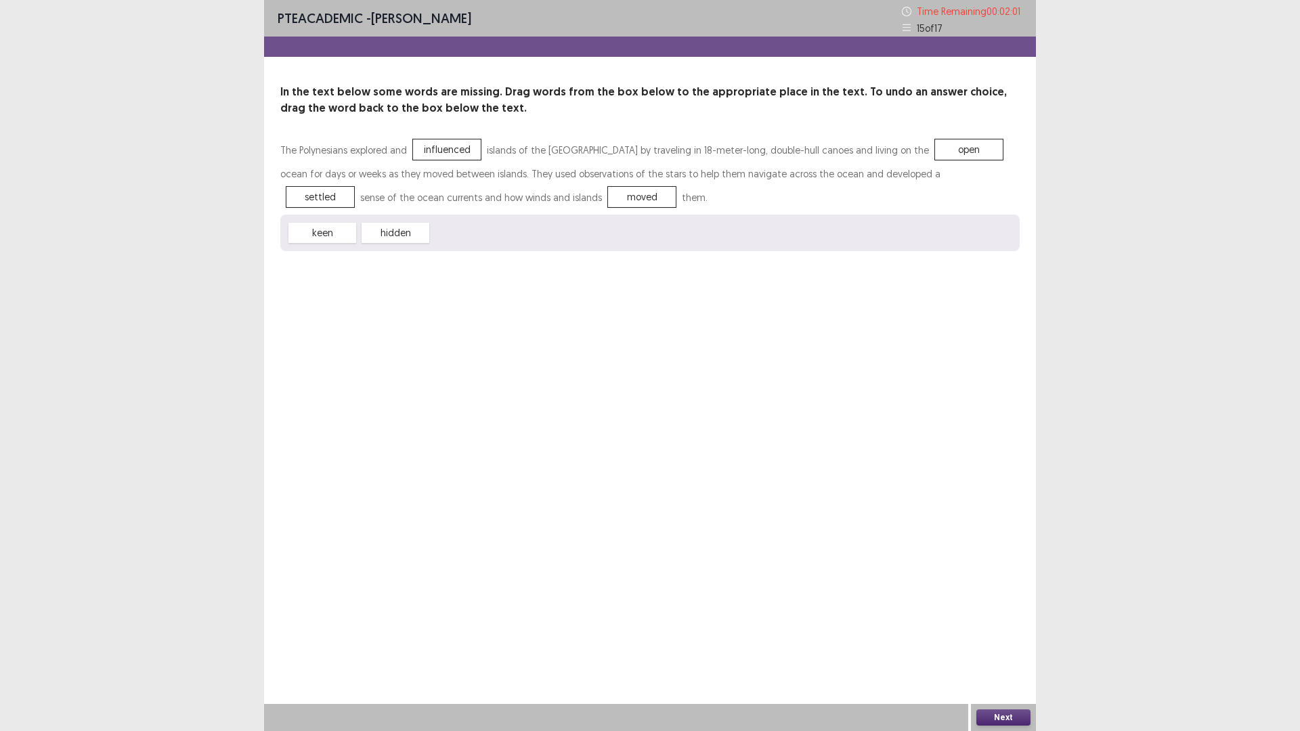
click at [1000, 616] on button "Next" at bounding box center [1003, 717] width 54 height 16
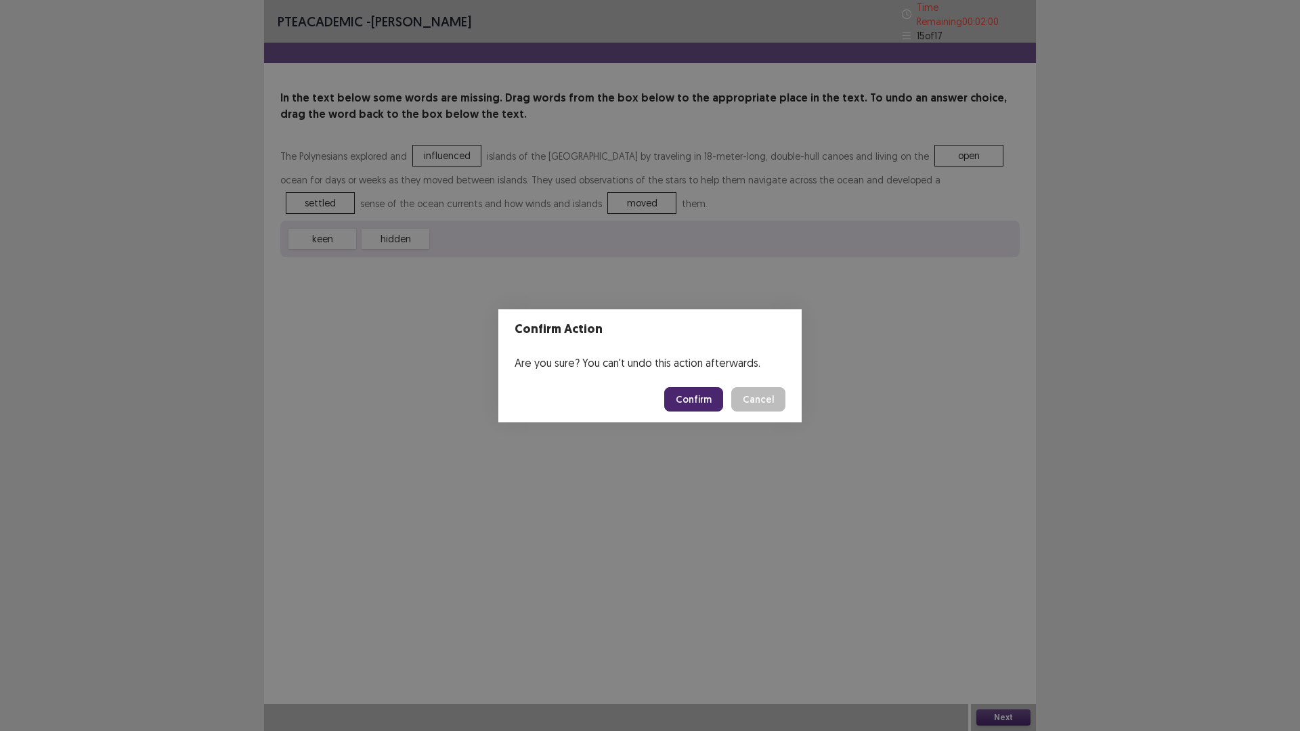
click at [691, 399] on button "Confirm" at bounding box center [693, 399] width 59 height 24
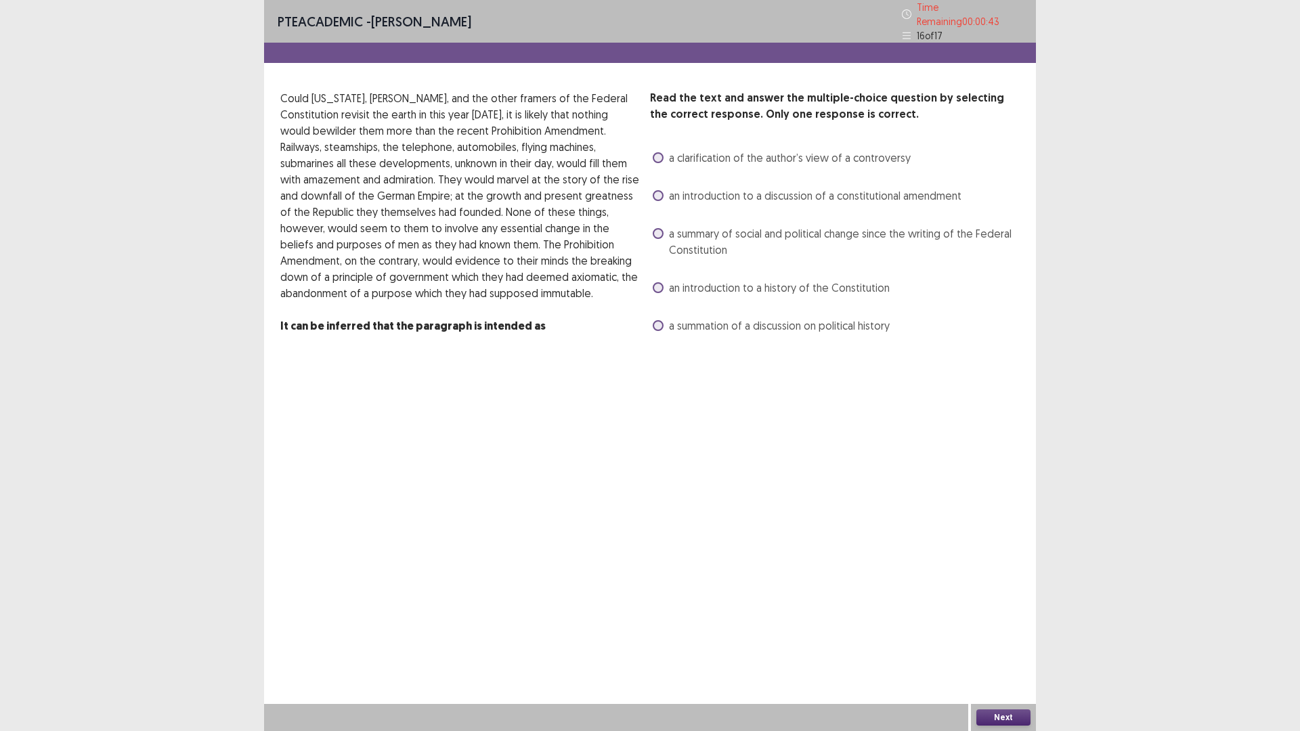
click at [661, 193] on span at bounding box center [658, 195] width 11 height 11
click at [659, 231] on span at bounding box center [658, 233] width 11 height 11
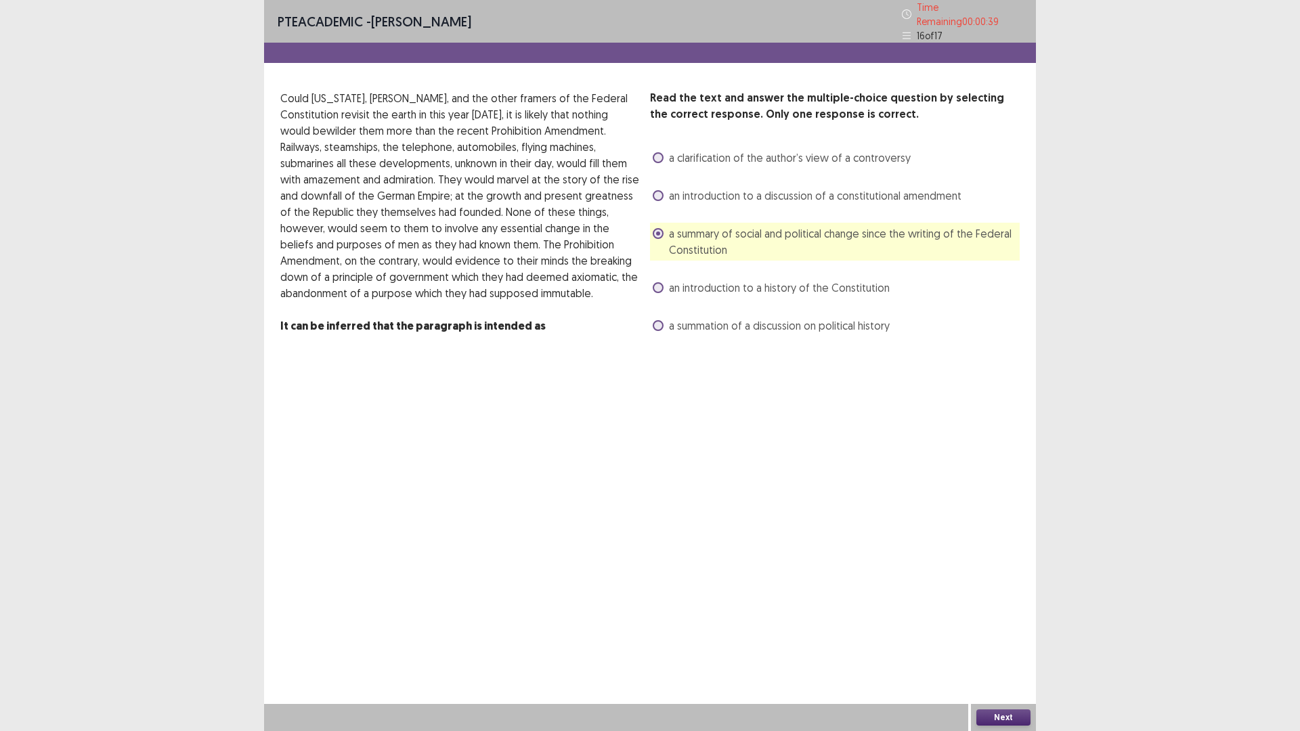
click at [664, 284] on label "an introduction to a history of the Constitution" at bounding box center [771, 288] width 237 height 16
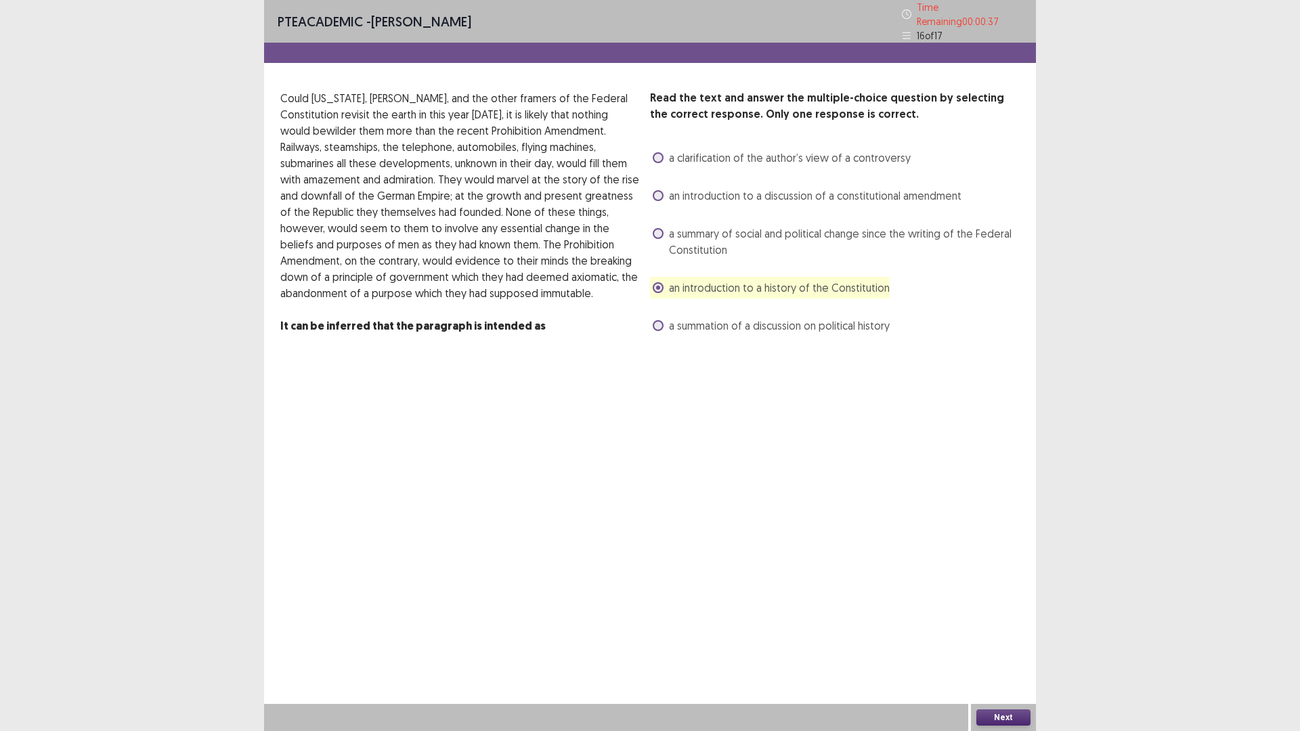
click at [655, 225] on label "a summary of social and political change since the writing of the Federal Const…" at bounding box center [836, 241] width 367 height 32
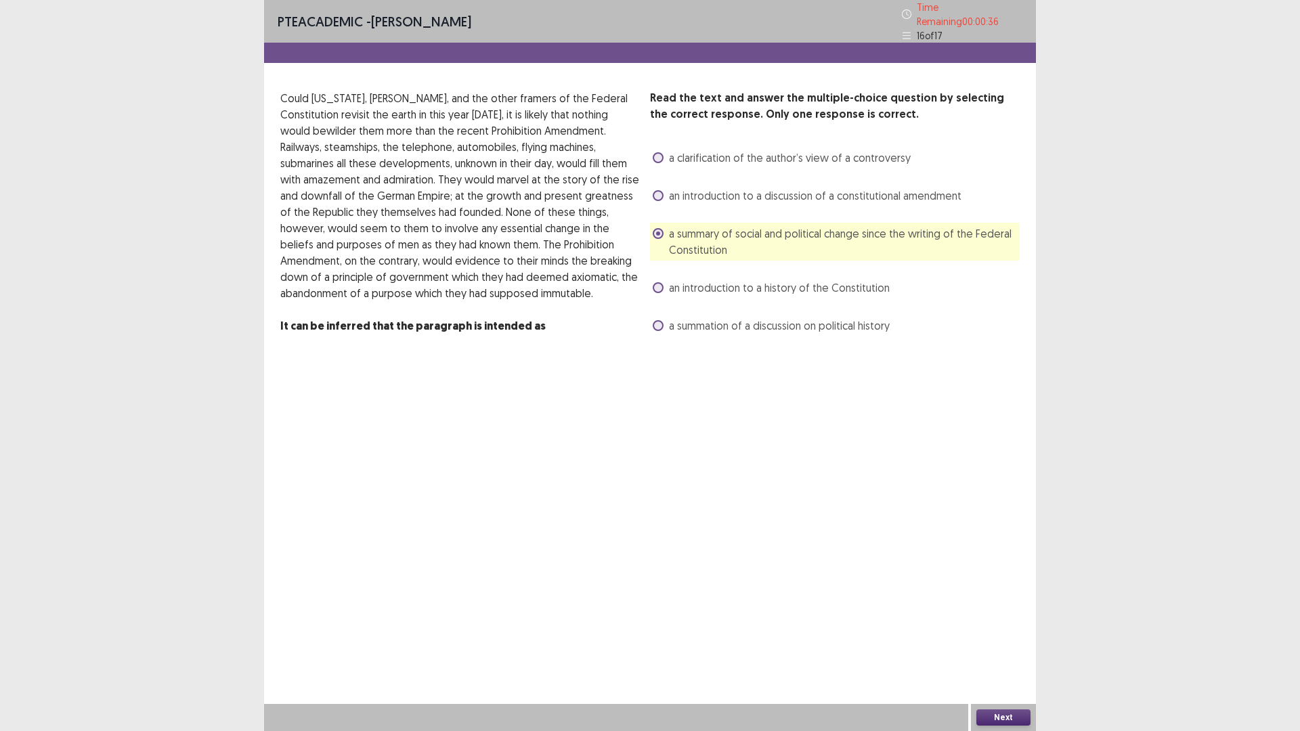
drag, startPoint x: 663, startPoint y: 186, endPoint x: 670, endPoint y: 171, distance: 17.0
click at [664, 188] on label "an introduction to a discussion of a constitutional amendment" at bounding box center [807, 196] width 309 height 16
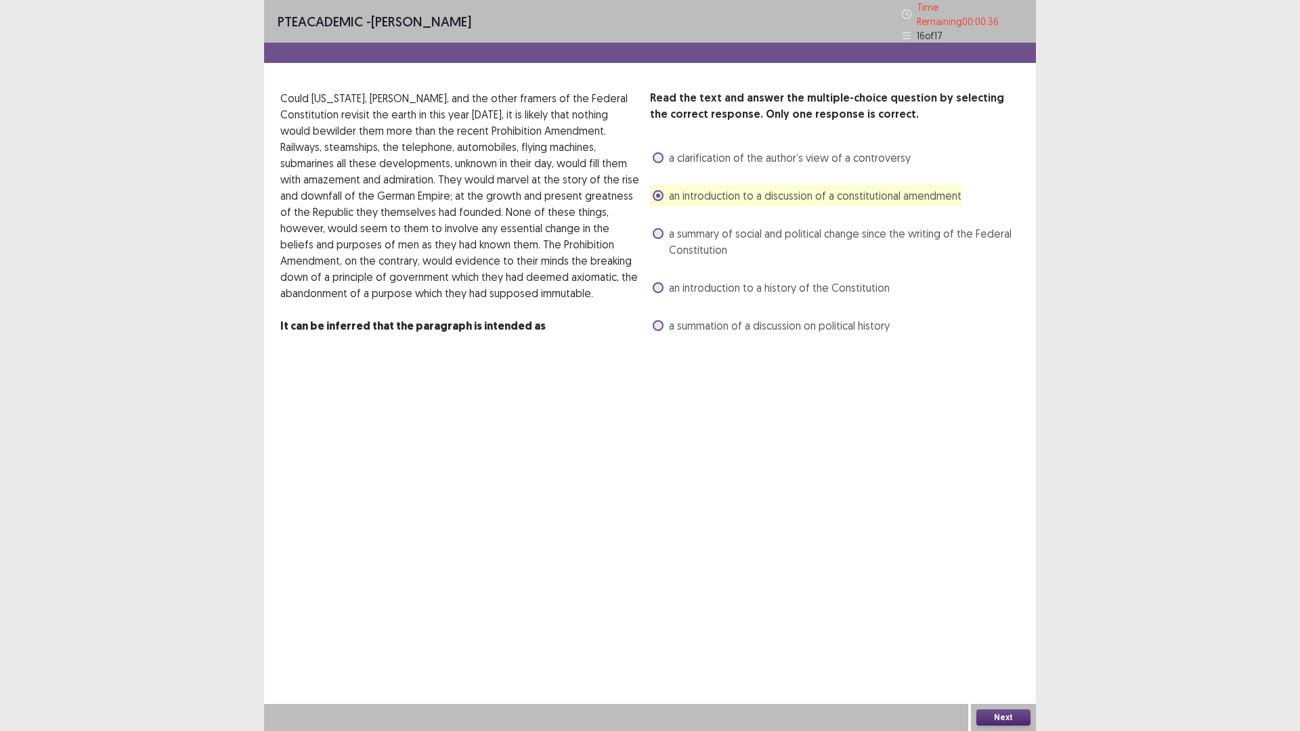
click at [665, 153] on label "a clarification of the author’s view of a controversy" at bounding box center [782, 158] width 258 height 16
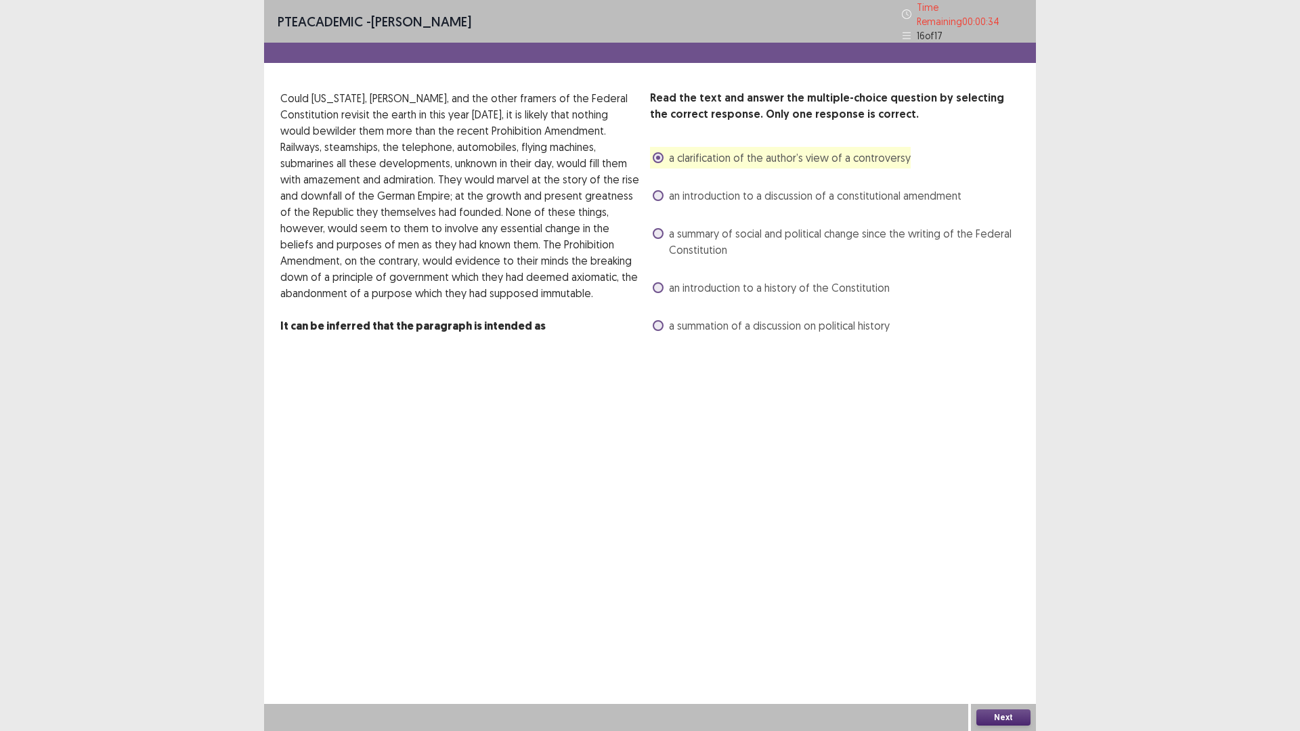
click at [655, 315] on div "a summation of a discussion on political history" at bounding box center [770, 326] width 240 height 22
drag, startPoint x: 663, startPoint y: 318, endPoint x: 653, endPoint y: 397, distance: 79.9
click at [663, 322] on label "a summation of a discussion on political history" at bounding box center [771, 325] width 237 height 16
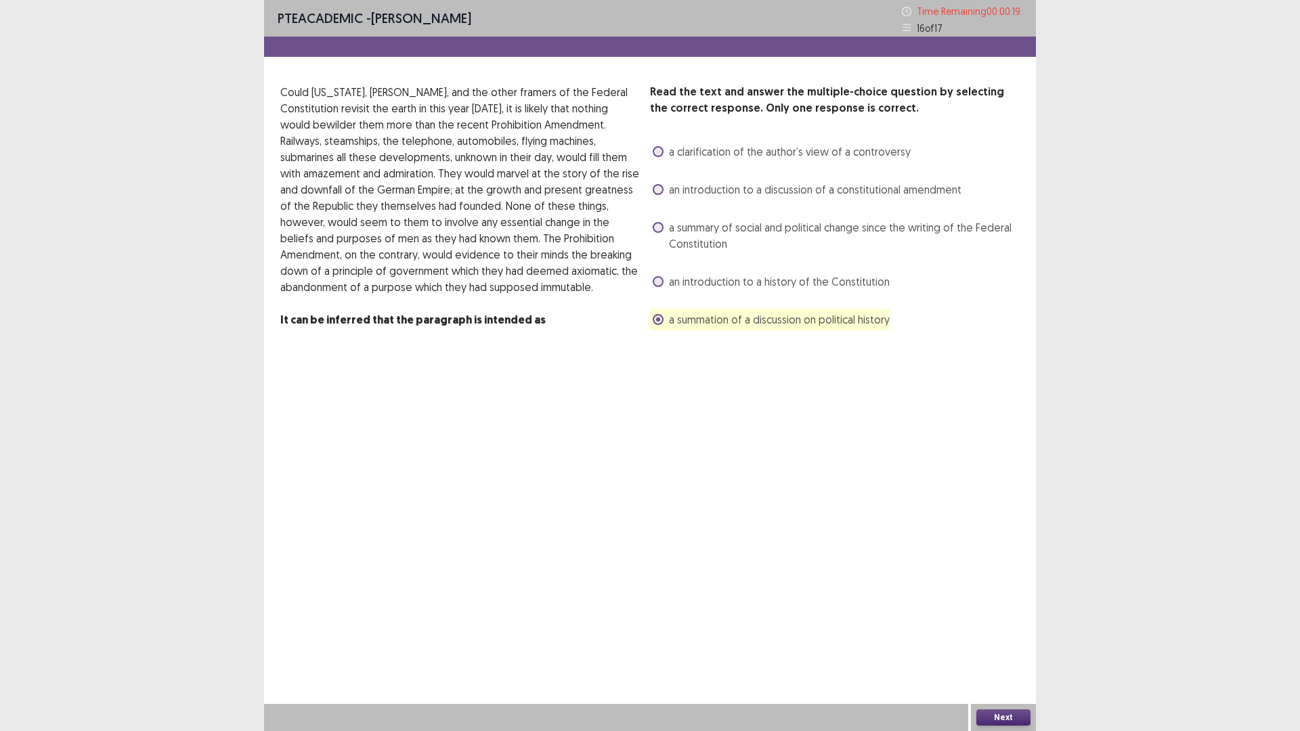
click at [659, 228] on span at bounding box center [658, 227] width 11 height 11
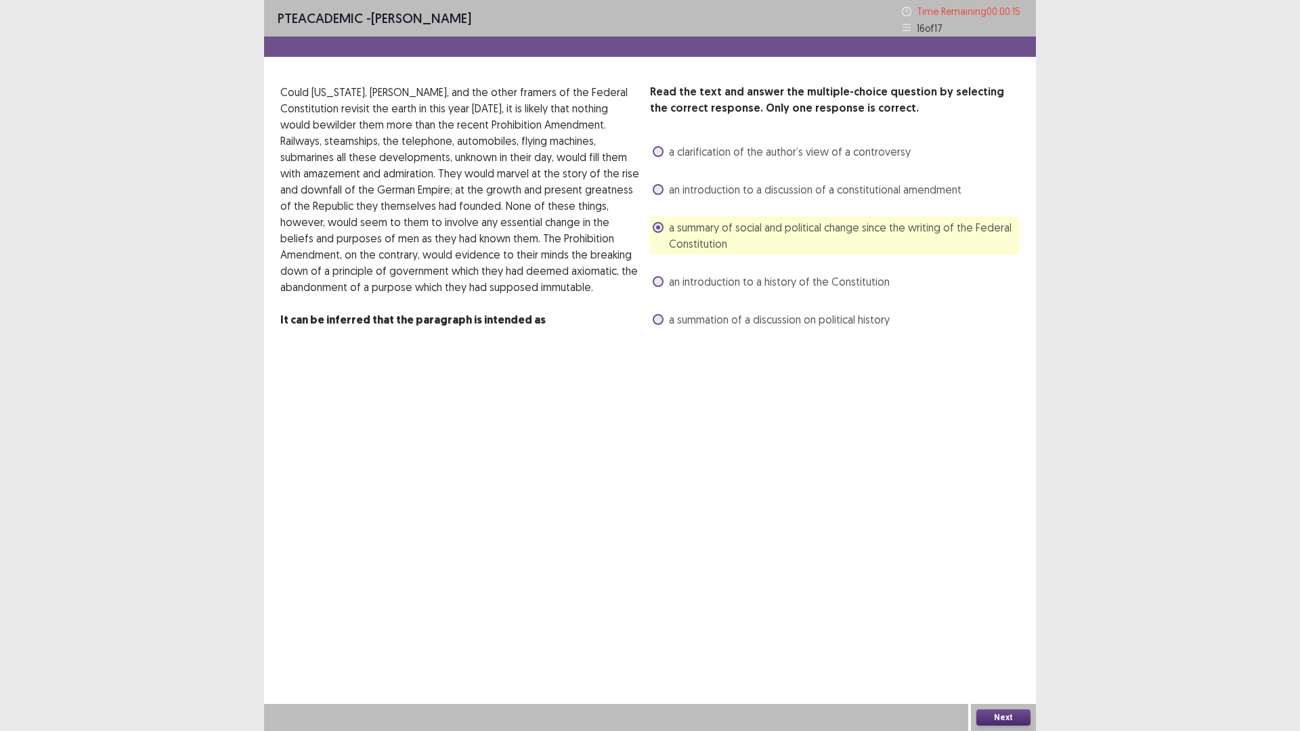
click at [1011, 616] on button "Next" at bounding box center [1003, 717] width 54 height 16
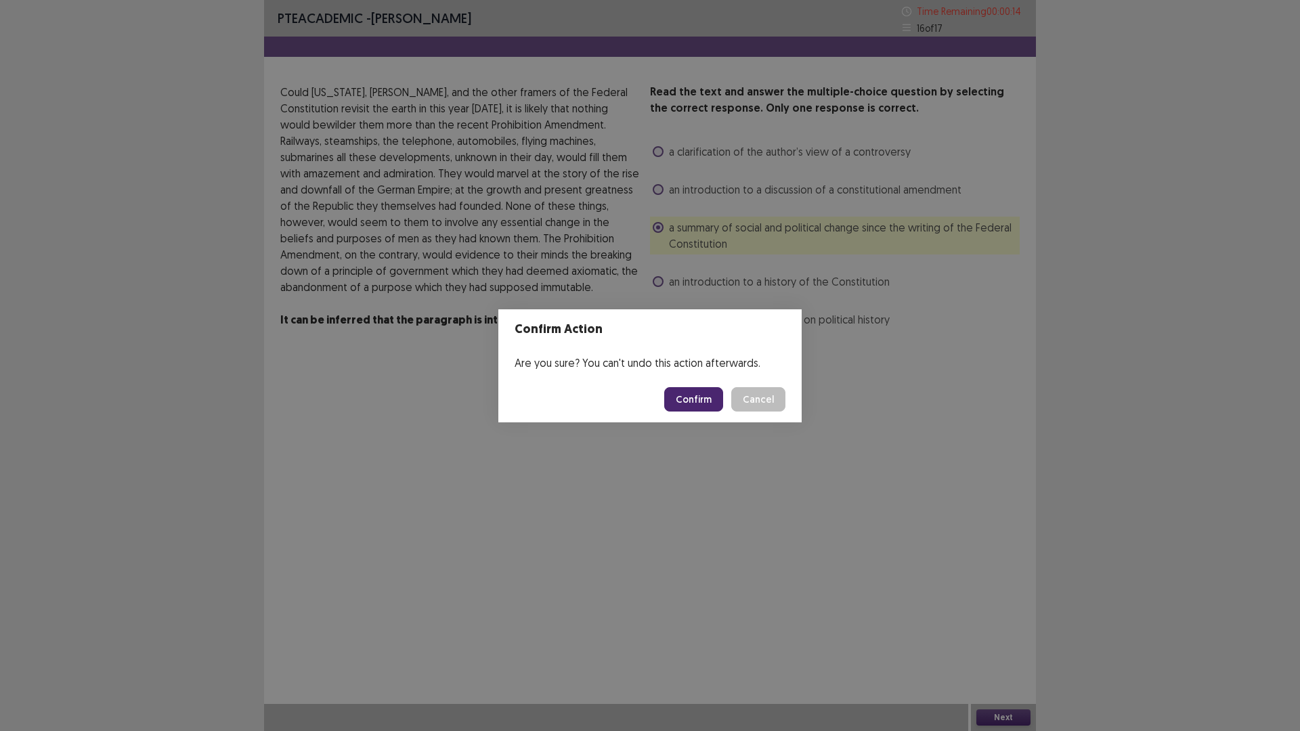
click at [705, 396] on button "Confirm" at bounding box center [693, 399] width 59 height 24
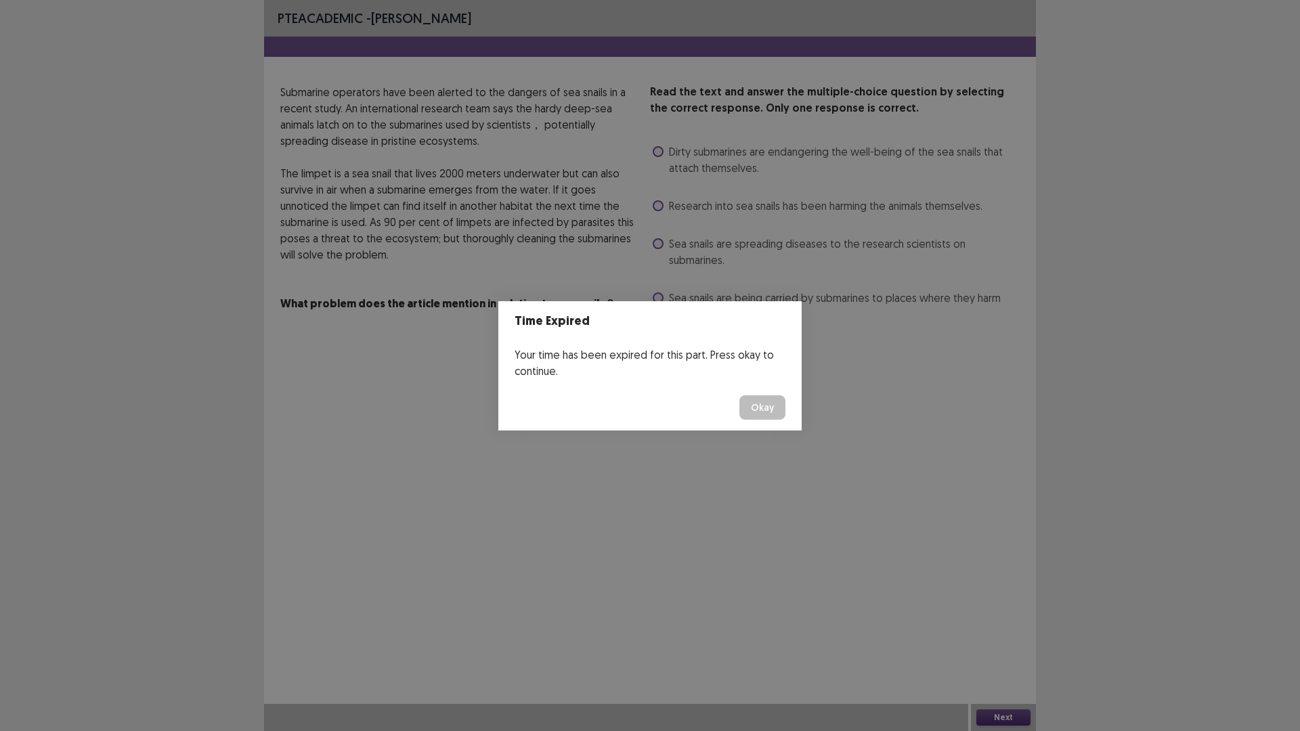
click at [766, 402] on button "Okay" at bounding box center [762, 407] width 46 height 24
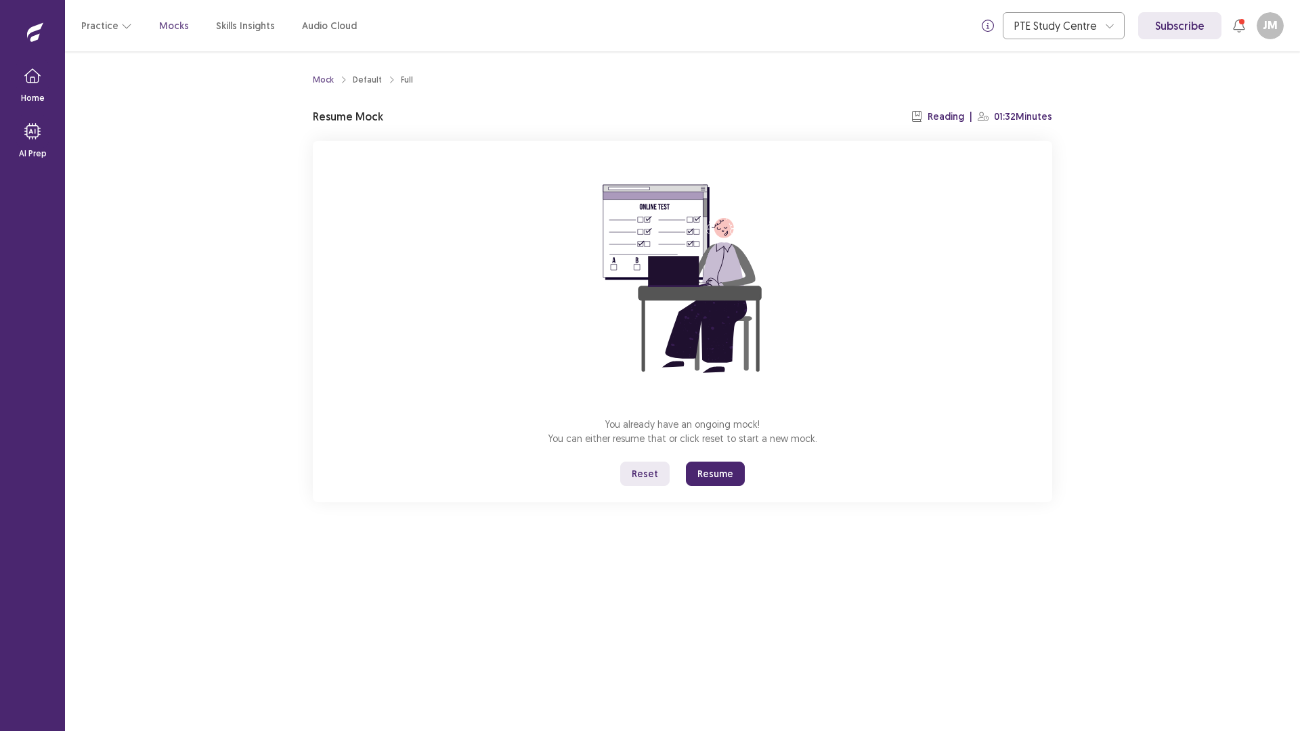
click at [717, 475] on button "Resume" at bounding box center [715, 474] width 59 height 24
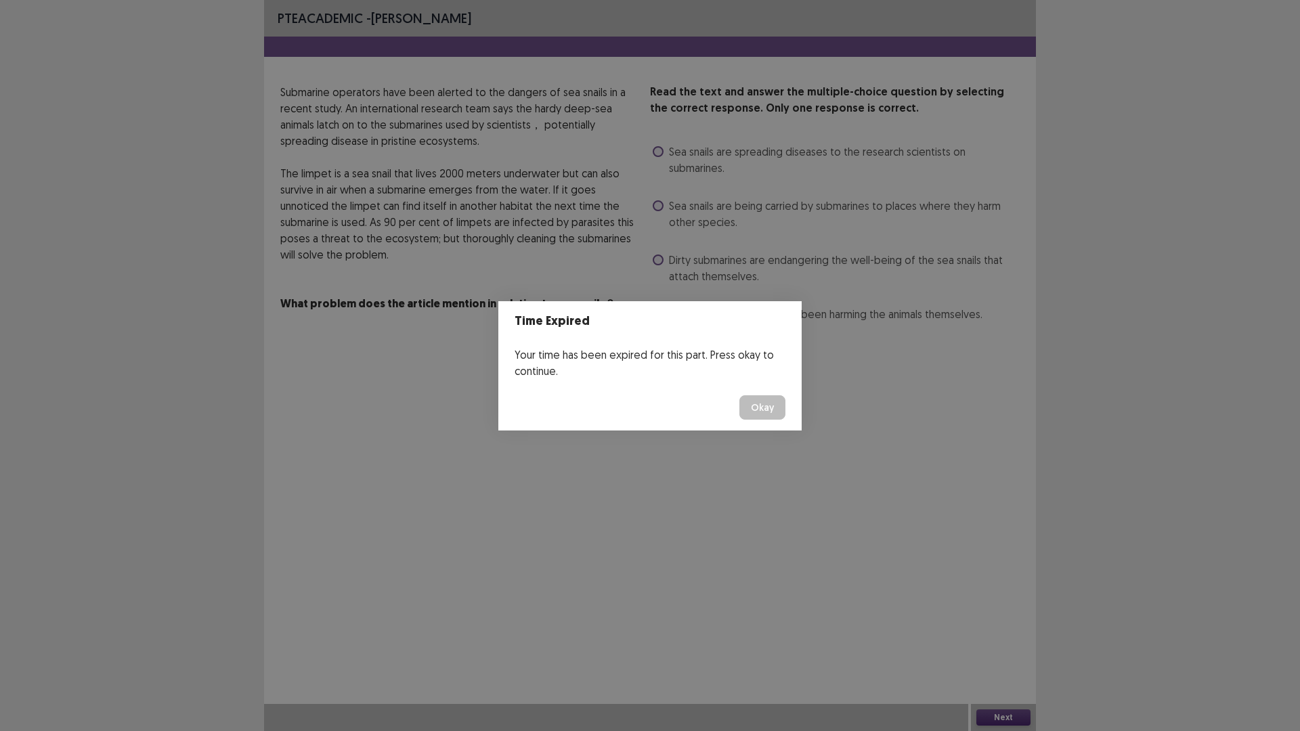
click at [758, 406] on button "Okay" at bounding box center [762, 407] width 46 height 24
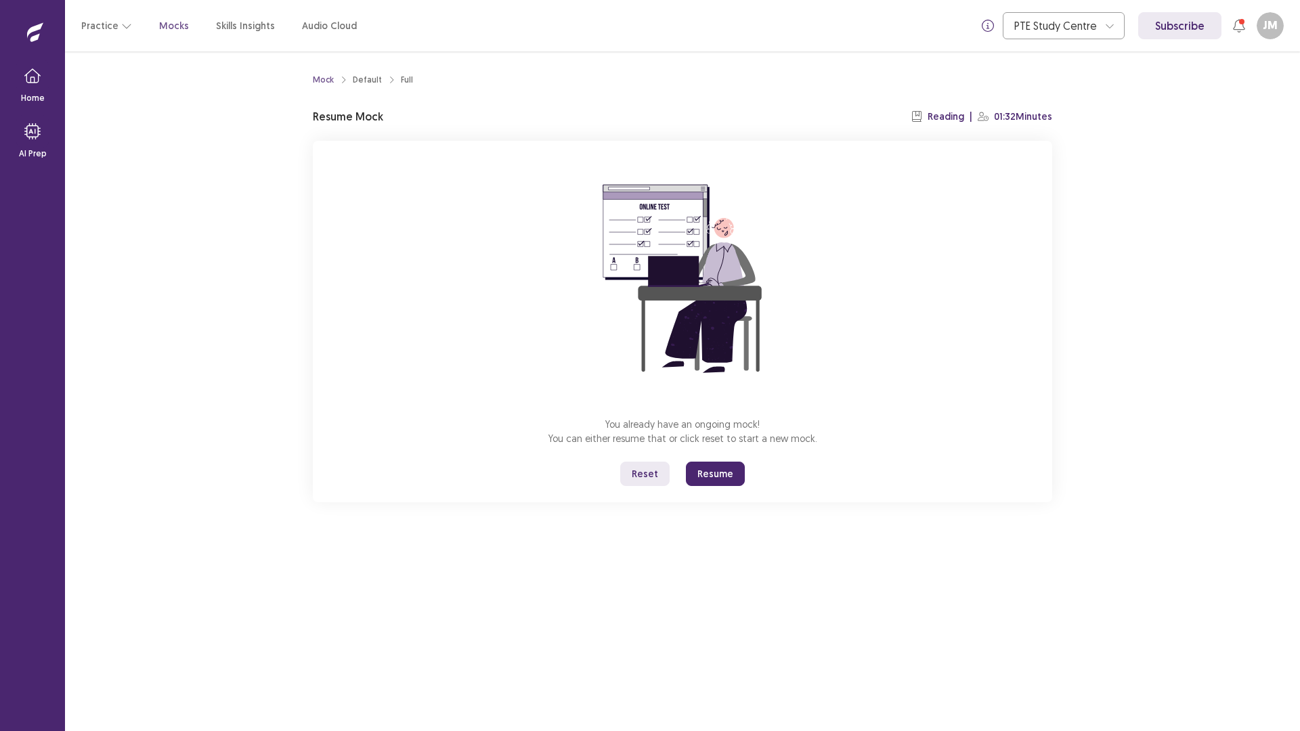
click at [726, 477] on button "Resume" at bounding box center [715, 474] width 59 height 24
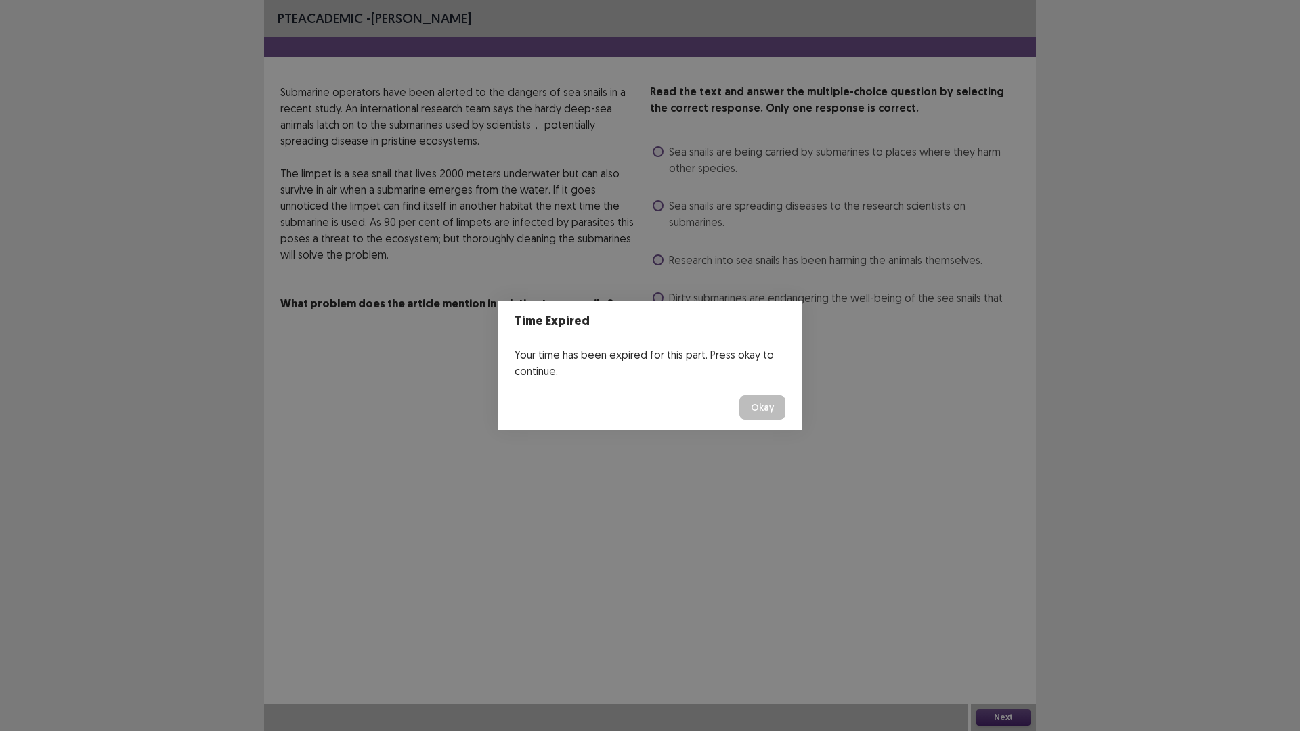
click at [772, 408] on button "Okay" at bounding box center [762, 407] width 46 height 24
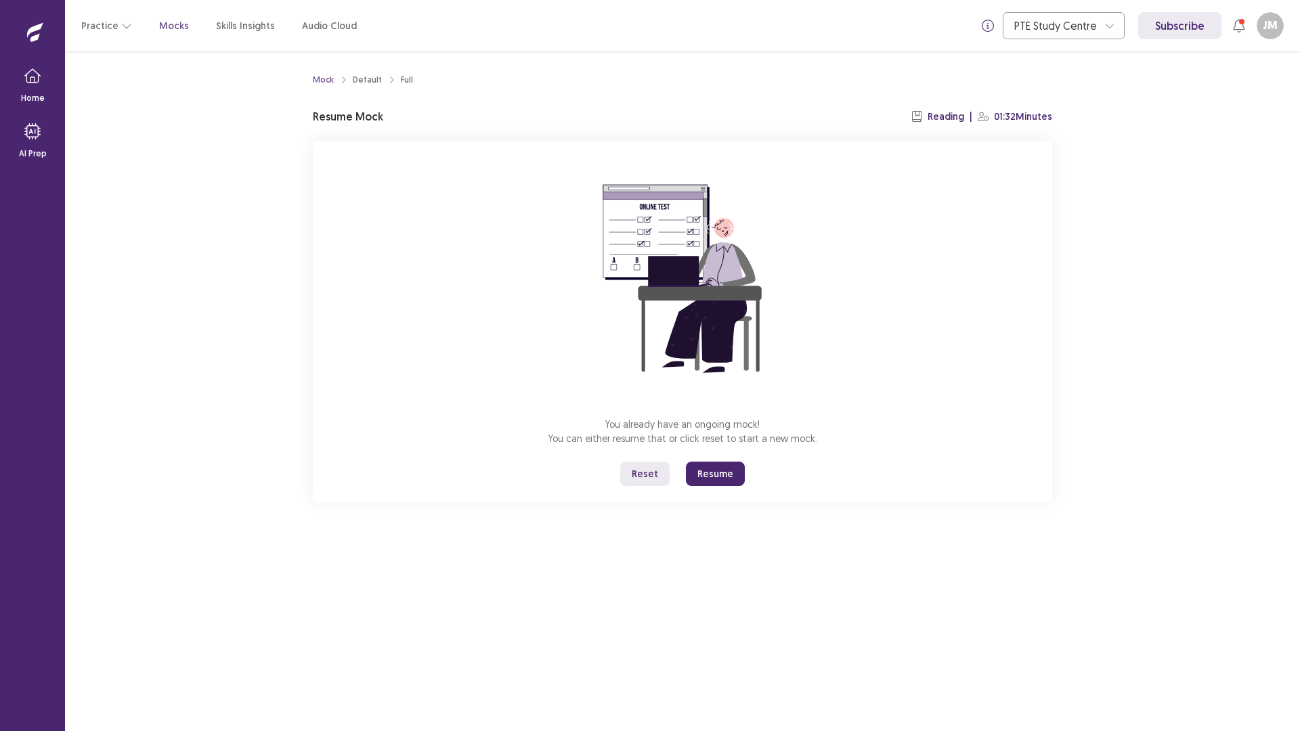
click at [711, 470] on button "Resume" at bounding box center [715, 474] width 59 height 24
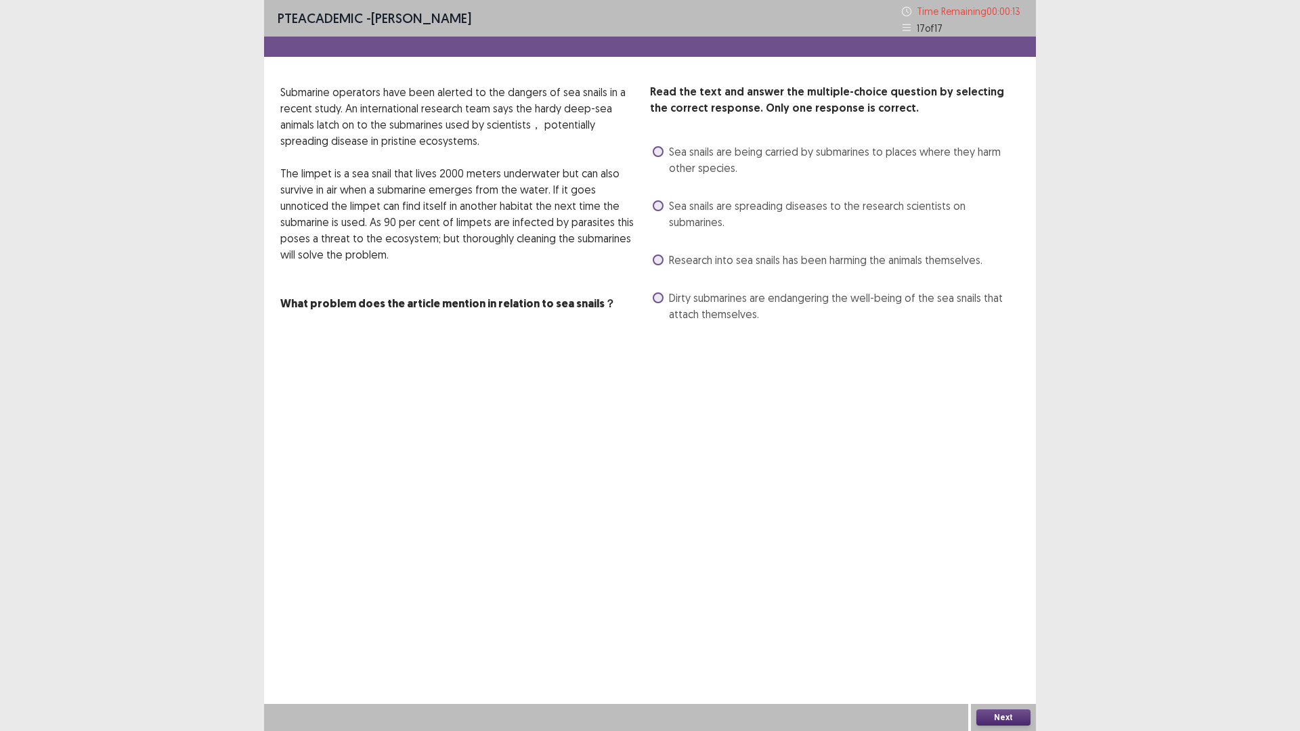
click at [655, 152] on span at bounding box center [658, 151] width 11 height 11
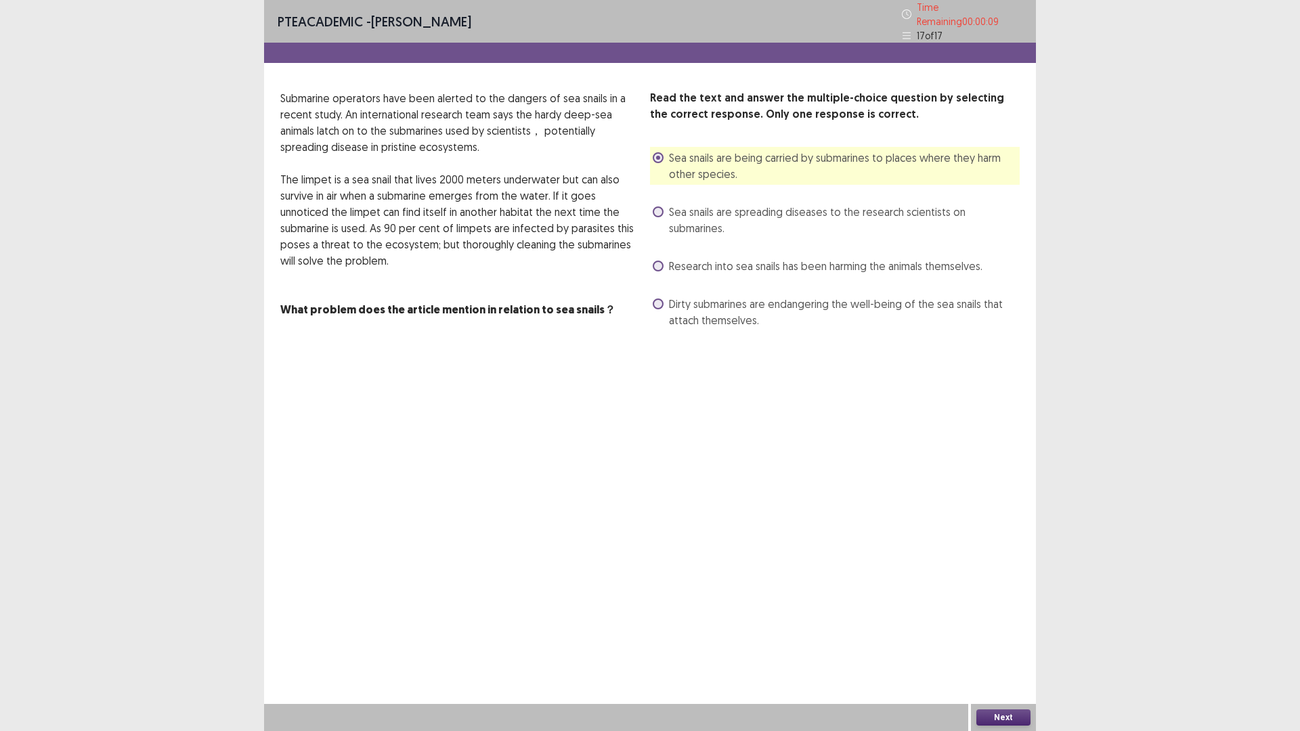
click at [1002, 616] on button "Next" at bounding box center [1003, 717] width 54 height 16
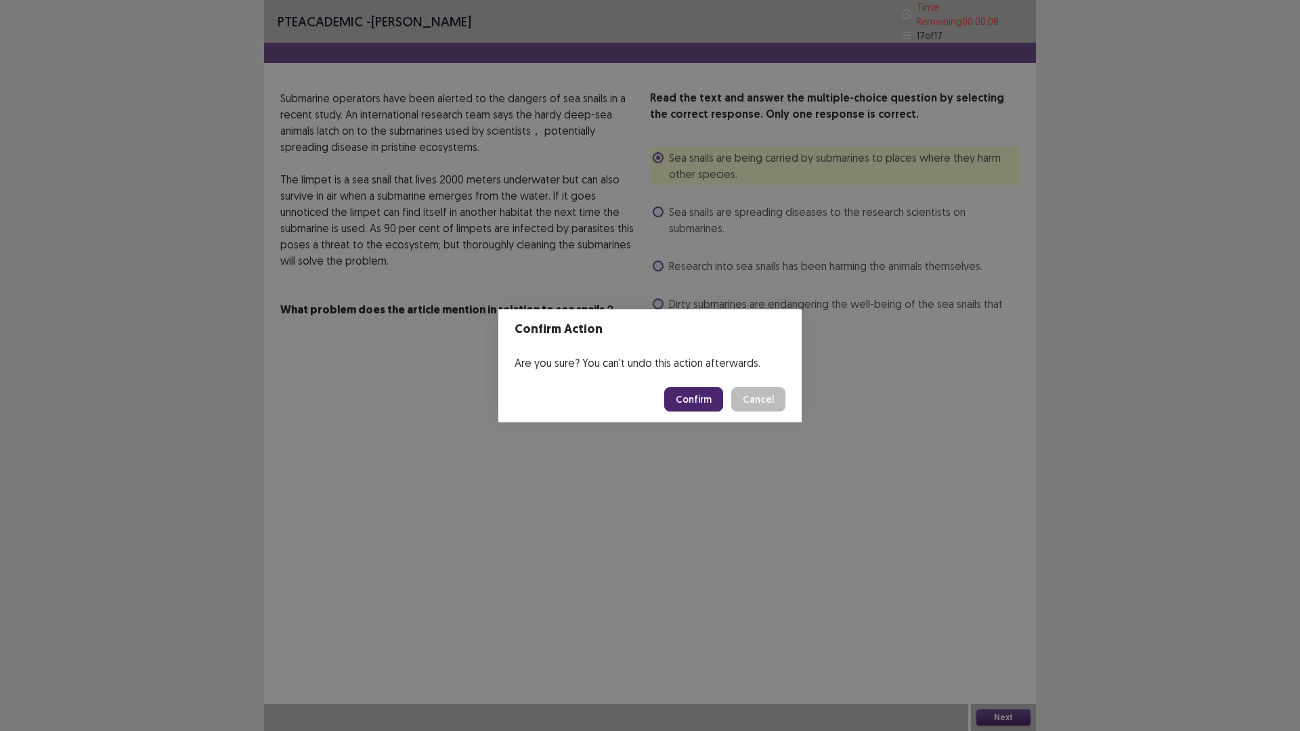
click at [707, 399] on button "Confirm" at bounding box center [693, 399] width 59 height 24
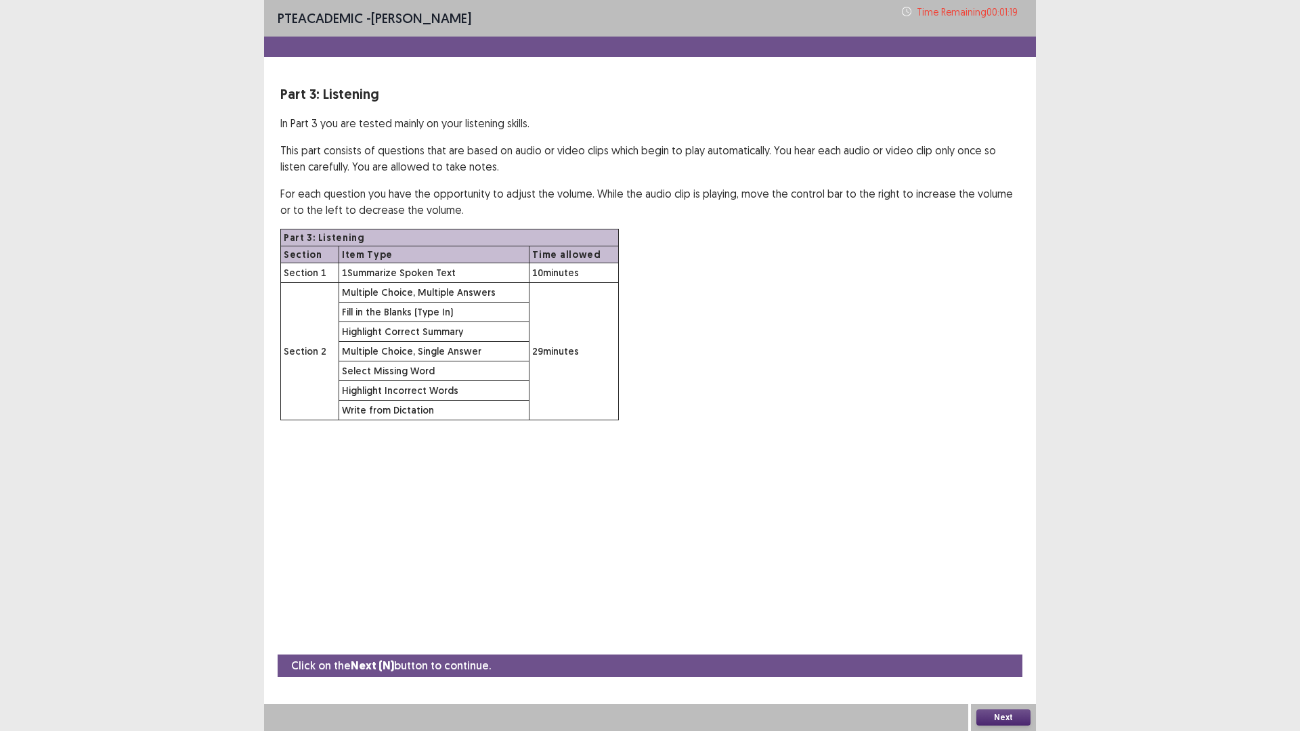
click at [1006, 616] on button "Next" at bounding box center [1003, 717] width 54 height 16
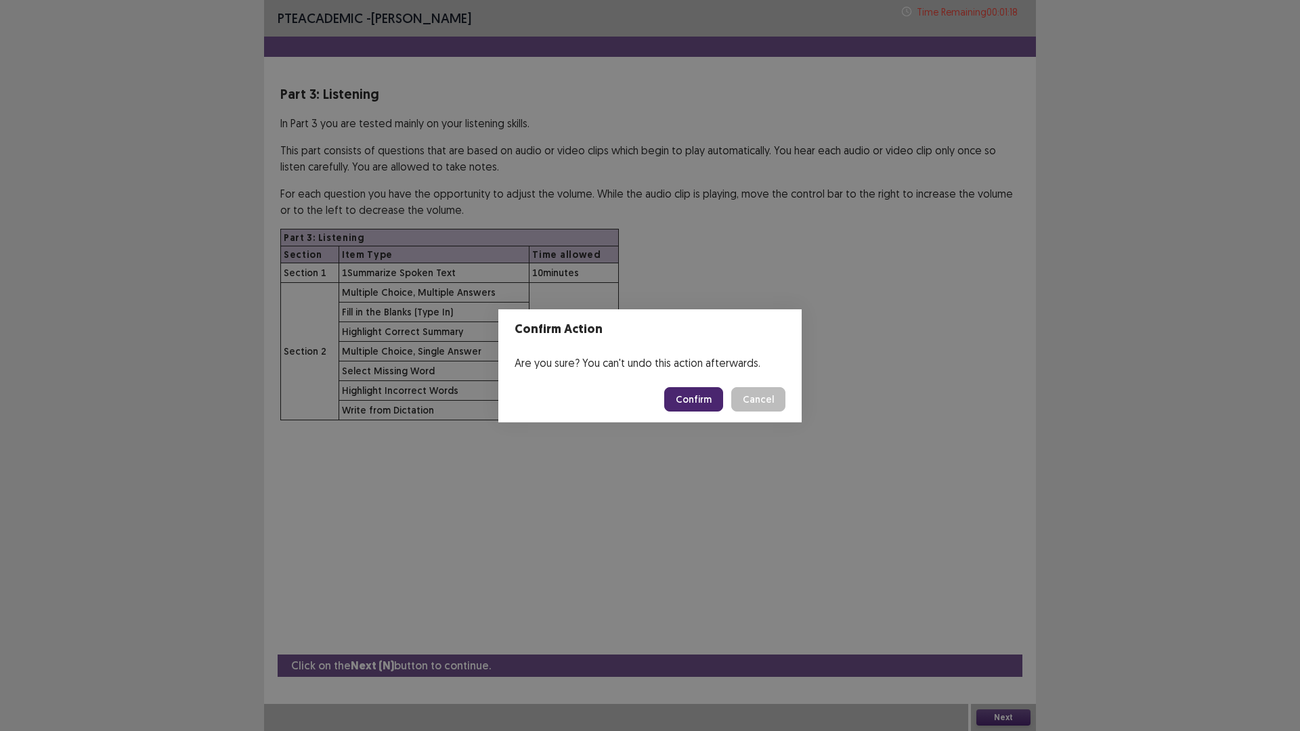
click at [701, 402] on button "Confirm" at bounding box center [693, 399] width 59 height 24
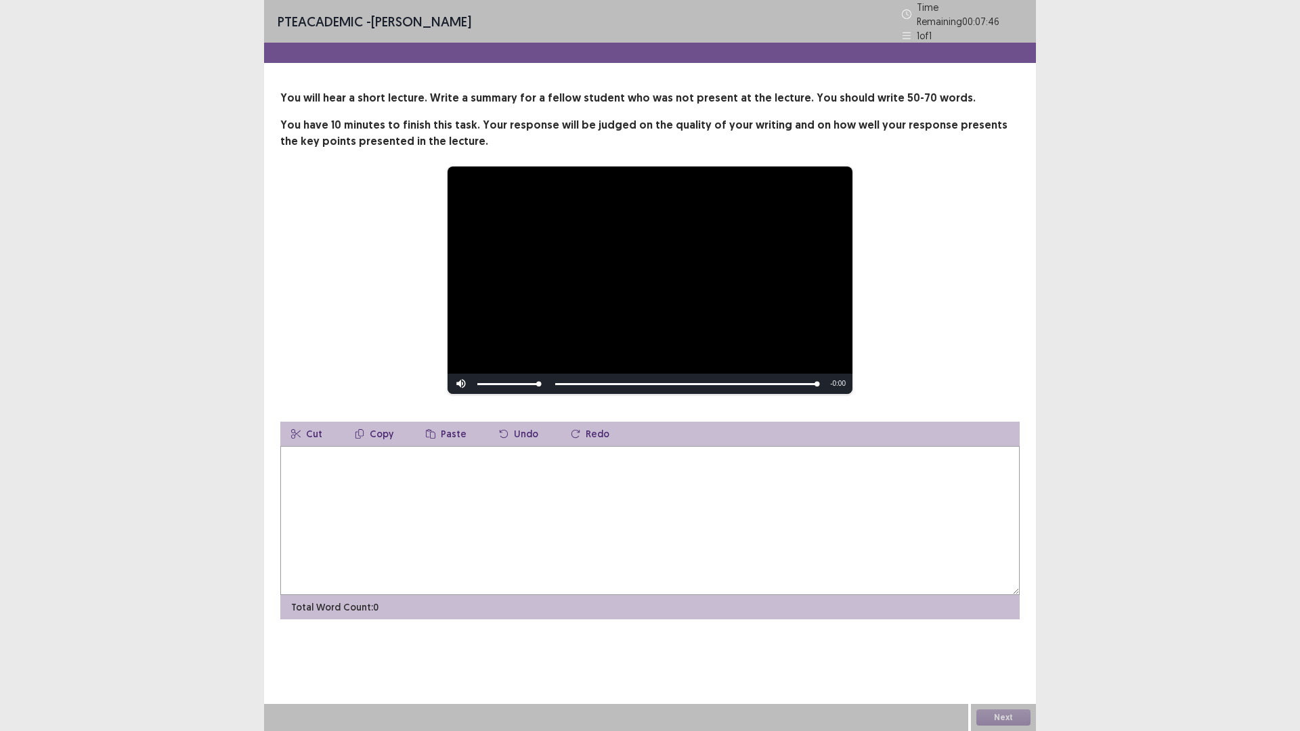
click at [479, 483] on textarea at bounding box center [649, 520] width 739 height 149
type textarea "*"
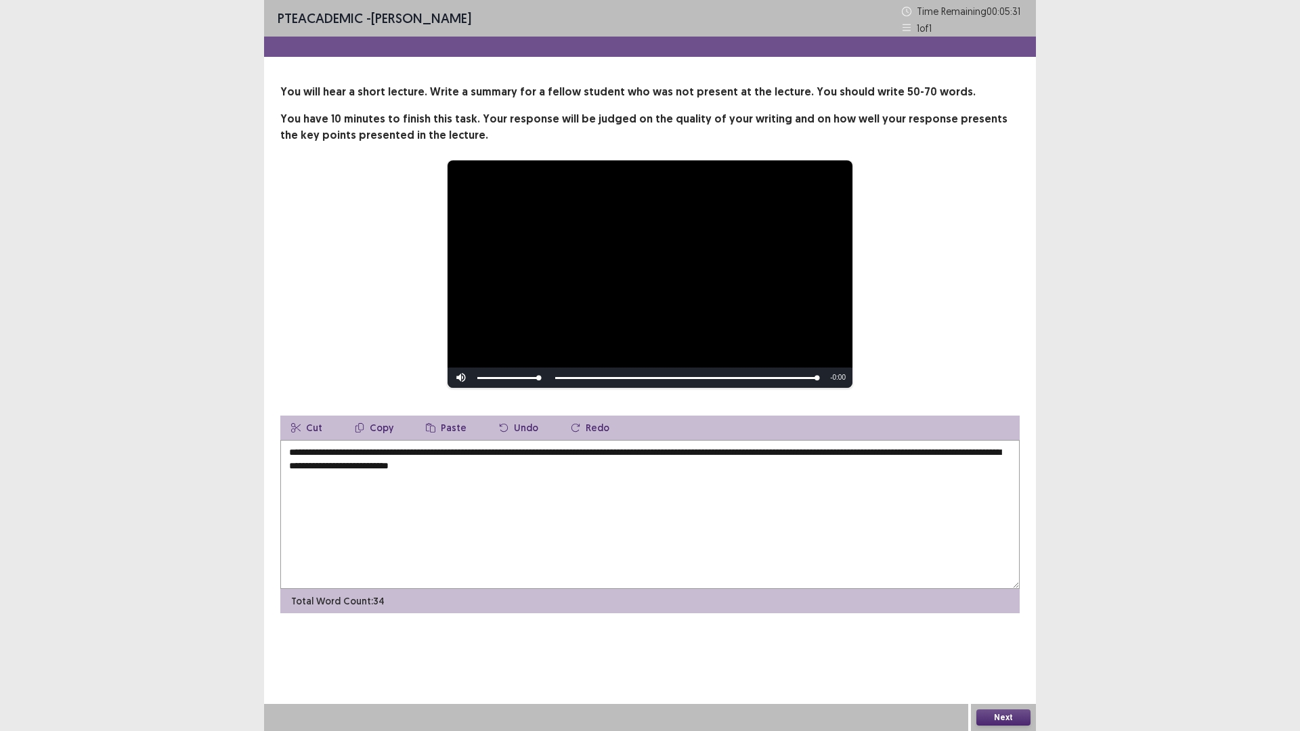
click at [481, 452] on textarea "**********" at bounding box center [649, 514] width 739 height 149
click at [488, 454] on textarea "**********" at bounding box center [649, 514] width 739 height 149
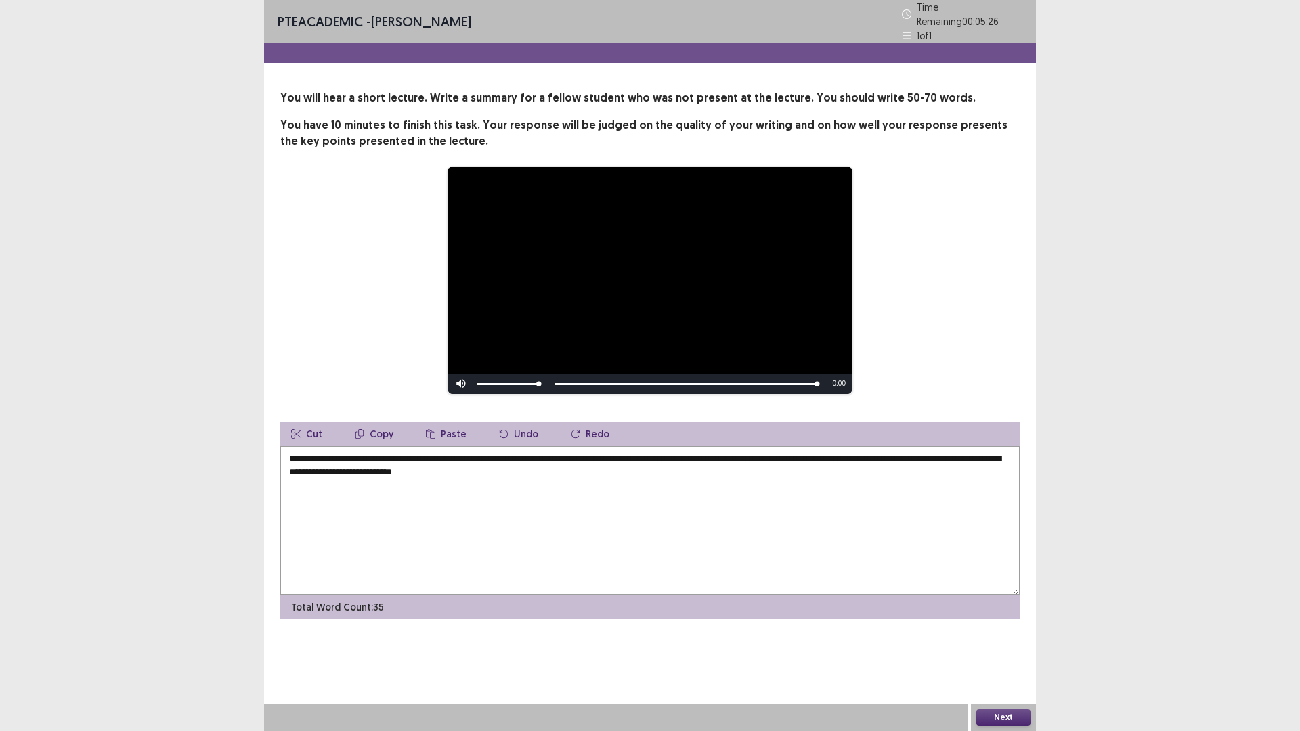
click at [524, 462] on textarea "**********" at bounding box center [649, 520] width 739 height 149
click at [577, 478] on textarea "**********" at bounding box center [649, 520] width 739 height 149
click at [976, 467] on textarea "**********" at bounding box center [649, 520] width 739 height 149
click at [350, 475] on textarea "**********" at bounding box center [649, 520] width 739 height 149
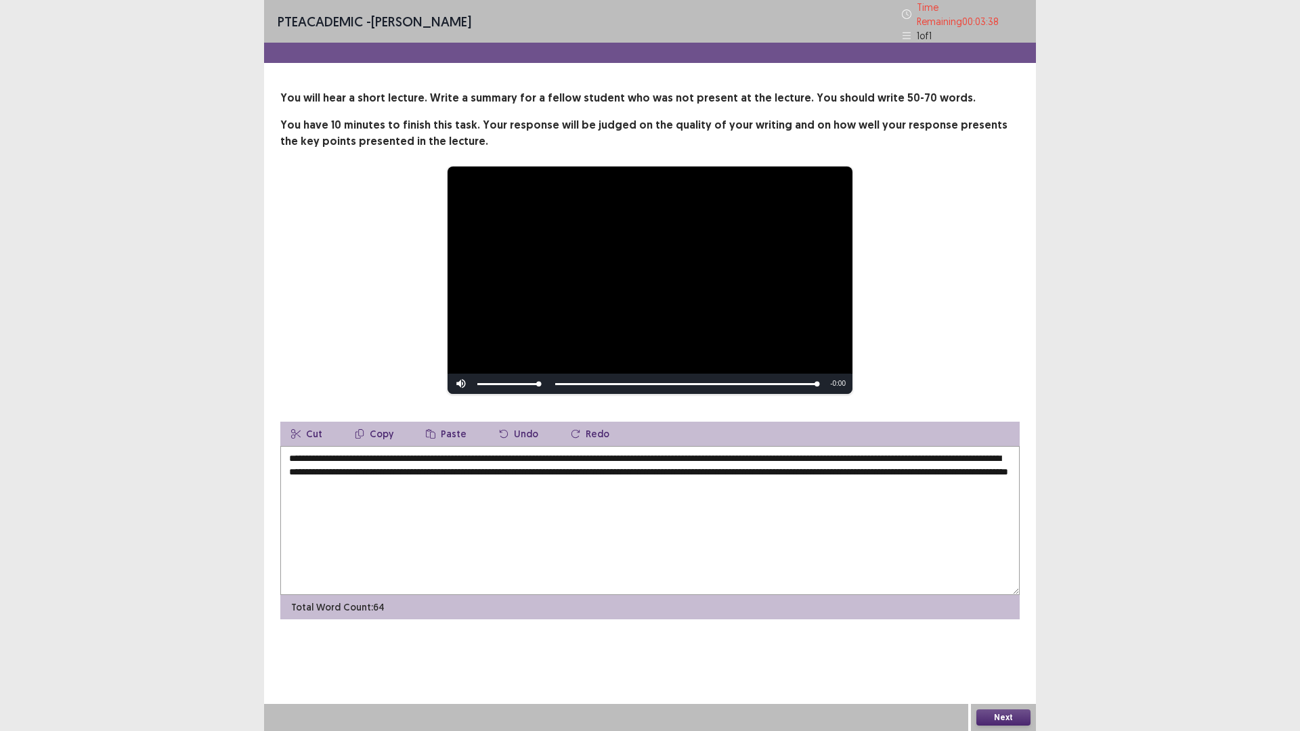
click at [541, 482] on textarea "**********" at bounding box center [649, 520] width 739 height 149
click at [632, 484] on textarea "**********" at bounding box center [649, 520] width 739 height 149
click at [392, 481] on textarea "**********" at bounding box center [649, 520] width 739 height 149
click at [649, 483] on textarea "**********" at bounding box center [649, 520] width 739 height 149
drag, startPoint x: 649, startPoint y: 483, endPoint x: 706, endPoint y: 487, distance: 57.7
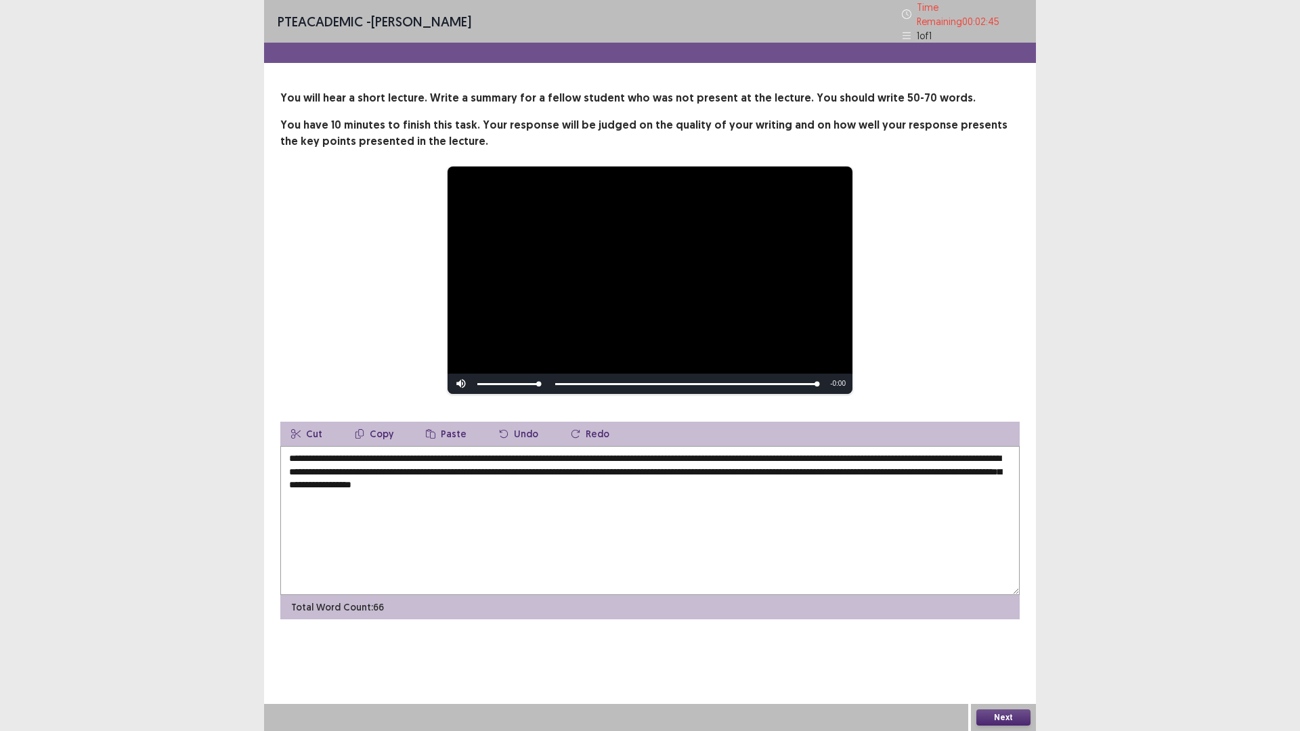
click at [706, 487] on textarea "**********" at bounding box center [649, 520] width 739 height 149
click at [700, 478] on textarea "**********" at bounding box center [649, 520] width 739 height 149
click at [709, 484] on textarea "**********" at bounding box center [649, 520] width 739 height 149
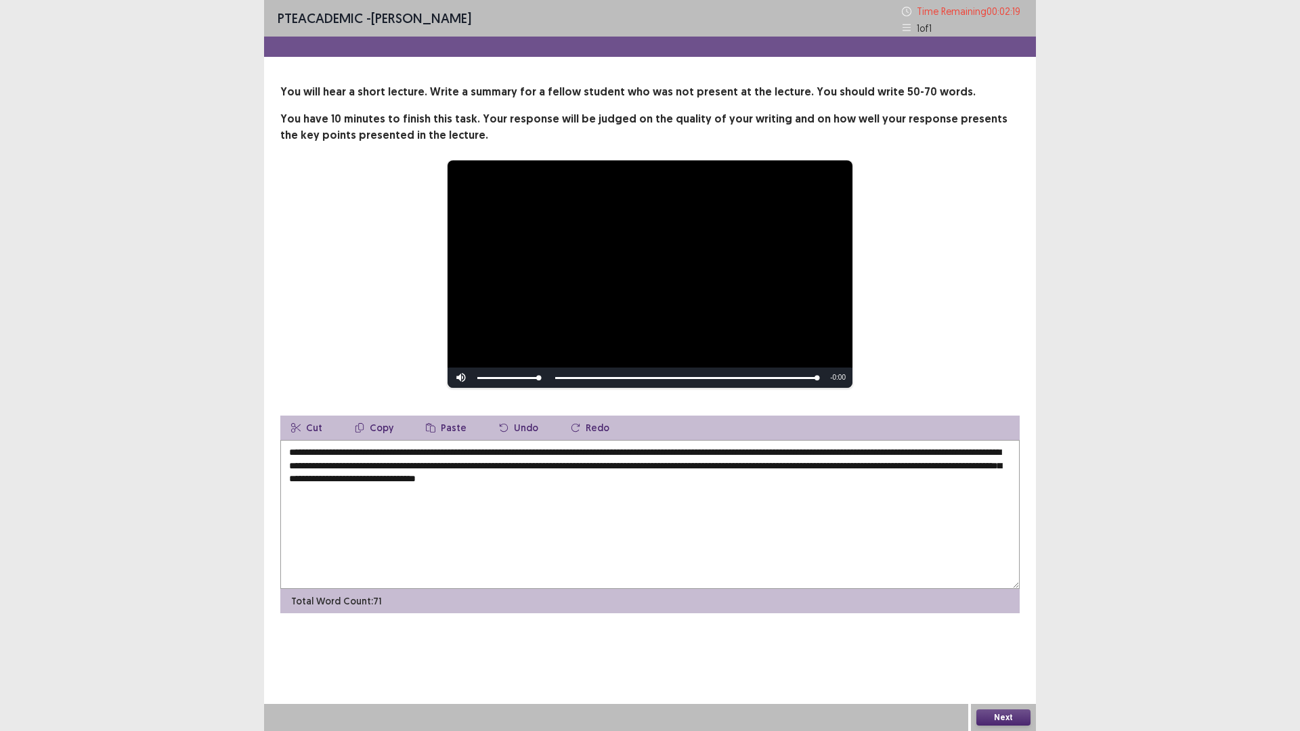
click at [766, 477] on textarea "**********" at bounding box center [649, 514] width 739 height 149
click at [822, 483] on textarea "**********" at bounding box center [649, 514] width 739 height 149
click at [555, 483] on textarea "**********" at bounding box center [649, 514] width 739 height 149
click at [869, 489] on textarea "**********" at bounding box center [649, 514] width 739 height 149
type textarea "**********"
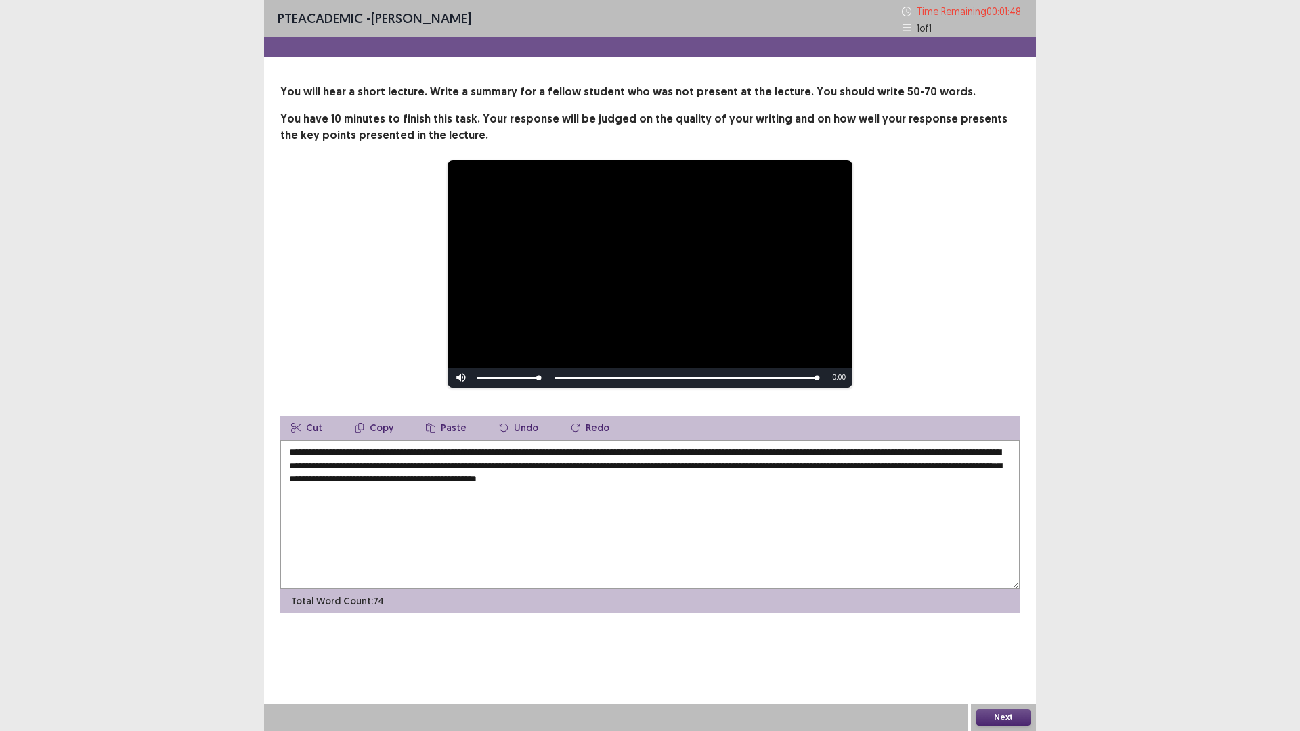
click at [994, 616] on button "Next" at bounding box center [1003, 717] width 54 height 16
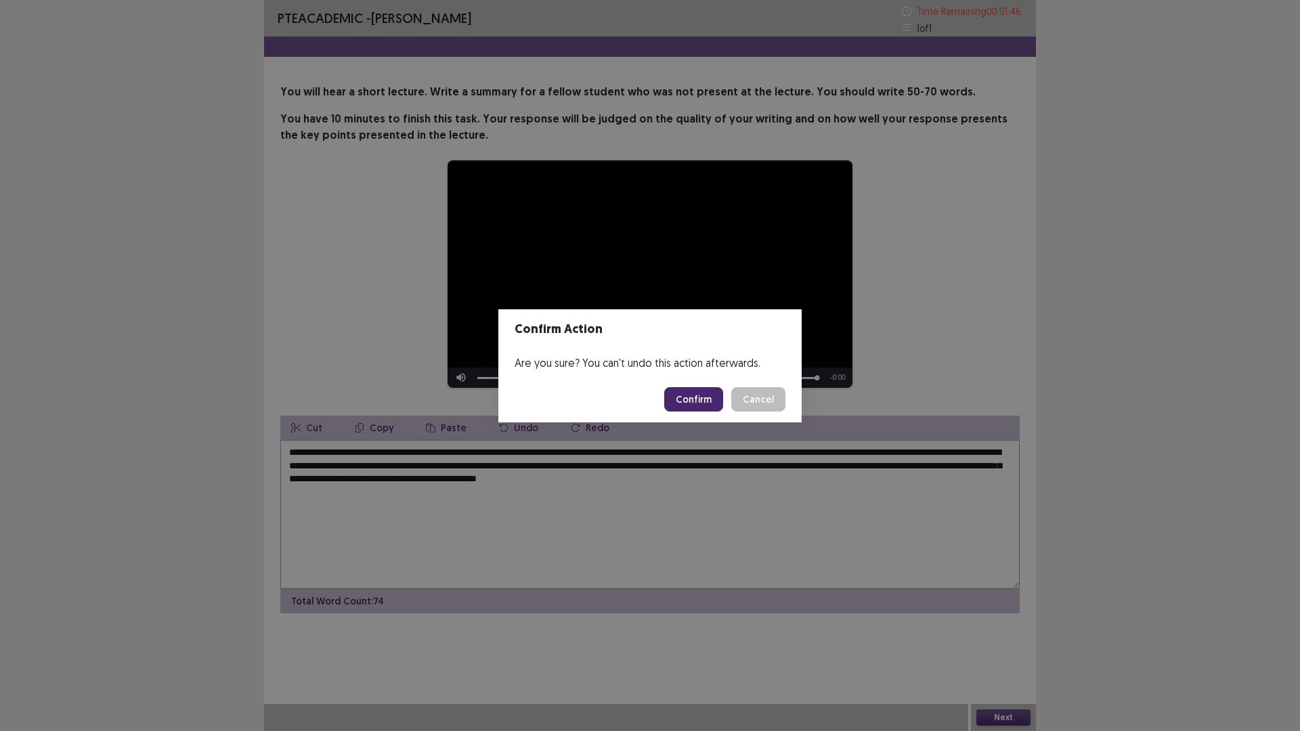
click at [672, 402] on button "Confirm" at bounding box center [693, 399] width 59 height 24
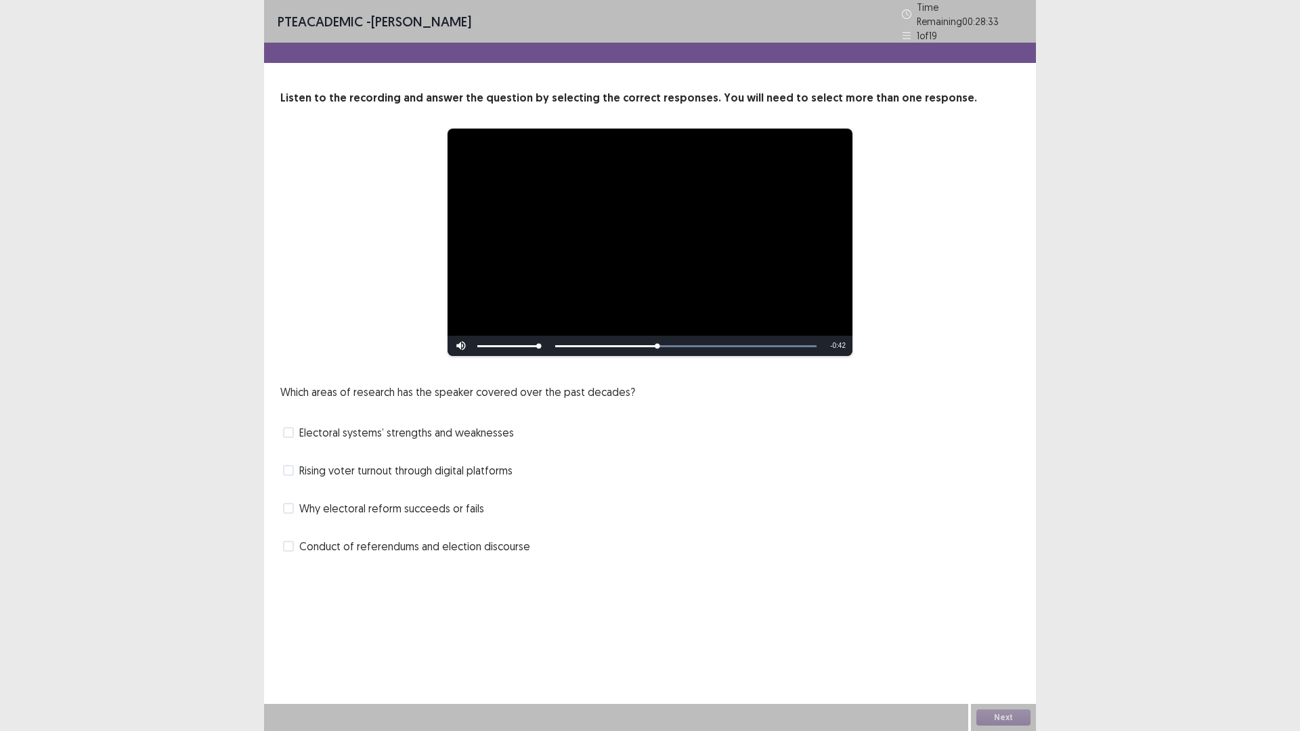
click at [297, 502] on label "Why electoral reform succeeds or fails" at bounding box center [383, 508] width 201 height 16
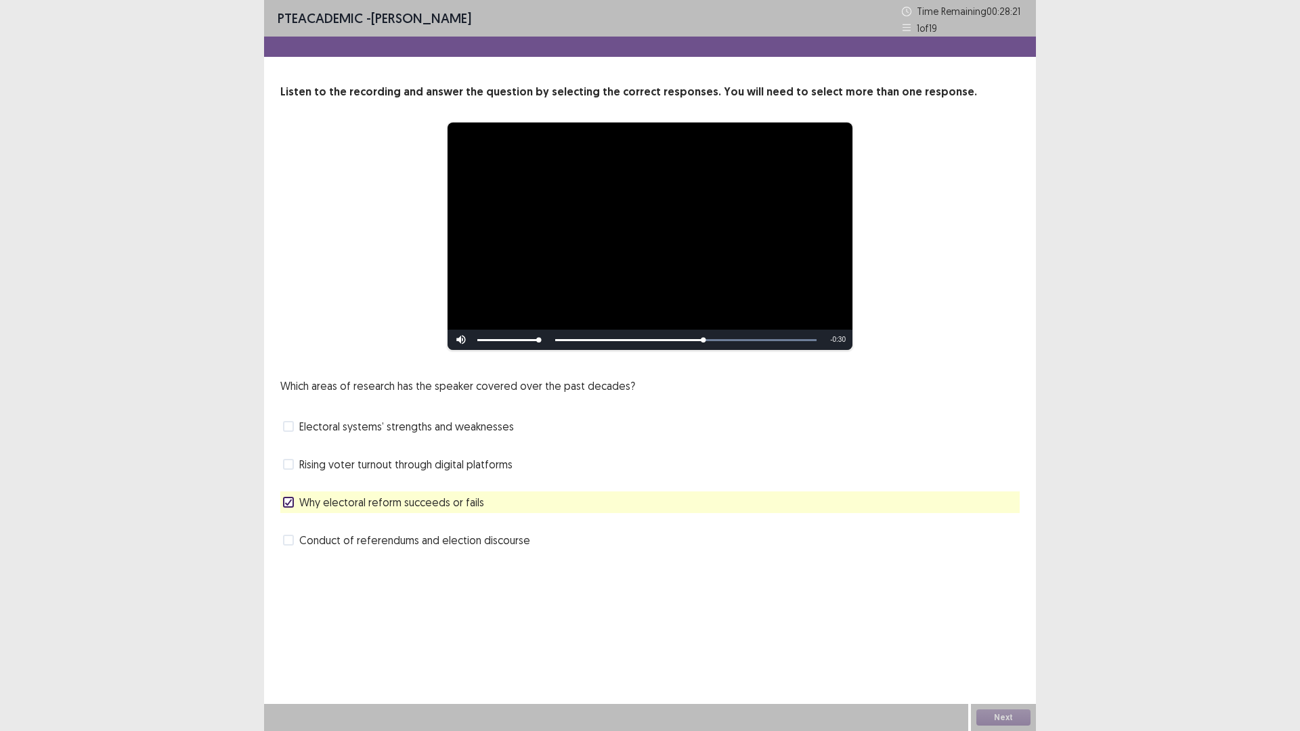
click at [295, 427] on label "Electoral systems’ strengths and weaknesses" at bounding box center [398, 426] width 231 height 16
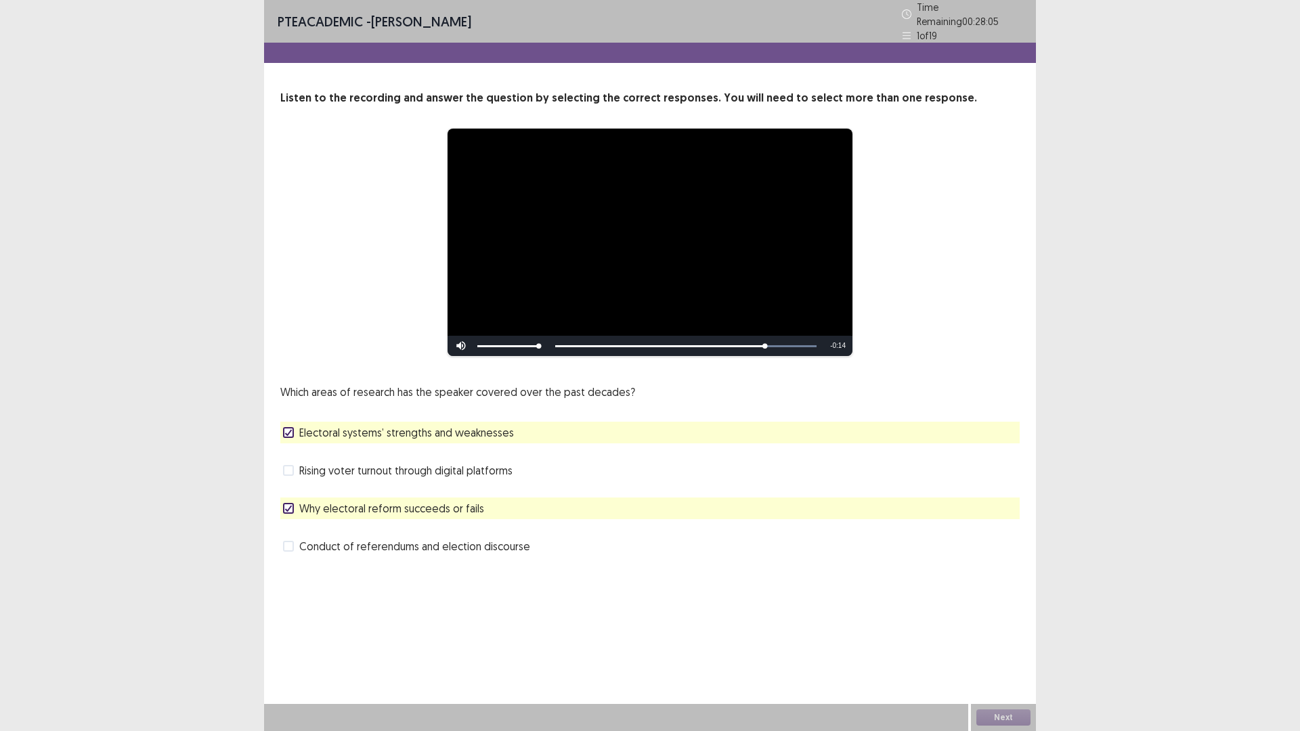
click at [292, 468] on span at bounding box center [288, 470] width 11 height 11
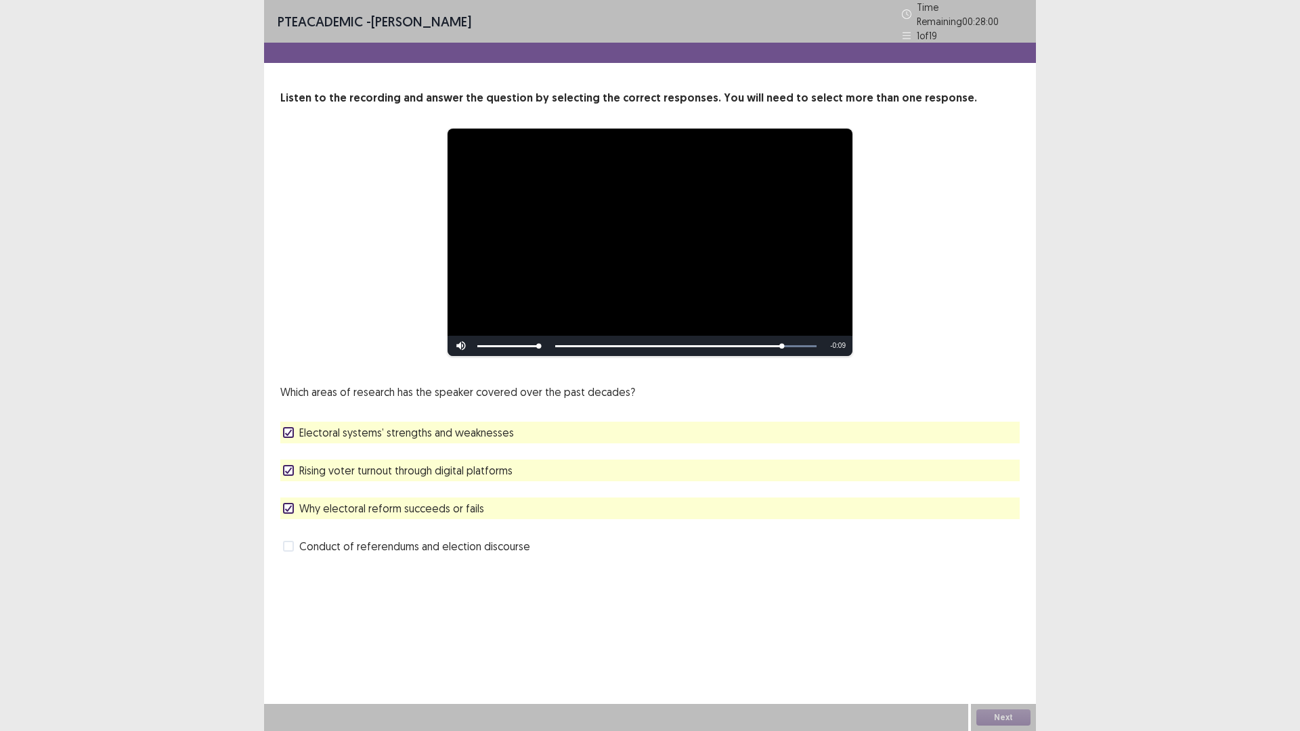
click at [289, 506] on polyline at bounding box center [289, 508] width 6 height 5
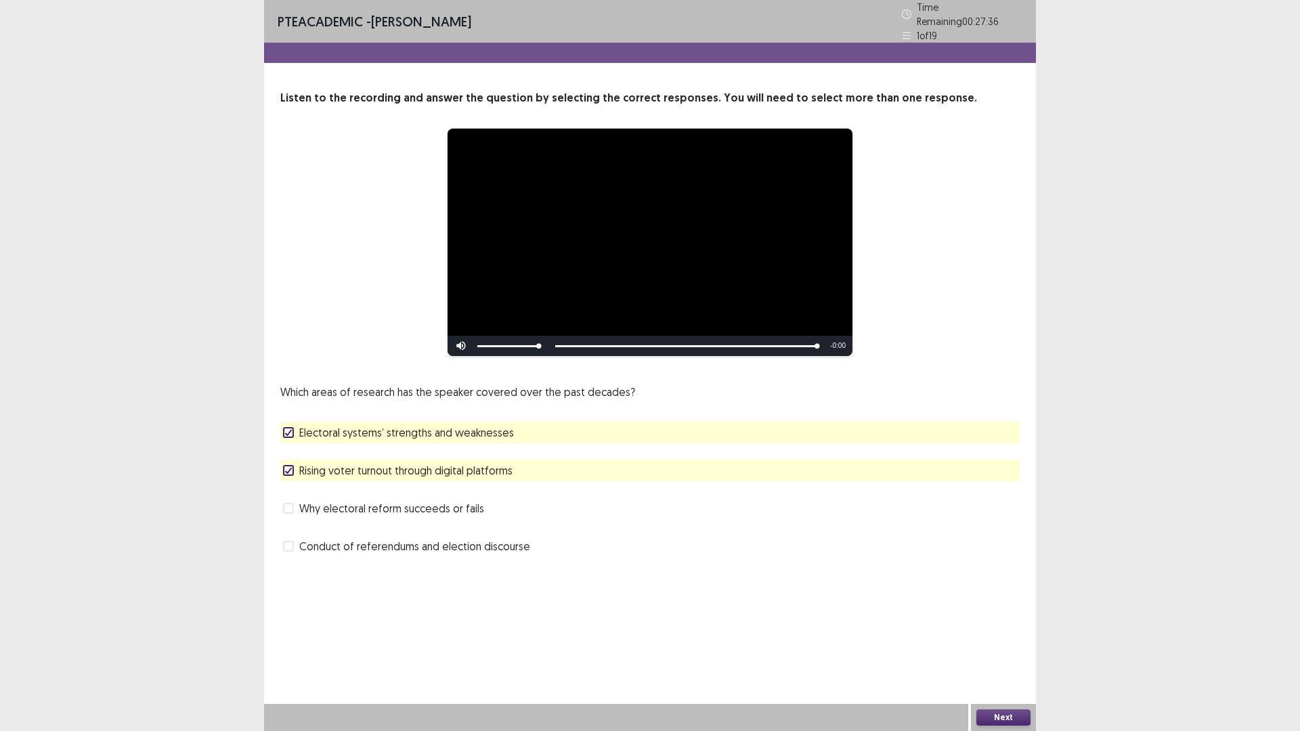
click at [598, 336] on div "Skip Backward Skip Forward Mute Current Time 1:08 / Duration 1:08 Loaded : 100.…" at bounding box center [649, 346] width 405 height 20
click at [590, 343] on div "Skip Backward Skip Forward Mute Current Time 1:08 / Duration 1:08 Loaded : 100.…" at bounding box center [649, 346] width 405 height 20
click at [994, 616] on button "Next" at bounding box center [1003, 717] width 54 height 16
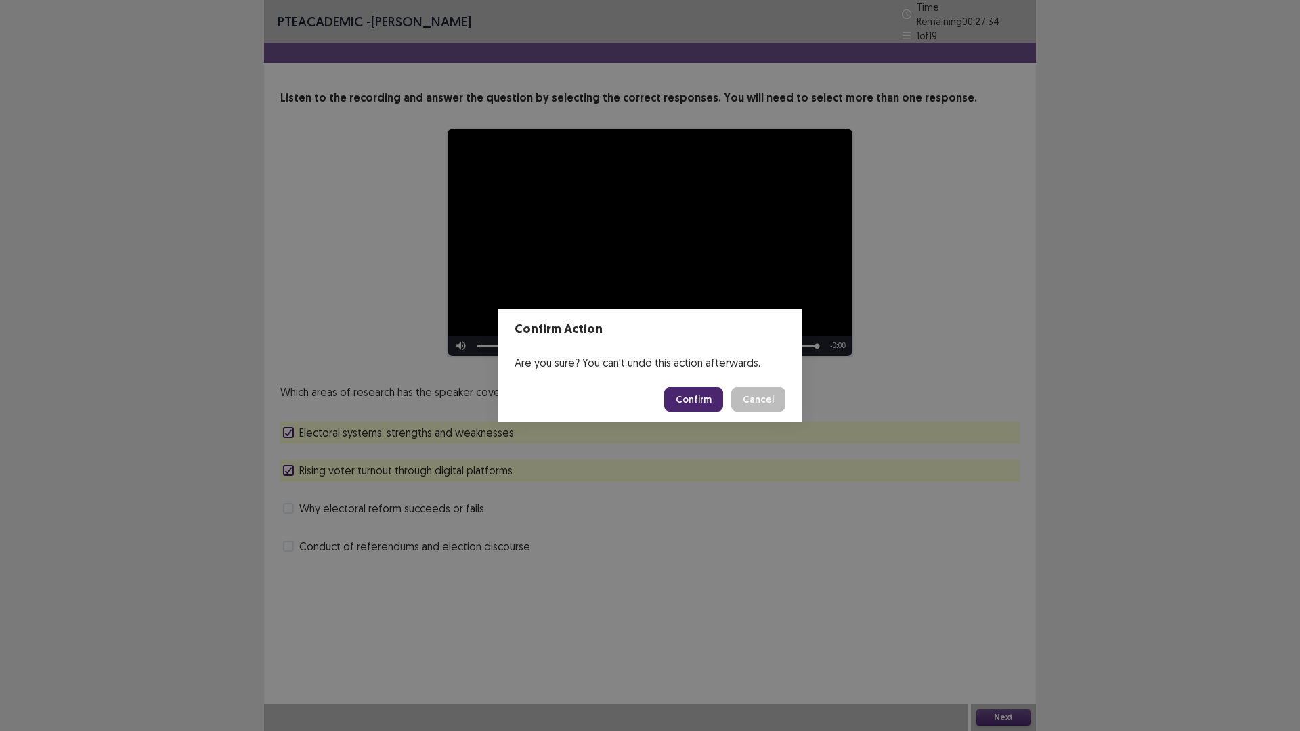
click at [705, 390] on button "Confirm" at bounding box center [693, 399] width 59 height 24
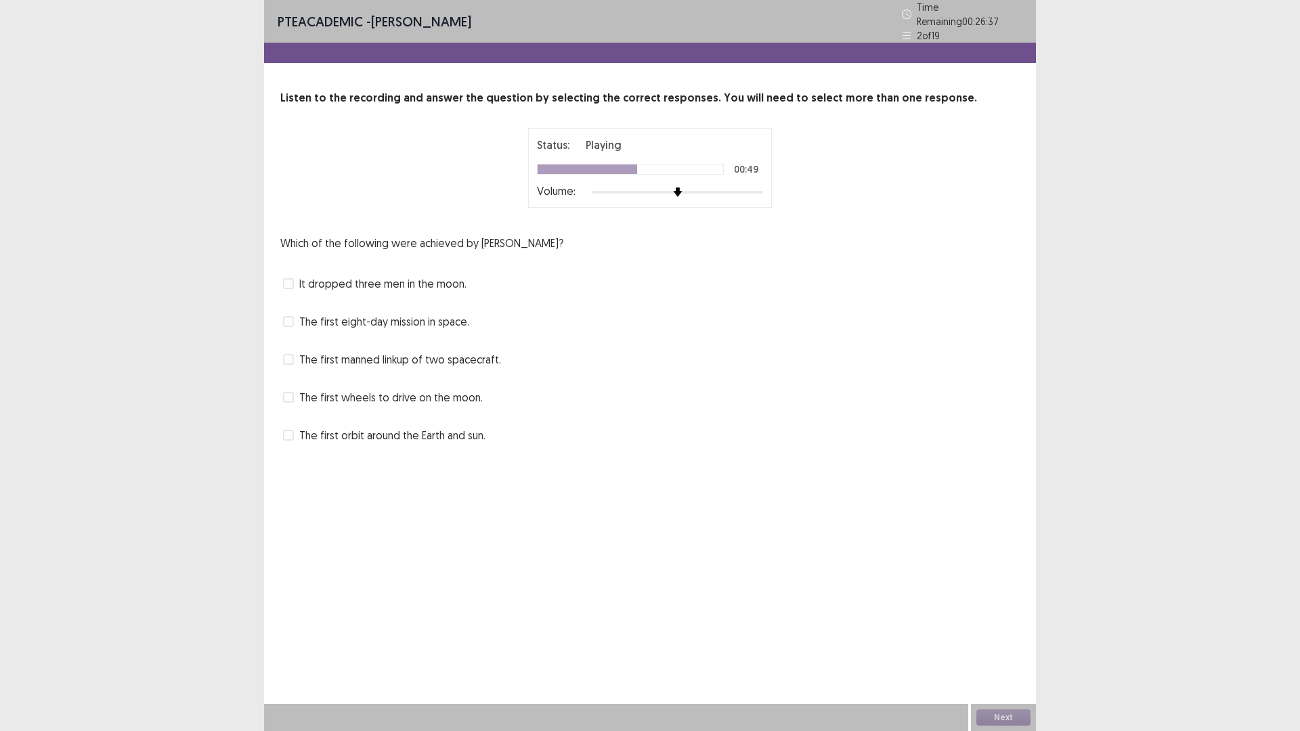
click at [299, 357] on label "The first manned linkup of two spacecraft." at bounding box center [392, 359] width 218 height 16
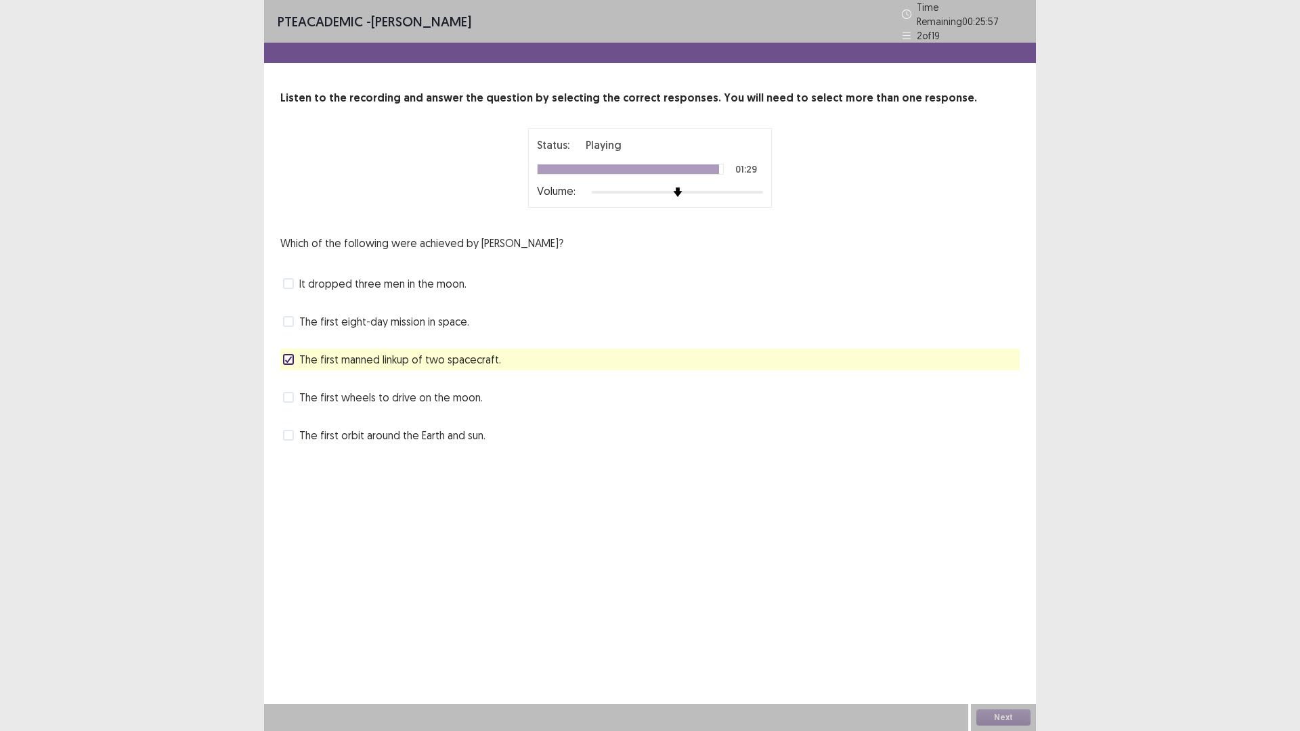
click at [293, 430] on span at bounding box center [288, 435] width 11 height 11
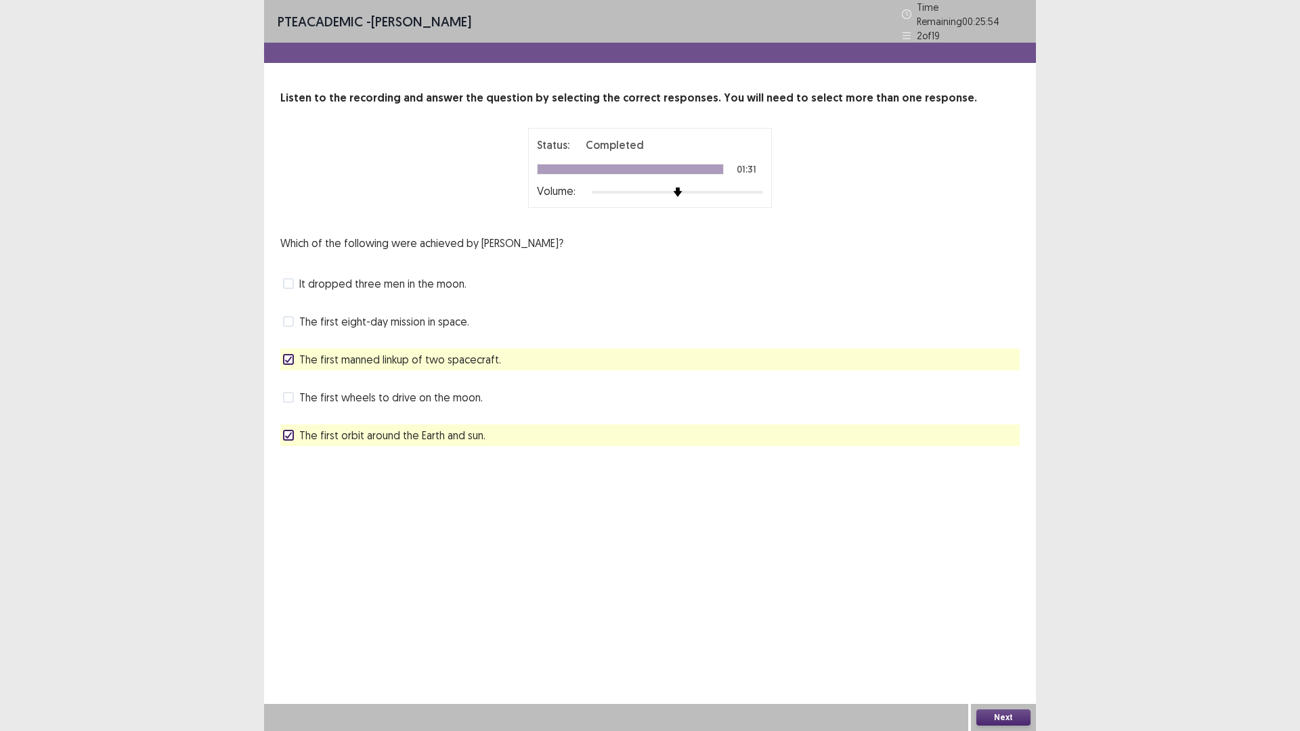
click at [290, 389] on label "The first wheels to drive on the moon." at bounding box center [383, 397] width 200 height 16
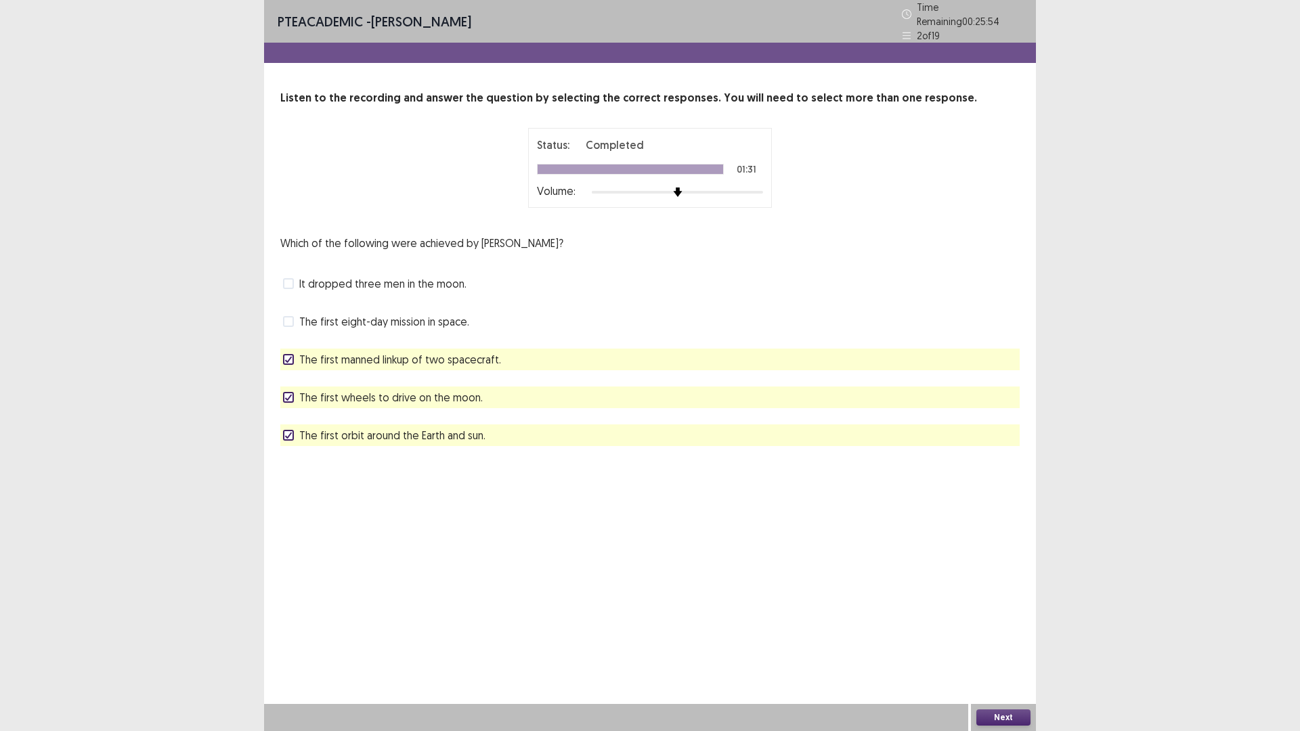
click at [290, 395] on polyline at bounding box center [289, 397] width 6 height 5
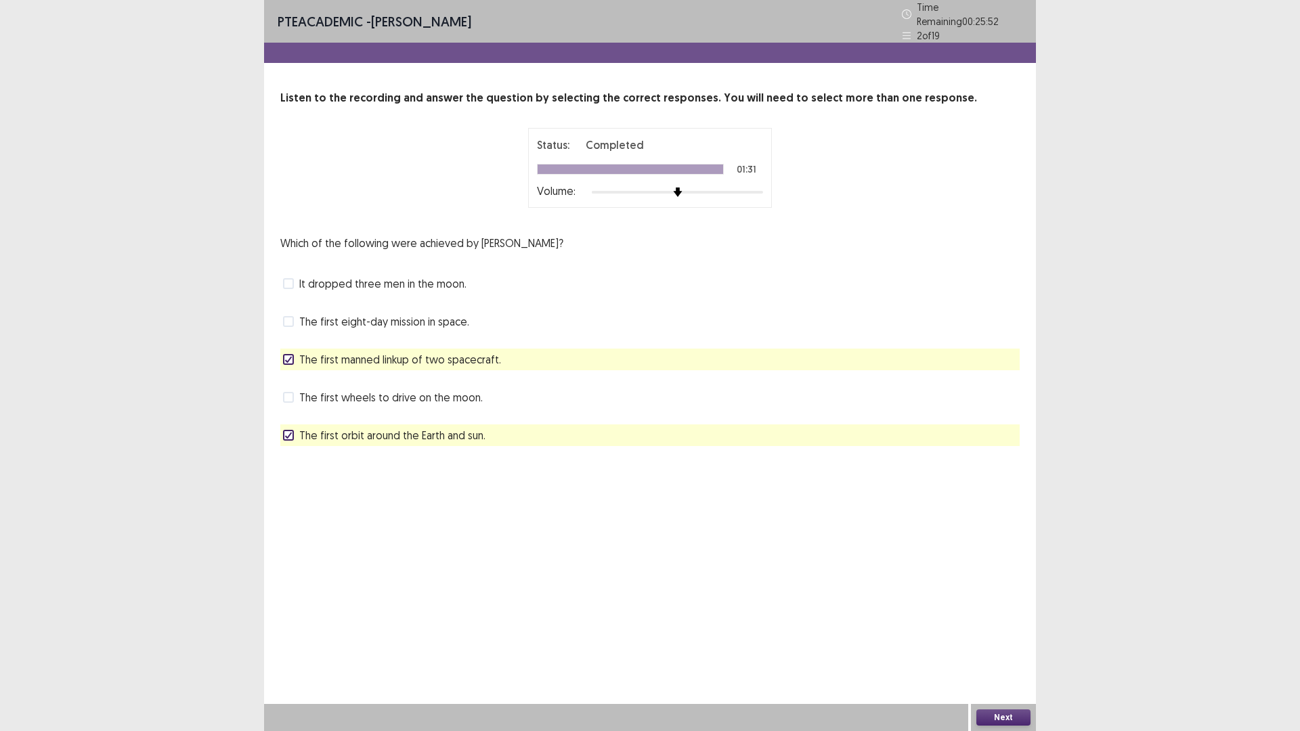
click at [294, 276] on label "It dropped three men in the moon." at bounding box center [374, 284] width 183 height 16
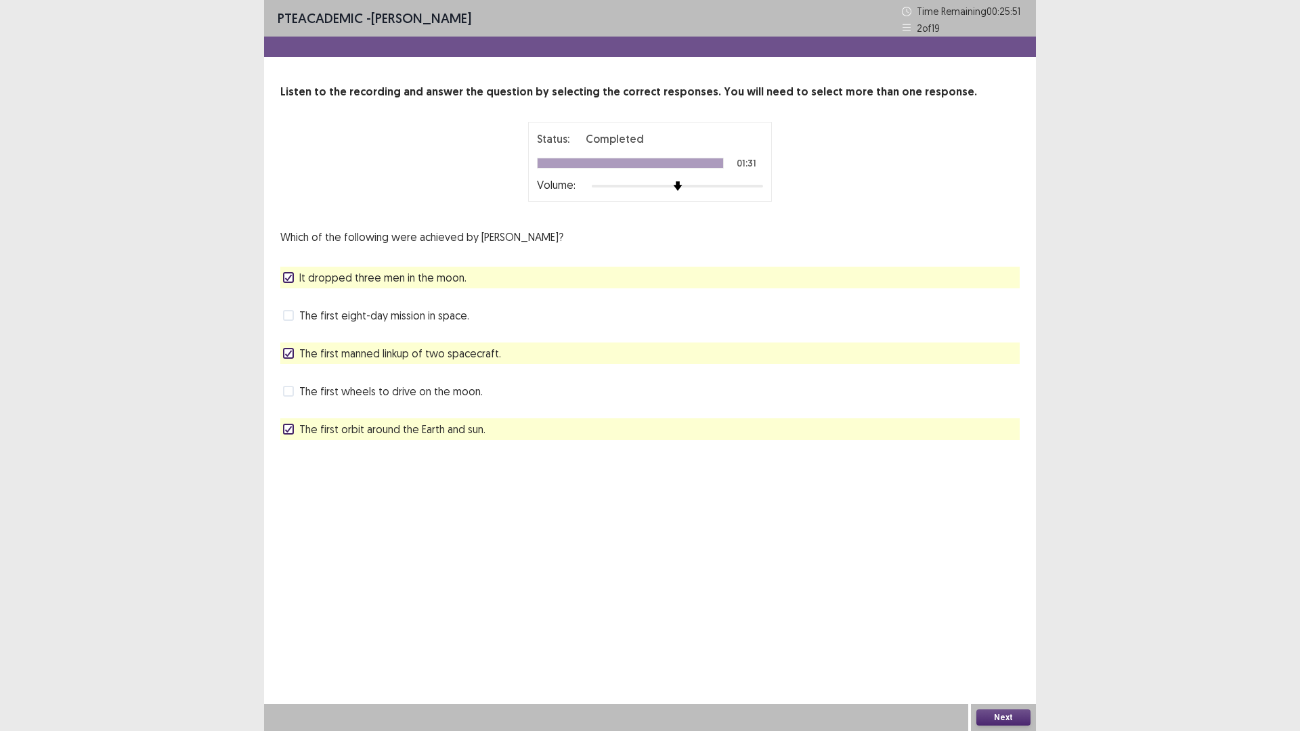
click at [287, 266] on div "Which of the following were achieved by [PERSON_NAME]? It dropped three men in …" at bounding box center [649, 334] width 739 height 211
click at [286, 278] on icon at bounding box center [288, 277] width 8 height 7
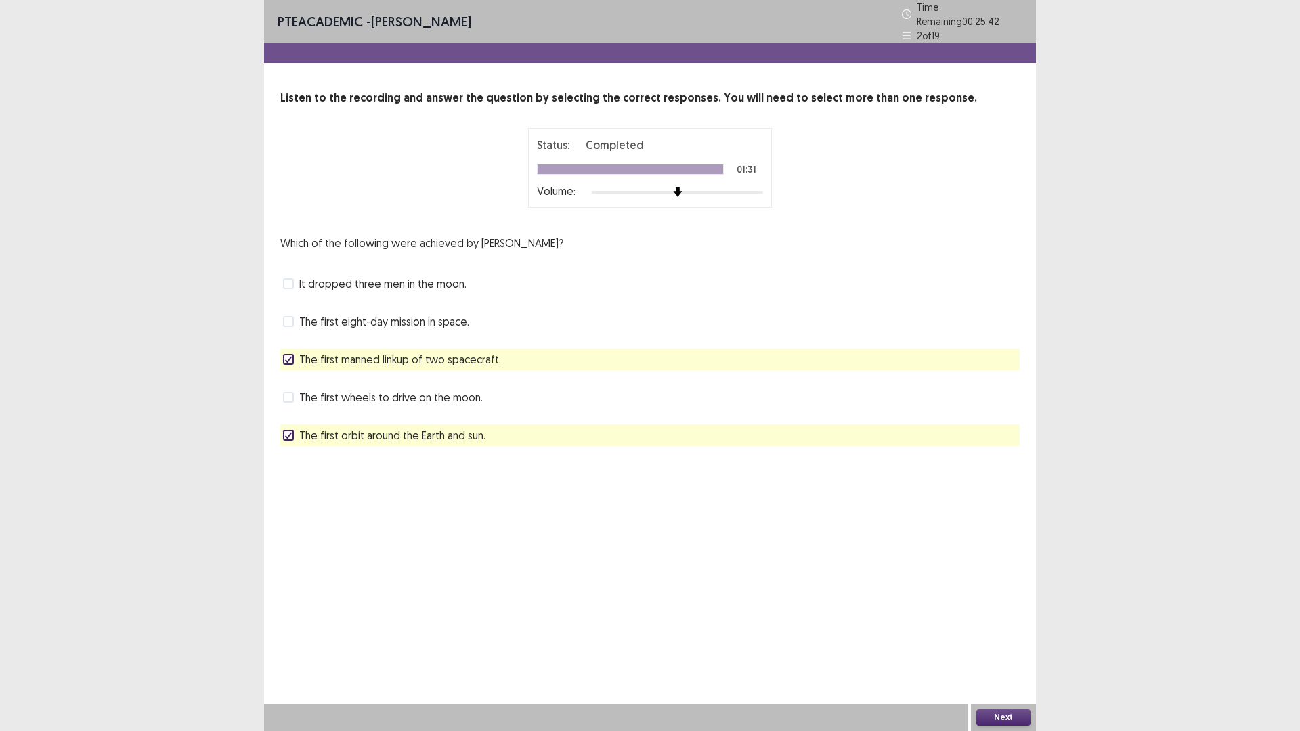
click at [989, 616] on button "Next" at bounding box center [1003, 717] width 54 height 16
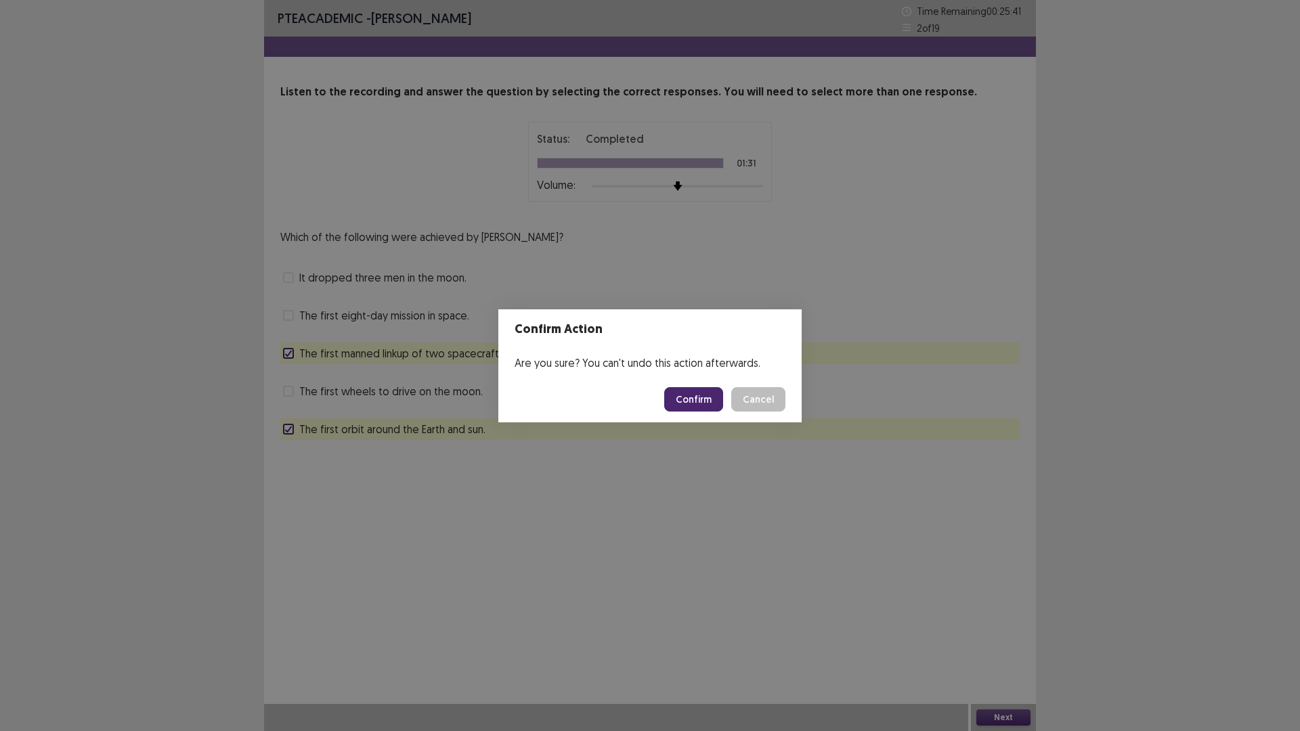
click at [663, 390] on footer "Confirm Cancel" at bounding box center [649, 399] width 303 height 46
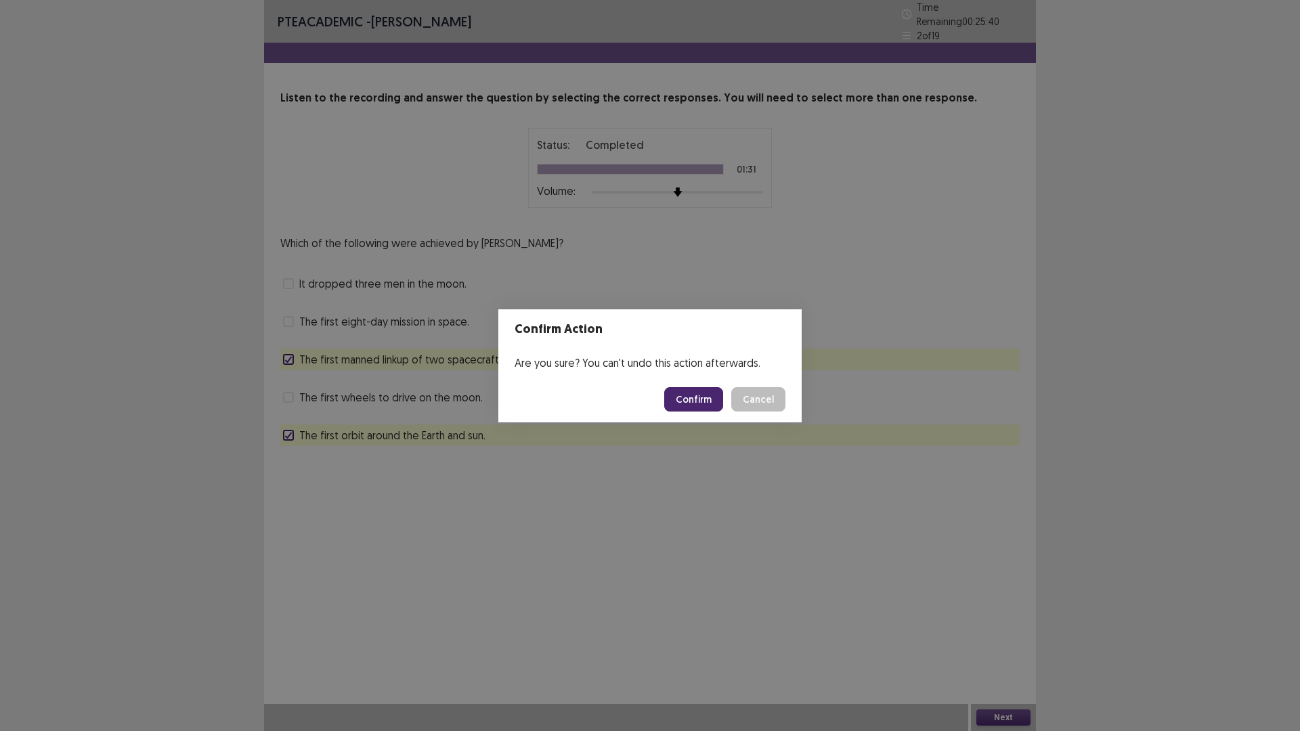
click at [678, 397] on button "Confirm" at bounding box center [693, 399] width 59 height 24
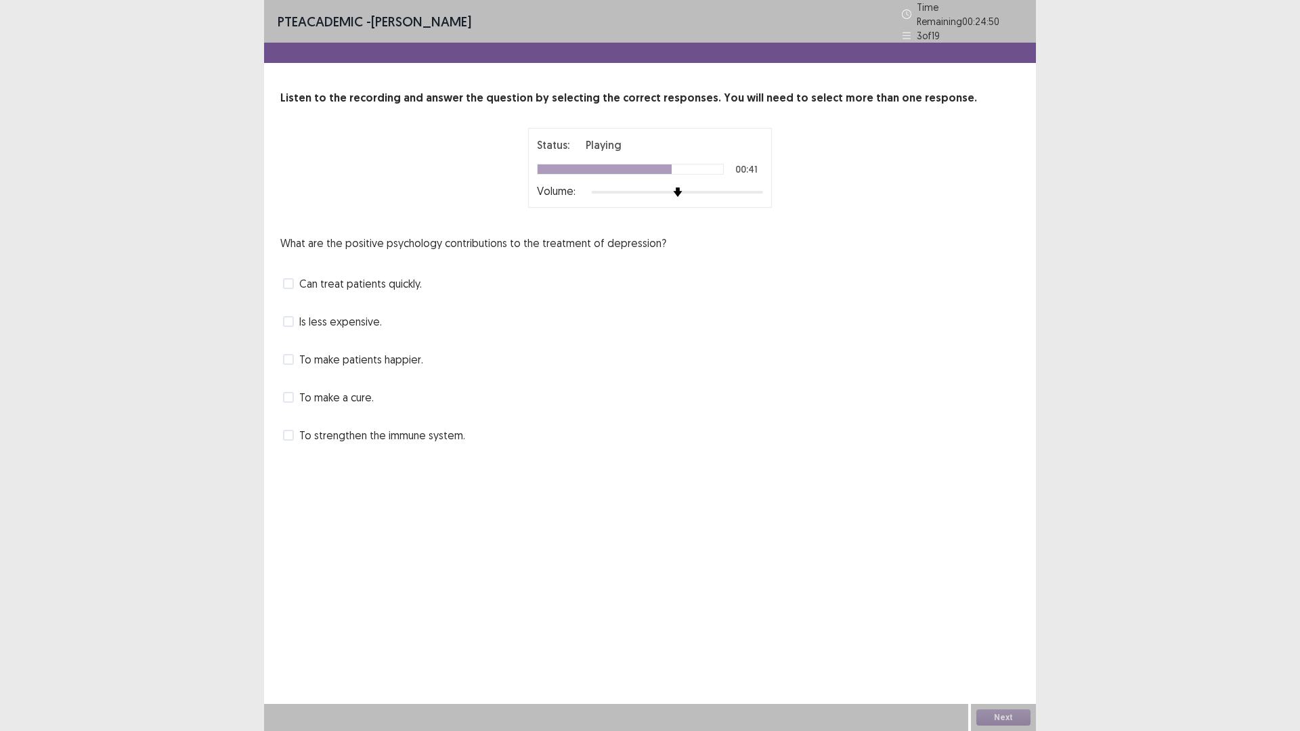
click at [297, 352] on label "To make patients happier." at bounding box center [353, 359] width 140 height 16
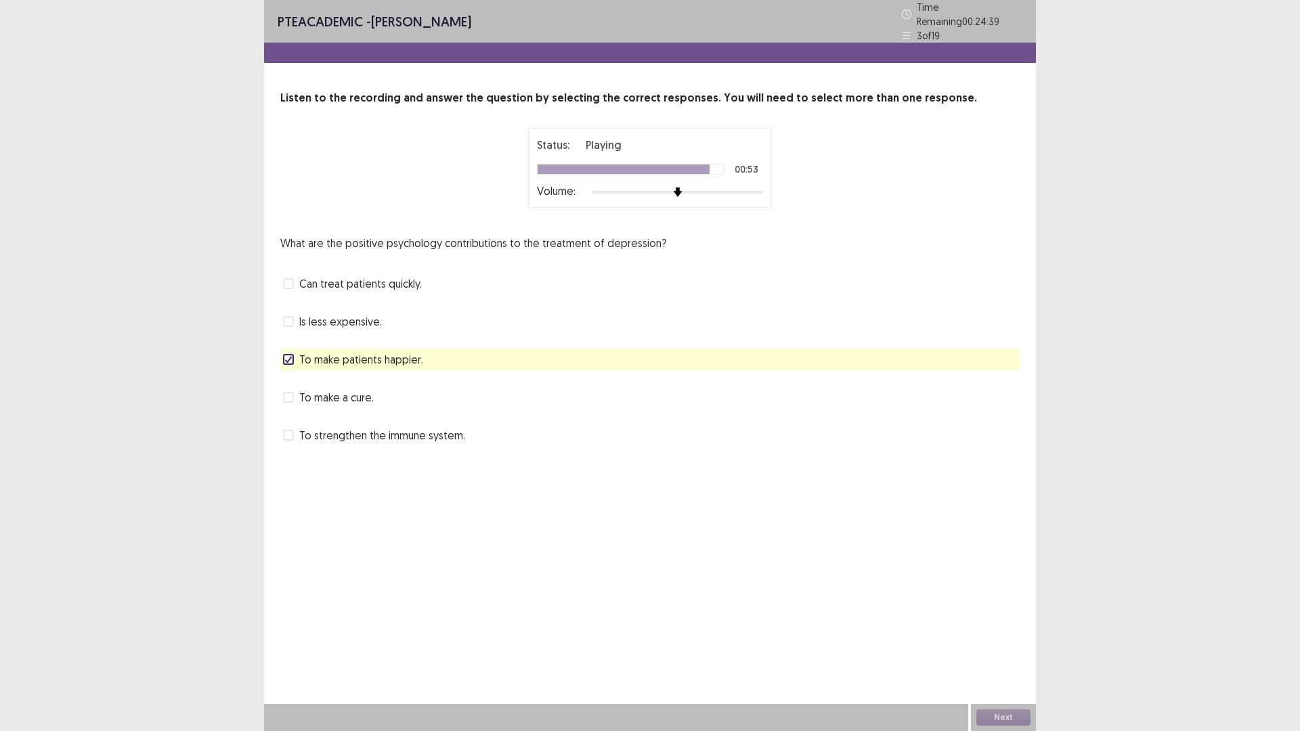
click at [290, 392] on span at bounding box center [288, 397] width 11 height 11
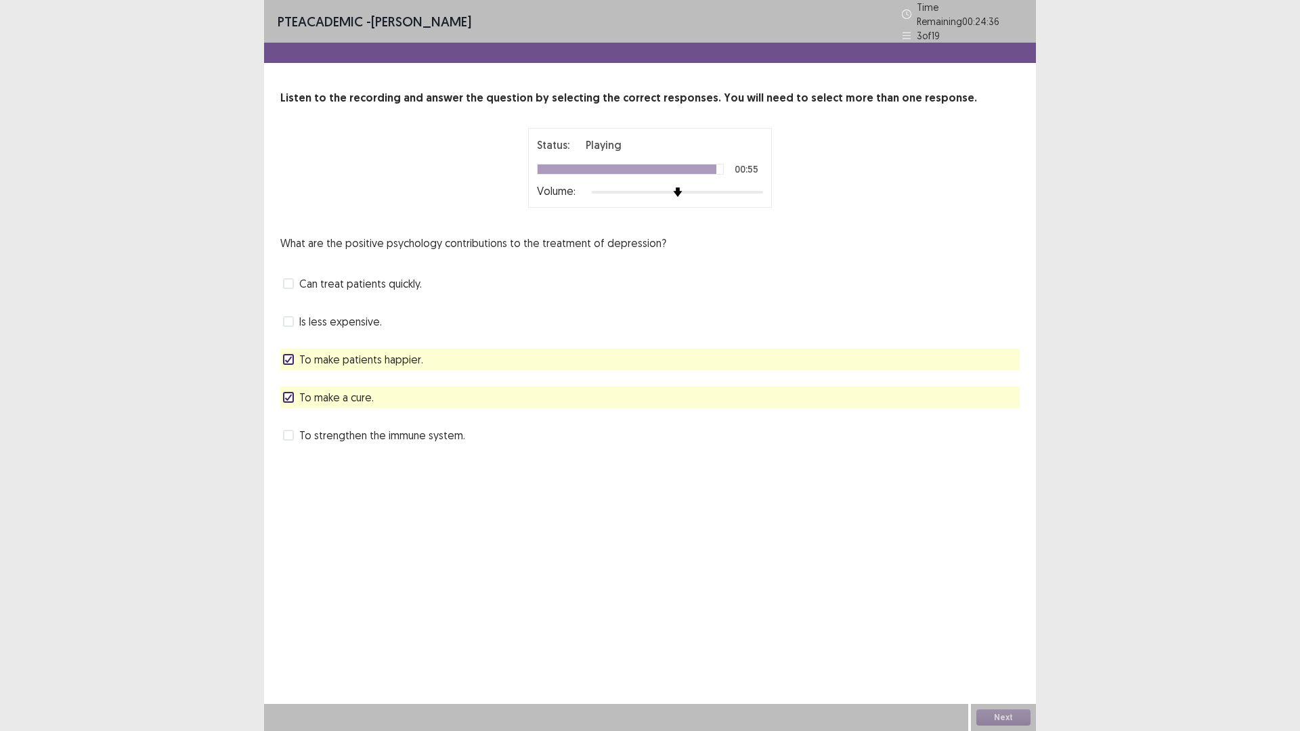
click at [292, 430] on span at bounding box center [288, 435] width 11 height 11
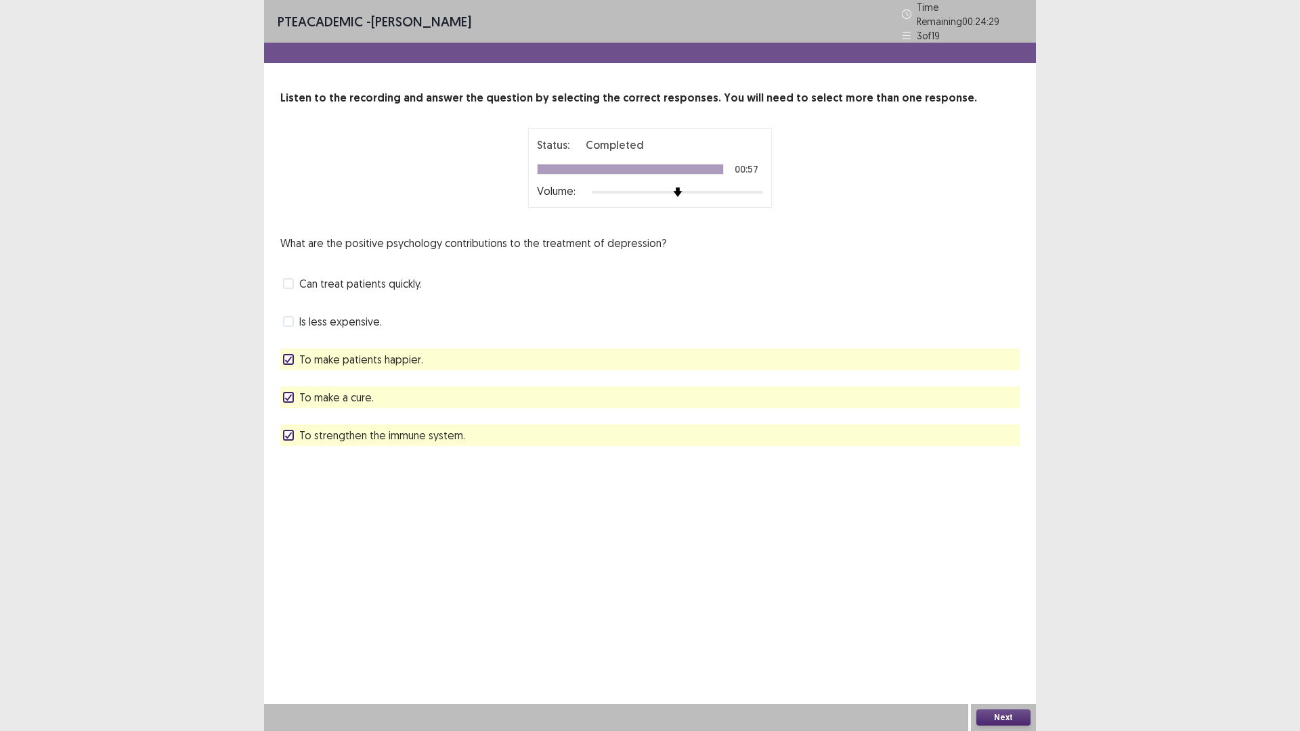
click at [987, 616] on button "Next" at bounding box center [1003, 717] width 54 height 16
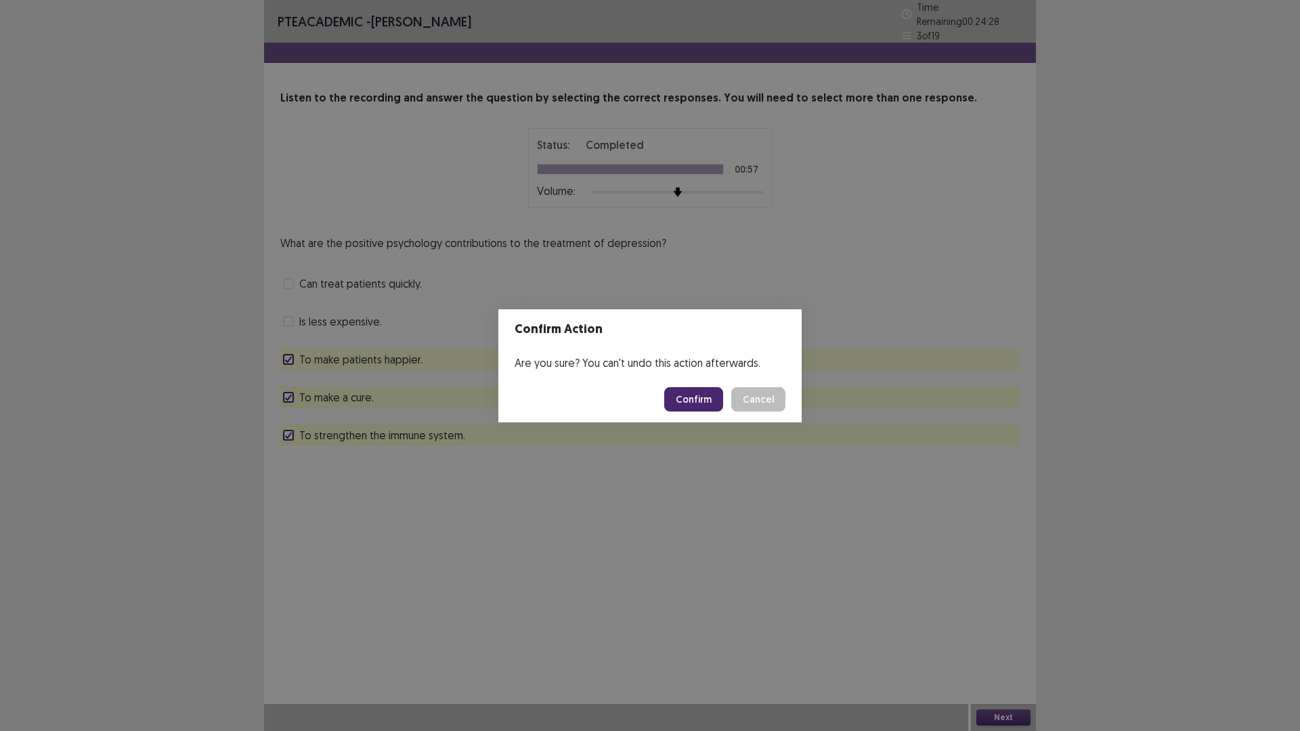
drag, startPoint x: 681, startPoint y: 393, endPoint x: 540, endPoint y: 460, distance: 156.6
click at [681, 395] on button "Confirm" at bounding box center [693, 399] width 59 height 24
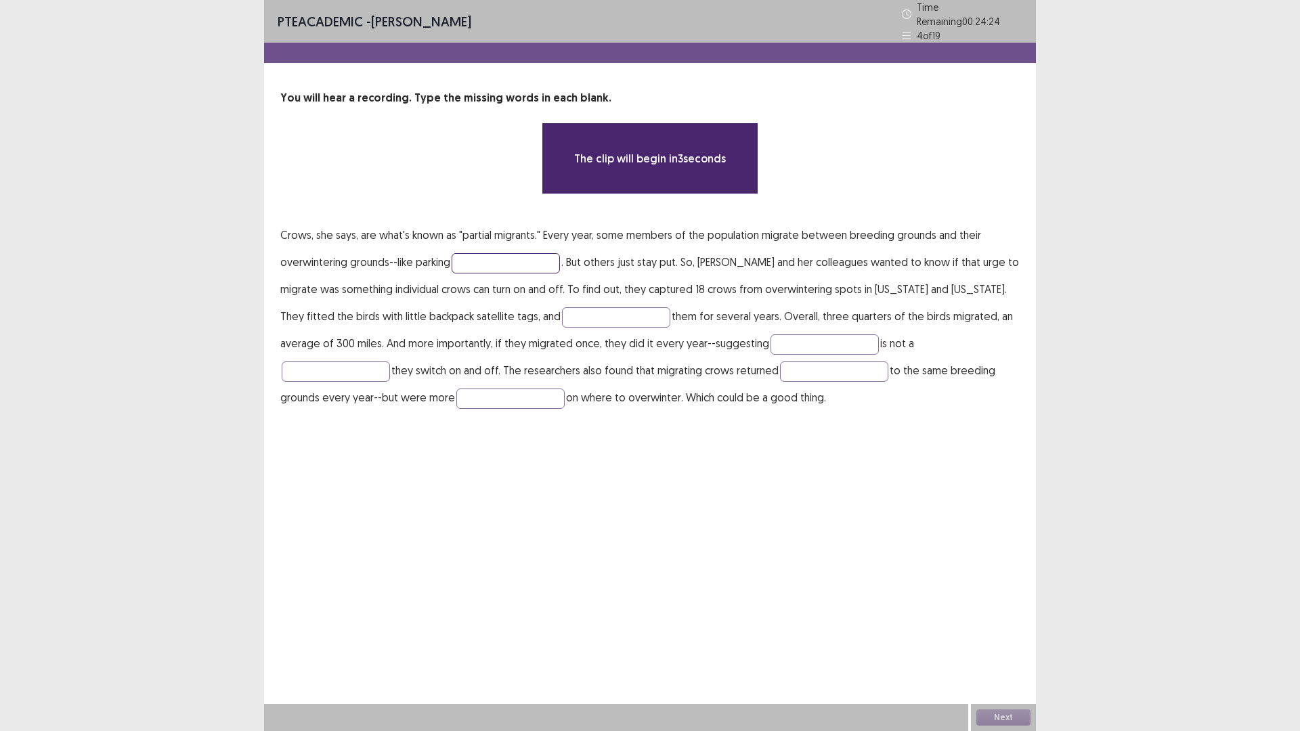
click at [474, 257] on input "text" at bounding box center [506, 263] width 108 height 20
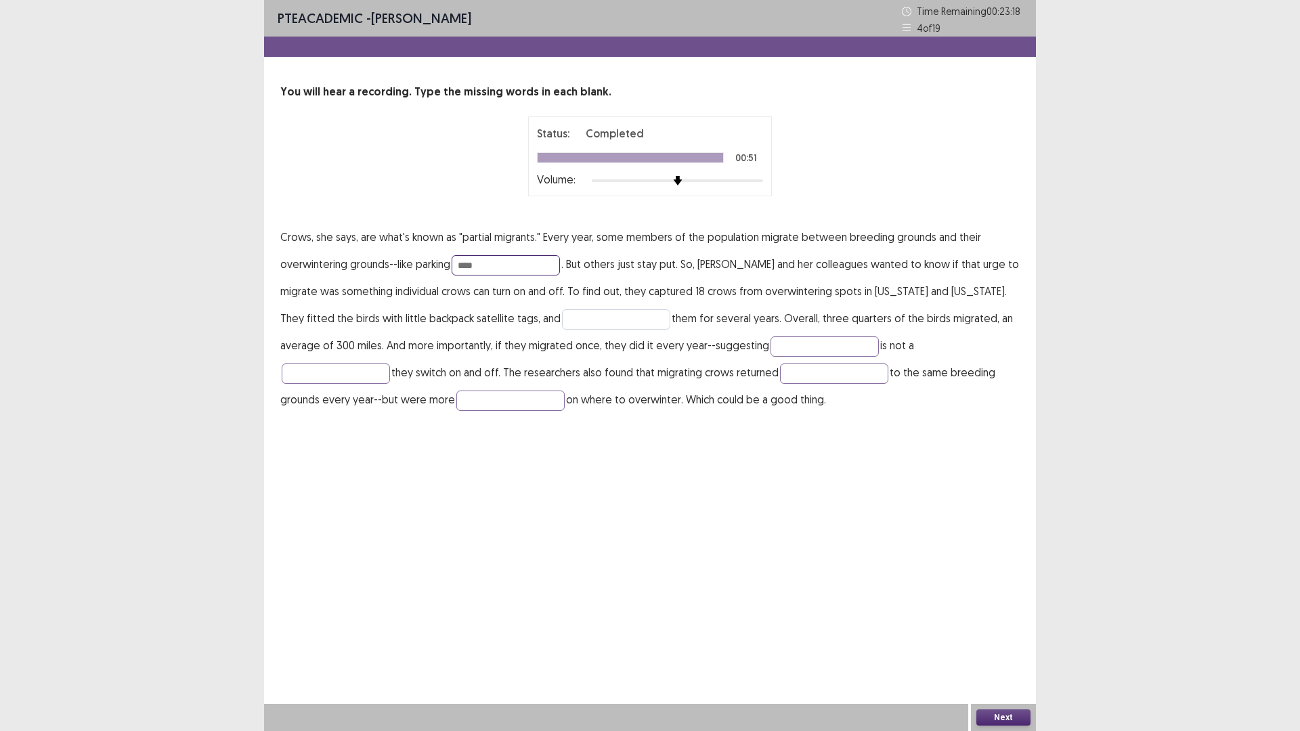
type input "****"
click at [562, 317] on input "text" at bounding box center [616, 319] width 108 height 20
type input "*******"
click at [770, 343] on input "text" at bounding box center [824, 346] width 108 height 20
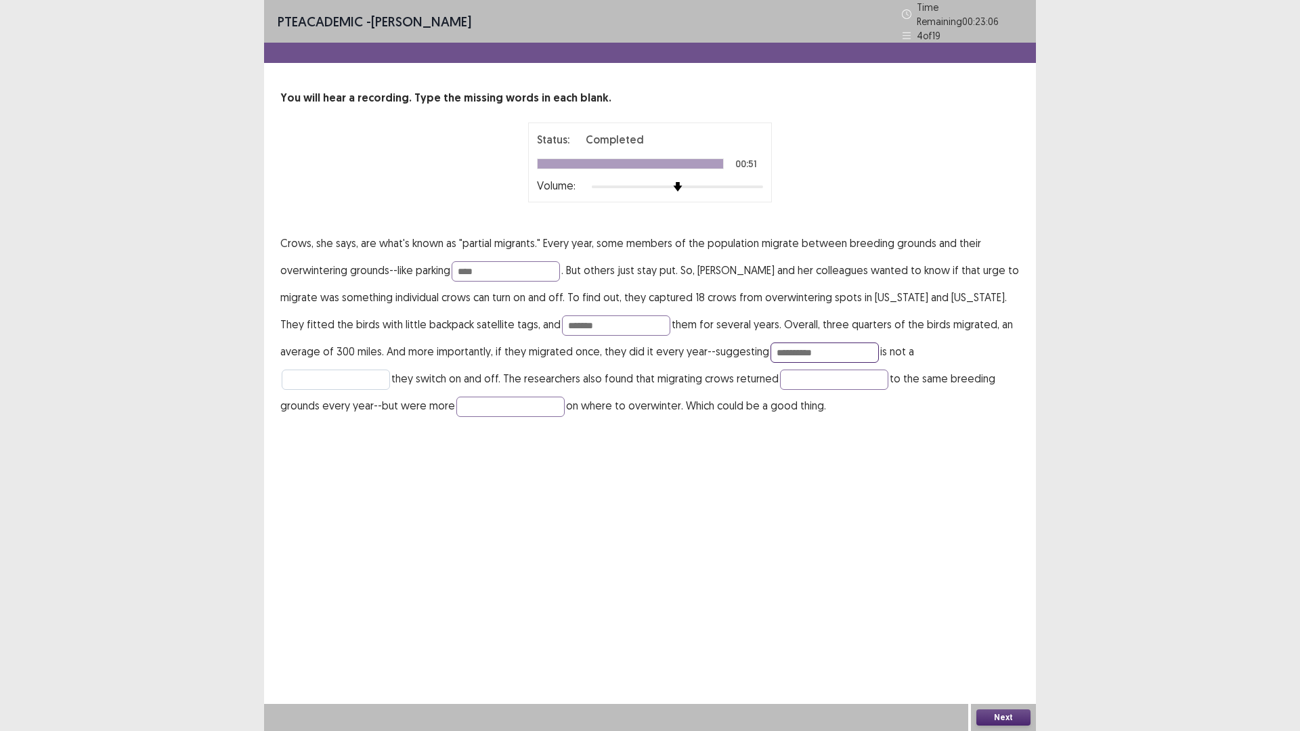
type input "**********"
click at [390, 370] on input "text" at bounding box center [336, 380] width 108 height 20
type input "******"
click at [780, 374] on input "text" at bounding box center [834, 380] width 108 height 20
type input "****"
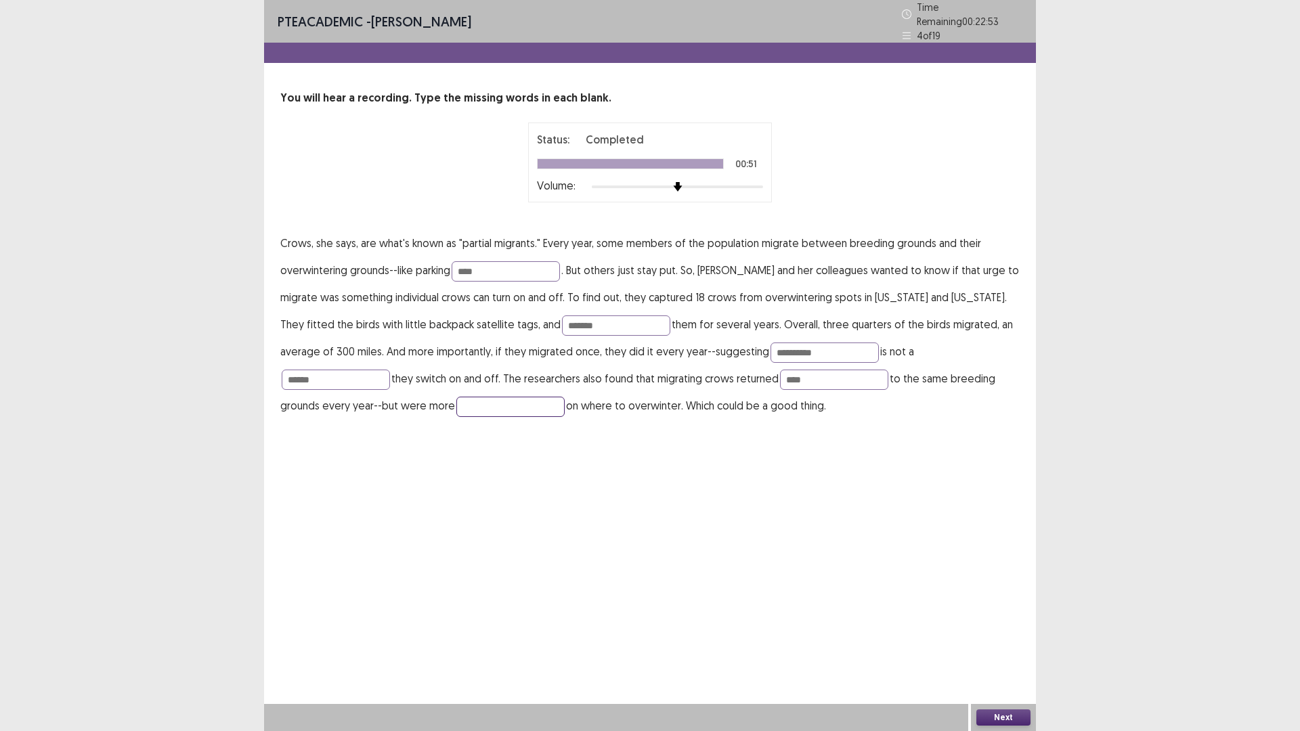
click at [456, 397] on input "text" at bounding box center [510, 407] width 108 height 20
type input "****"
drag, startPoint x: 911, startPoint y: 345, endPoint x: 871, endPoint y: 353, distance: 41.4
click at [871, 353] on p "**********" at bounding box center [649, 324] width 739 height 190
type input "****"
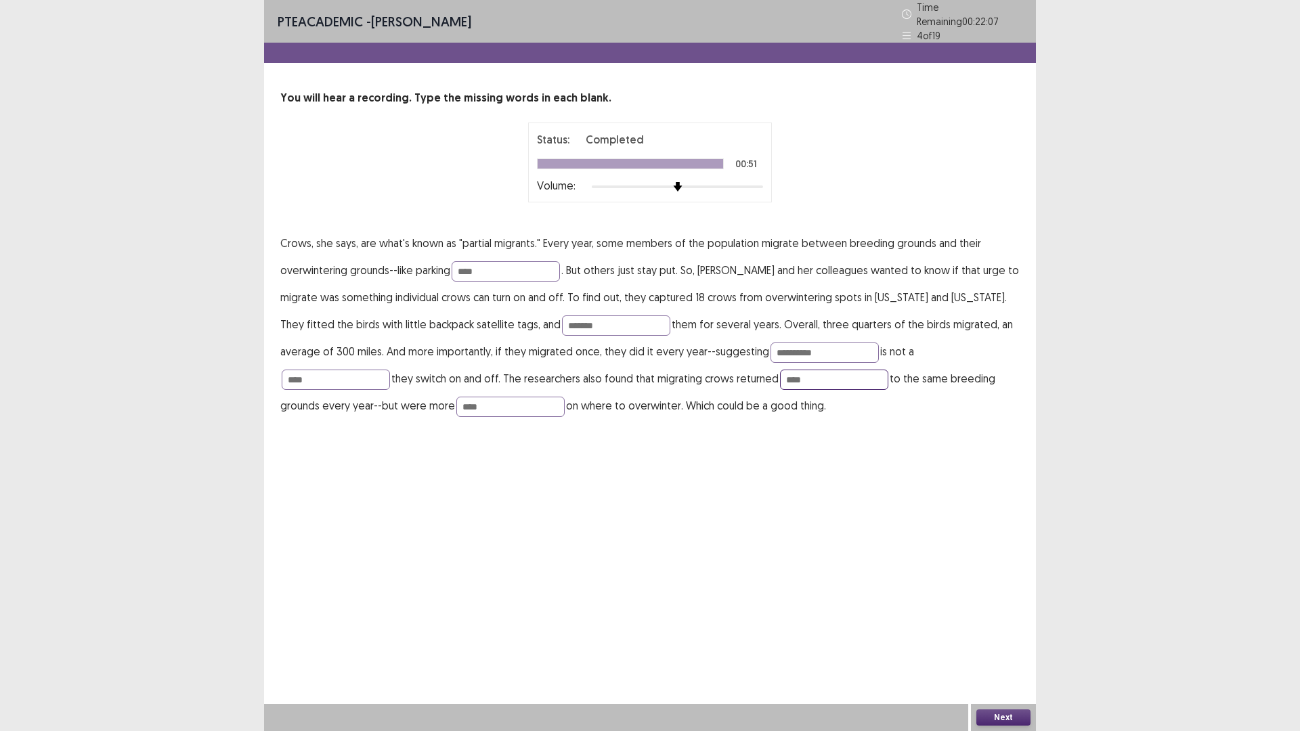
drag, startPoint x: 682, startPoint y: 376, endPoint x: 649, endPoint y: 376, distance: 32.5
click at [780, 376] on input "****" at bounding box center [834, 380] width 108 height 20
type input "******"
drag, startPoint x: 341, startPoint y: 403, endPoint x: 310, endPoint y: 403, distance: 31.1
click at [456, 403] on input "****" at bounding box center [510, 407] width 108 height 20
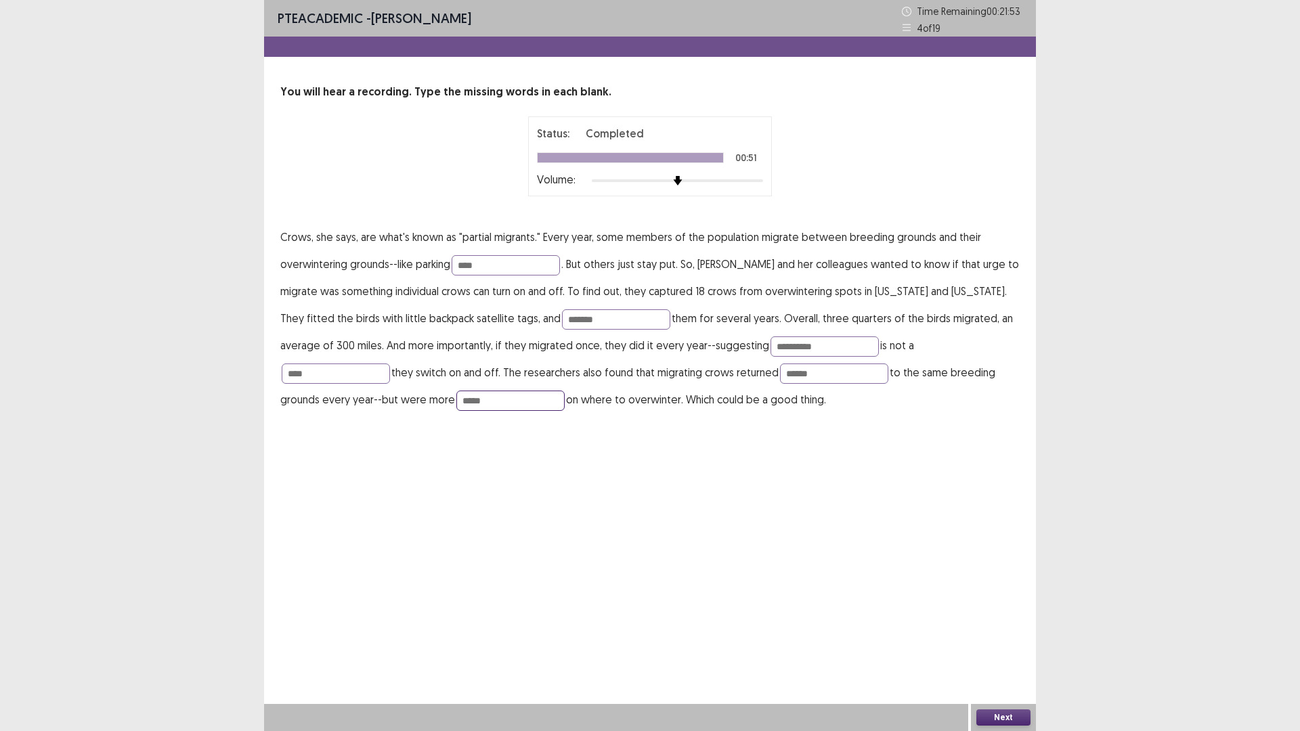
type input "*****"
click at [996, 616] on button "Next" at bounding box center [1003, 717] width 54 height 16
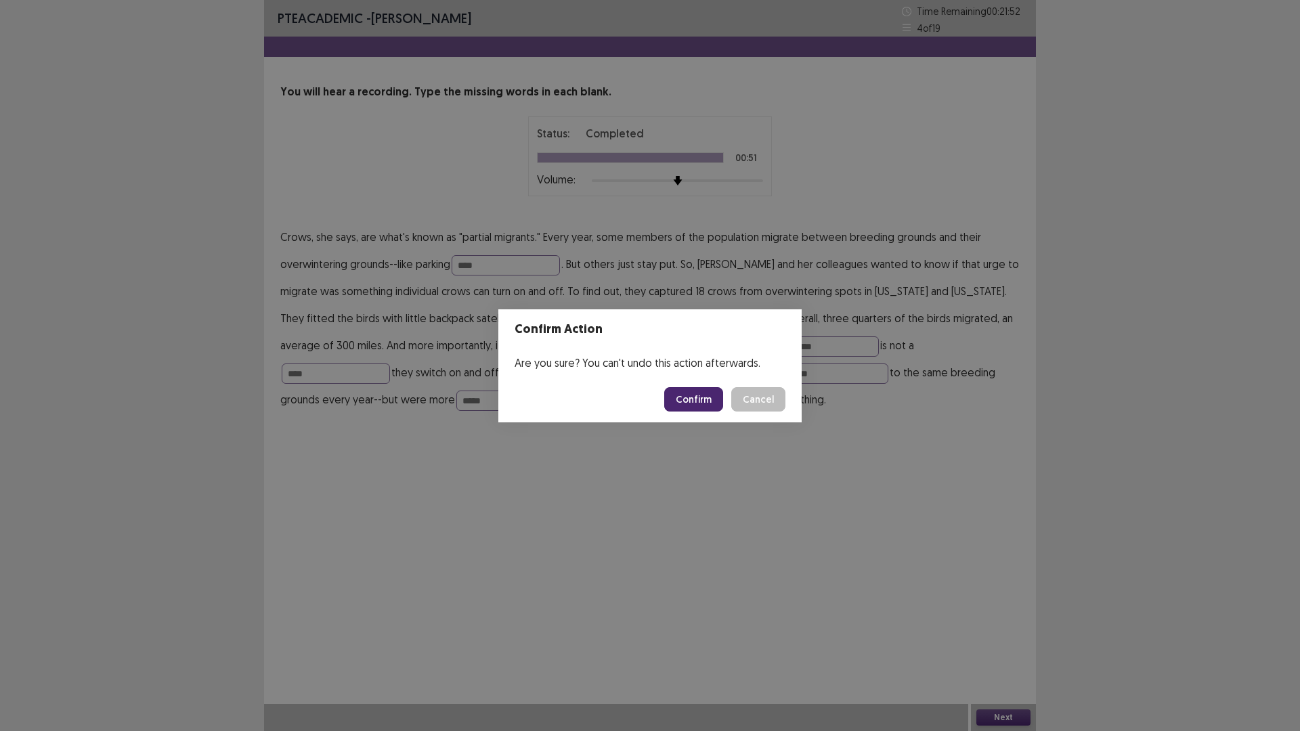
click at [684, 399] on button "Confirm" at bounding box center [693, 399] width 59 height 24
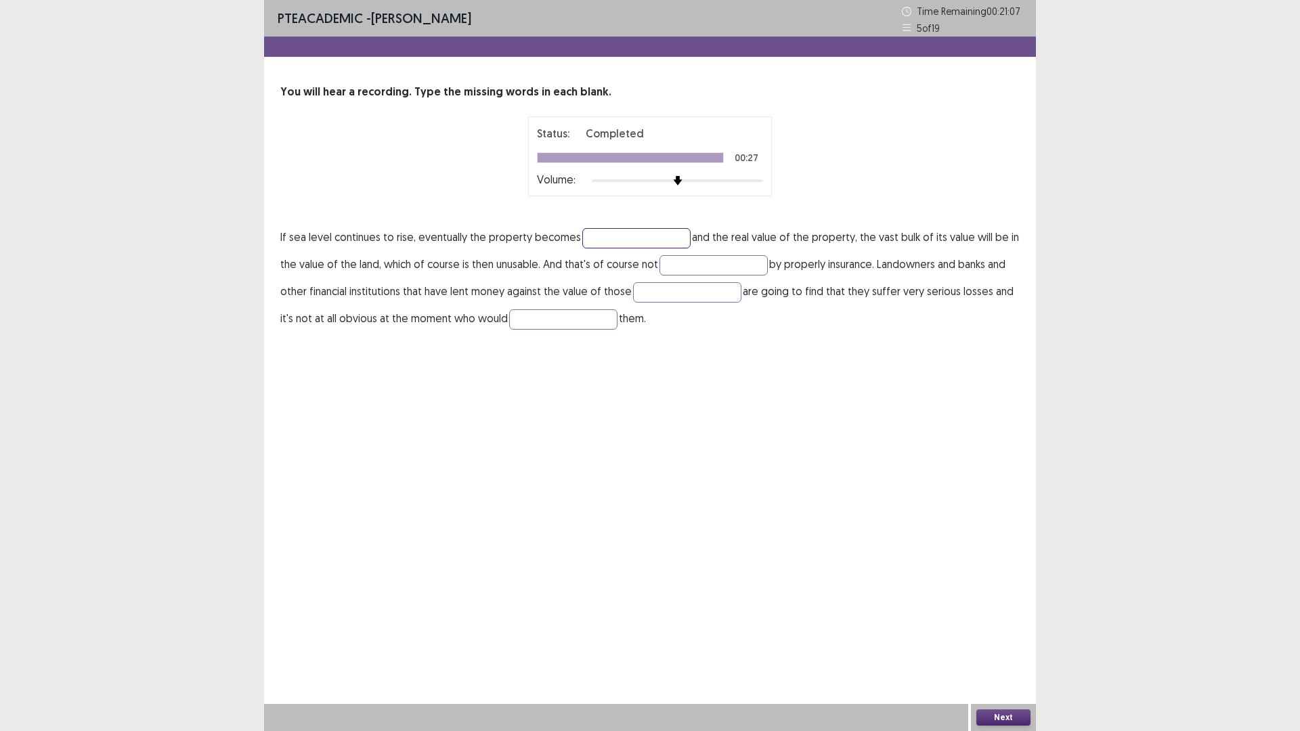
click at [603, 238] on input "text" at bounding box center [636, 238] width 108 height 20
type input "*********"
click at [693, 260] on input "text" at bounding box center [713, 265] width 108 height 20
type input "*******"
click at [538, 322] on input "text" at bounding box center [563, 319] width 108 height 20
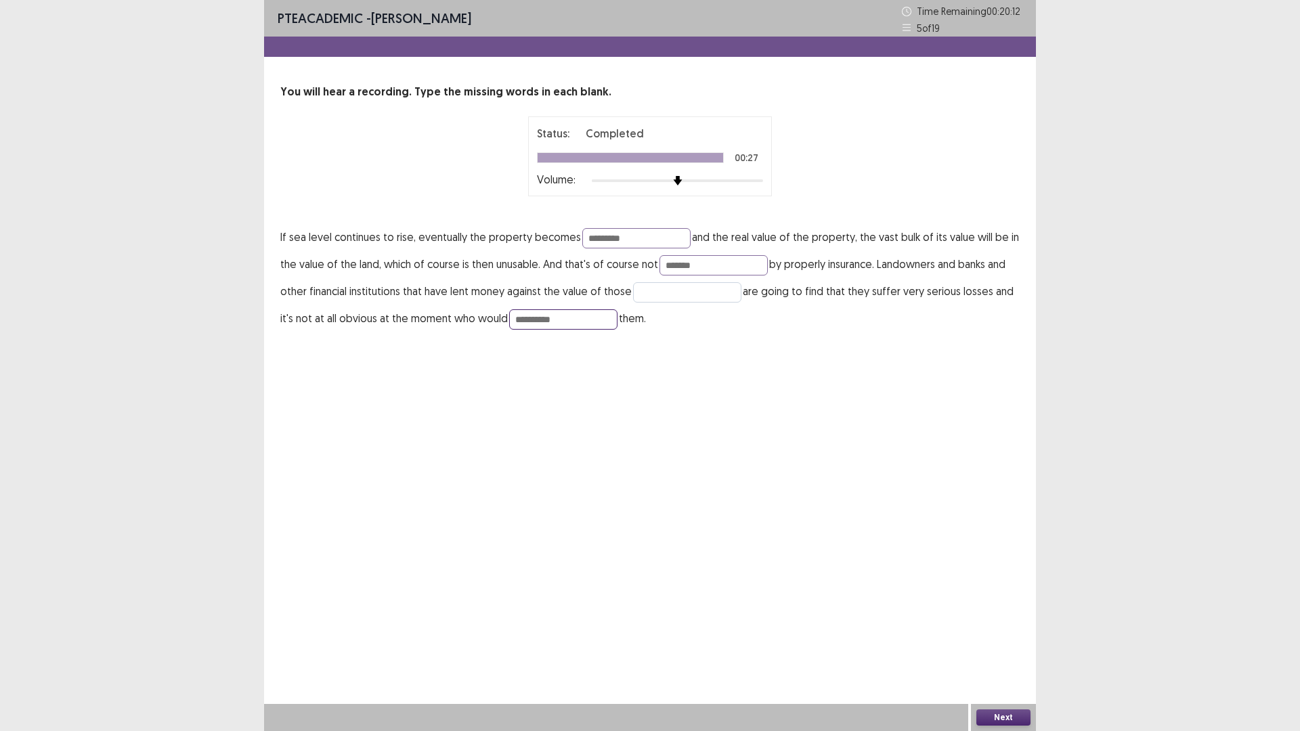
type input "**********"
click at [709, 297] on input "text" at bounding box center [687, 292] width 108 height 20
type input "***"
click at [990, 616] on button "Next" at bounding box center [1003, 717] width 54 height 16
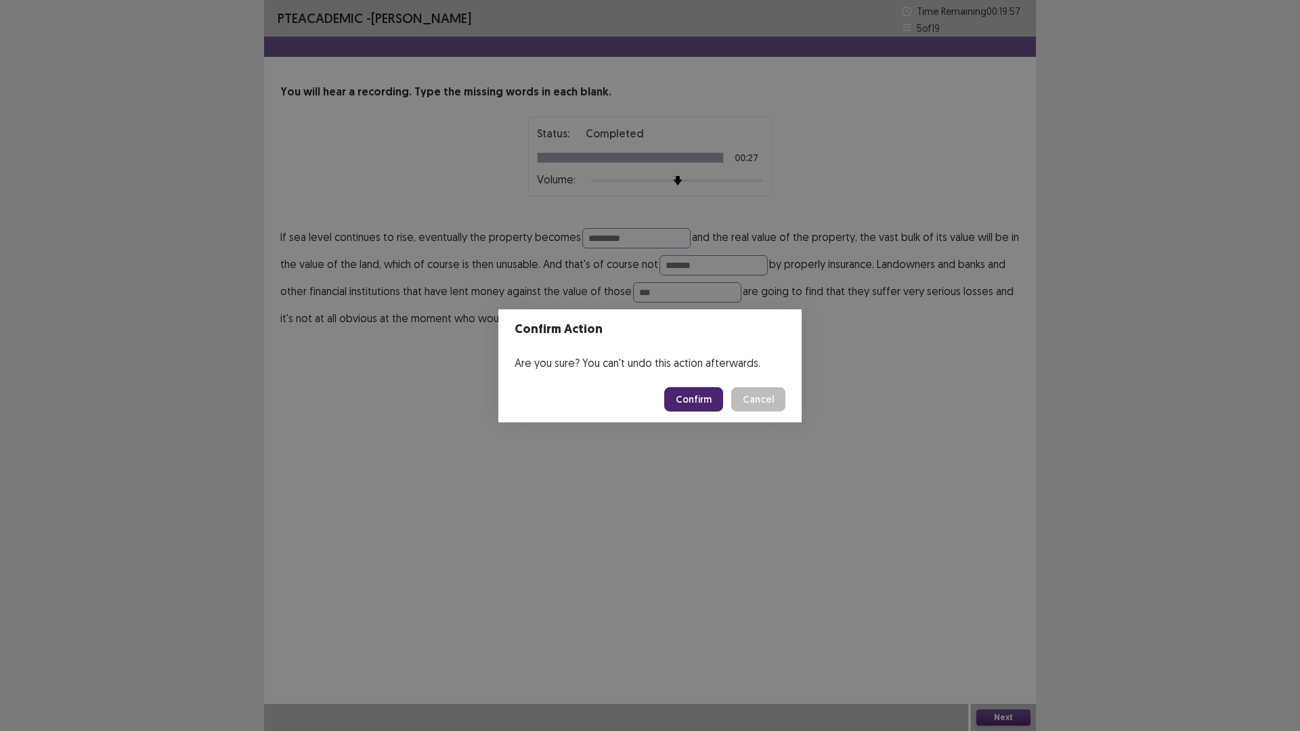
click at [708, 395] on button "Confirm" at bounding box center [693, 399] width 59 height 24
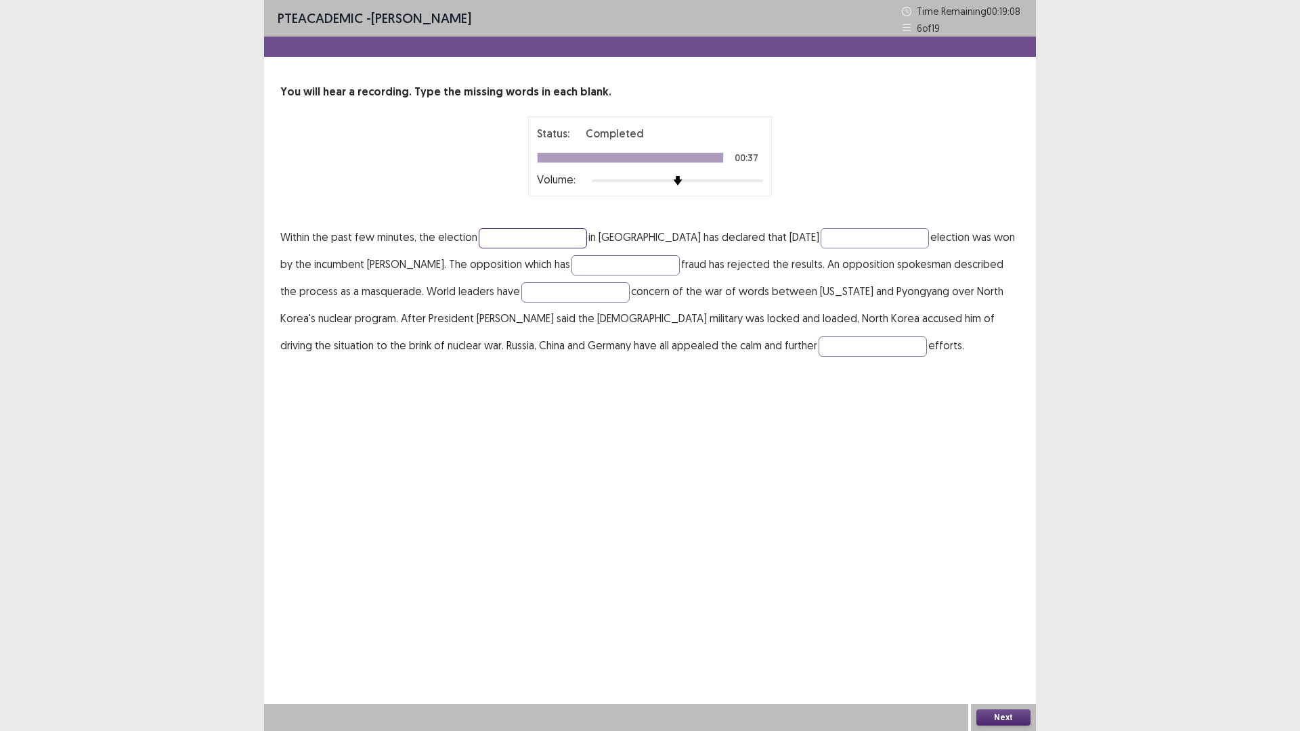
click at [538, 237] on input "text" at bounding box center [533, 238] width 108 height 20
type input "*********"
click at [820, 240] on input "text" at bounding box center [874, 238] width 108 height 20
type input "*********"
click at [485, 238] on input "*********" at bounding box center [533, 238] width 108 height 20
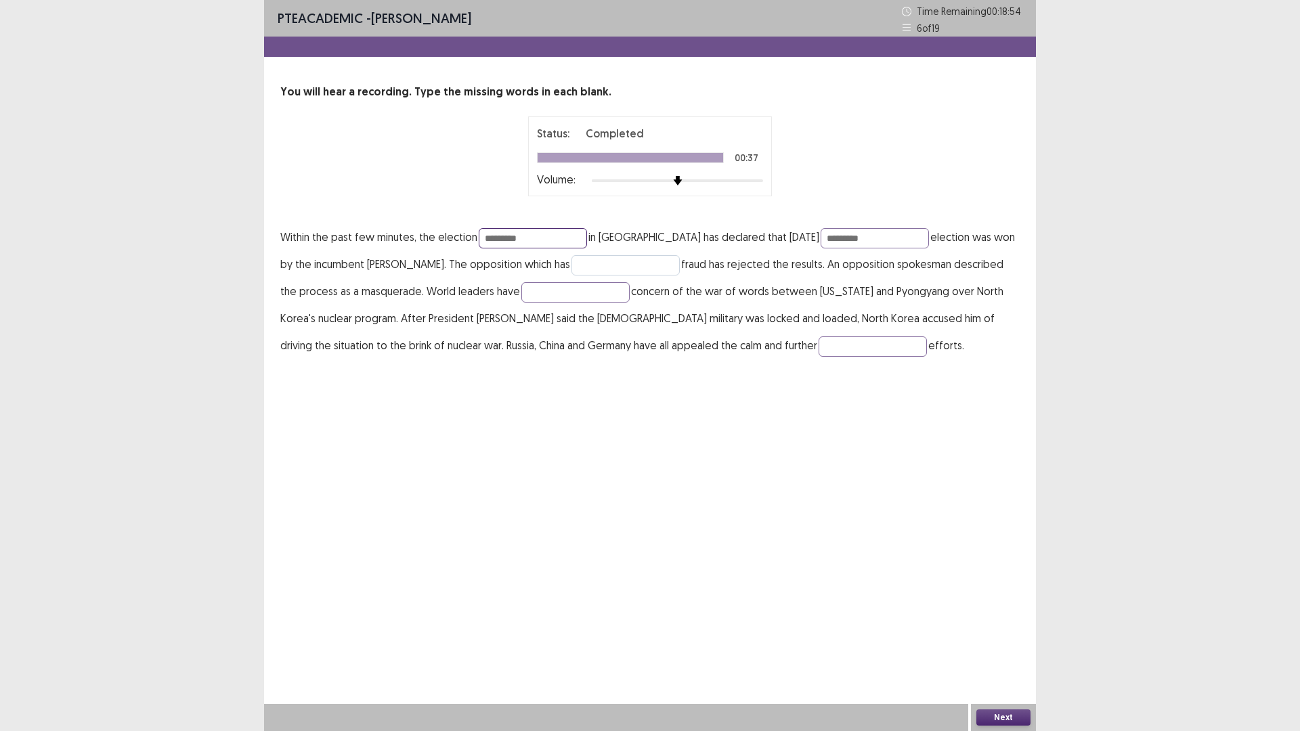
type input "*********"
click at [571, 269] on input "text" at bounding box center [625, 265] width 108 height 20
type input "*********"
click at [522, 294] on input "text" at bounding box center [575, 292] width 108 height 20
type input "*********"
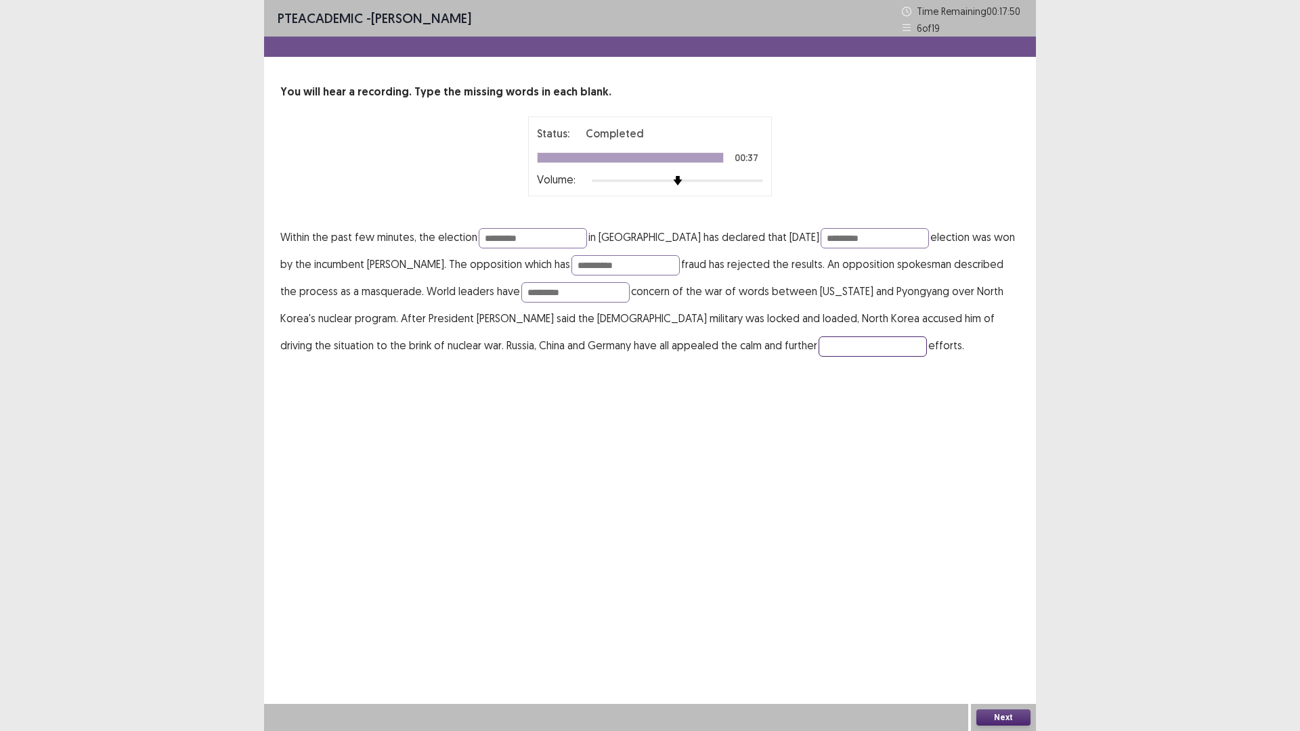
click at [818, 347] on input "text" at bounding box center [872, 346] width 108 height 20
type input "**********"
click at [1001, 616] on button "Next" at bounding box center [1003, 717] width 54 height 16
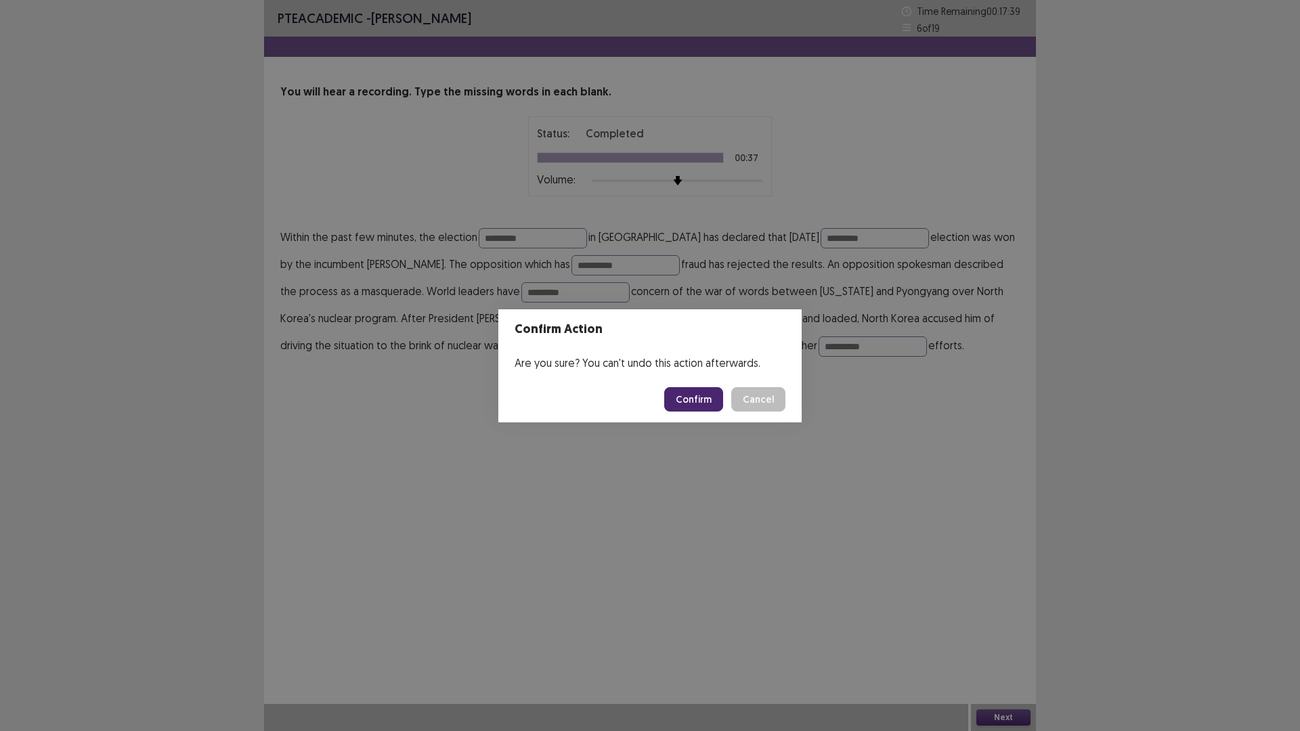
click at [679, 401] on button "Confirm" at bounding box center [693, 399] width 59 height 24
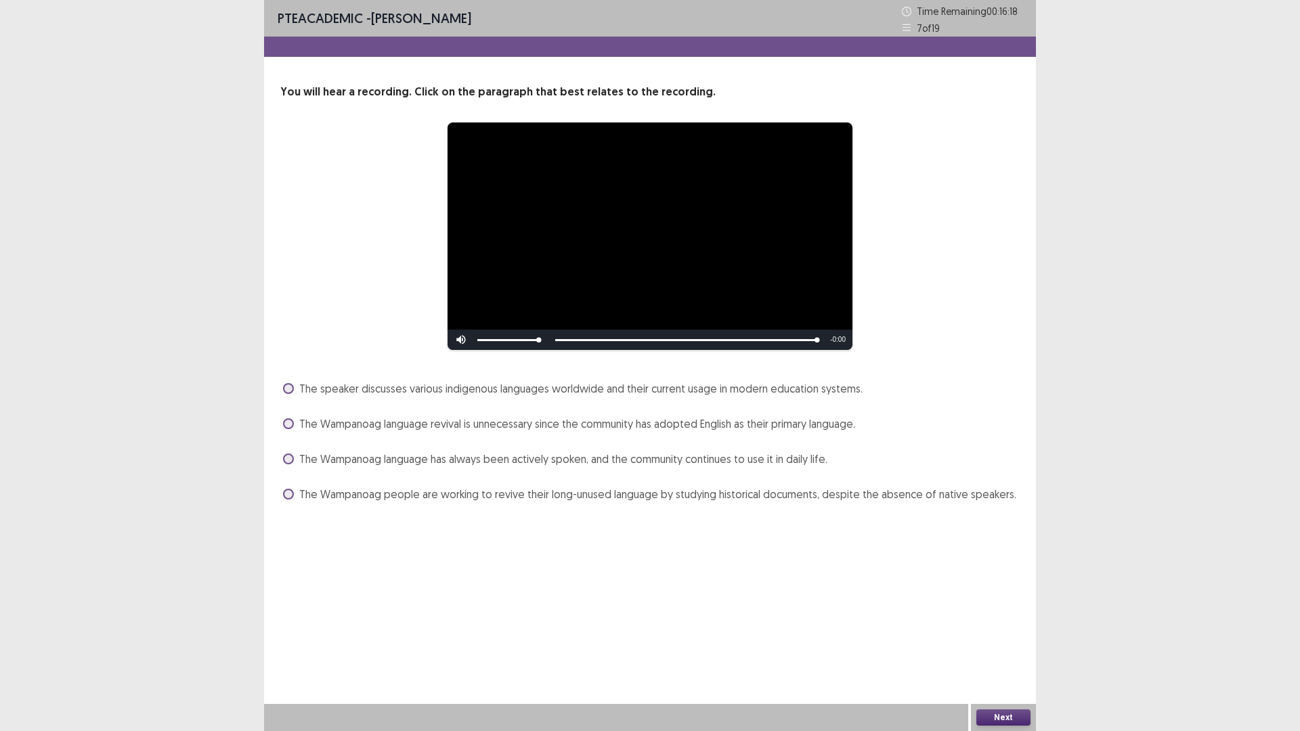
click at [296, 495] on label "The Wampanoag people are working to revive their long-unused language by studyi…" at bounding box center [649, 494] width 733 height 16
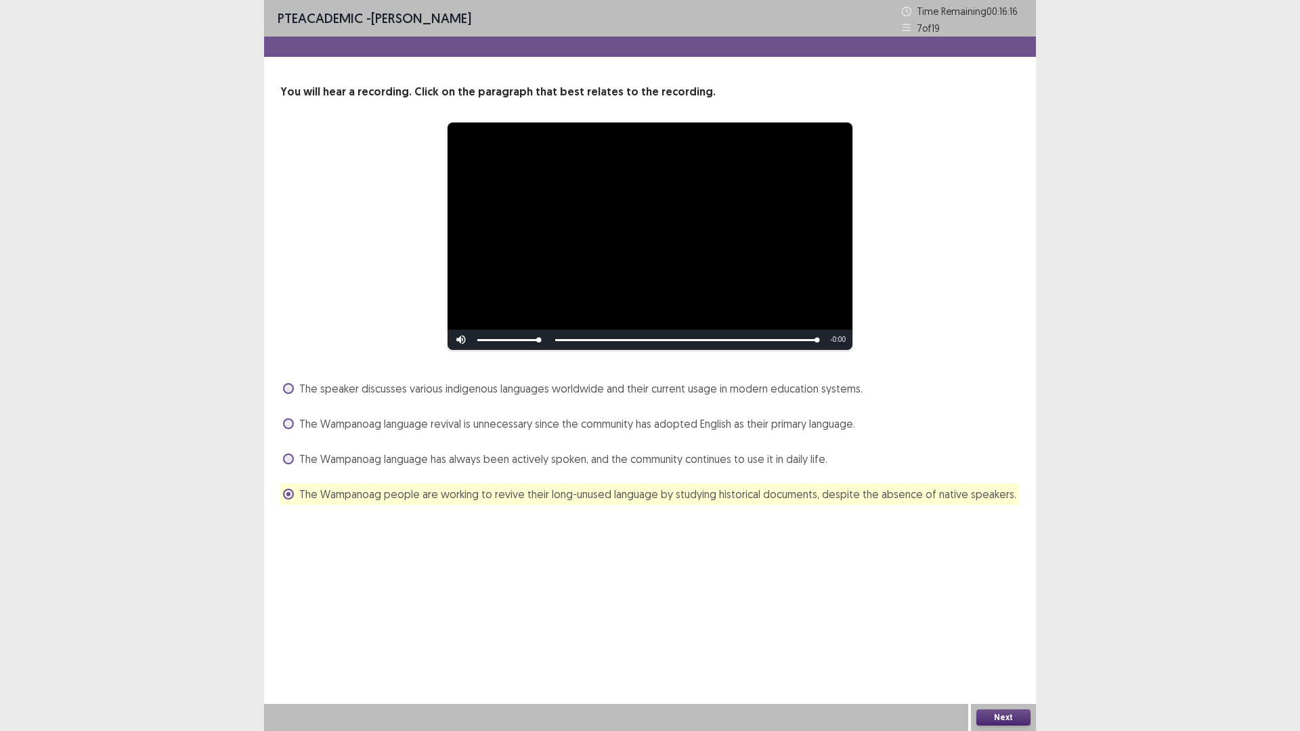
click at [1000, 616] on button "Next" at bounding box center [1003, 717] width 54 height 16
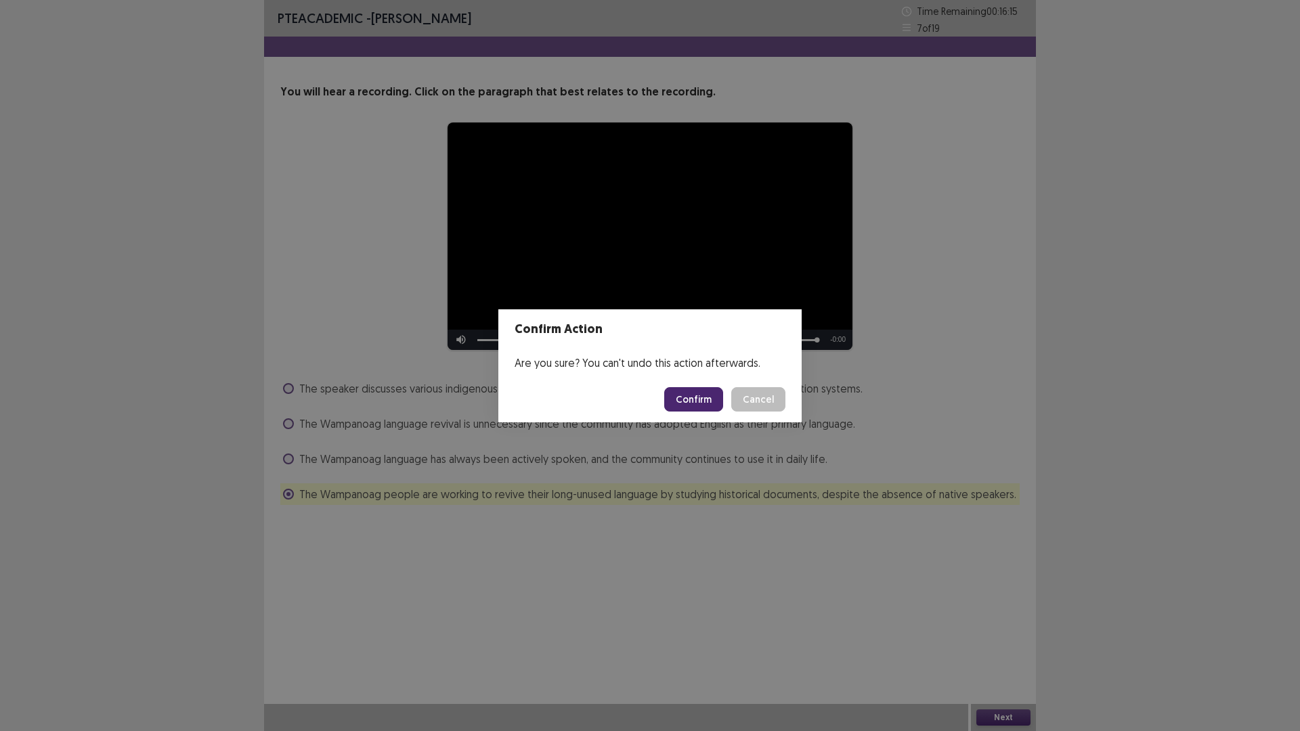
click at [687, 404] on button "Confirm" at bounding box center [693, 399] width 59 height 24
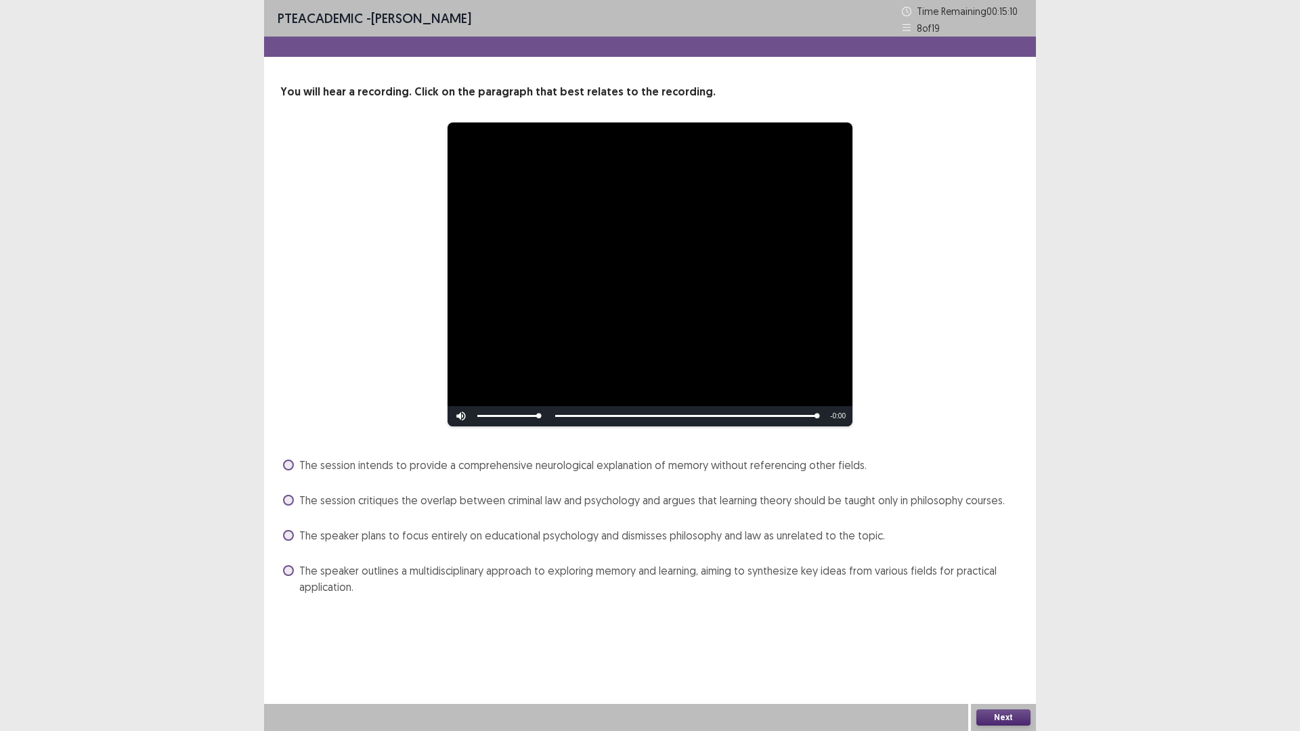
click at [292, 567] on span at bounding box center [288, 570] width 11 height 11
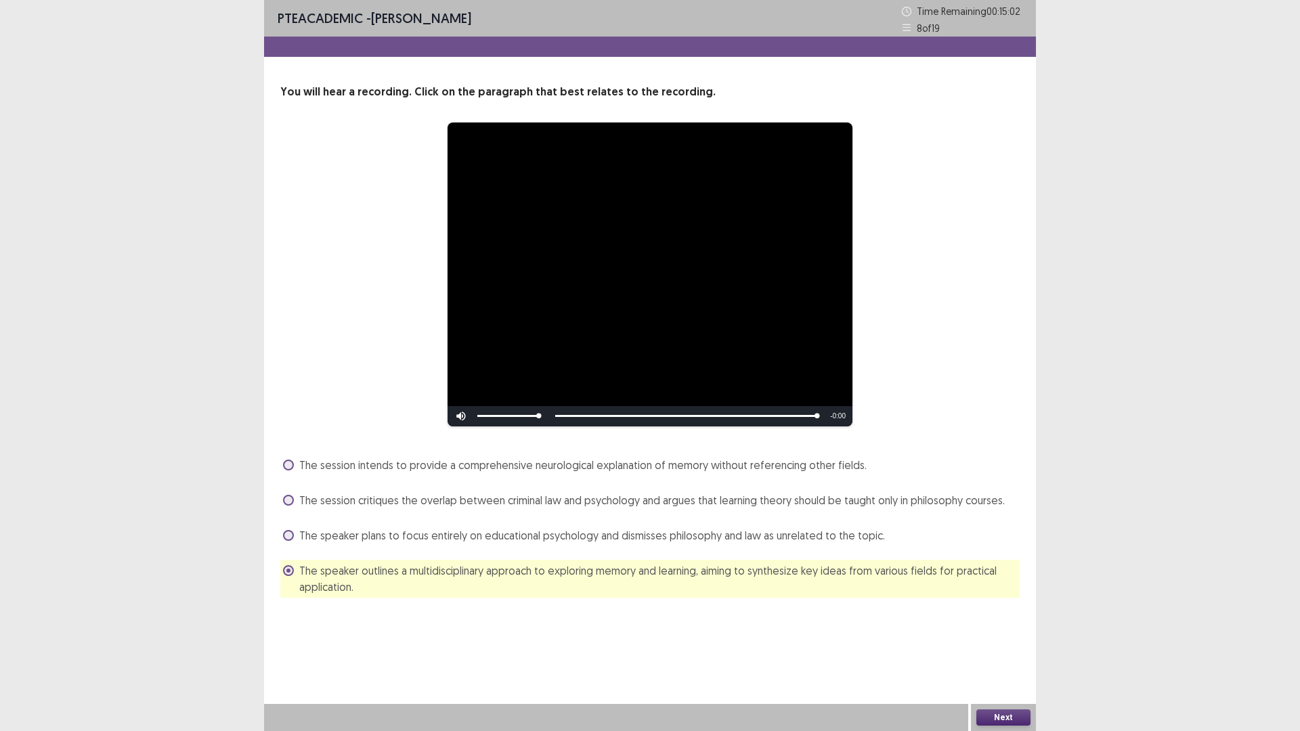
click at [293, 464] on span at bounding box center [288, 465] width 11 height 11
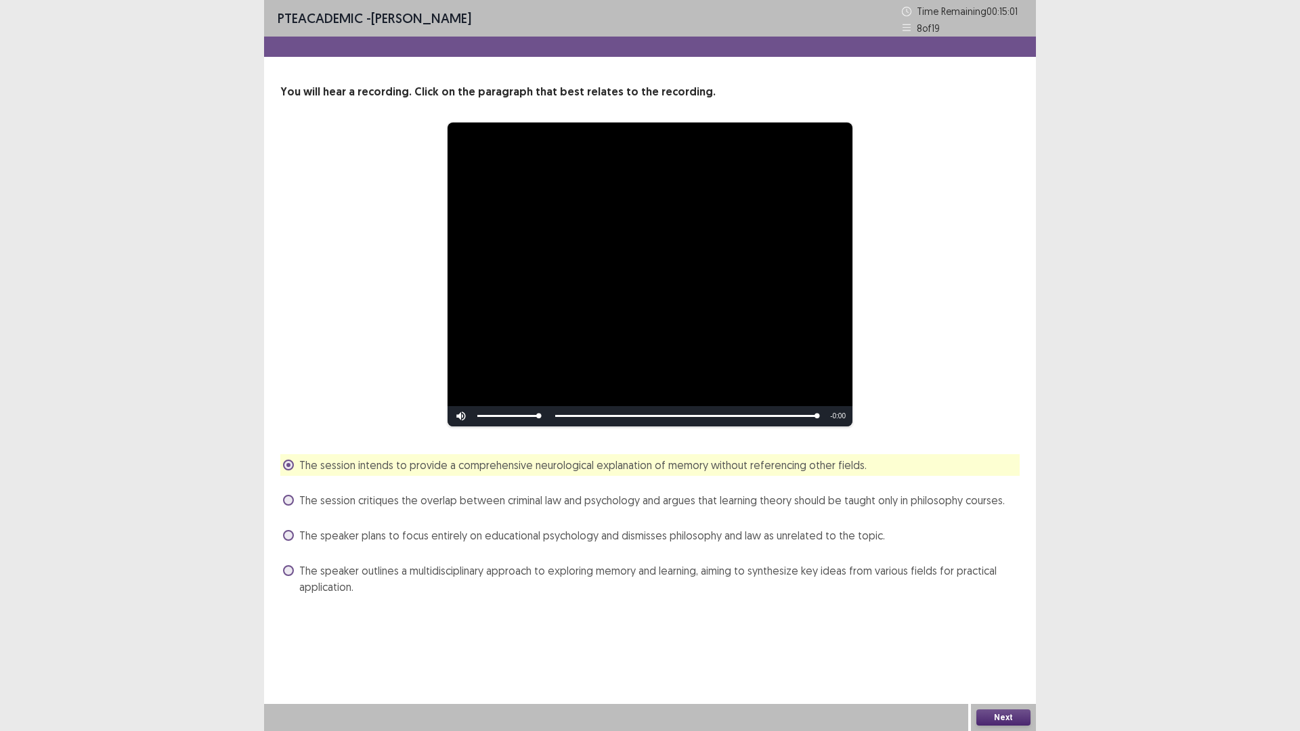
click at [999, 616] on button "Next" at bounding box center [1003, 717] width 54 height 16
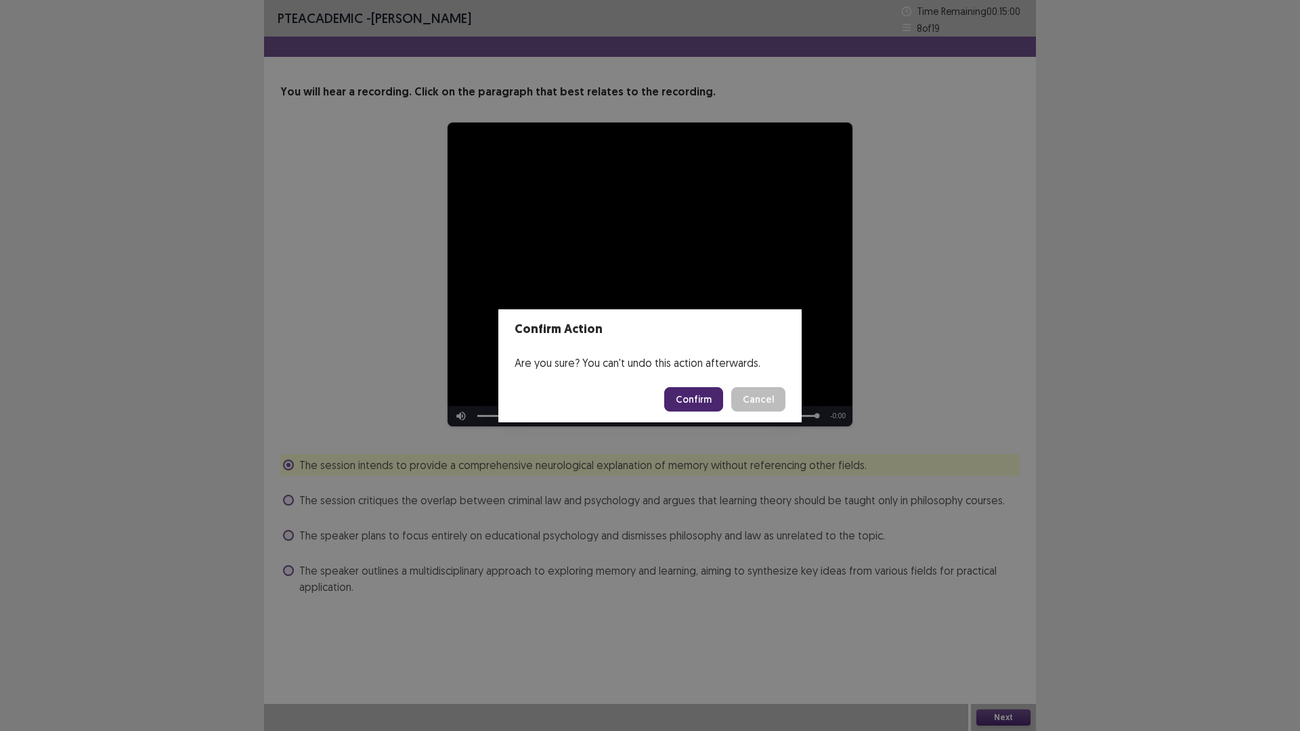
click at [695, 401] on button "Confirm" at bounding box center [693, 399] width 59 height 24
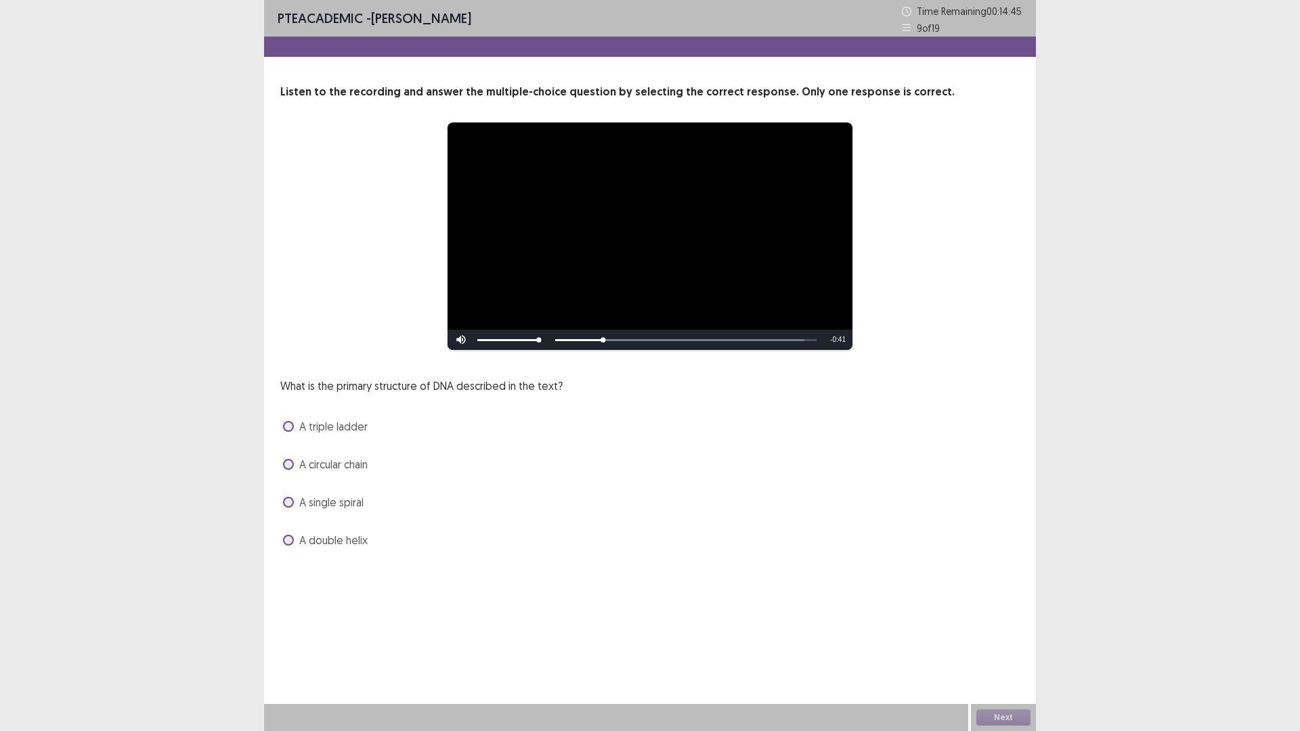
click at [292, 538] on span at bounding box center [288, 540] width 11 height 11
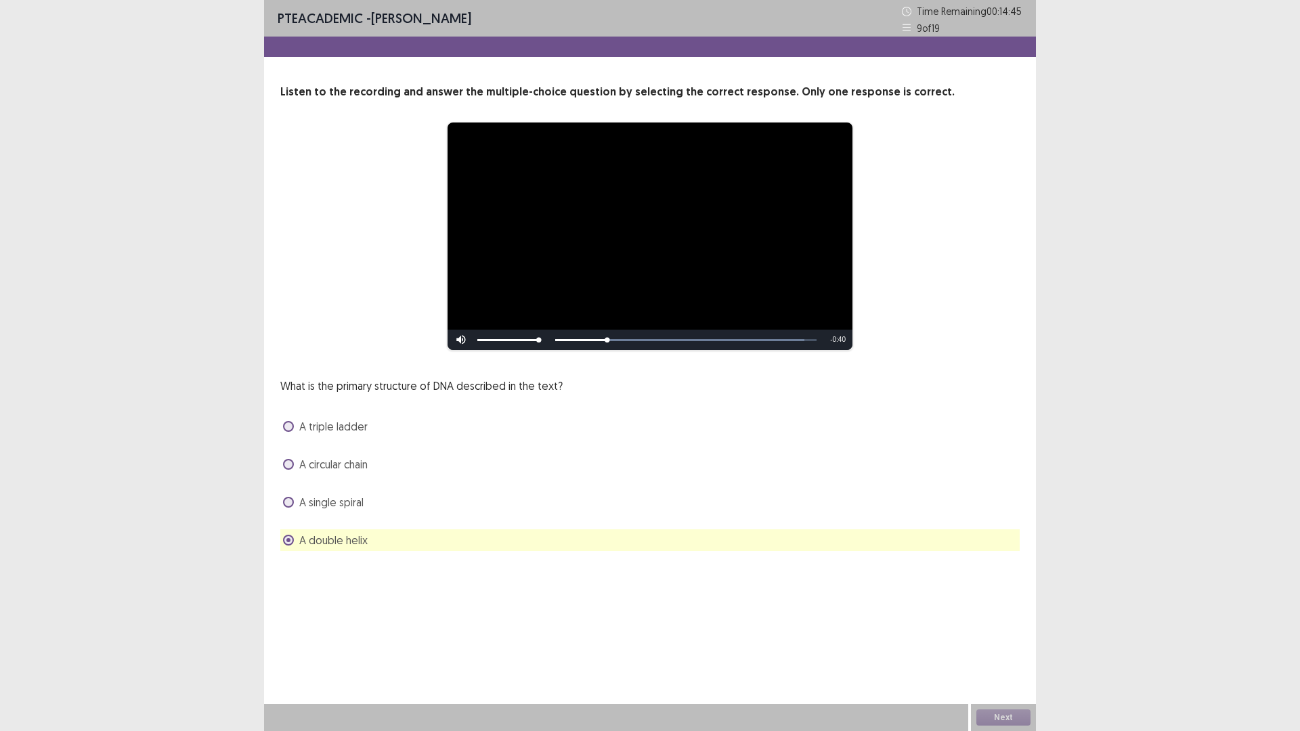
drag, startPoint x: 320, startPoint y: 507, endPoint x: 322, endPoint y: 493, distance: 14.4
click at [320, 506] on span "A single spiral" at bounding box center [331, 502] width 64 height 16
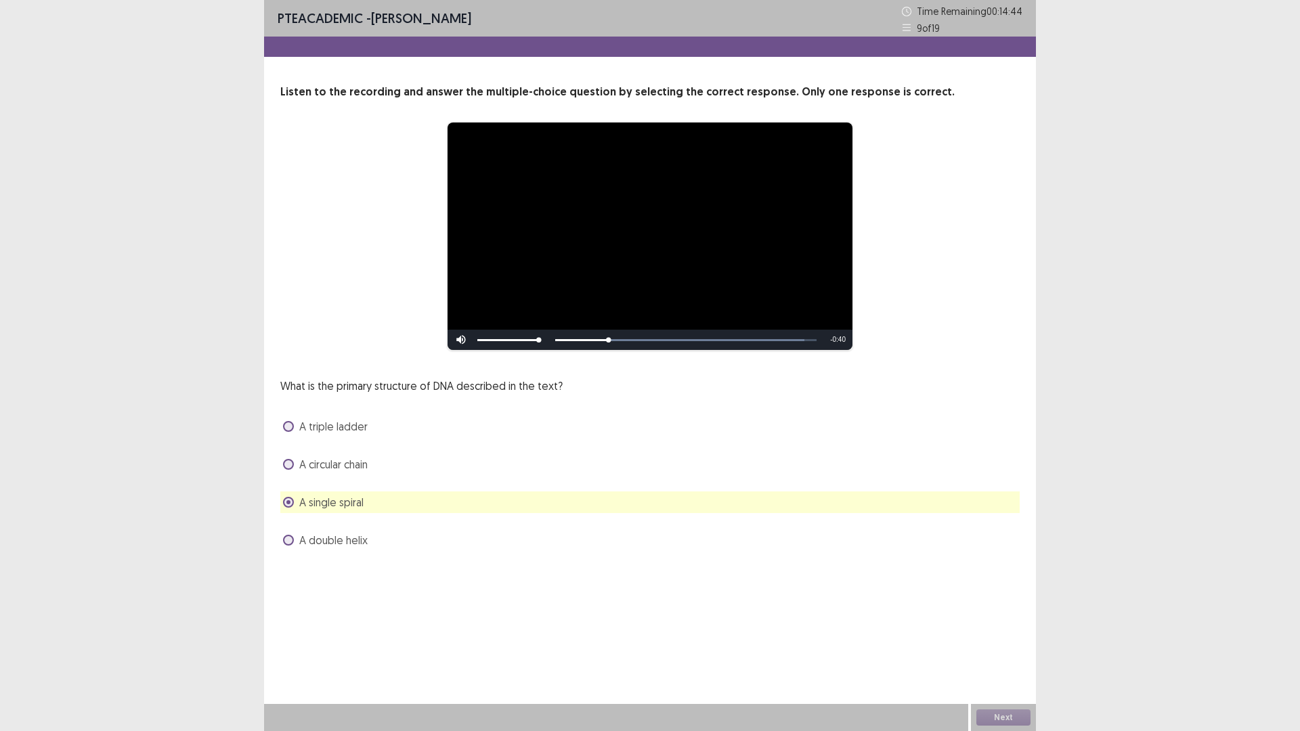
click at [322, 493] on div "A single spiral" at bounding box center [649, 502] width 739 height 22
click at [303, 546] on span "A double helix" at bounding box center [333, 540] width 68 height 16
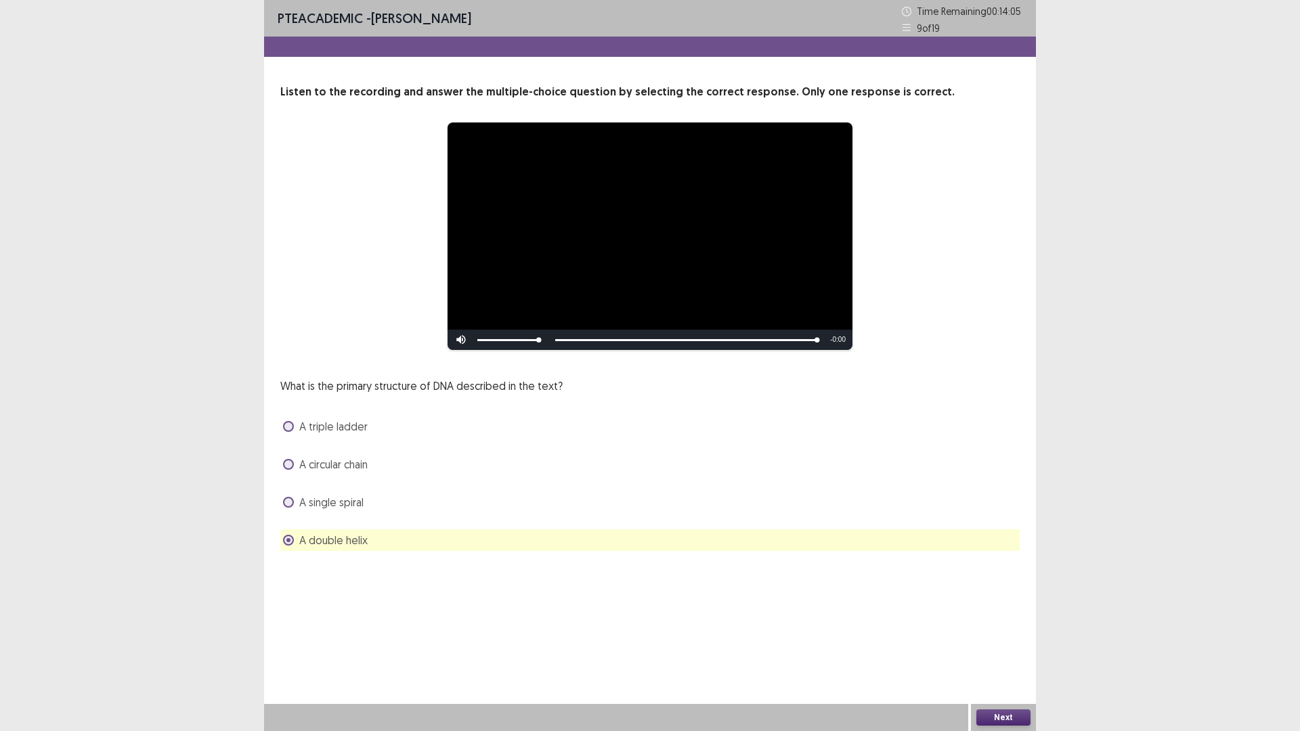
click at [992, 616] on button "Next" at bounding box center [1003, 717] width 54 height 16
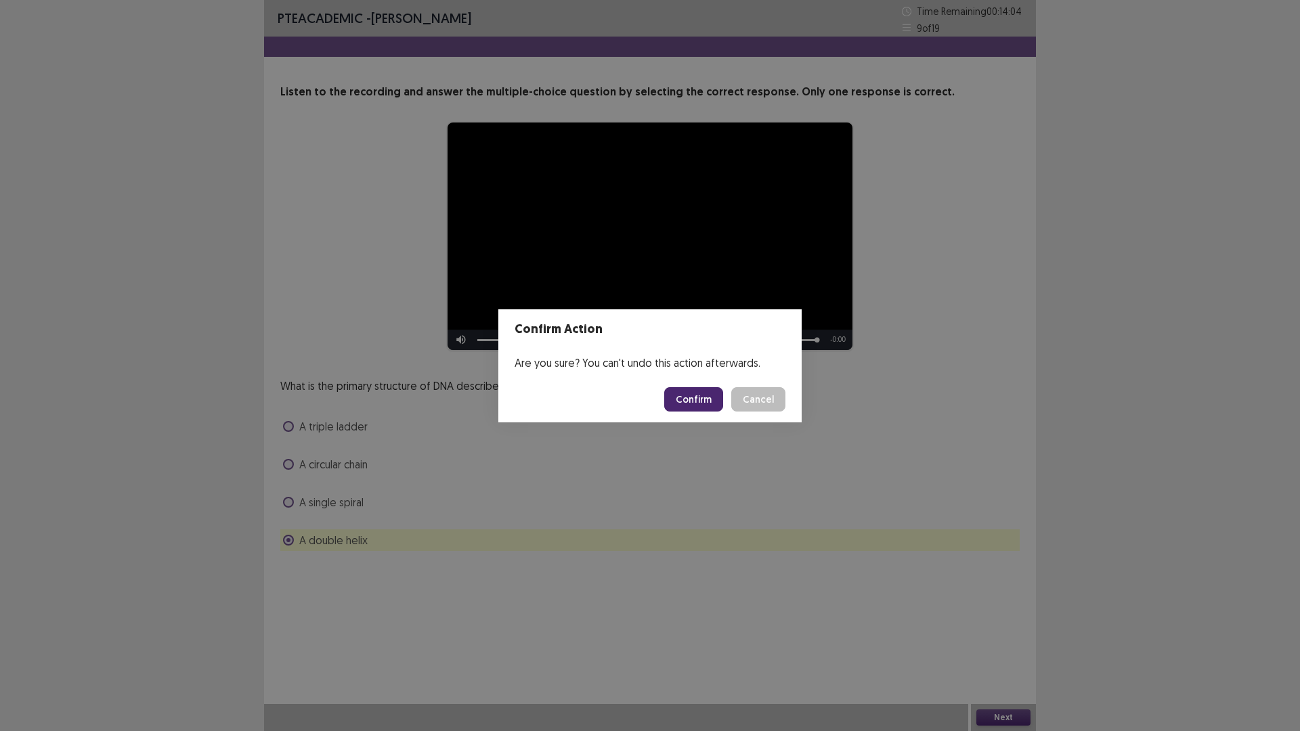
click at [701, 389] on button "Confirm" at bounding box center [693, 399] width 59 height 24
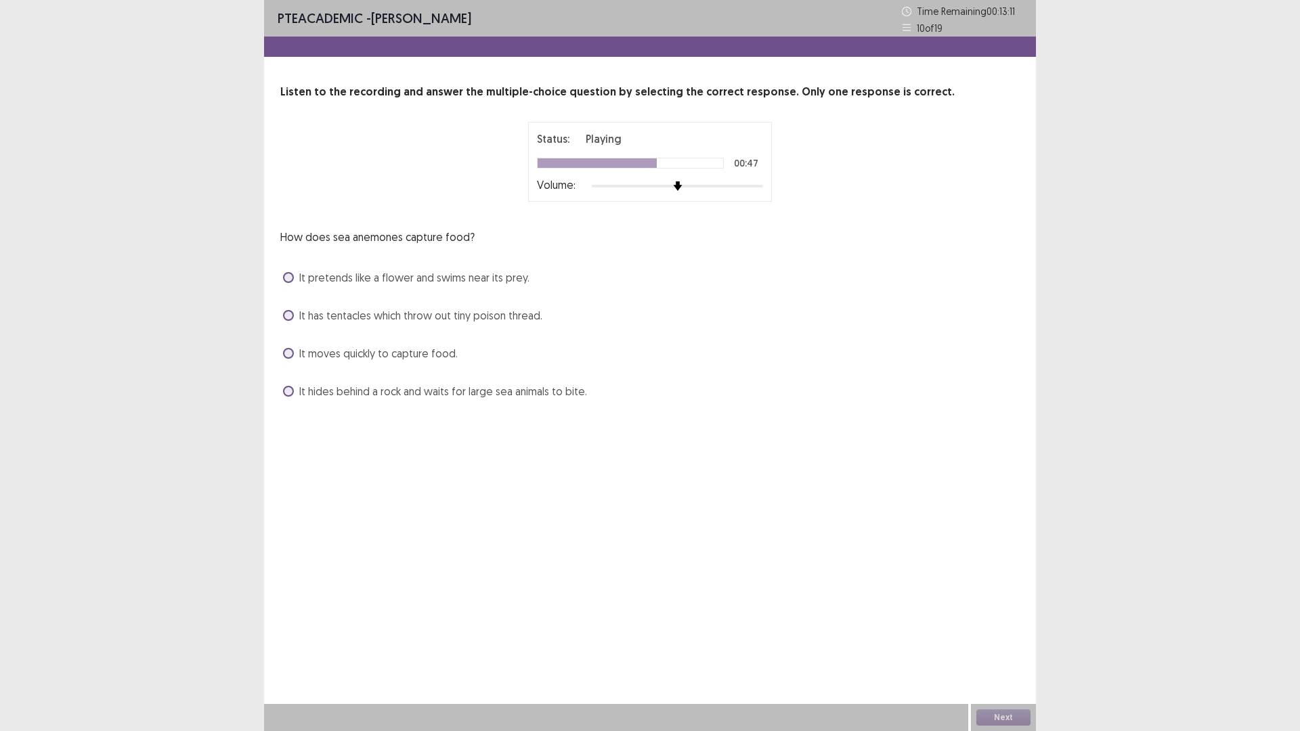
click at [293, 314] on label "It has tentacles which throw out tiny poison thread." at bounding box center [412, 315] width 259 height 16
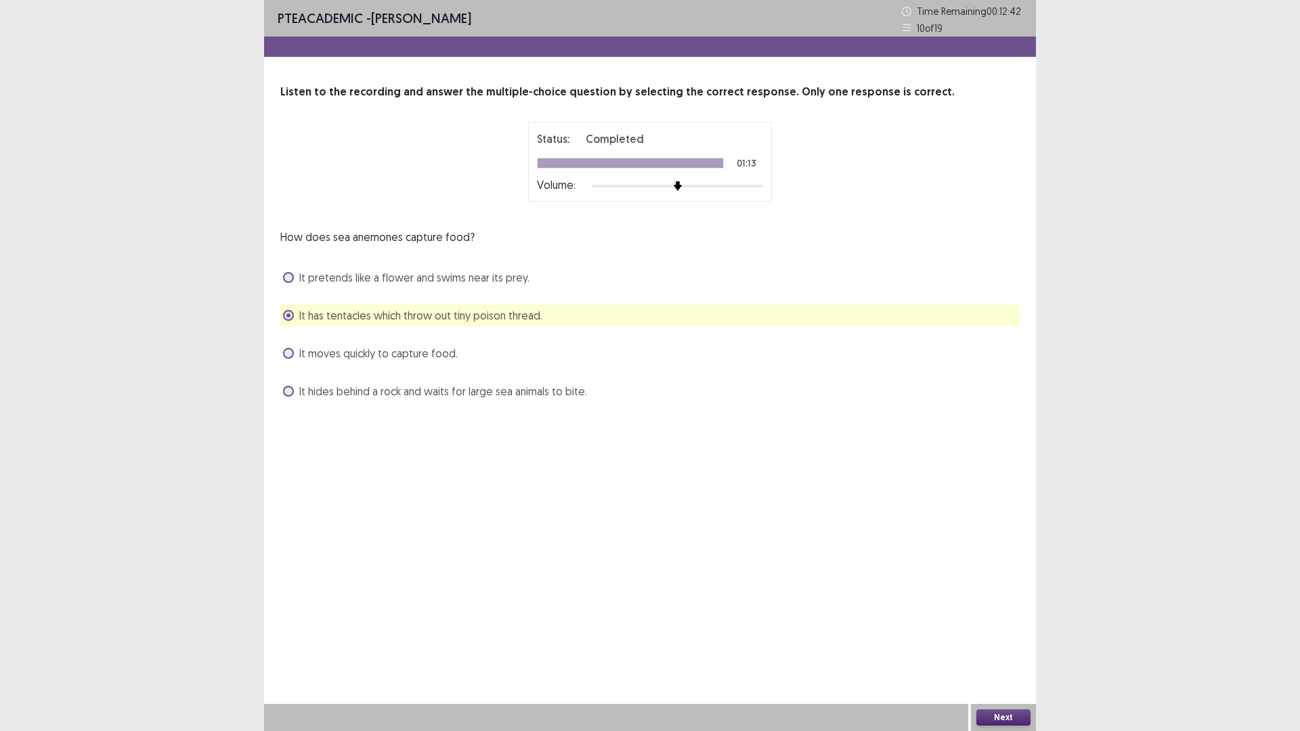
click at [993, 616] on button "Next" at bounding box center [1003, 717] width 54 height 16
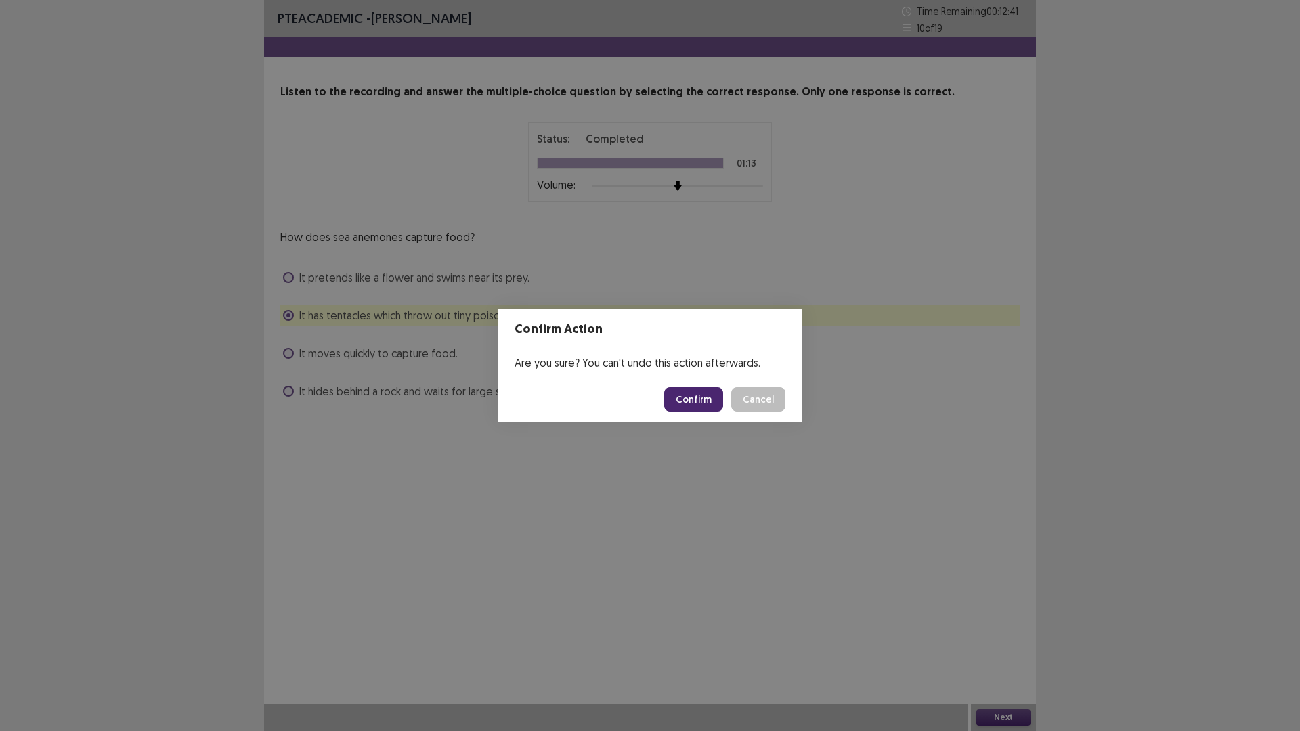
click at [686, 400] on button "Confirm" at bounding box center [693, 399] width 59 height 24
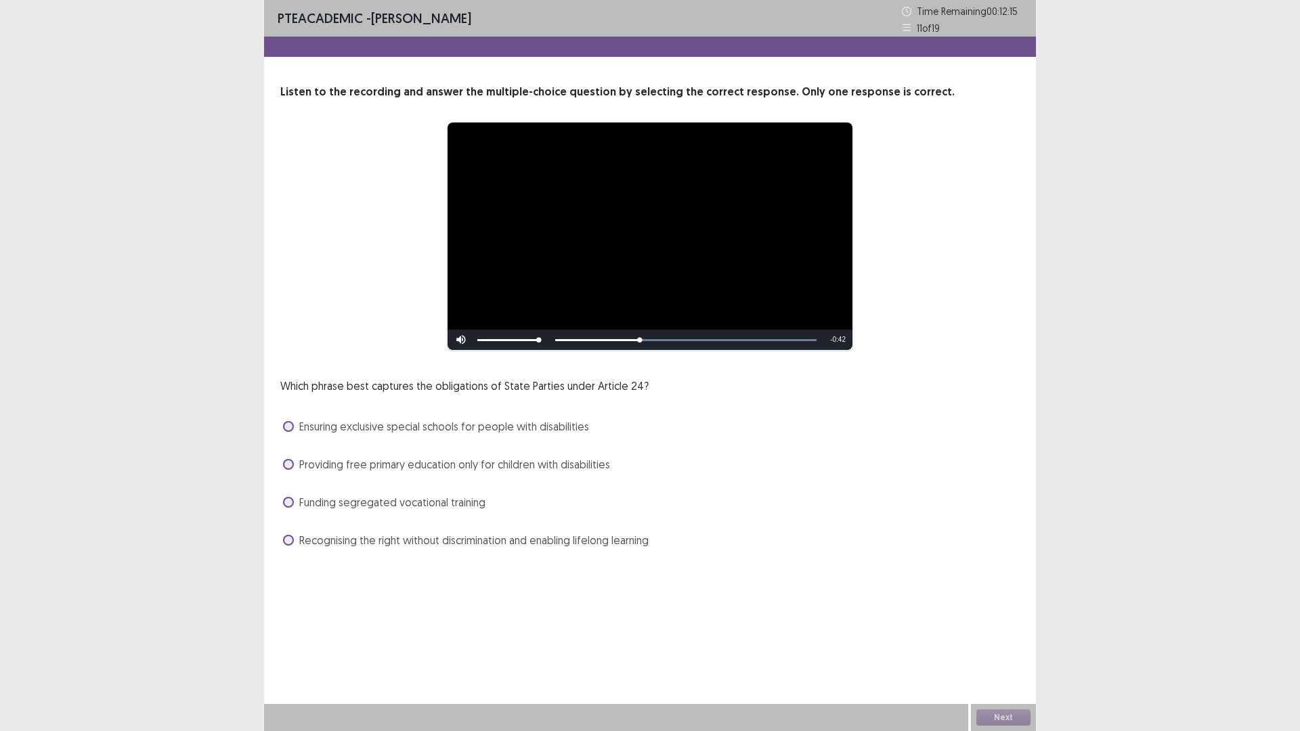
click at [290, 540] on span at bounding box center [288, 540] width 11 height 11
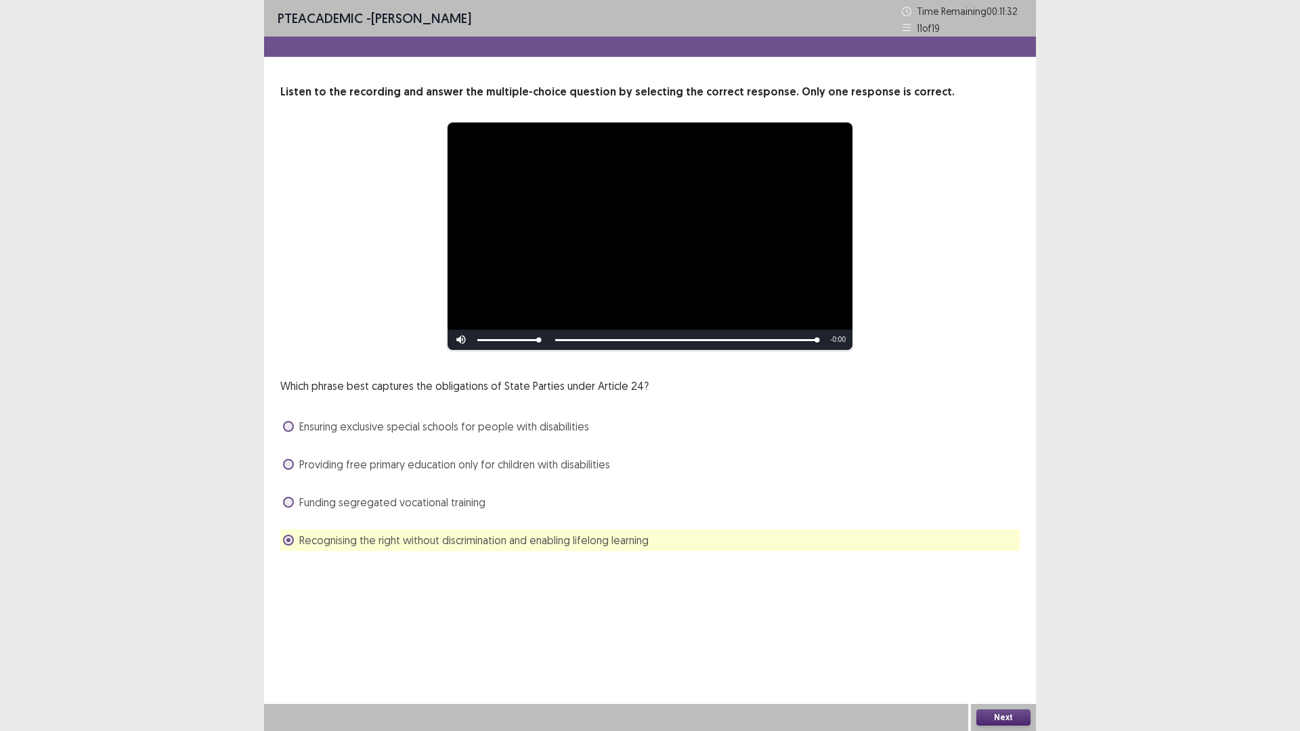
click at [996, 616] on button "Next" at bounding box center [1003, 717] width 54 height 16
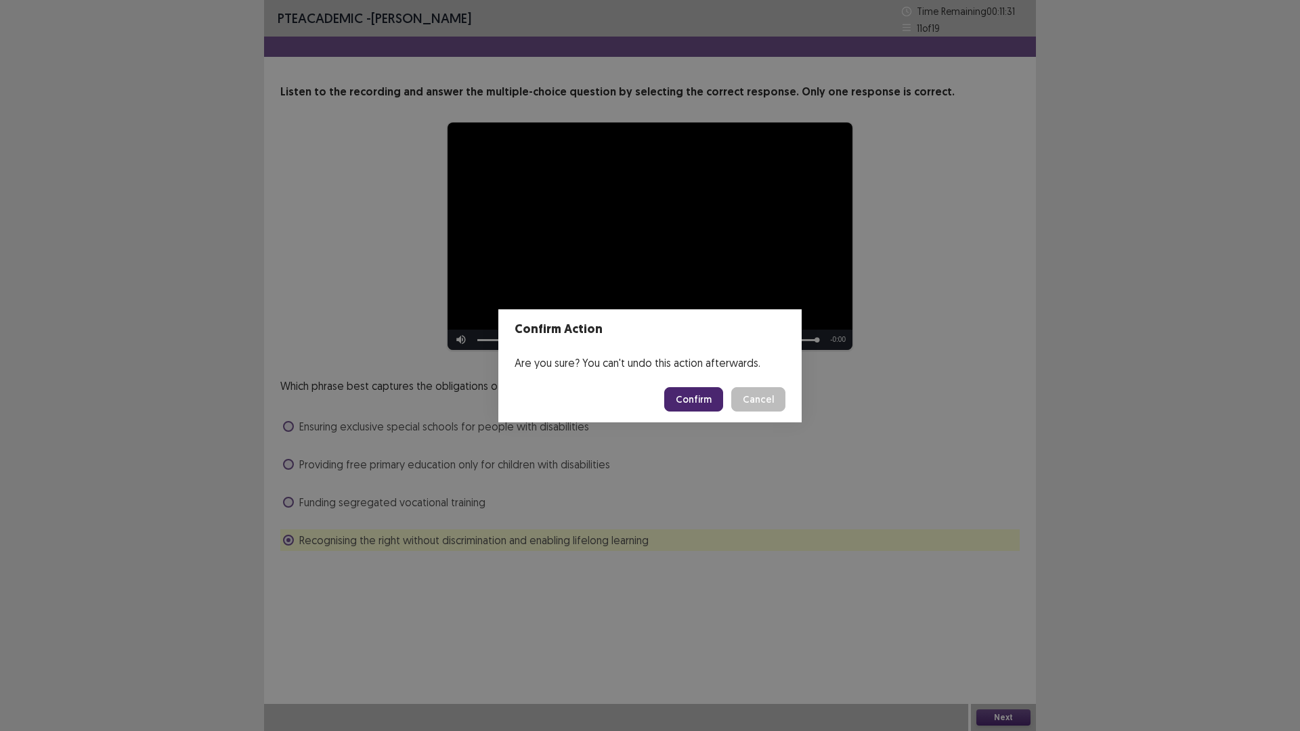
click at [690, 397] on button "Confirm" at bounding box center [693, 399] width 59 height 24
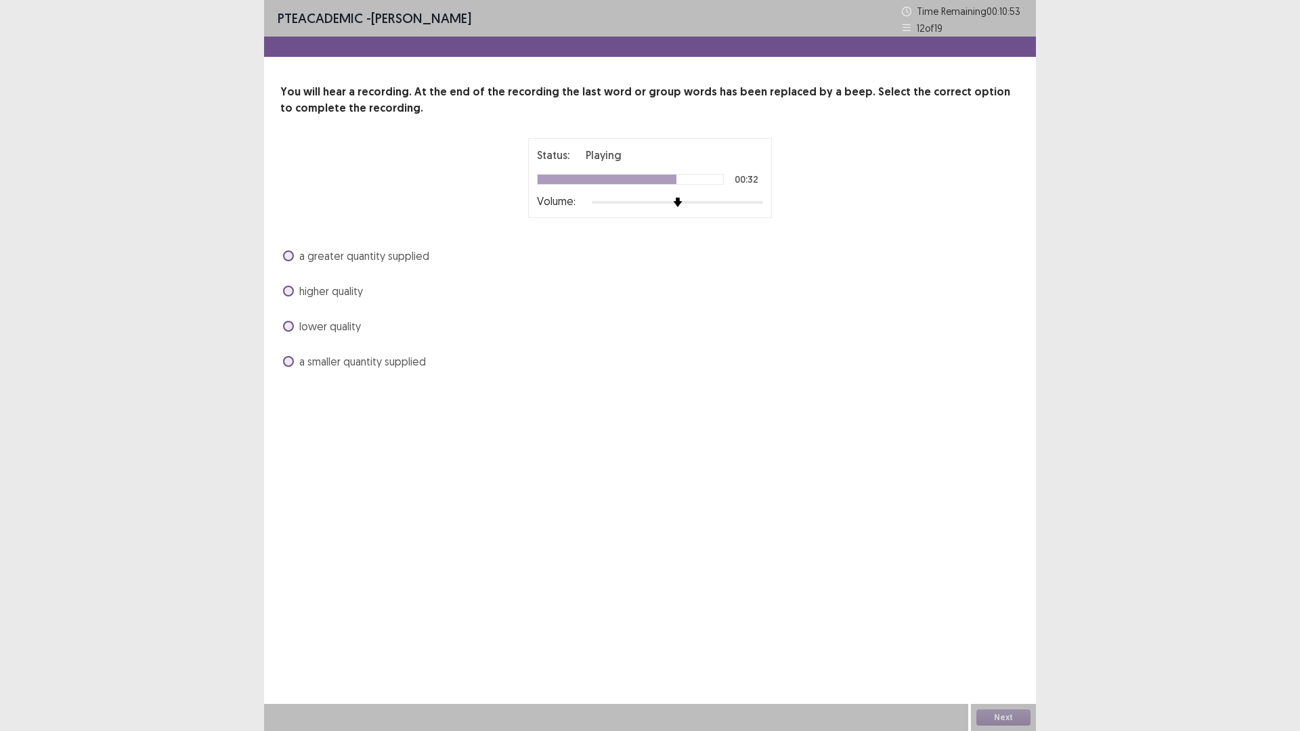
click at [308, 255] on span "a greater quantity supplied" at bounding box center [364, 256] width 130 height 16
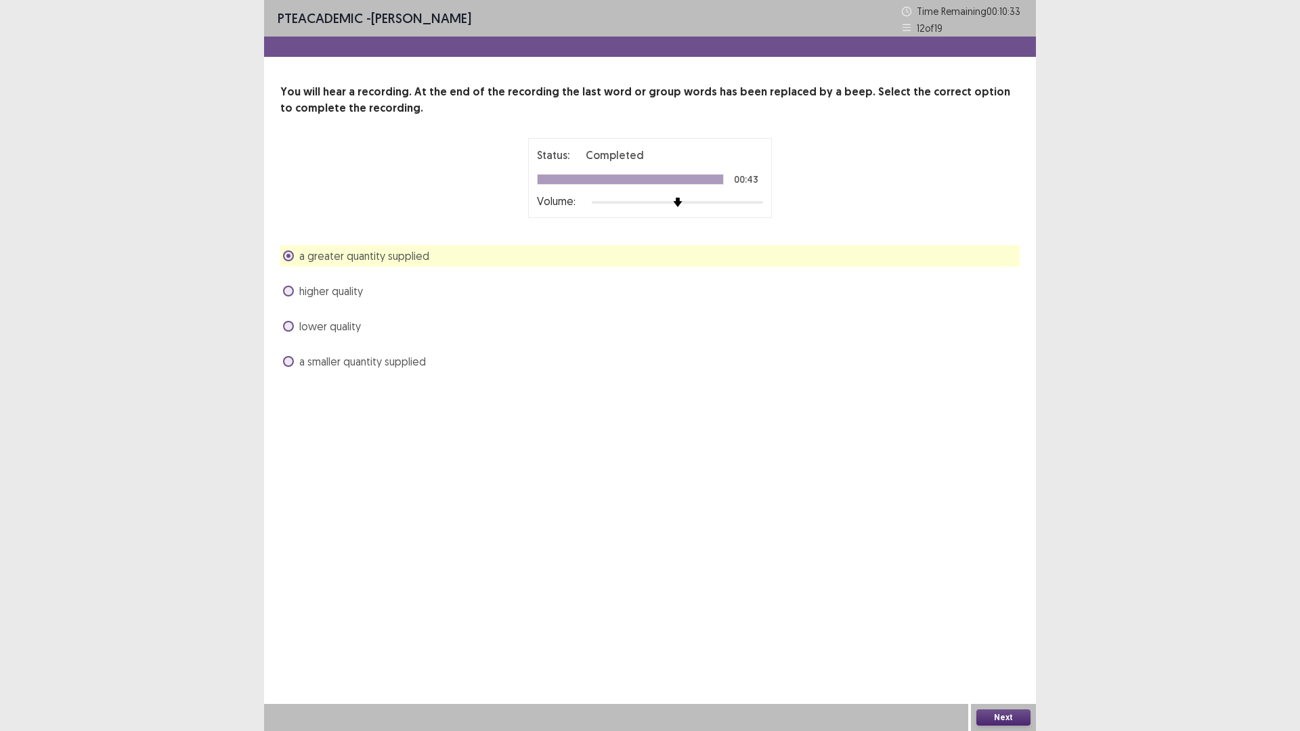
click at [421, 292] on div "higher quality" at bounding box center [649, 291] width 739 height 22
click at [286, 289] on span at bounding box center [288, 291] width 11 height 11
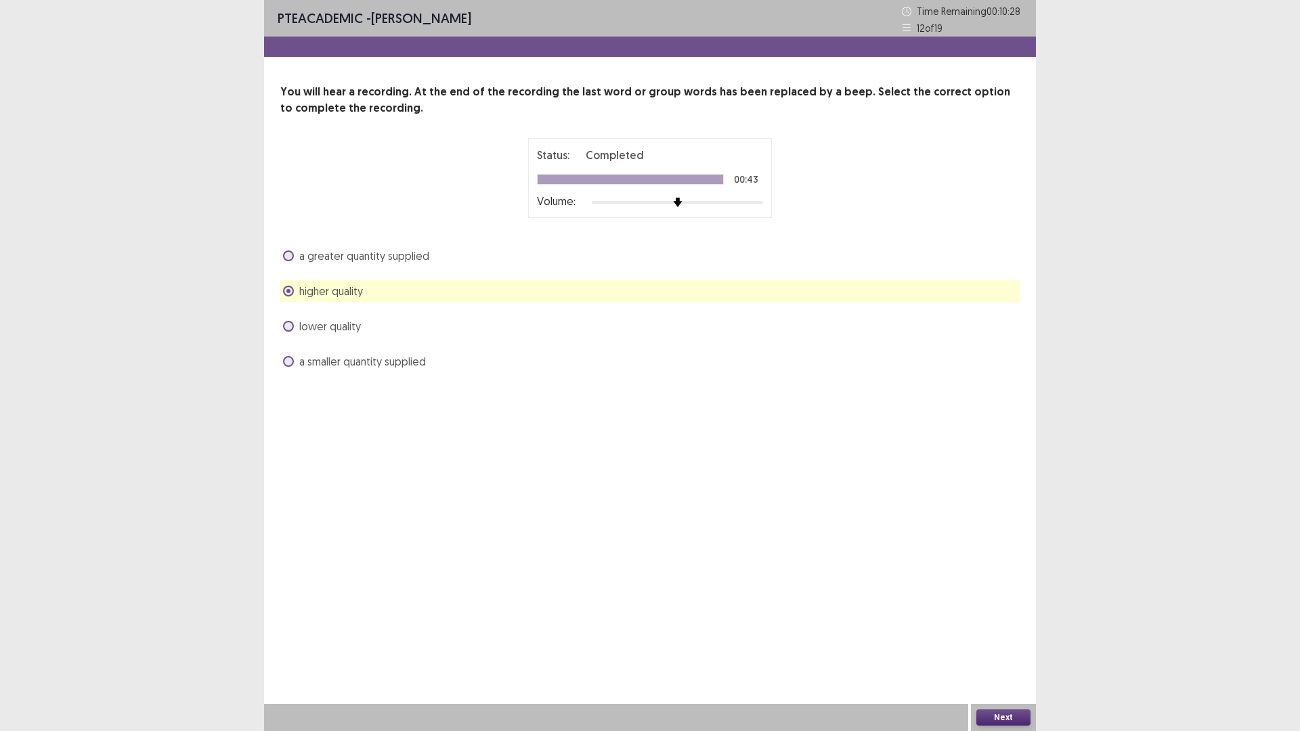
click at [1000, 616] on button "Next" at bounding box center [1003, 717] width 54 height 16
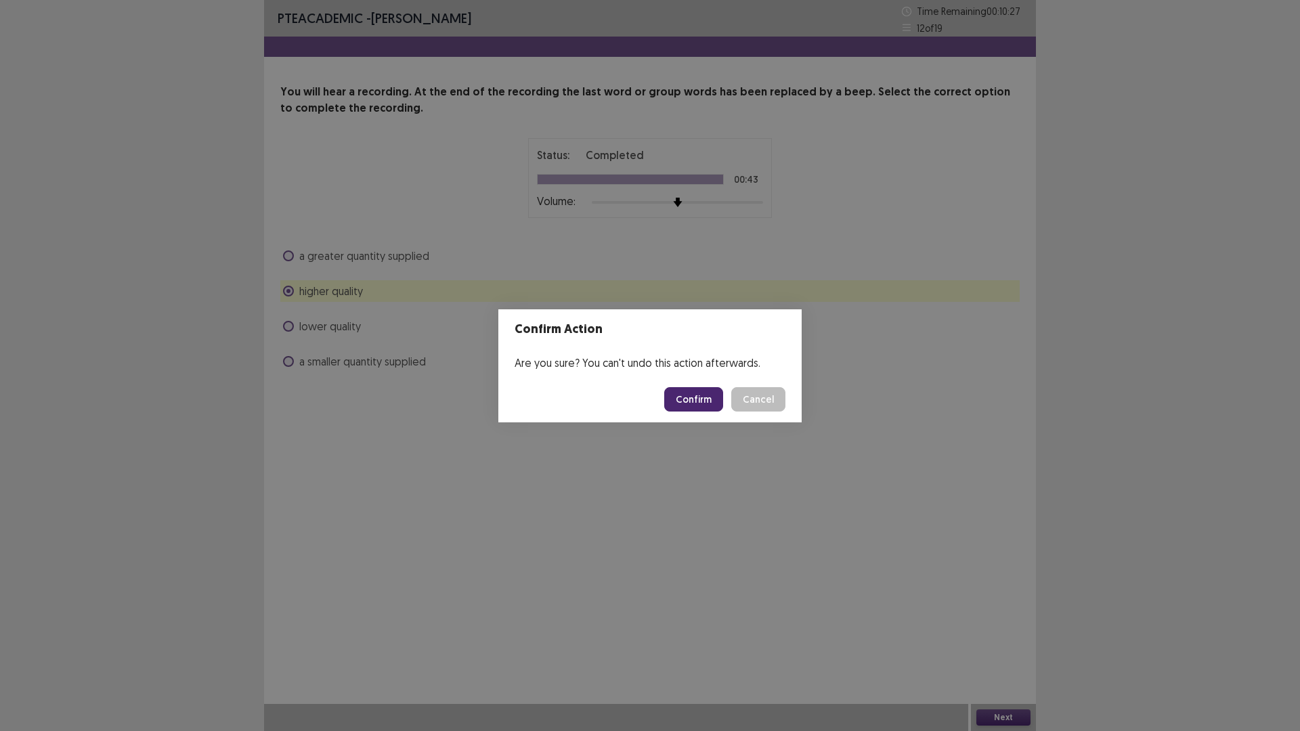
click at [684, 406] on button "Confirm" at bounding box center [693, 399] width 59 height 24
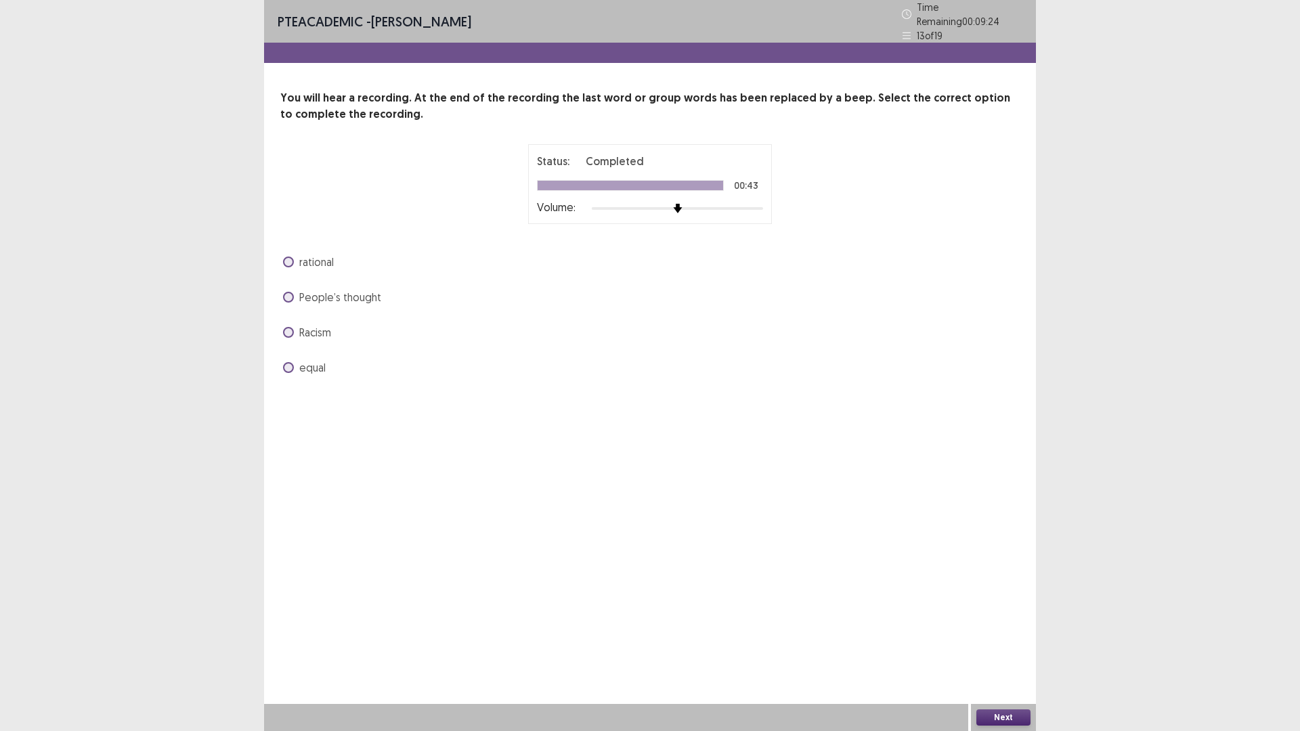
click at [290, 362] on span at bounding box center [288, 367] width 11 height 11
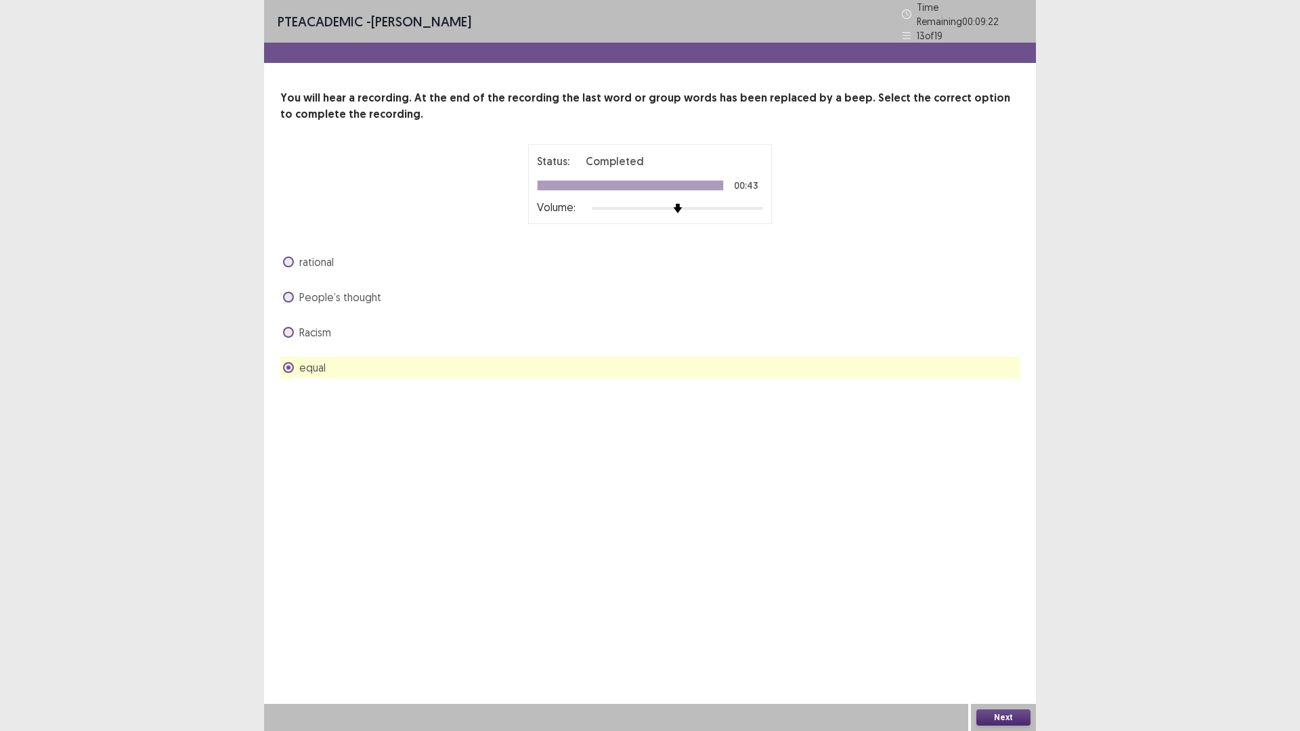
click at [1000, 616] on button "Next" at bounding box center [1003, 717] width 54 height 16
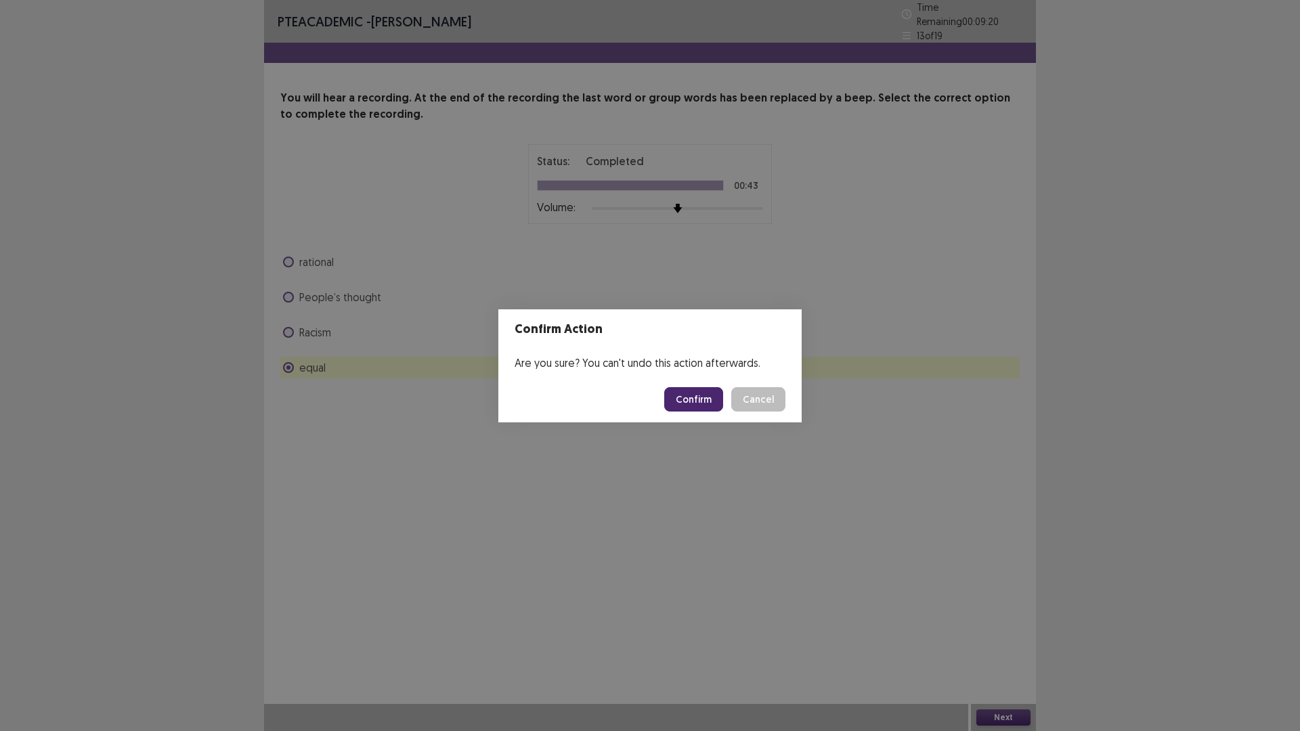
click at [695, 401] on button "Confirm" at bounding box center [693, 399] width 59 height 24
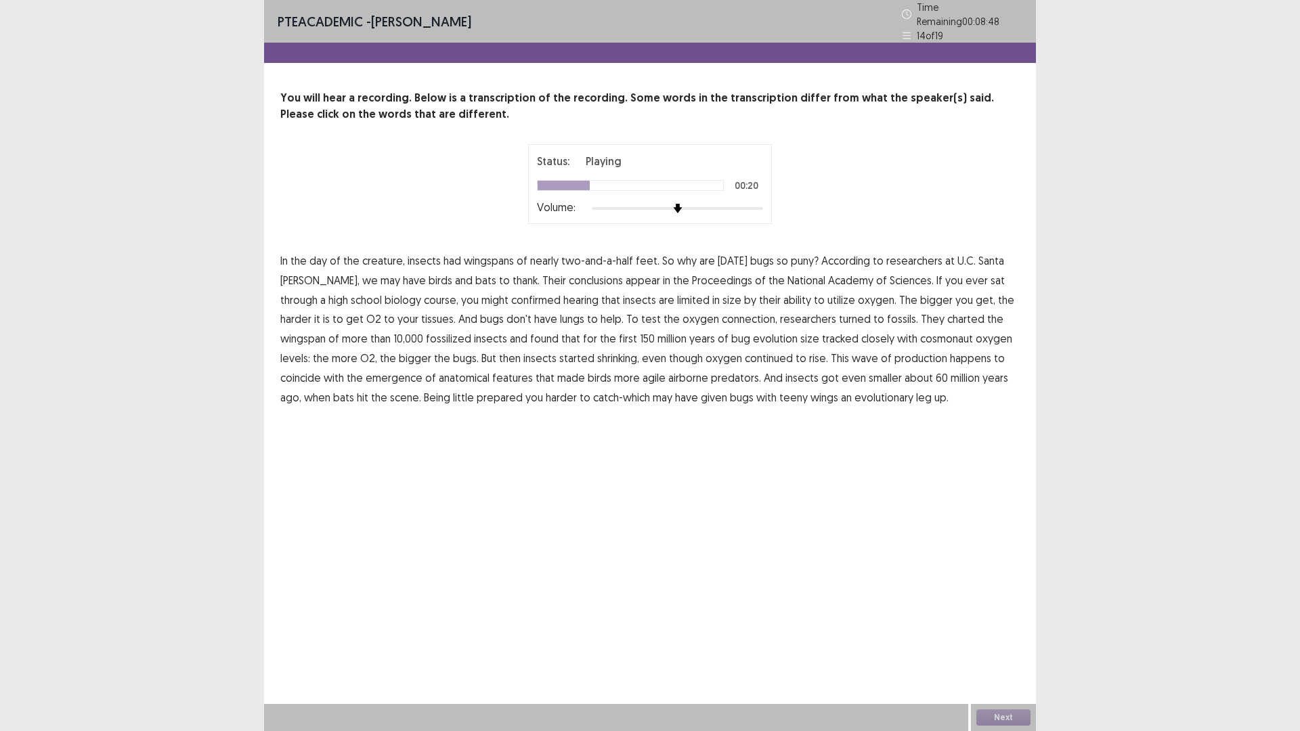
click at [481, 297] on span "might" at bounding box center [494, 300] width 27 height 16
click at [511, 294] on span "confirmed" at bounding box center [535, 300] width 49 height 16
click at [481, 297] on span "might" at bounding box center [494, 300] width 27 height 16
click at [920, 335] on span "cosmonaut" at bounding box center [946, 338] width 53 height 16
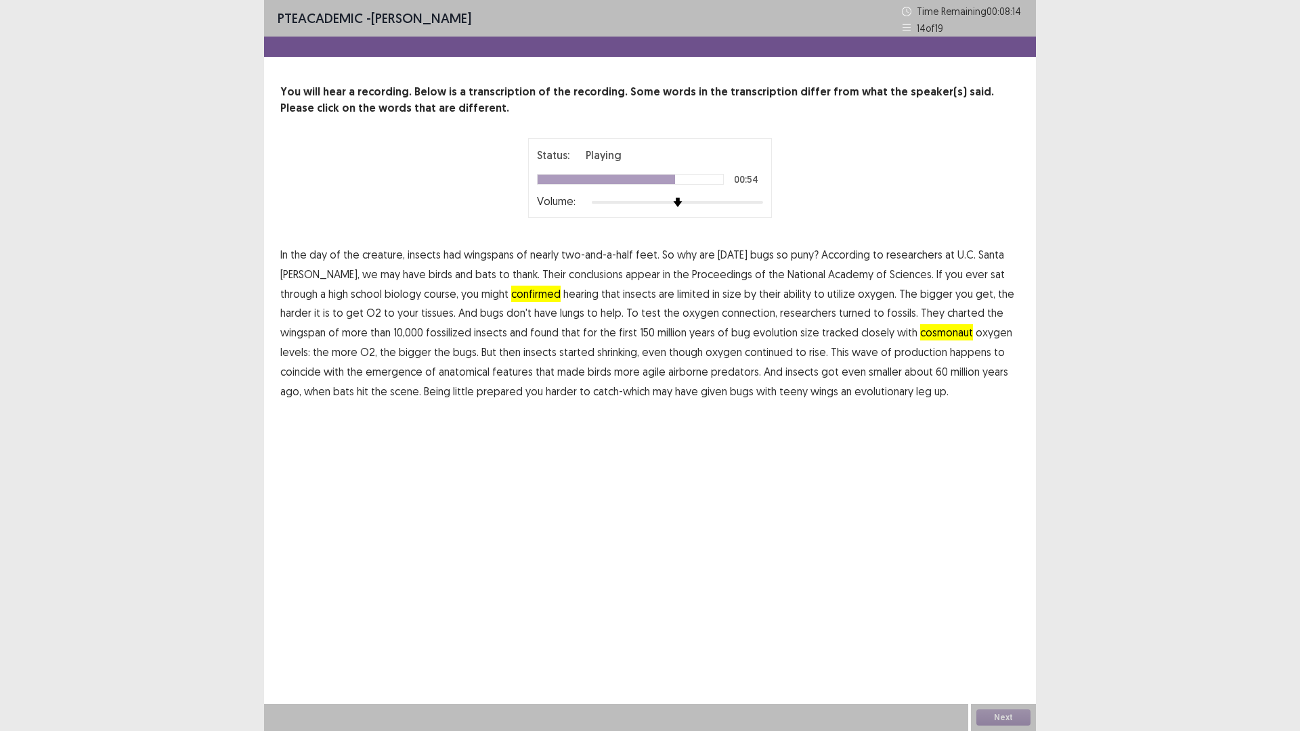
click at [894, 354] on span "production" at bounding box center [920, 352] width 53 height 16
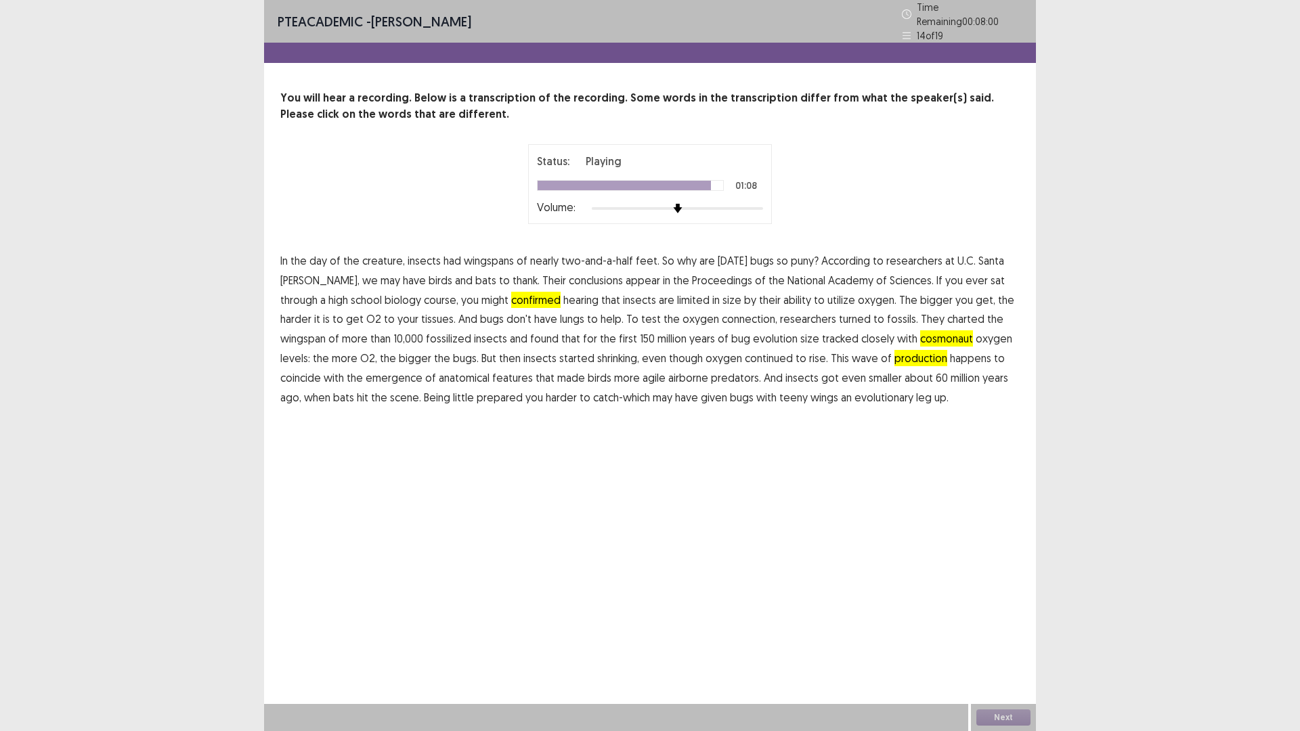
click at [477, 393] on span "prepared" at bounding box center [500, 397] width 46 height 16
click at [979, 714] on button "Next" at bounding box center [1003, 717] width 54 height 16
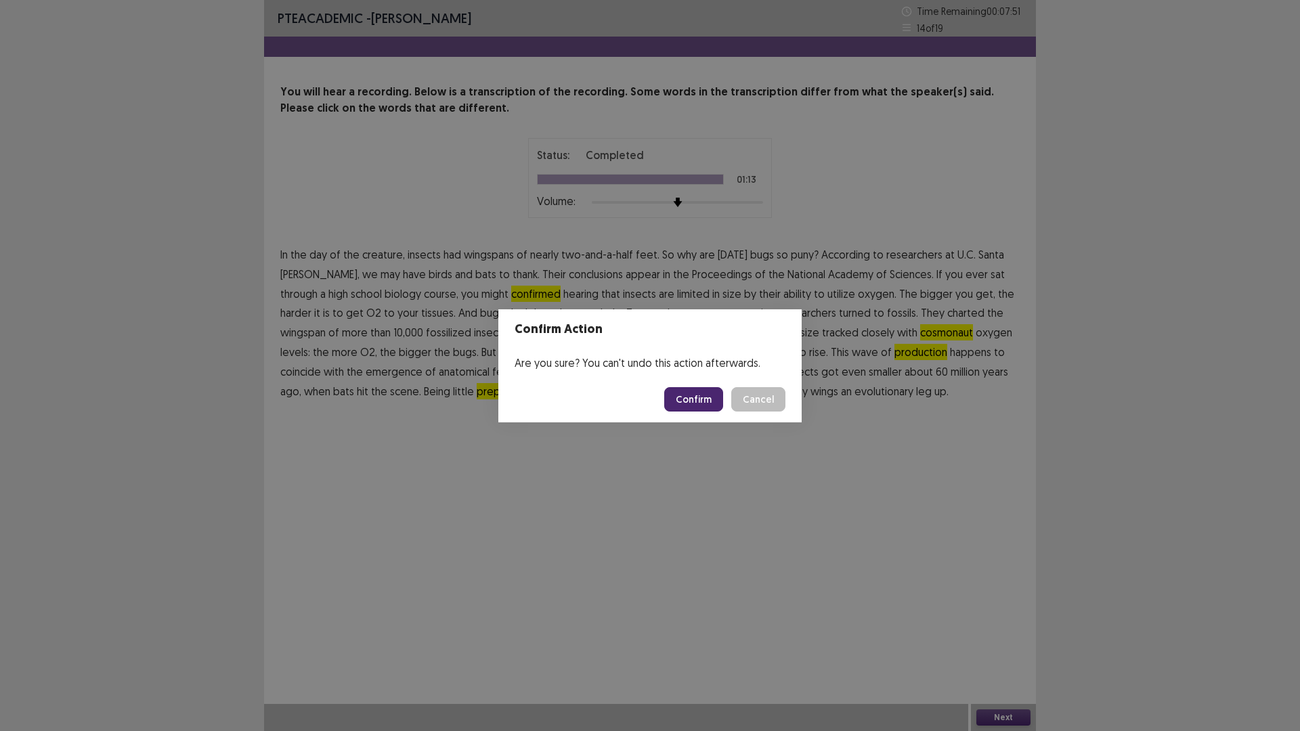
click at [698, 409] on button "Confirm" at bounding box center [693, 399] width 59 height 24
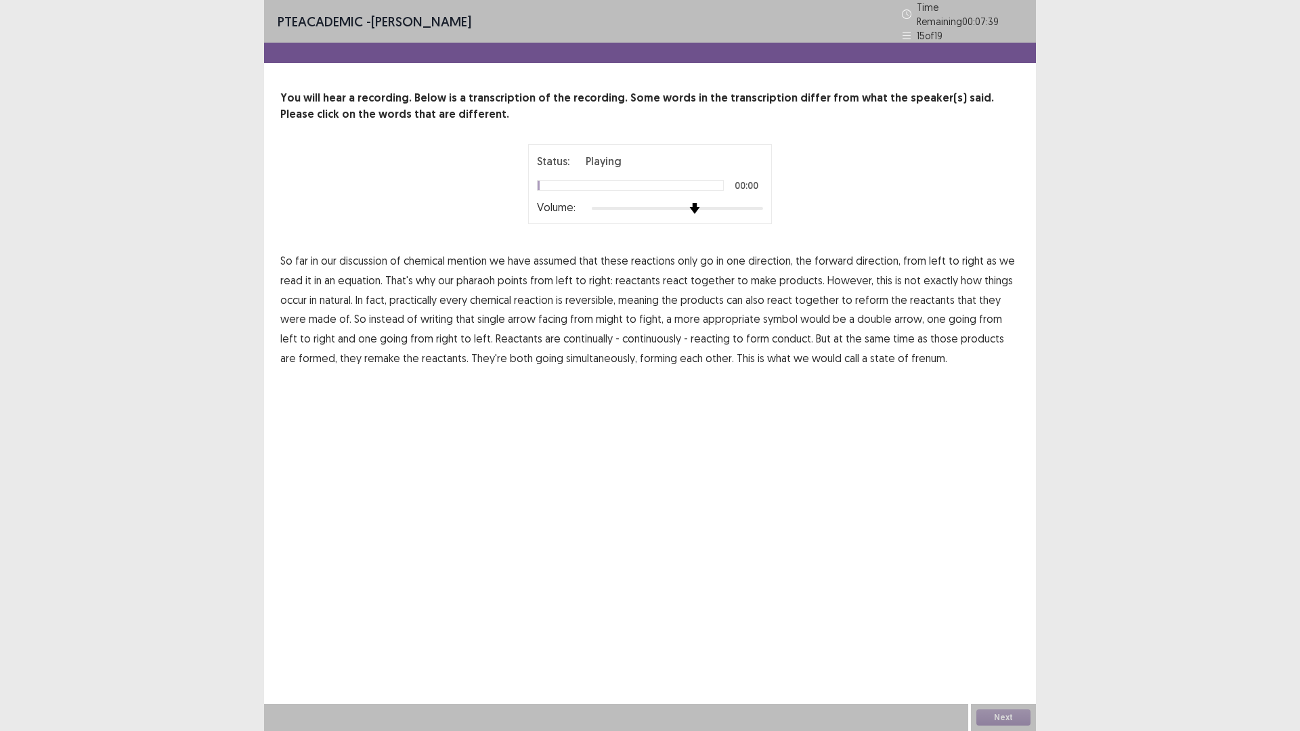
click at [701, 202] on div at bounding box center [694, 208] width 12 height 12
click at [796, 207] on div "Status: Playing 00:03 Volume:" at bounding box center [650, 184] width 338 height 80
click at [481, 275] on span "pharaoh" at bounding box center [475, 280] width 39 height 16
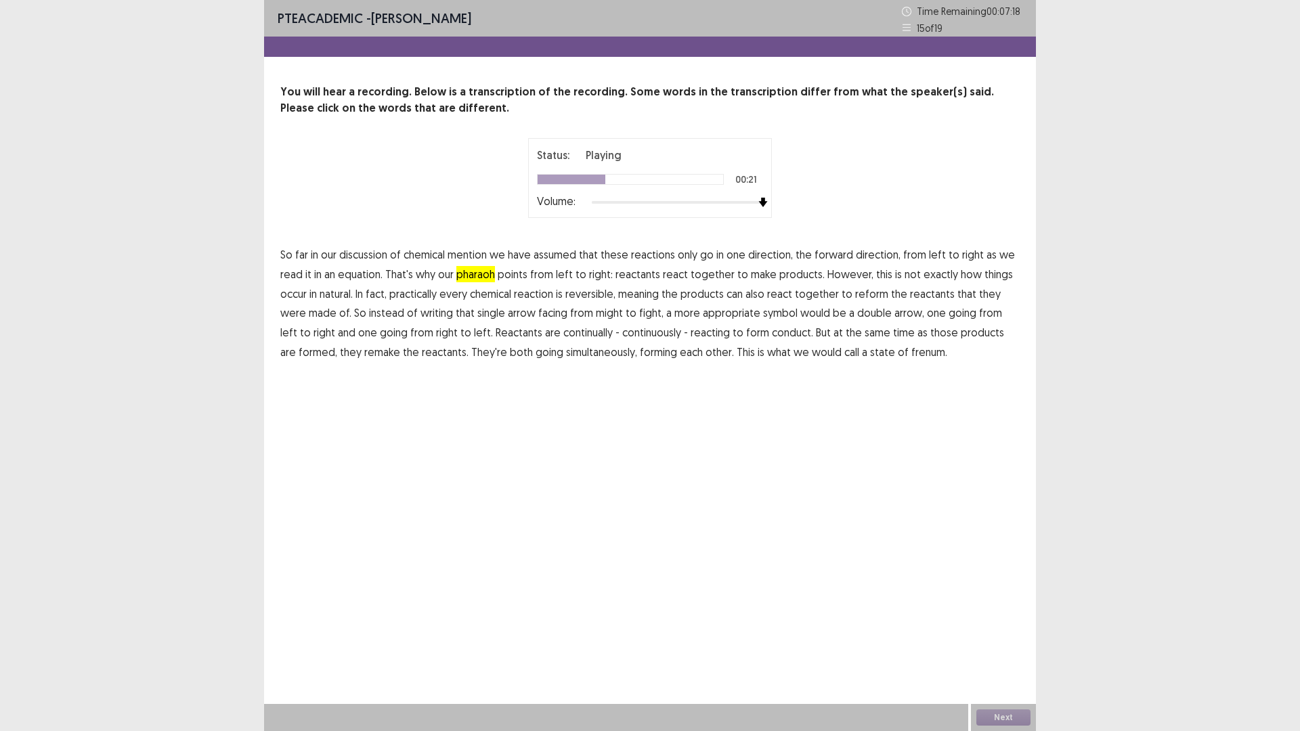
click at [341, 294] on span "natural." at bounding box center [336, 294] width 33 height 16
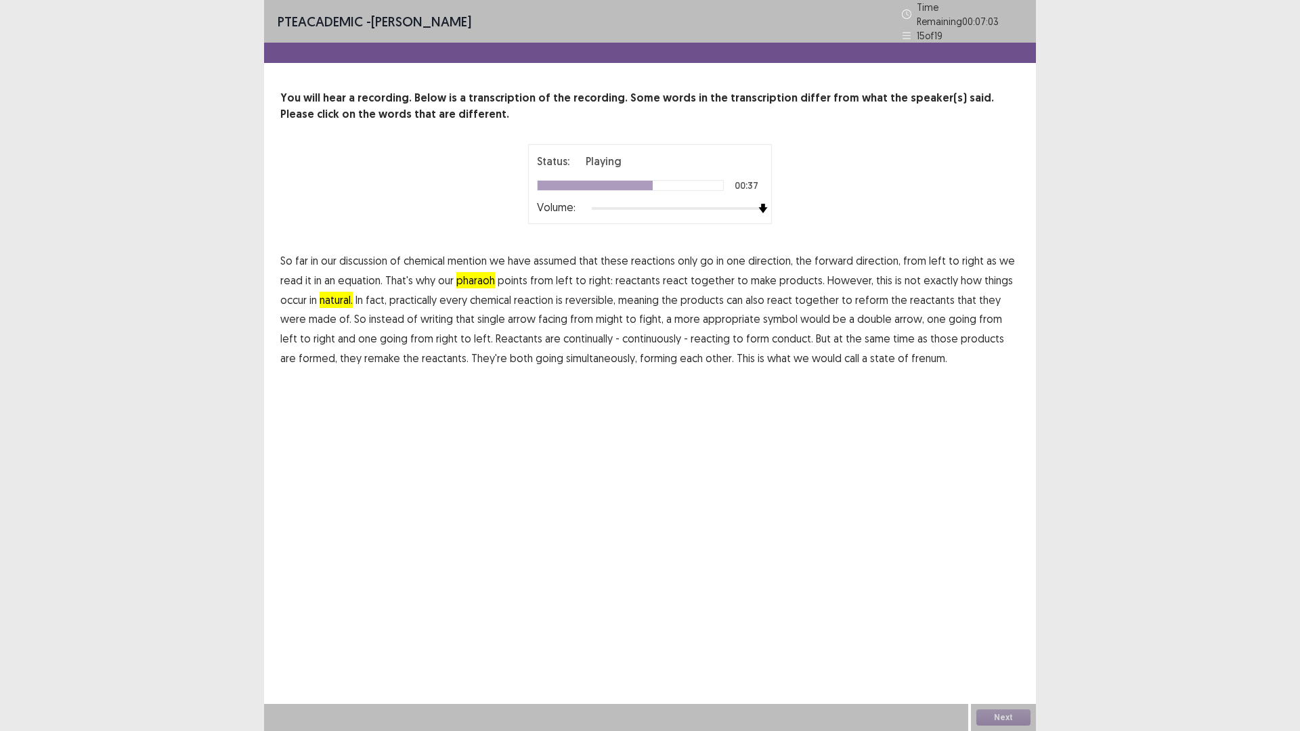
click at [596, 311] on span "might" at bounding box center [609, 319] width 27 height 16
click at [639, 313] on span "fight," at bounding box center [651, 319] width 24 height 16
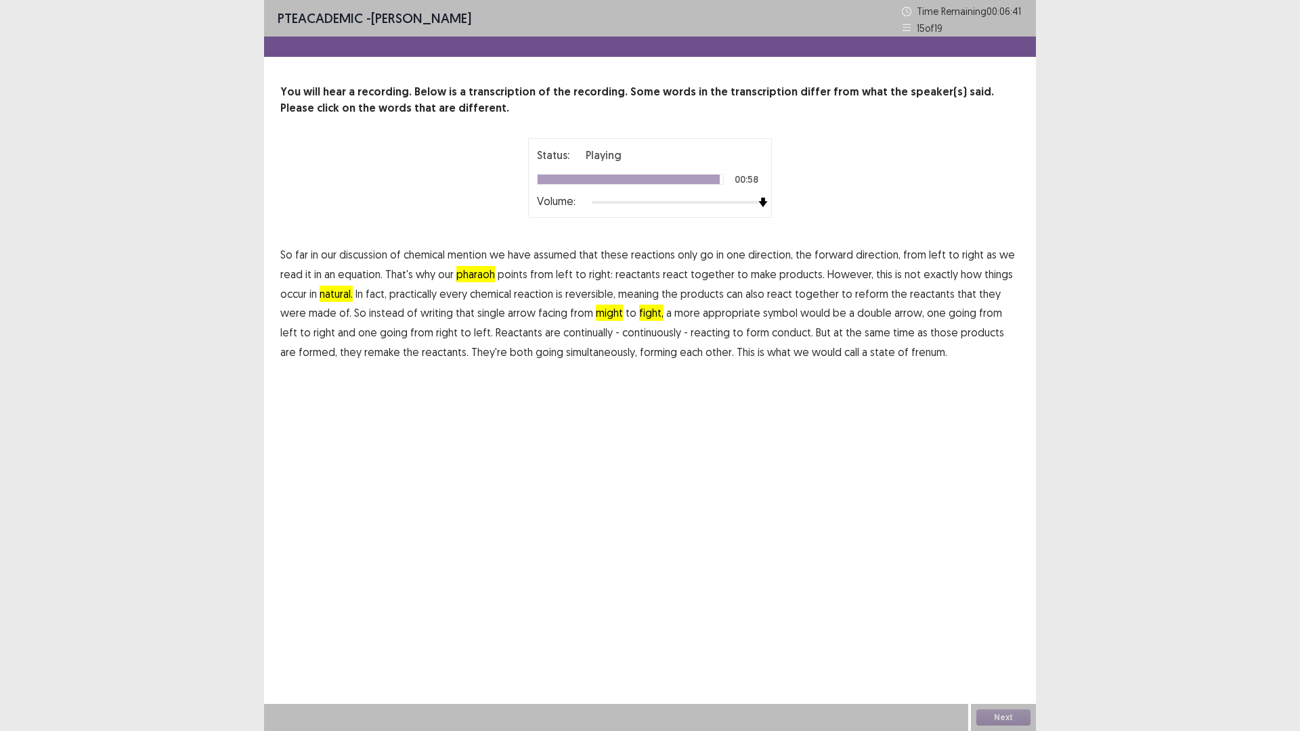
click at [911, 353] on span "frenum." at bounding box center [929, 352] width 36 height 16
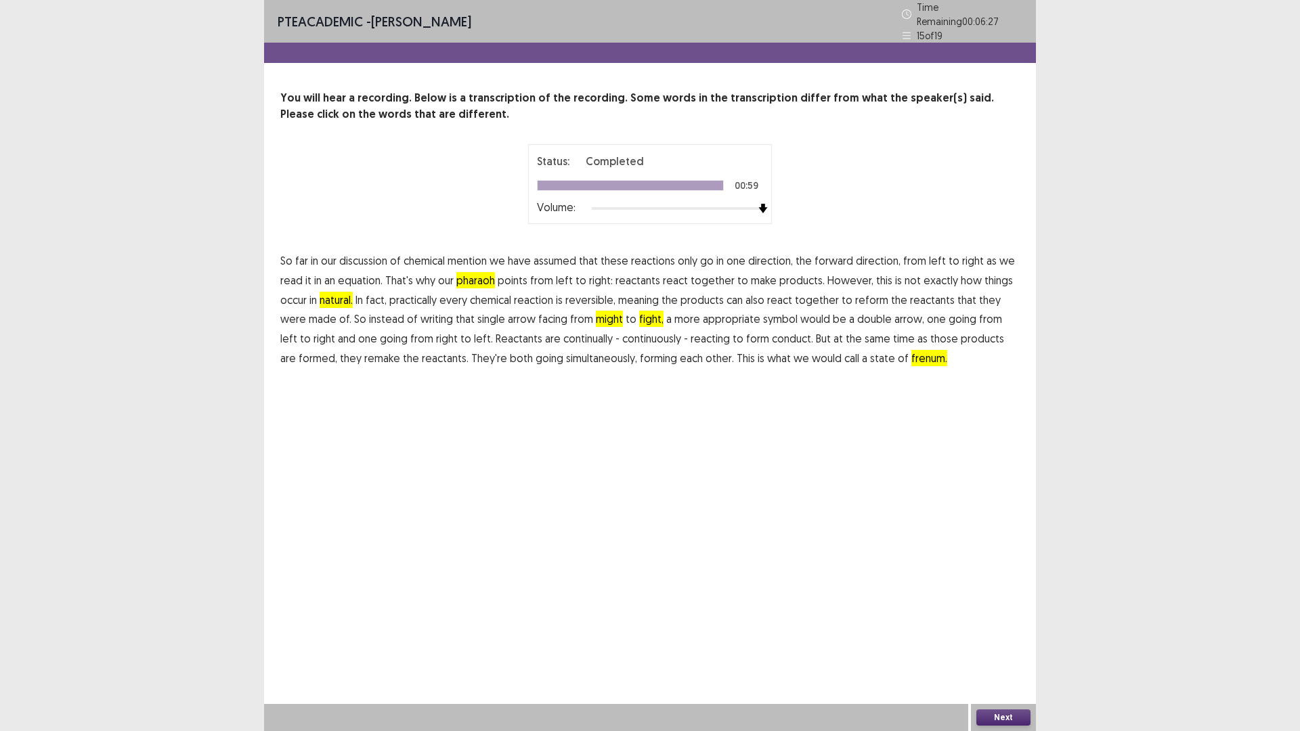
click at [1006, 716] on button "Next" at bounding box center [1003, 717] width 54 height 16
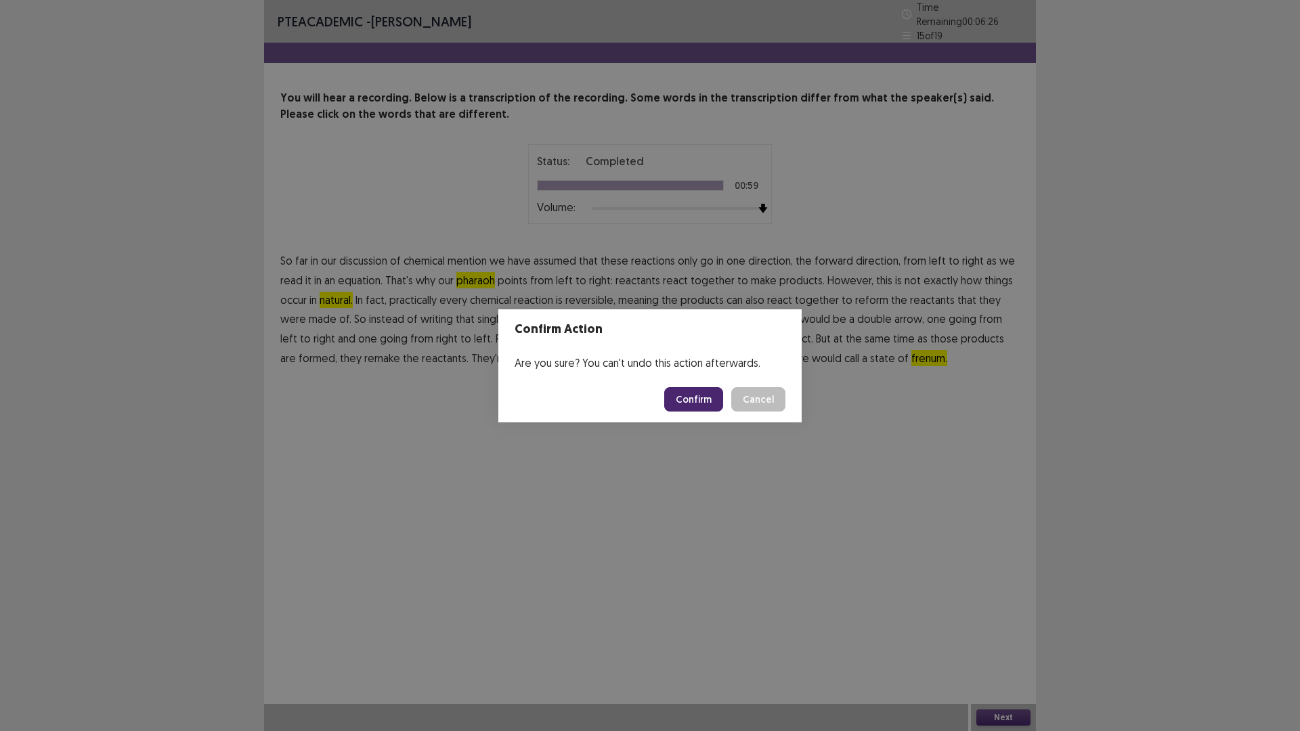
click at [708, 401] on button "Confirm" at bounding box center [693, 399] width 59 height 24
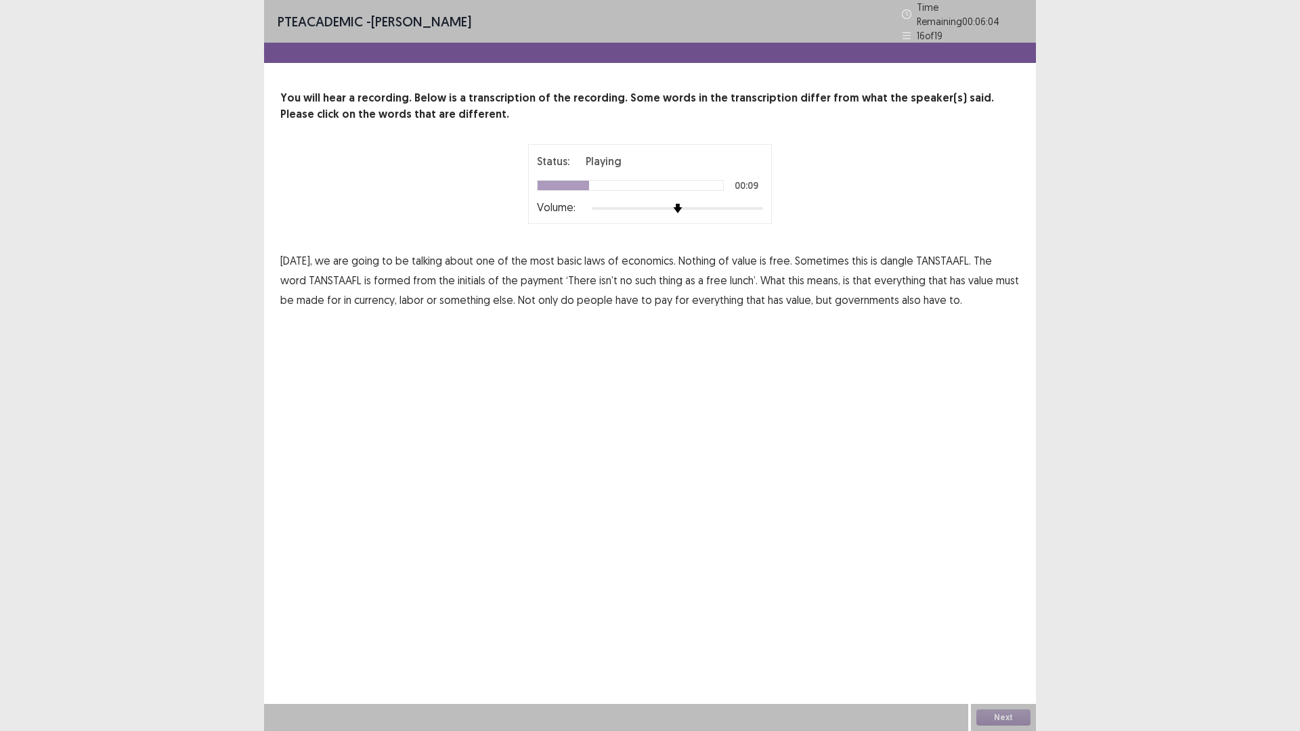
click at [889, 259] on span "dangle" at bounding box center [896, 261] width 33 height 16
click at [521, 276] on span "payment" at bounding box center [542, 280] width 43 height 16
click at [301, 294] on span "made" at bounding box center [311, 300] width 28 height 16
click at [1020, 717] on button "Next" at bounding box center [1003, 717] width 54 height 16
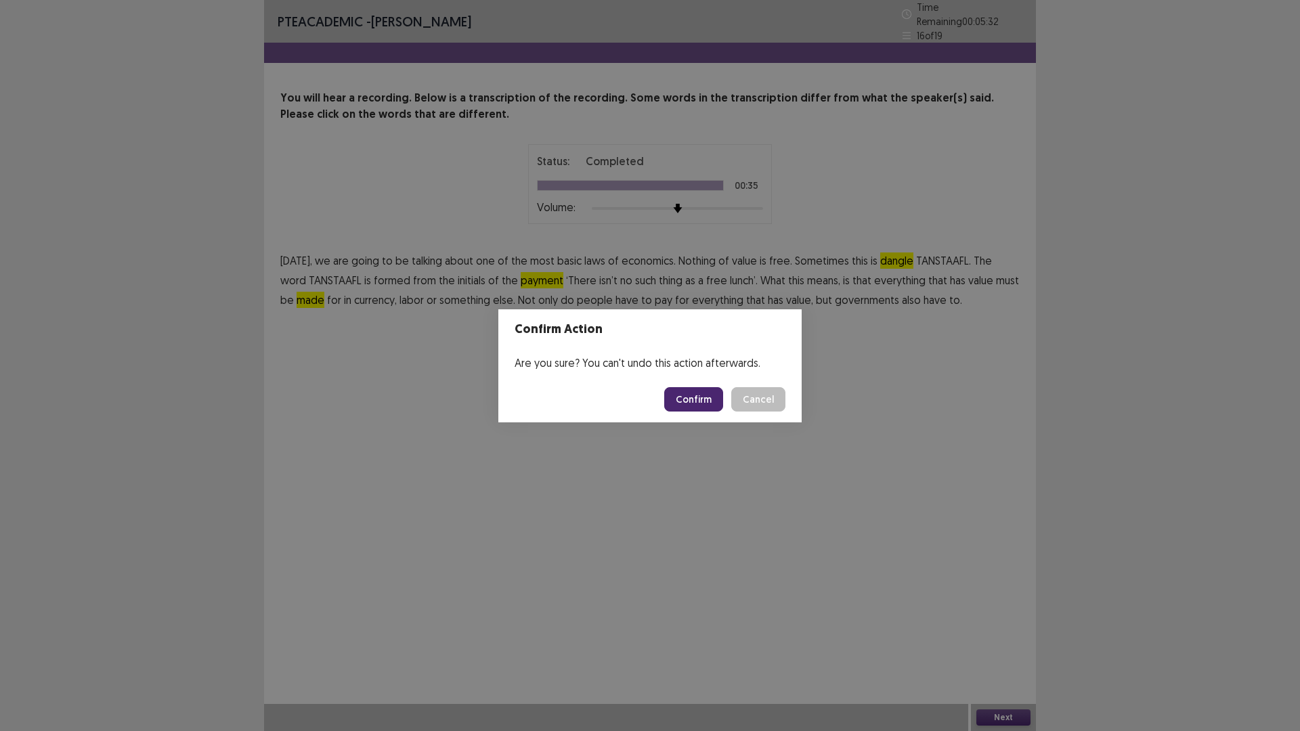
click at [697, 399] on button "Confirm" at bounding box center [693, 399] width 59 height 24
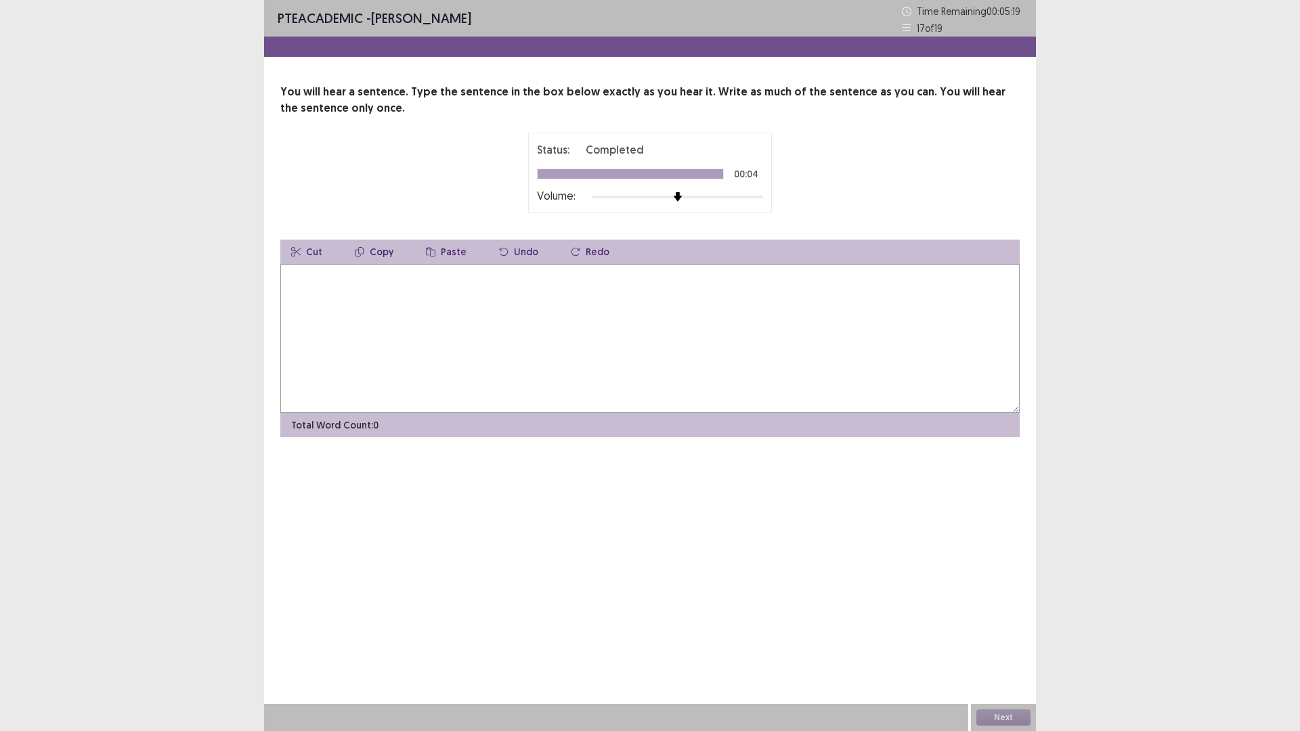
click at [485, 322] on textarea at bounding box center [649, 338] width 739 height 149
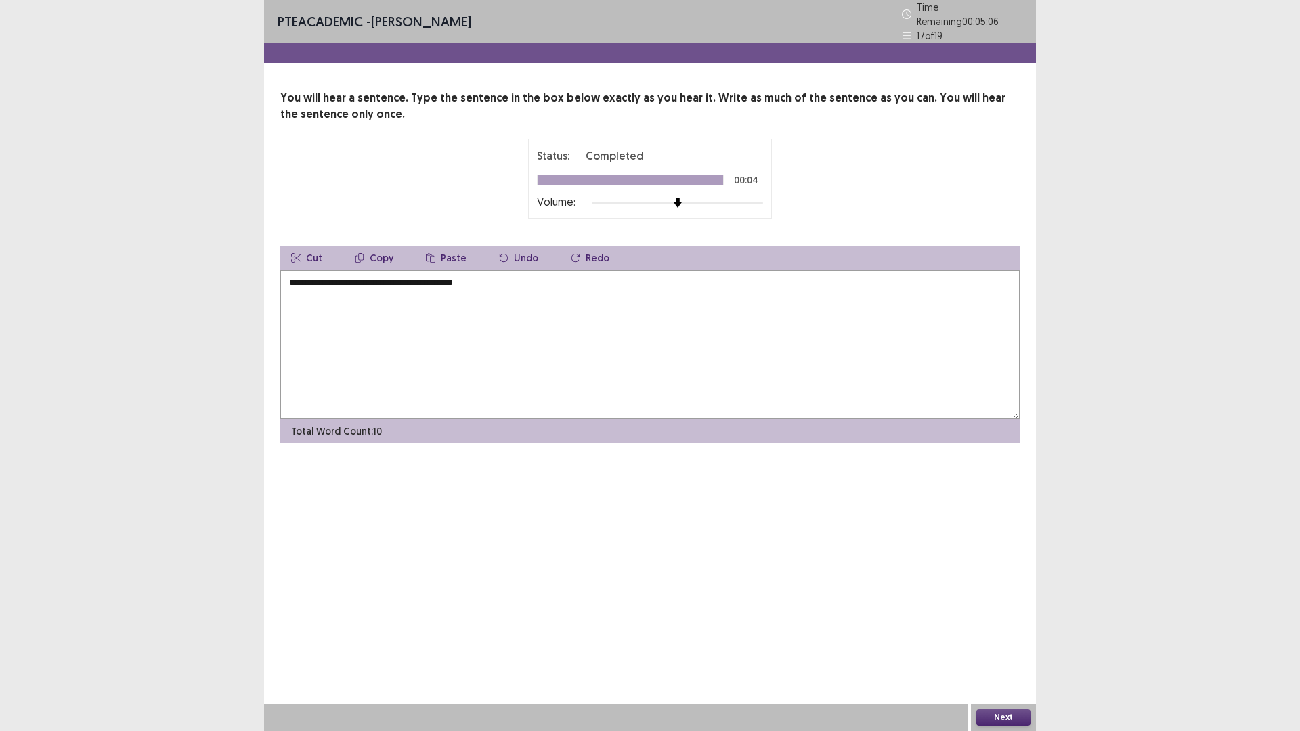
drag, startPoint x: 291, startPoint y: 282, endPoint x: 280, endPoint y: 284, distance: 11.2
click at [280, 284] on textarea "**********" at bounding box center [649, 344] width 739 height 149
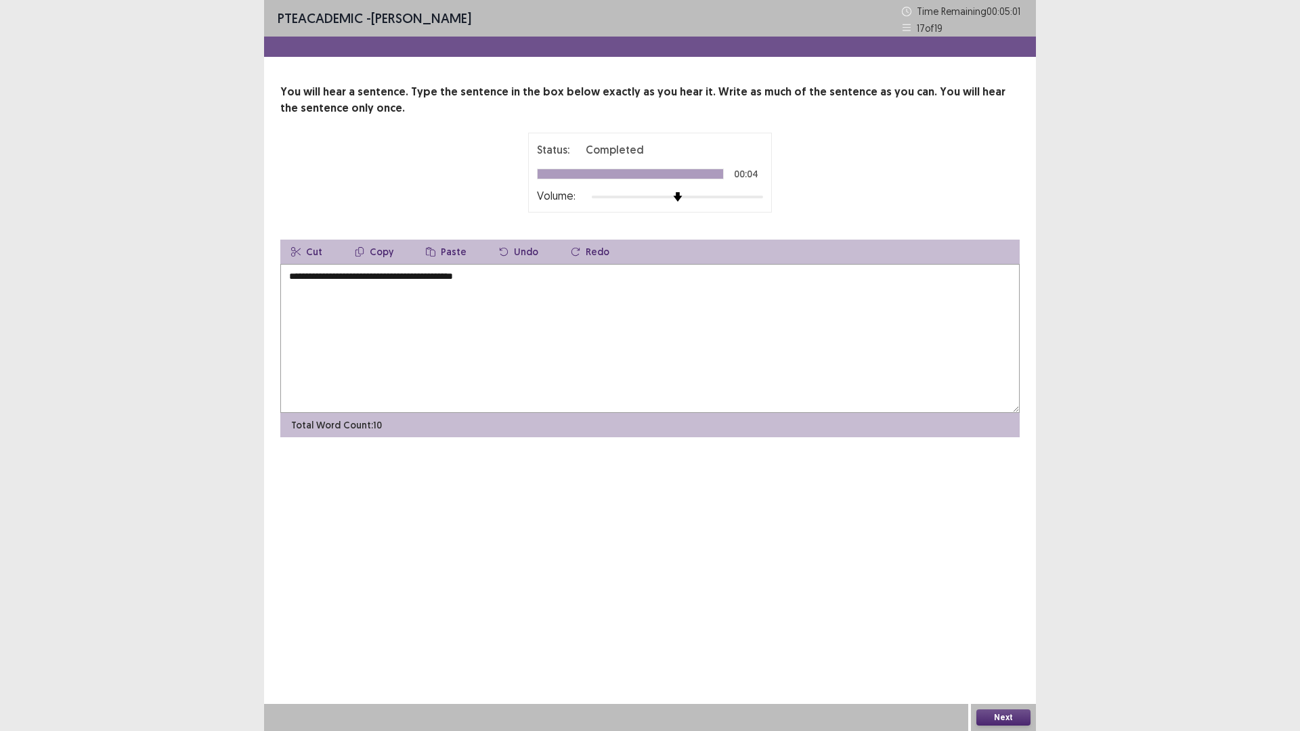
type textarea "**********"
click at [1006, 720] on button "Next" at bounding box center [1003, 717] width 54 height 16
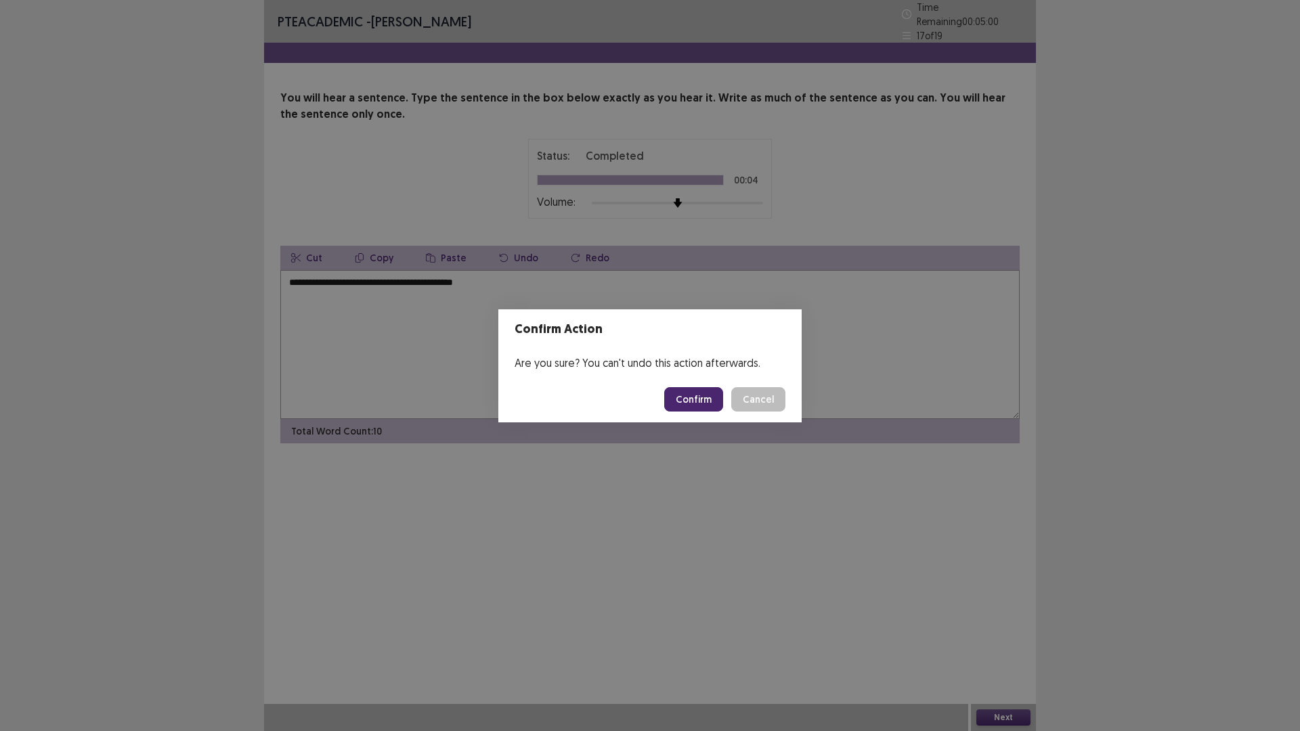
click at [707, 399] on button "Confirm" at bounding box center [693, 399] width 59 height 24
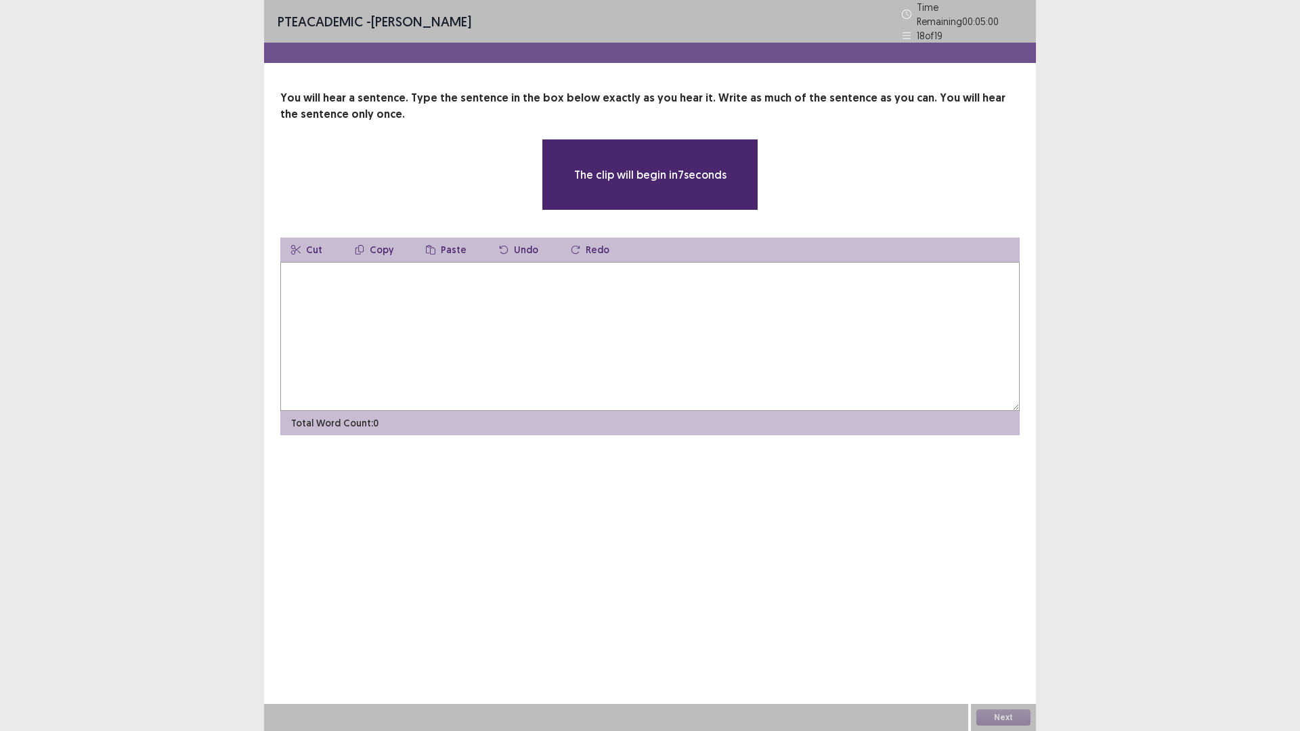
click at [433, 320] on textarea at bounding box center [649, 336] width 739 height 149
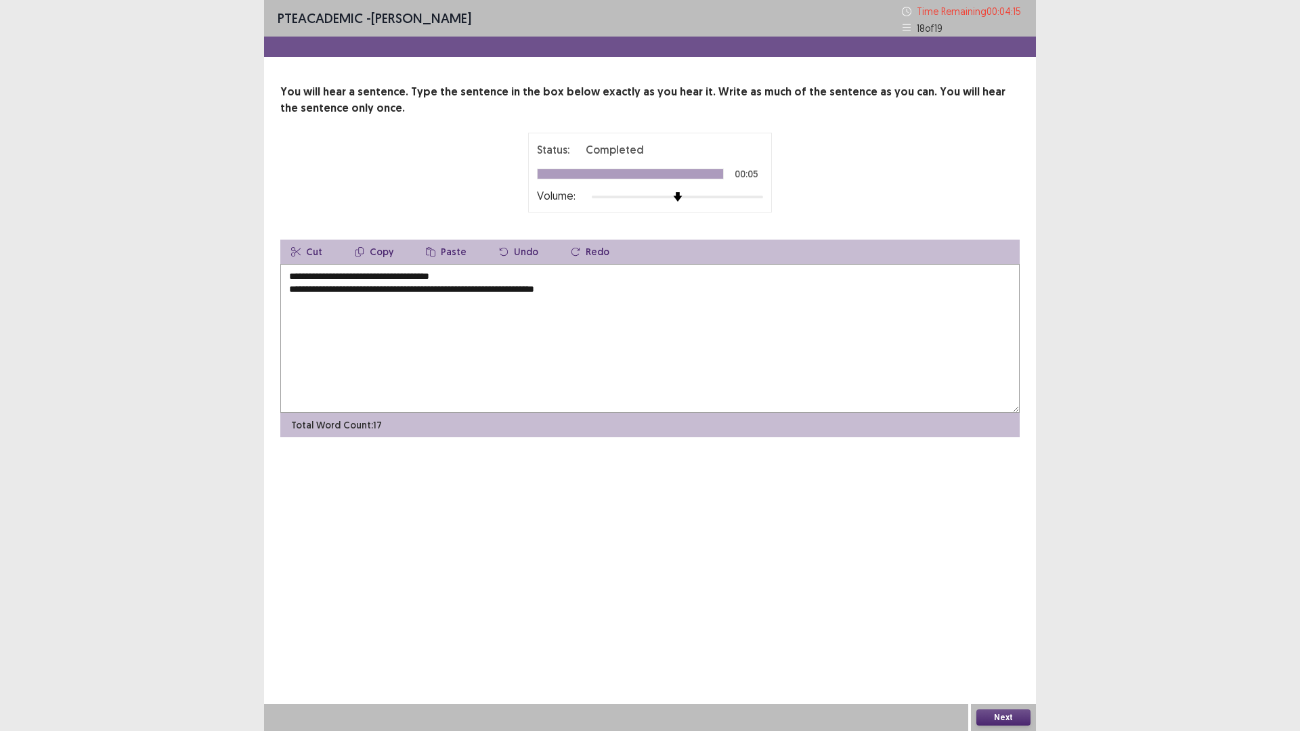
drag, startPoint x: 294, startPoint y: 291, endPoint x: 285, endPoint y: 292, distance: 8.8
click at [285, 292] on textarea "**********" at bounding box center [649, 338] width 739 height 149
drag, startPoint x: 529, startPoint y: 280, endPoint x: 217, endPoint y: 278, distance: 312.8
click at [217, 278] on div "**********" at bounding box center [650, 365] width 1300 height 731
type textarea "**********"
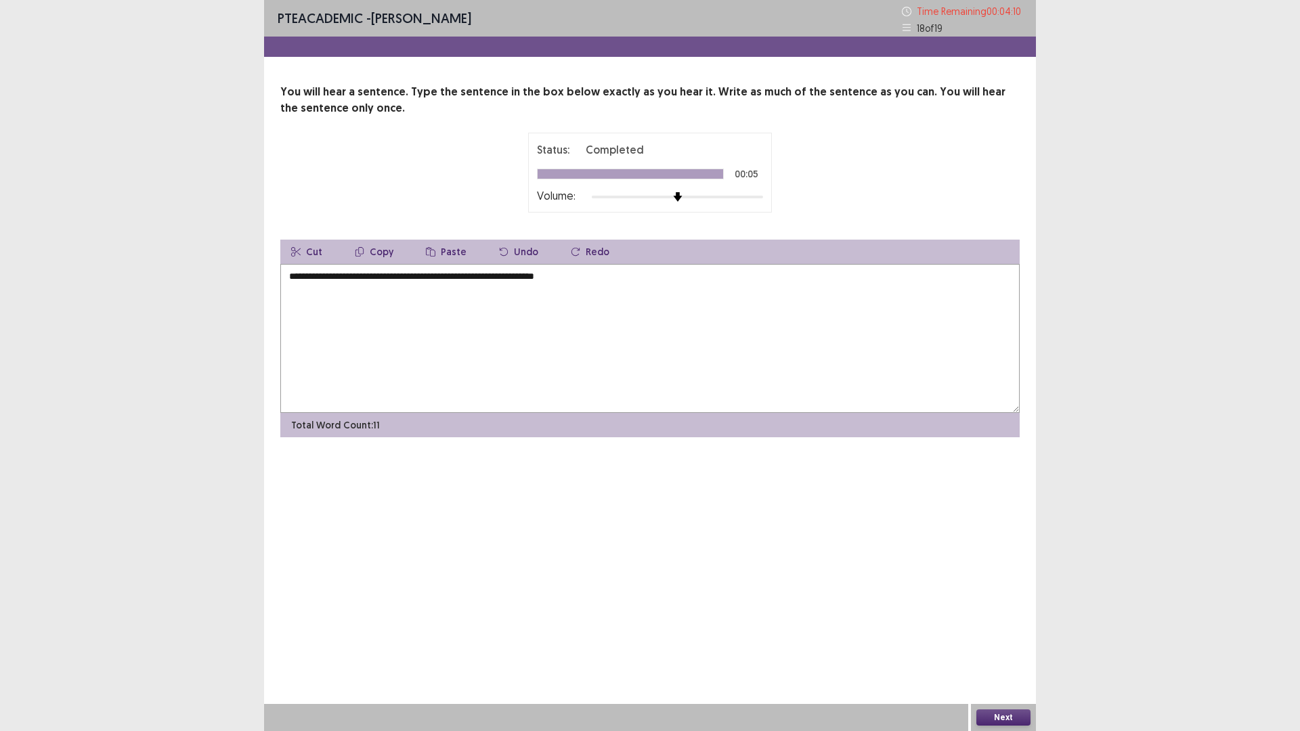
click at [987, 714] on button "Next" at bounding box center [1003, 717] width 54 height 16
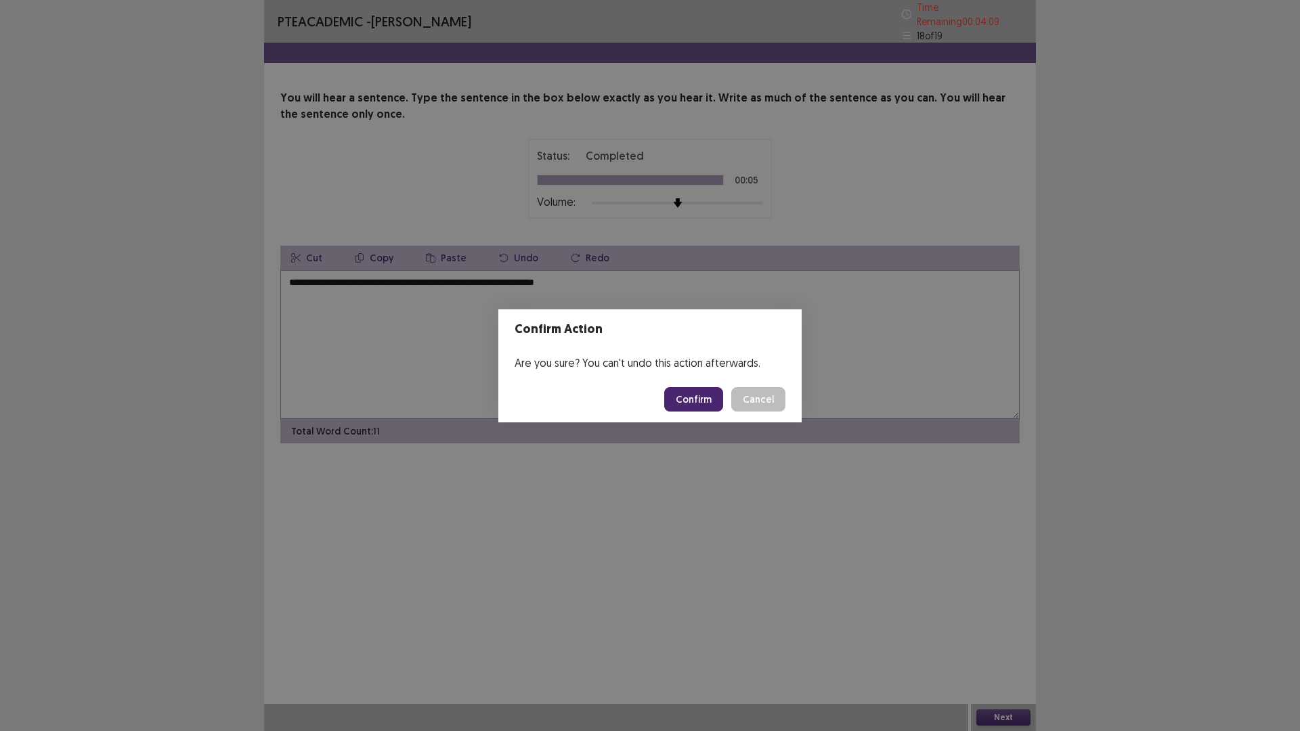
click at [697, 392] on button "Confirm" at bounding box center [693, 399] width 59 height 24
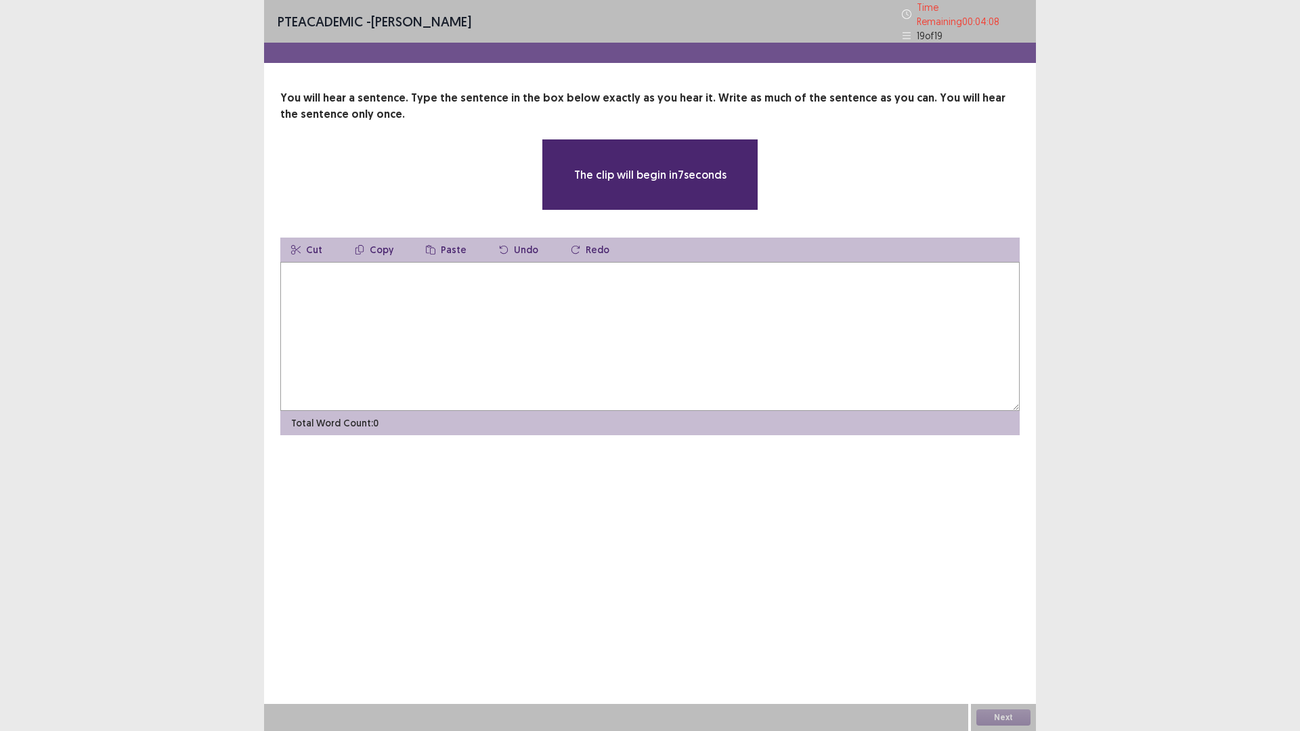
click at [644, 325] on textarea at bounding box center [649, 336] width 739 height 149
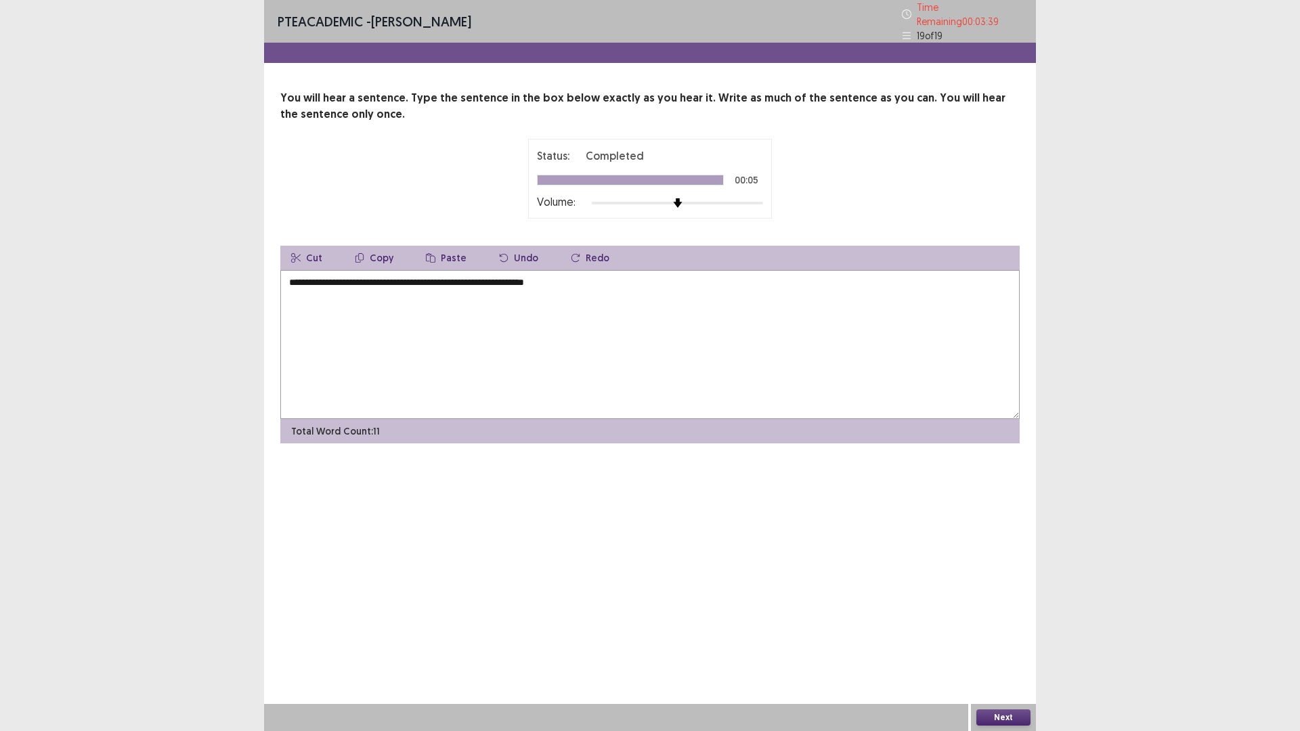
click at [304, 281] on textarea "**********" at bounding box center [649, 344] width 739 height 149
drag, startPoint x: 305, startPoint y: 279, endPoint x: 315, endPoint y: 280, distance: 10.2
click at [315, 280] on textarea "**********" at bounding box center [649, 344] width 739 height 149
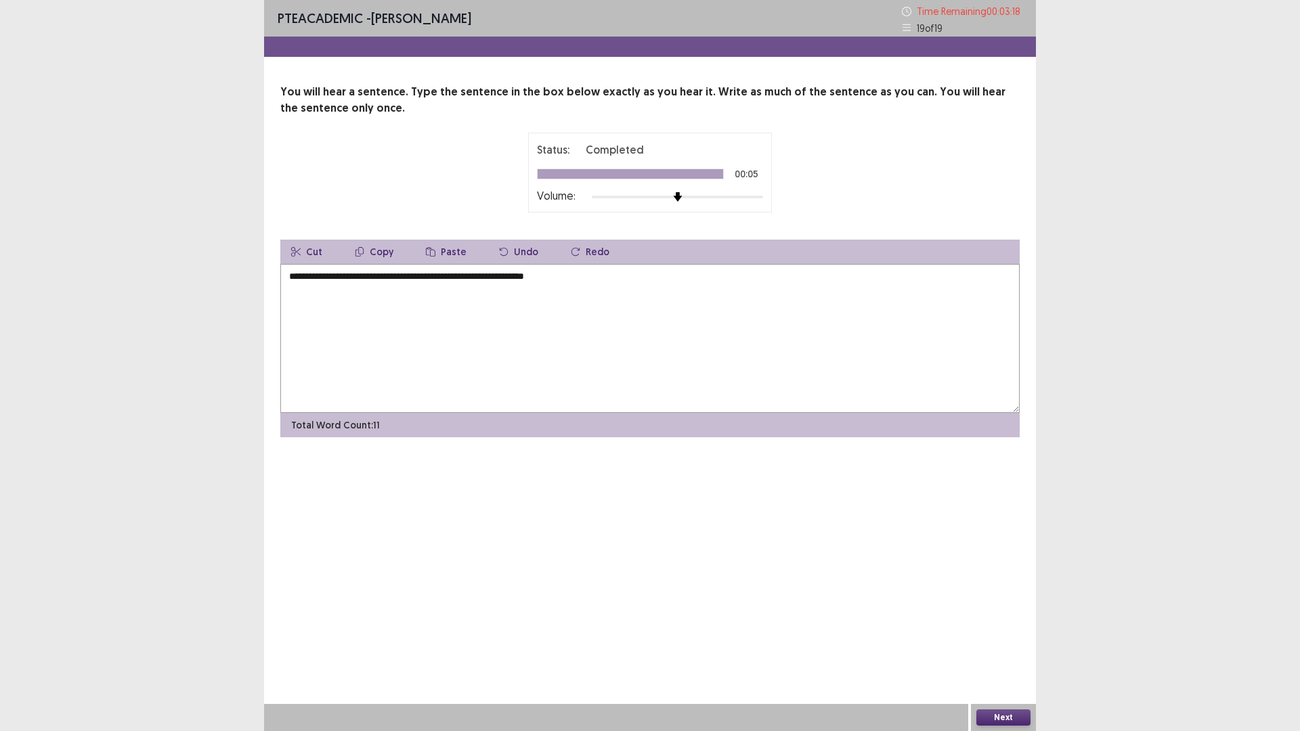
click at [496, 280] on textarea "**********" at bounding box center [649, 338] width 739 height 149
type textarea "**********"
click at [1001, 712] on button "Next" at bounding box center [1003, 717] width 54 height 16
